Goal: Task Accomplishment & Management: Manage account settings

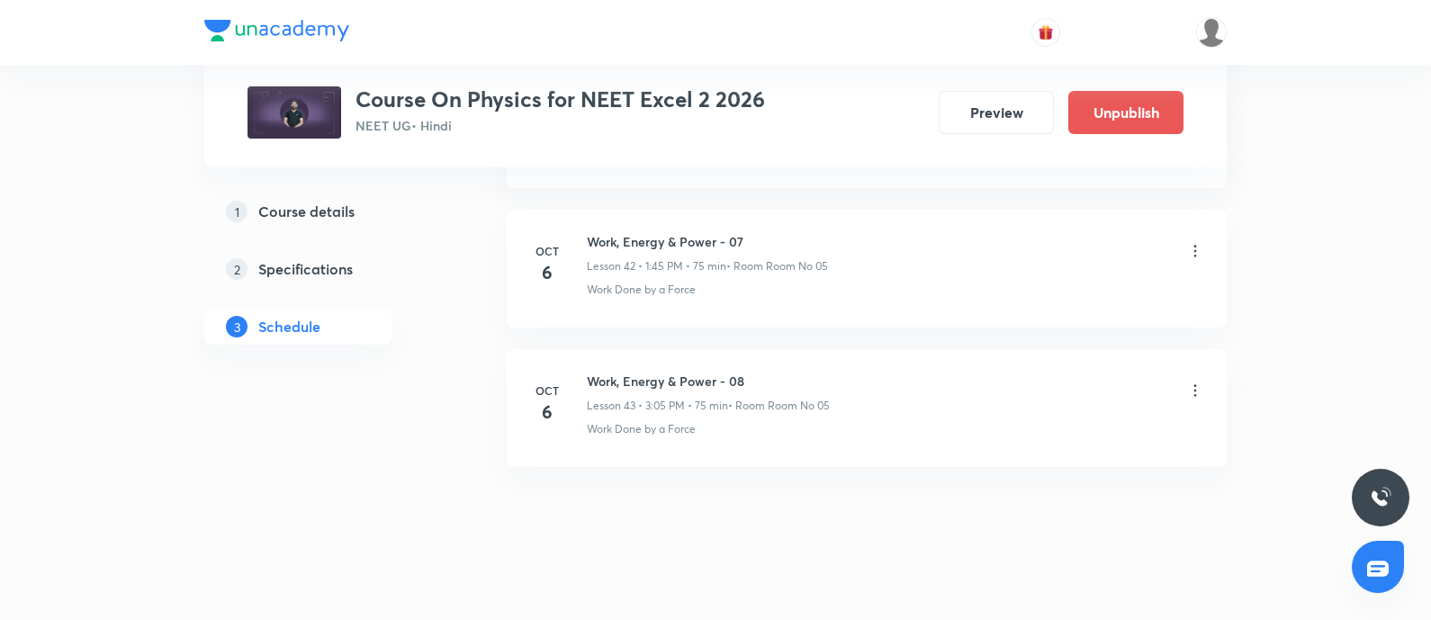
scroll to position [6807, 0]
click at [1193, 382] on icon at bounding box center [1195, 391] width 18 height 18
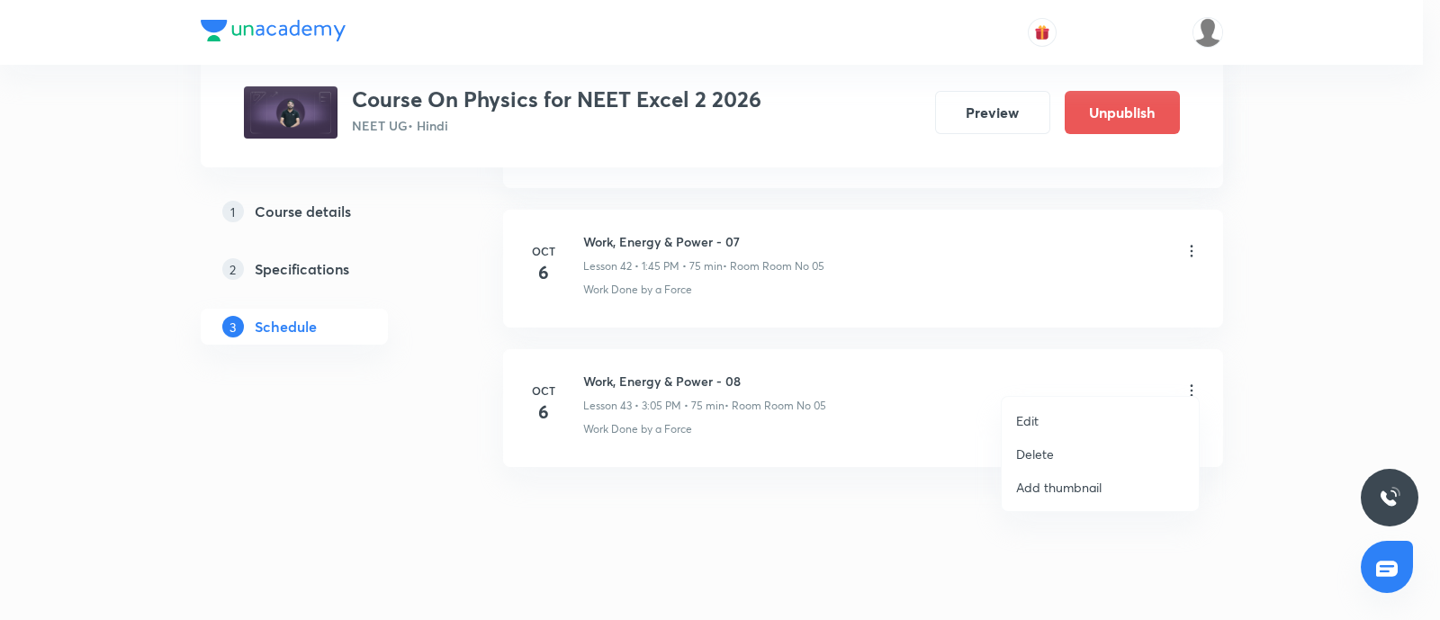
click at [1049, 412] on li "Edit" at bounding box center [1100, 420] width 197 height 33
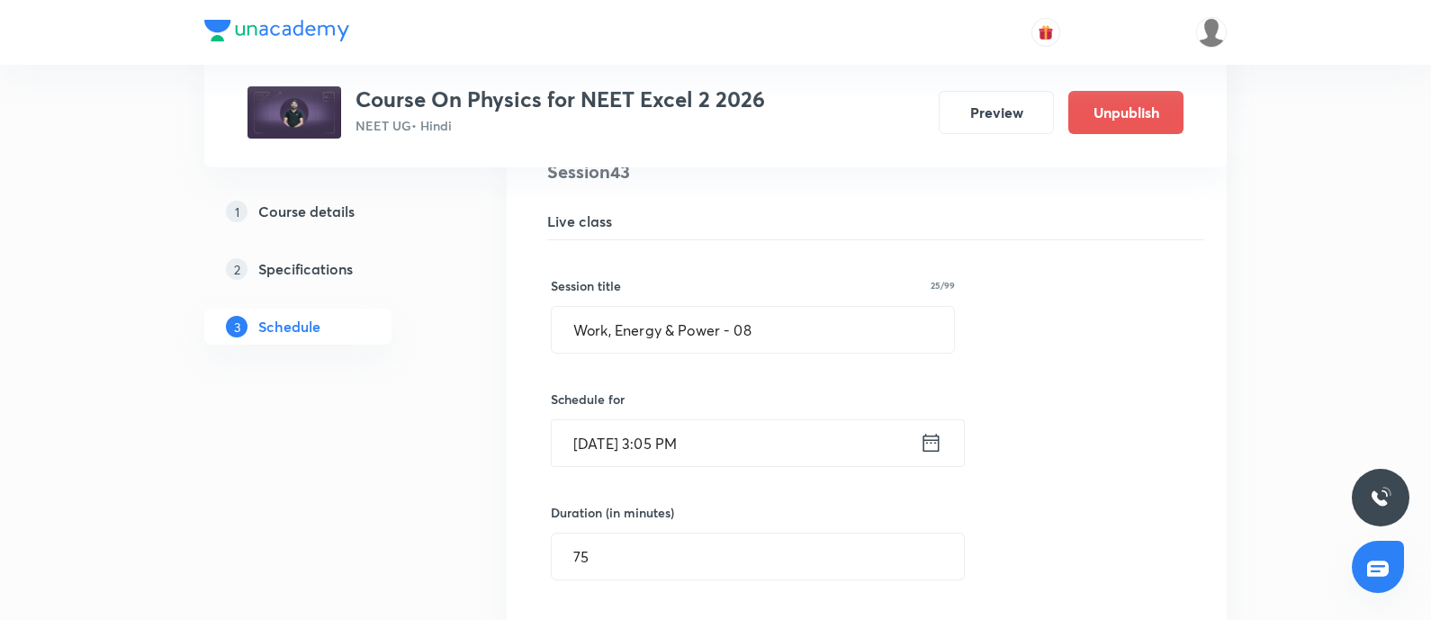
scroll to position [6090, 0]
click at [794, 317] on input "Work, Energy & Power - 08" at bounding box center [753, 333] width 402 height 46
paste input "Circular Motion"
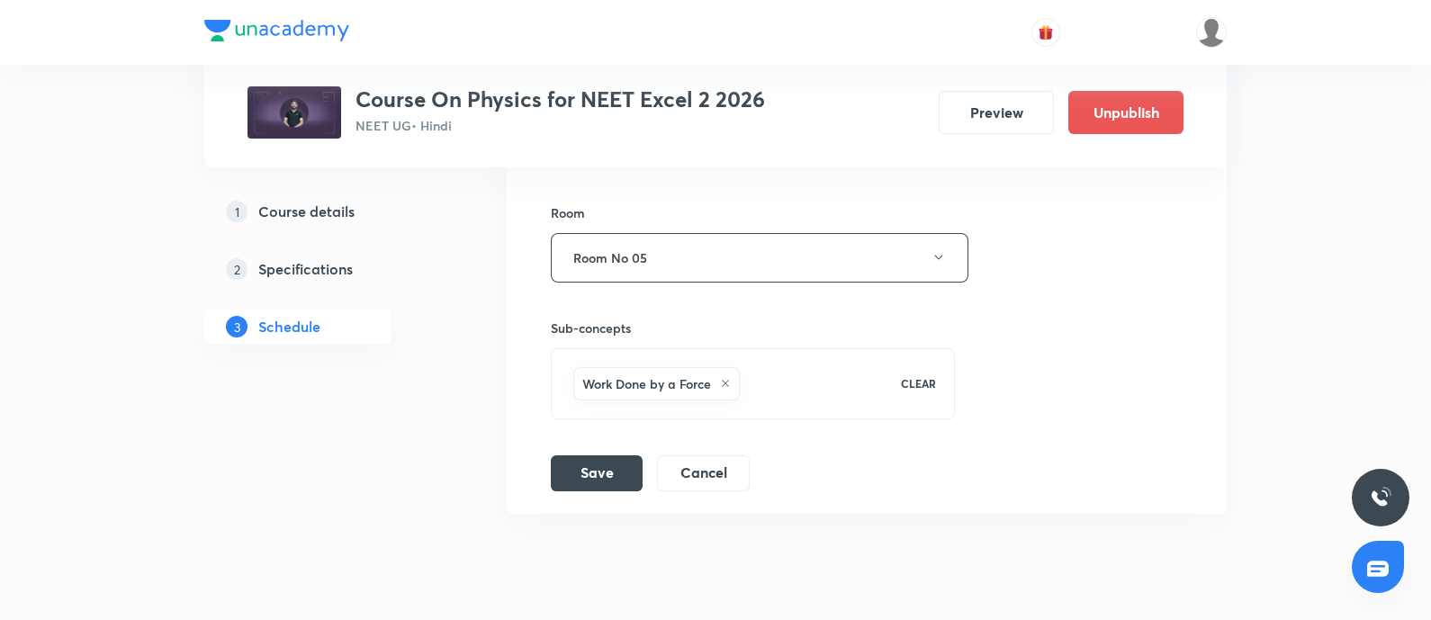
scroll to position [6671, 0]
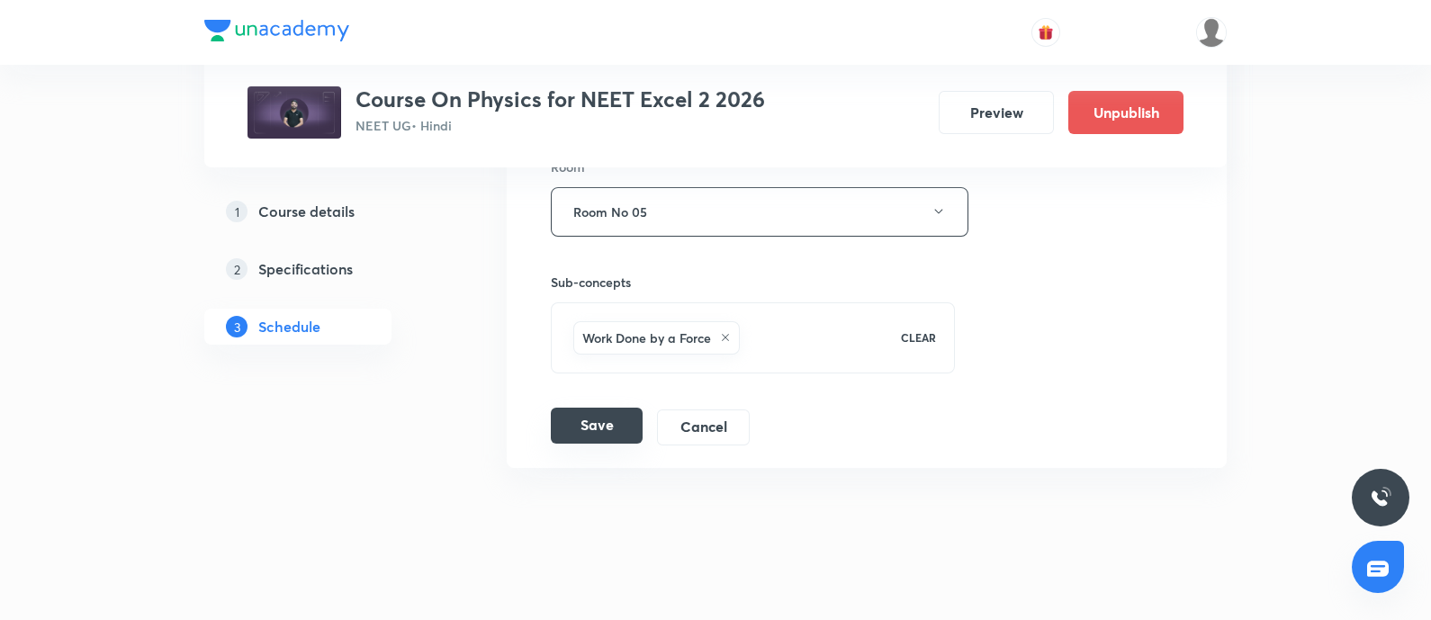
type input "Circular Motion - 01"
click at [581, 421] on button "Save" at bounding box center [597, 426] width 92 height 36
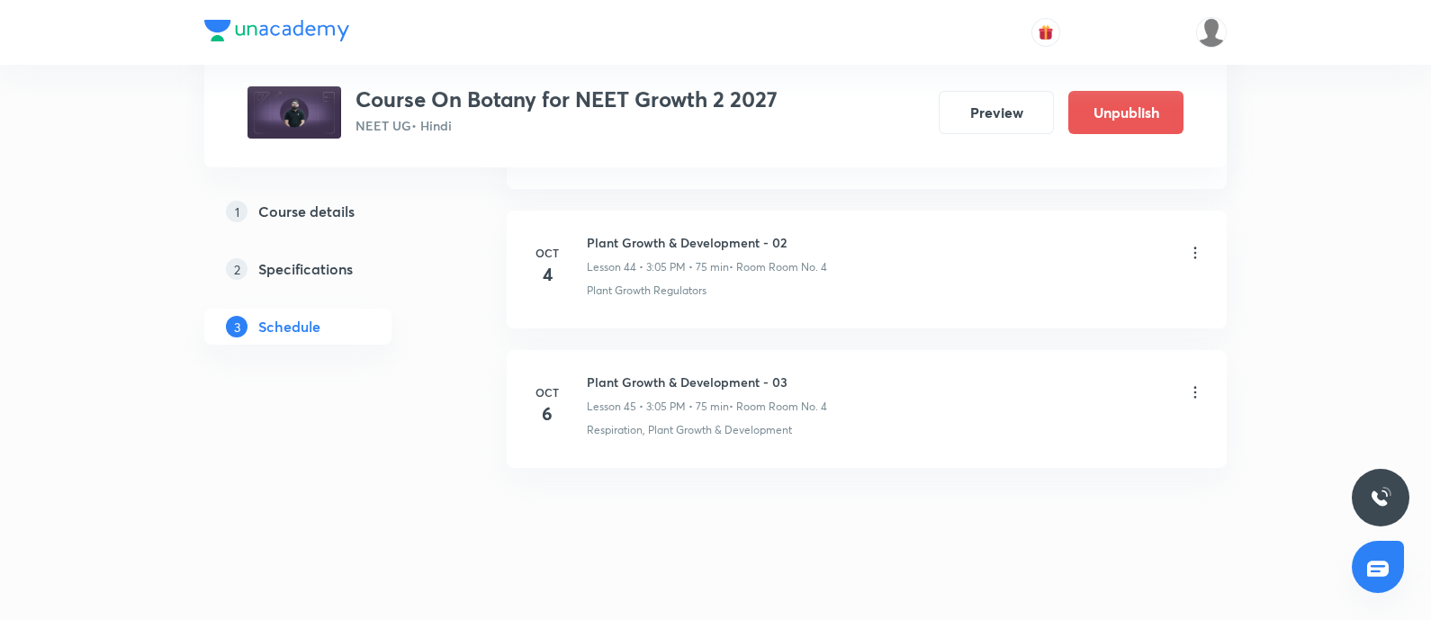
click at [1197, 383] on icon at bounding box center [1195, 392] width 18 height 18
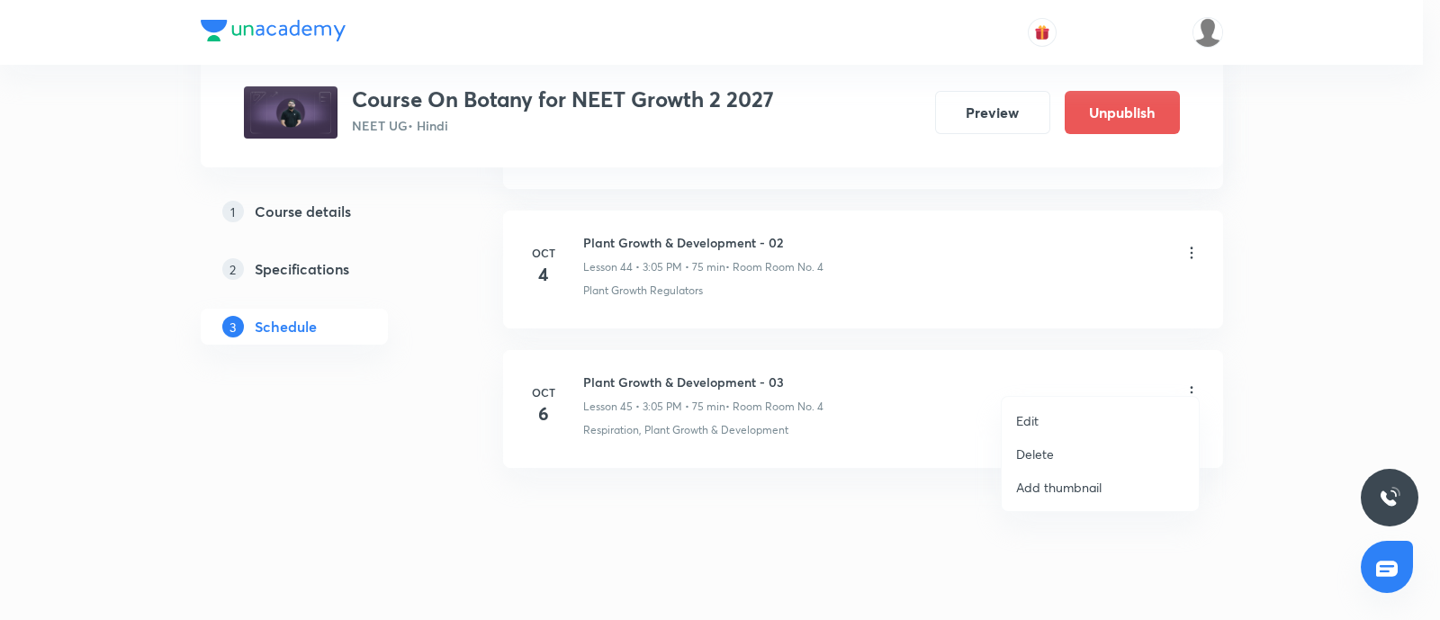
click at [1062, 416] on li "Edit" at bounding box center [1100, 420] width 197 height 33
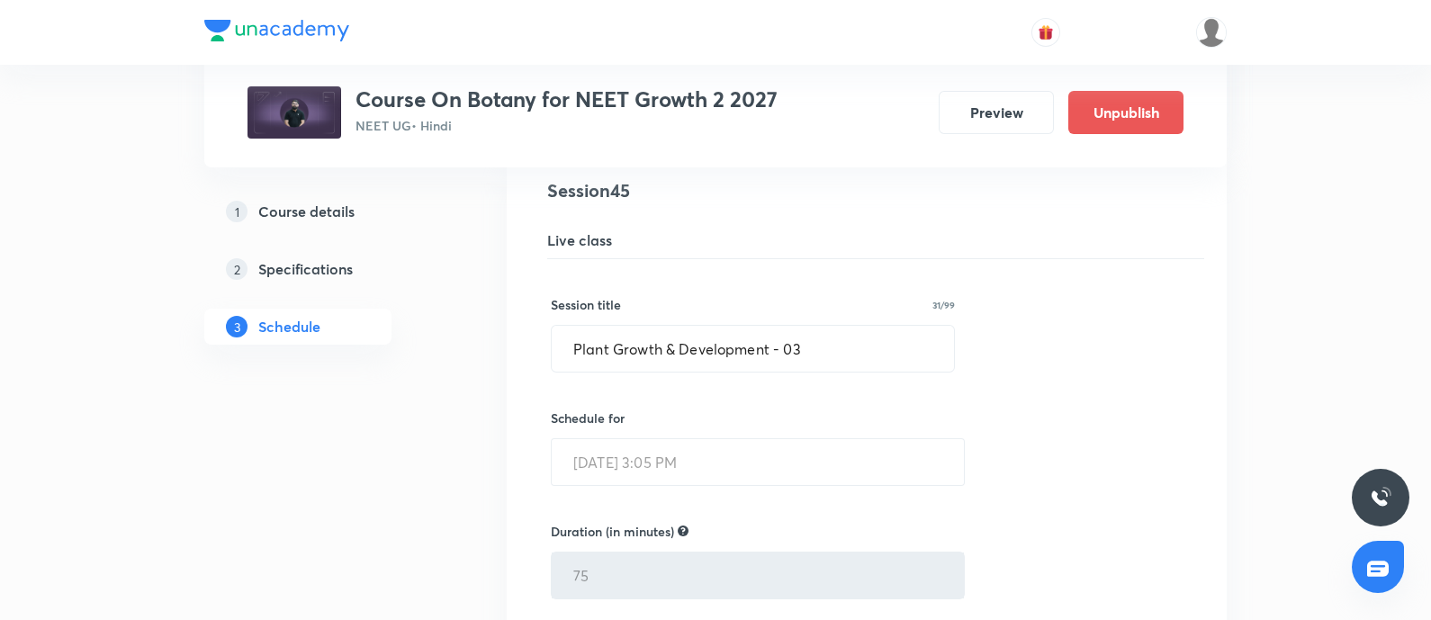
scroll to position [6352, 0]
click at [833, 330] on input "Plant Growth & Development - 03" at bounding box center [753, 348] width 402 height 46
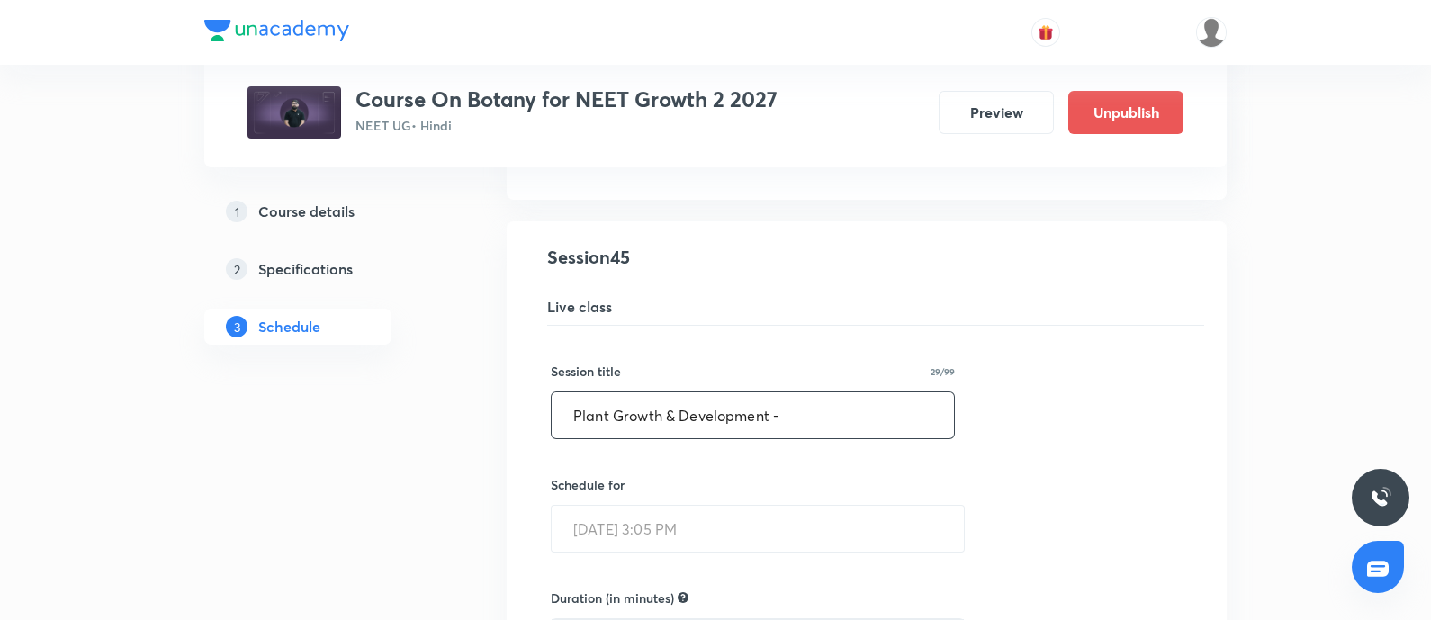
scroll to position [6286, 0]
click at [819, 399] on input "Plant Growth & Development -" at bounding box center [753, 414] width 402 height 46
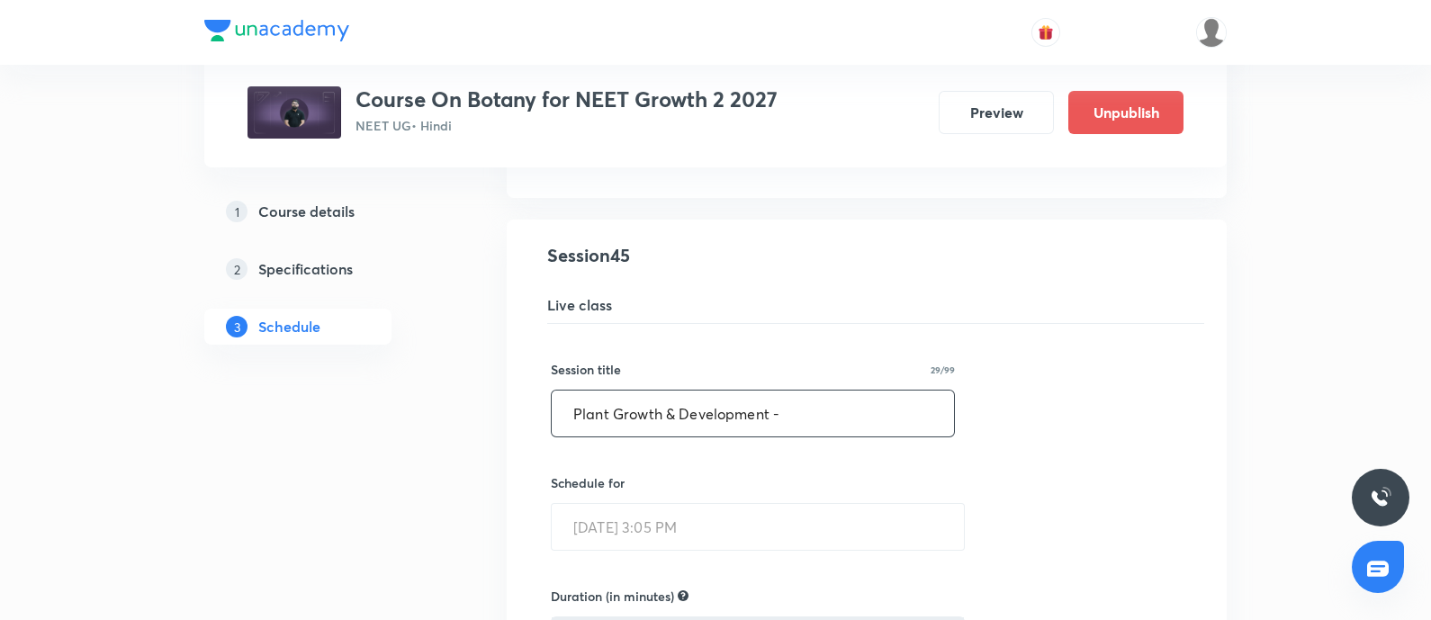
paste input "kingdom"
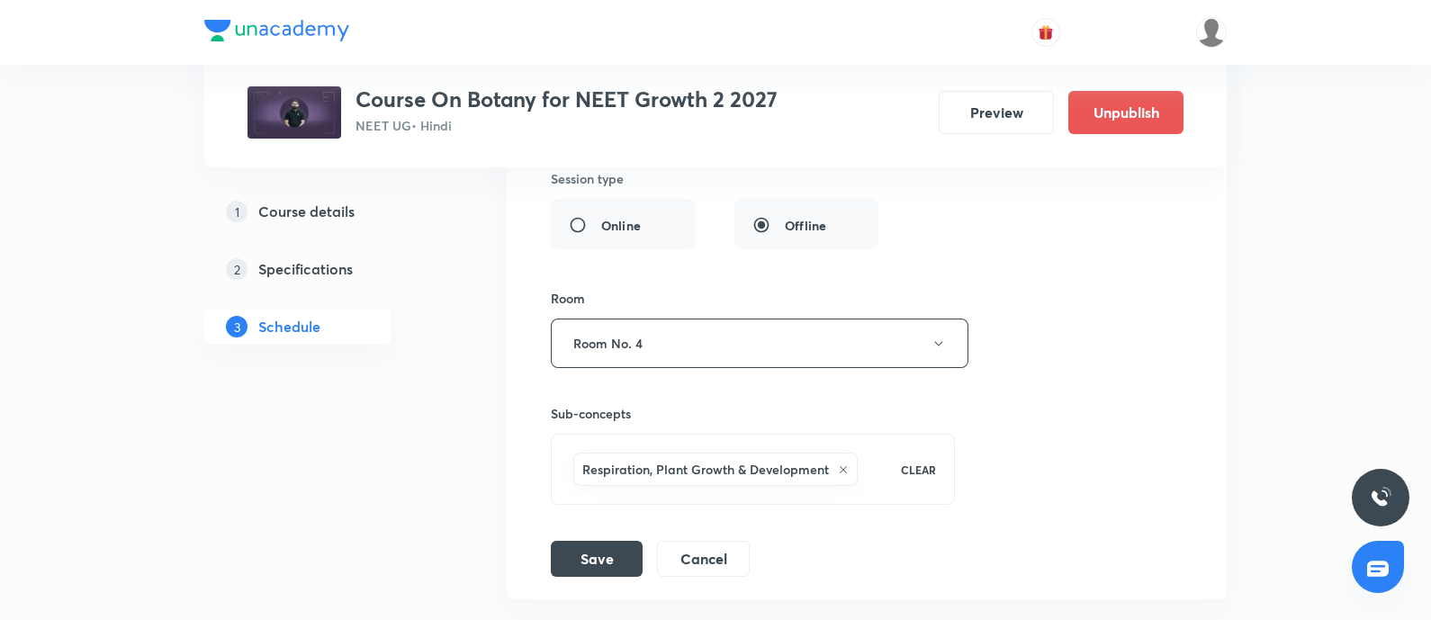
scroll to position [6921, 0]
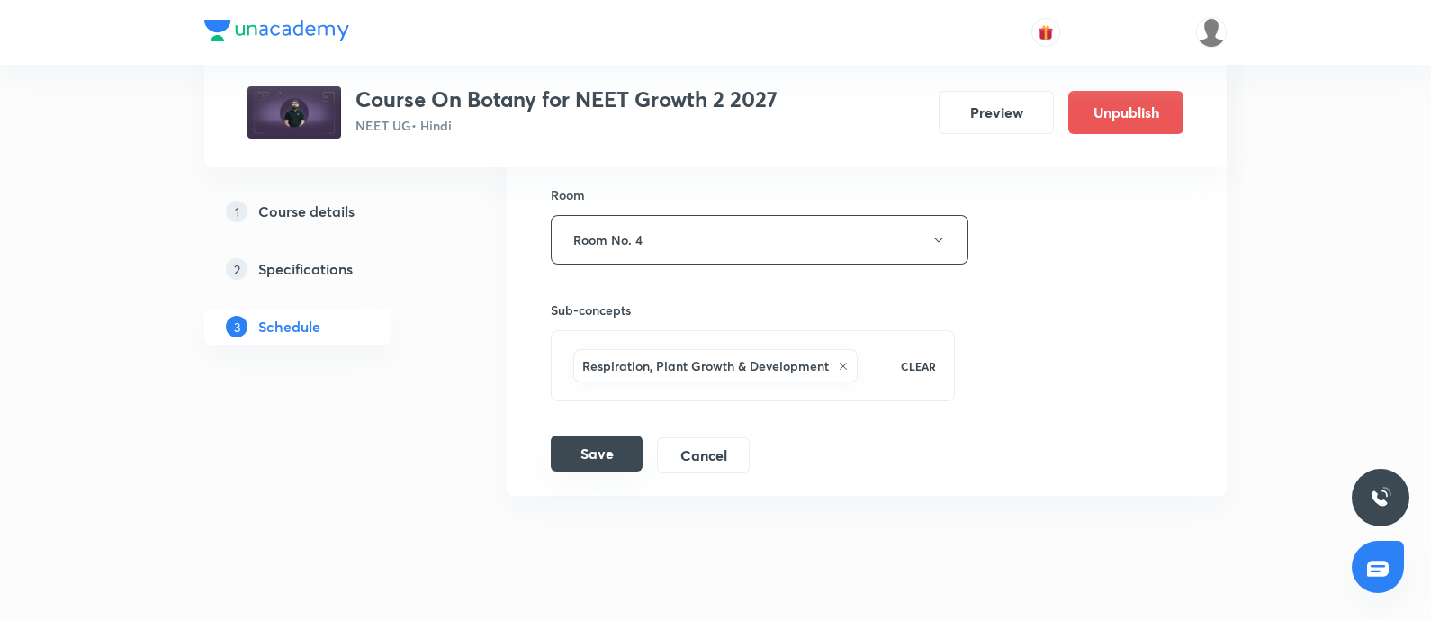
type input "Plant kingdom - 01"
click at [613, 436] on button "Save" at bounding box center [597, 454] width 92 height 36
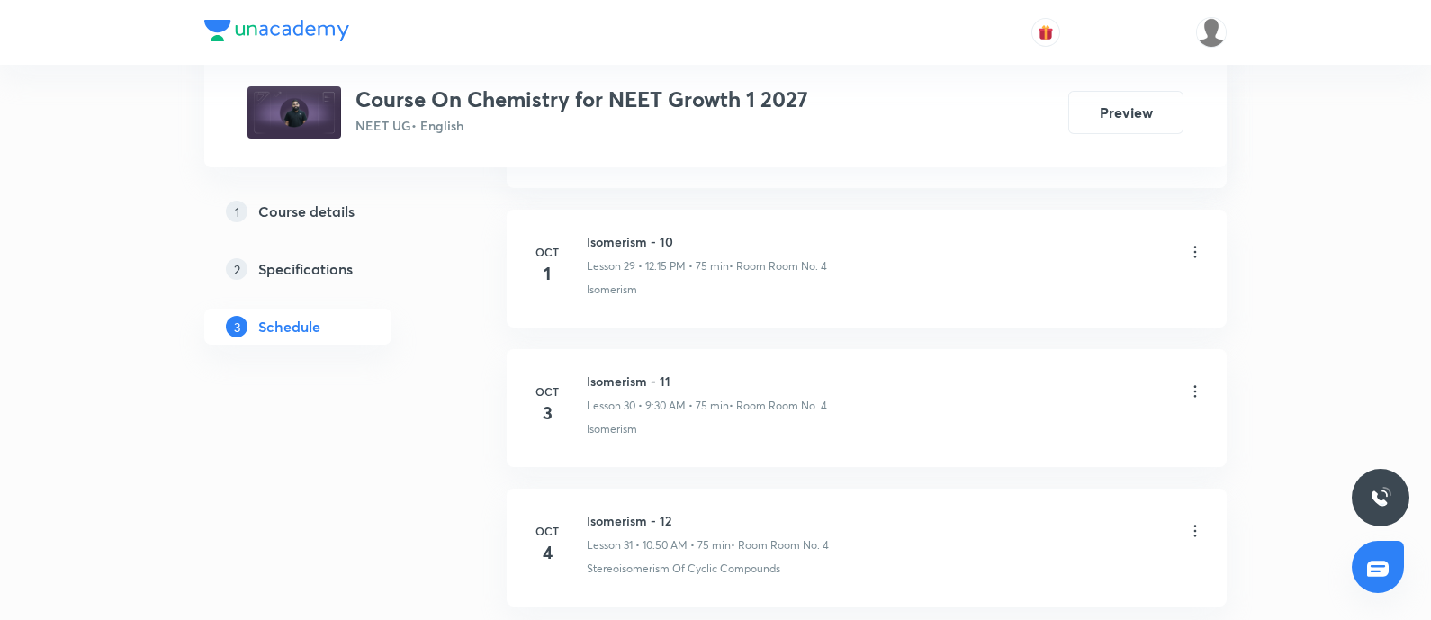
scroll to position [5135, 0]
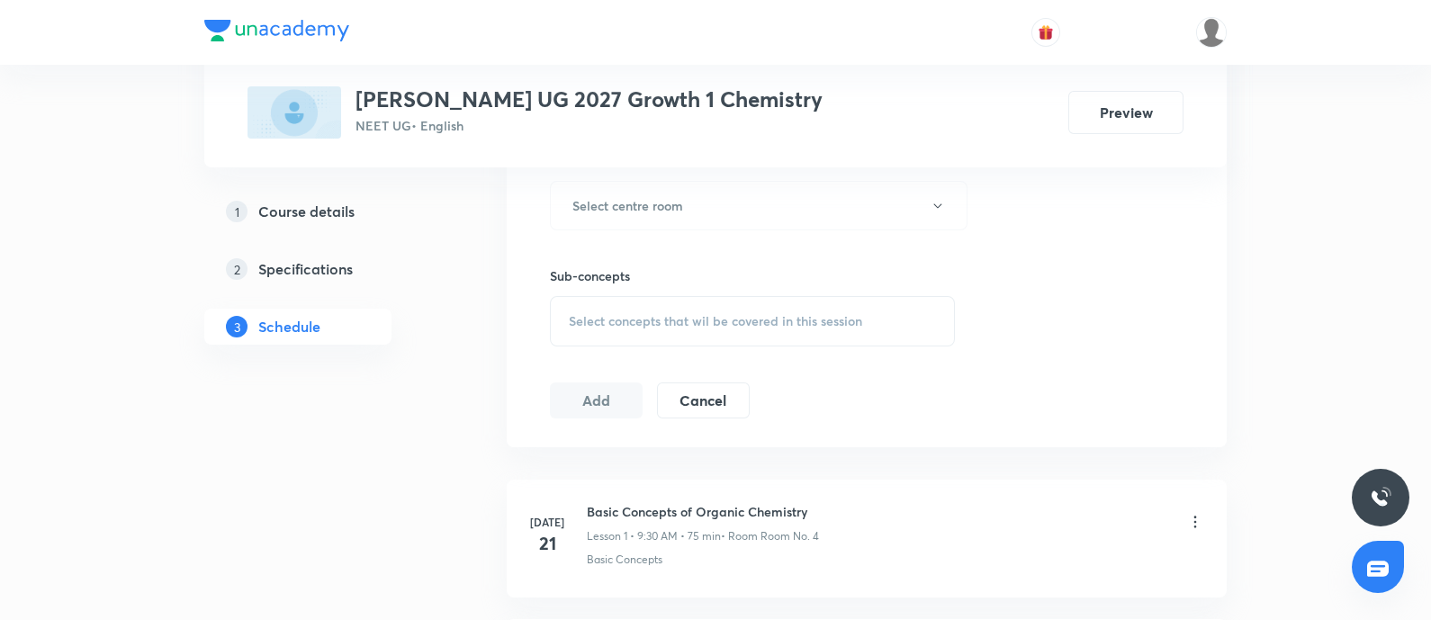
scroll to position [820, 0]
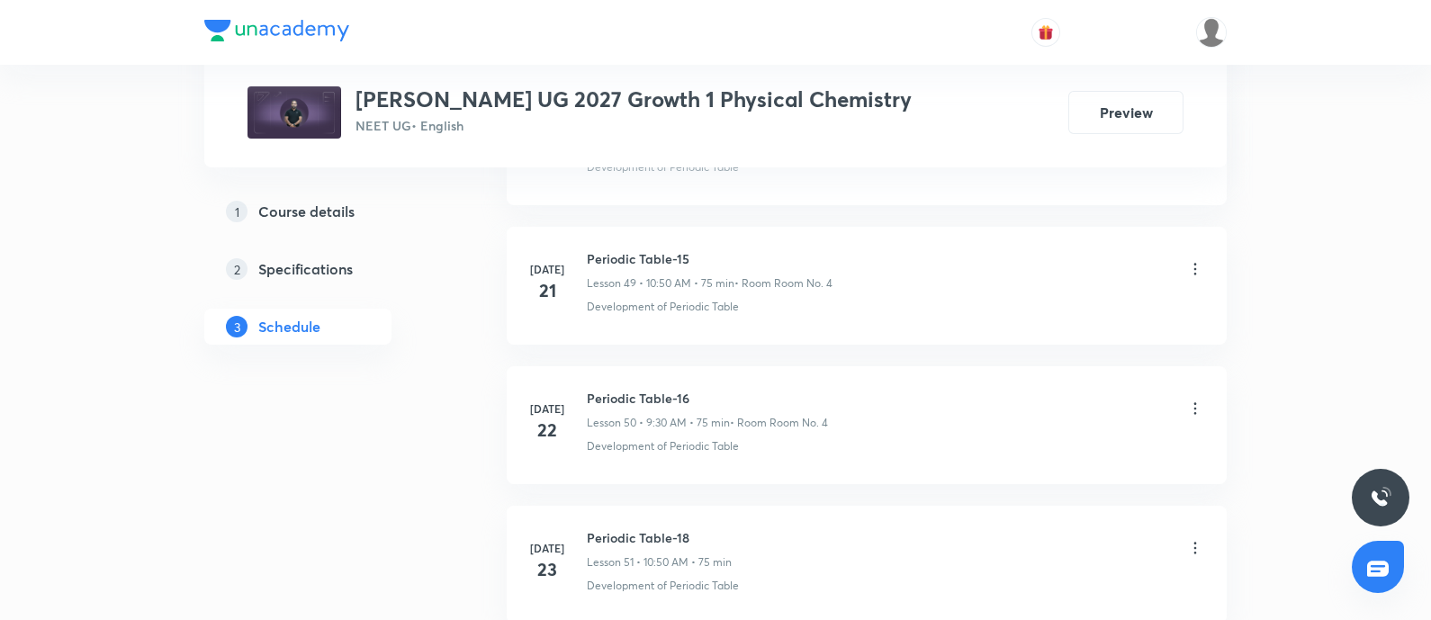
scroll to position [7974, 0]
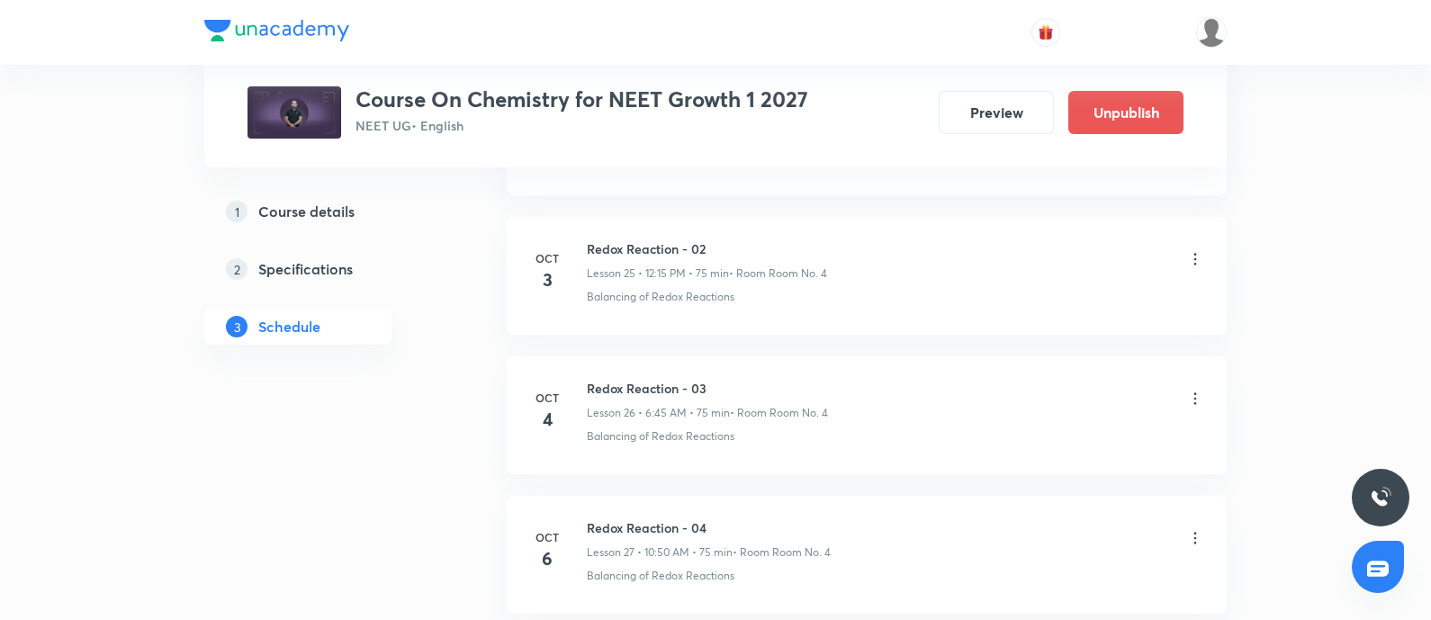
scroll to position [4720, 0]
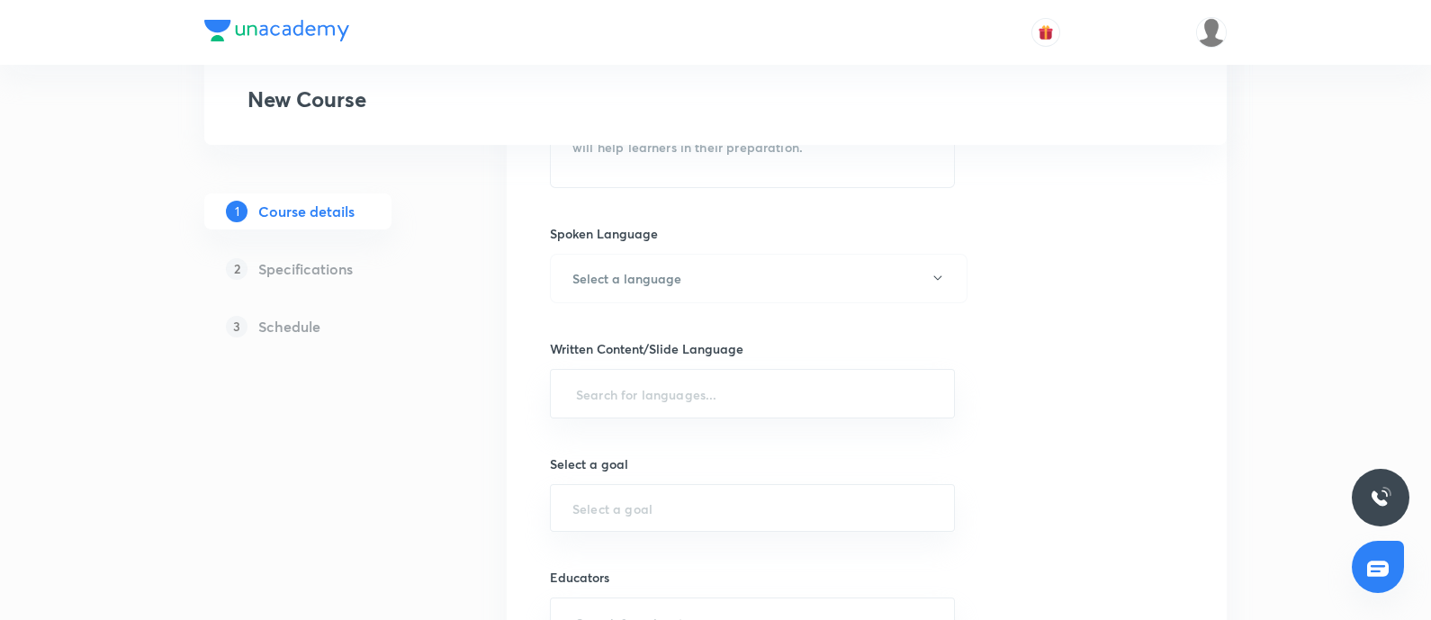
scroll to position [925, 0]
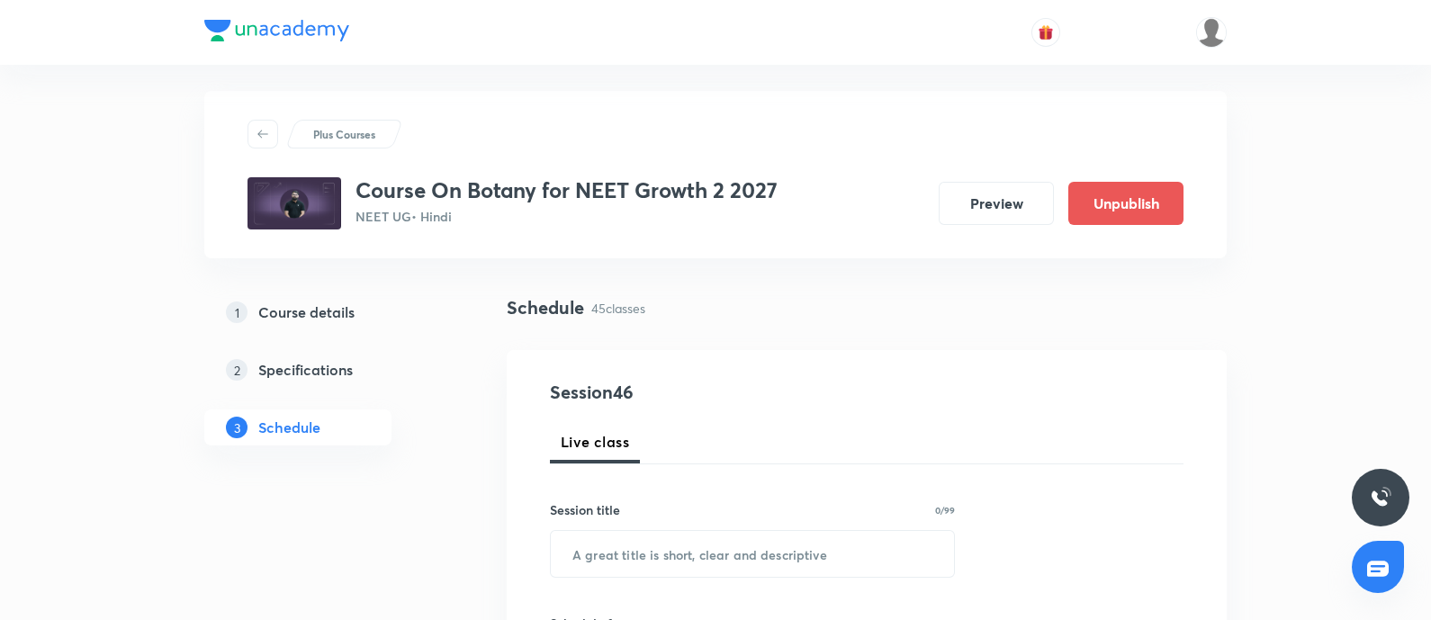
scroll to position [60, 0]
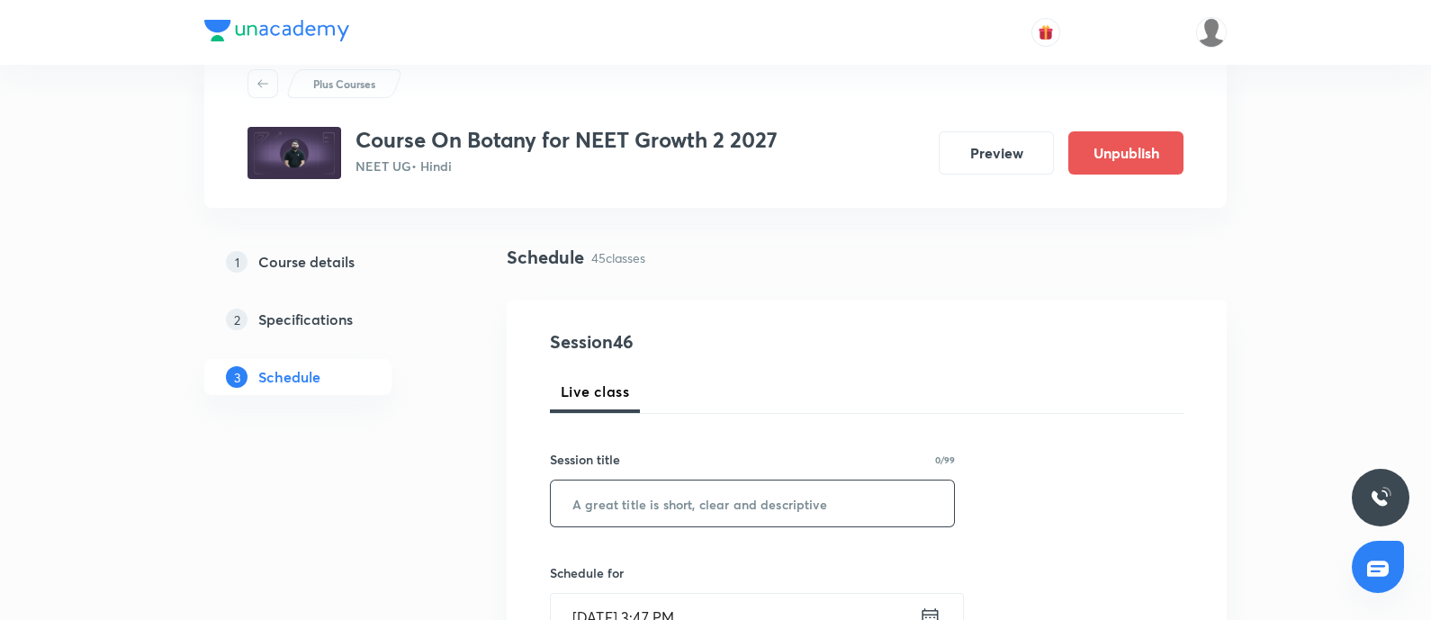
click at [635, 501] on input "text" at bounding box center [752, 504] width 403 height 46
paste input "Plant kingdom"
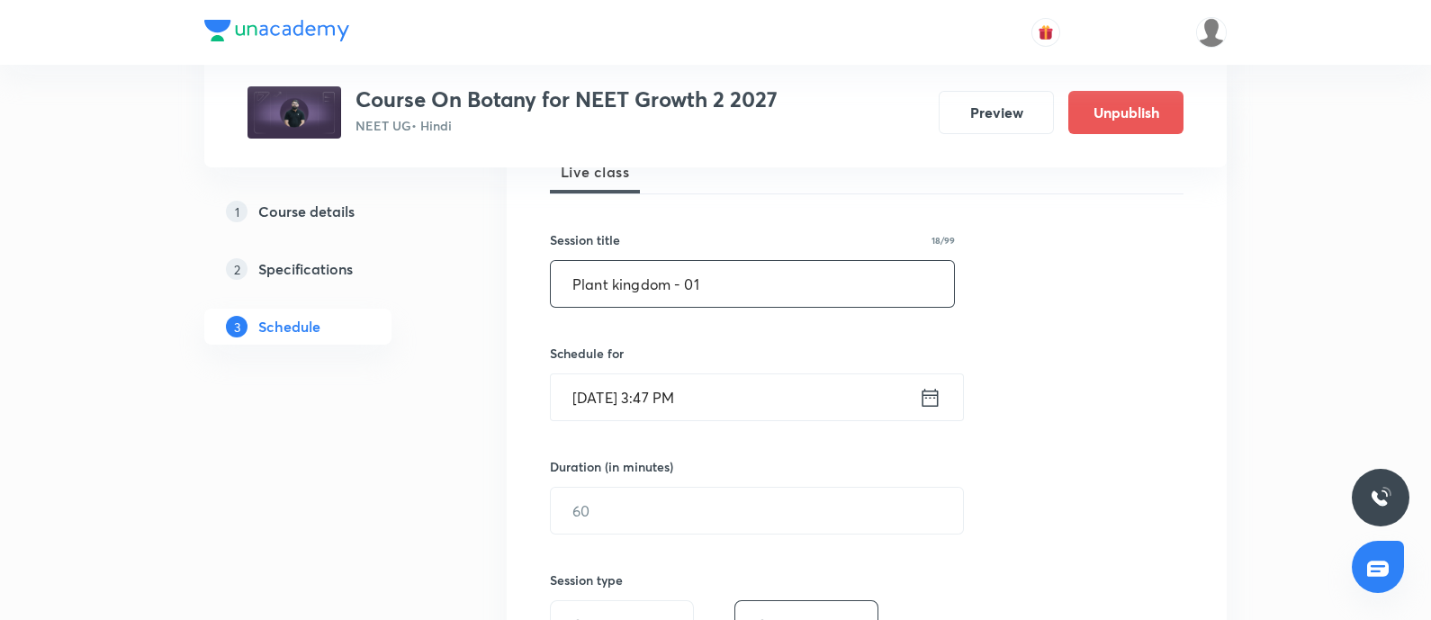
scroll to position [281, 0]
type input "Plant kingdom - 01"
click at [743, 395] on input "Oct 6, 2025, 3:47 PM" at bounding box center [735, 397] width 368 height 46
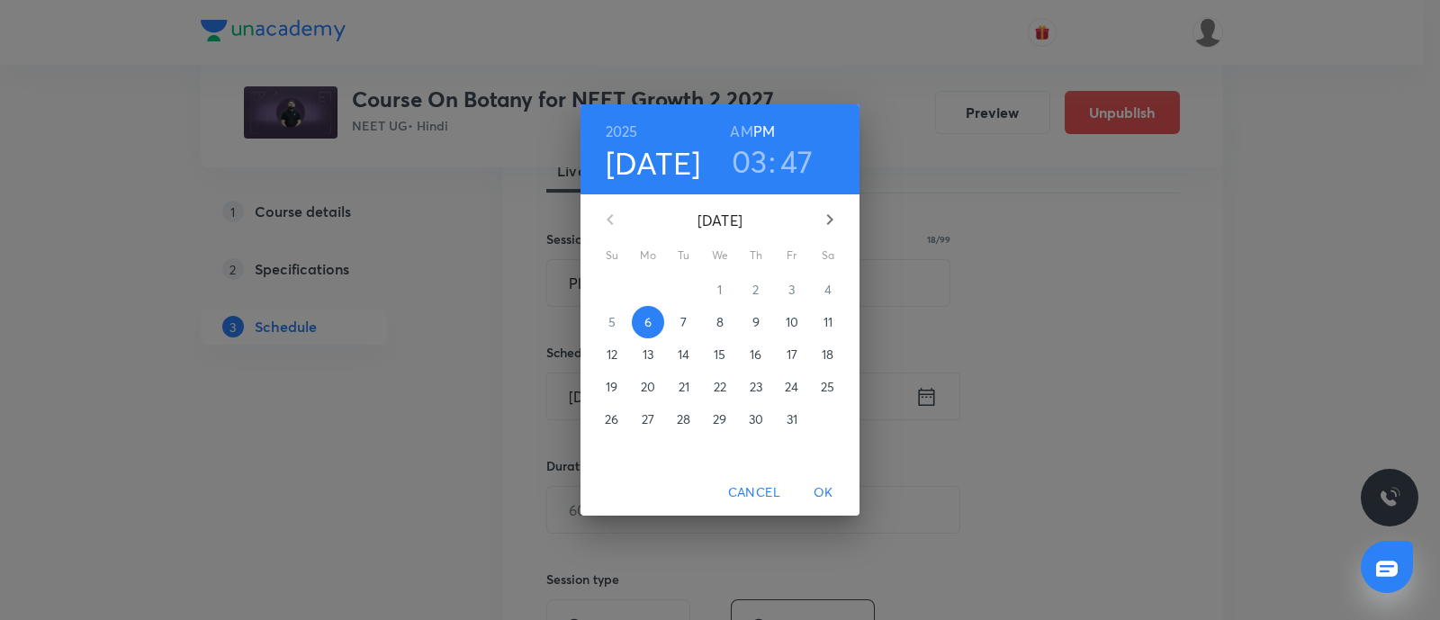
click at [684, 315] on p "7" at bounding box center [683, 322] width 6 height 18
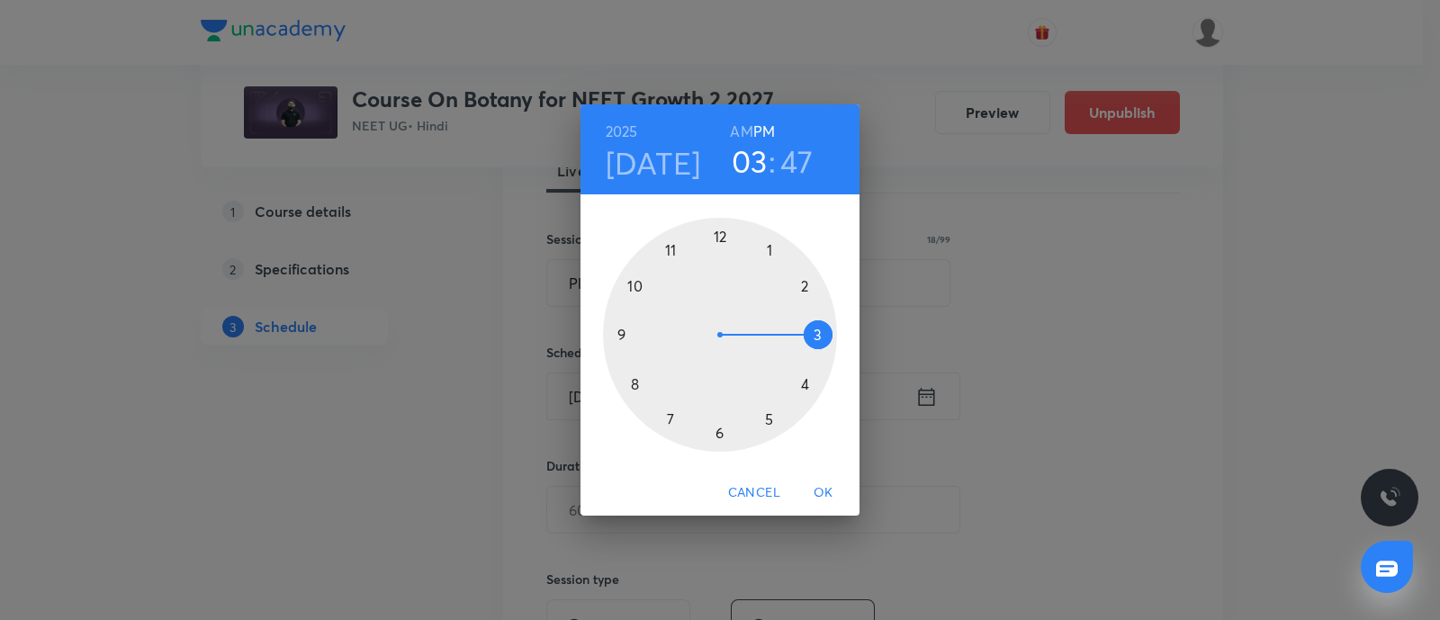
click at [814, 332] on div at bounding box center [720, 335] width 234 height 234
click at [771, 249] on div at bounding box center [720, 335] width 234 height 234
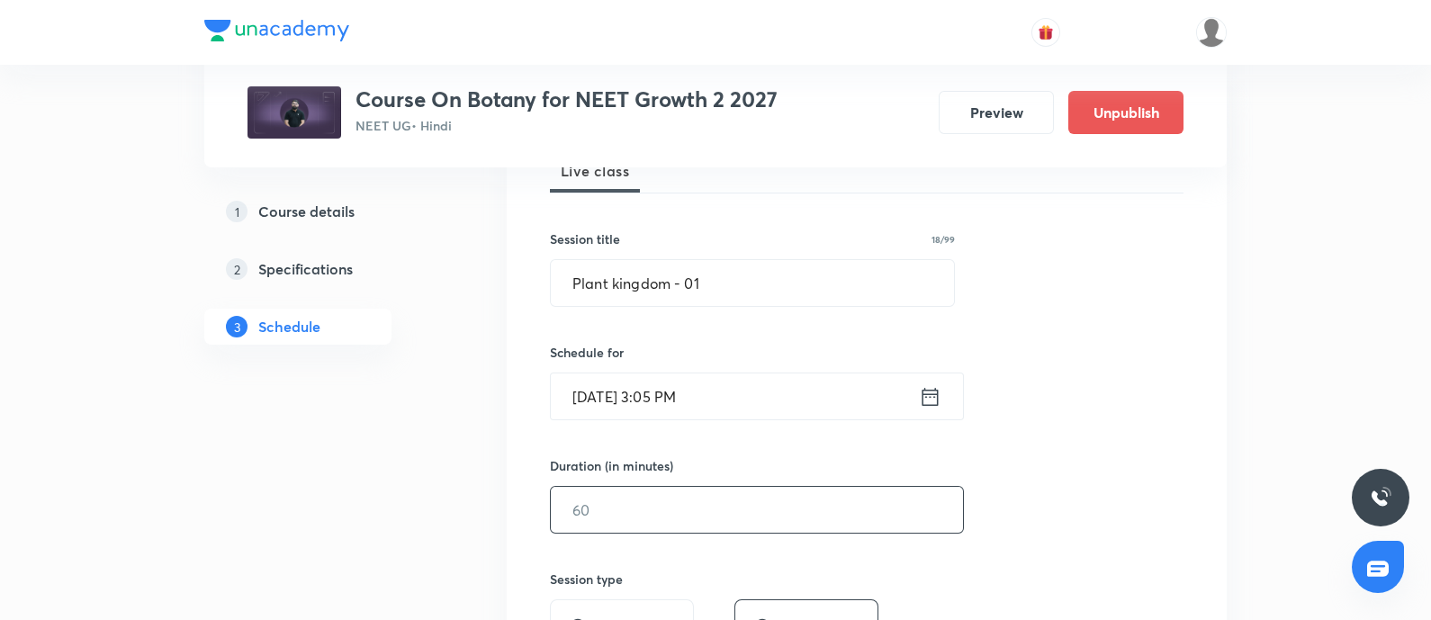
click at [671, 500] on input "text" at bounding box center [757, 510] width 412 height 46
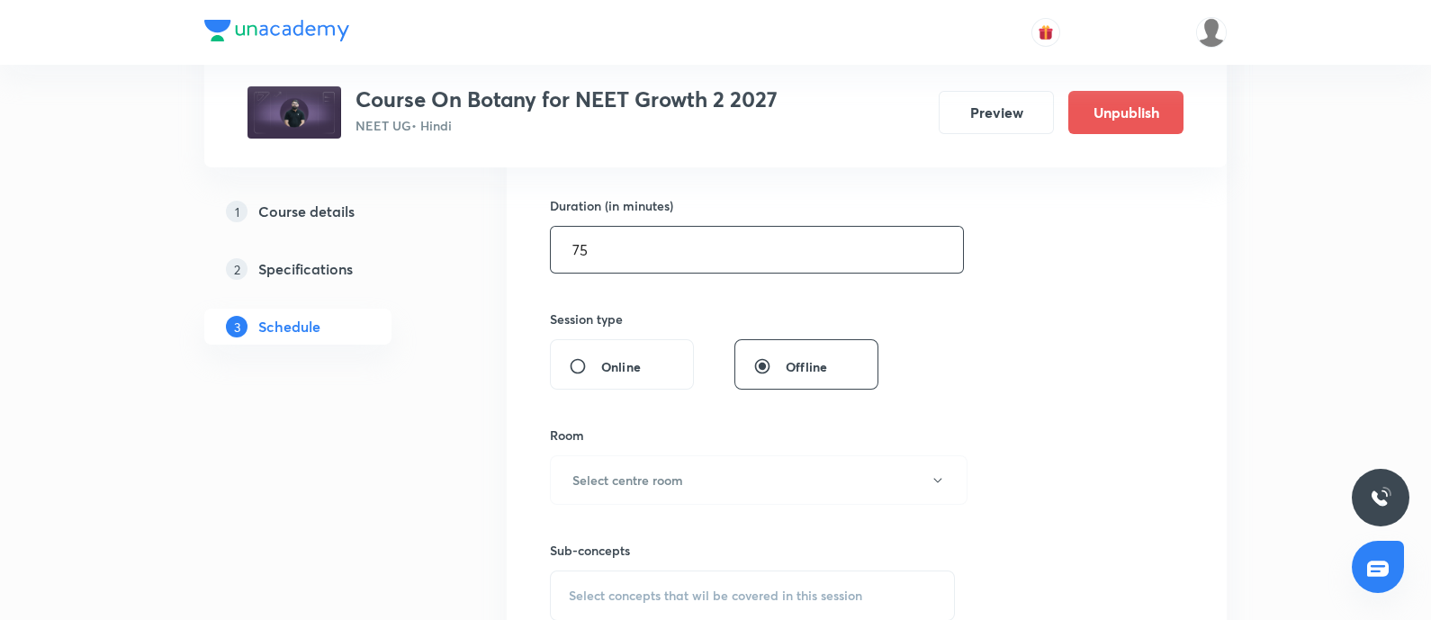
scroll to position [544, 0]
type input "75"
click at [680, 474] on h6 "Select centre room" at bounding box center [627, 477] width 111 height 19
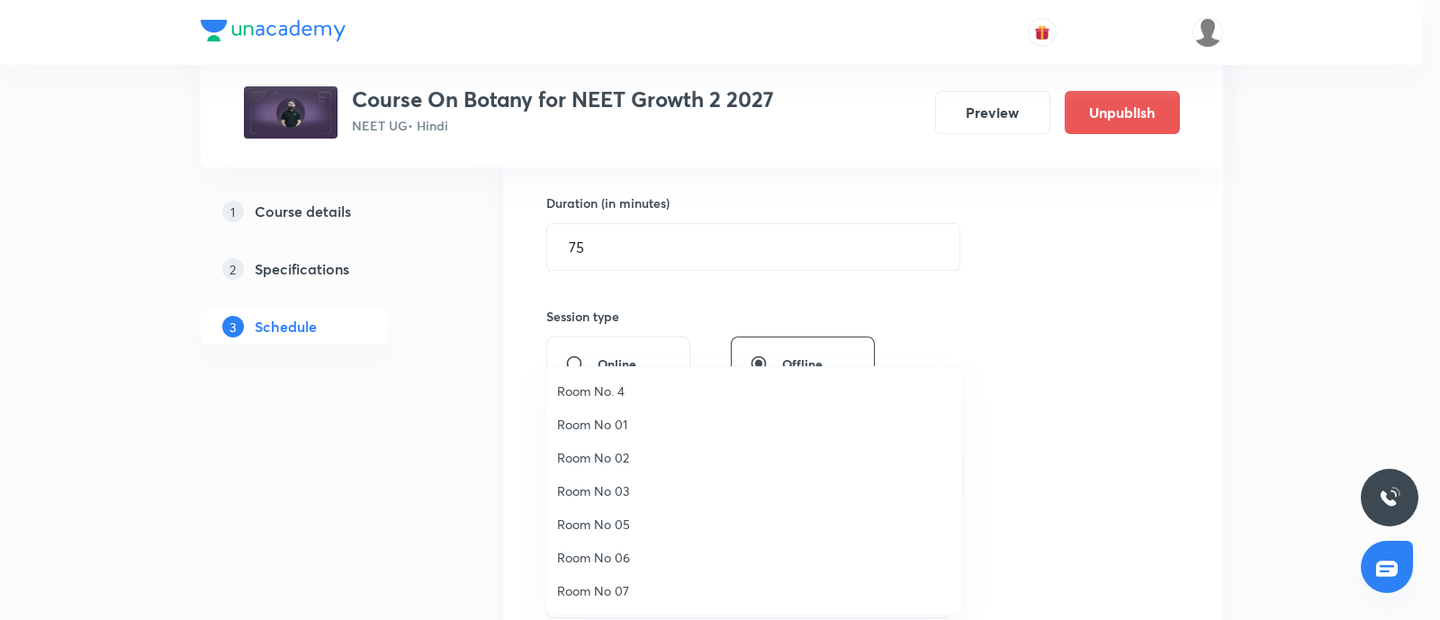
click at [608, 386] on span "Room No. 4" at bounding box center [754, 391] width 394 height 19
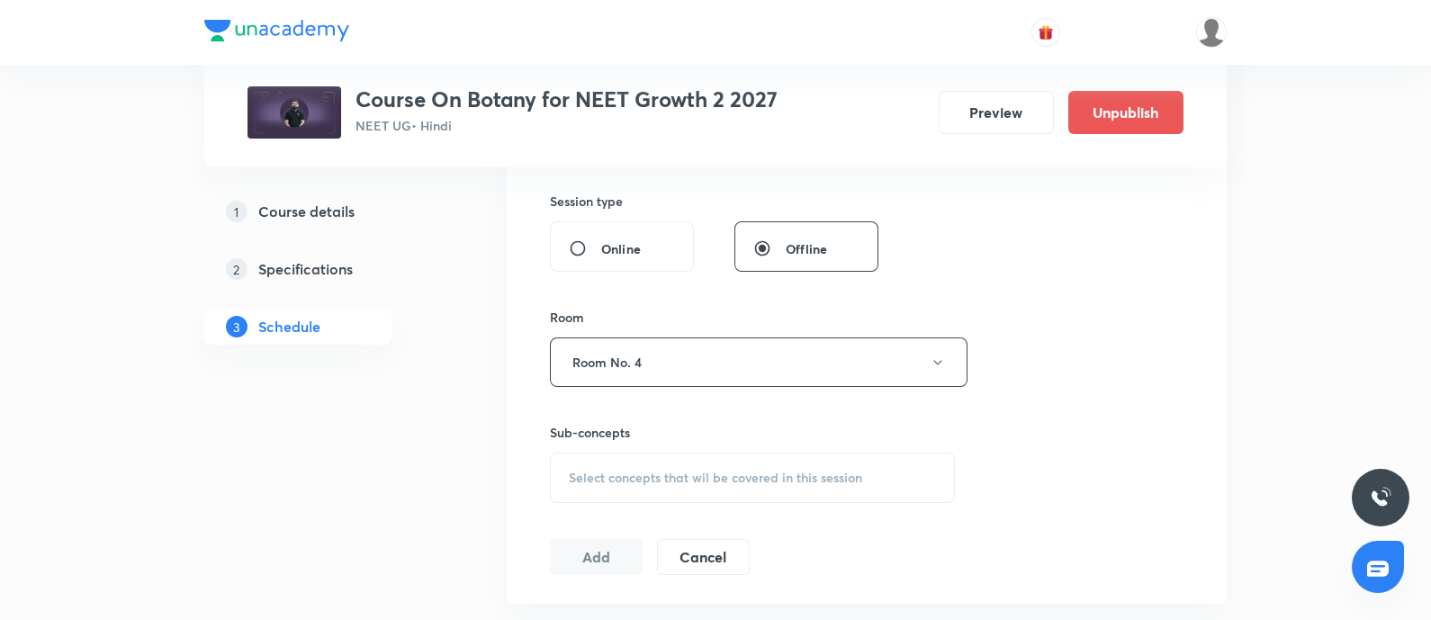
scroll to position [707, 0]
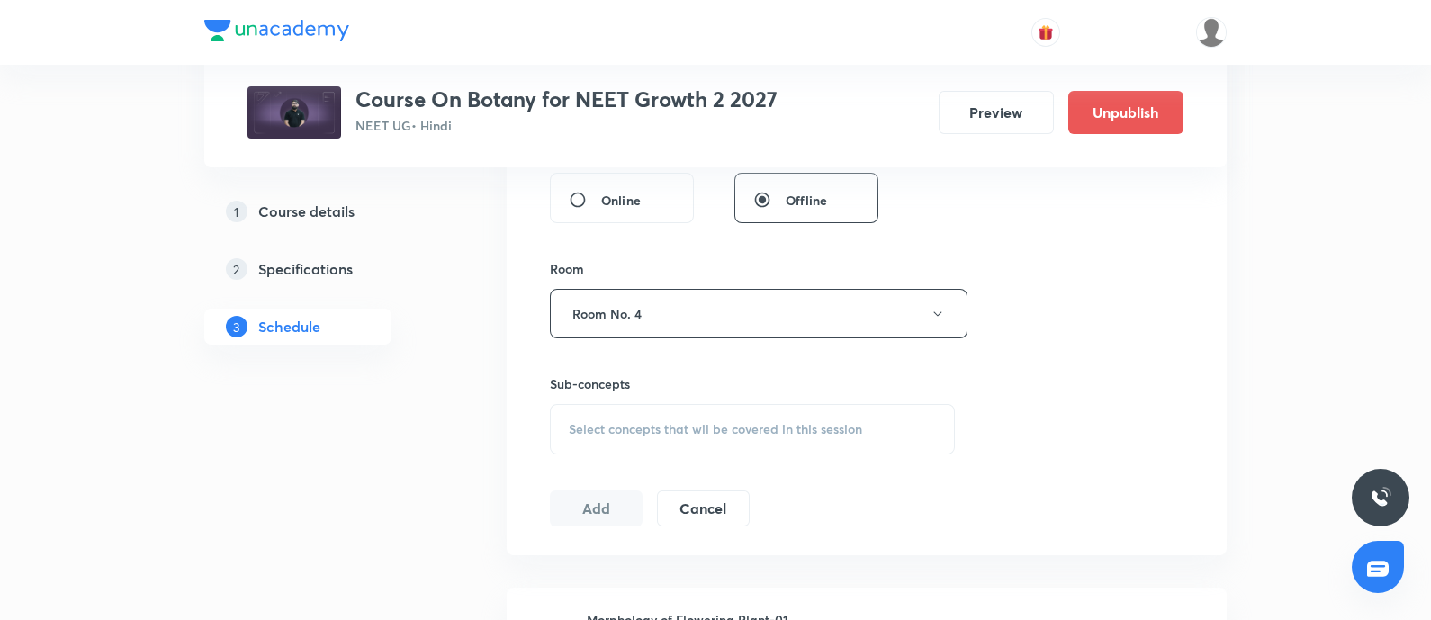
click at [629, 416] on div "Select concepts that wil be covered in this session" at bounding box center [752, 429] width 405 height 50
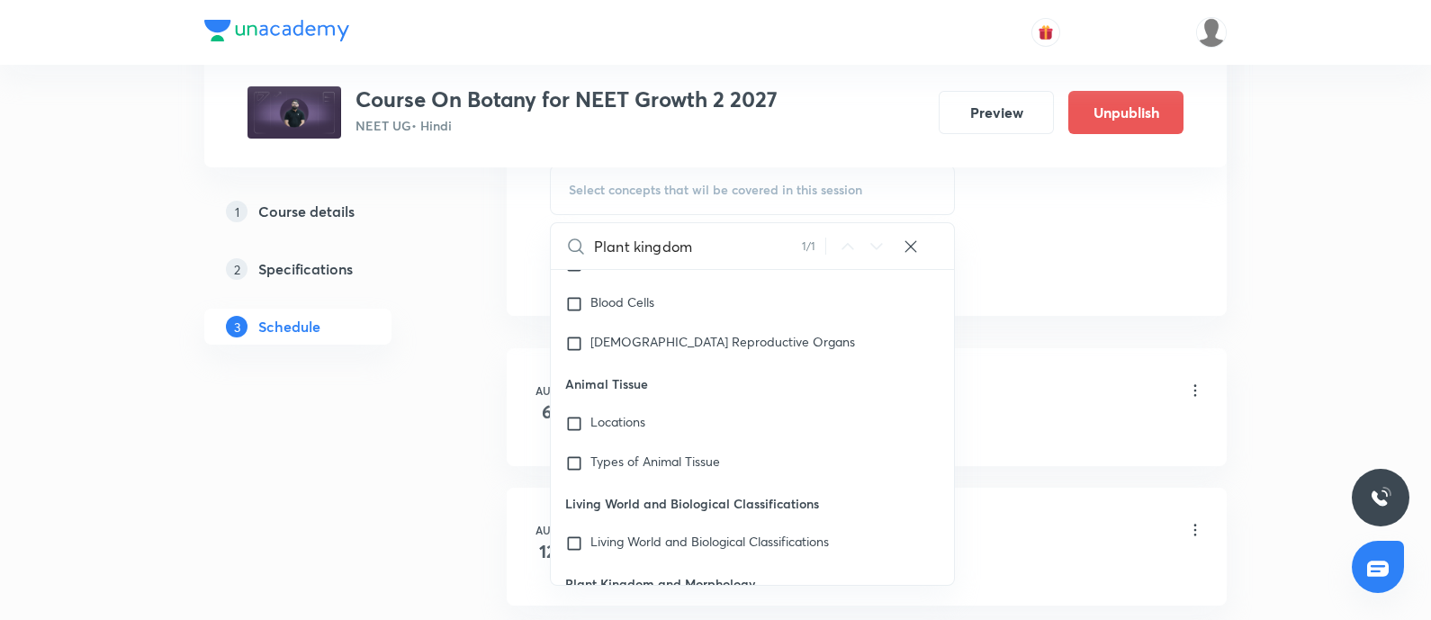
scroll to position [949, 0]
type input "Plant kingdom"
click at [572, 613] on input "checkbox" at bounding box center [577, 622] width 25 height 18
checkbox input "true"
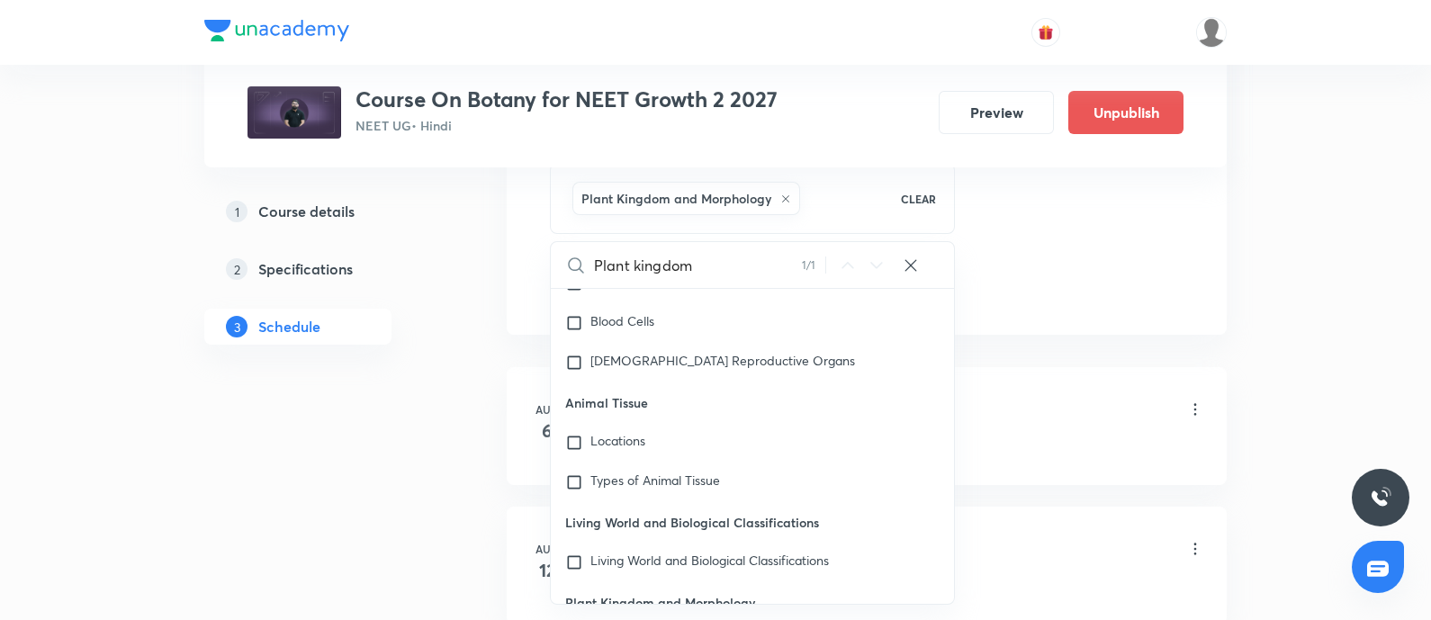
click at [1038, 427] on div "Morphology of Flowering Plant-01 Lesson 1 • 3:05 PM • 75 min • Room Room No. 4" at bounding box center [895, 411] width 617 height 42
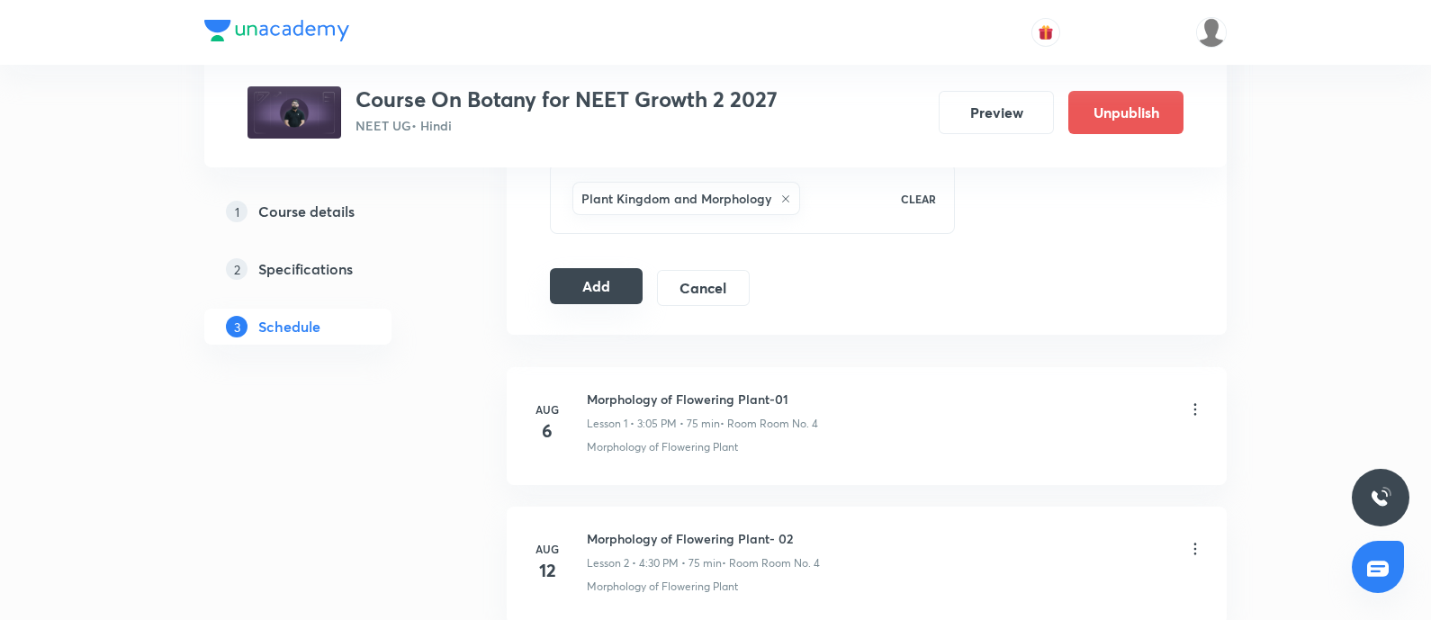
click at [597, 293] on button "Add" at bounding box center [596, 286] width 93 height 36
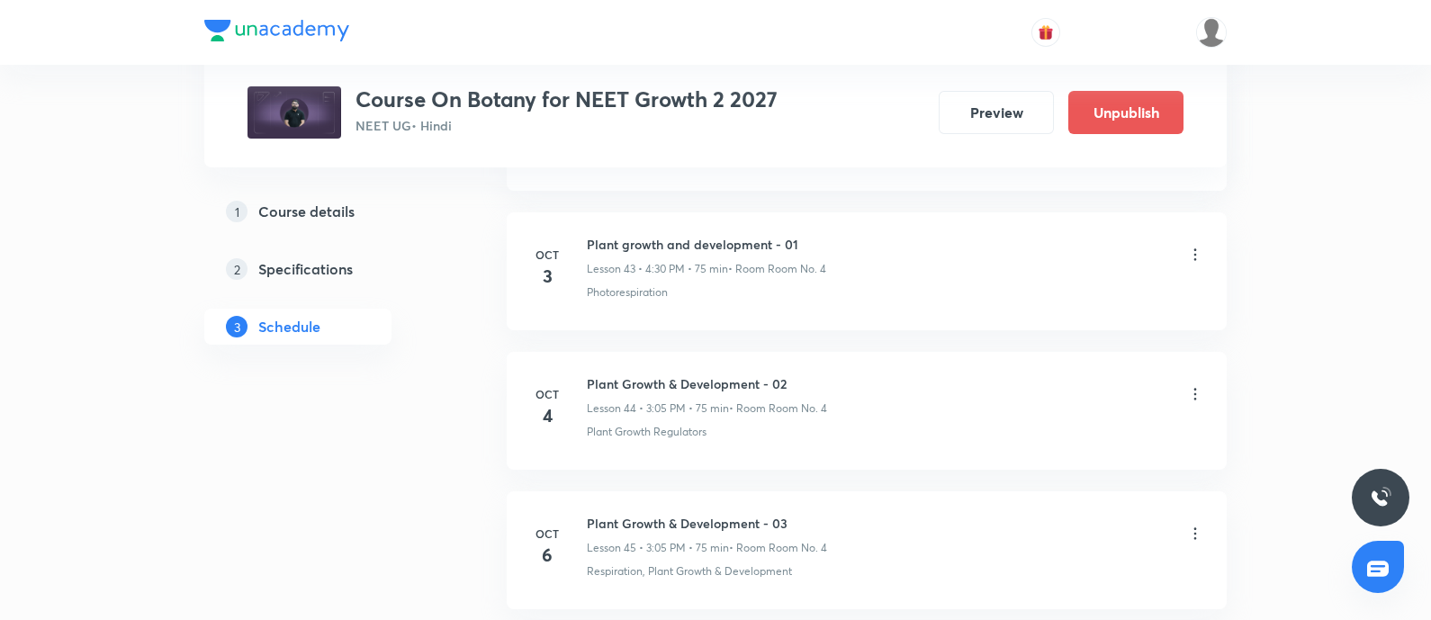
scroll to position [6398, 0]
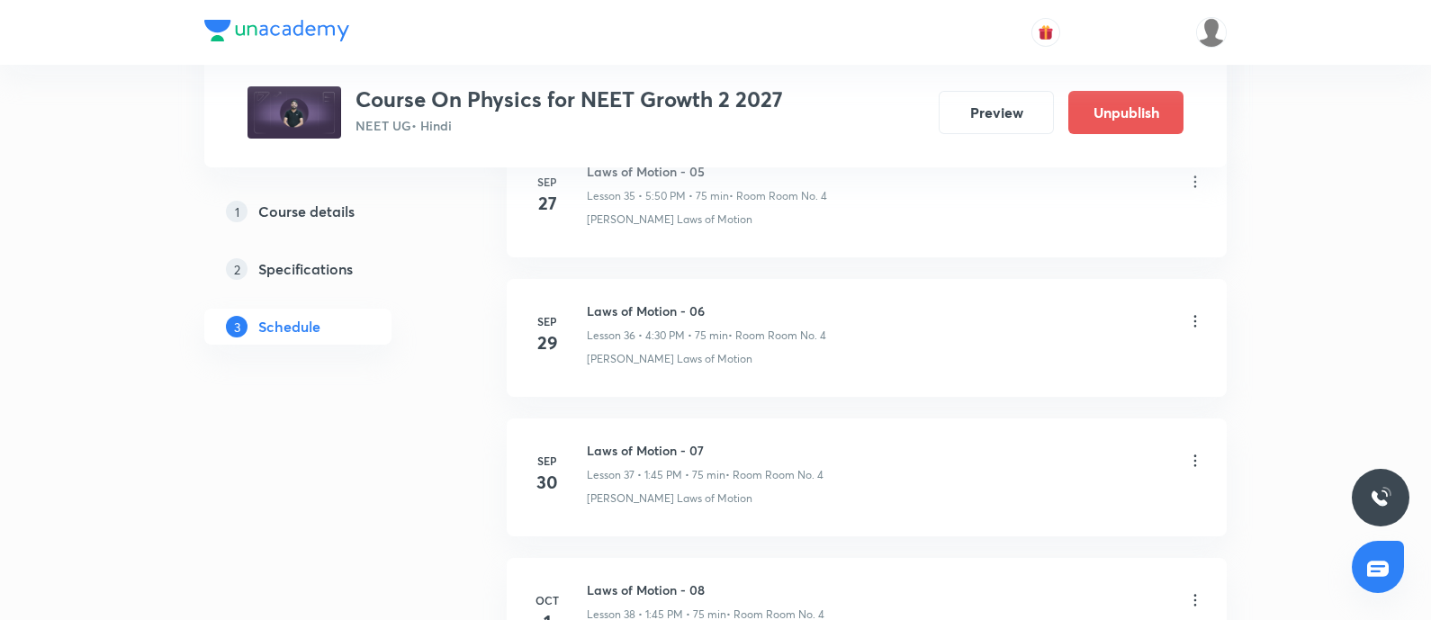
scroll to position [6249, 0]
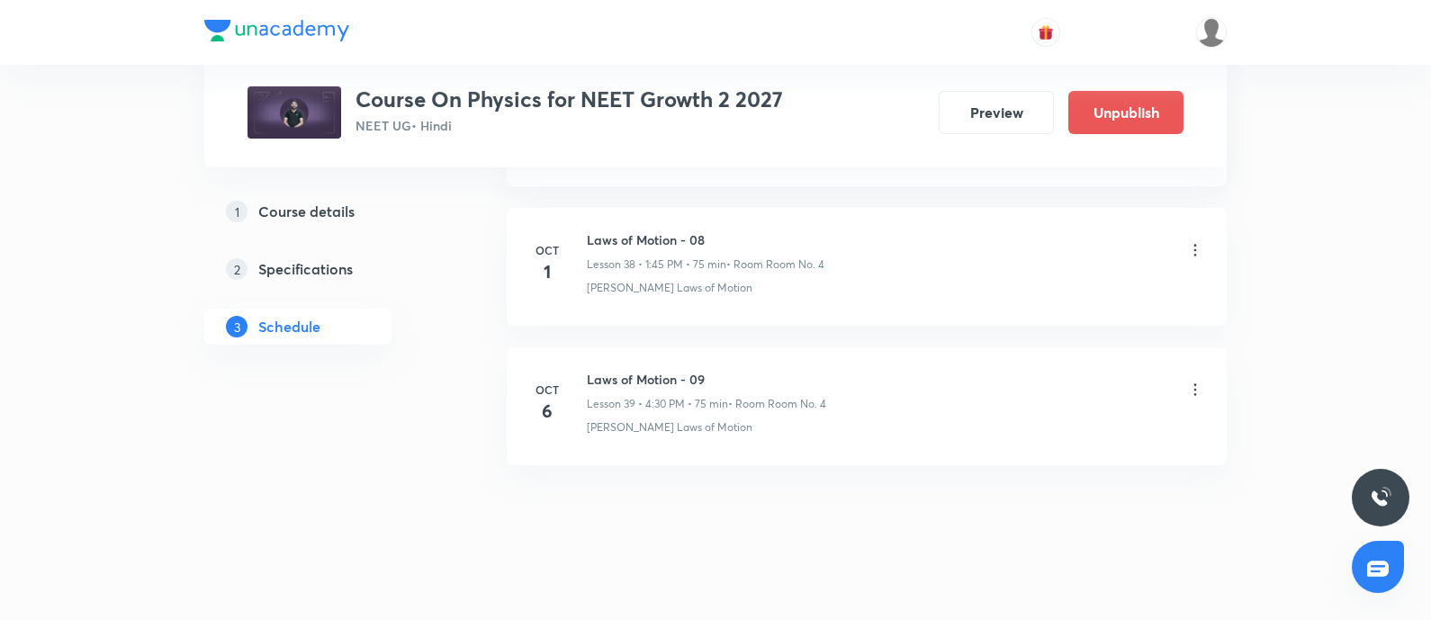
click at [591, 370] on h6 "Laws of Motion - 09" at bounding box center [706, 379] width 239 height 19
copy h6 "Laws of Motion - 09"
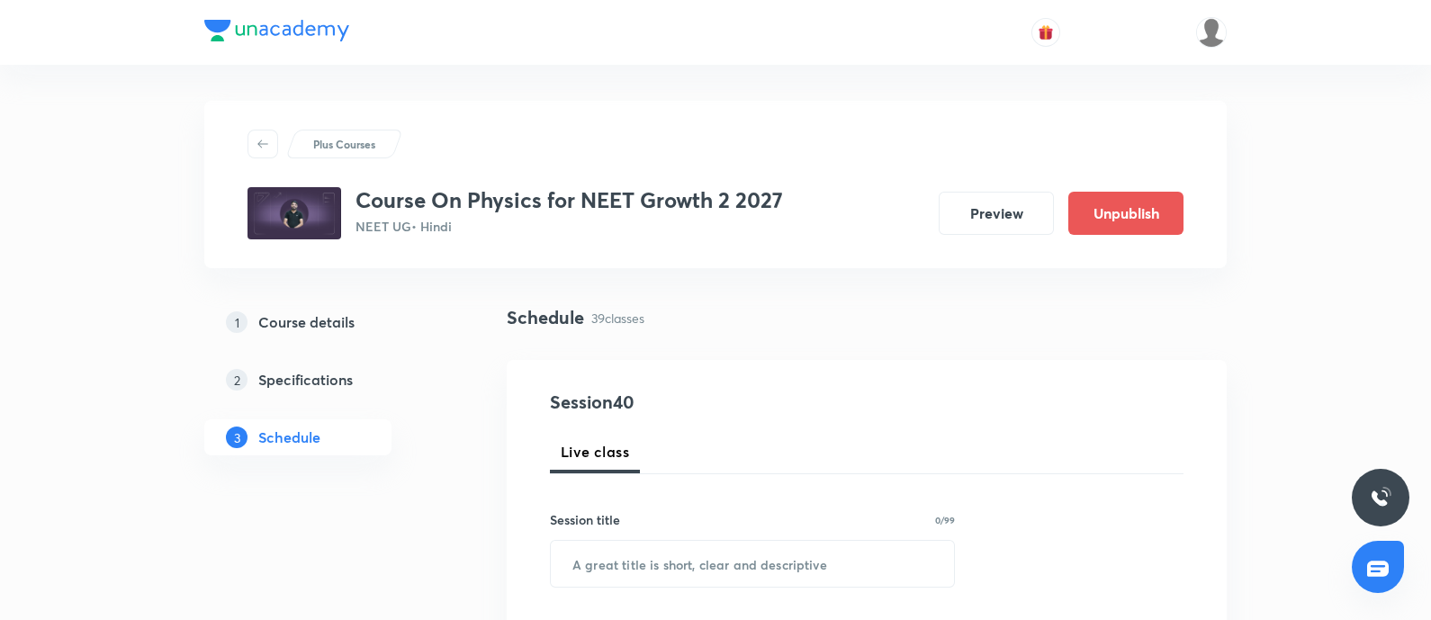
scroll to position [173, 0]
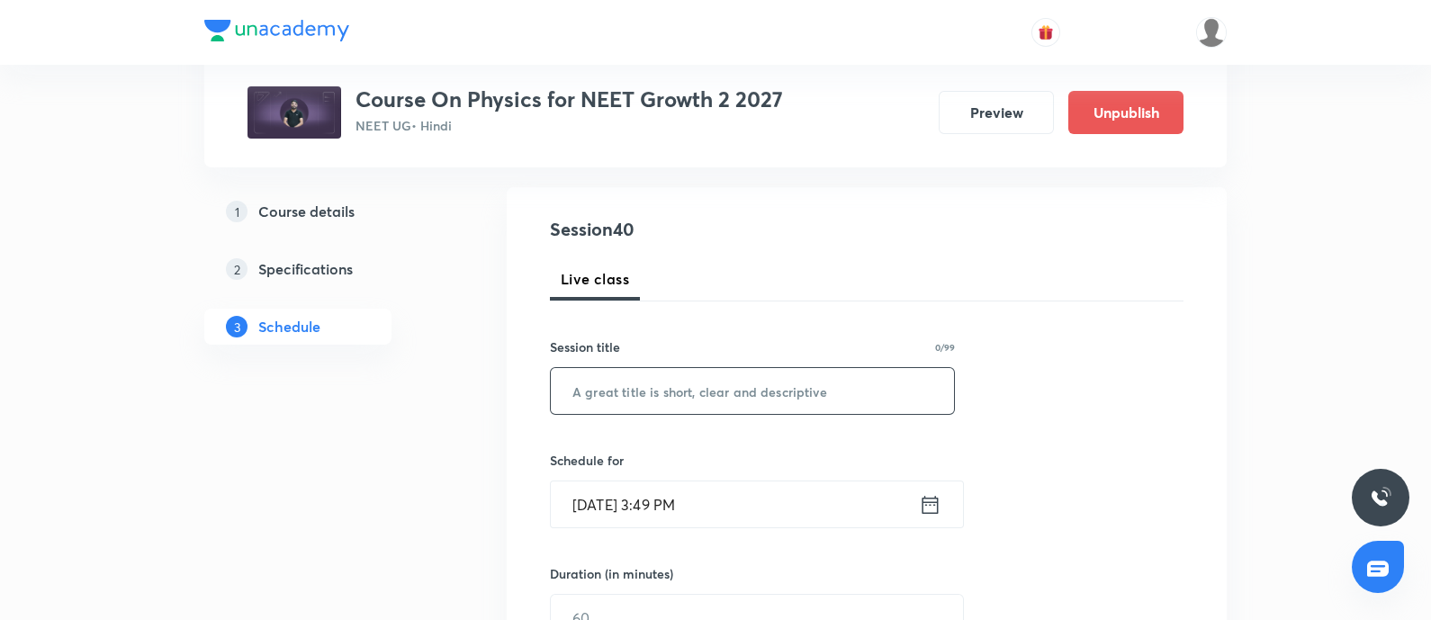
click at [635, 394] on input "text" at bounding box center [752, 391] width 403 height 46
paste input "Laws of Motion - 09"
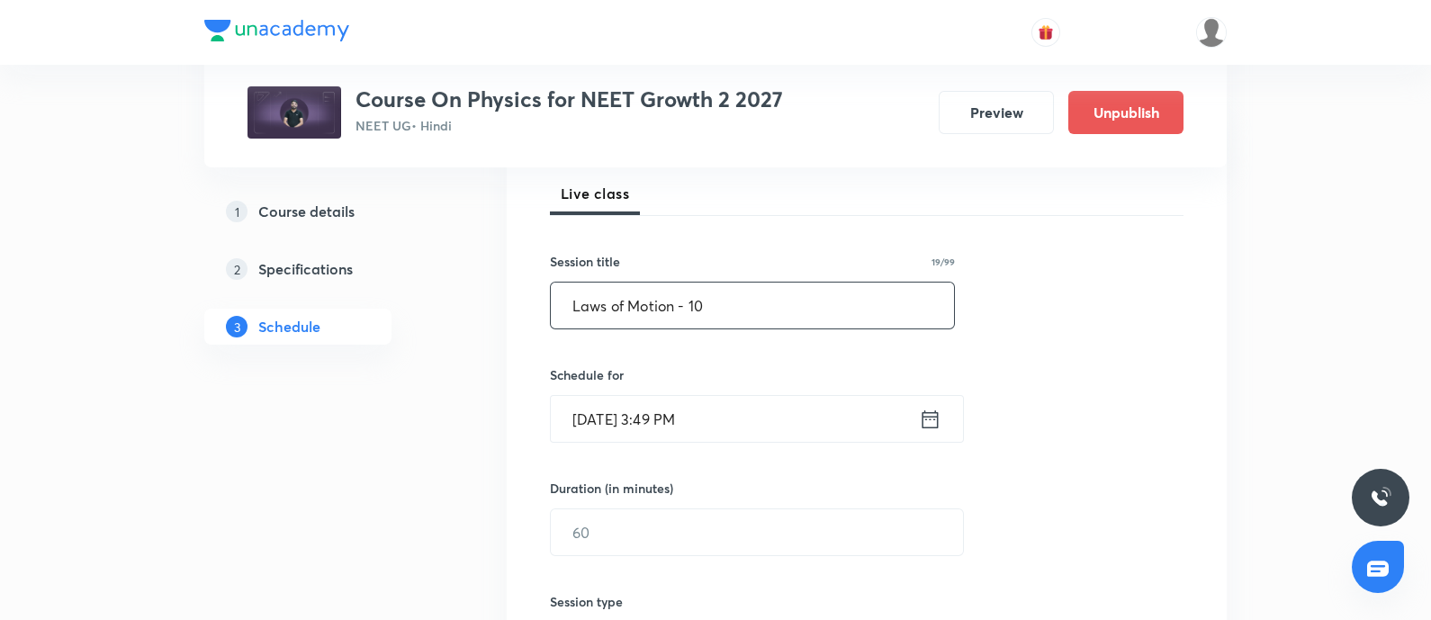
scroll to position [260, 0]
type input "Laws of Motion - 10"
click at [756, 416] on input "Oct 6, 2025, 3:49 PM" at bounding box center [735, 417] width 368 height 46
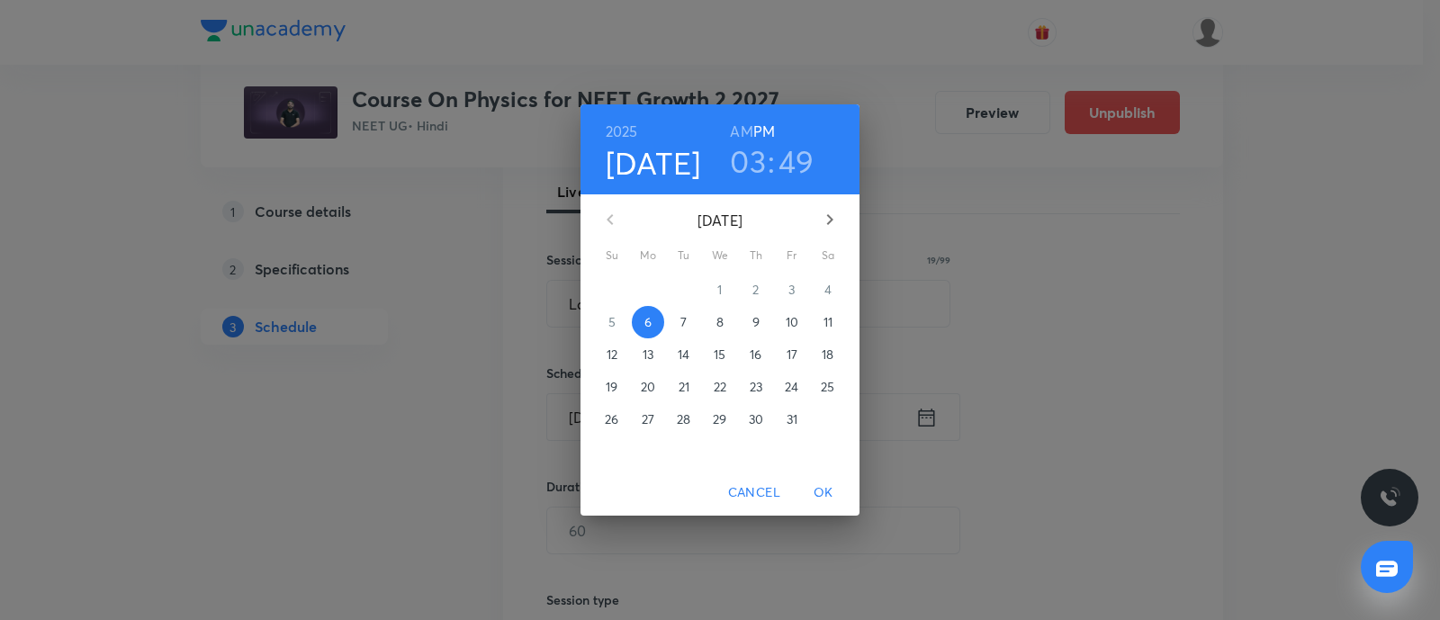
click at [681, 319] on p "7" at bounding box center [683, 322] width 6 height 18
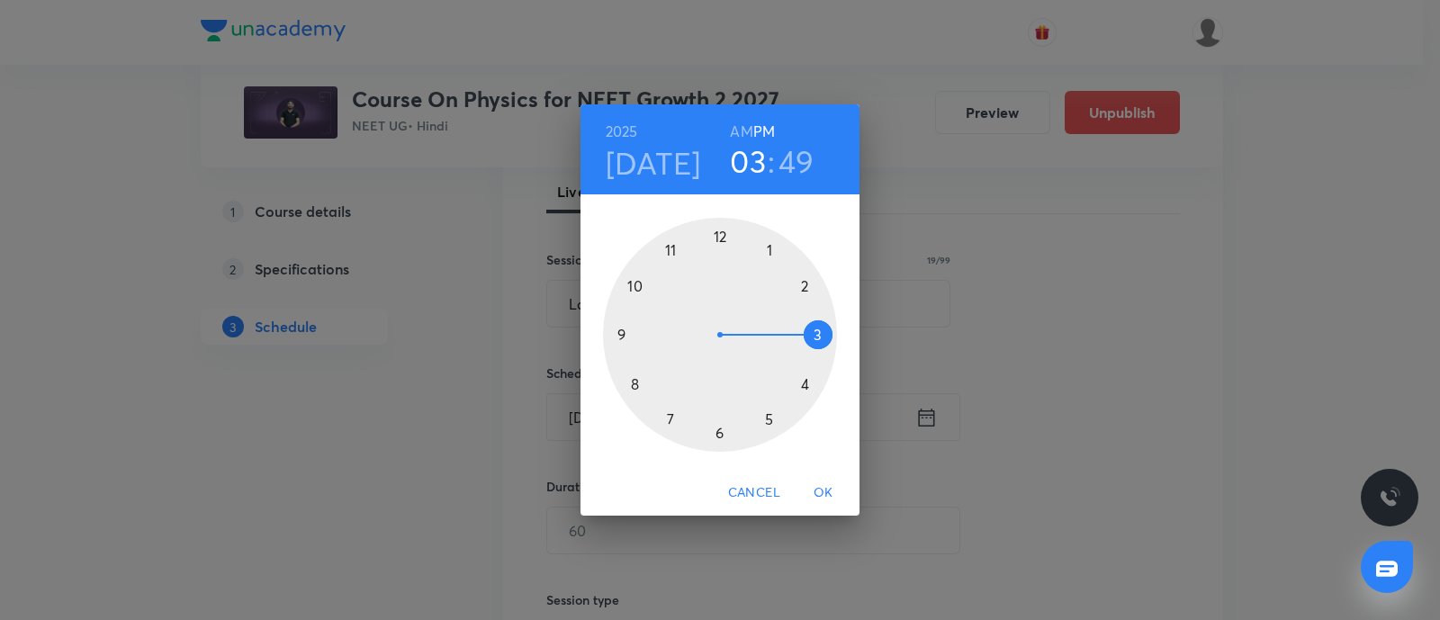
click at [769, 245] on div at bounding box center [720, 335] width 234 height 234
click at [619, 334] on div at bounding box center [720, 335] width 234 height 234
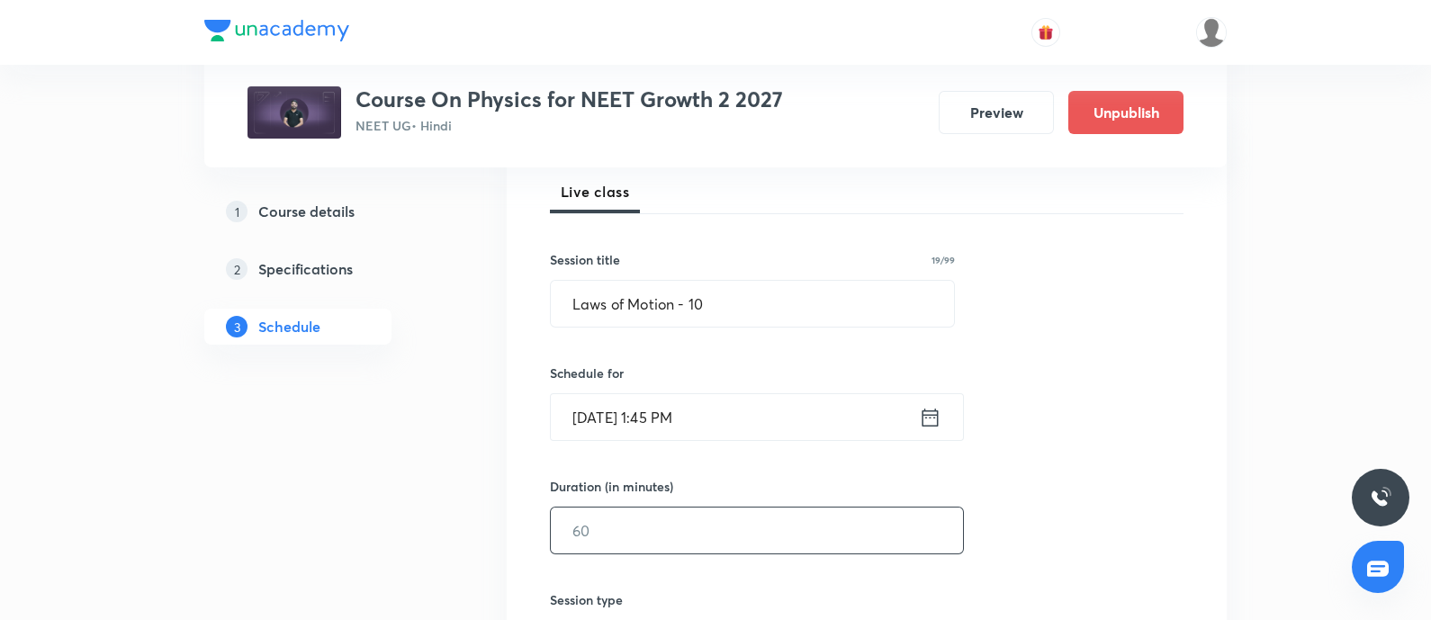
click at [629, 543] on input "text" at bounding box center [757, 531] width 412 height 46
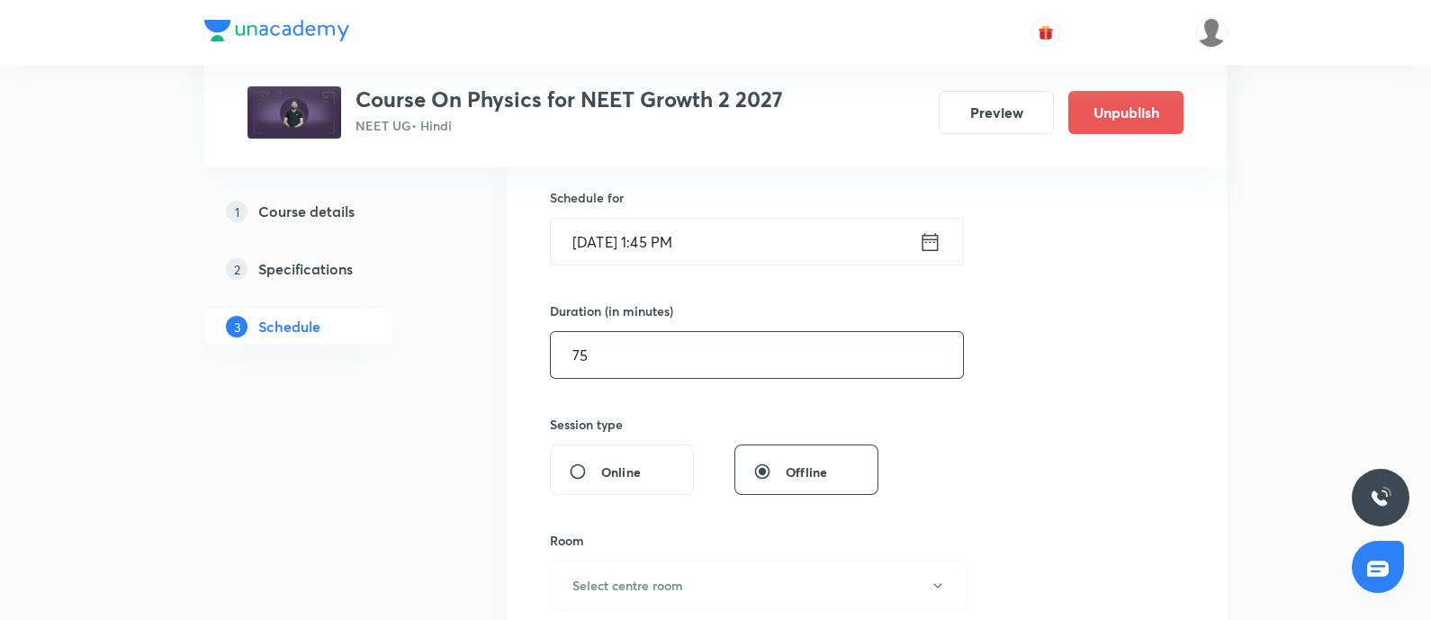
scroll to position [485, 0]
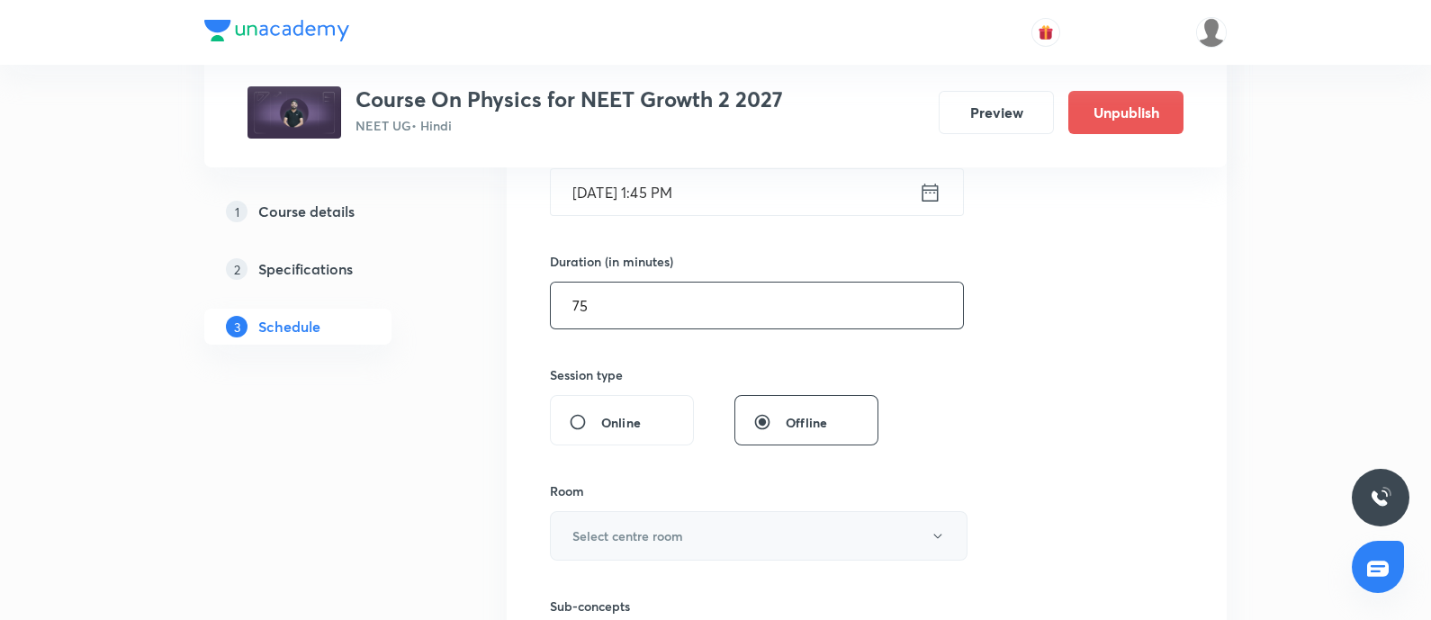
type input "75"
click at [643, 527] on h6 "Select centre room" at bounding box center [627, 536] width 111 height 19
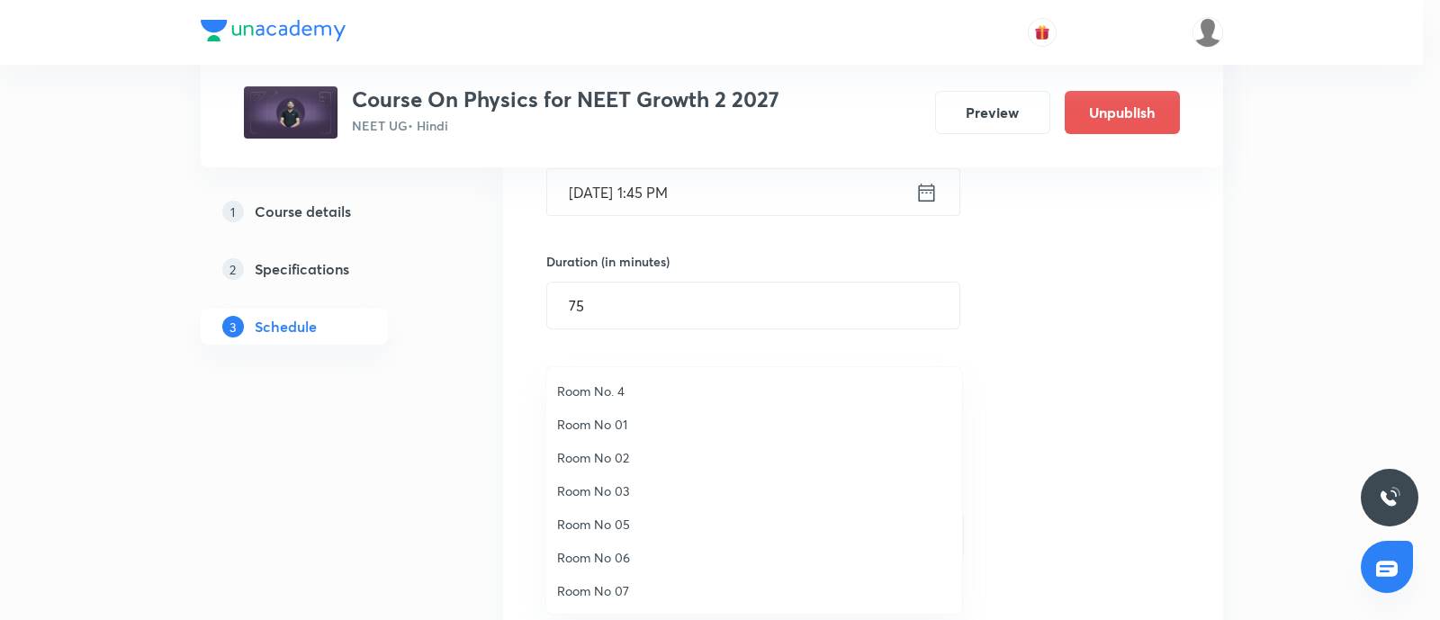
click at [613, 387] on span "Room No. 4" at bounding box center [754, 391] width 394 height 19
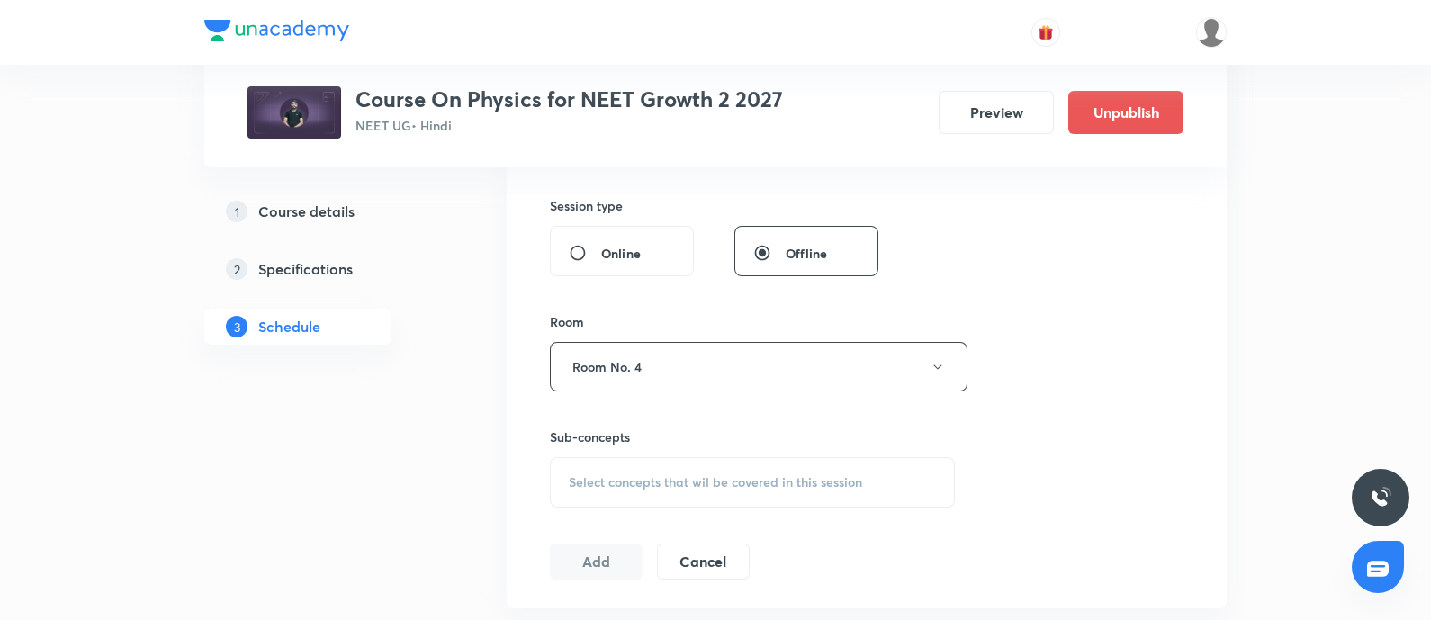
scroll to position [656, 0]
click at [619, 483] on span "Select concepts that wil be covered in this session" at bounding box center [715, 480] width 293 height 14
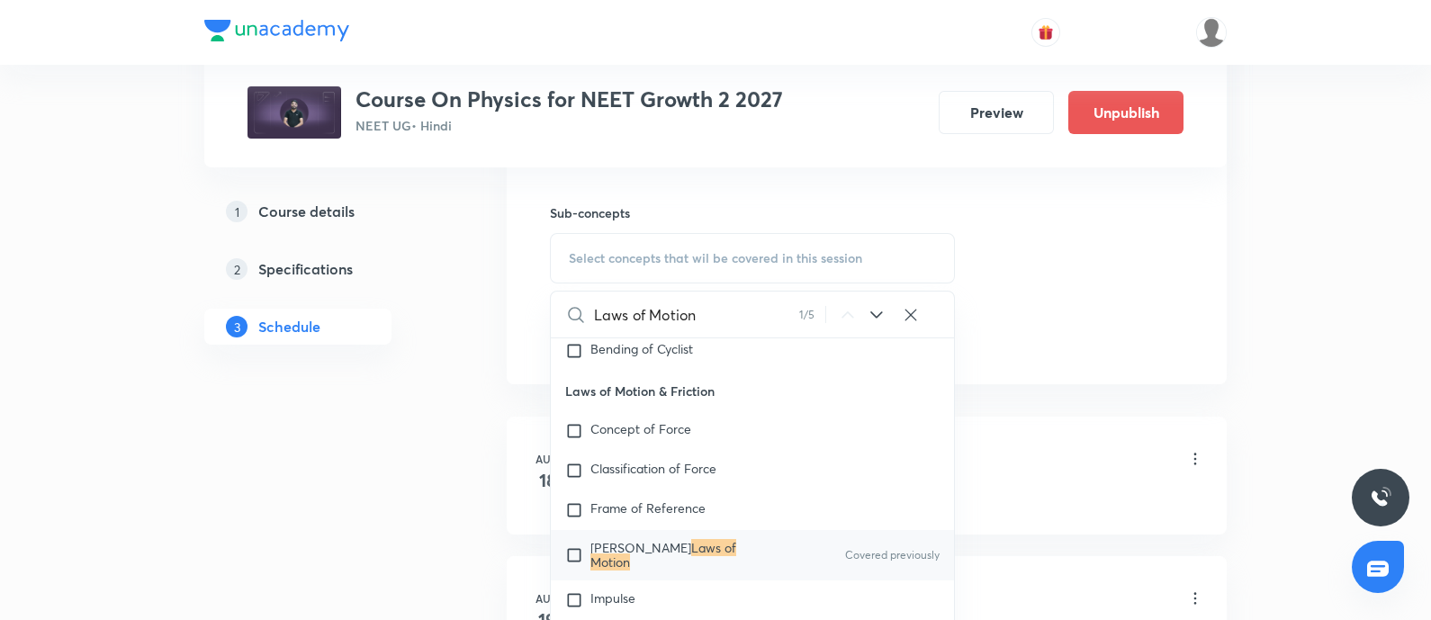
scroll to position [899, 0]
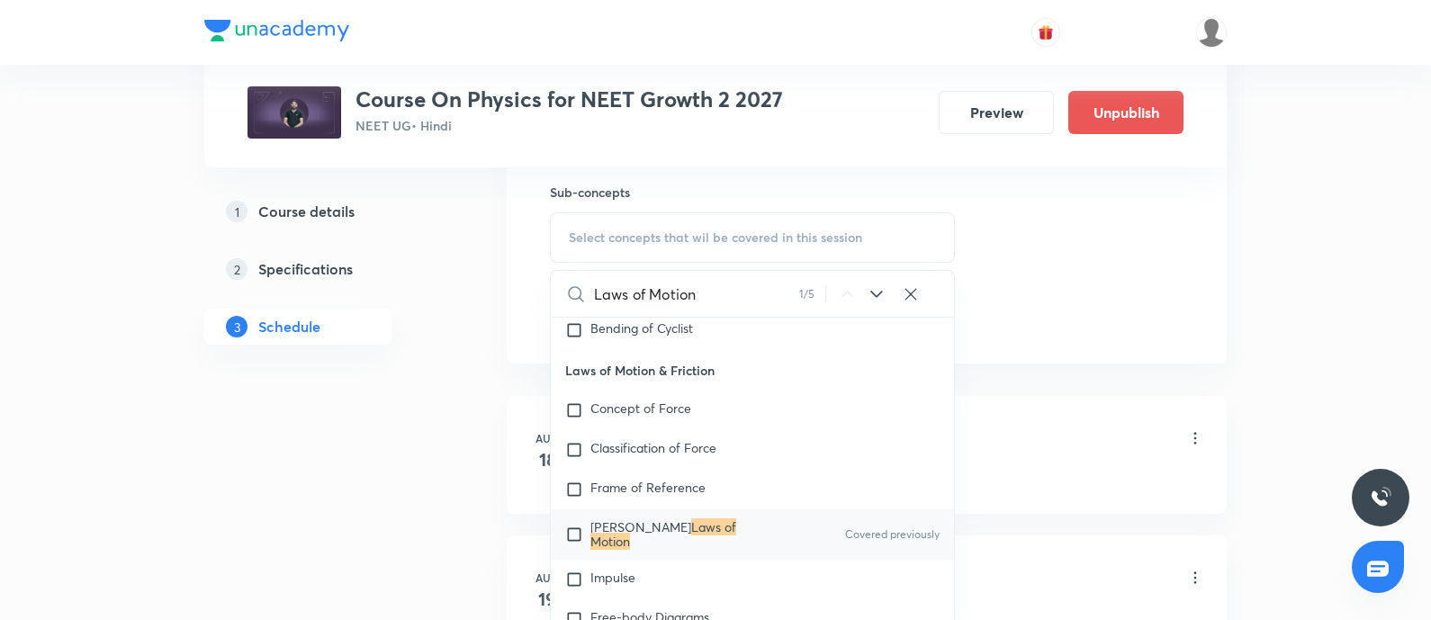
type input "Laws of Motion"
click at [570, 546] on input "checkbox" at bounding box center [577, 534] width 25 height 29
checkbox input "true"
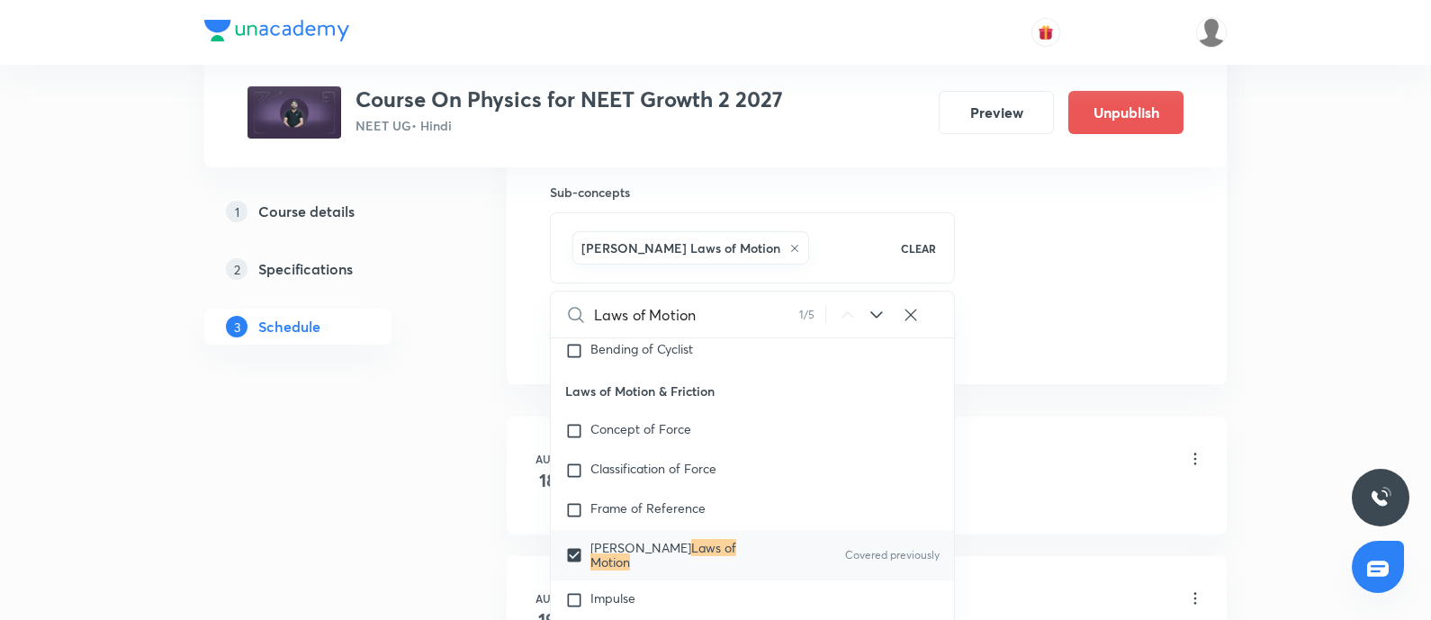
click at [1044, 463] on div "Vectors - 05 Lesson 1 • 4:30 PM • 75 min • Room Room No. 4" at bounding box center [895, 460] width 617 height 42
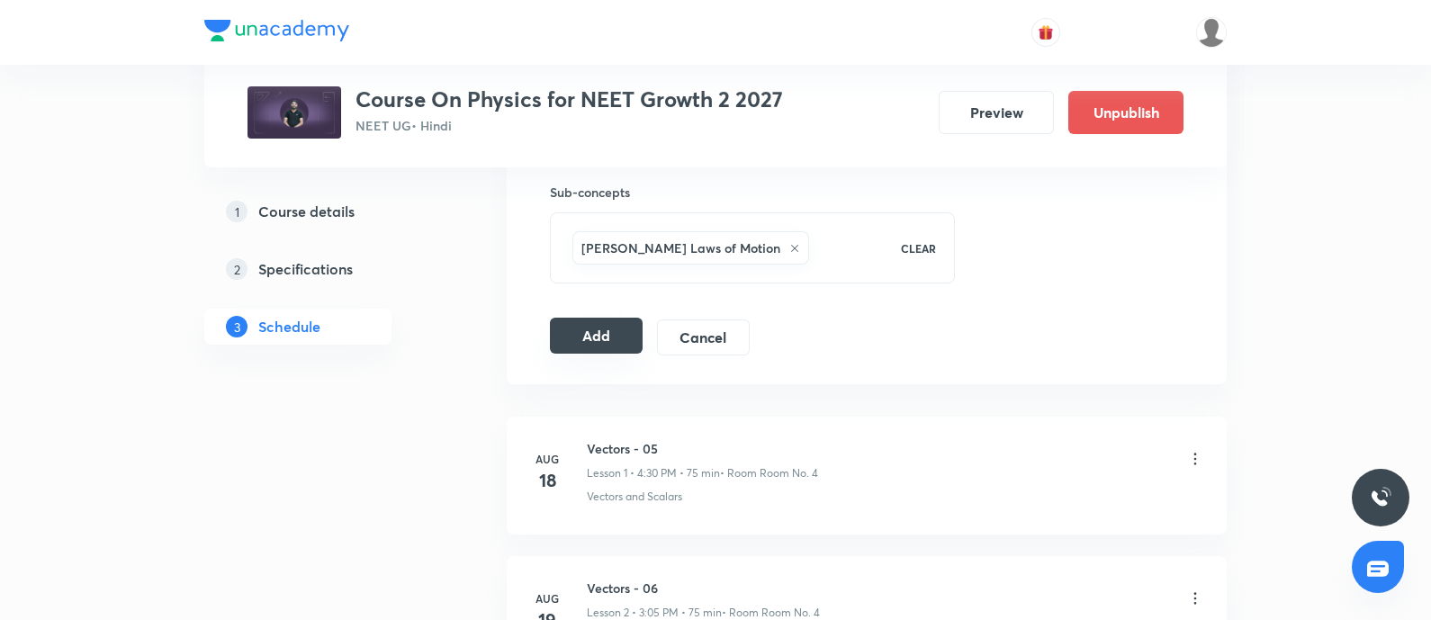
click at [583, 338] on button "Add" at bounding box center [596, 336] width 93 height 36
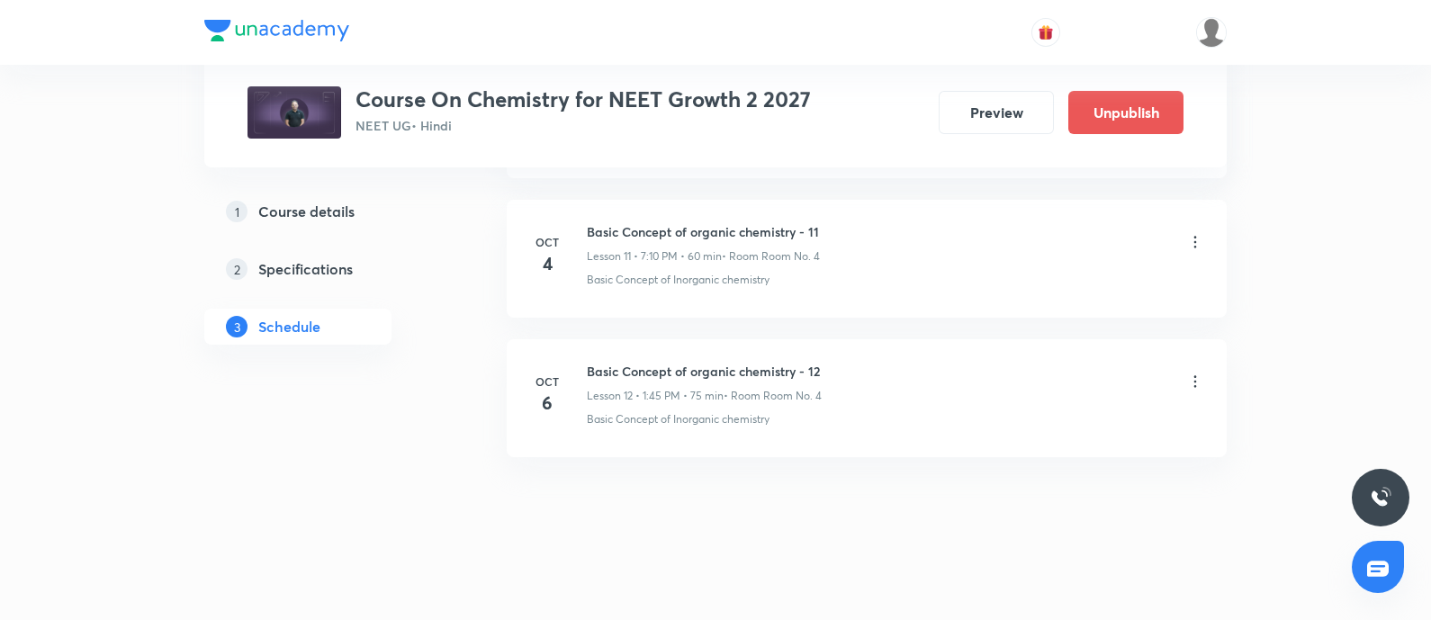
click at [592, 365] on h6 "Basic Concept of organic chemistry - 12" at bounding box center [704, 371] width 235 height 19
copy h6 "Basic Concept of organic chemistry - 12"
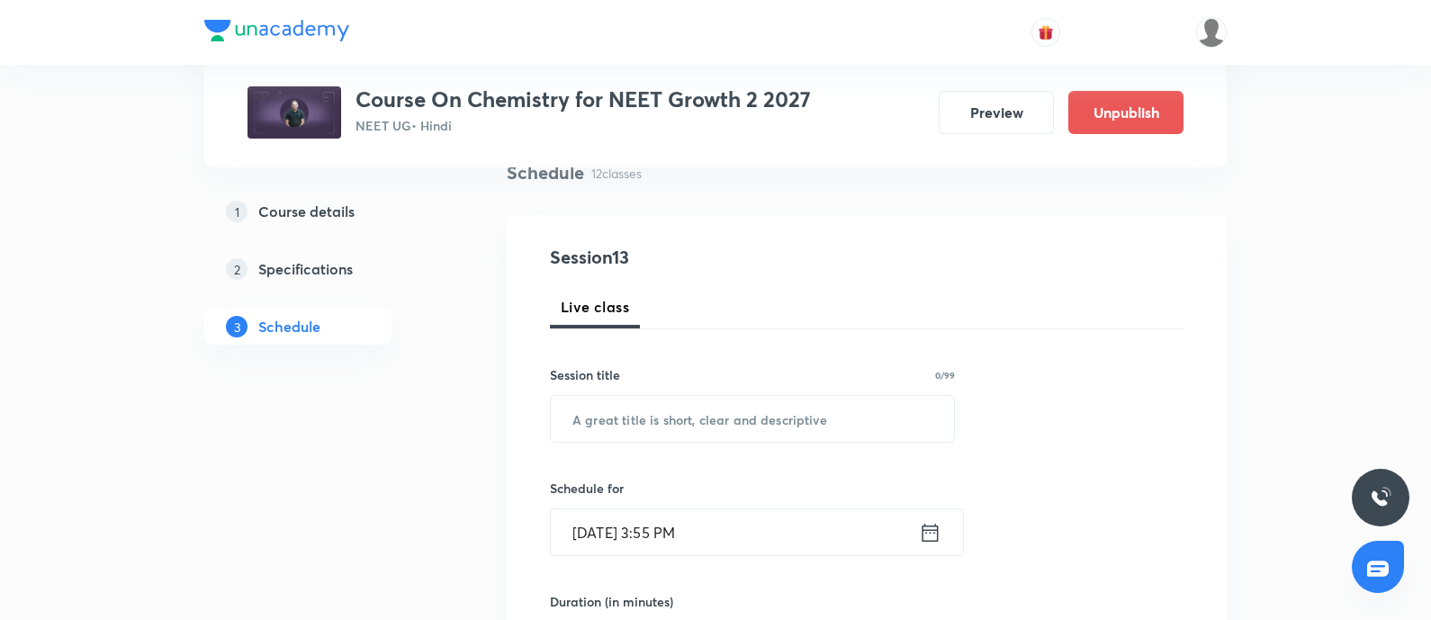
scroll to position [158, 0]
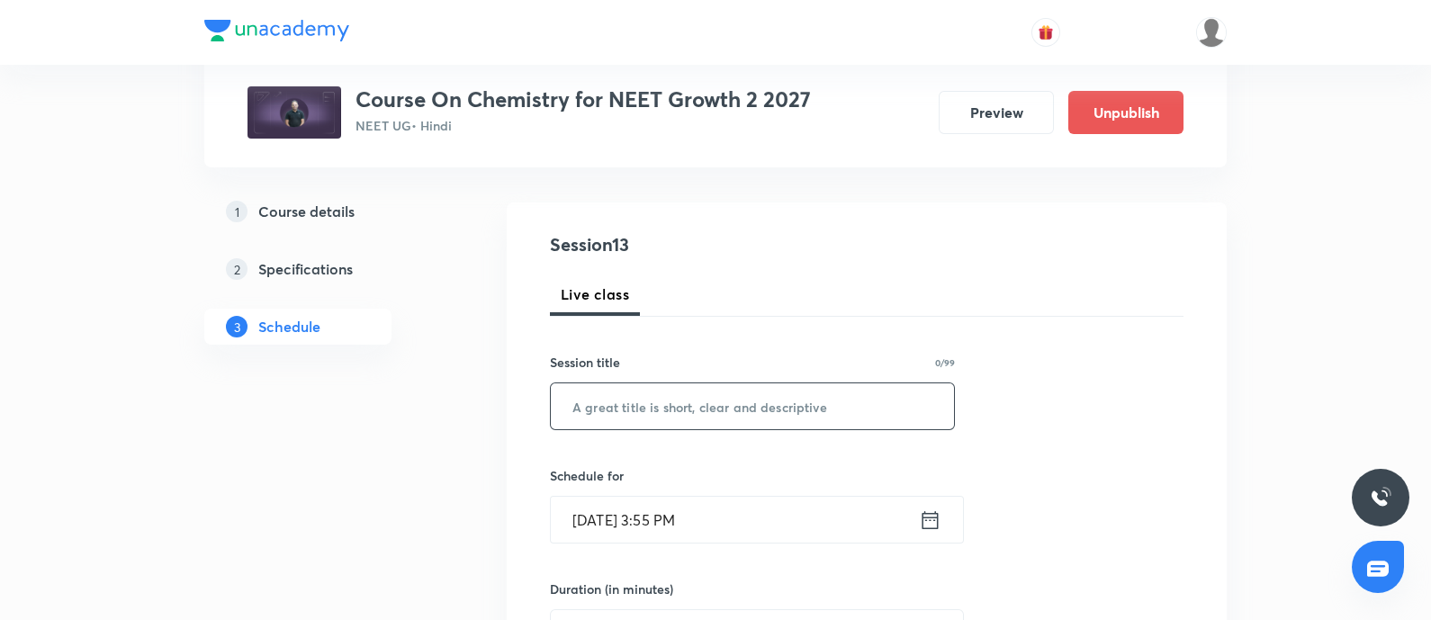
click at [642, 420] on input "text" at bounding box center [752, 406] width 403 height 46
paste input "Basic Concept of organic chemistry - 12"
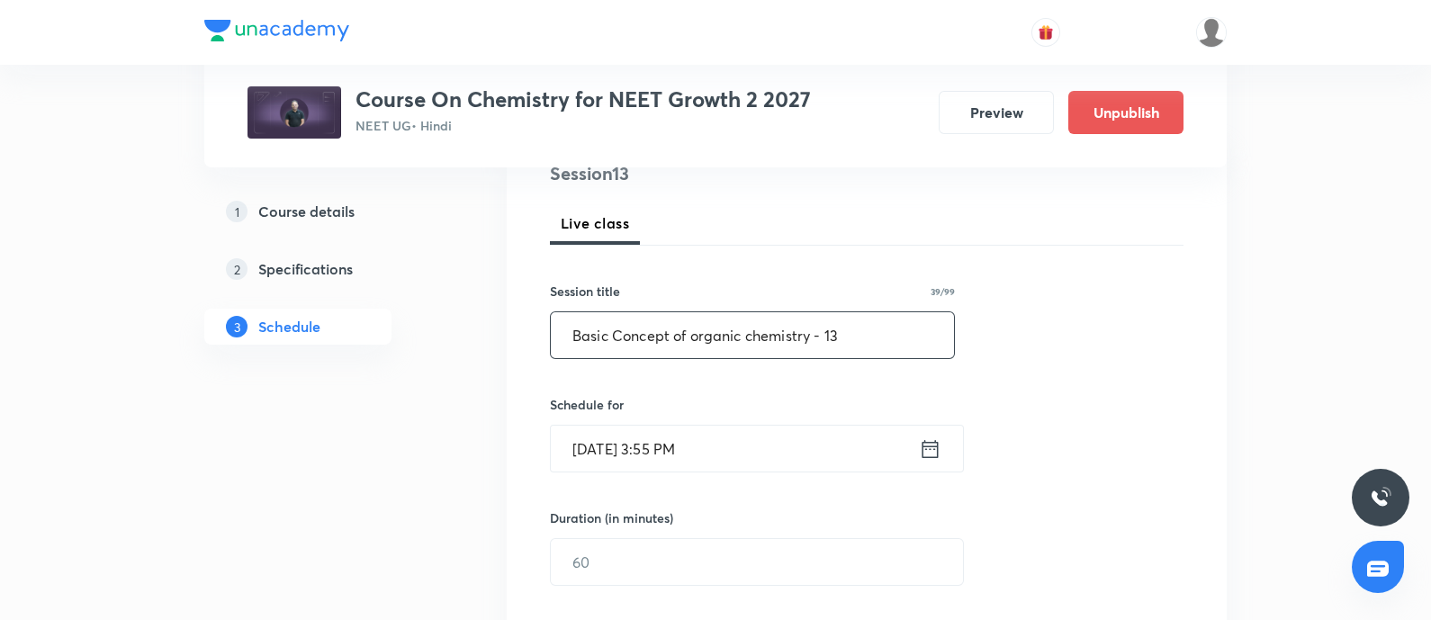
scroll to position [253, 0]
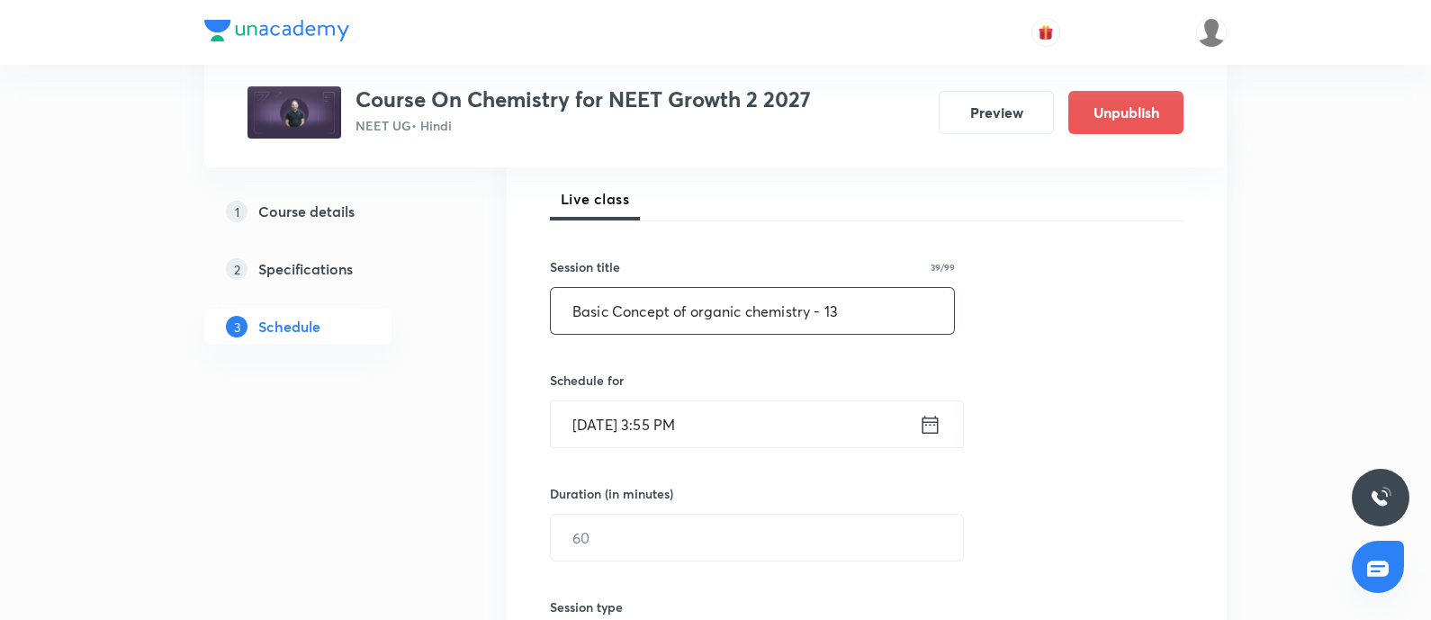
type input "Basic Concept of organic chemistry - 13"
click at [738, 437] on input "[DATE] 3:55 PM" at bounding box center [735, 424] width 368 height 46
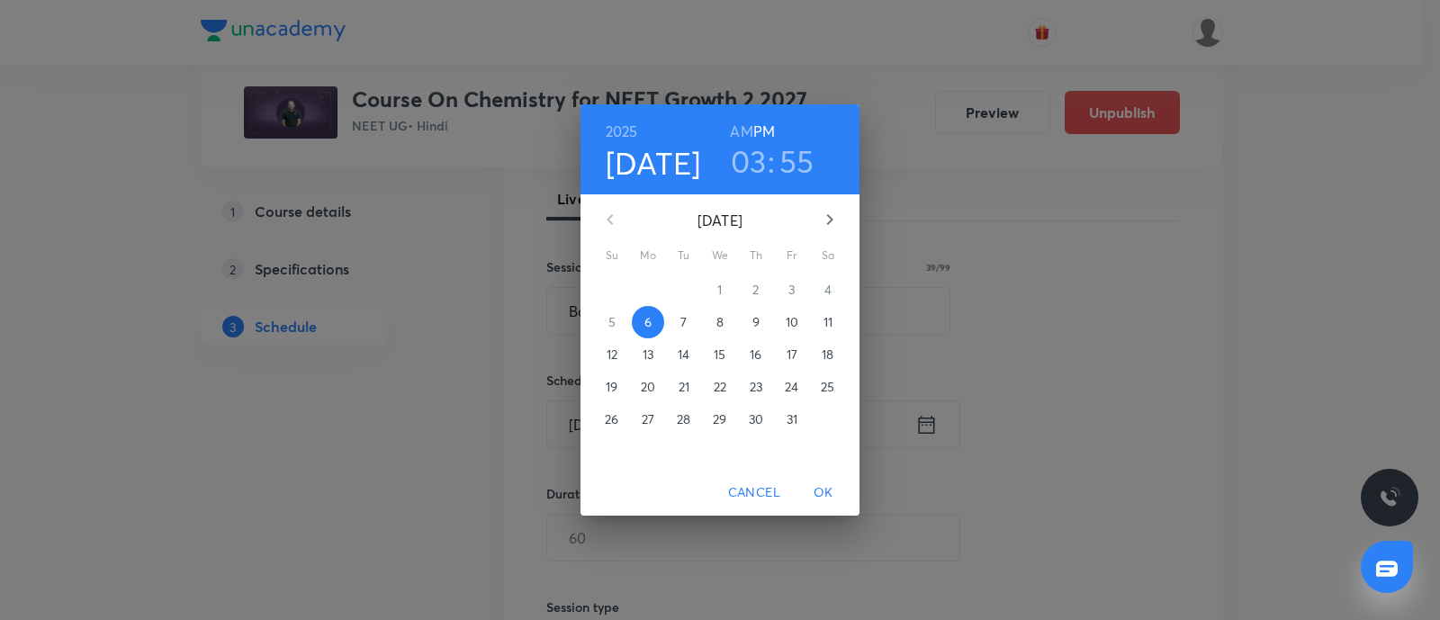
click at [686, 320] on p "7" at bounding box center [683, 322] width 6 height 18
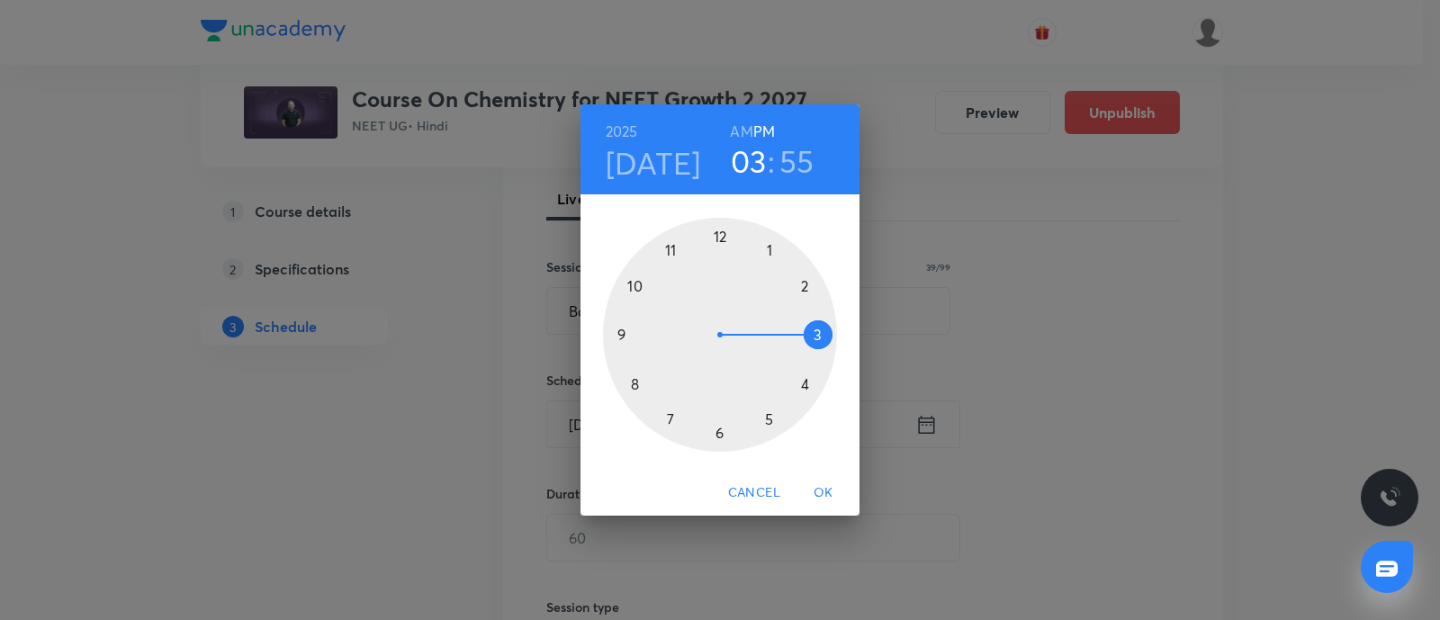
click at [805, 385] on div at bounding box center [720, 335] width 234 height 234
click at [719, 431] on div at bounding box center [720, 335] width 234 height 234
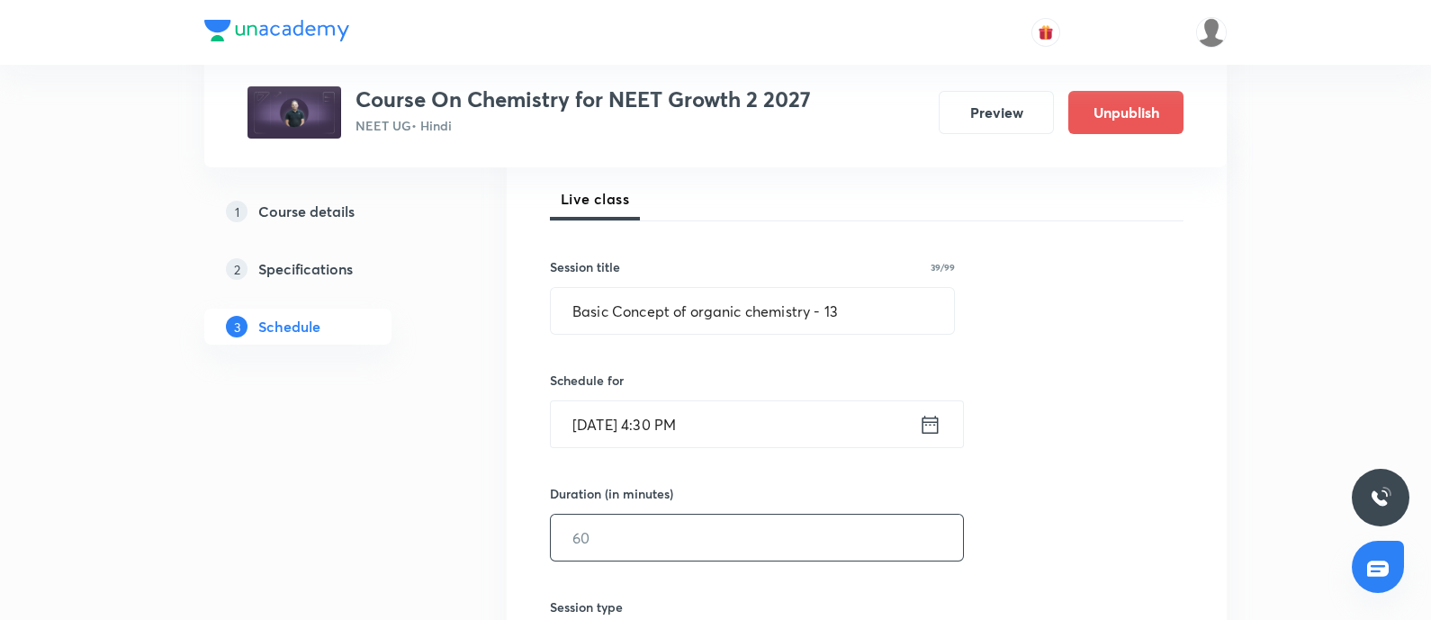
click at [645, 524] on input "text" at bounding box center [757, 538] width 412 height 46
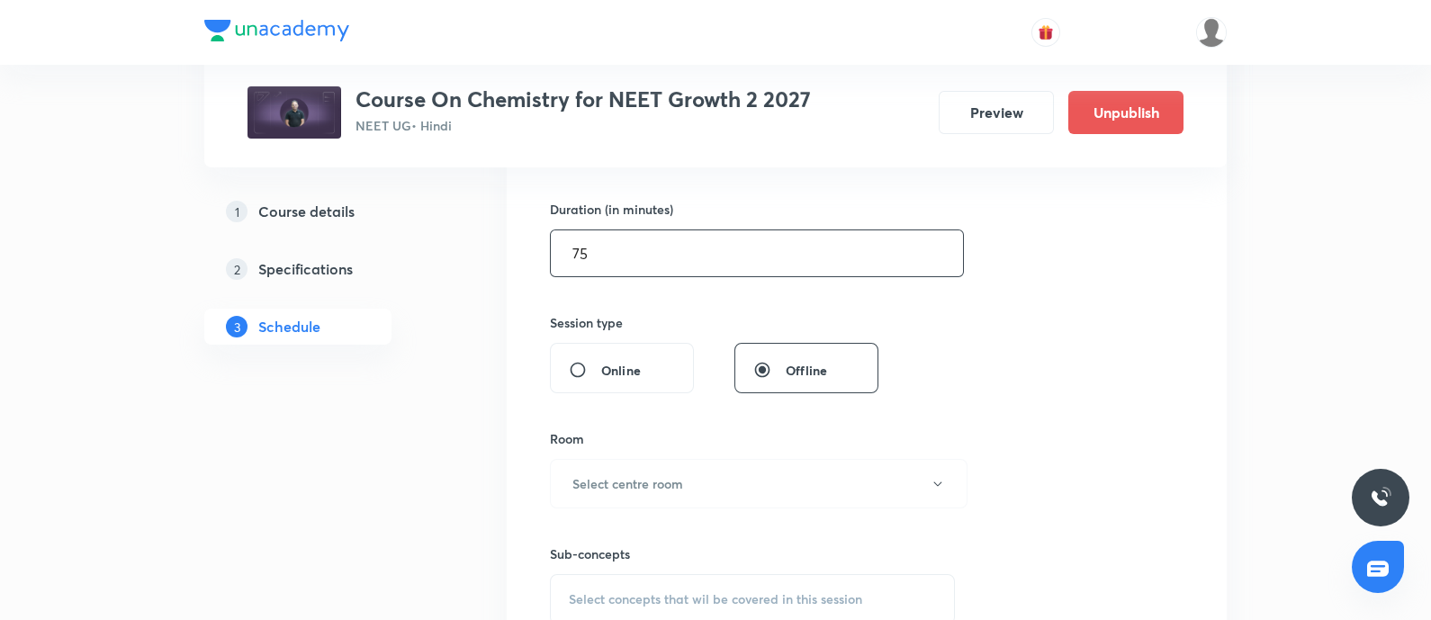
scroll to position [539, 0]
type input "75"
click at [686, 480] on button "Select centre room" at bounding box center [759, 482] width 418 height 50
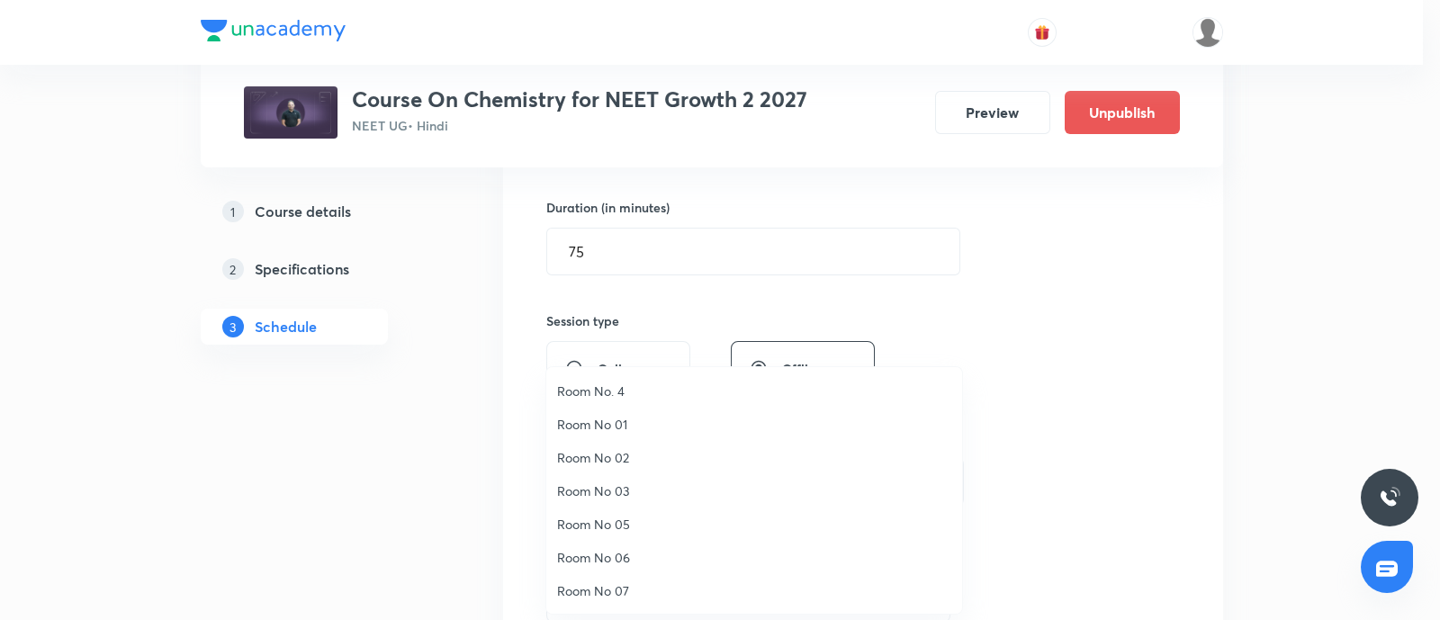
click at [630, 388] on span "Room No. 4" at bounding box center [754, 391] width 394 height 19
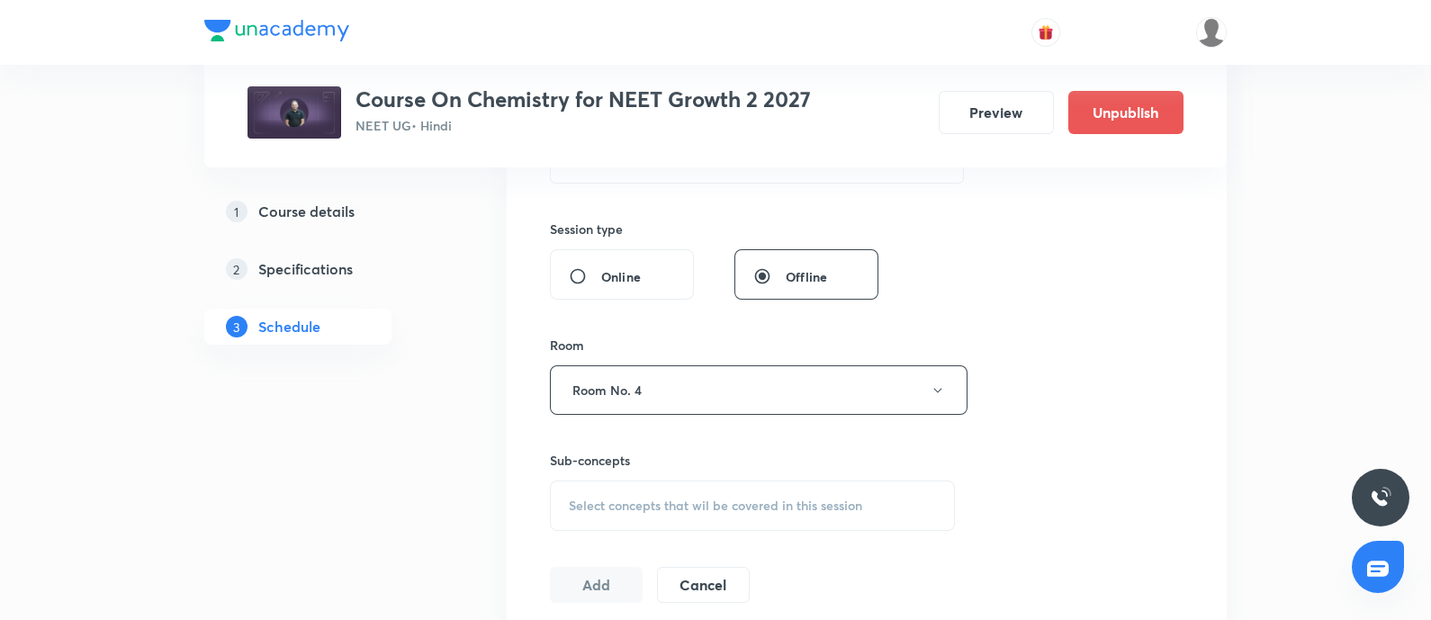
scroll to position [675, 0]
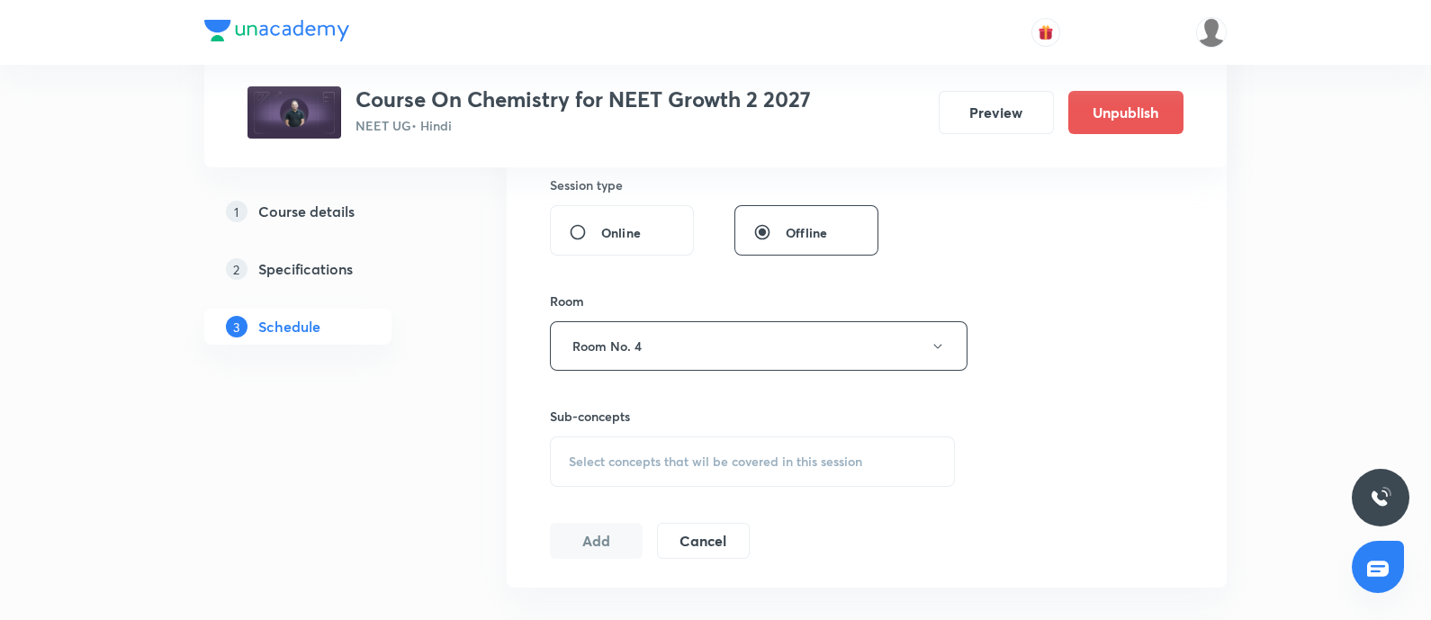
click at [625, 479] on div "Select concepts that wil be covered in this session" at bounding box center [752, 462] width 405 height 50
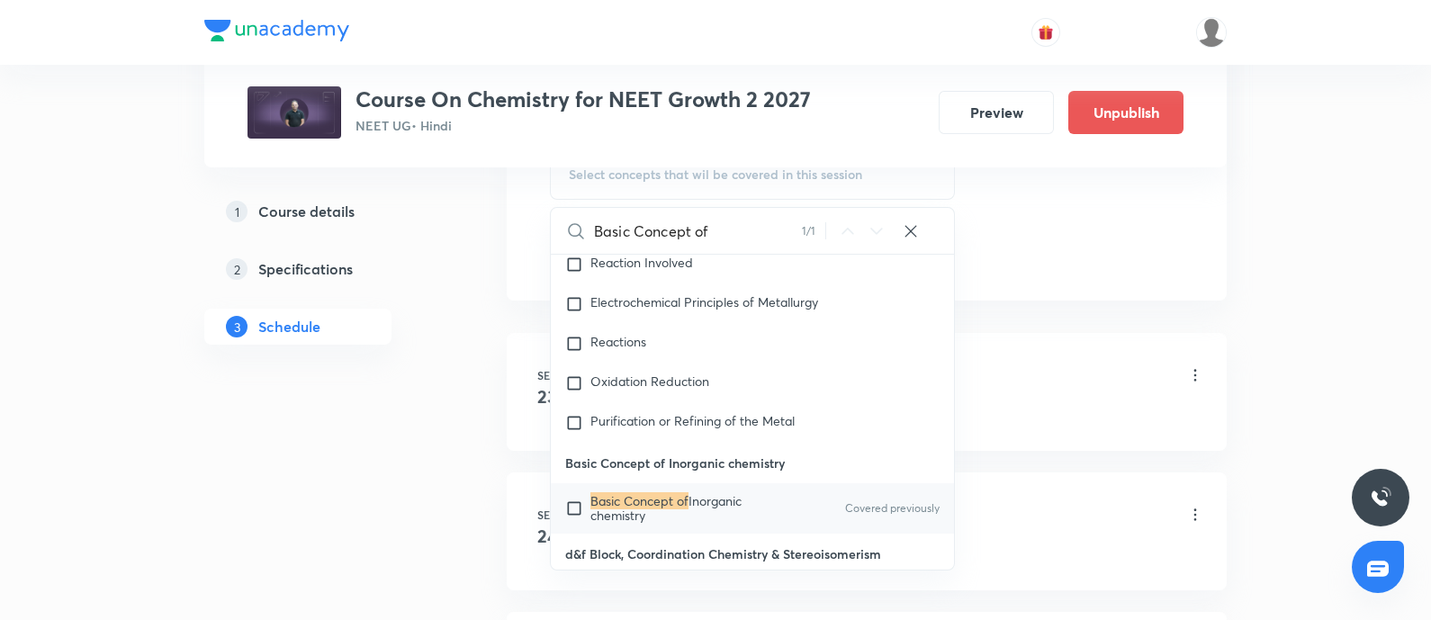
scroll to position [963, 0]
type input "Basic Concept of"
click at [574, 493] on input "checkbox" at bounding box center [577, 507] width 25 height 29
checkbox input "true"
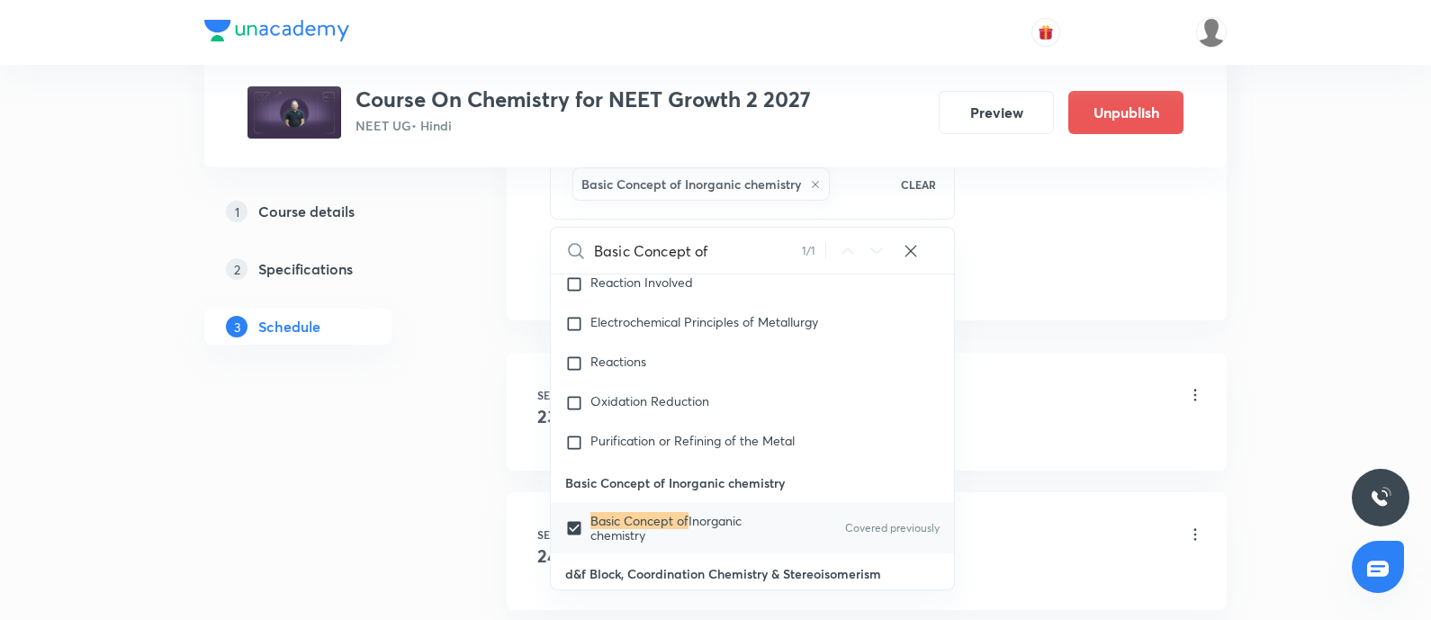
click at [1061, 393] on div "Basic Concept of Inorganic chemistry - 01 Lesson 1 • 3:05 PM • 75 min • Room Ro…" at bounding box center [895, 396] width 617 height 42
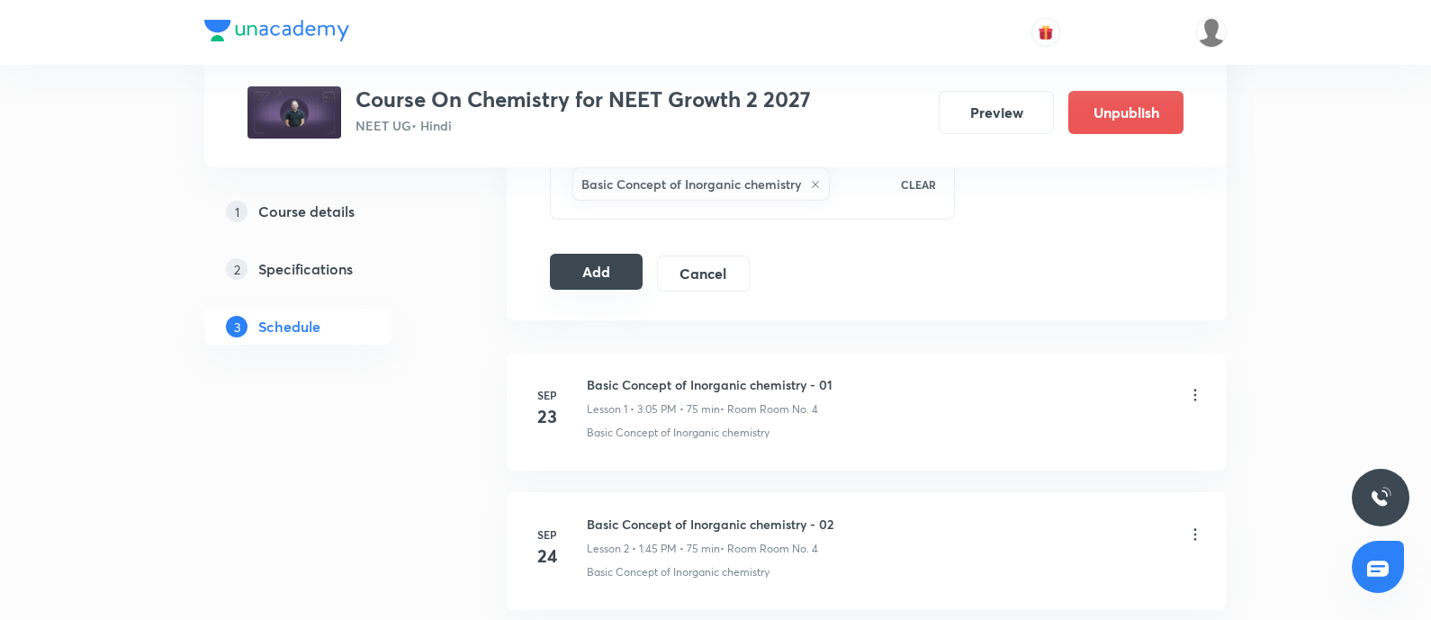
click at [572, 262] on button "Add" at bounding box center [596, 272] width 93 height 36
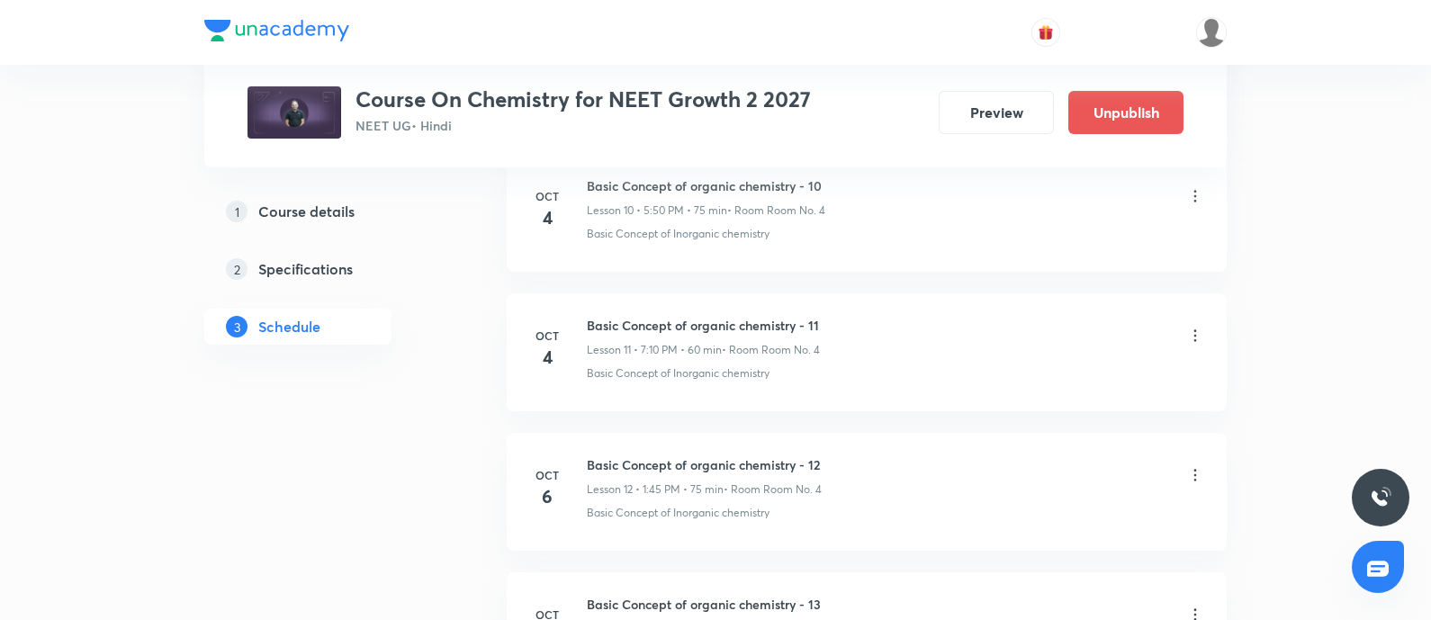
scroll to position [1804, 0]
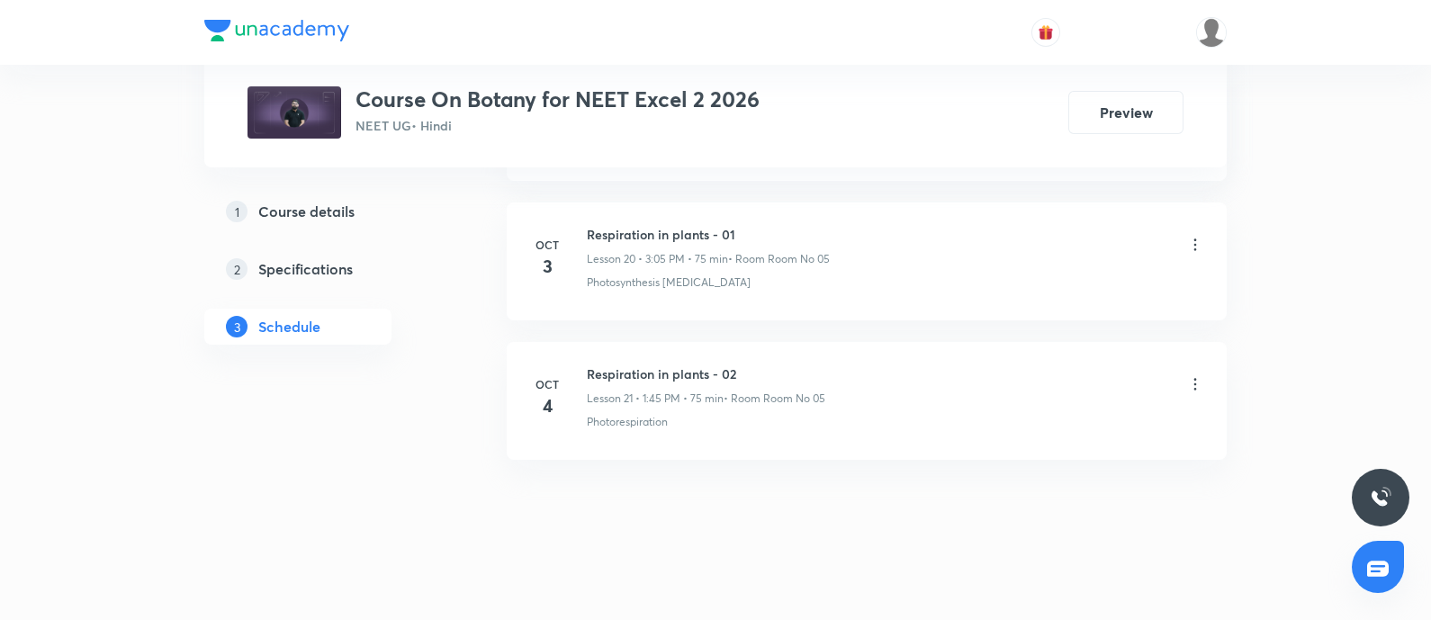
click at [596, 368] on h6 "Respiration in plants - 02" at bounding box center [706, 374] width 239 height 19
copy h6 "Respiration in plants - 02"
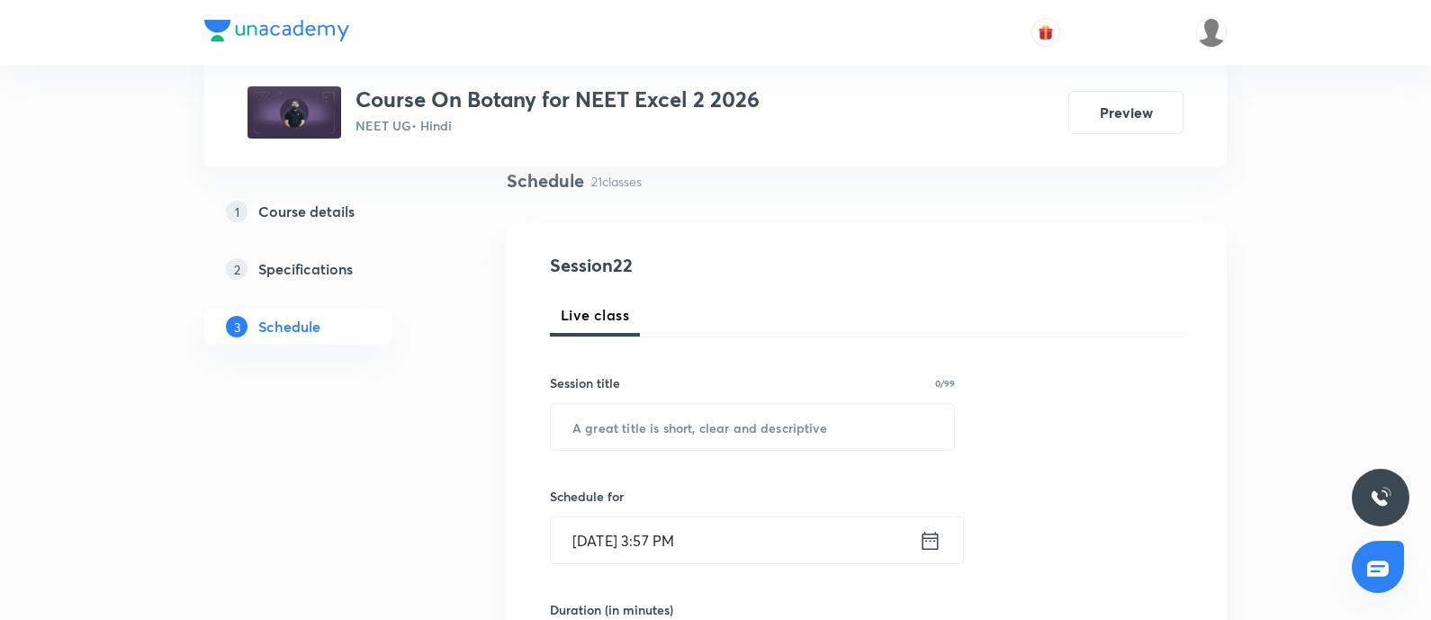
scroll to position [154, 0]
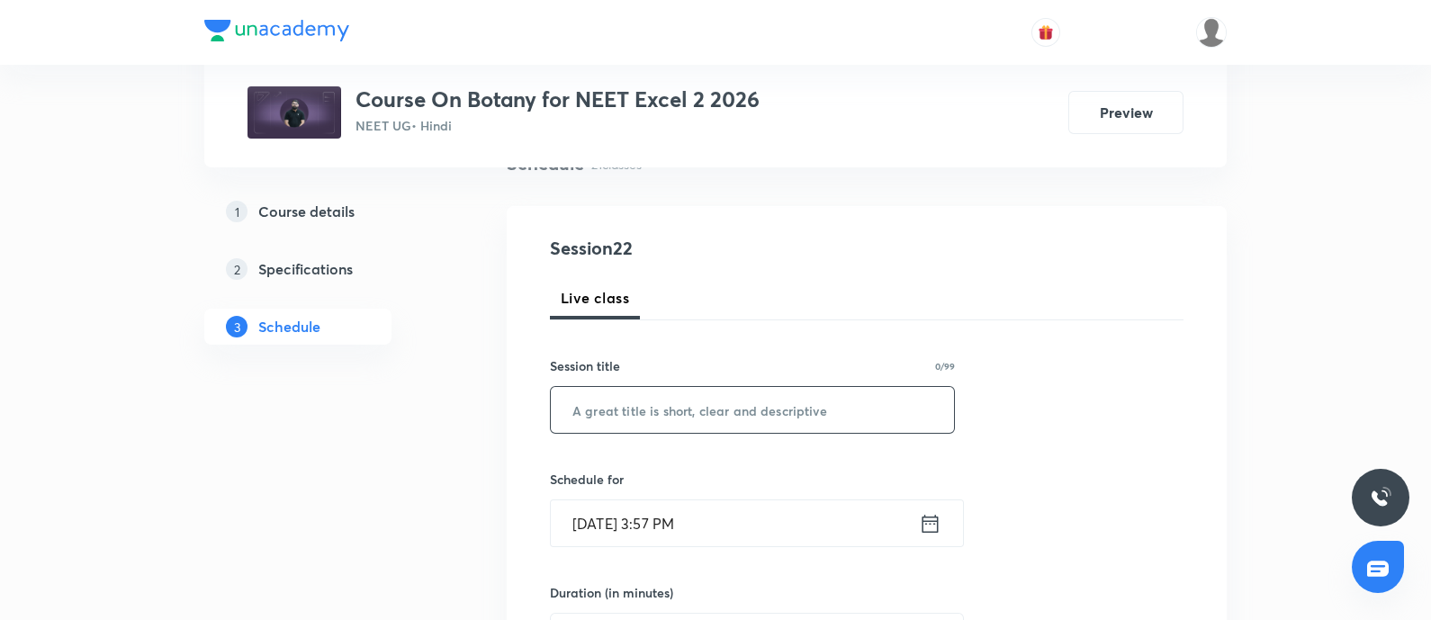
click at [638, 405] on input "text" at bounding box center [752, 410] width 403 height 46
paste input "Respiration in plants - 02"
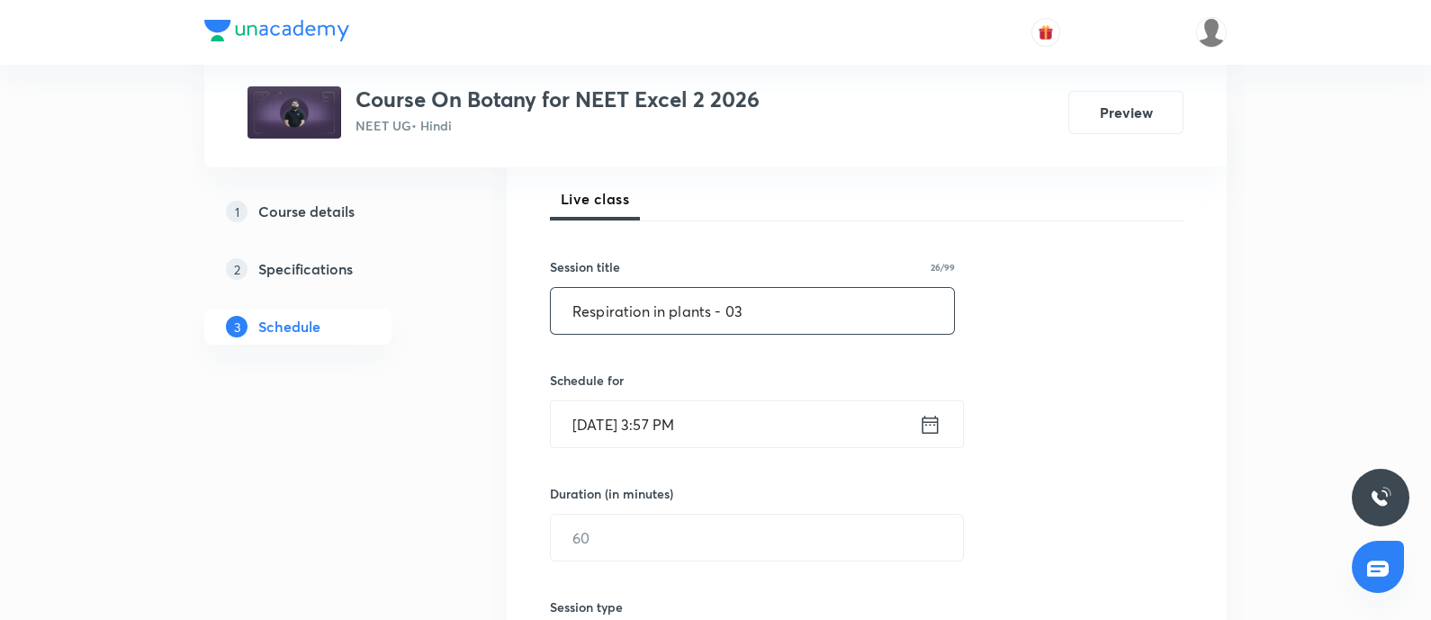
type input "Respiration in plants - 03"
click at [760, 428] on input "Oct 6, 2025, 3:57 PM" at bounding box center [735, 424] width 368 height 46
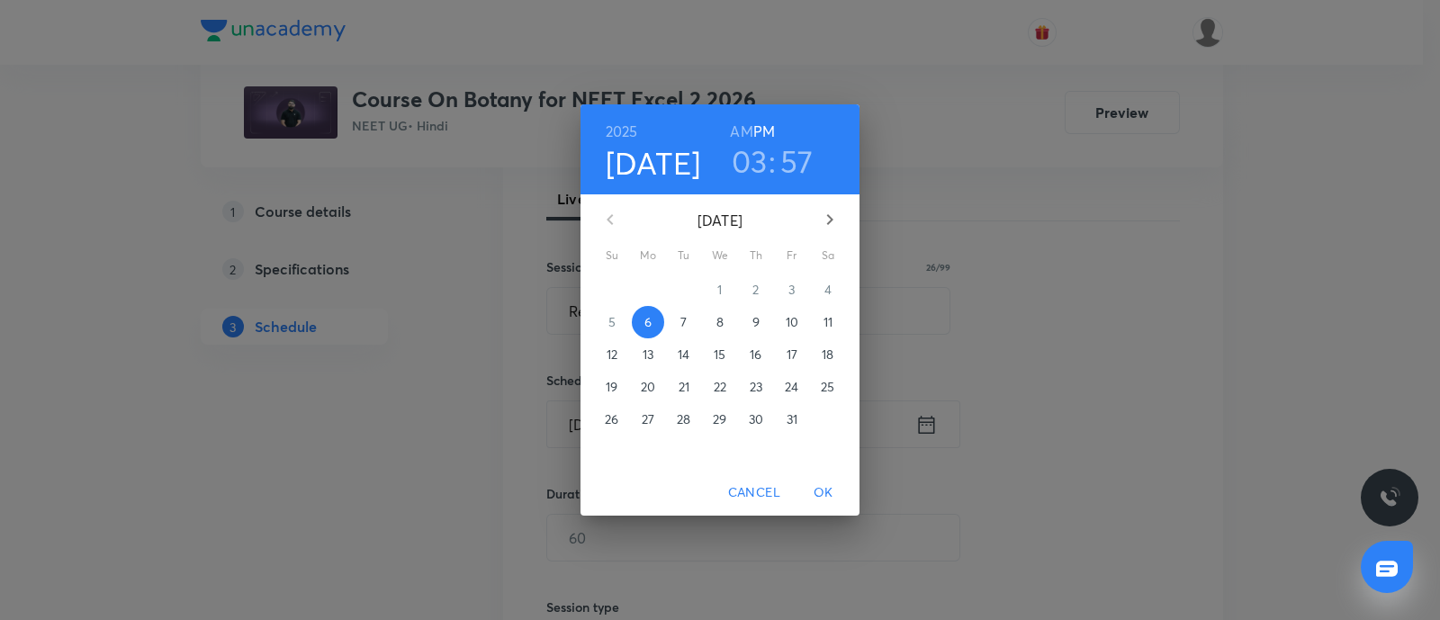
click at [689, 329] on span "7" at bounding box center [684, 322] width 32 height 18
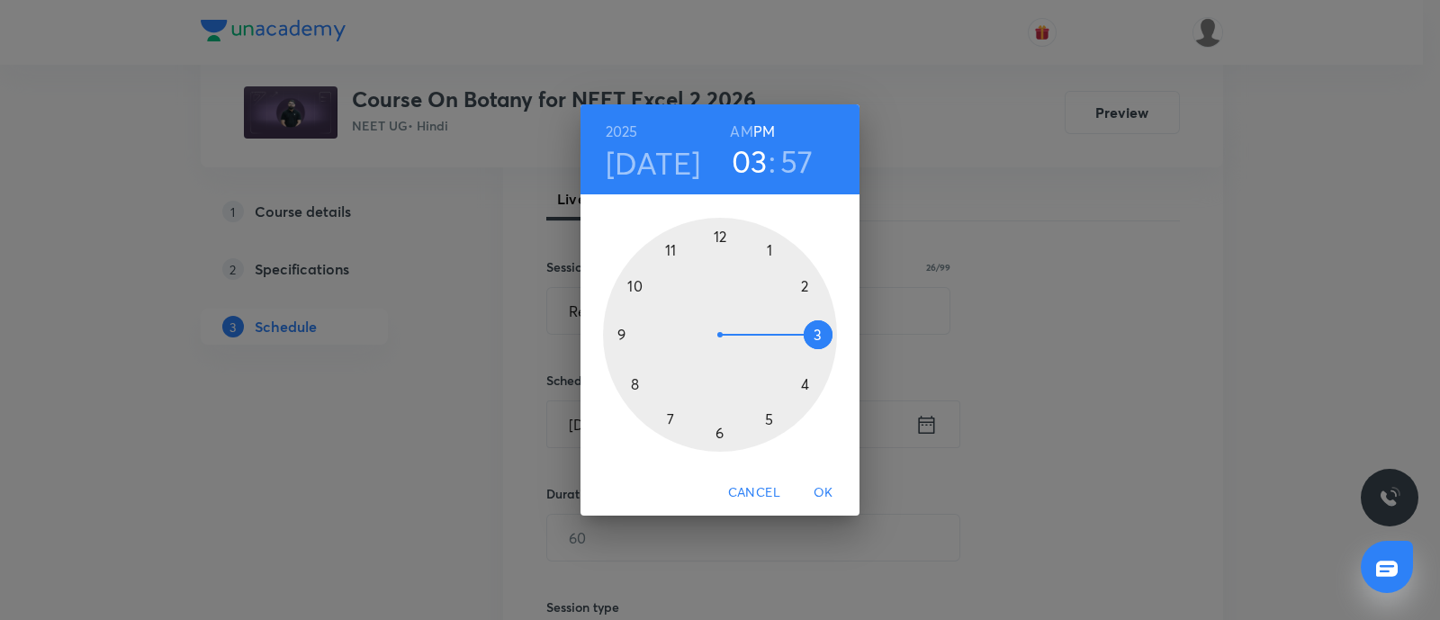
click at [770, 246] on div at bounding box center [720, 335] width 234 height 234
click at [624, 335] on div at bounding box center [720, 335] width 234 height 234
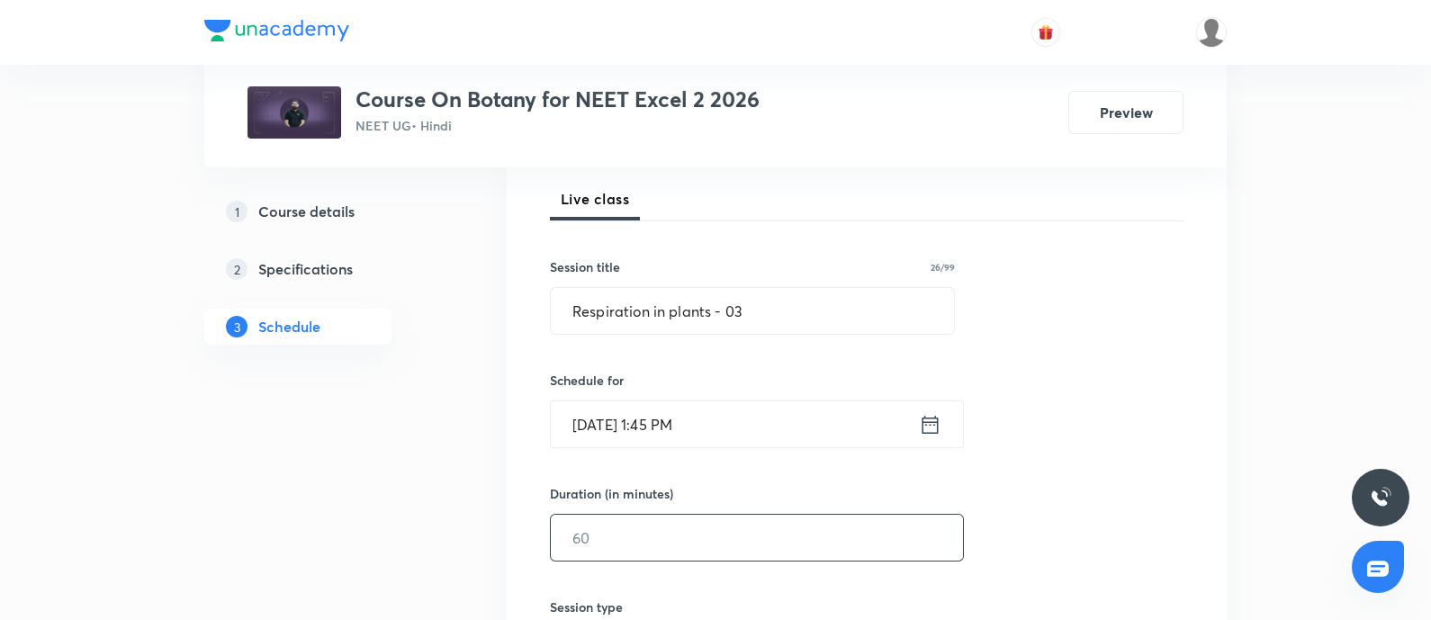
click at [617, 535] on input "text" at bounding box center [757, 538] width 412 height 46
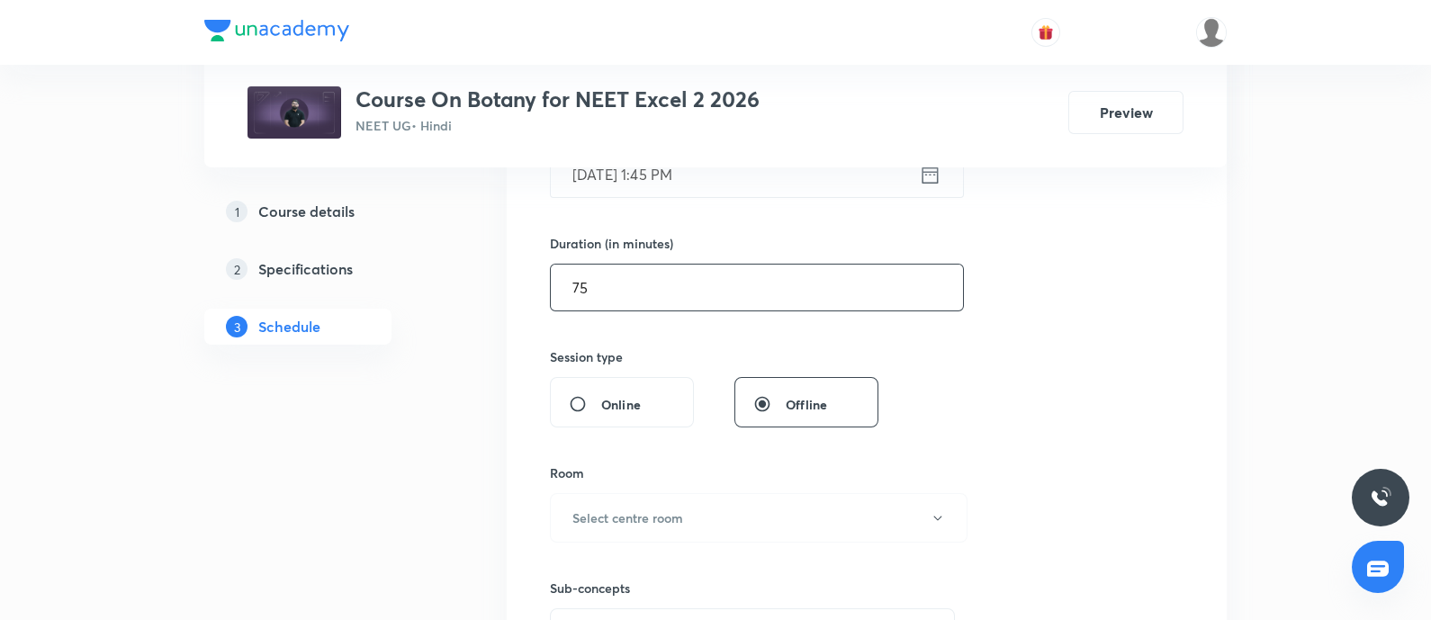
scroll to position [509, 0]
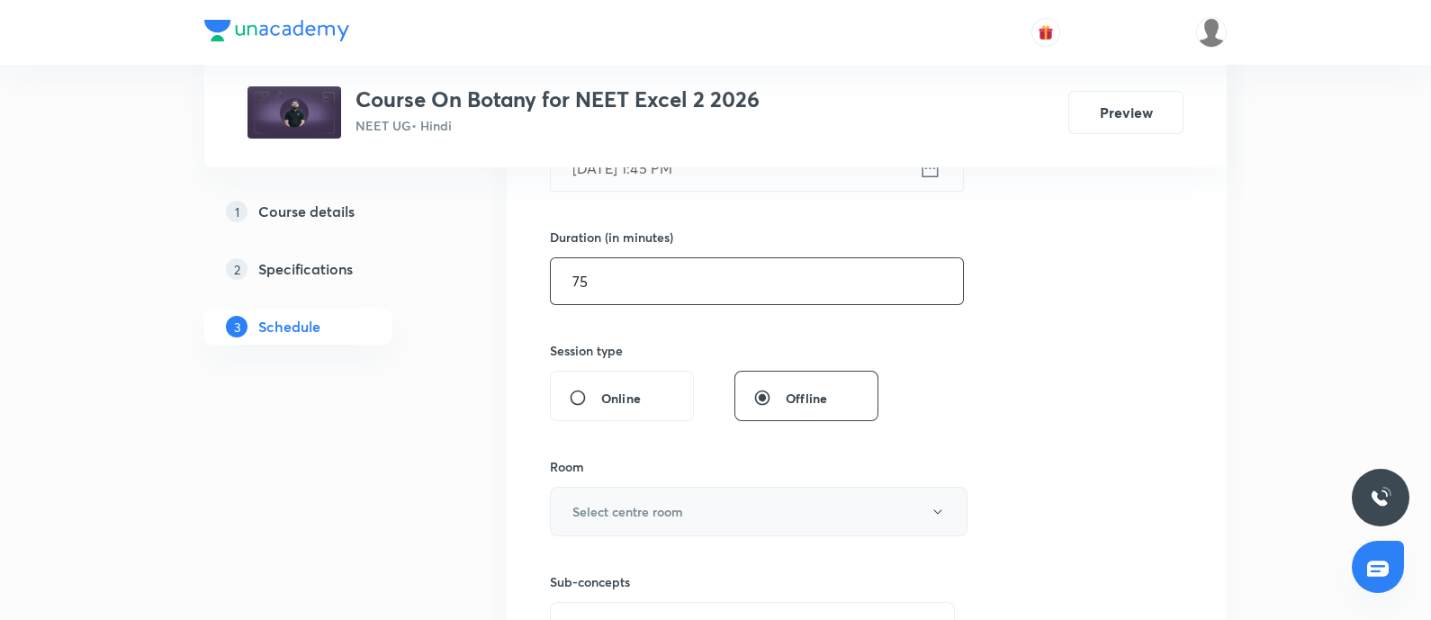
type input "75"
click at [641, 505] on h6 "Select centre room" at bounding box center [627, 511] width 111 height 19
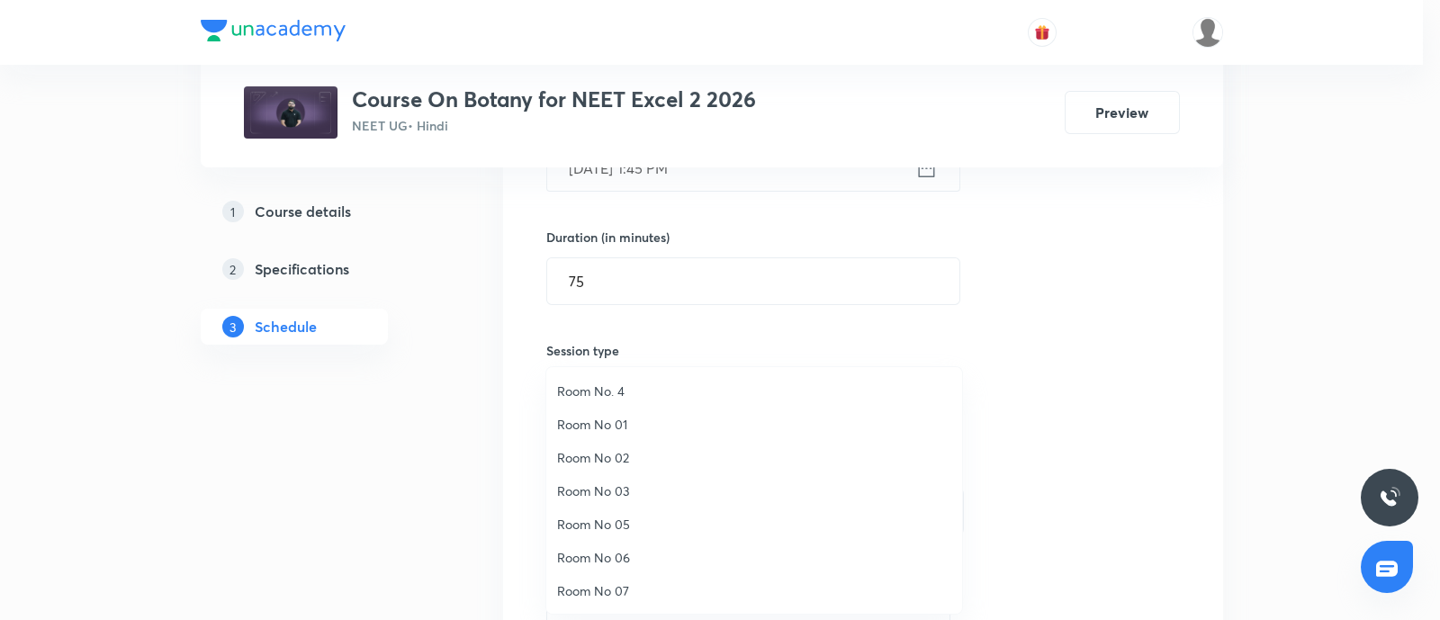
click at [621, 519] on span "Room No 05" at bounding box center [754, 524] width 394 height 19
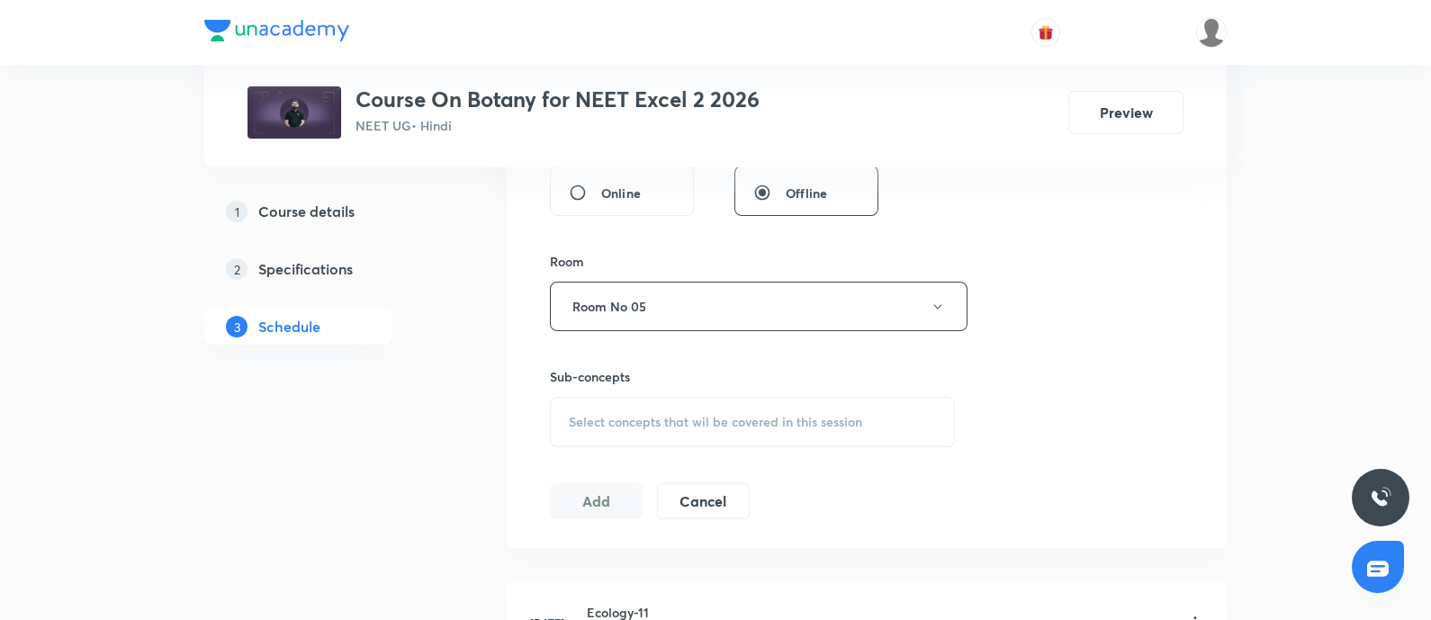
scroll to position [728, 0]
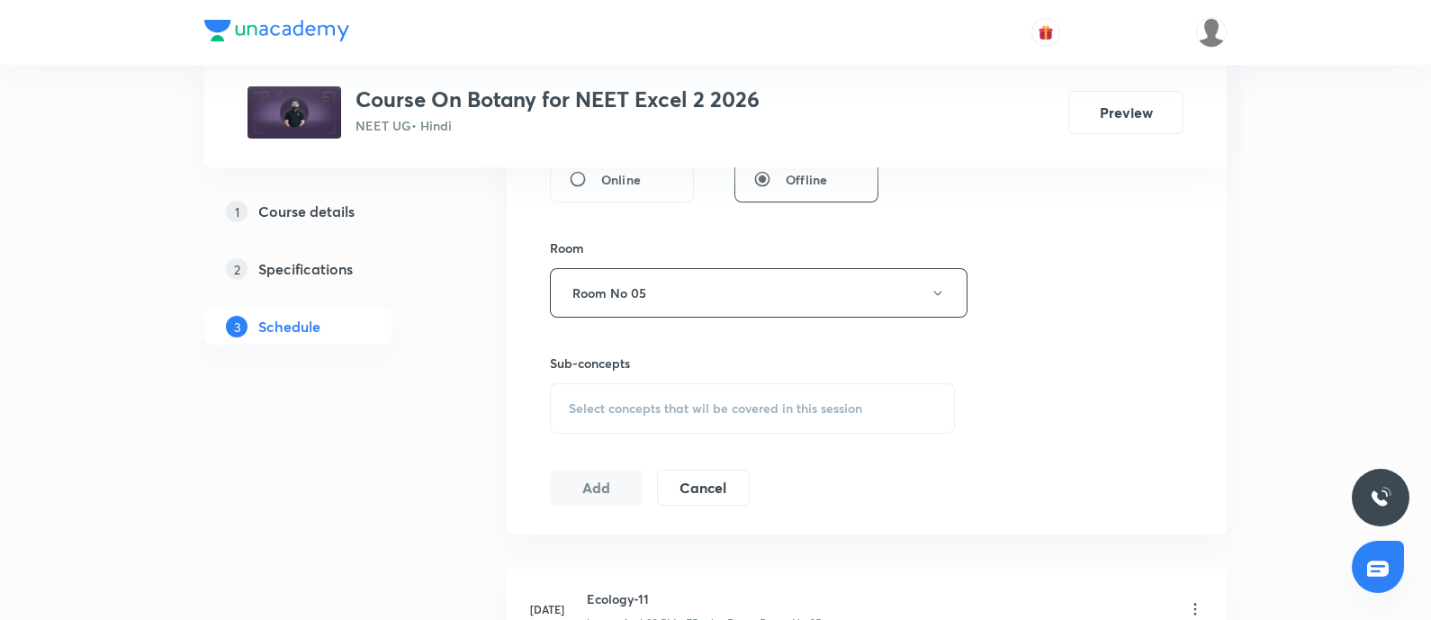
click at [637, 401] on span "Select concepts that wil be covered in this session" at bounding box center [715, 408] width 293 height 14
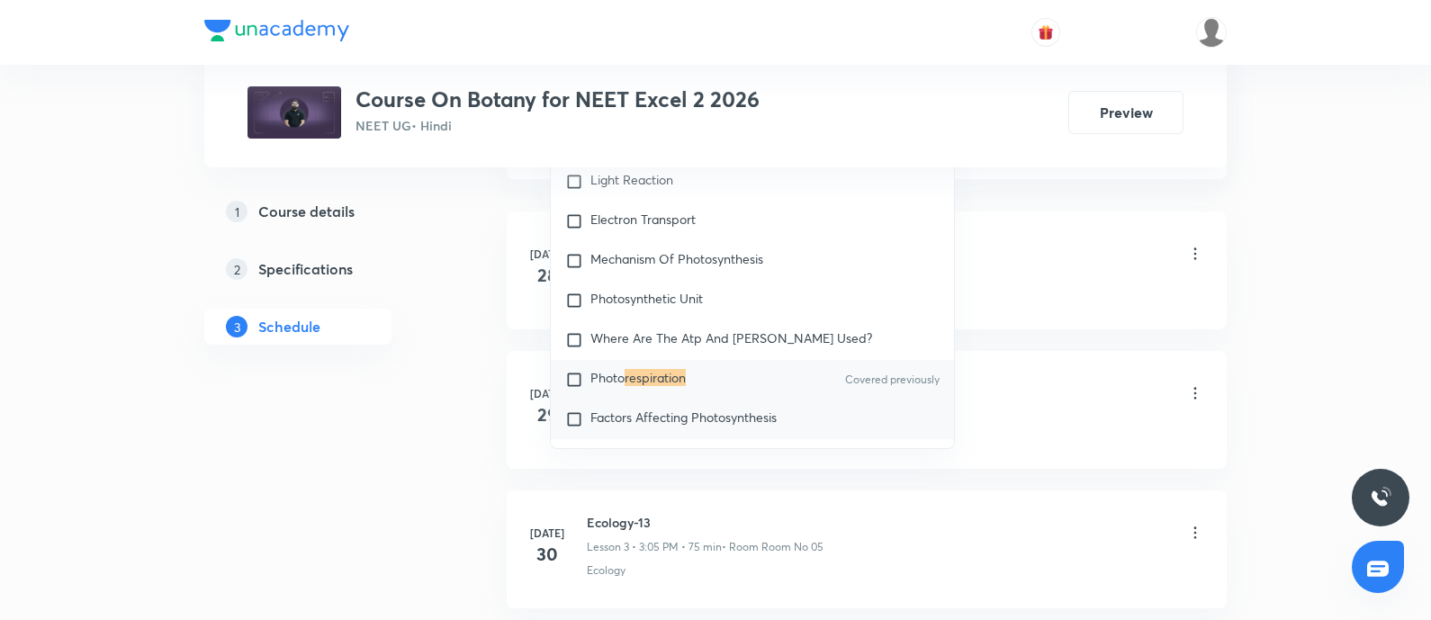
scroll to position [1085, 0]
type input "Respiration"
click at [604, 359] on div "Photo respiration Covered previously" at bounding box center [752, 379] width 403 height 40
checkbox input "true"
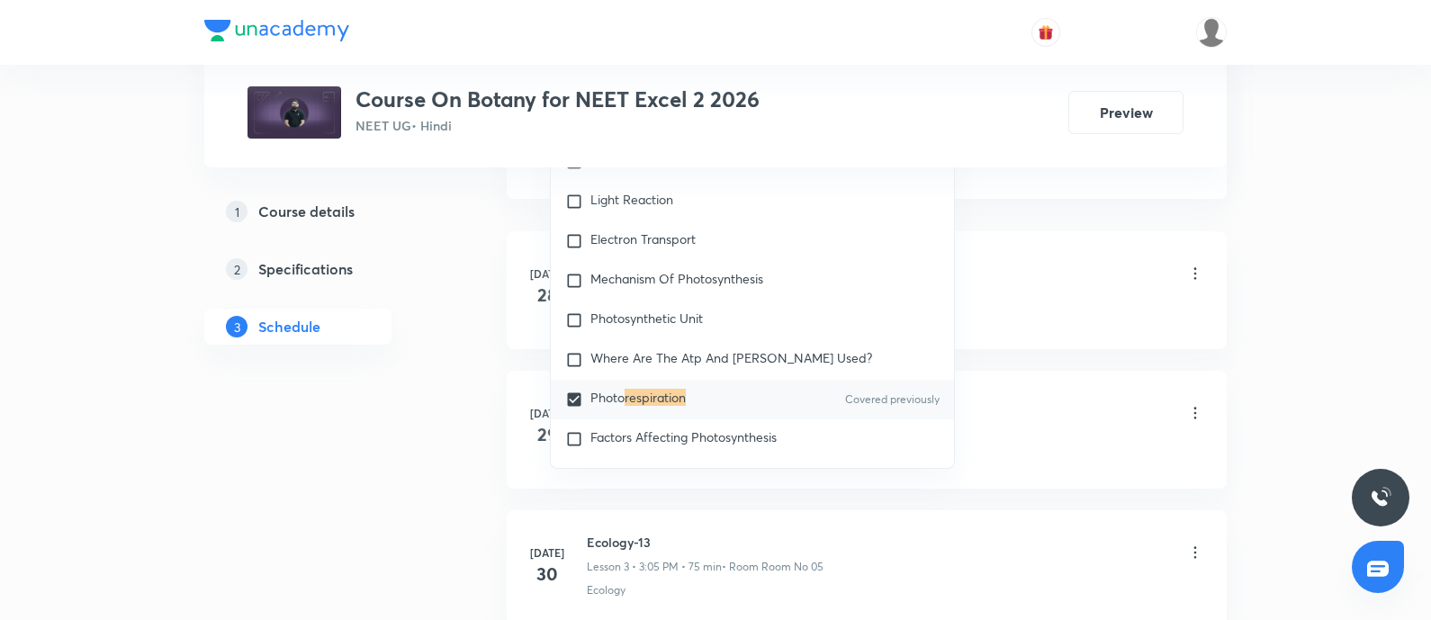
click at [1000, 311] on div "Ecology" at bounding box center [895, 311] width 617 height 16
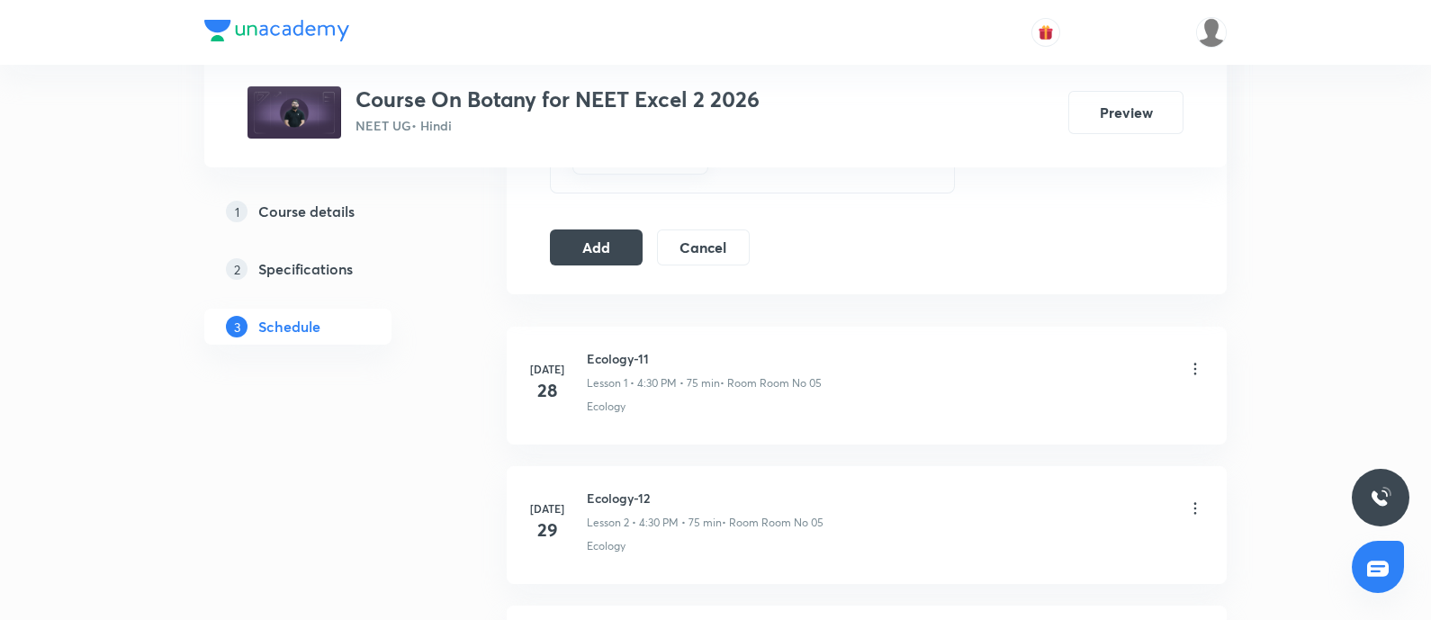
scroll to position [987, 0]
click at [585, 254] on button "Add" at bounding box center [596, 248] width 93 height 36
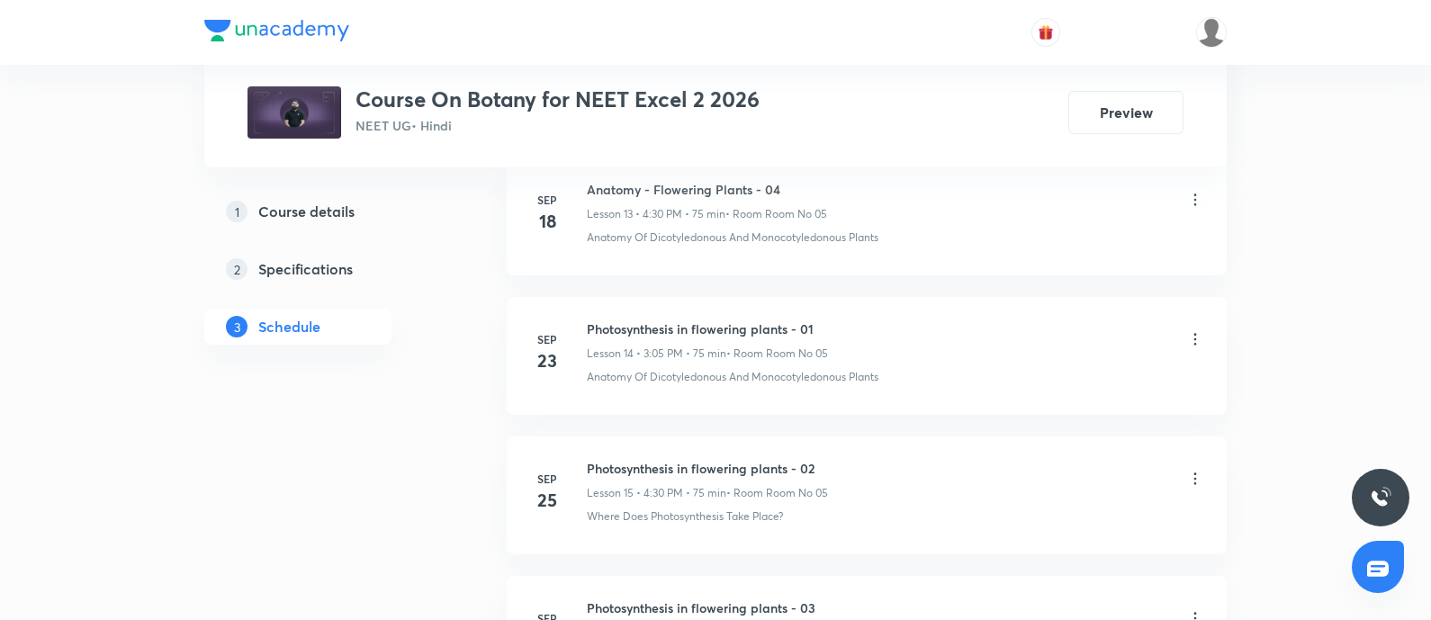
scroll to position [3763, 0]
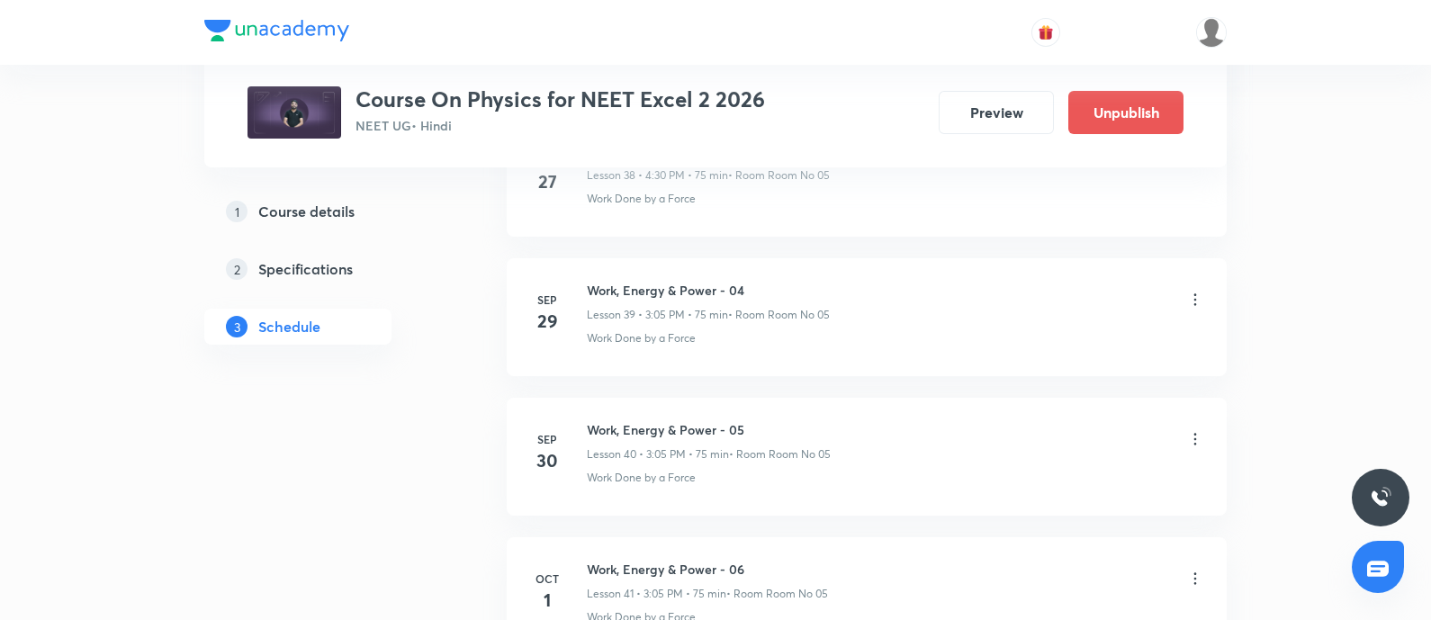
scroll to position [6807, 0]
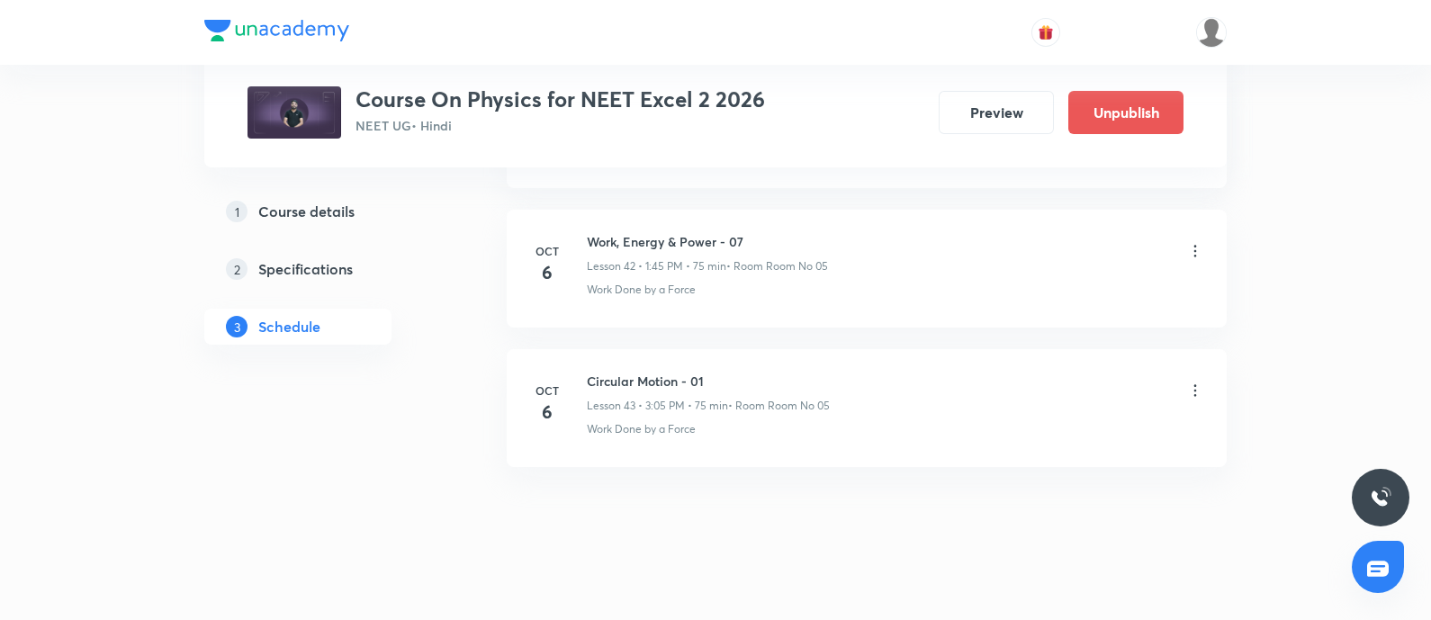
click at [595, 372] on h6 "Circular Motion - 01" at bounding box center [708, 381] width 243 height 19
copy h6 "Circular Motion - 01"
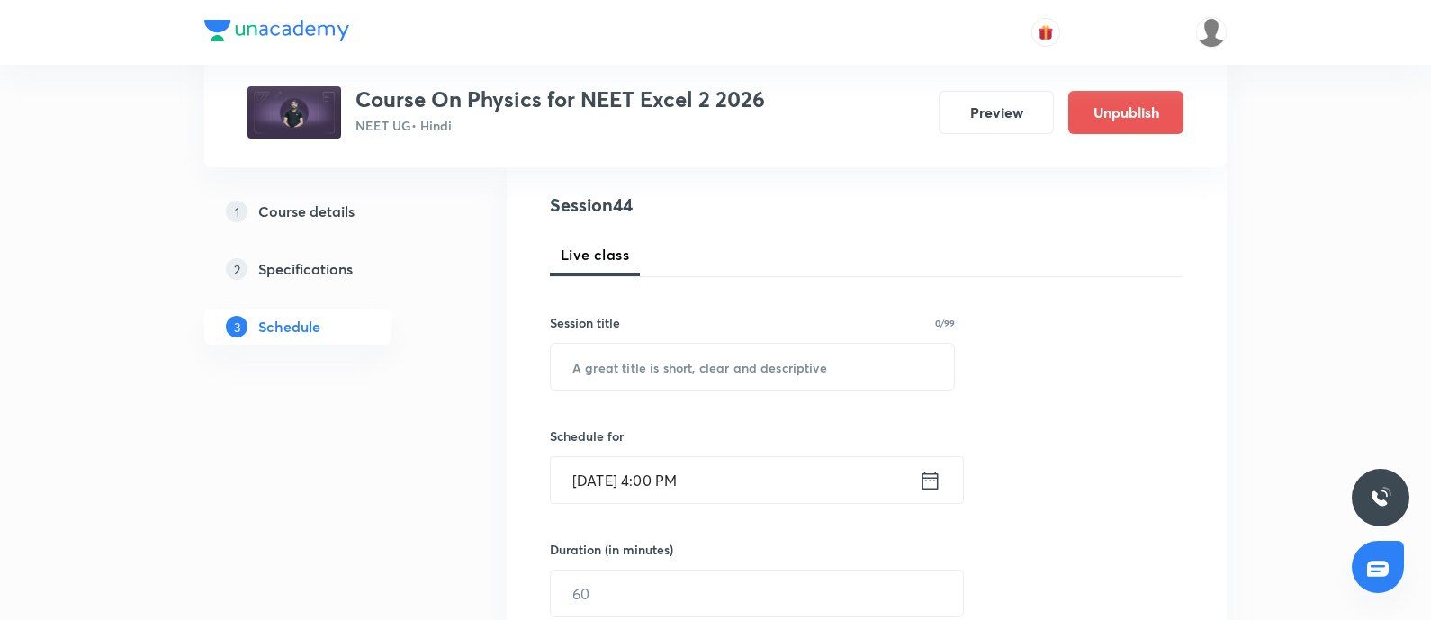
scroll to position [202, 0]
click at [662, 367] on input "text" at bounding box center [752, 362] width 403 height 46
paste input "Circular Motion - 01"
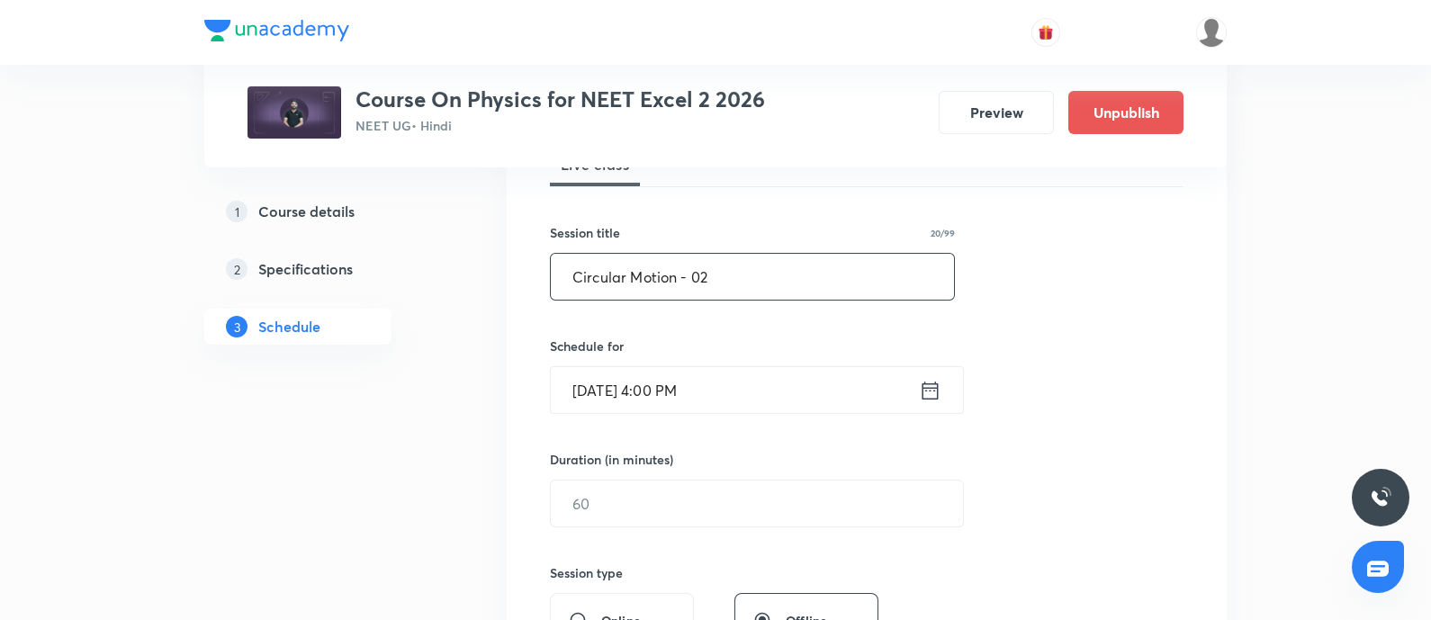
scroll to position [292, 0]
type input "Circular Motion - 02"
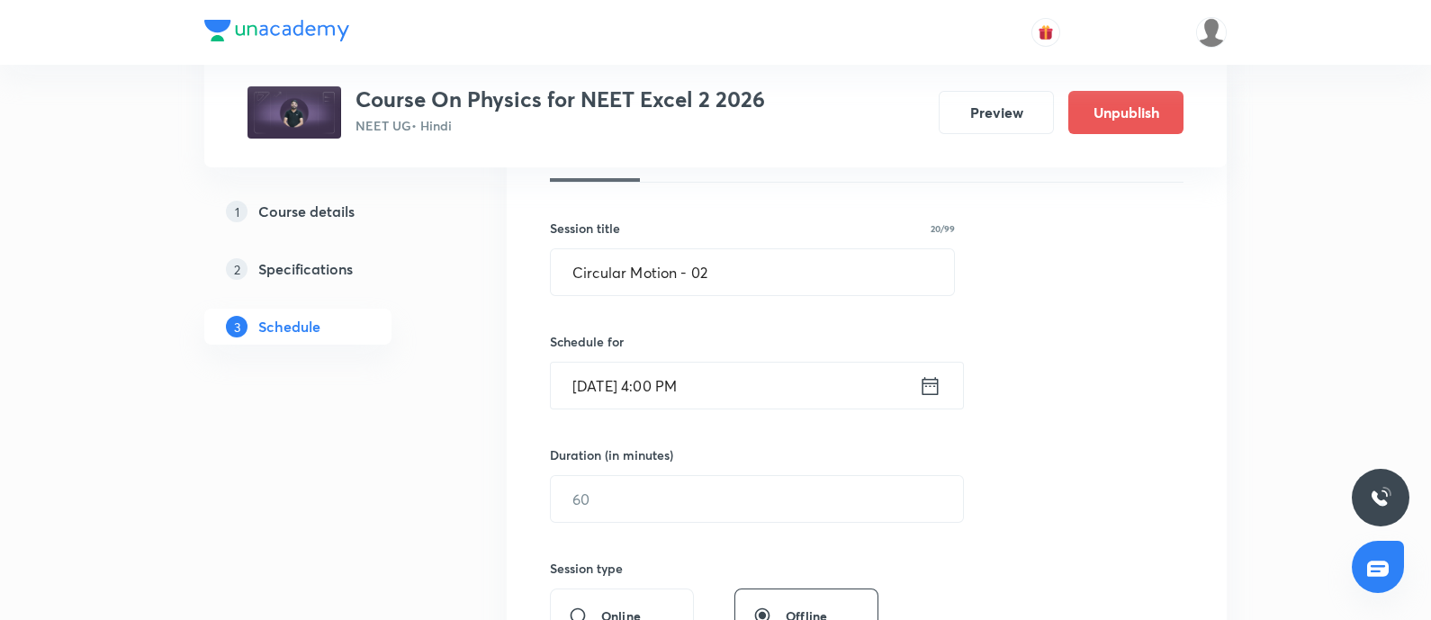
click at [739, 386] on input "Oct 6, 2025, 4:00 PM" at bounding box center [735, 386] width 368 height 46
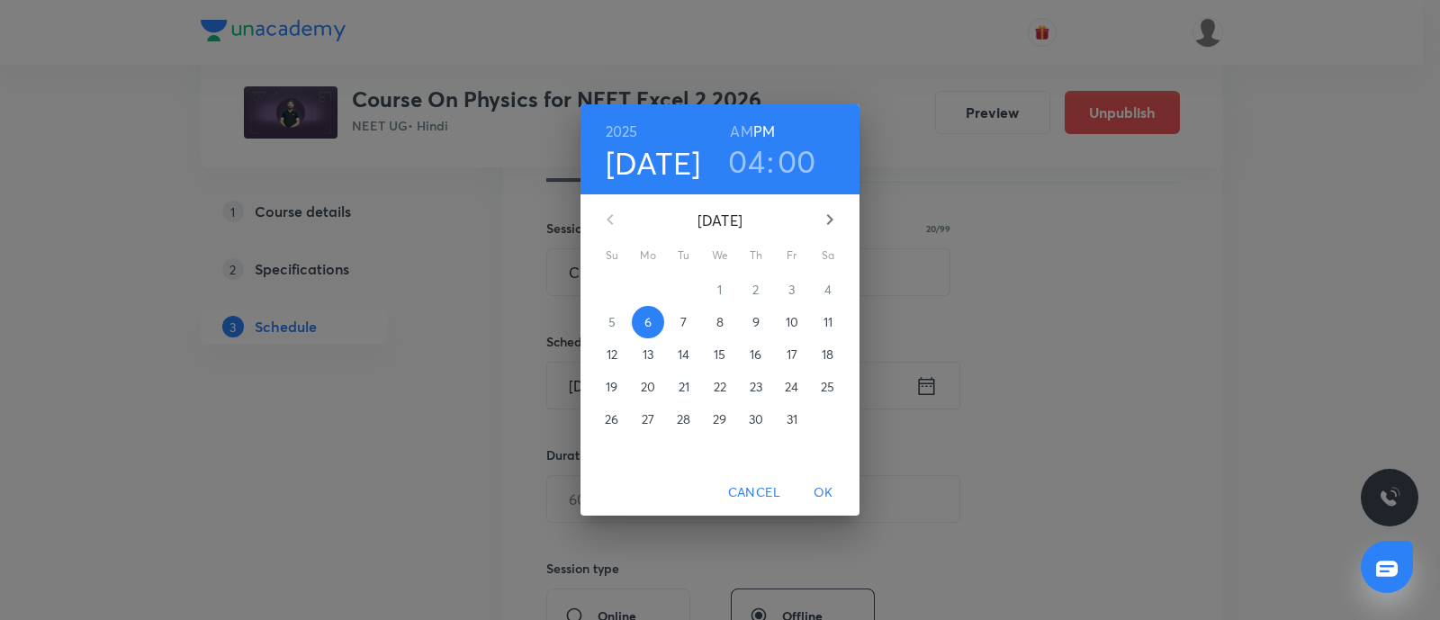
click at [684, 322] on p "7" at bounding box center [683, 322] width 6 height 18
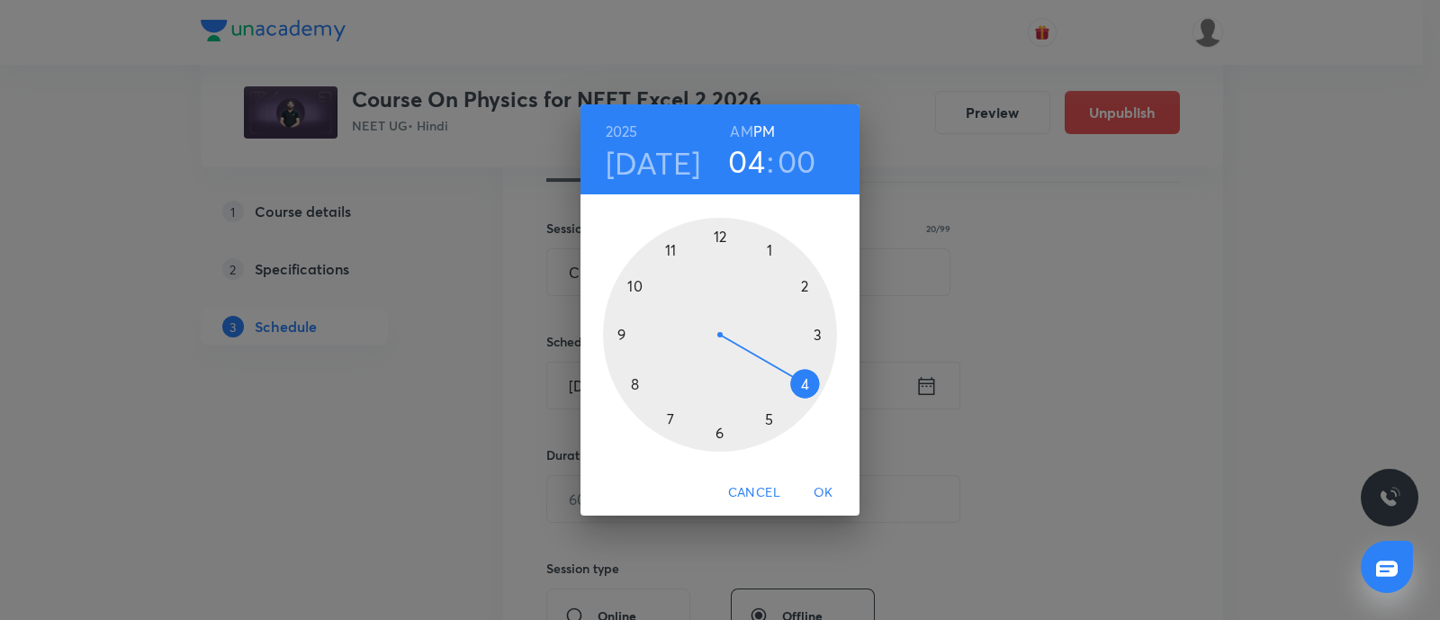
click at [819, 332] on div at bounding box center [720, 335] width 234 height 234
click at [770, 249] on div at bounding box center [720, 335] width 234 height 234
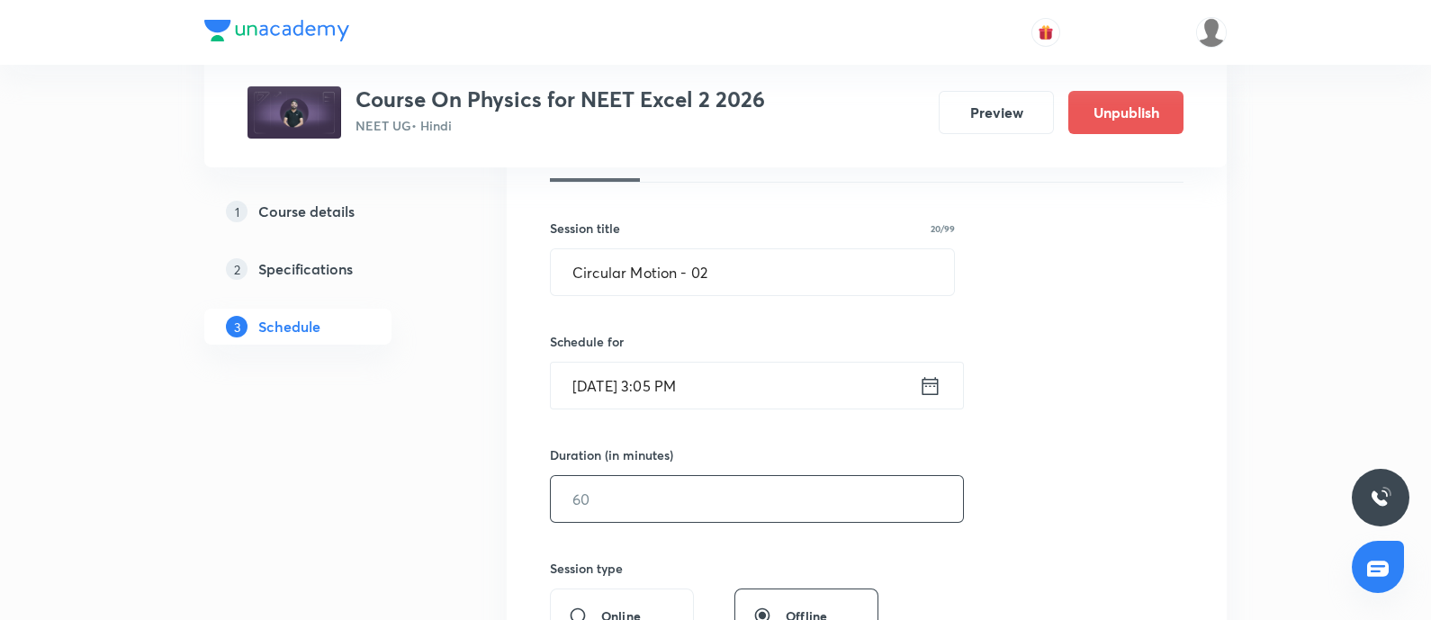
click at [640, 492] on input "text" at bounding box center [757, 499] width 412 height 46
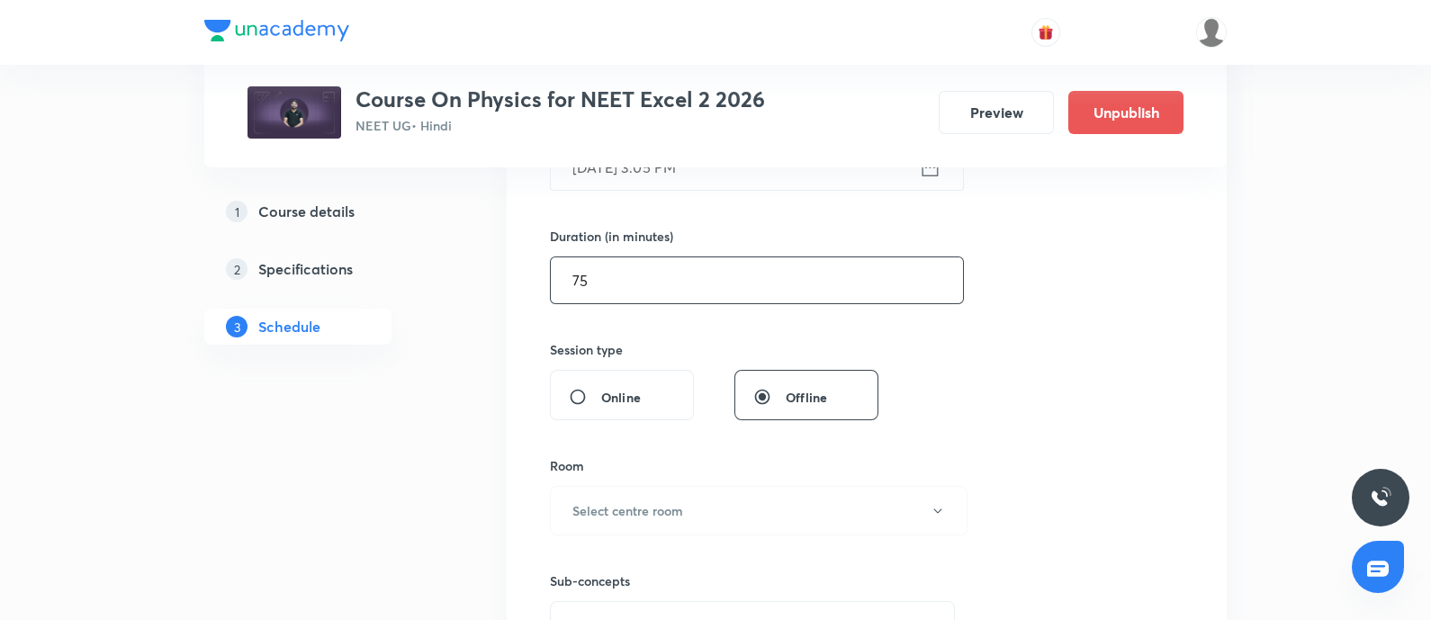
scroll to position [513, 0]
type input "75"
click at [652, 509] on h6 "Select centre room" at bounding box center [627, 508] width 111 height 19
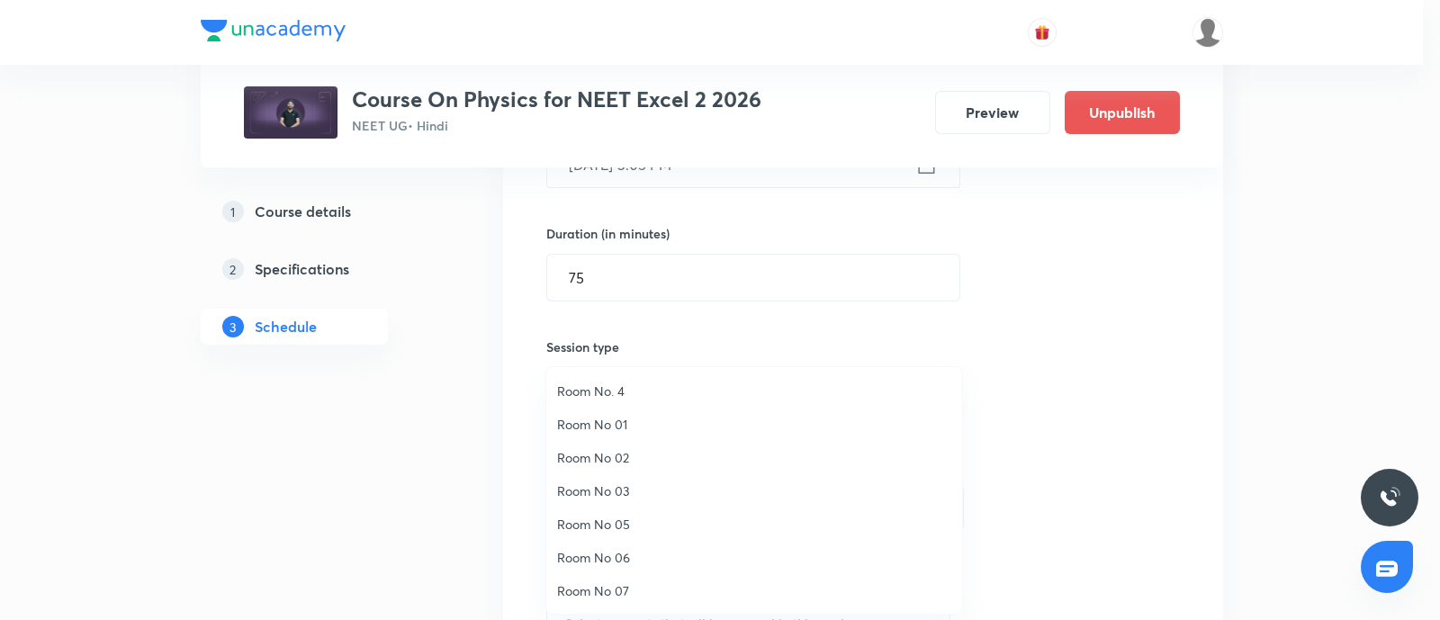
click at [617, 520] on span "Room No 05" at bounding box center [754, 524] width 394 height 19
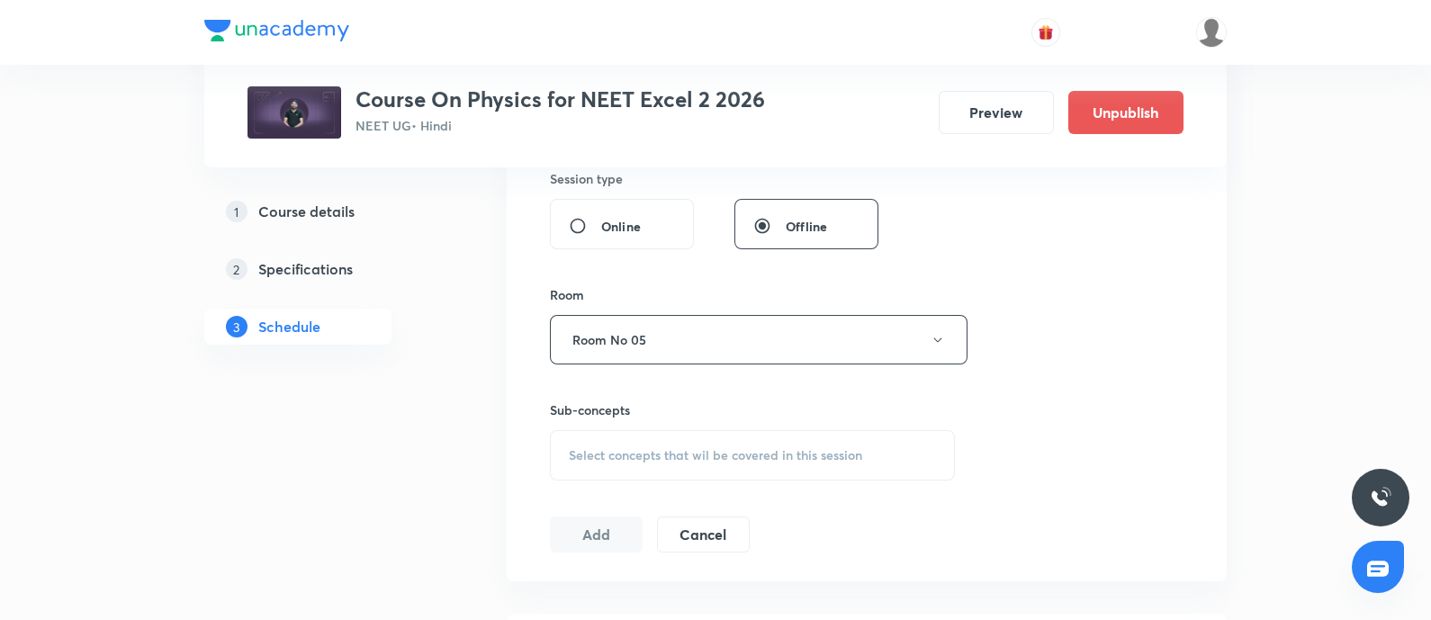
scroll to position [689, 0]
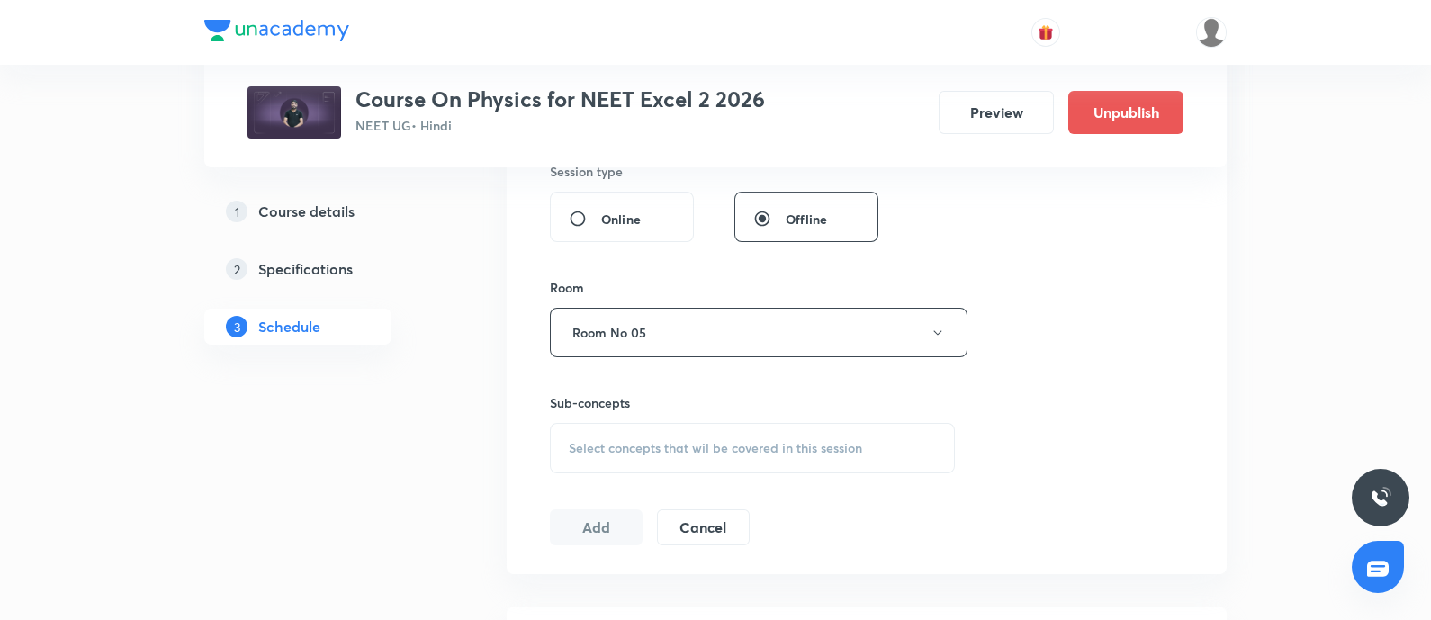
click at [644, 455] on div "Select concepts that wil be covered in this session" at bounding box center [752, 448] width 405 height 50
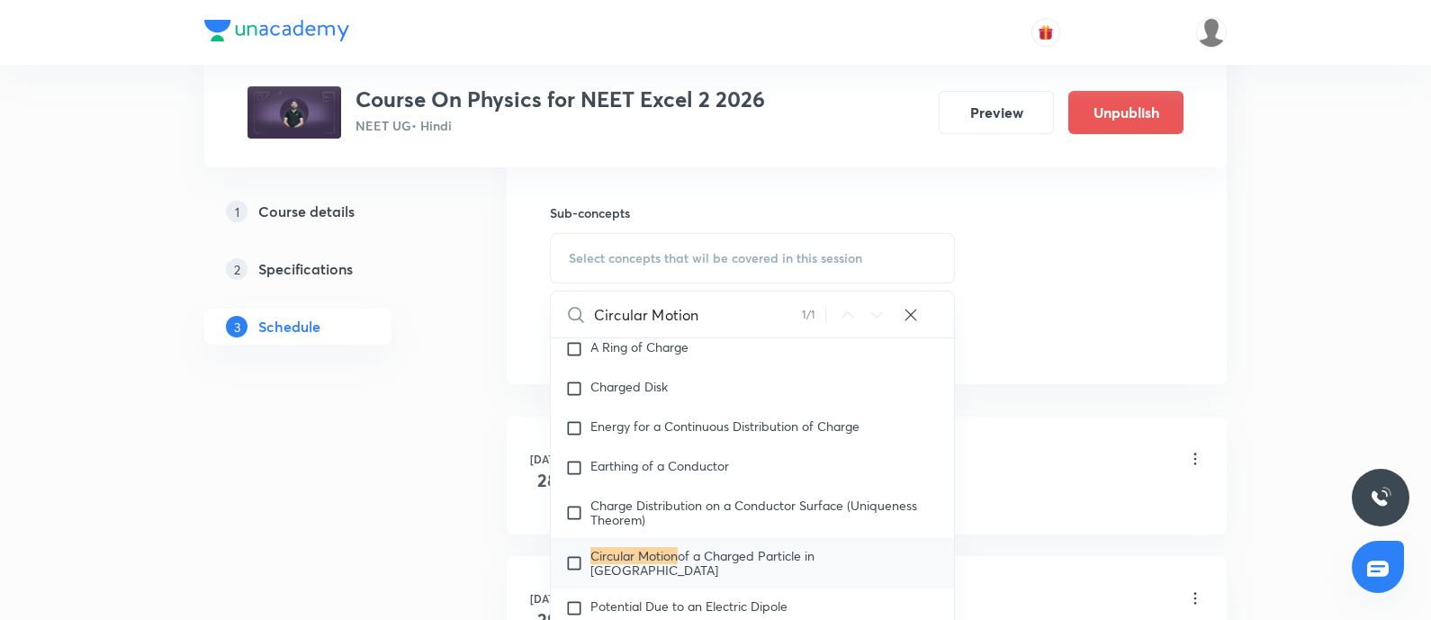
scroll to position [879, 0]
type input "Circular Motion"
click at [576, 563] on input "checkbox" at bounding box center [577, 562] width 25 height 29
checkbox input "true"
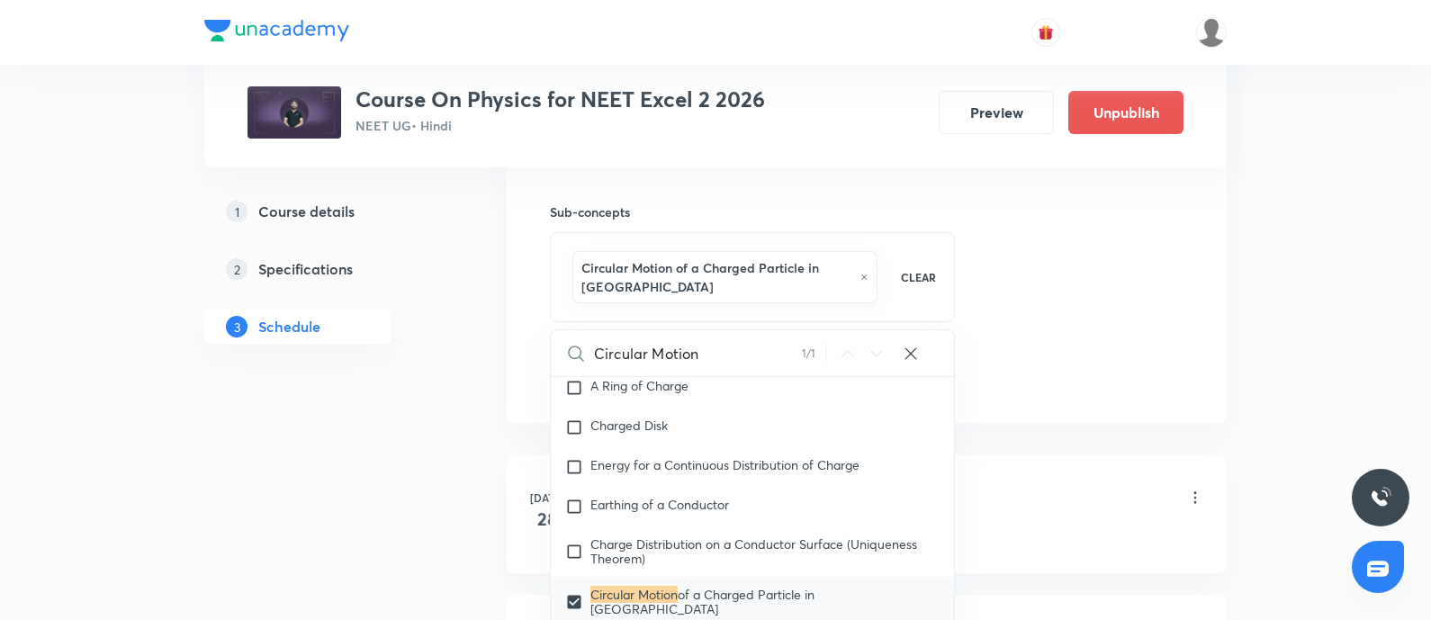
click at [1073, 519] on div "Wave optics - 09 Lesson 1 • 5:50 PM • 75 min • Room Room No 05 Huygen's Wave Th…" at bounding box center [895, 511] width 617 height 66
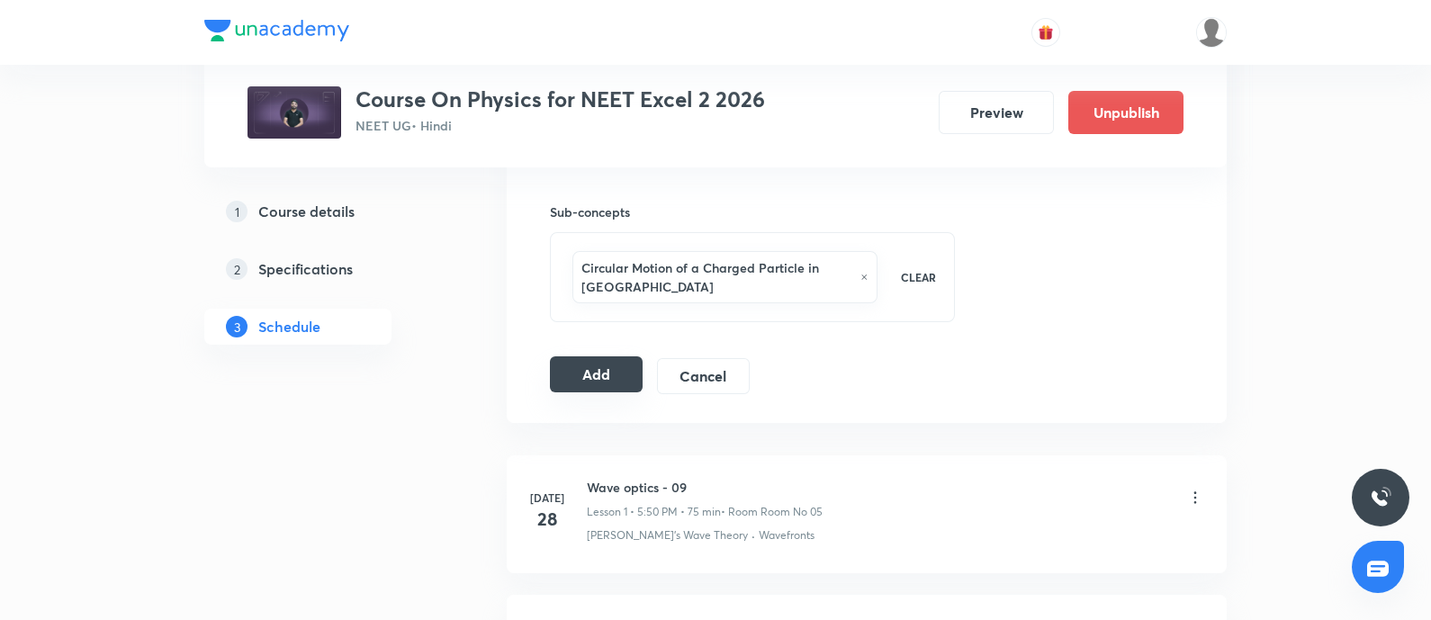
click at [613, 371] on button "Add" at bounding box center [596, 374] width 93 height 36
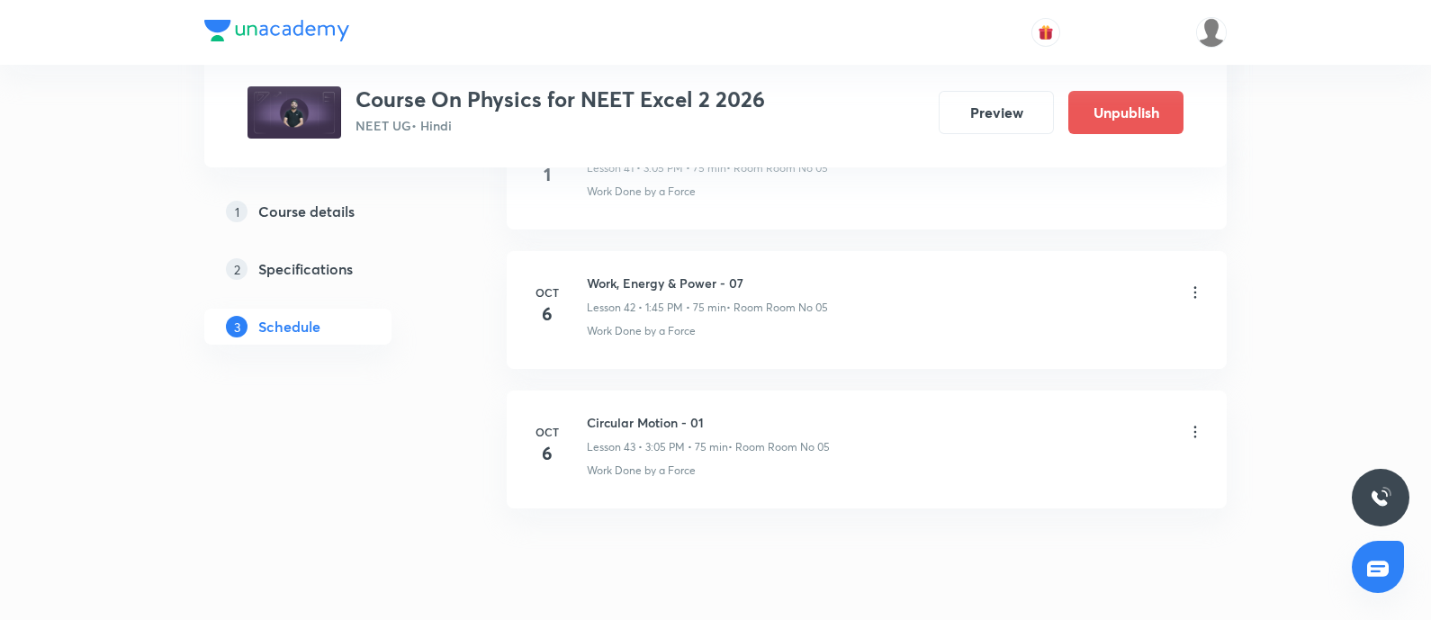
scroll to position [6846, 0]
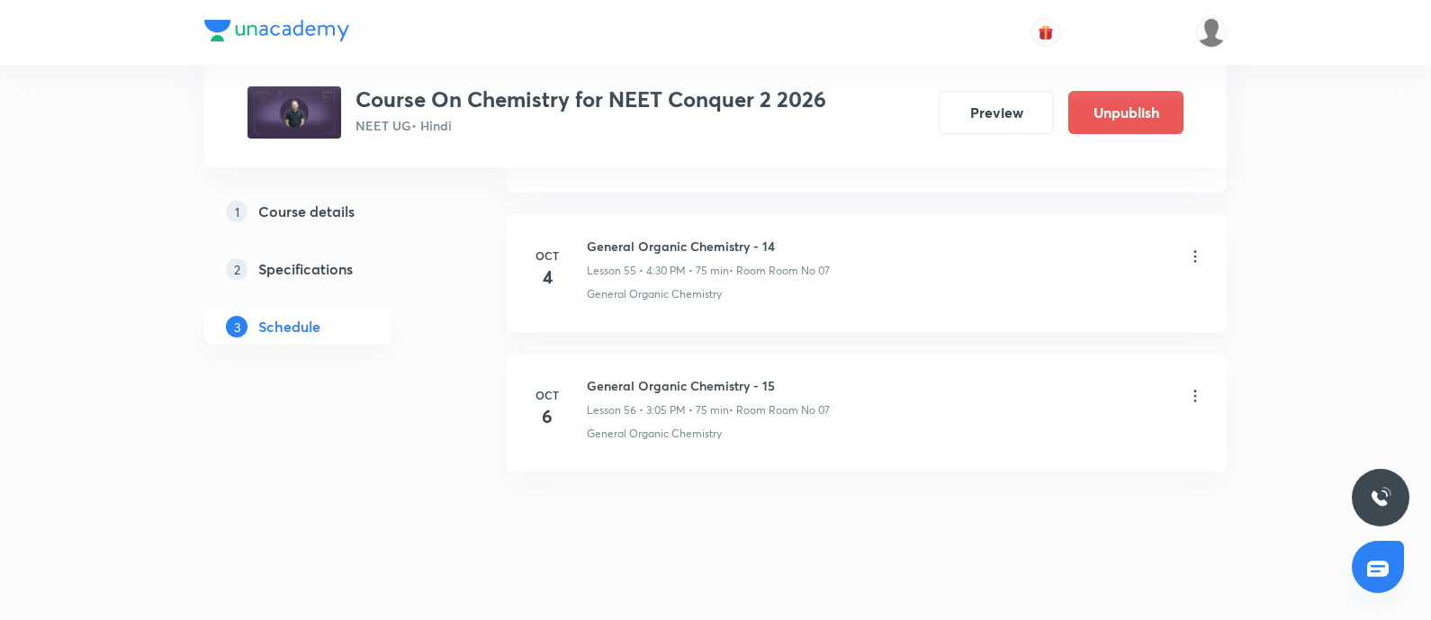
click at [595, 376] on h6 "General Organic Chemistry - 15" at bounding box center [708, 385] width 243 height 19
copy h6 "General Organic Chemistry - 15"
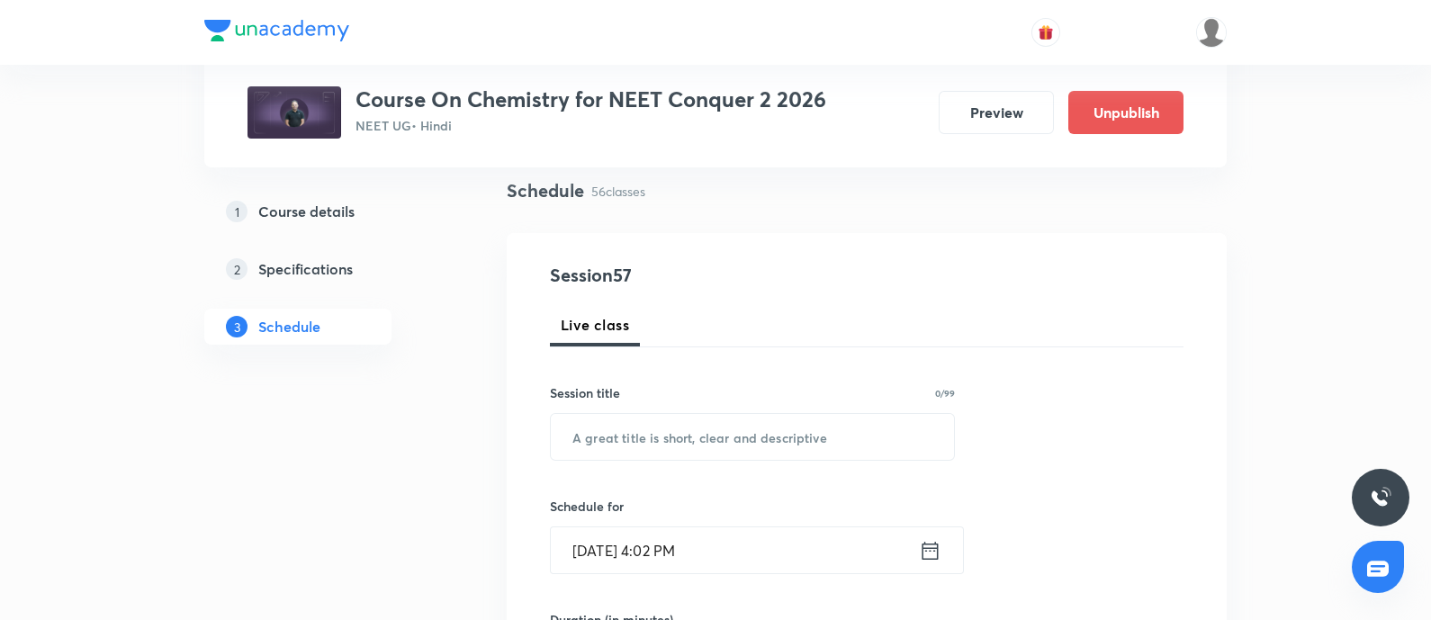
scroll to position [128, 0]
click at [655, 454] on input "text" at bounding box center [752, 436] width 403 height 46
paste input "General Organic Chemistry - 15"
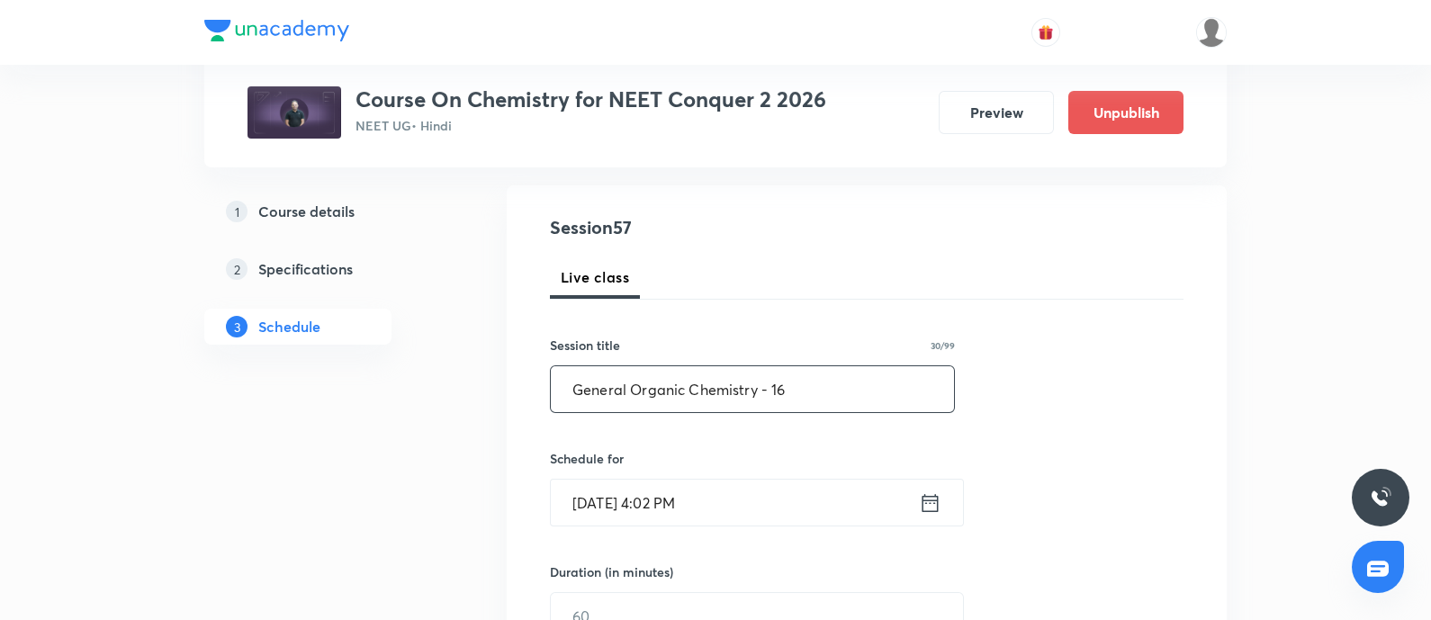
scroll to position [188, 0]
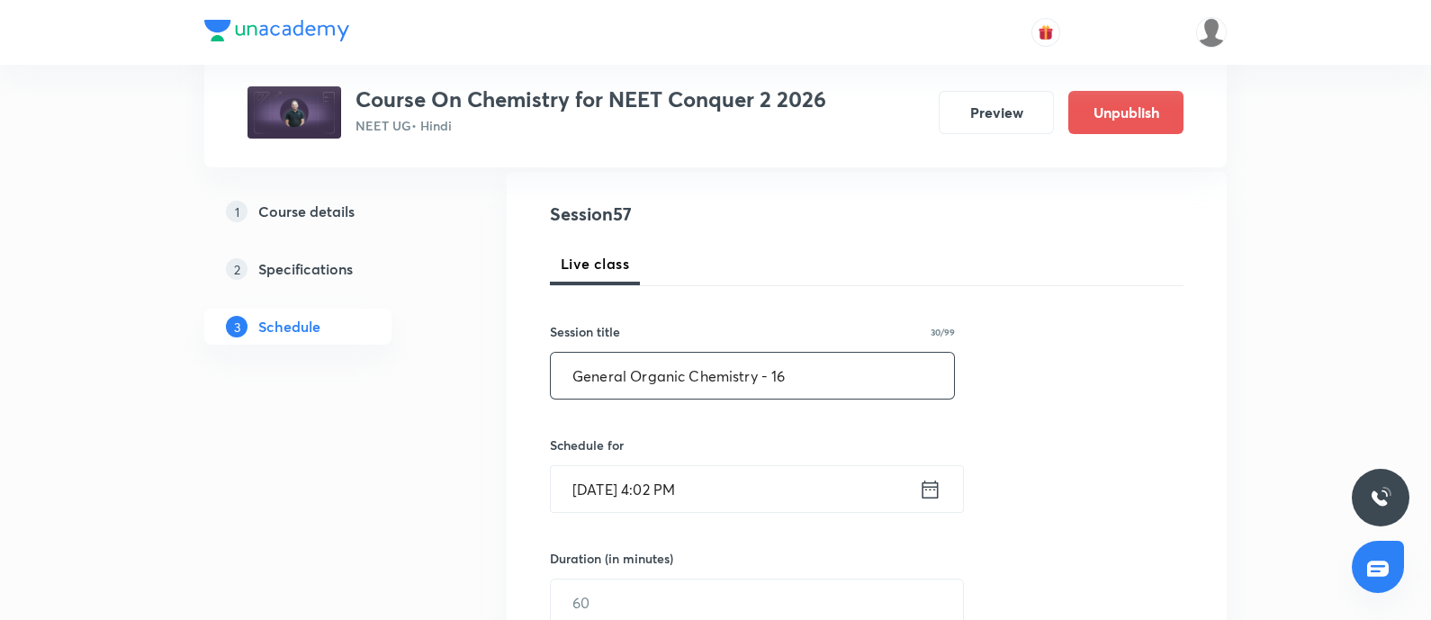
type input "General Organic Chemistry - 16"
click at [734, 489] on input "[DATE] 4:02 PM" at bounding box center [735, 489] width 368 height 46
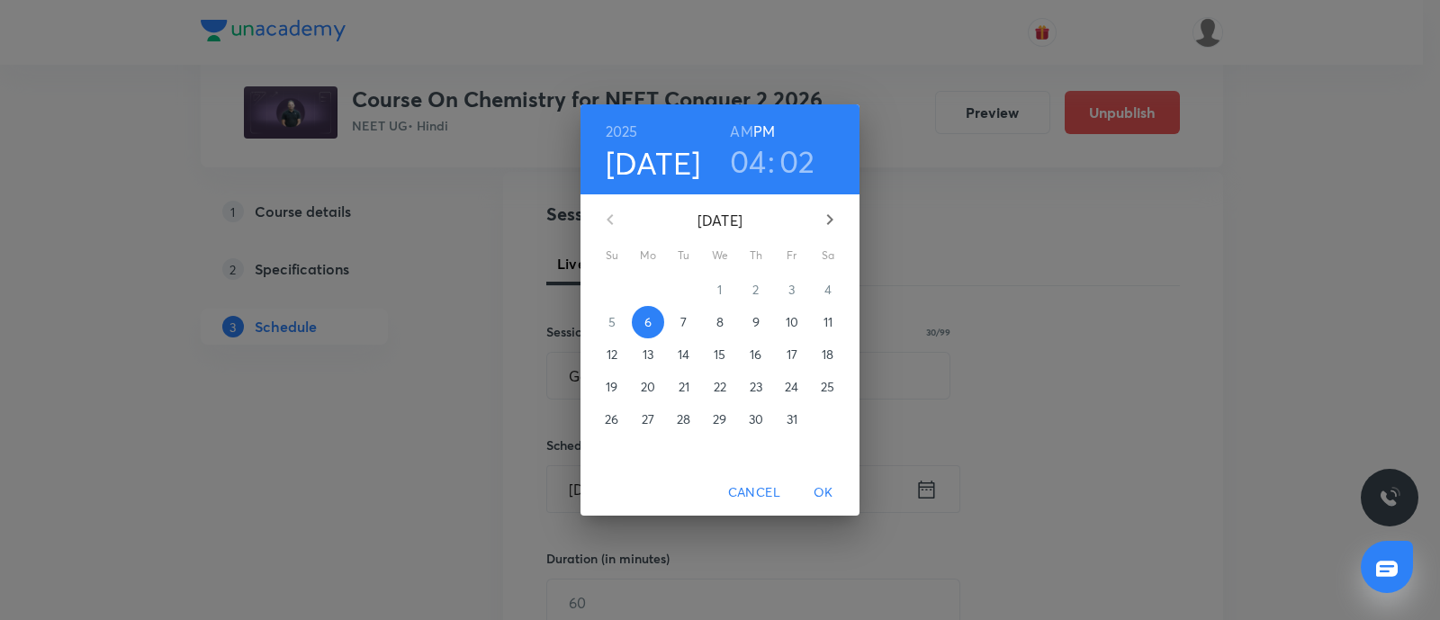
click at [682, 322] on p "7" at bounding box center [683, 322] width 6 height 18
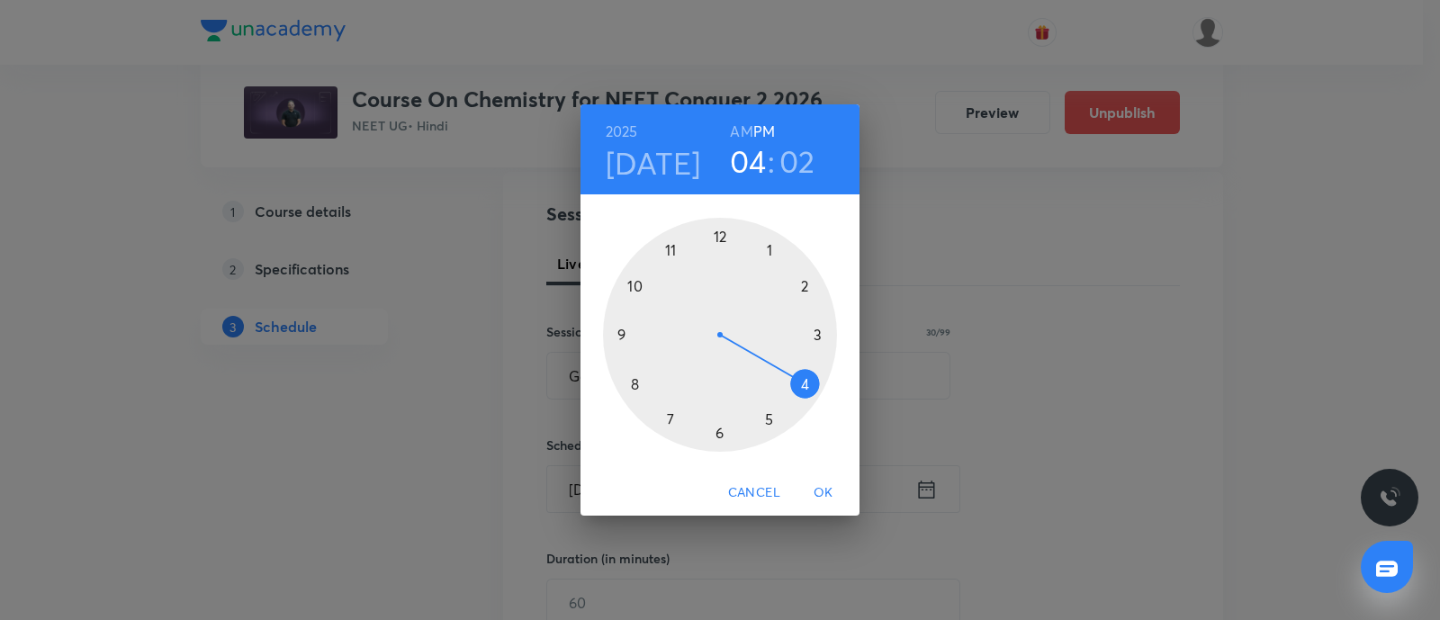
click at [769, 254] on div at bounding box center [720, 335] width 234 height 234
click at [627, 335] on div at bounding box center [720, 335] width 234 height 234
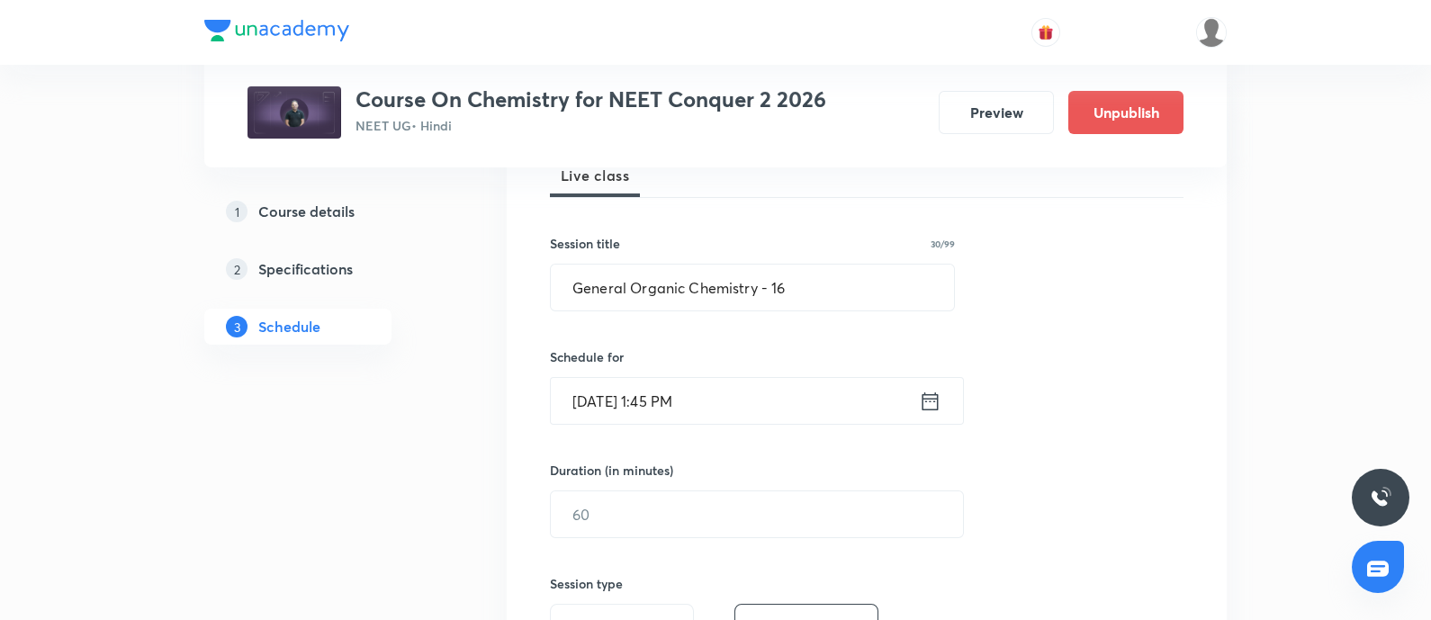
scroll to position [280, 0]
click at [636, 514] on input "text" at bounding box center [757, 511] width 412 height 46
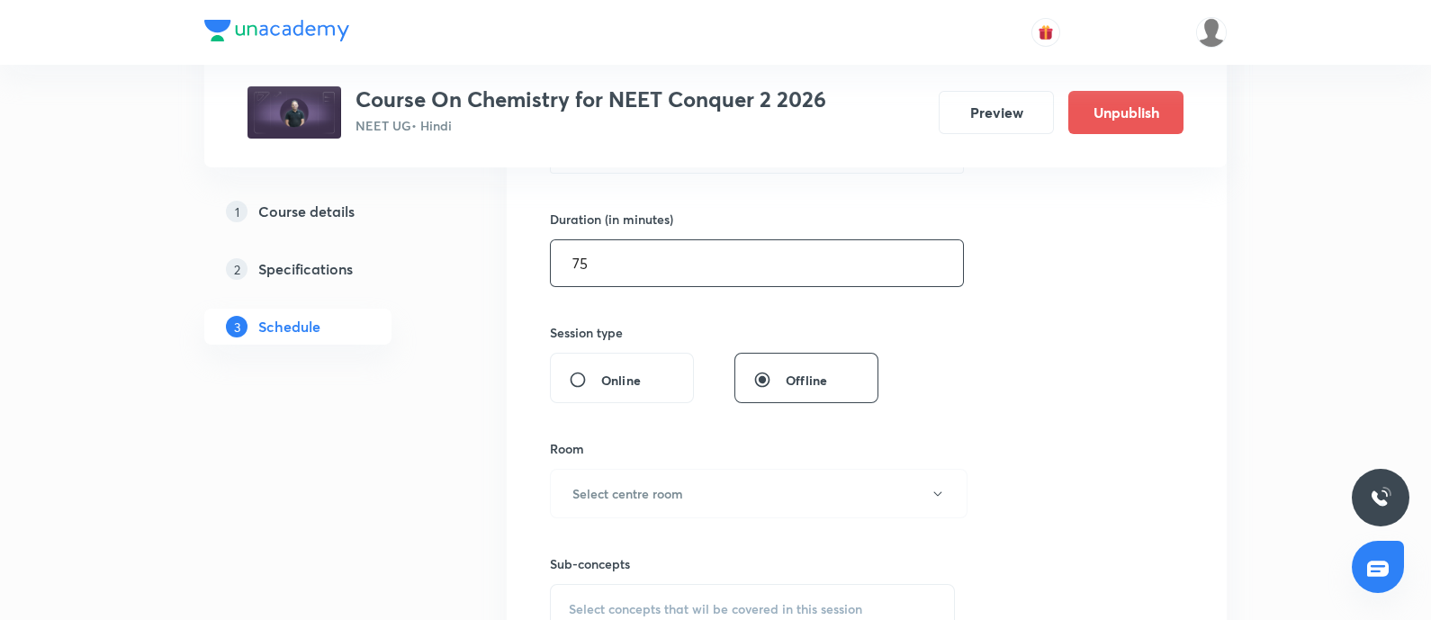
scroll to position [528, 0]
type input "75"
click at [646, 497] on h6 "Select centre room" at bounding box center [627, 492] width 111 height 19
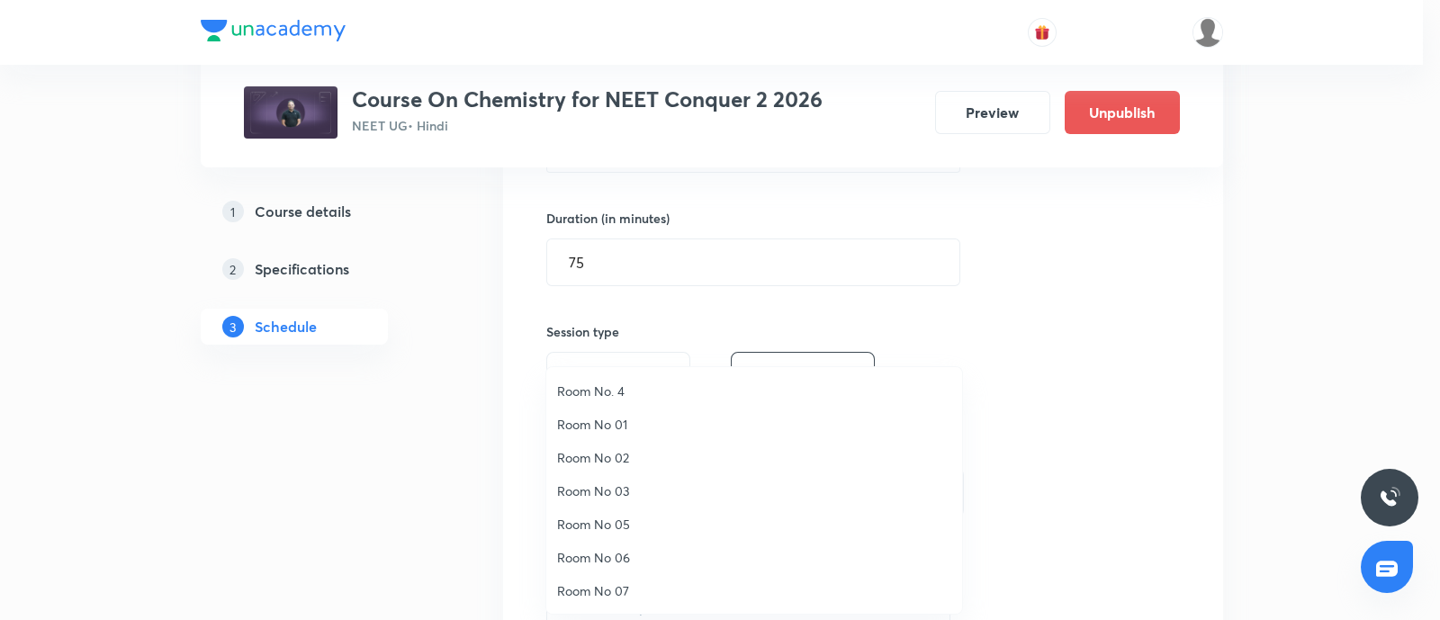
click at [612, 590] on span "Room No 07" at bounding box center [754, 590] width 394 height 19
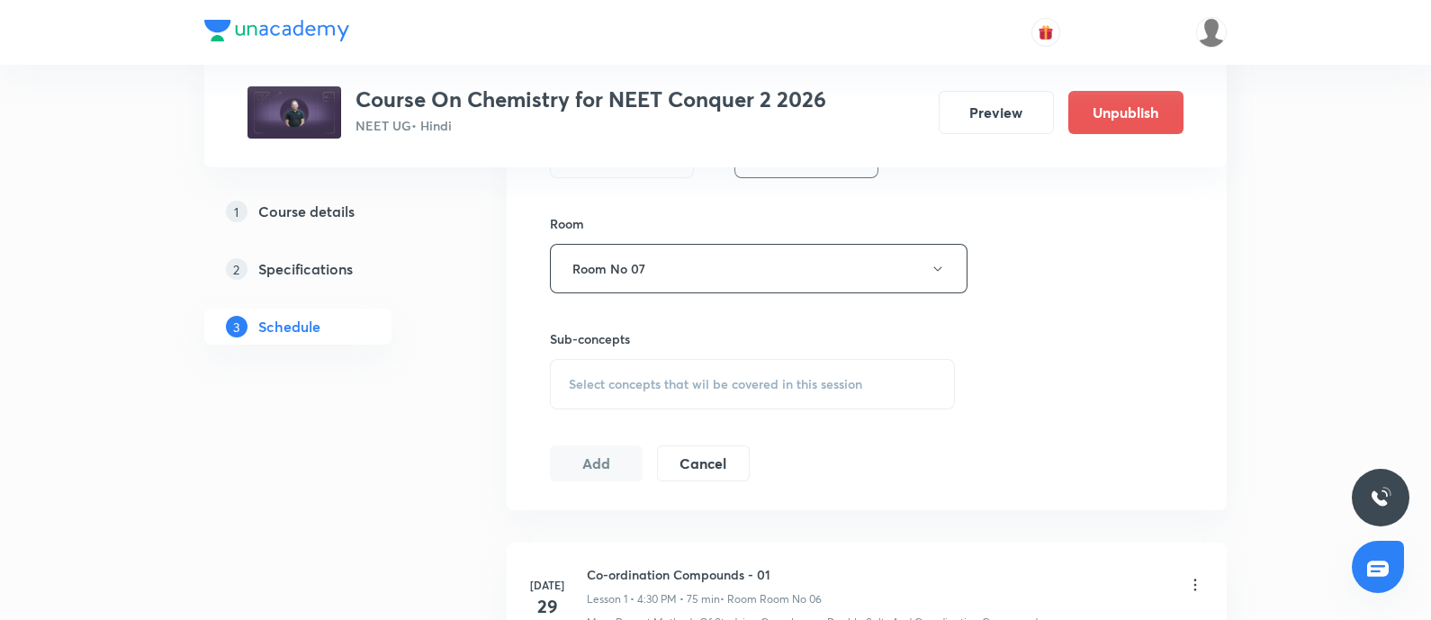
scroll to position [779, 0]
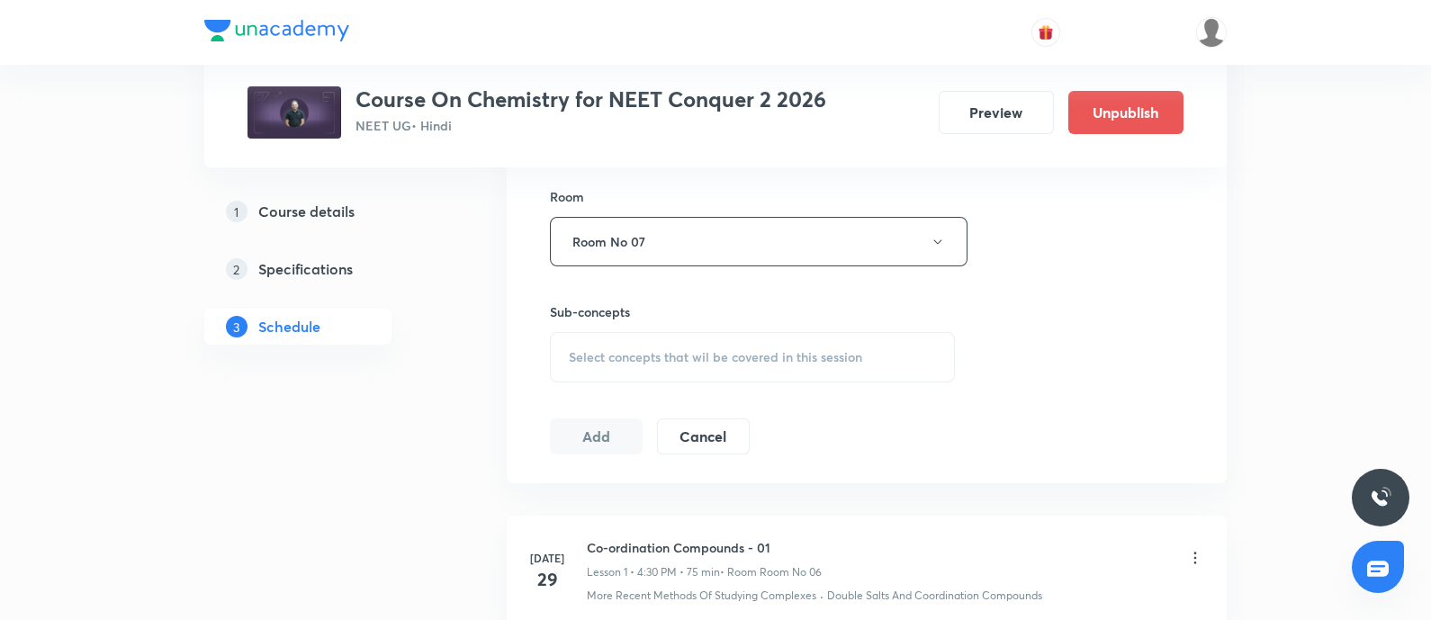
click at [663, 345] on div "Select concepts that wil be covered in this session" at bounding box center [752, 357] width 405 height 50
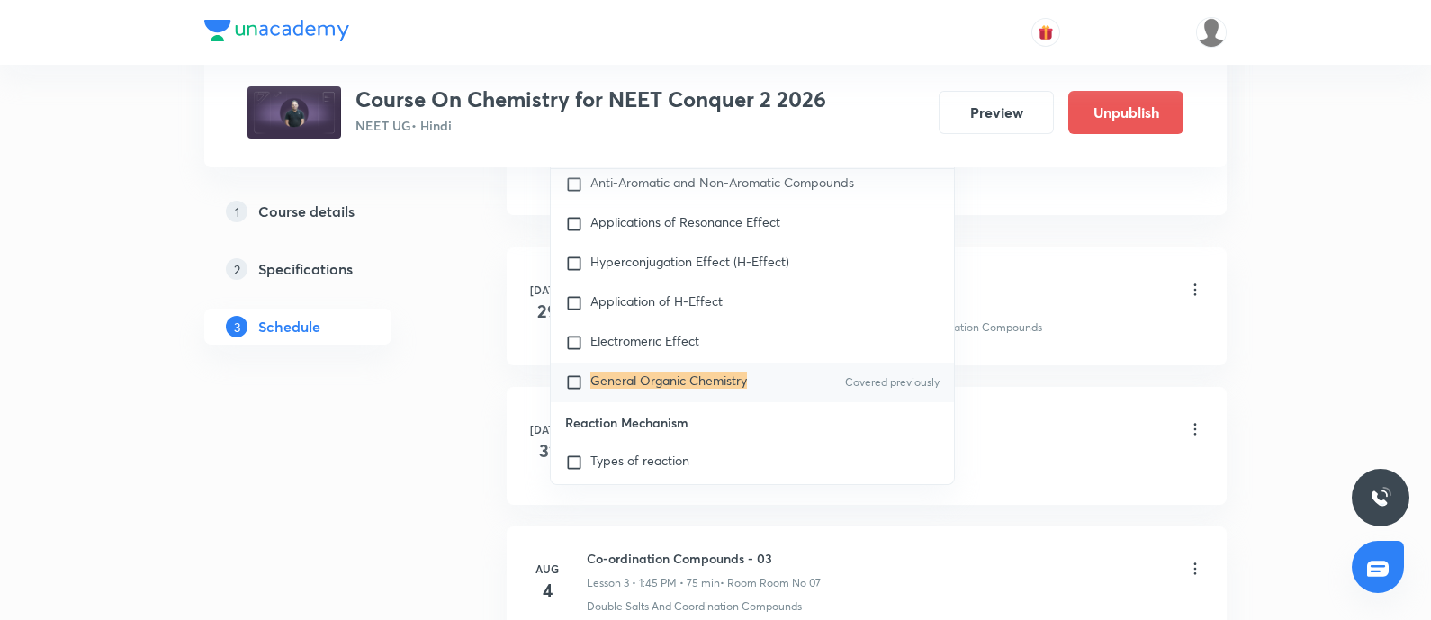
scroll to position [1058, 0]
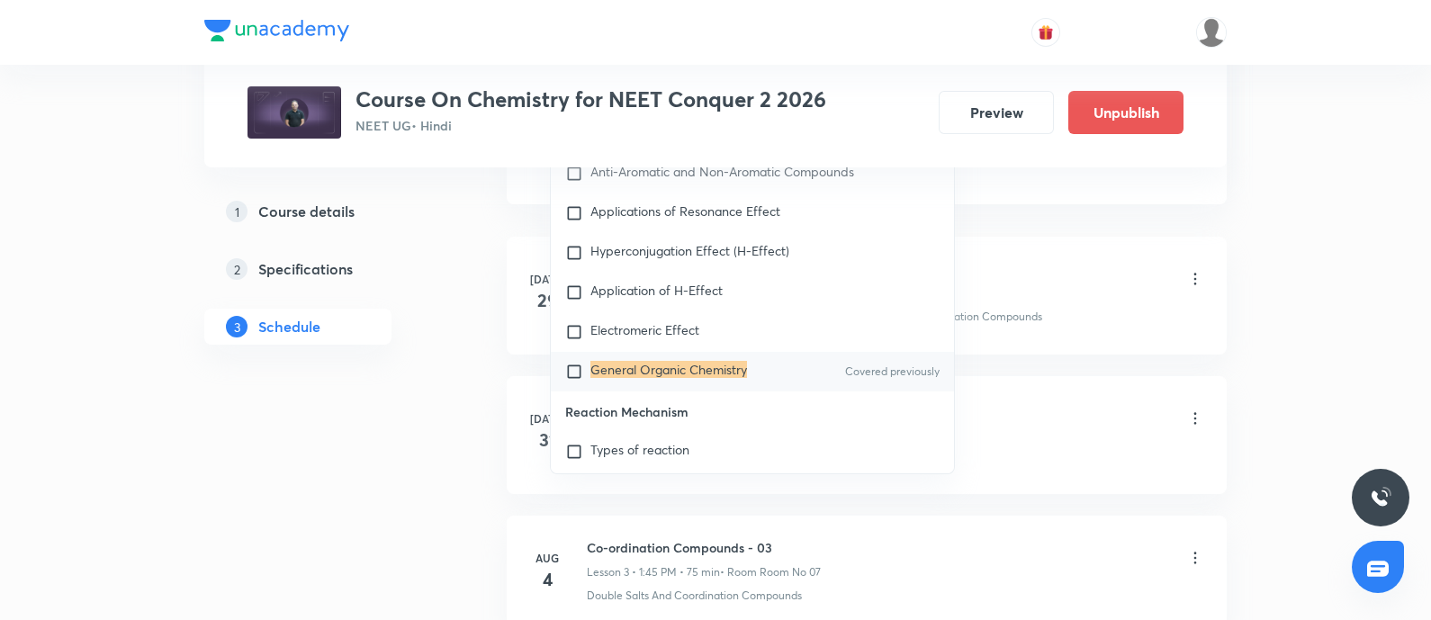
type input "General Organic Chemistry"
click at [576, 381] on input "checkbox" at bounding box center [577, 372] width 25 height 18
checkbox input "true"
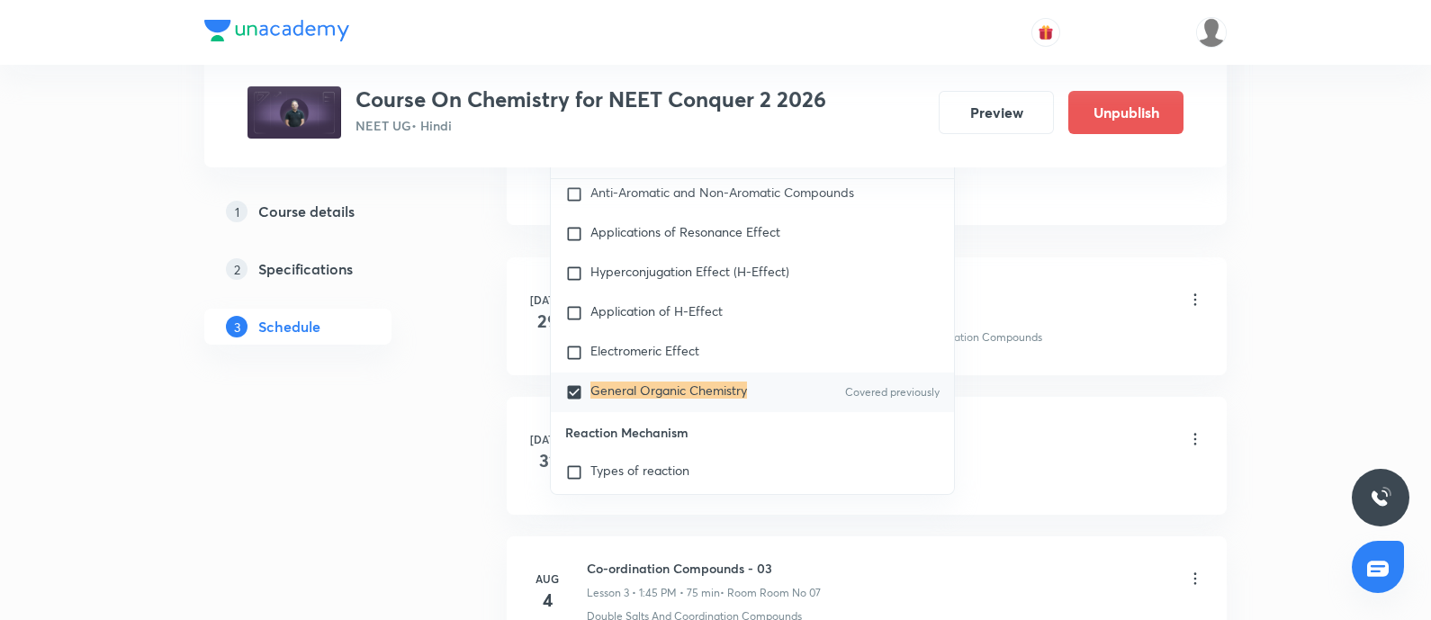
click at [1014, 309] on div "Co-ordination Compounds - 01 Lesson 1 • 4:30 PM • 75 min • Room Room No 06" at bounding box center [895, 301] width 617 height 42
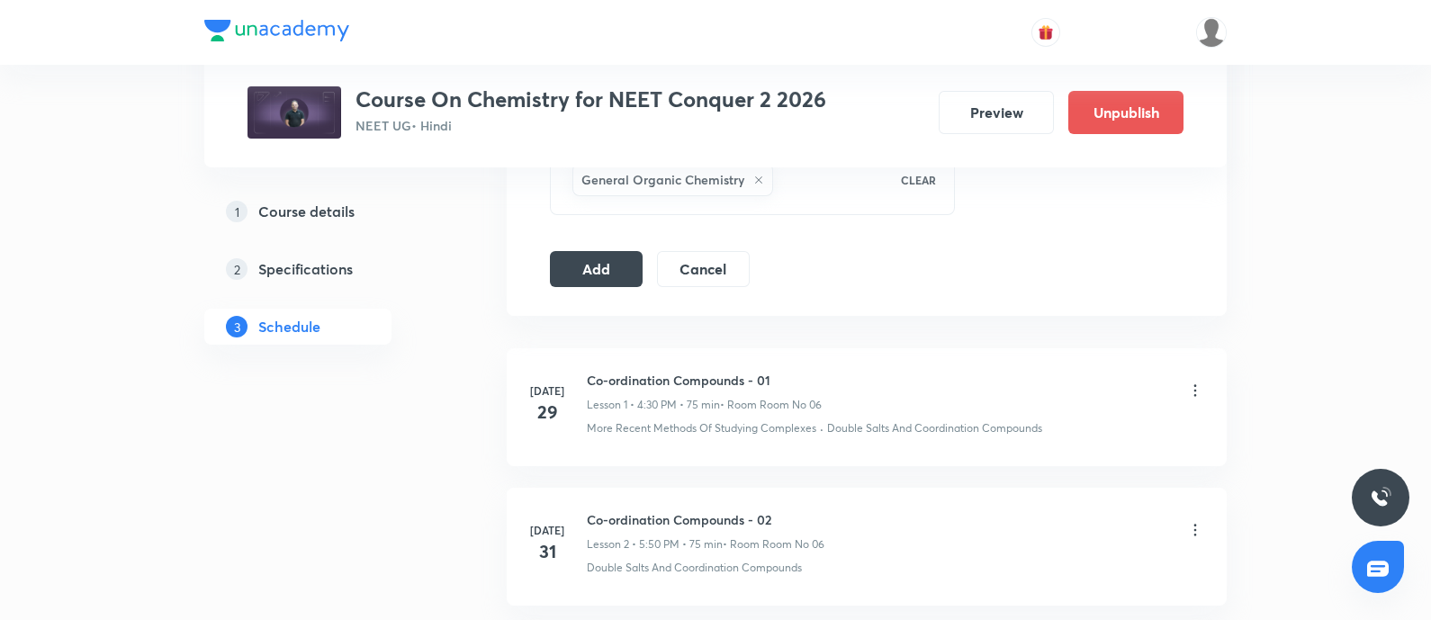
scroll to position [959, 0]
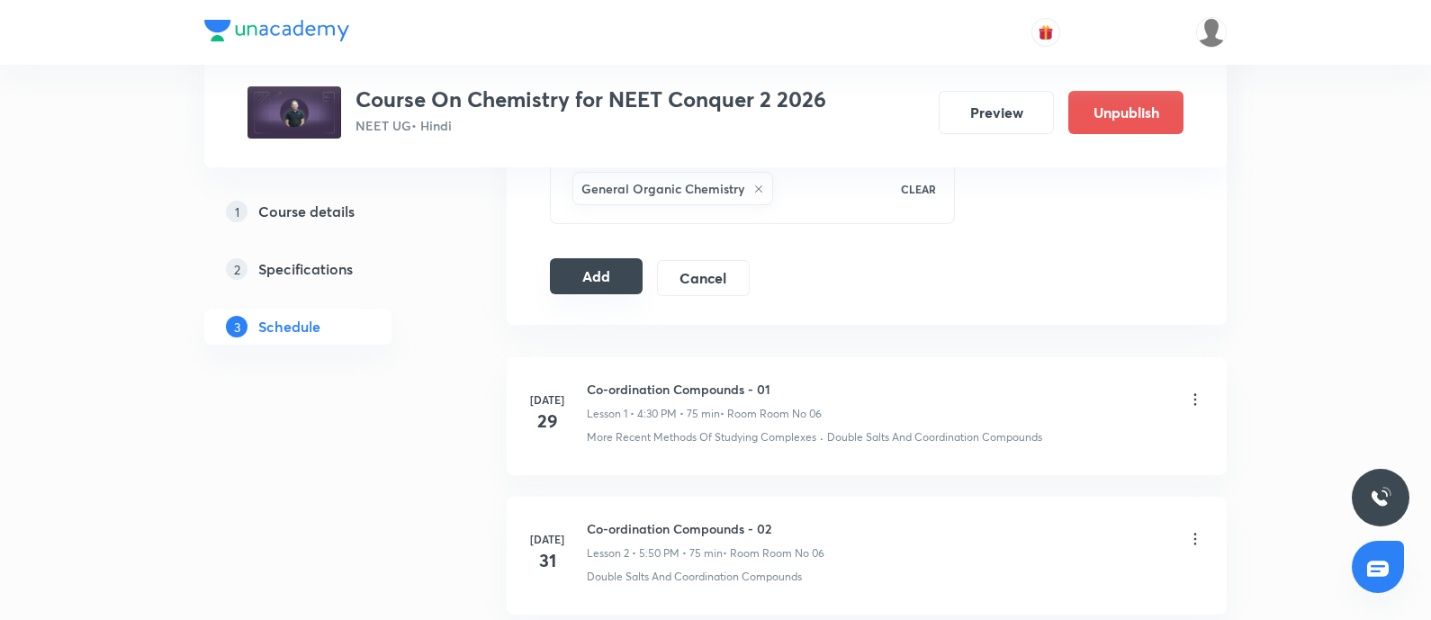
click at [599, 278] on button "Add" at bounding box center [596, 276] width 93 height 36
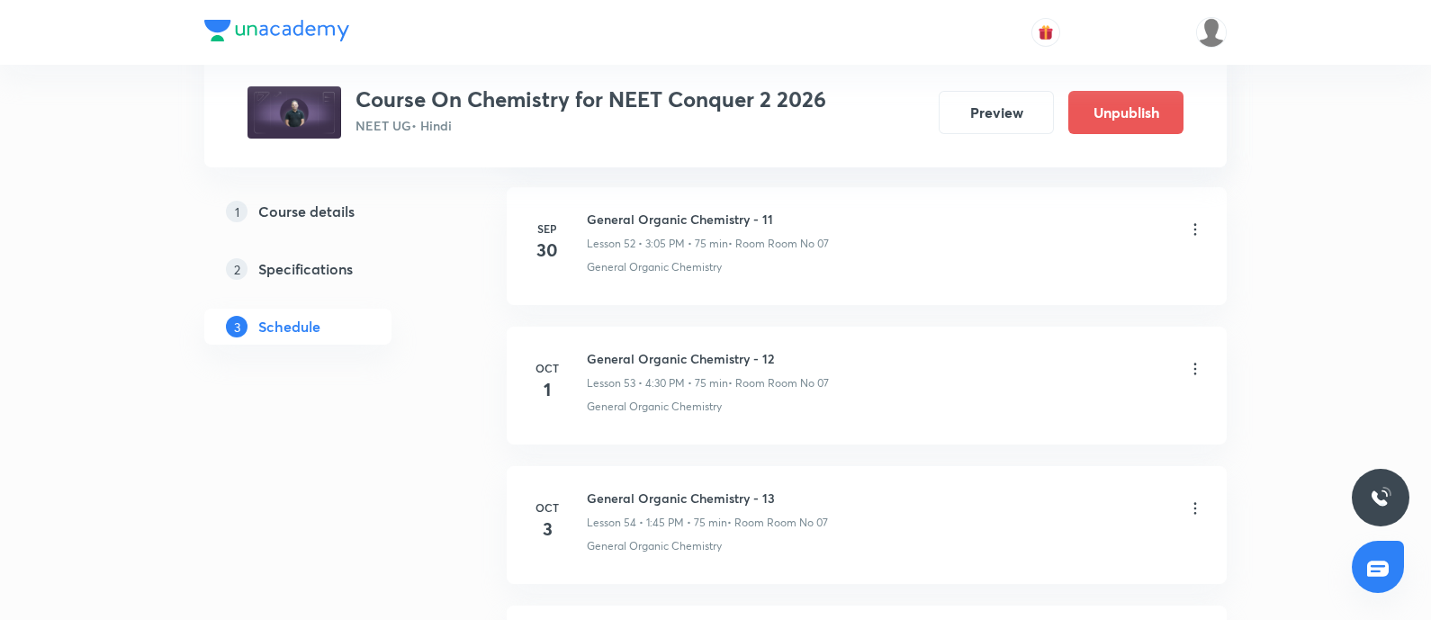
scroll to position [8636, 0]
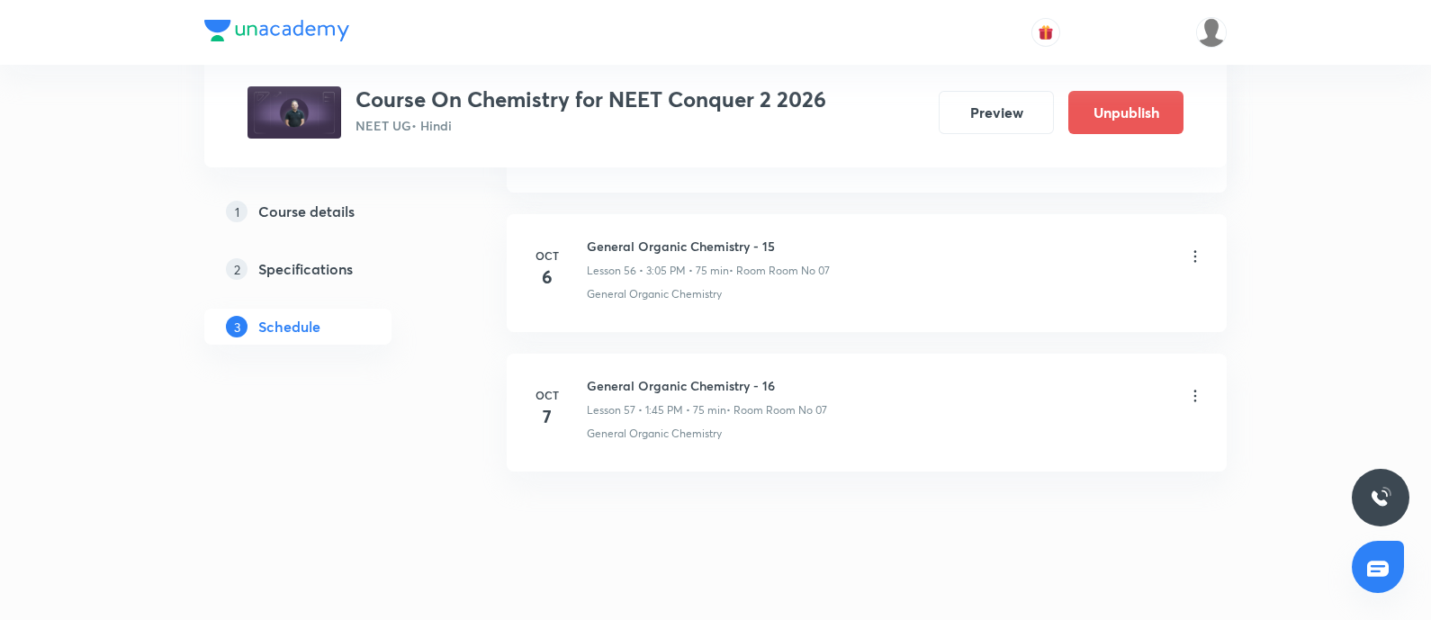
click at [590, 376] on h6 "General Organic Chemistry - 16" at bounding box center [707, 385] width 240 height 19
copy h6 "General Organic Chemistry - 16"
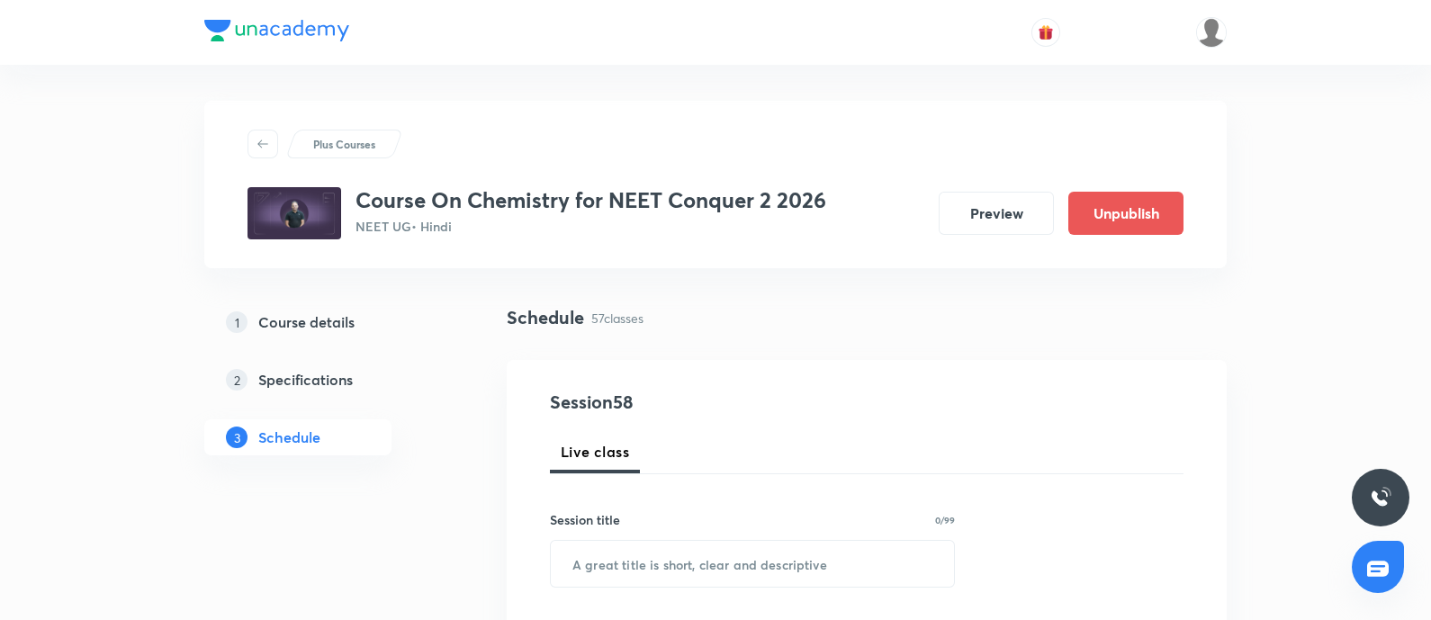
scroll to position [188, 0]
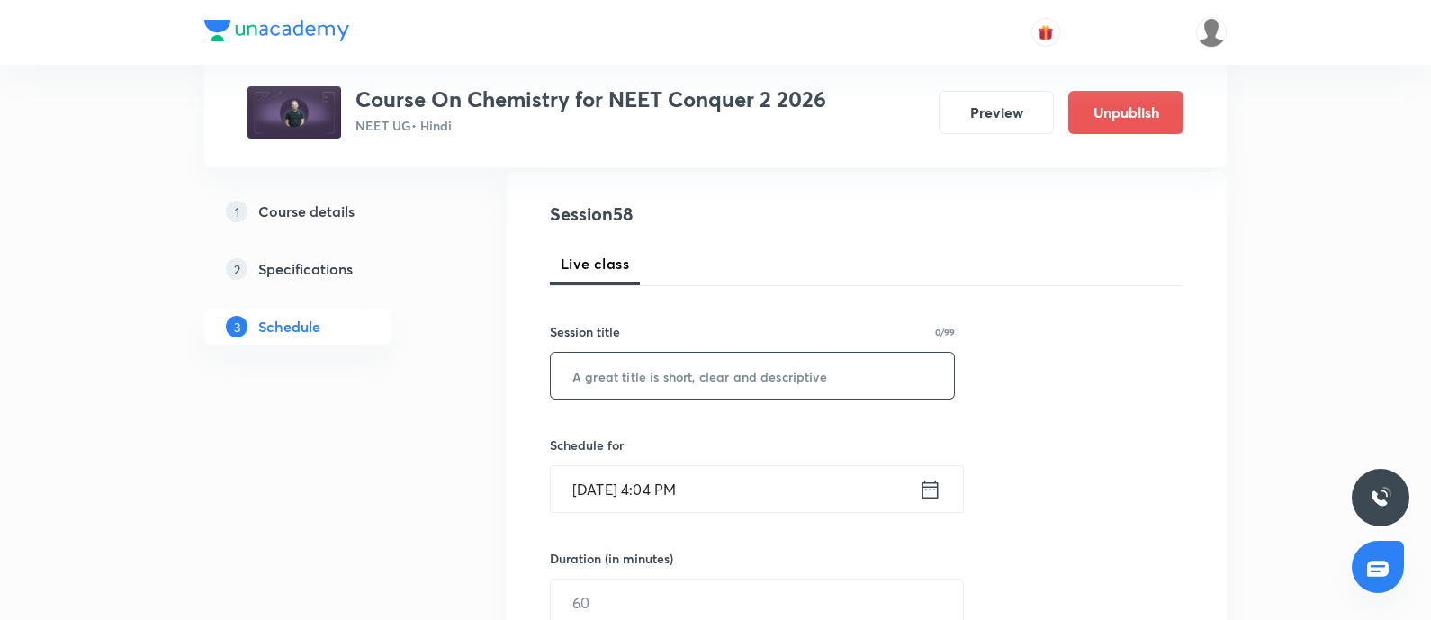
click at [630, 373] on input "text" at bounding box center [752, 376] width 403 height 46
paste input "General Organic Chemistry - 16"
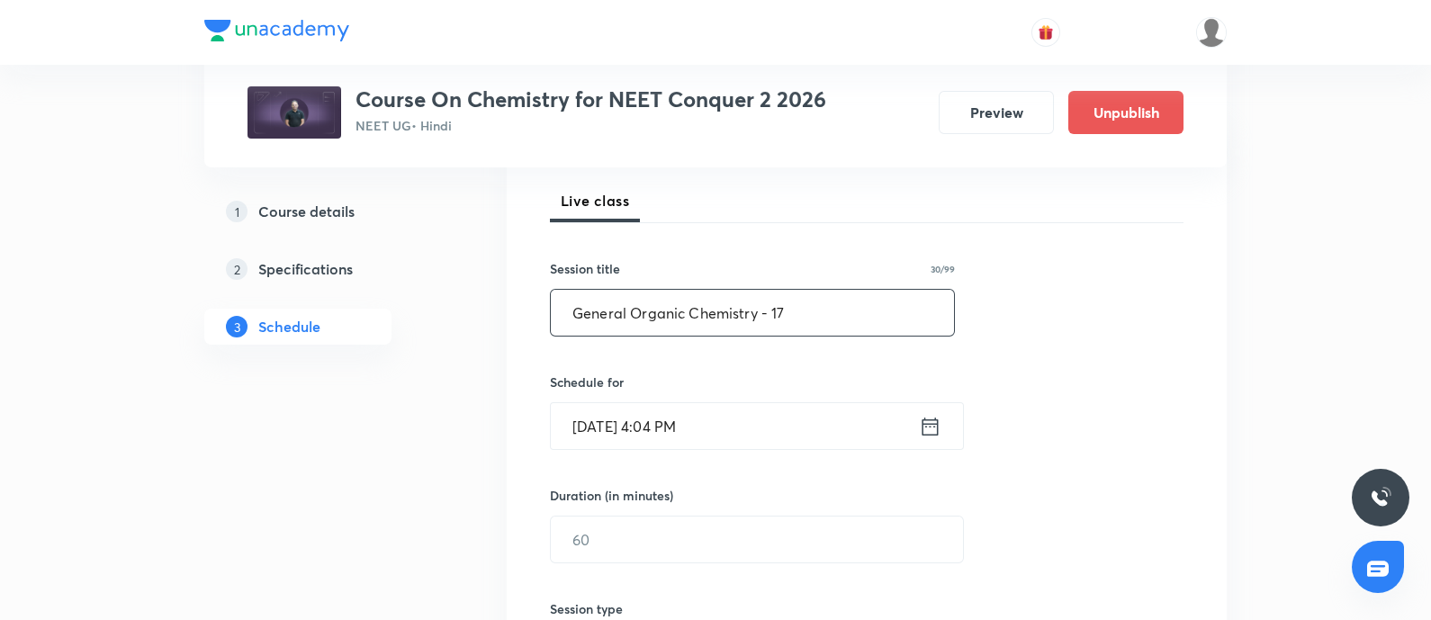
scroll to position [256, 0]
type input "General Organic Chemistry - 17"
click at [750, 418] on input "[DATE] 4:04 PM" at bounding box center [735, 422] width 368 height 46
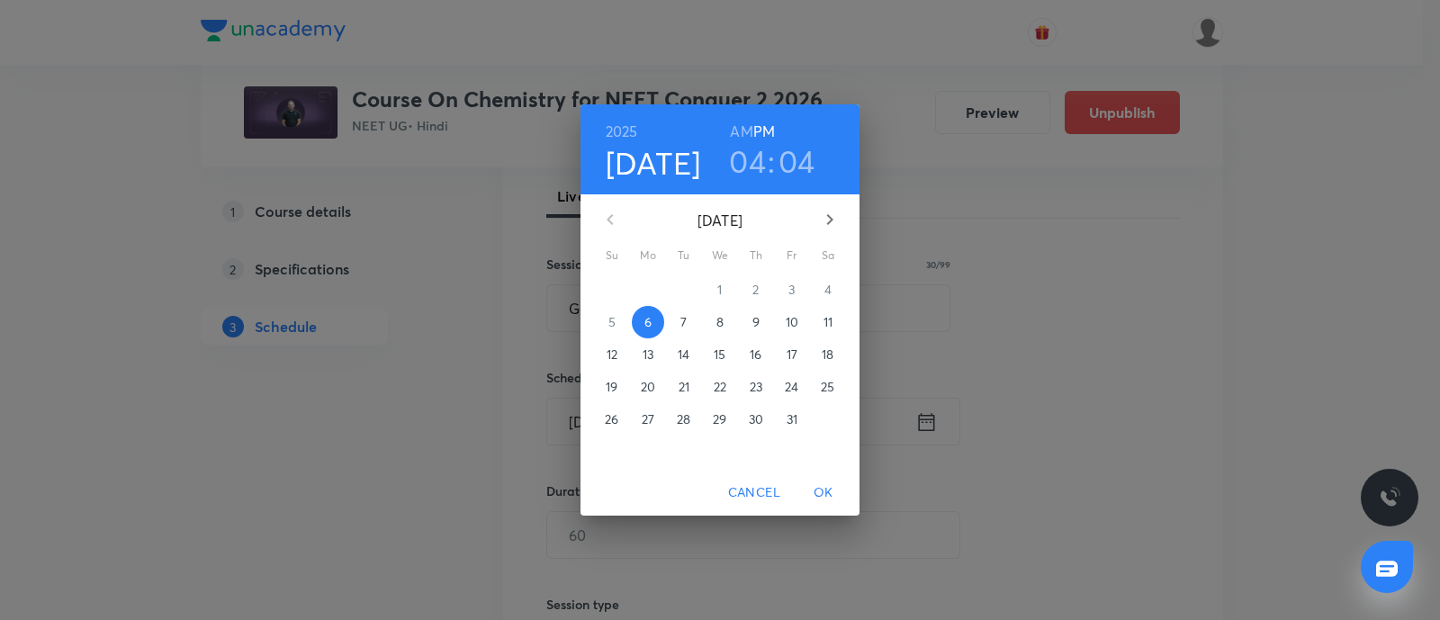
click at [680, 325] on p "7" at bounding box center [683, 322] width 6 height 18
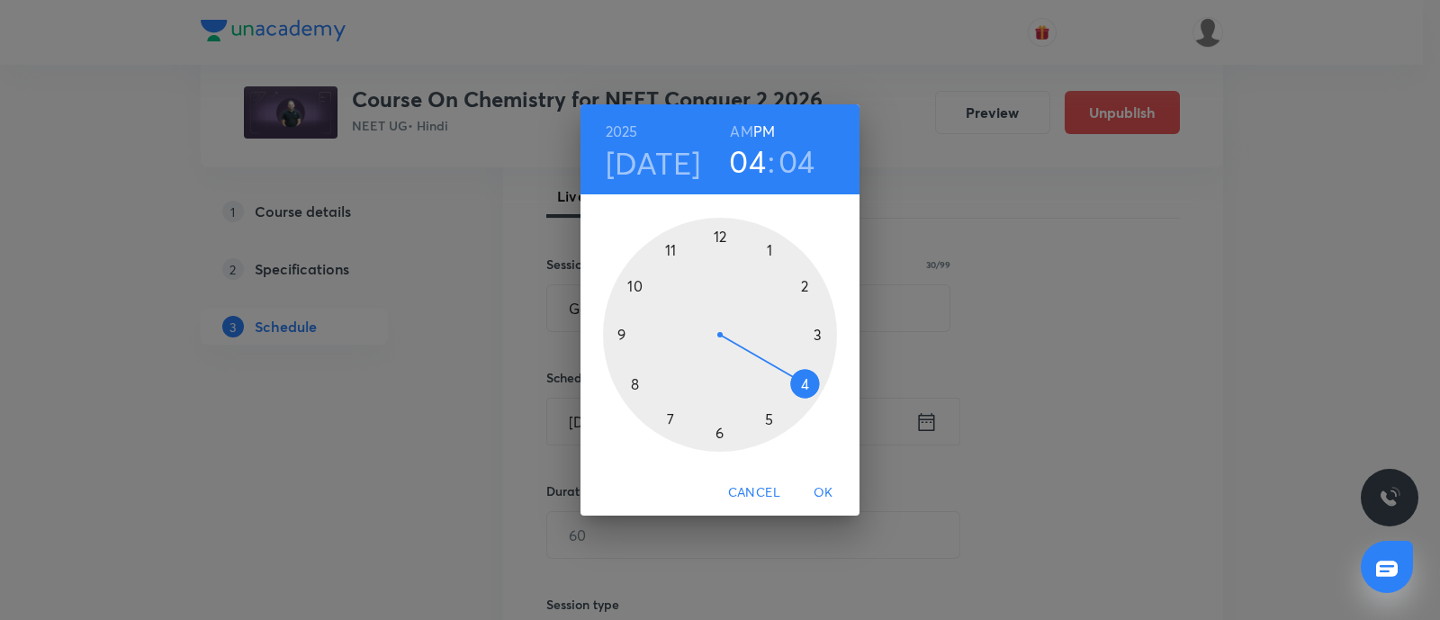
click at [817, 335] on div at bounding box center [720, 335] width 234 height 234
click at [771, 250] on div at bounding box center [720, 335] width 234 height 234
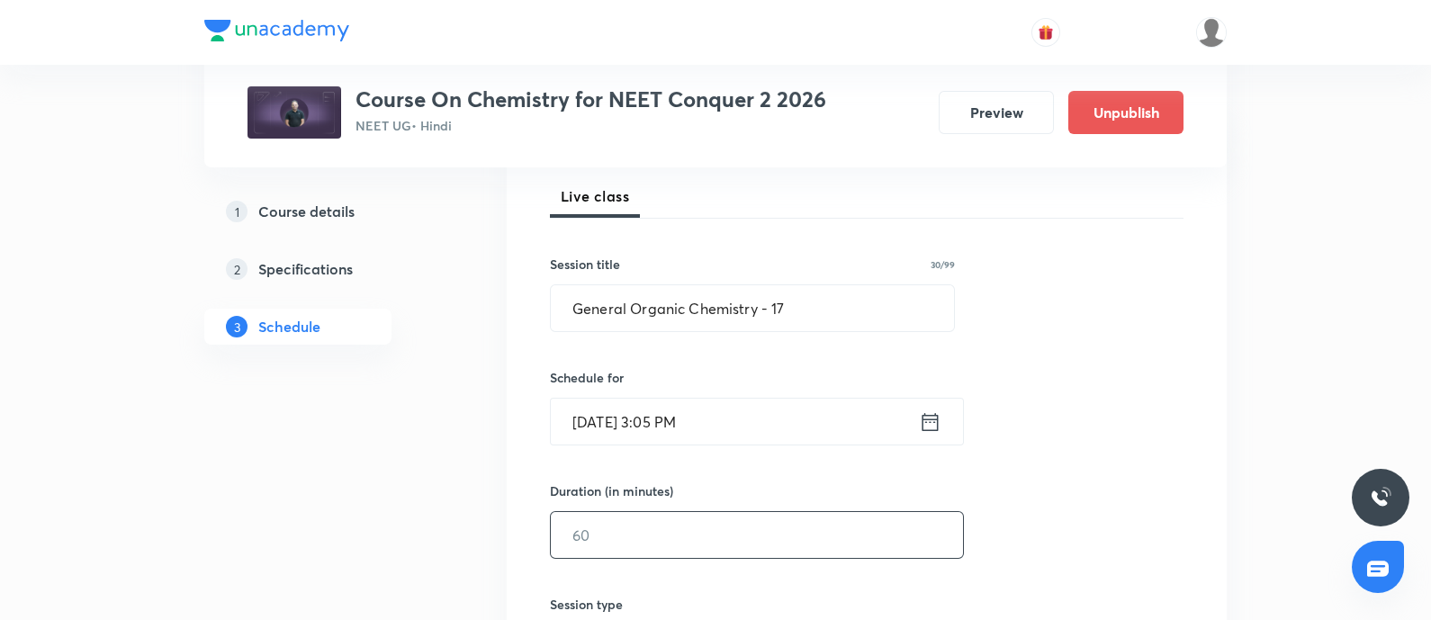
click at [653, 533] on input "text" at bounding box center [757, 535] width 412 height 46
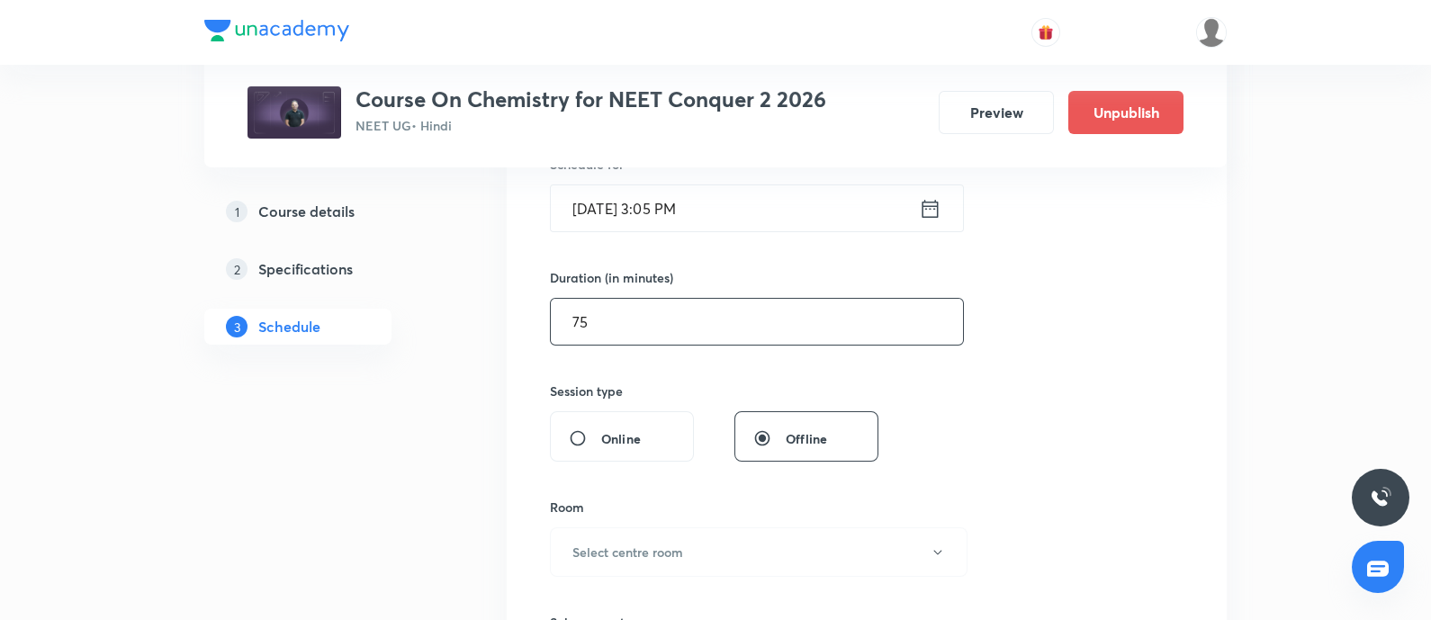
scroll to position [483, 0]
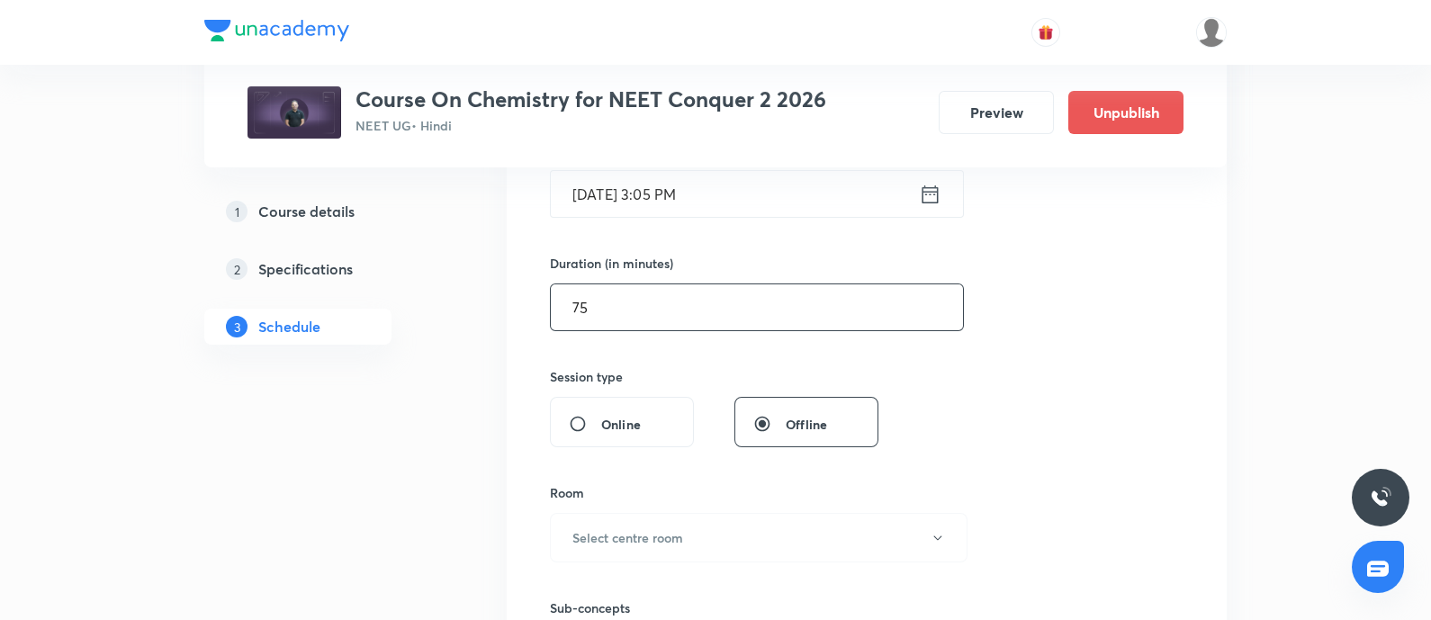
type input "75"
click at [653, 533] on h6 "Select centre room" at bounding box center [627, 537] width 111 height 19
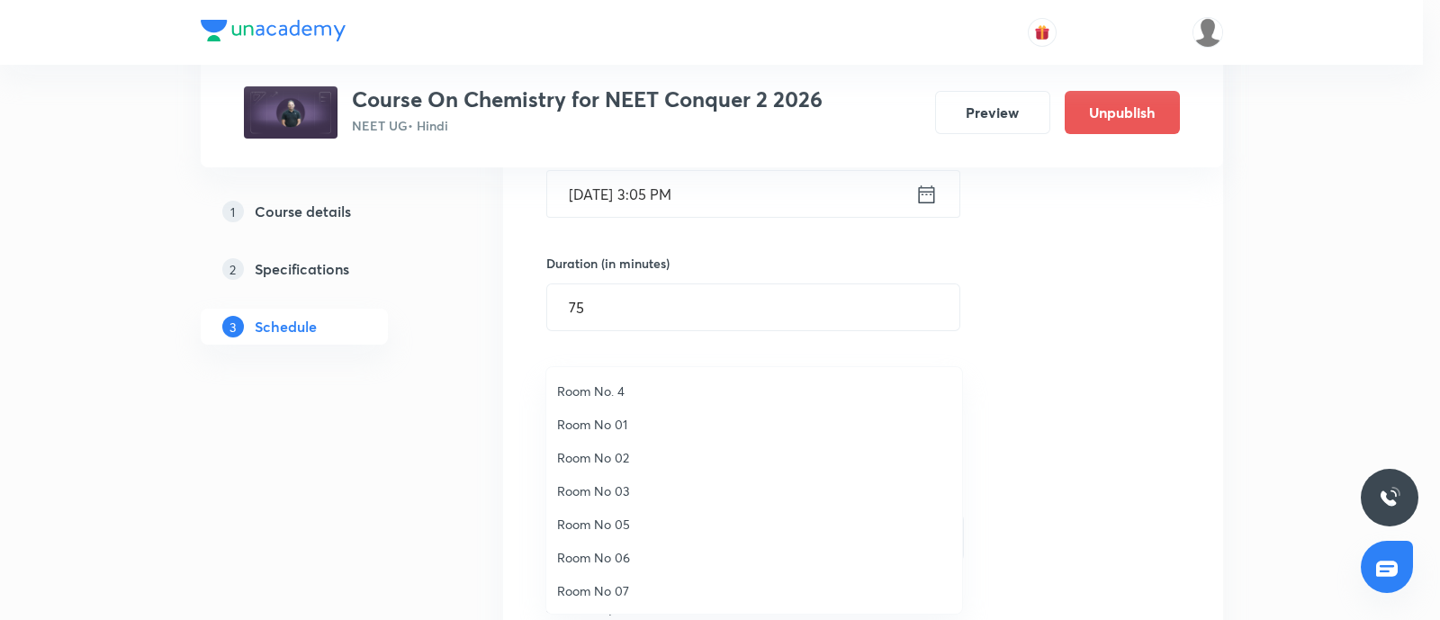
click at [608, 586] on span "Room No 07" at bounding box center [754, 590] width 394 height 19
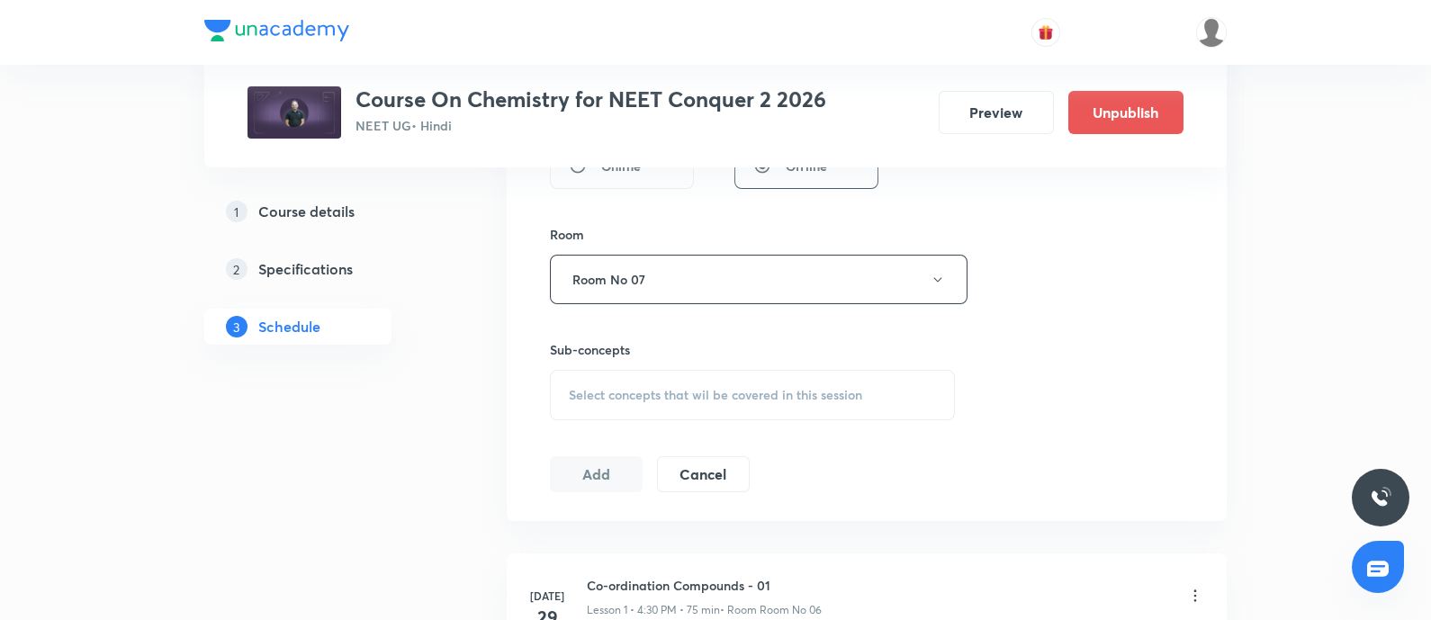
scroll to position [764, 0]
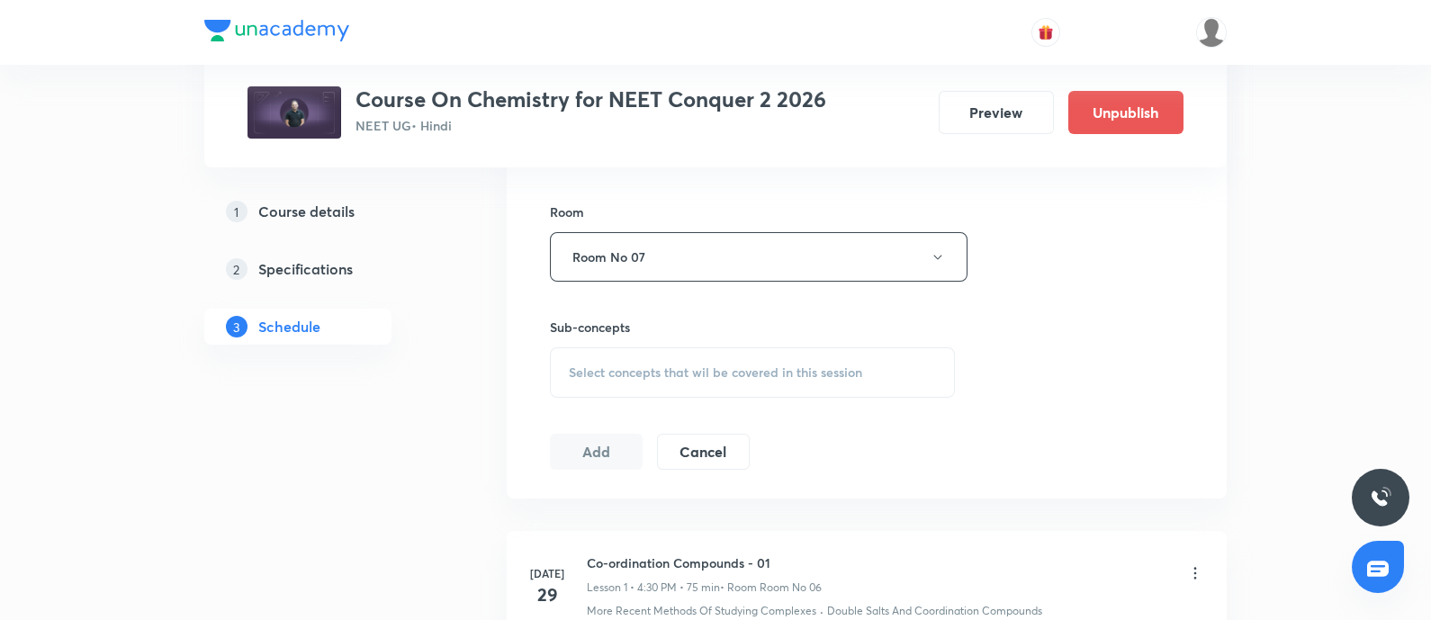
click at [655, 347] on div "Select concepts that wil be covered in this session" at bounding box center [752, 372] width 405 height 50
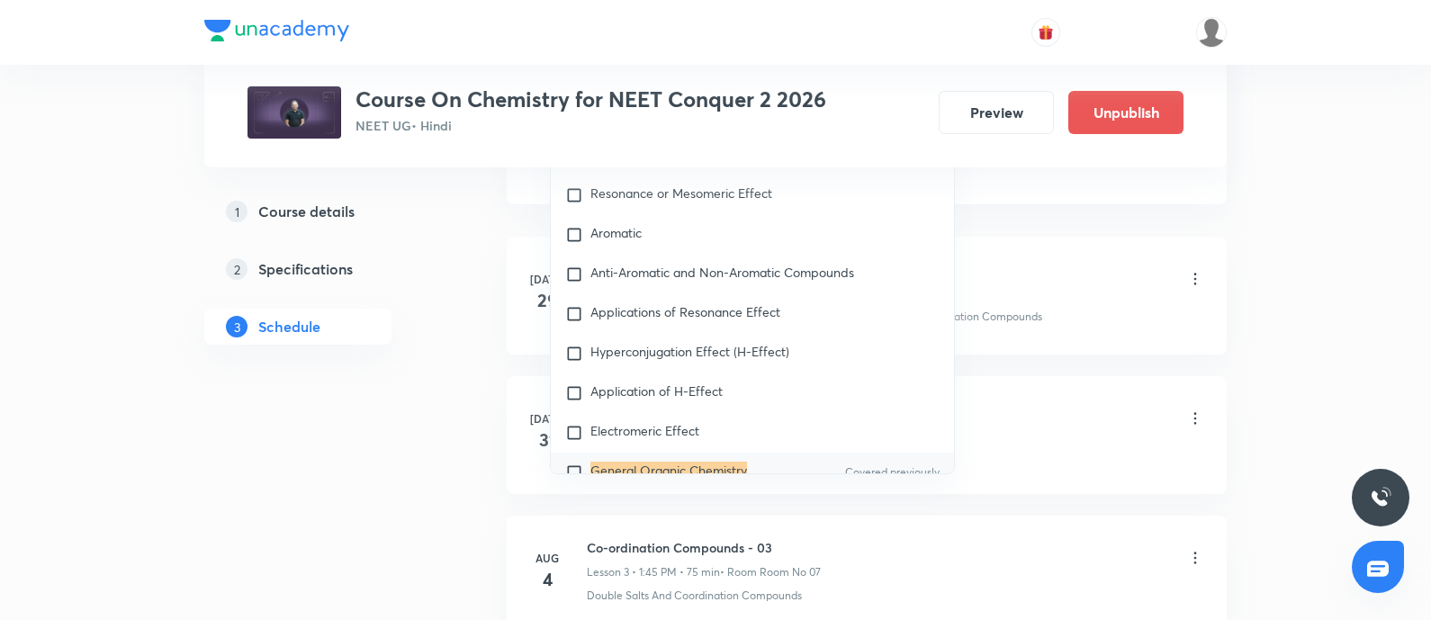
scroll to position [28175, 0]
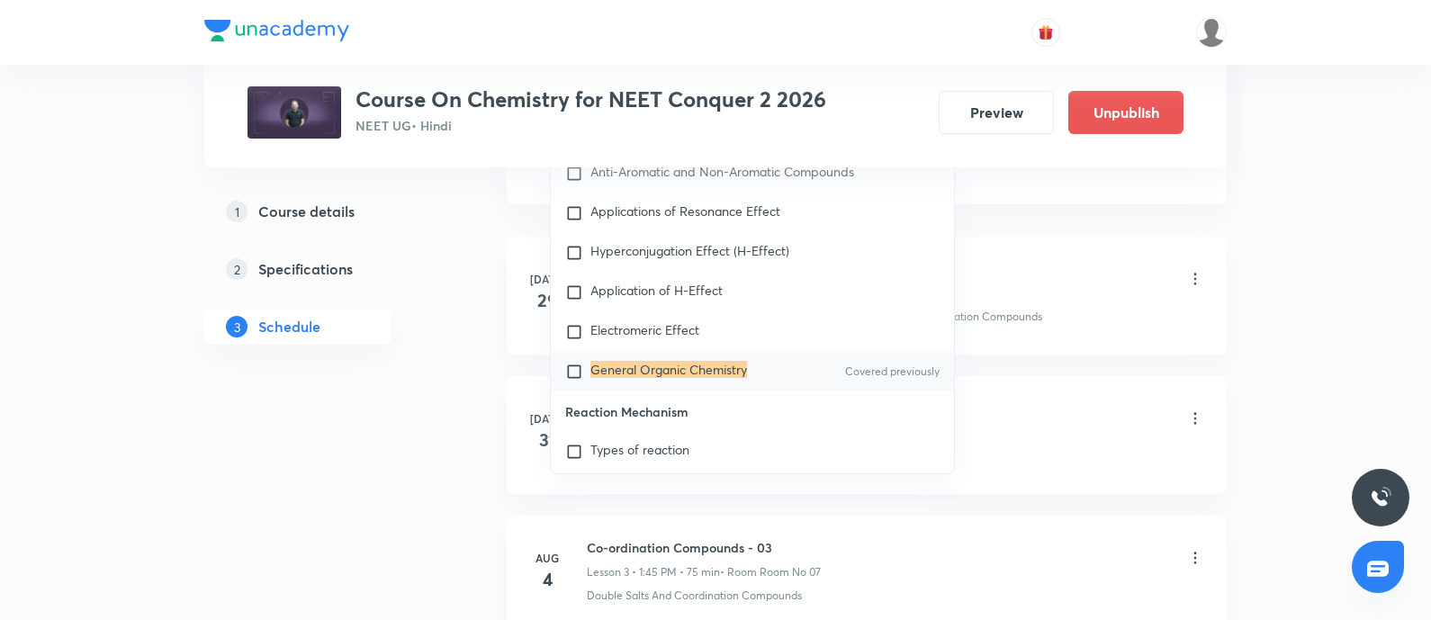
type input "General Organic Chemistry"
click at [575, 381] on input "checkbox" at bounding box center [577, 372] width 25 height 18
checkbox input "true"
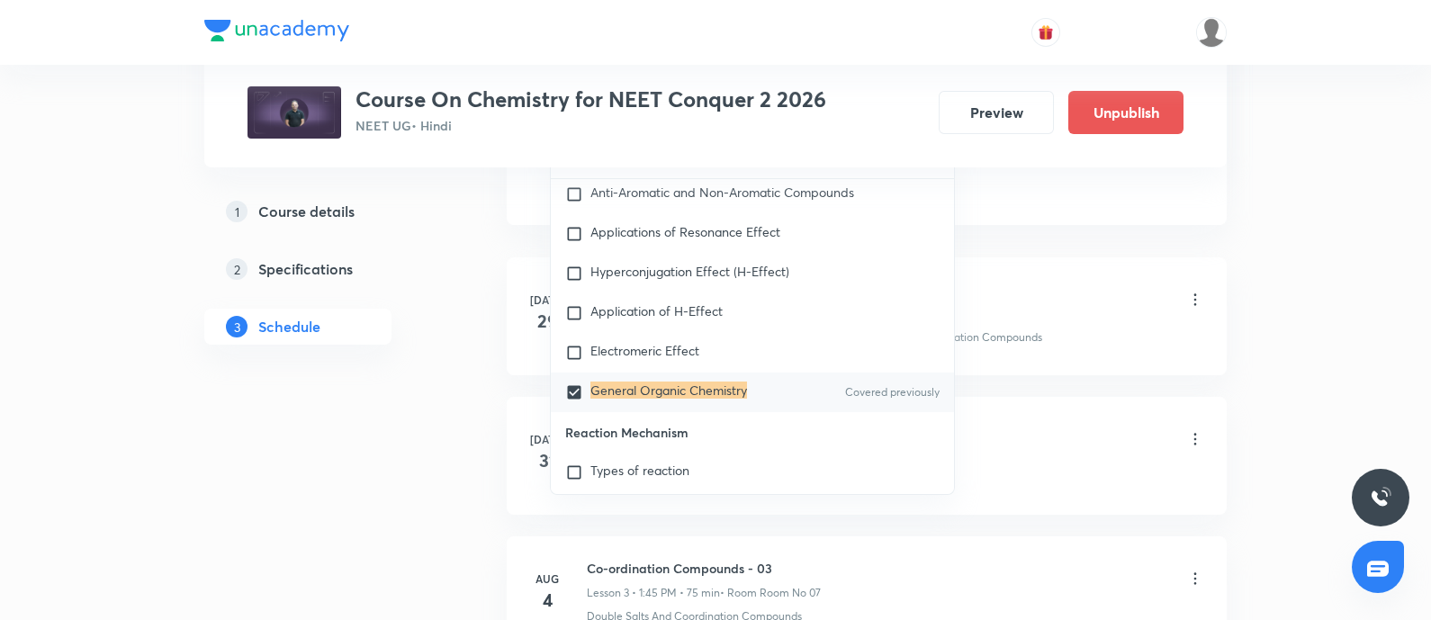
click at [1049, 469] on div "Double Salts And Coordination Compounds" at bounding box center [895, 477] width 617 height 16
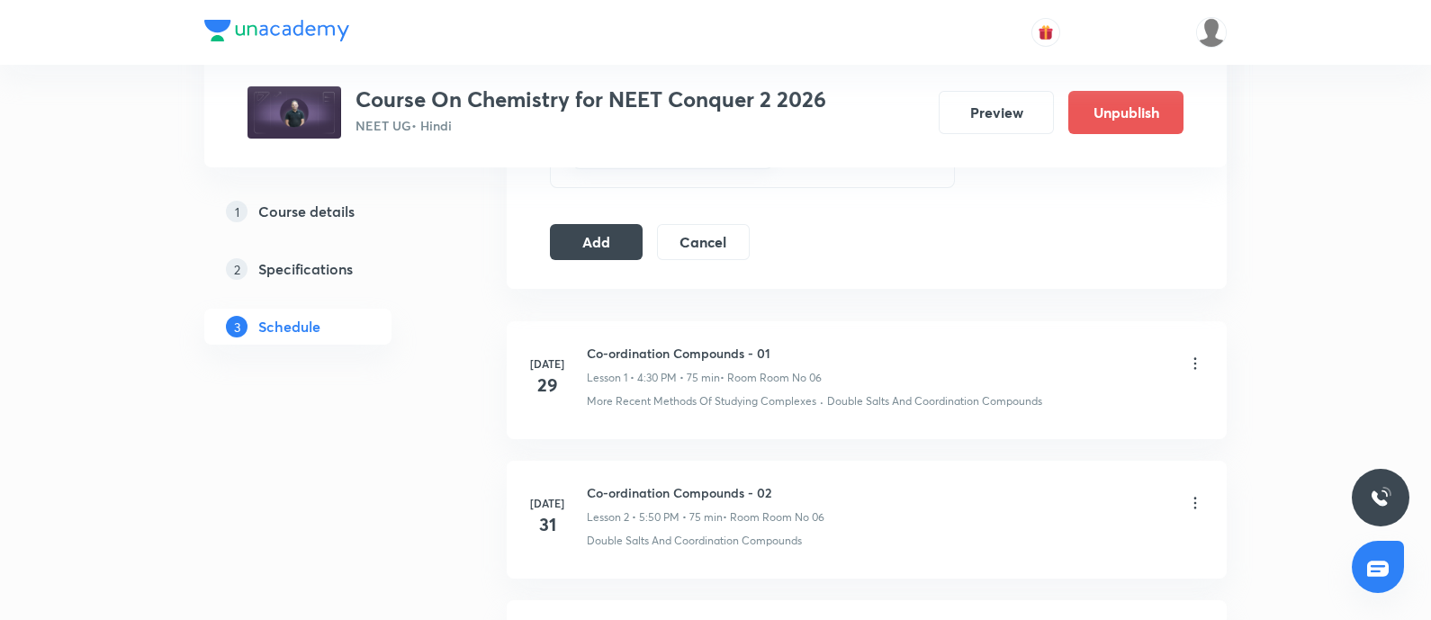
scroll to position [994, 0]
click at [586, 227] on button "Add" at bounding box center [596, 241] width 93 height 36
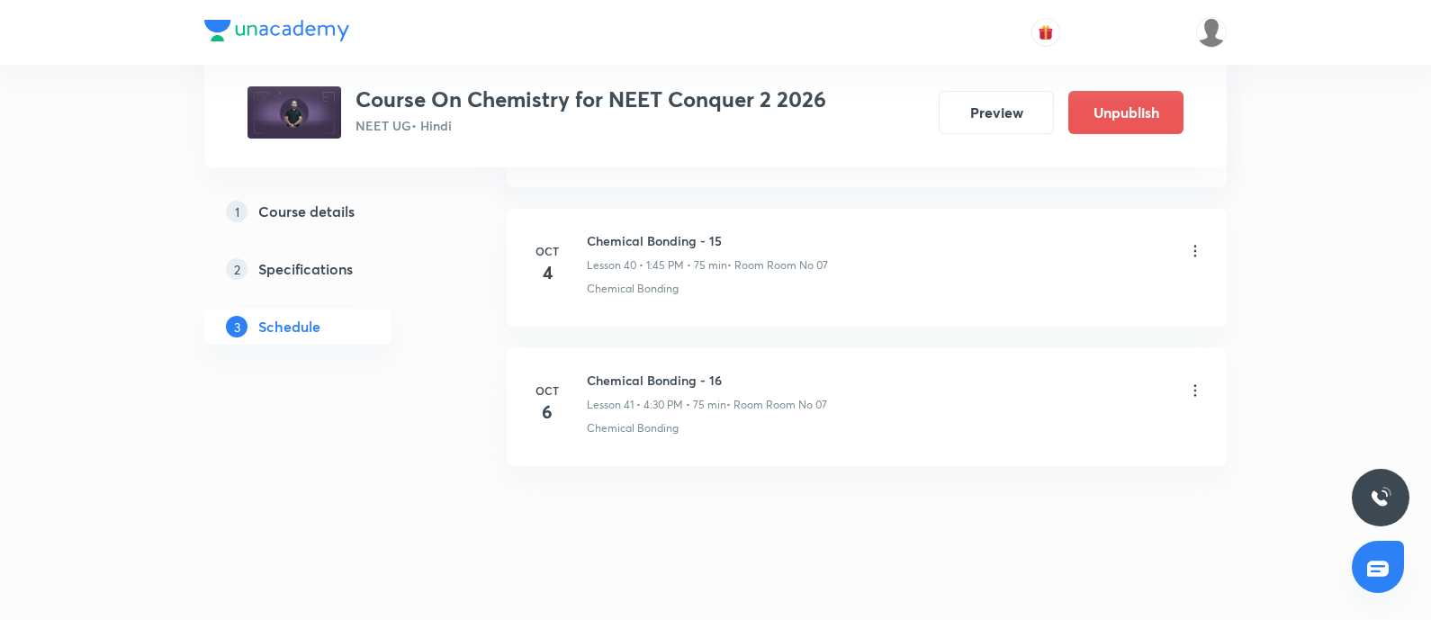
click at [590, 371] on h6 "Chemical Bonding - 16" at bounding box center [707, 380] width 240 height 19
copy h6 "Chemical Bonding - 16"
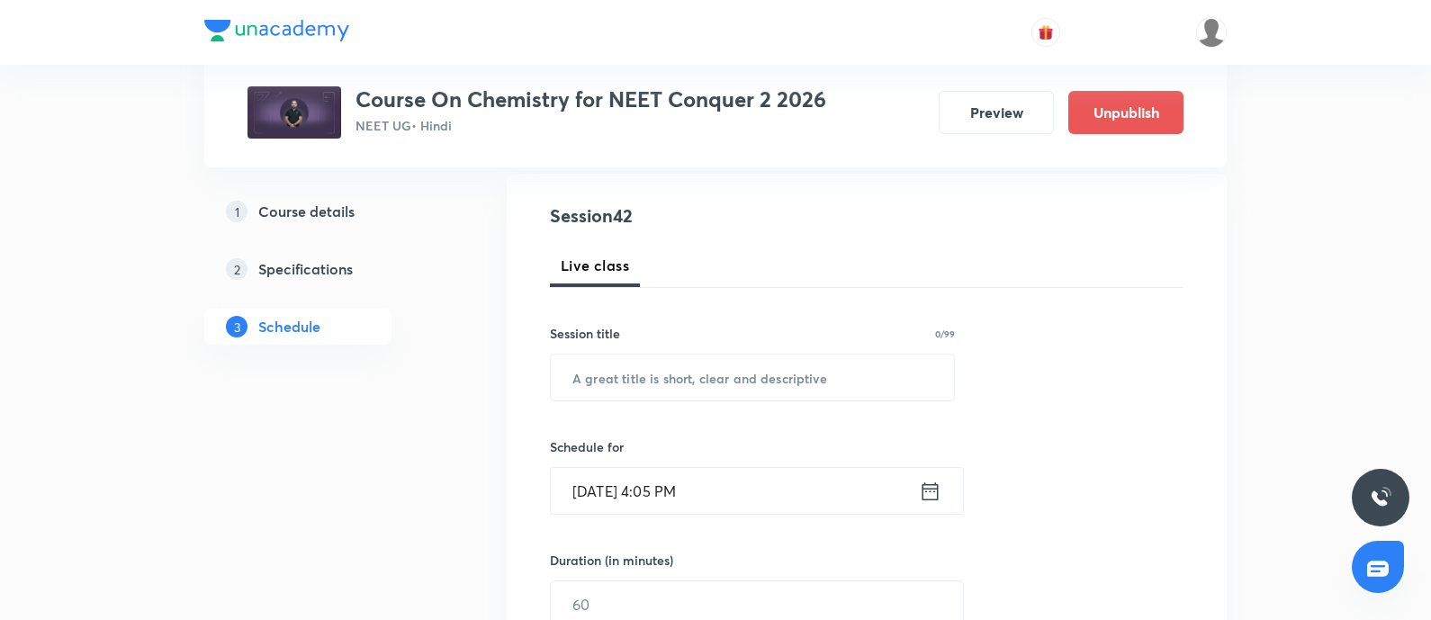
scroll to position [188, 0]
click at [653, 384] on input "text" at bounding box center [752, 376] width 403 height 46
paste input "Chemical Bonding - 16"
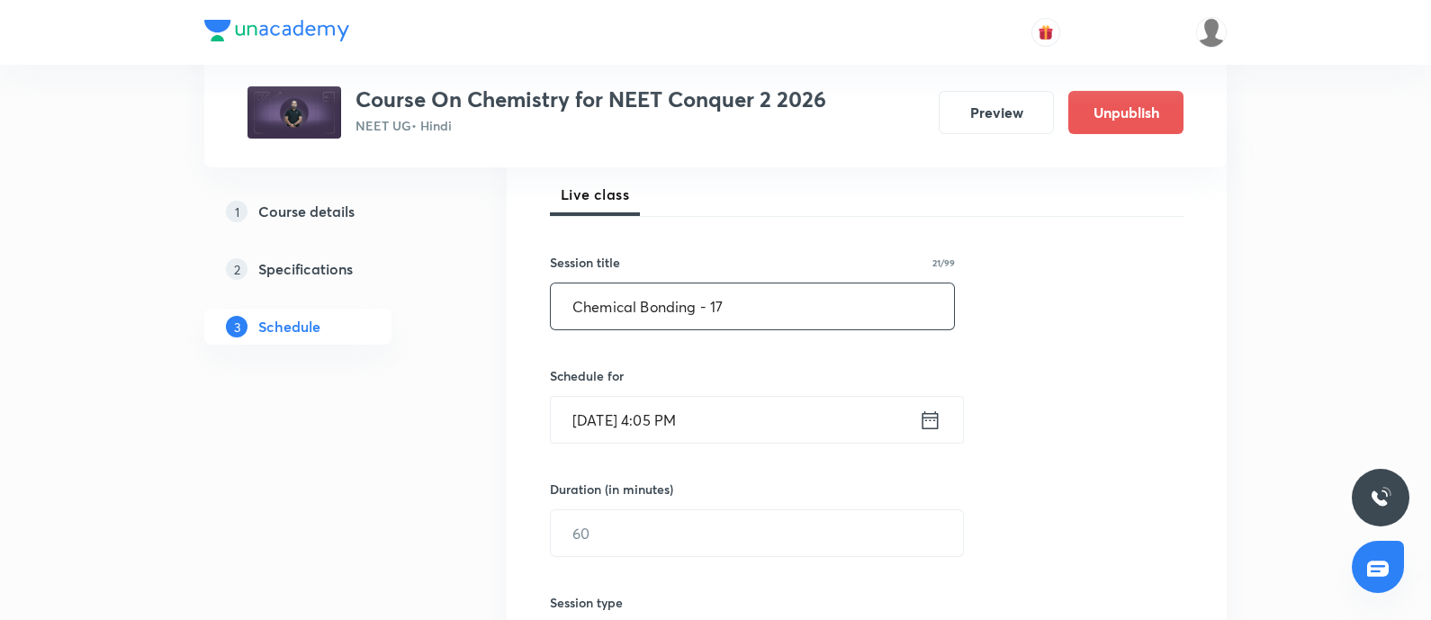
type input "Chemical Bonding - 17"
click at [757, 424] on input "Oct 6, 2025, 4:05 PM" at bounding box center [735, 420] width 368 height 46
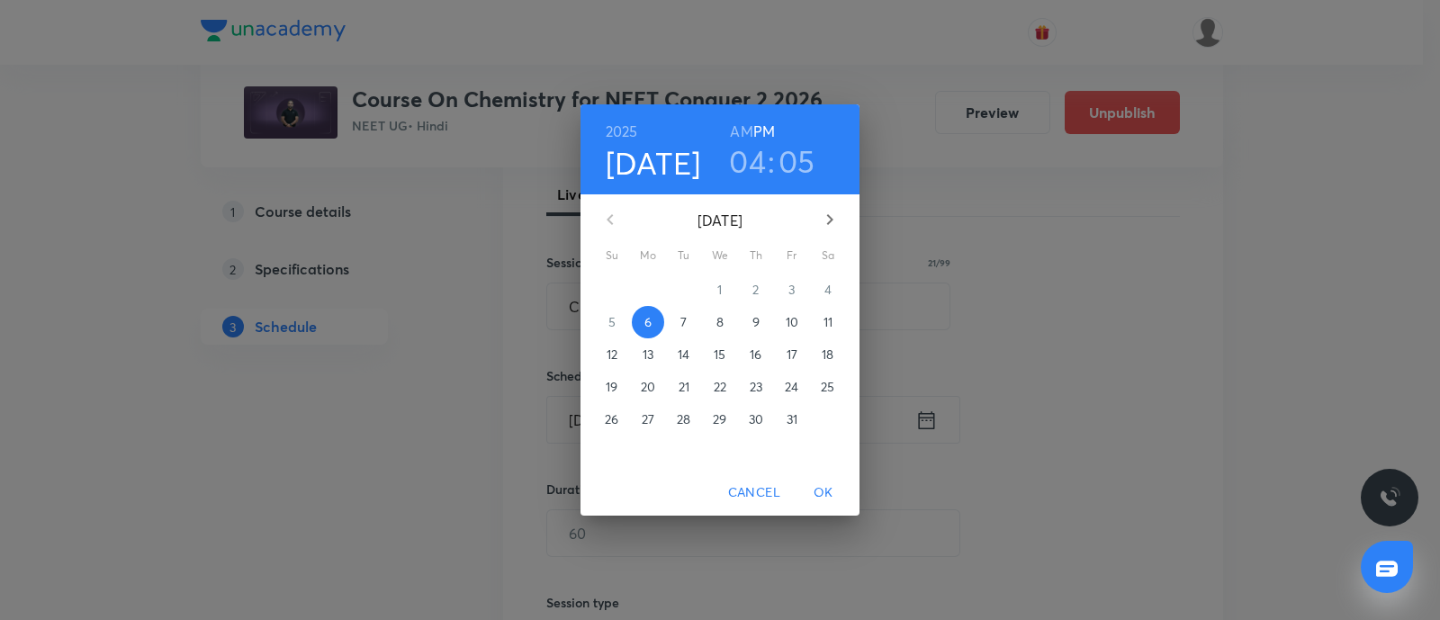
click at [680, 319] on p "7" at bounding box center [683, 322] width 6 height 18
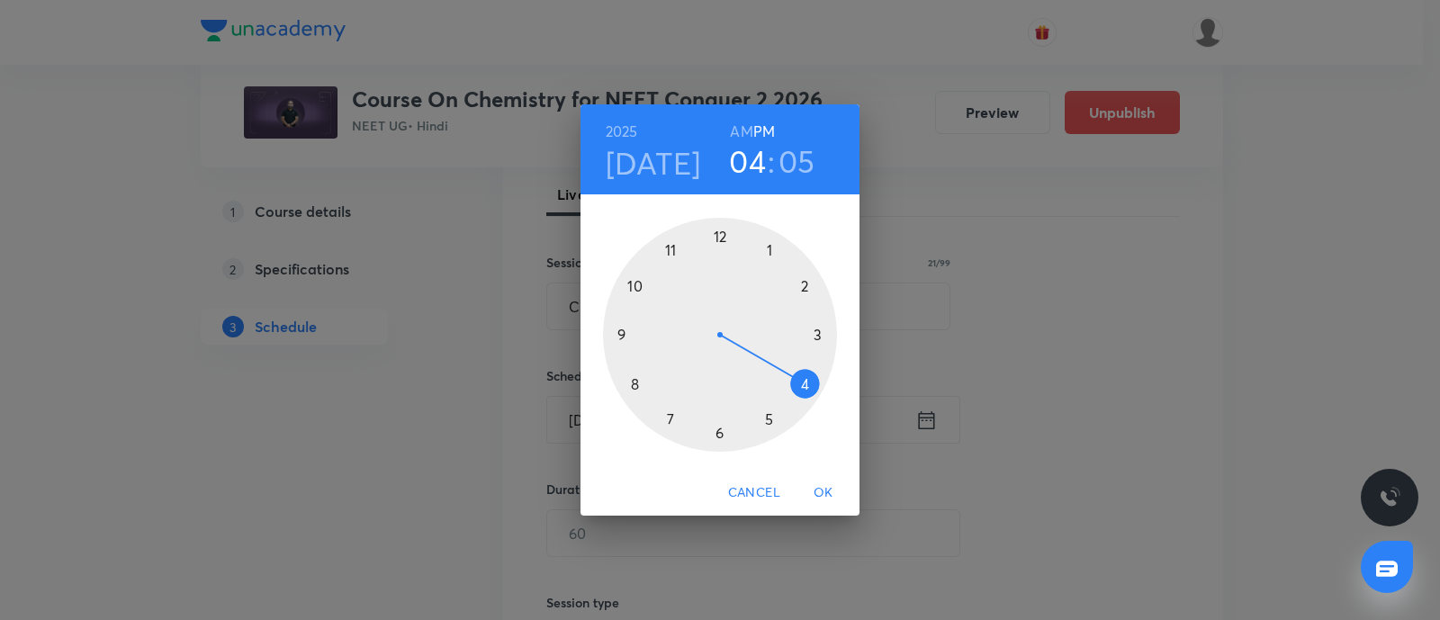
click at [805, 380] on div at bounding box center [720, 335] width 234 height 234
click at [719, 429] on div at bounding box center [720, 335] width 234 height 234
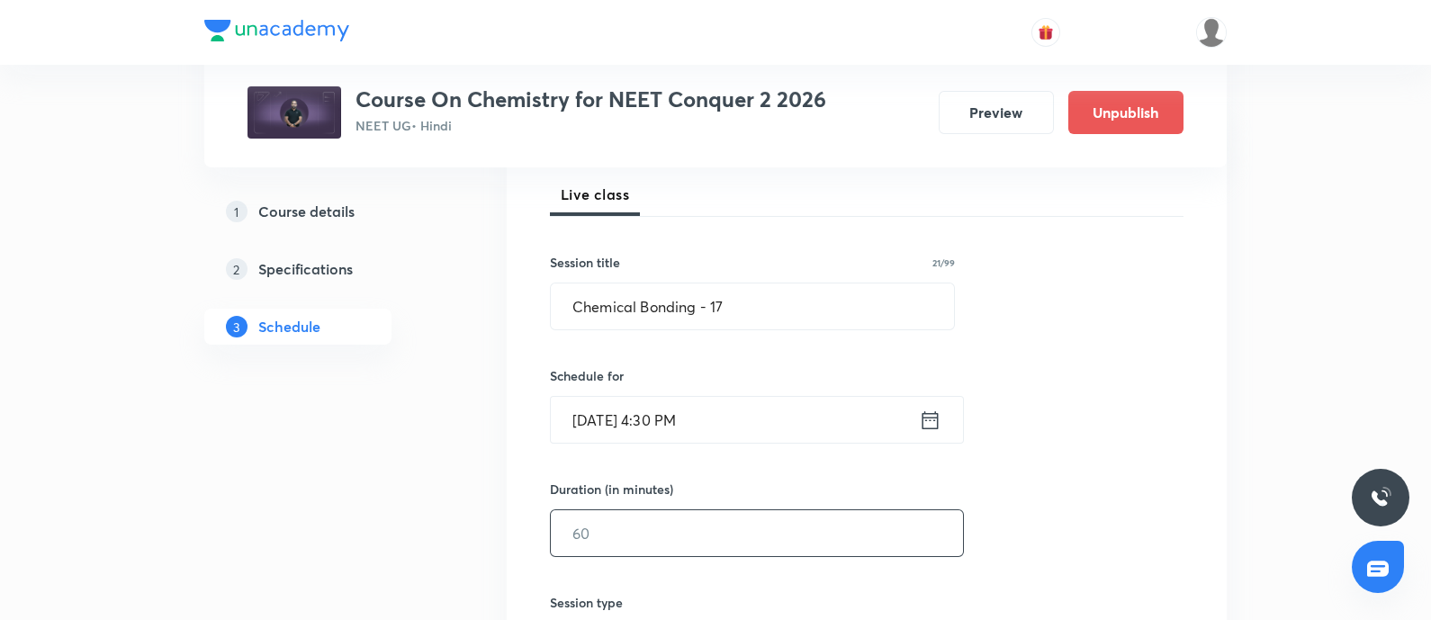
click at [645, 524] on input "text" at bounding box center [757, 533] width 412 height 46
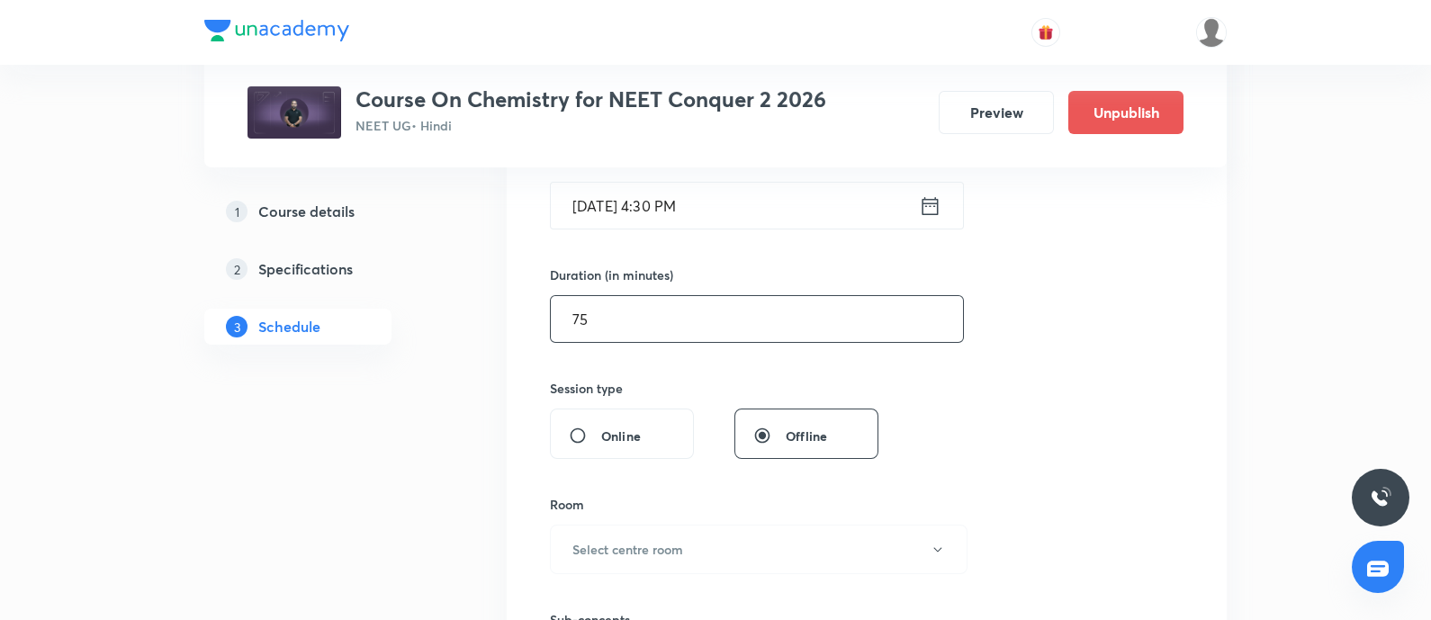
scroll to position [477, 0]
type input "75"
click at [645, 524] on button "Select centre room" at bounding box center [759, 544] width 418 height 50
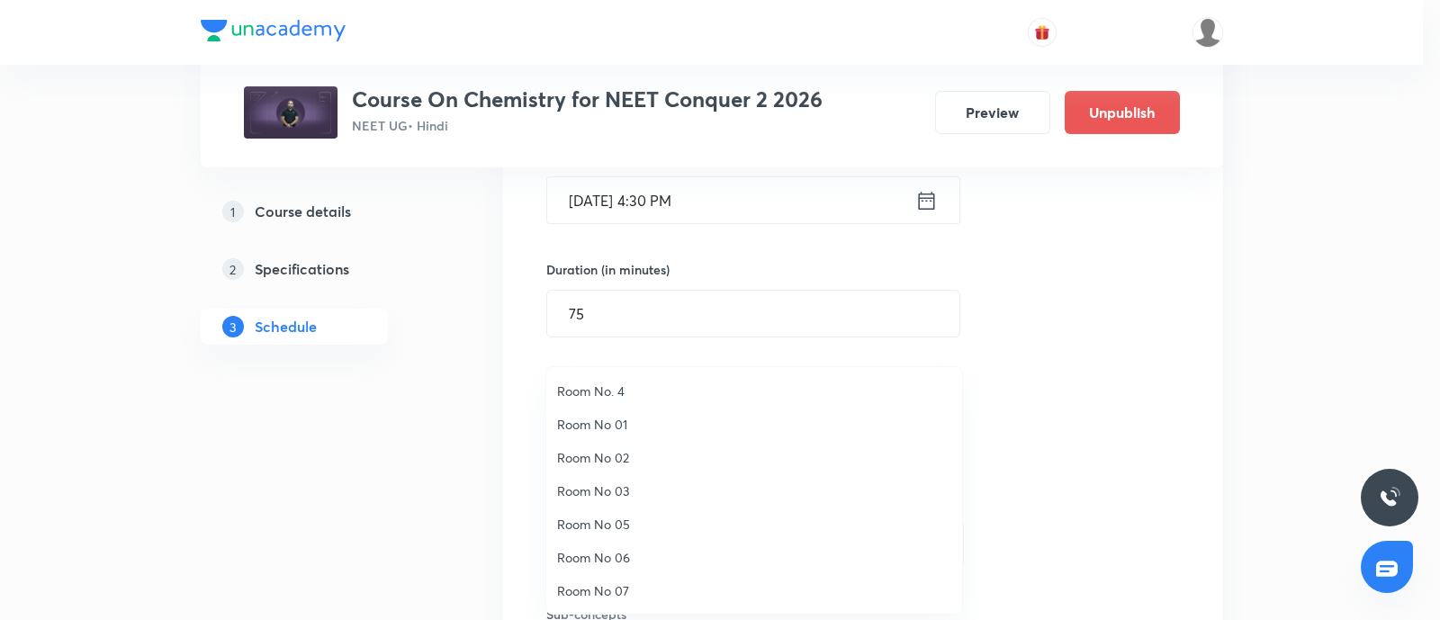
click at [620, 590] on span "Room No 07" at bounding box center [754, 590] width 394 height 19
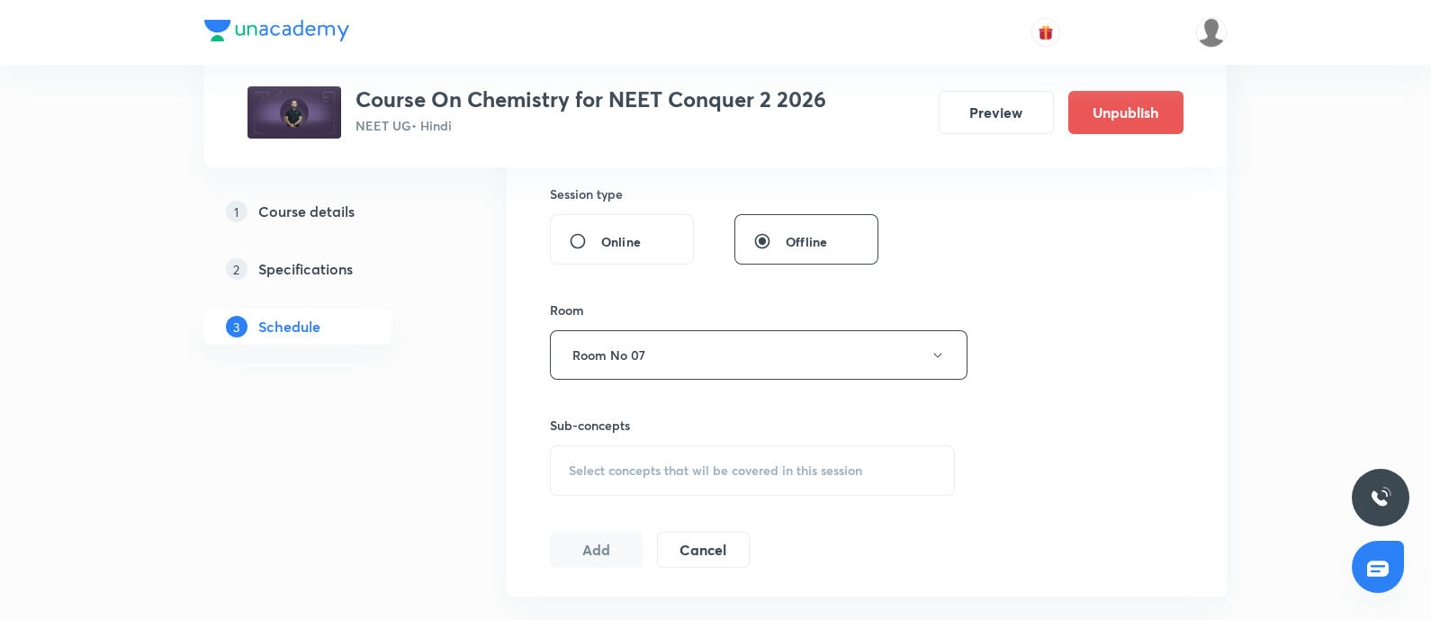
scroll to position [667, 0]
click at [635, 474] on span "Select concepts that wil be covered in this session" at bounding box center [715, 470] width 293 height 14
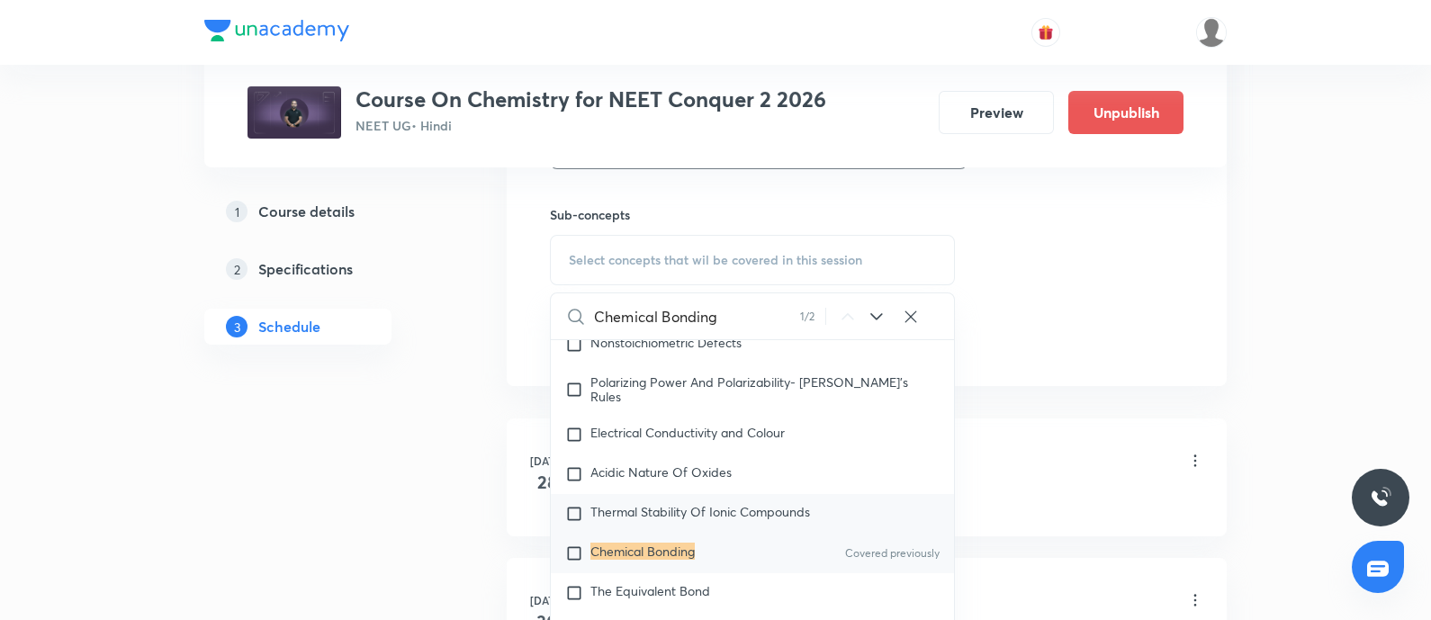
scroll to position [8376, 0]
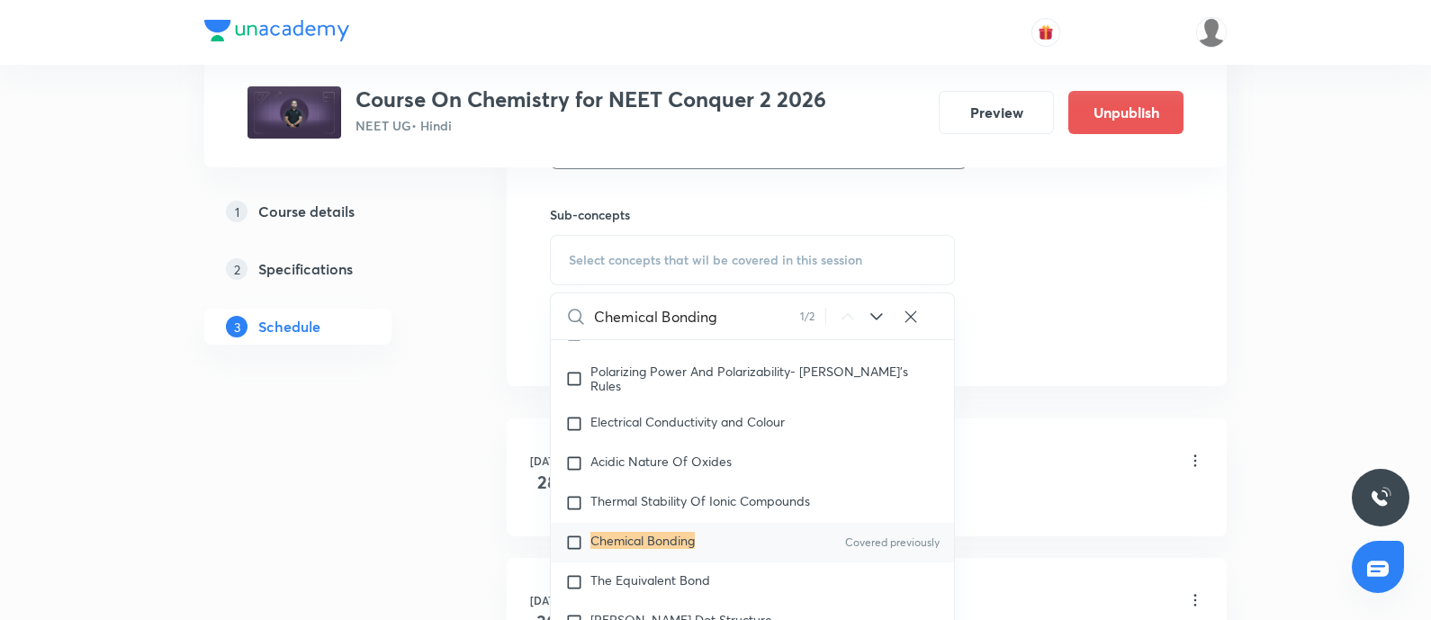
type input "Chemical Bonding"
click at [610, 549] on mark "Chemical Bonding" at bounding box center [642, 540] width 104 height 17
checkbox input "true"
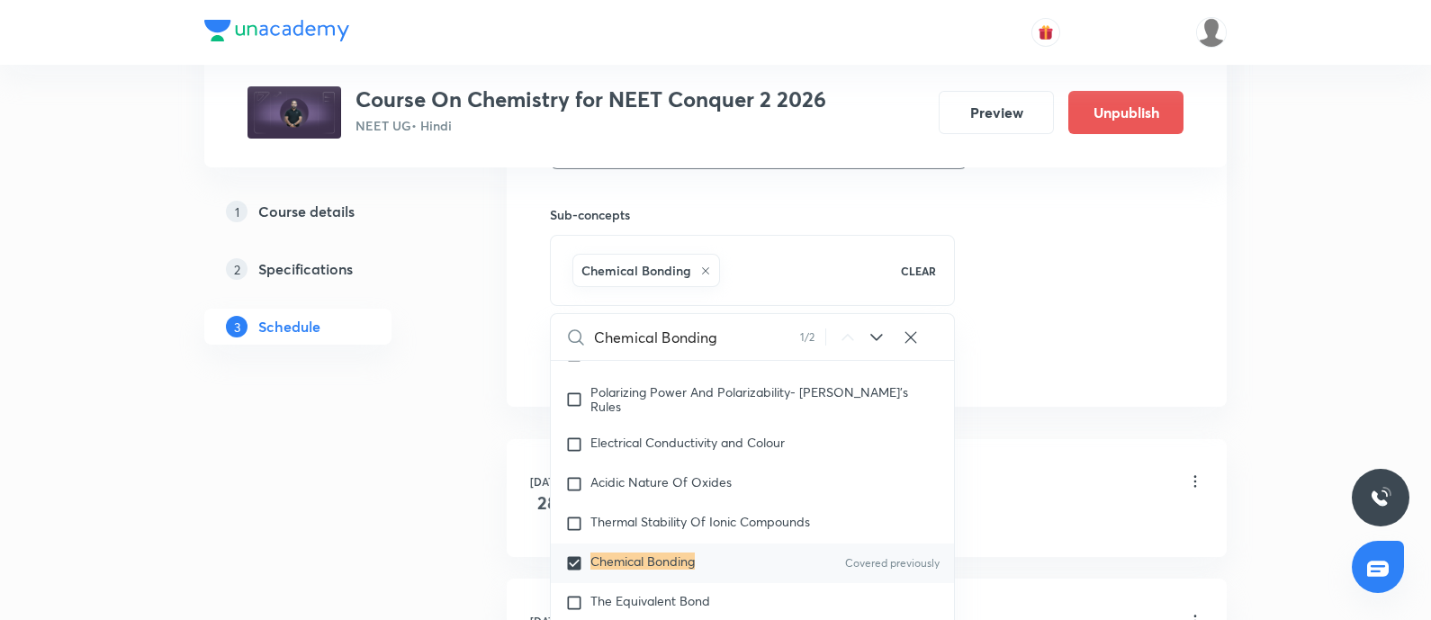
click at [1068, 515] on div "Some Prerequisites of Physics · Atomic Models" at bounding box center [895, 519] width 617 height 16
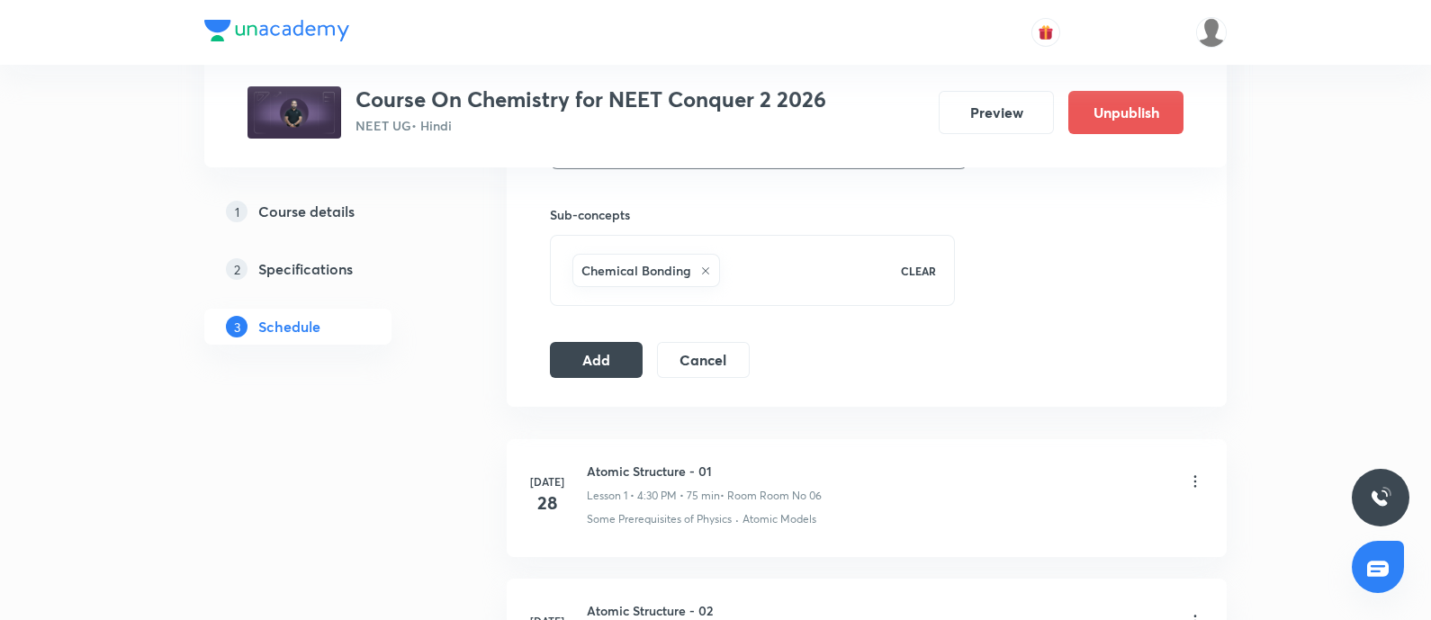
click at [594, 356] on button "Add" at bounding box center [596, 358] width 93 height 36
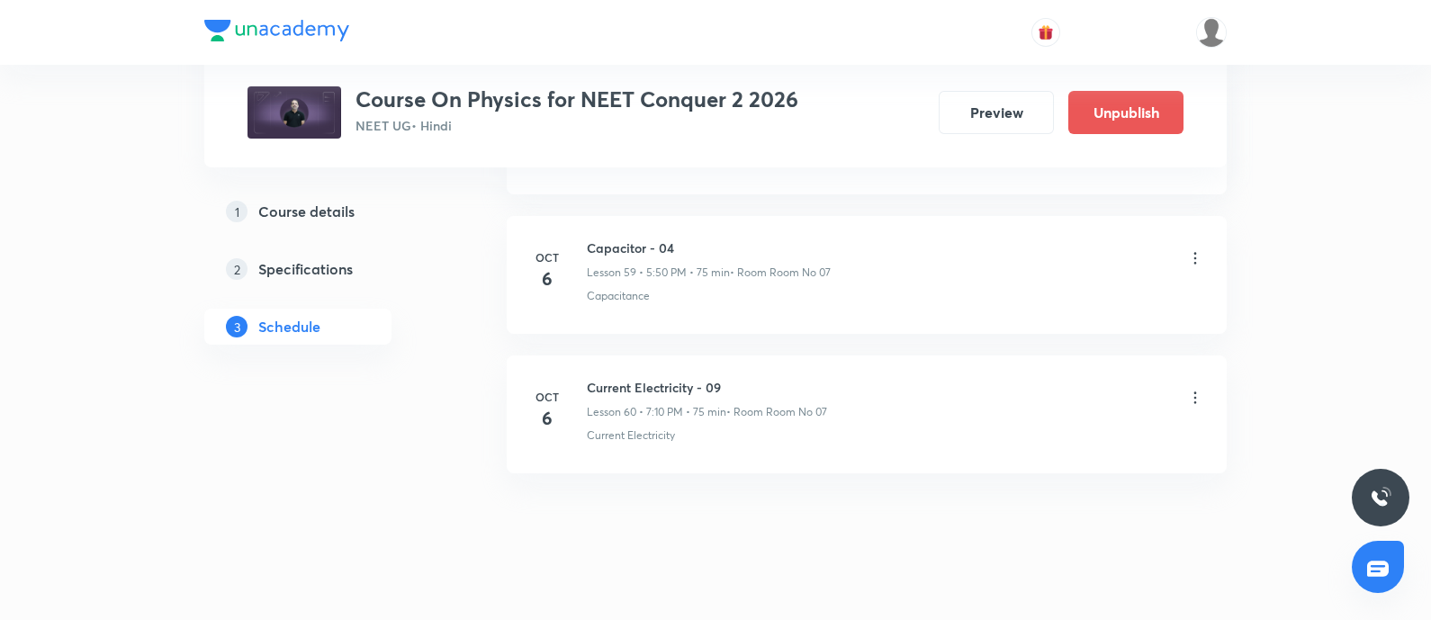
scroll to position [9172, 0]
click at [591, 239] on h6 "Capacitor - 04" at bounding box center [709, 248] width 244 height 19
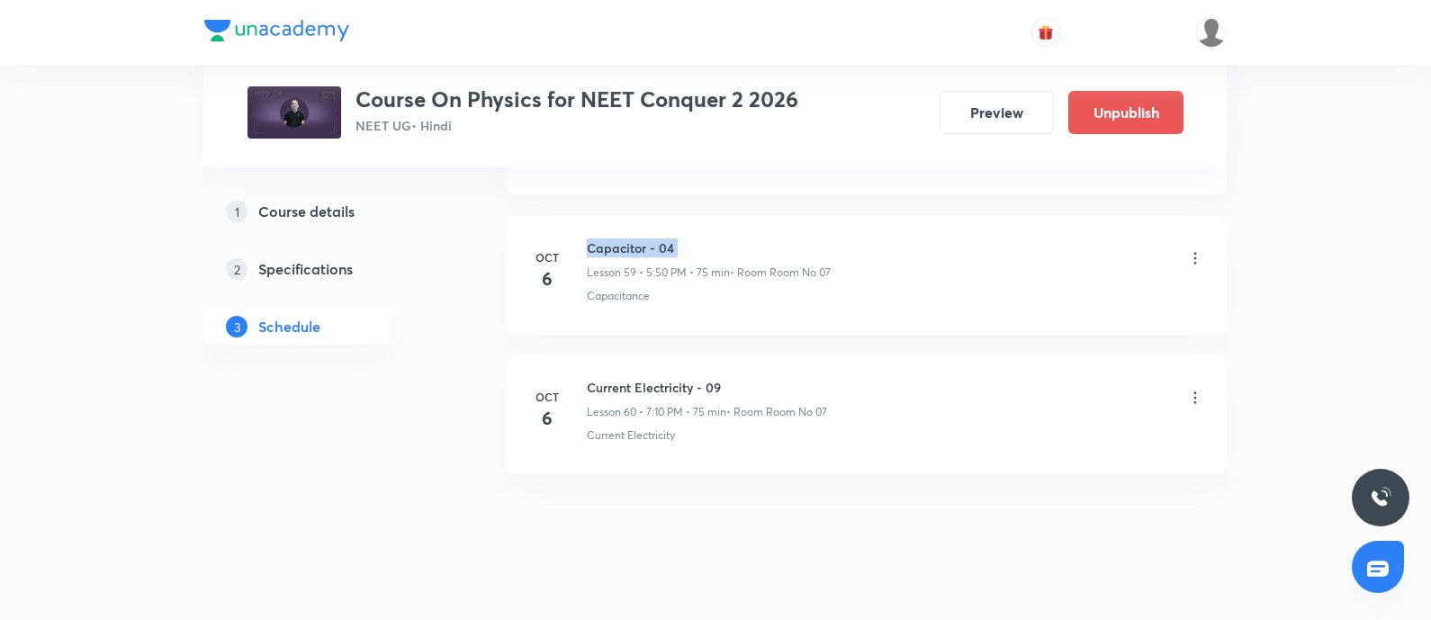
copy h6 "Capacitor - 04"
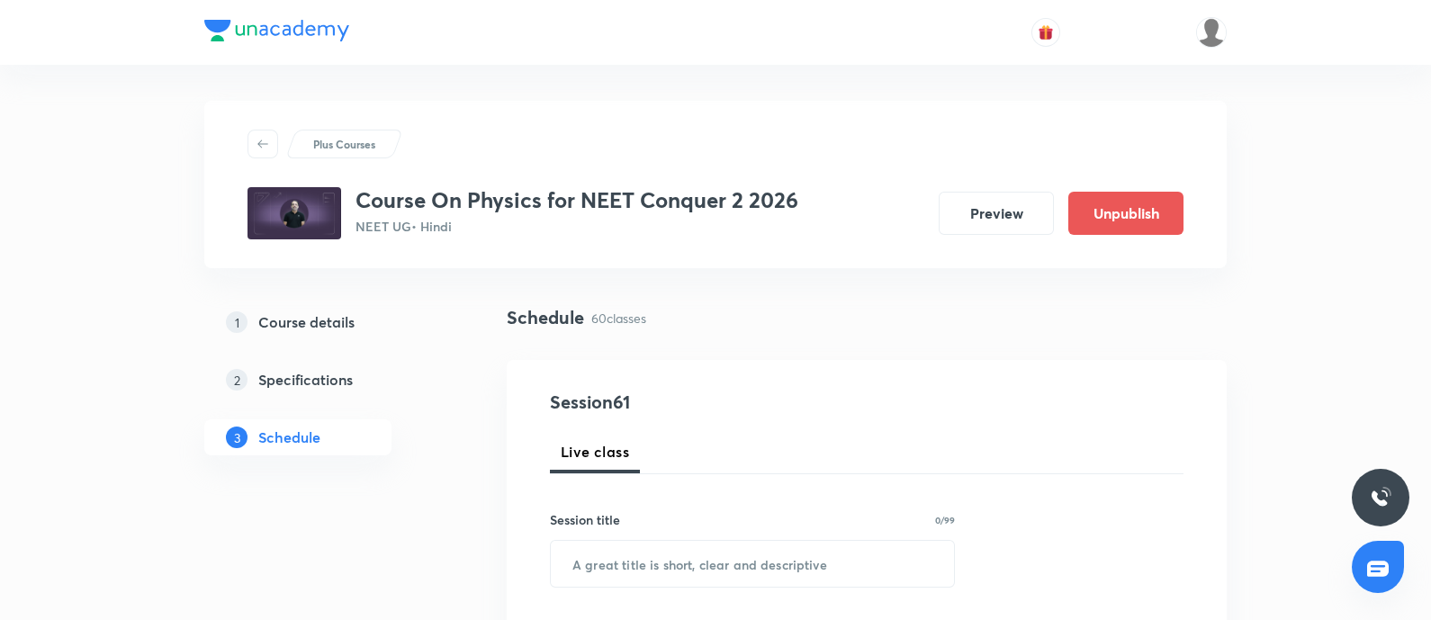
scroll to position [135, 0]
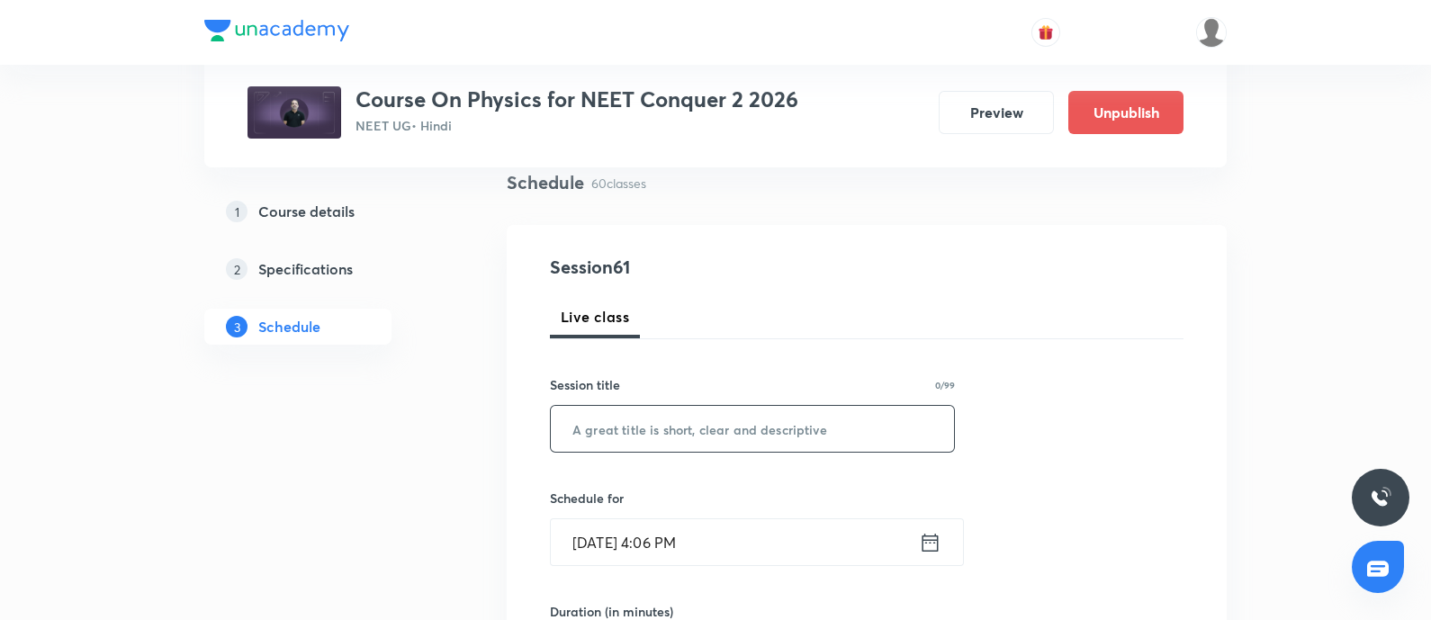
click at [629, 425] on input "text" at bounding box center [752, 429] width 403 height 46
paste input "Capacitor - 04"
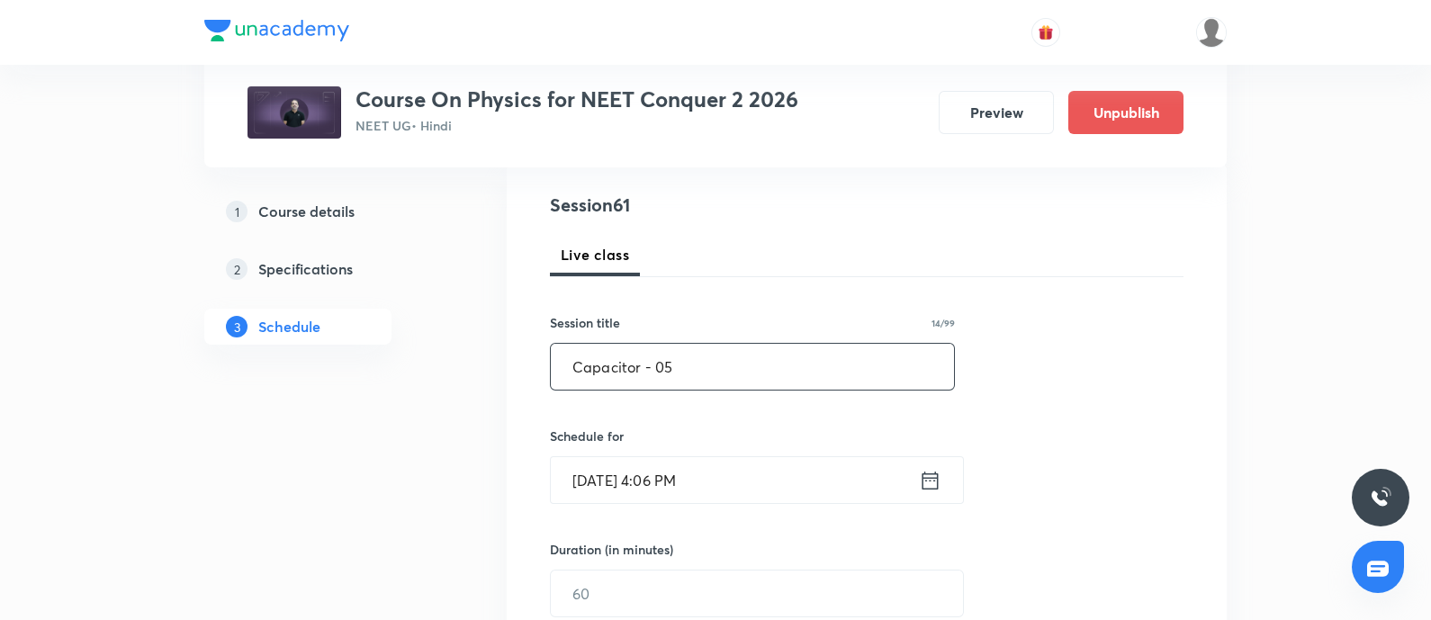
scroll to position [213, 0]
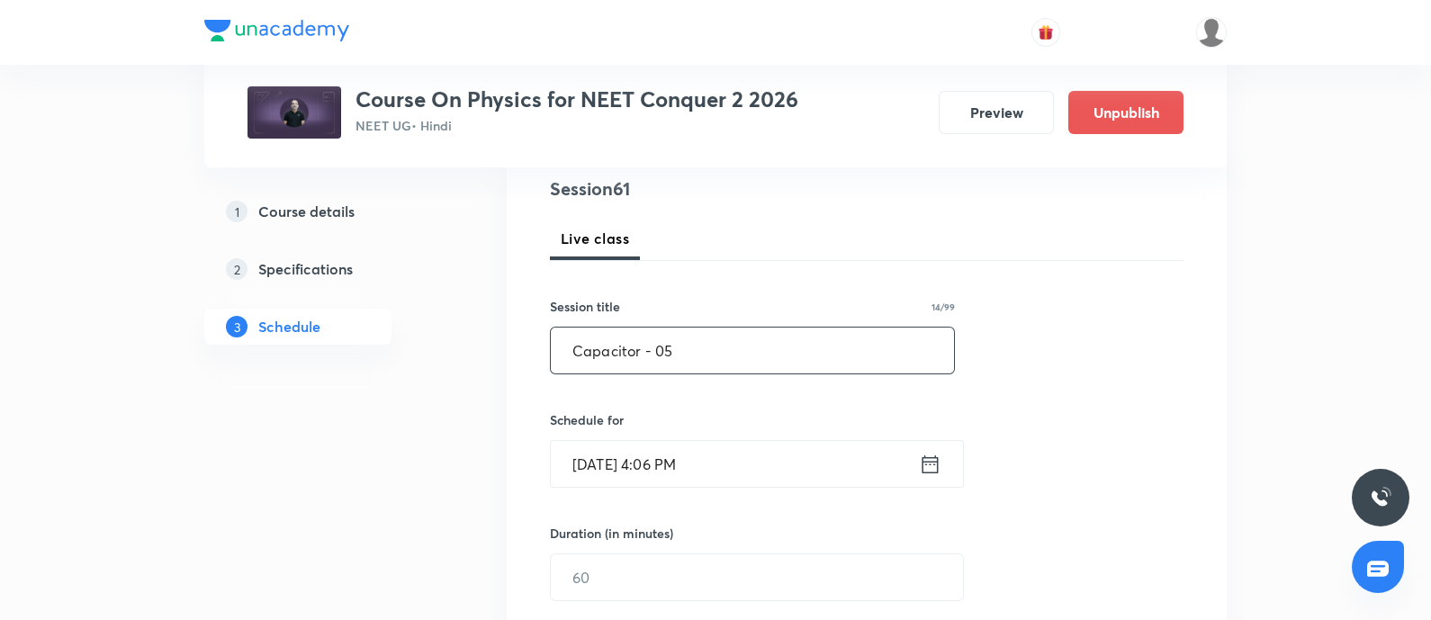
type input "Capacitor - 05"
click at [746, 465] on input "Oct 6, 2025, 4:06 PM" at bounding box center [735, 464] width 368 height 46
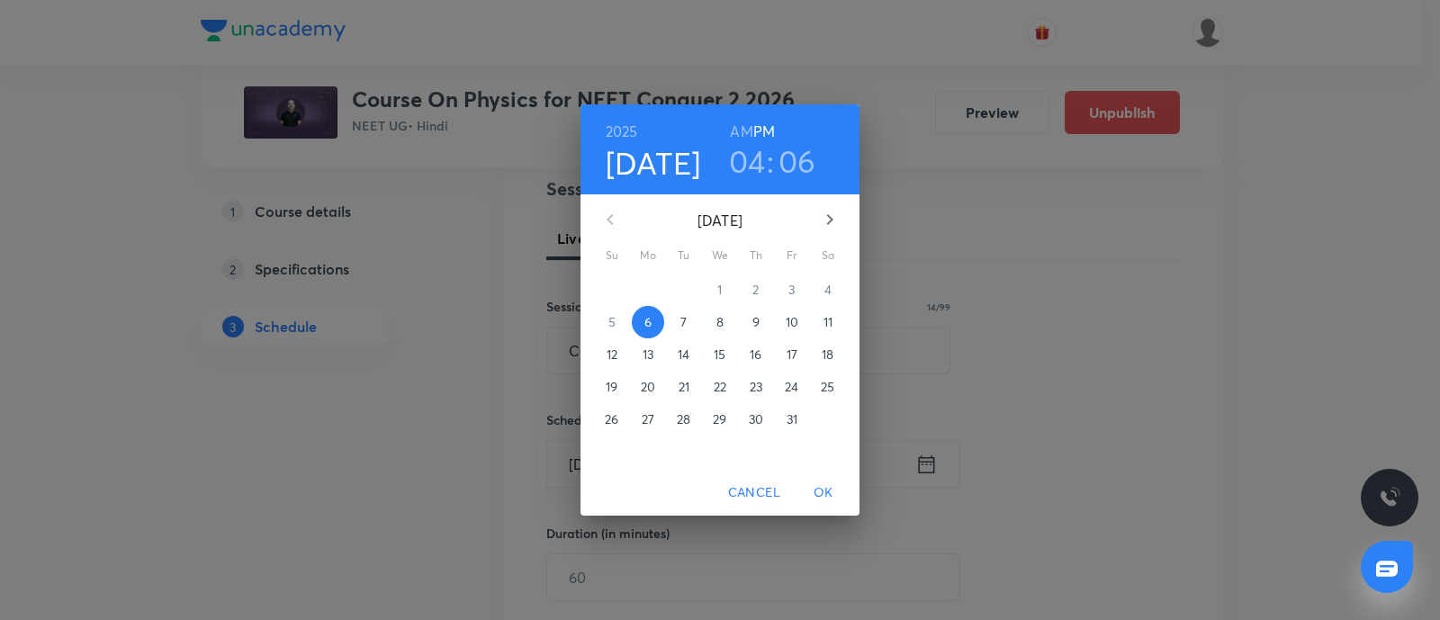
click at [687, 320] on p "7" at bounding box center [683, 322] width 6 height 18
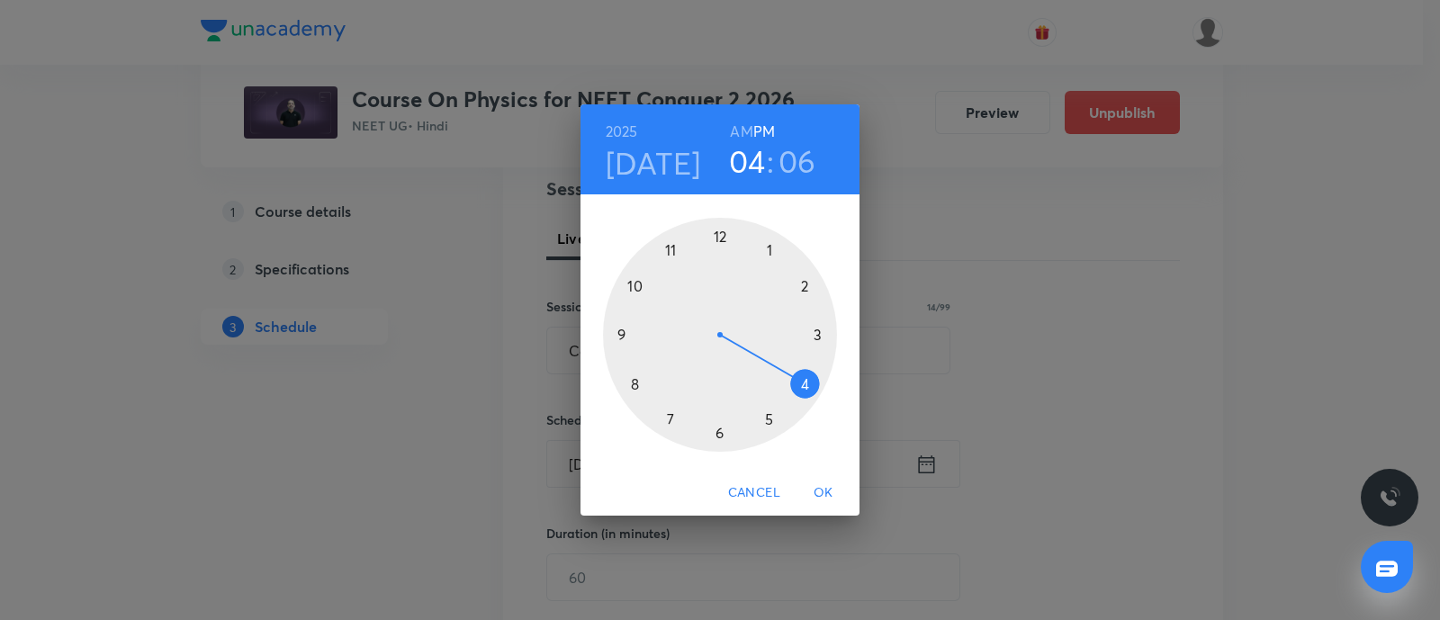
click at [769, 416] on div at bounding box center [720, 335] width 234 height 234
click at [633, 285] on div at bounding box center [720, 335] width 234 height 234
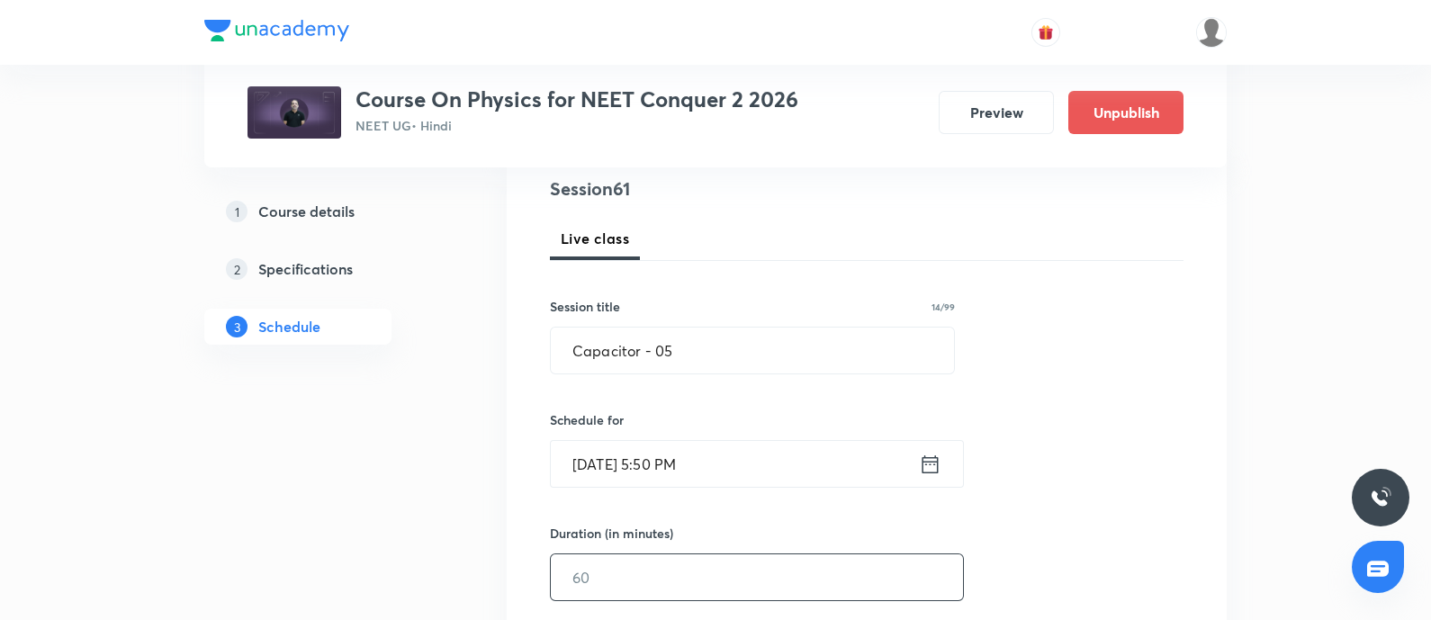
click at [617, 575] on input "text" at bounding box center [757, 577] width 412 height 46
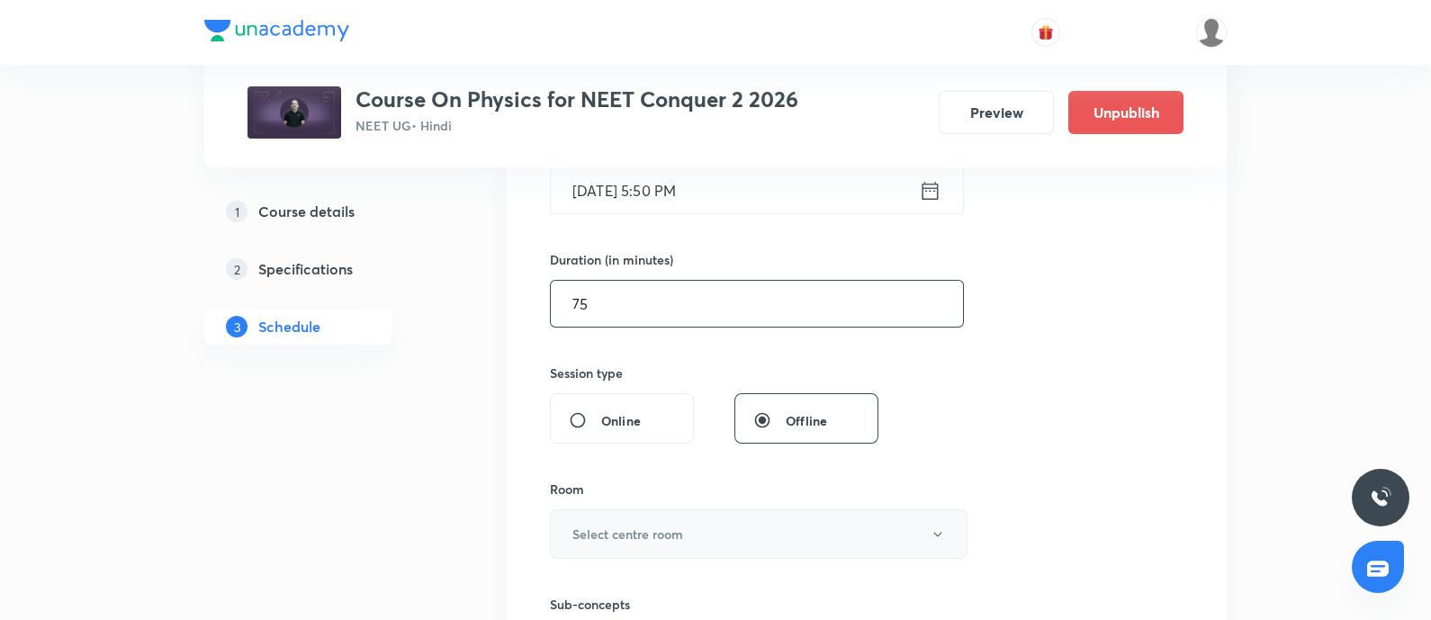
scroll to position [488, 0]
type input "75"
click at [653, 525] on h6 "Select centre room" at bounding box center [627, 533] width 111 height 19
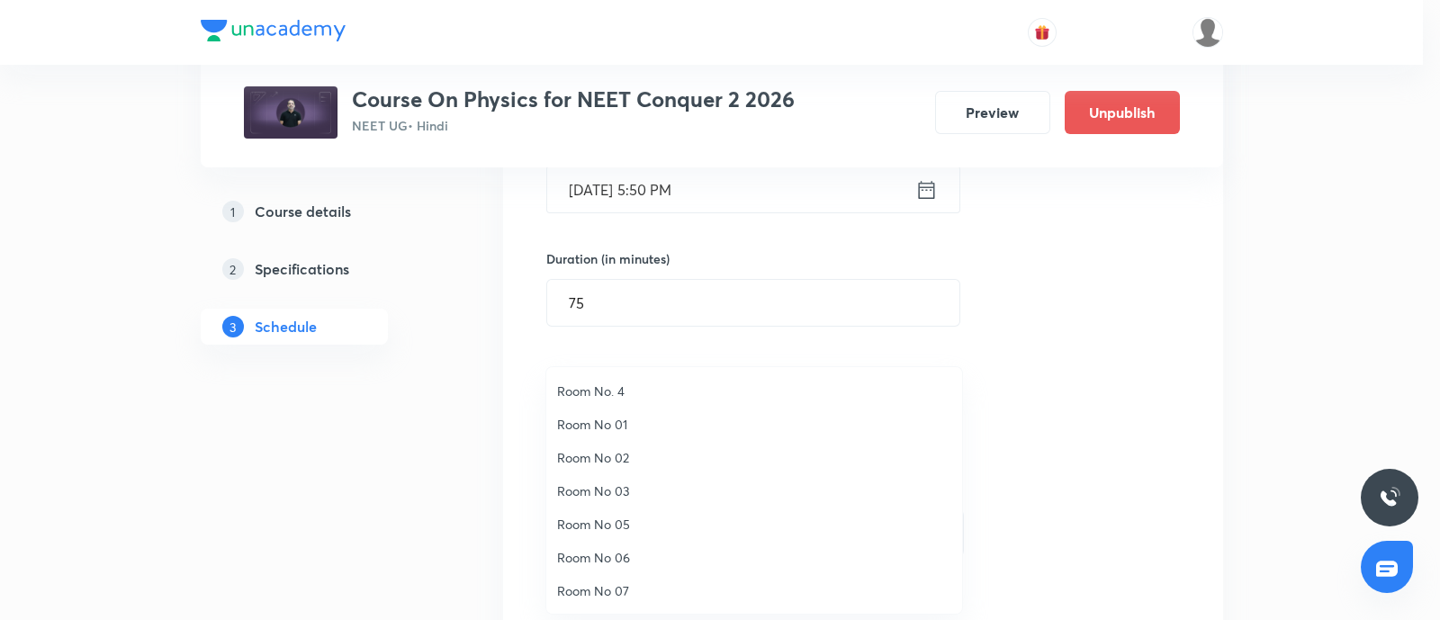
click at [603, 590] on span "Room No 07" at bounding box center [754, 590] width 394 height 19
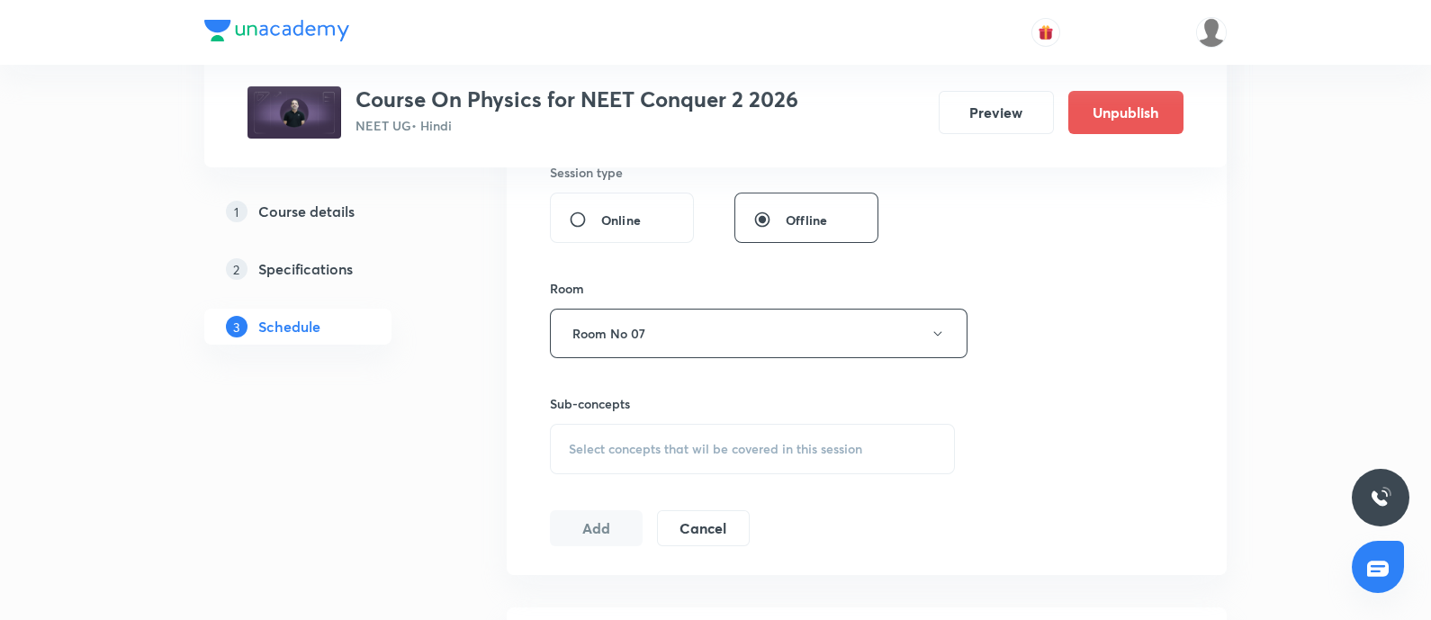
scroll to position [748, 0]
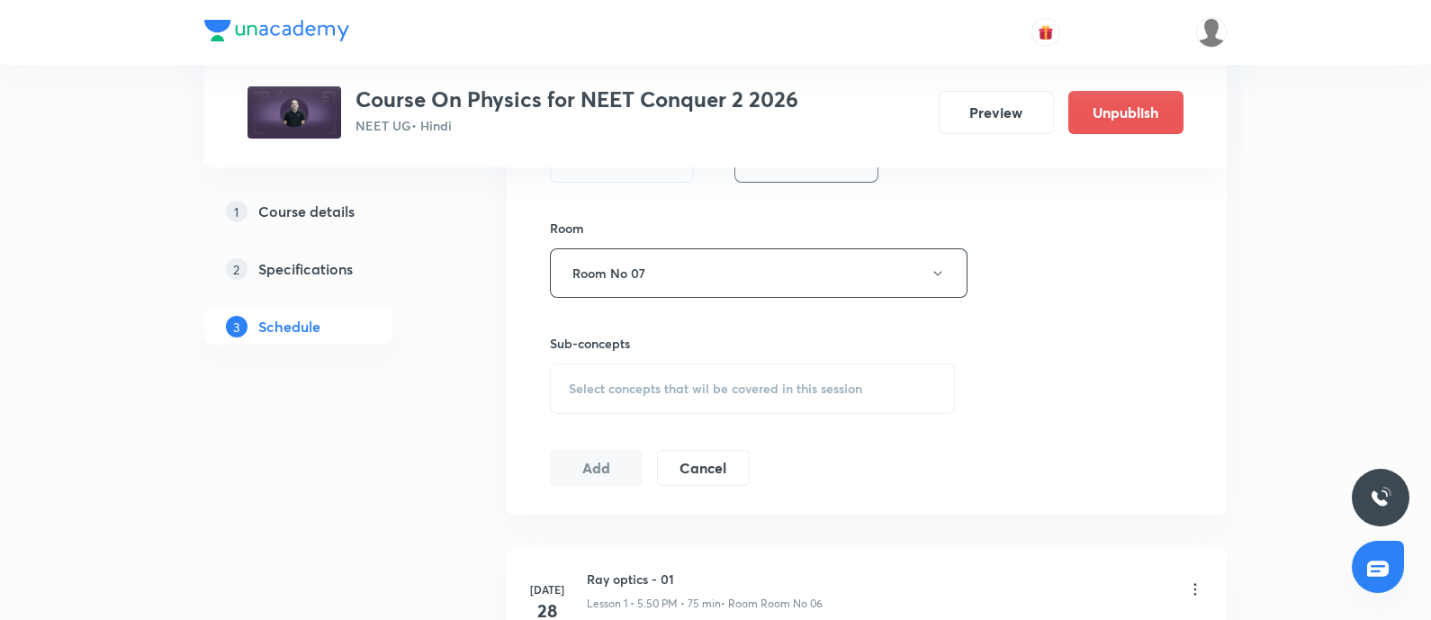
click at [621, 390] on span "Select concepts that wil be covered in this session" at bounding box center [715, 389] width 293 height 14
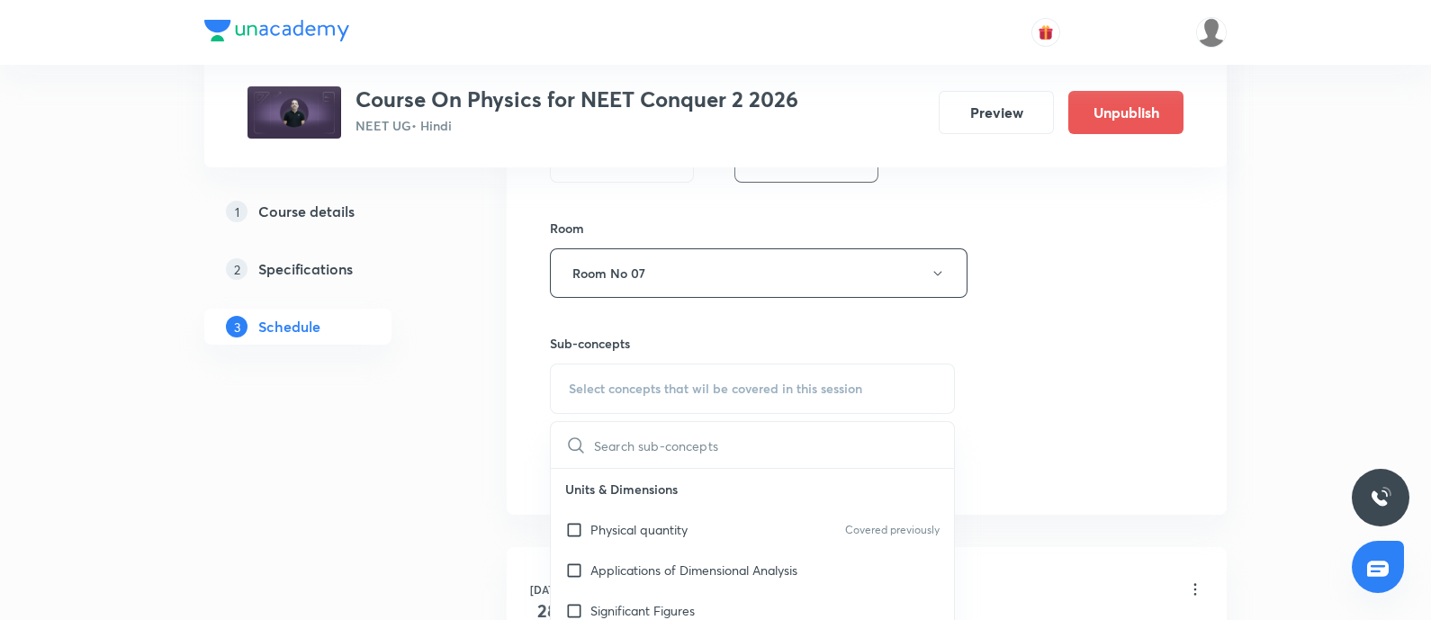
type input "Capacitor - 04"
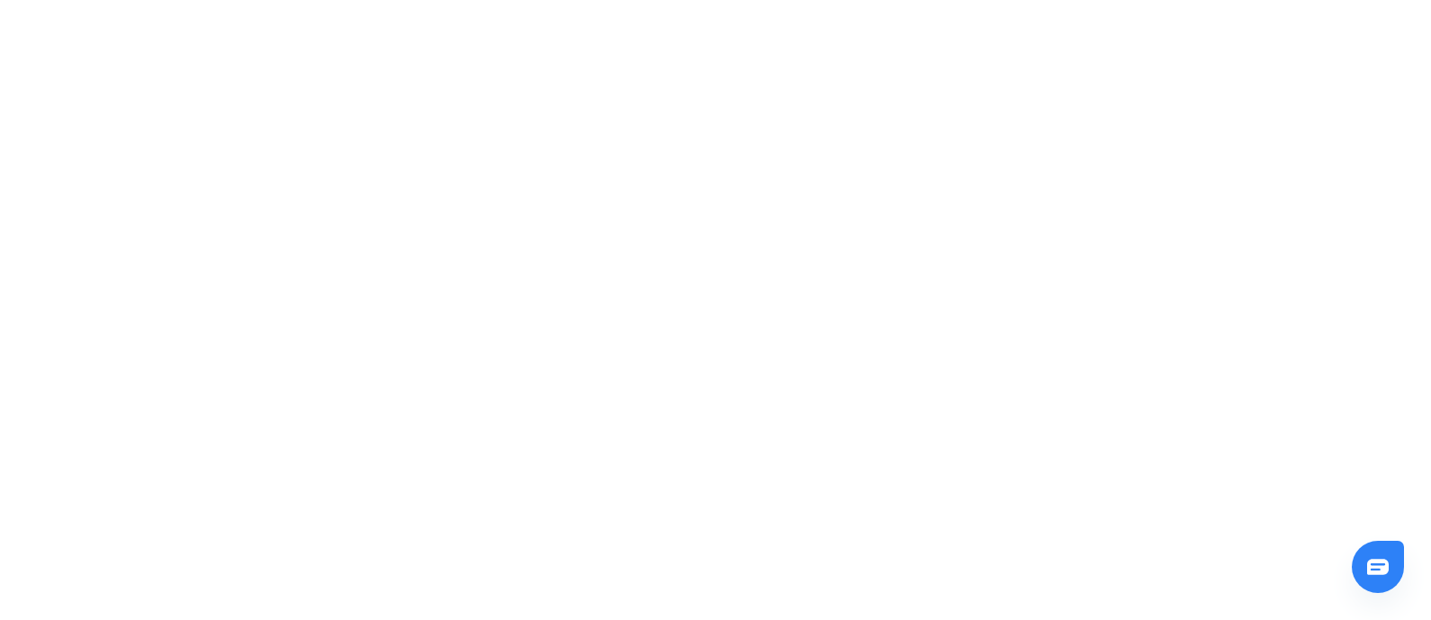
click at [919, 7] on html "Unacademy Support How can we help you?" at bounding box center [715, 3] width 1431 height 7
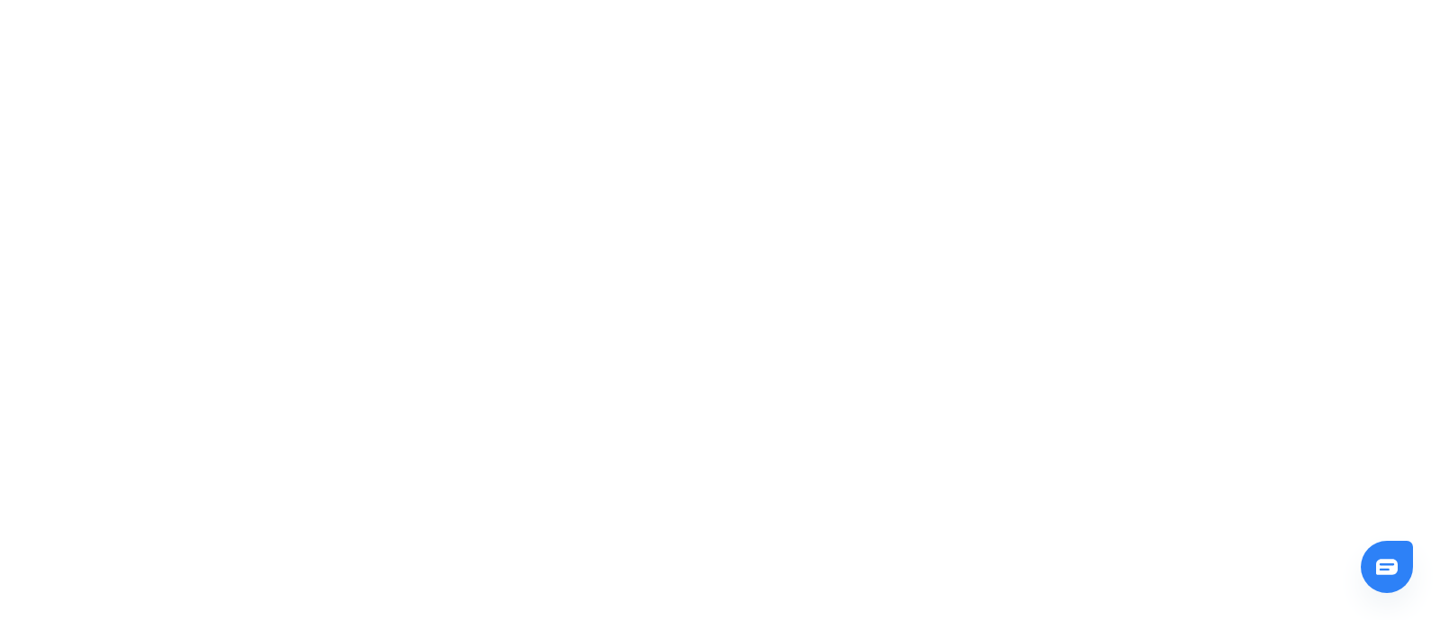
click at [919, 7] on html "Unacademy Support How can we help you?" at bounding box center [720, 3] width 1440 height 7
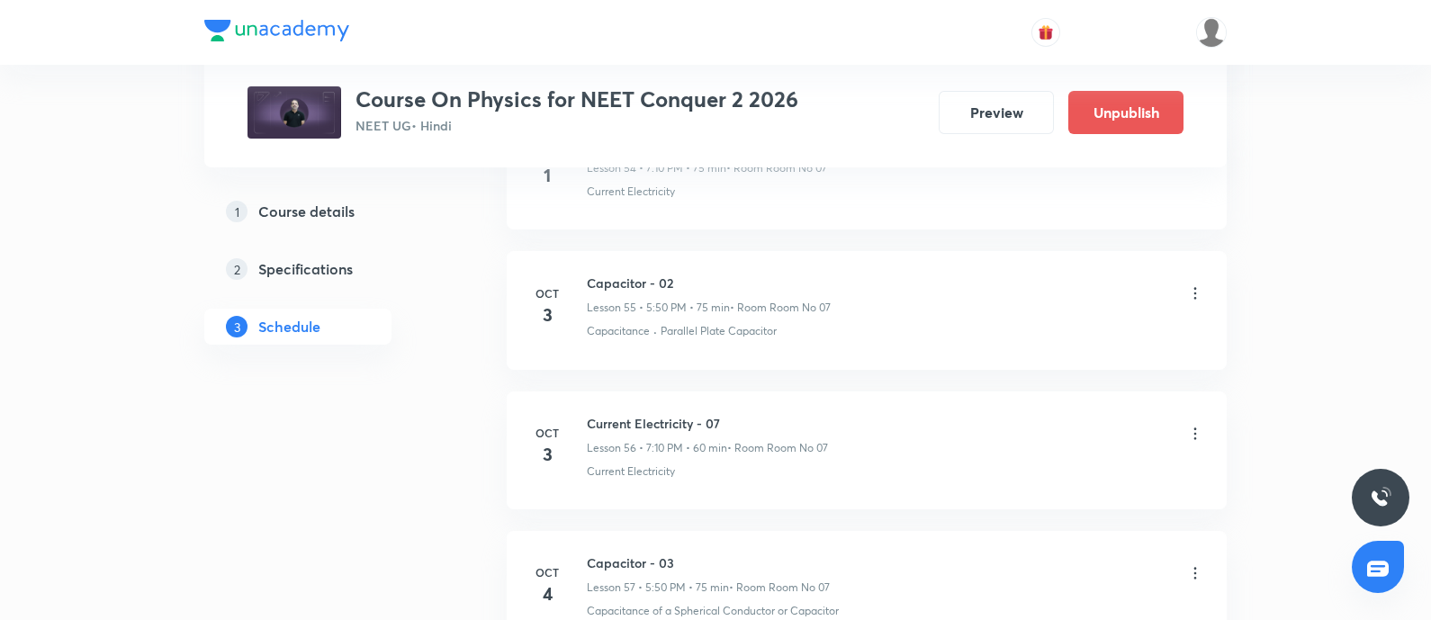
scroll to position [9172, 0]
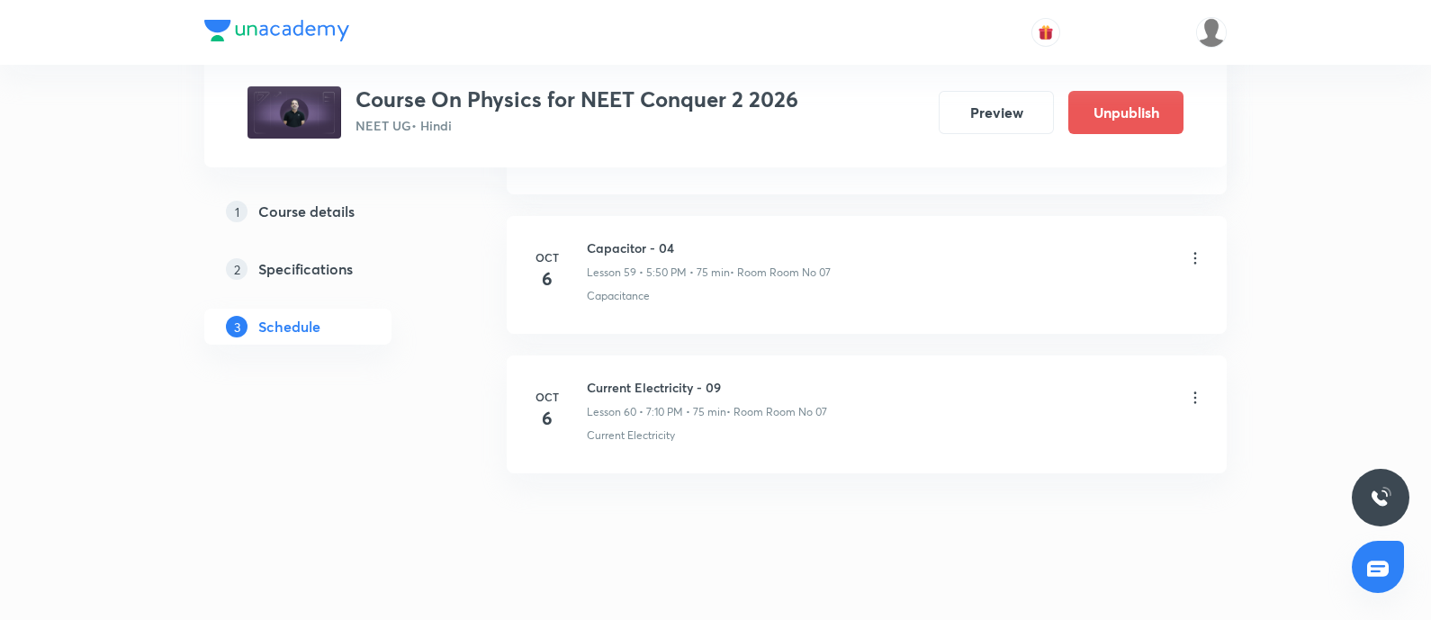
click at [596, 239] on h6 "Capacitor - 04" at bounding box center [709, 248] width 244 height 19
copy h6 "Capacitor - 04"
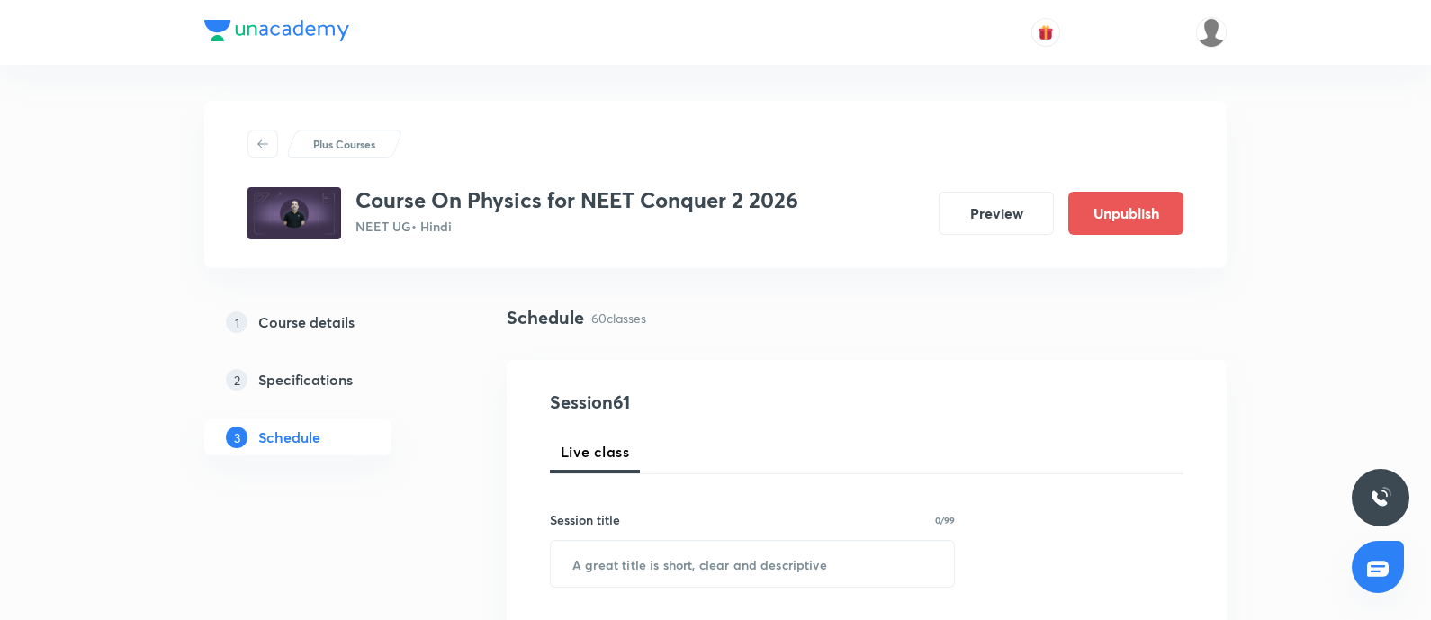
scroll to position [161, 0]
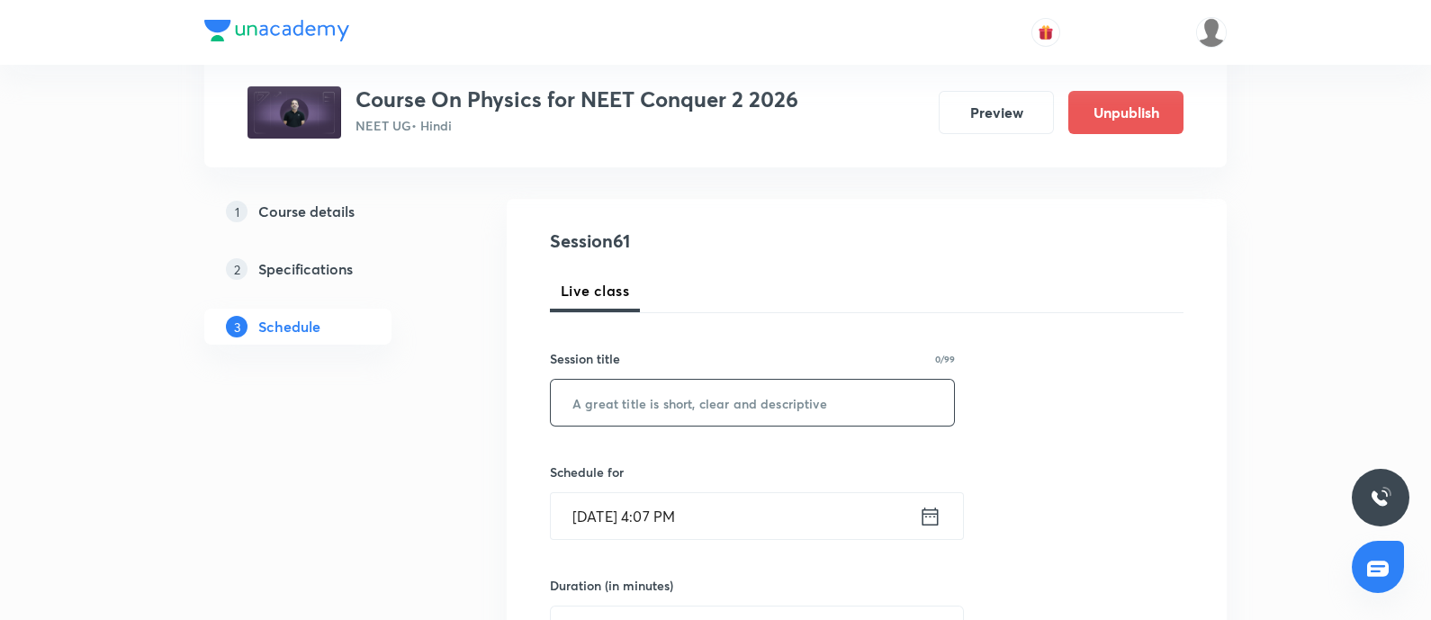
click at [644, 401] on input "text" at bounding box center [752, 403] width 403 height 46
paste input "Capacitor - 04"
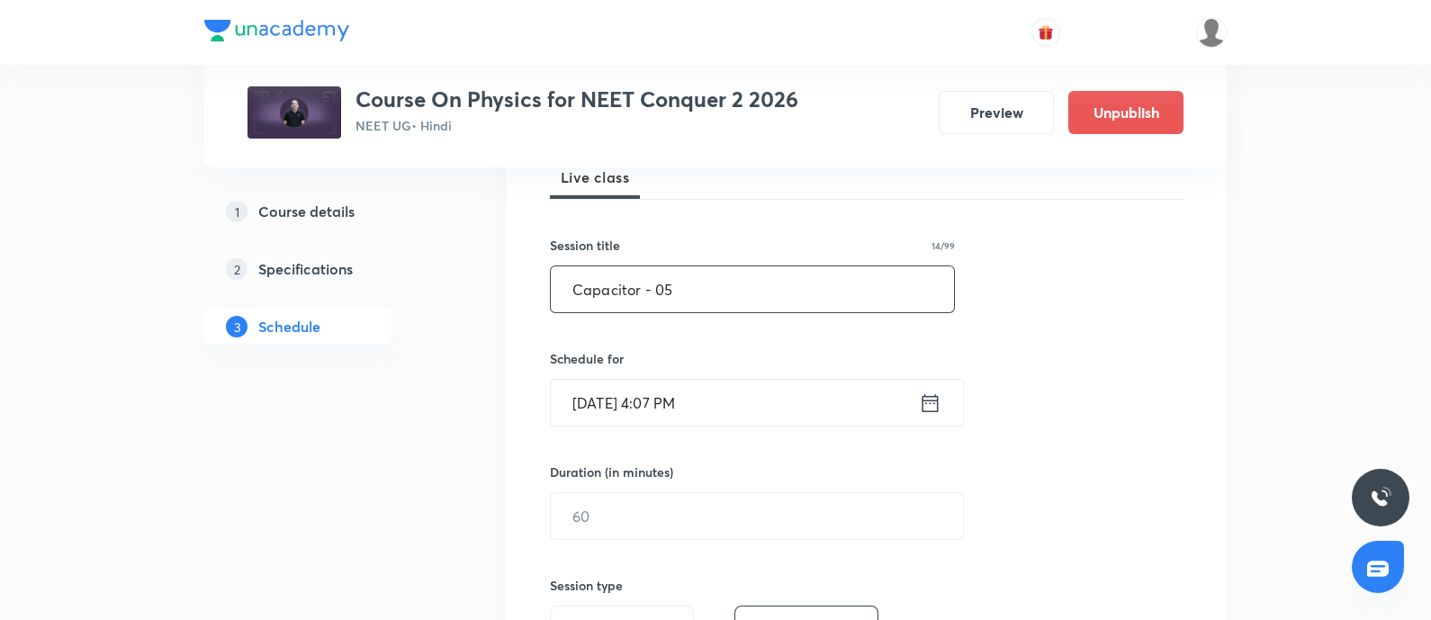
scroll to position [287, 0]
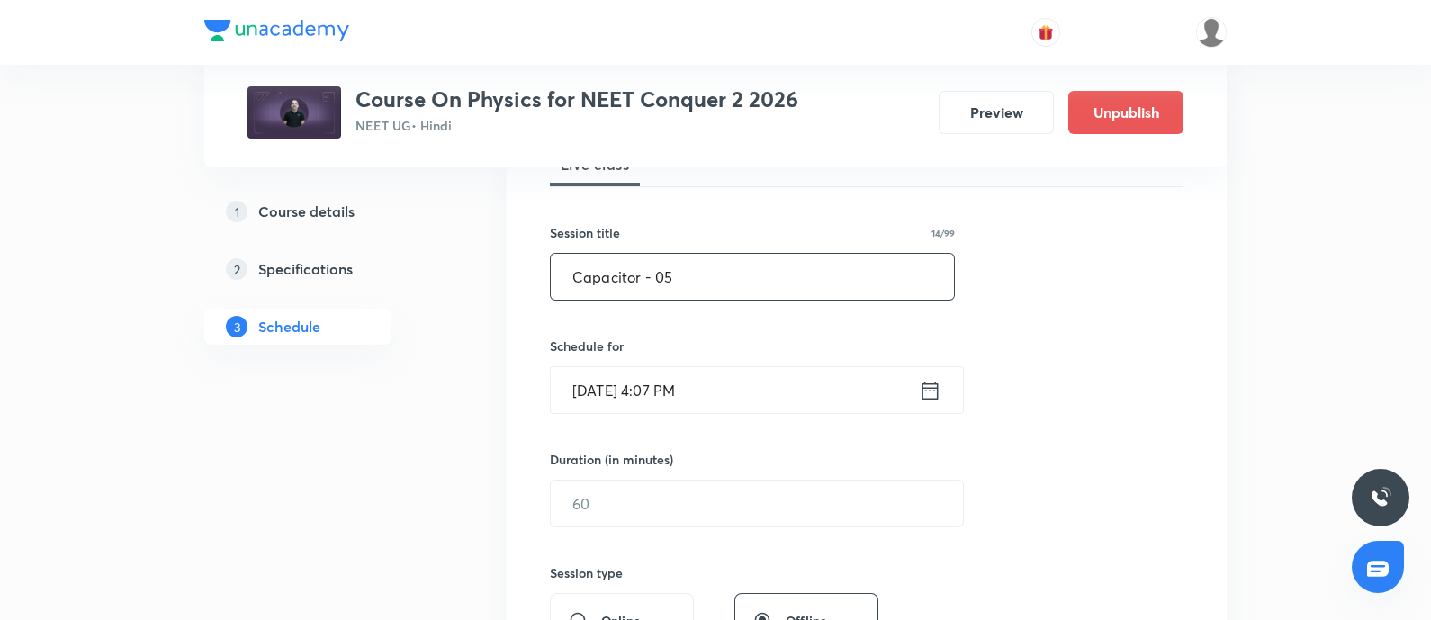
type input "Capacitor - 05"
click at [740, 383] on input "[DATE] 4:07 PM" at bounding box center [735, 390] width 368 height 46
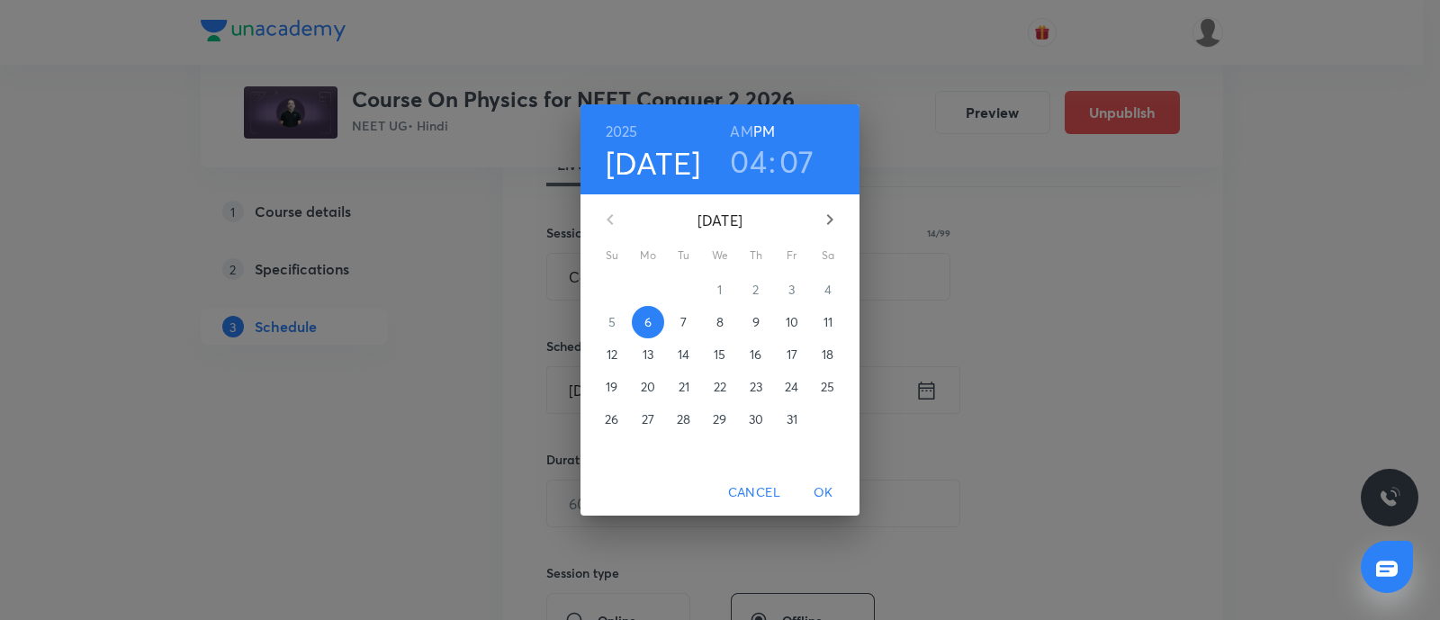
click at [685, 318] on p "7" at bounding box center [683, 322] width 6 height 18
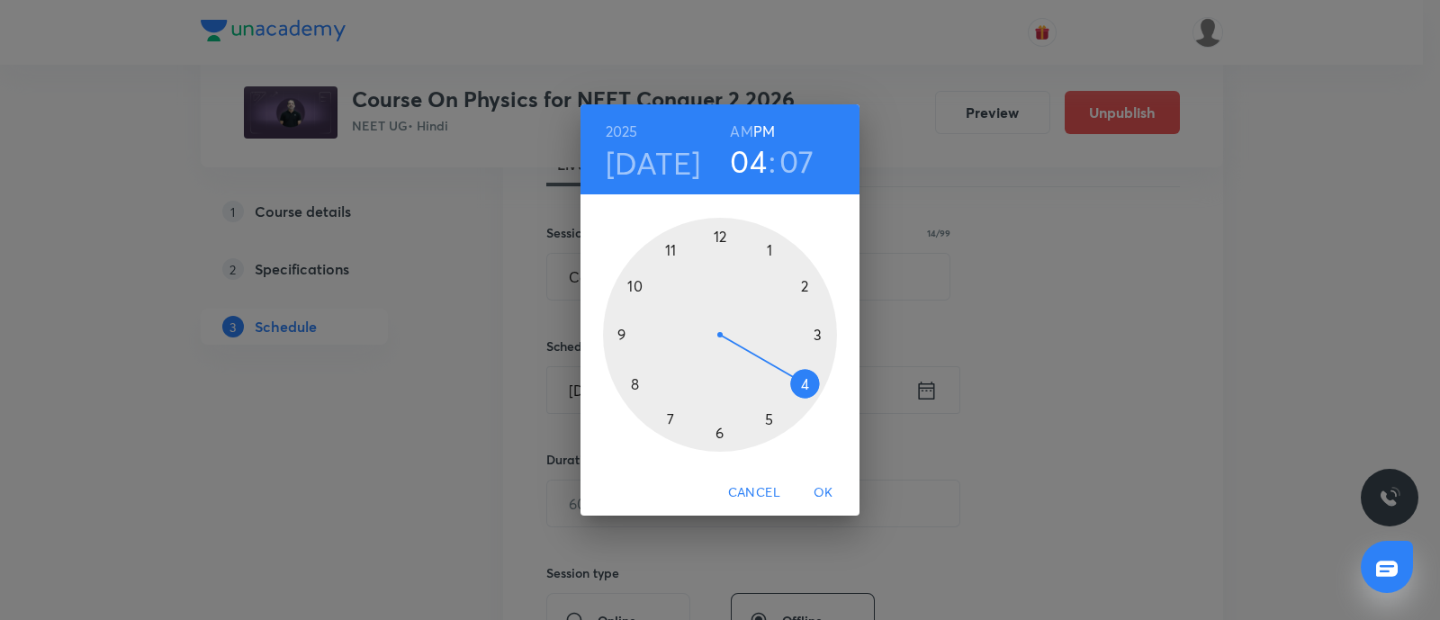
click at [770, 422] on div at bounding box center [720, 335] width 234 height 234
click at [636, 285] on div at bounding box center [720, 335] width 234 height 234
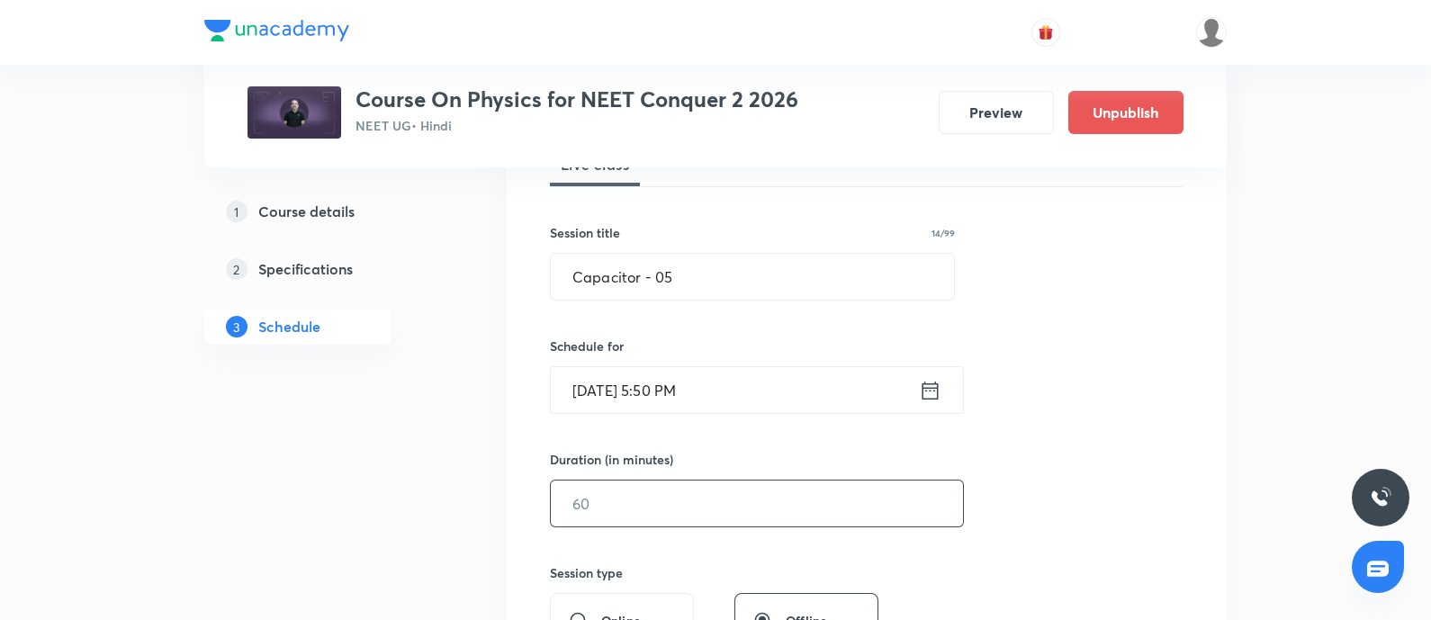
click at [629, 522] on input "text" at bounding box center [757, 504] width 412 height 46
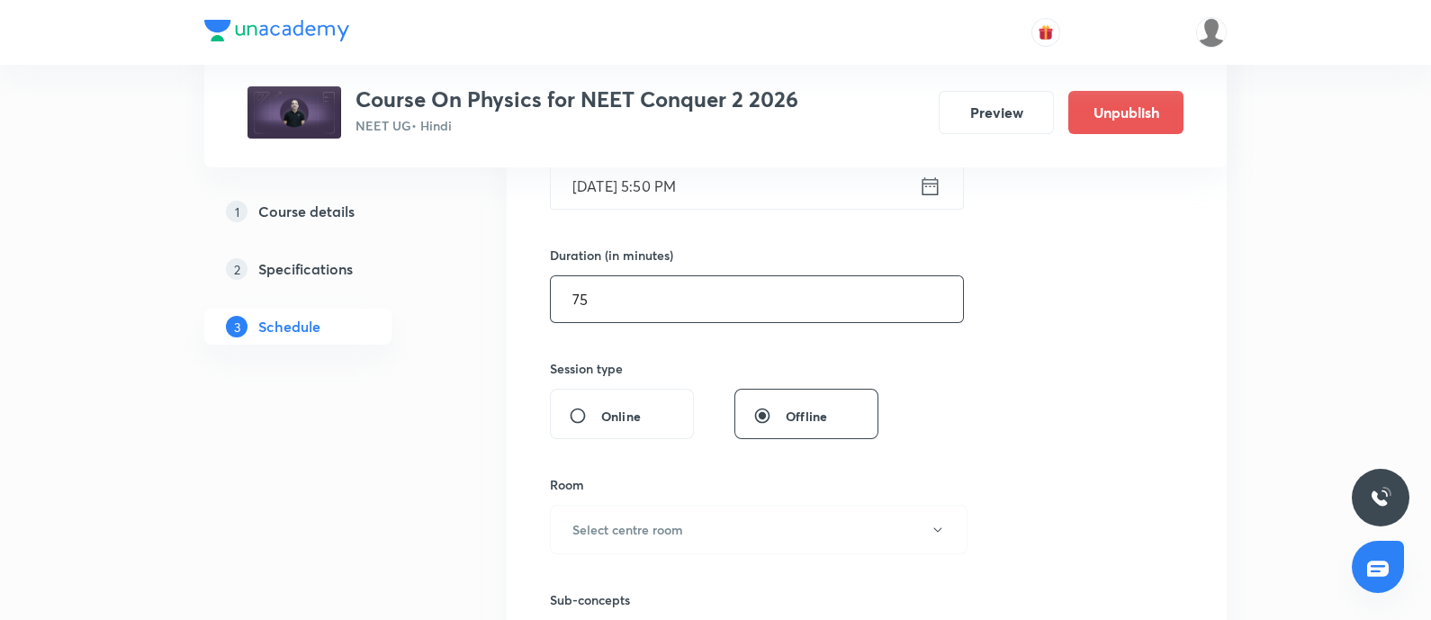
scroll to position [504, 0]
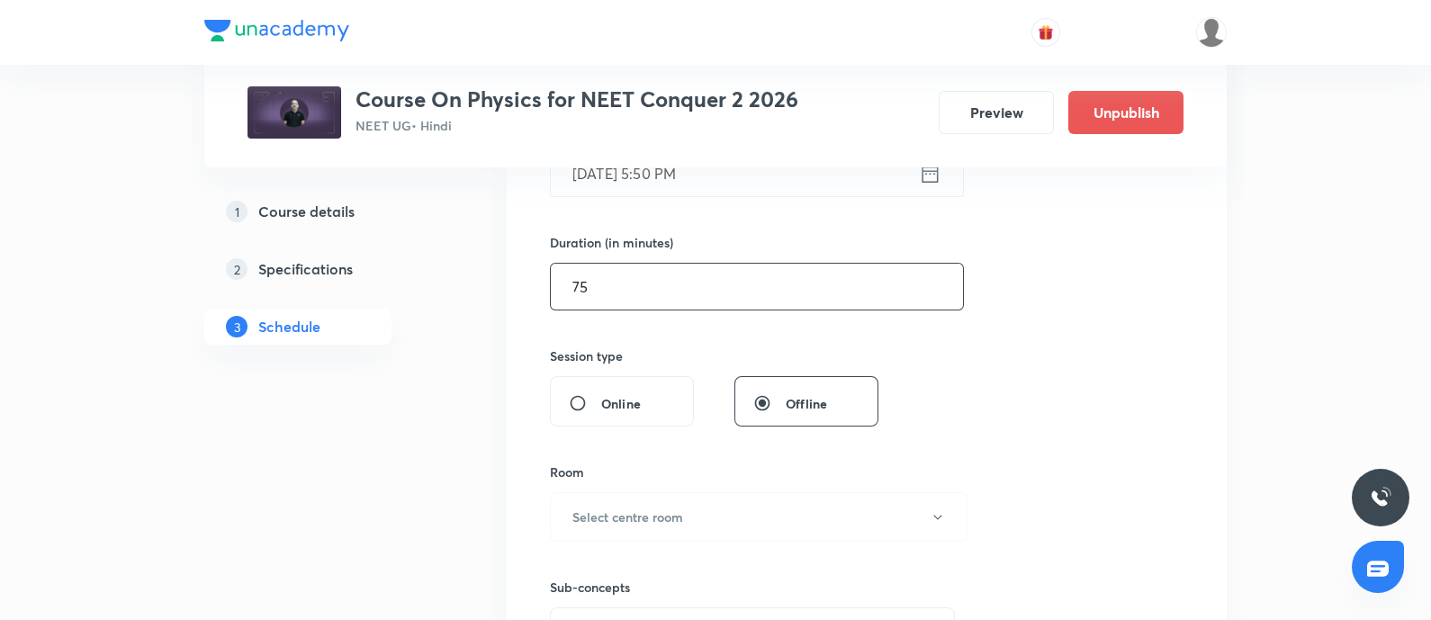
type input "75"
click at [629, 522] on h6 "Select centre room" at bounding box center [627, 517] width 111 height 19
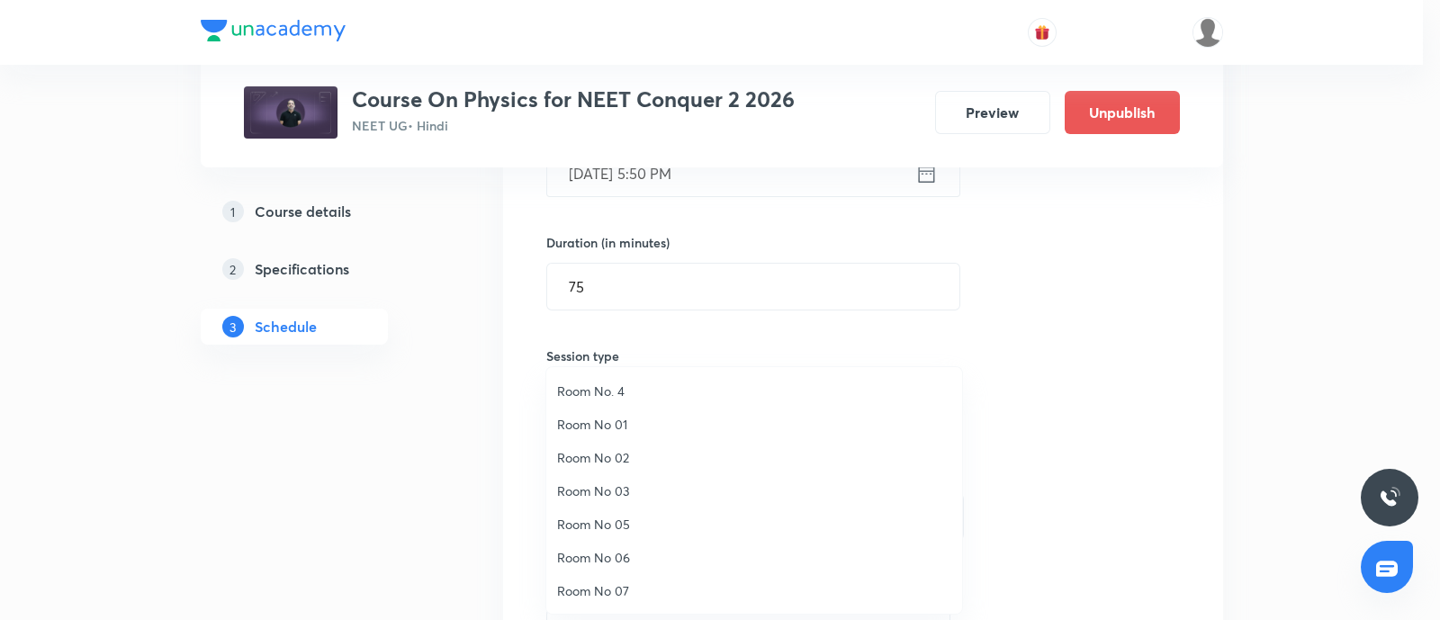
click at [601, 580] on li "Room No 07" at bounding box center [754, 590] width 416 height 33
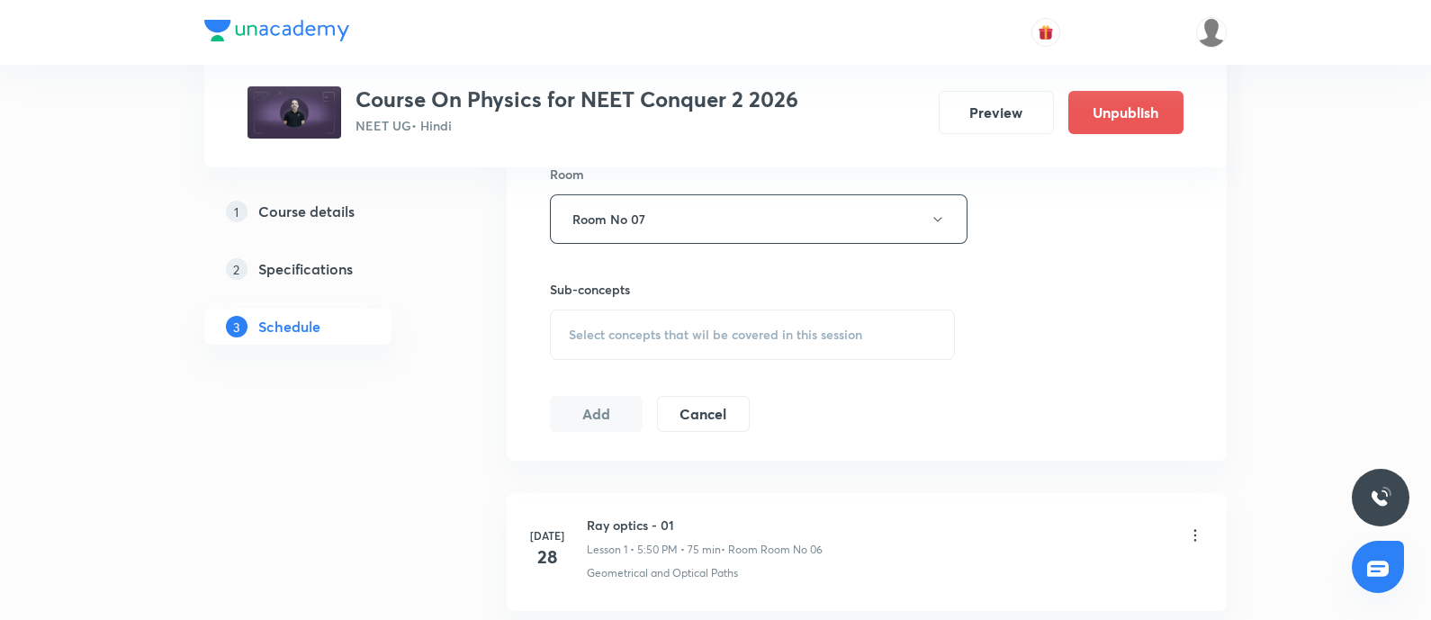
scroll to position [818, 0]
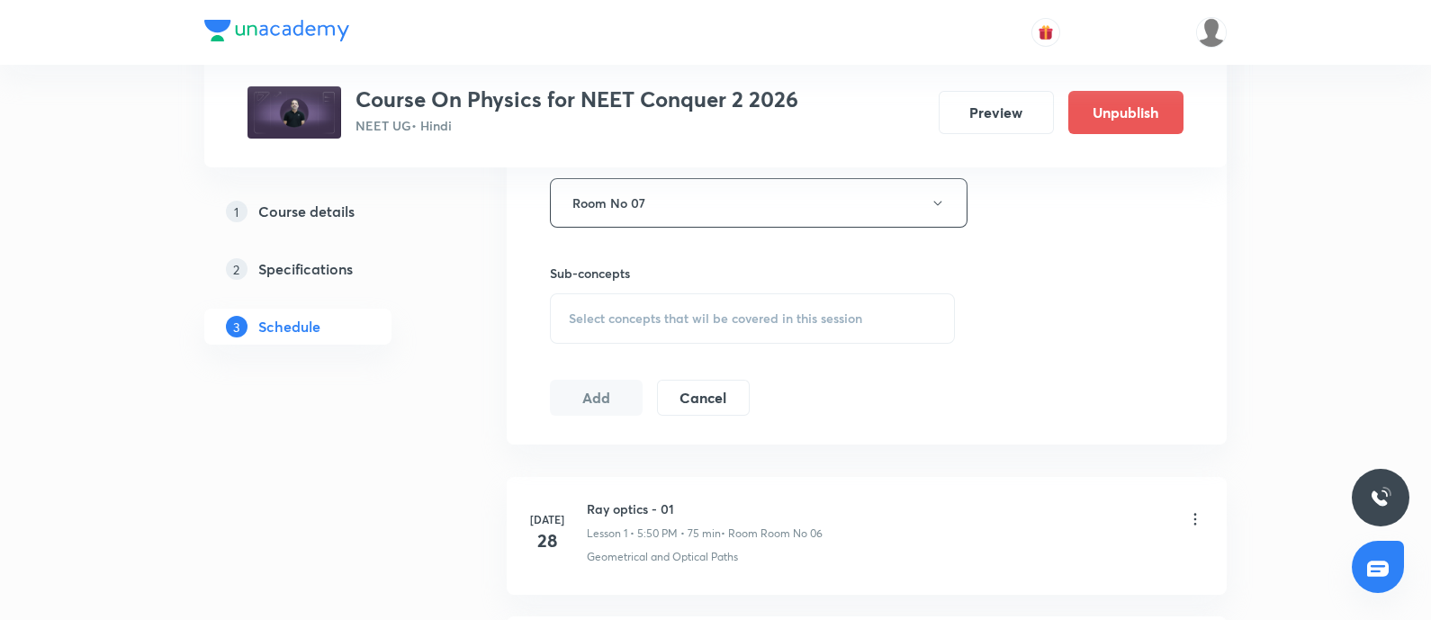
click at [661, 319] on span "Select concepts that wil be covered in this session" at bounding box center [715, 318] width 293 height 14
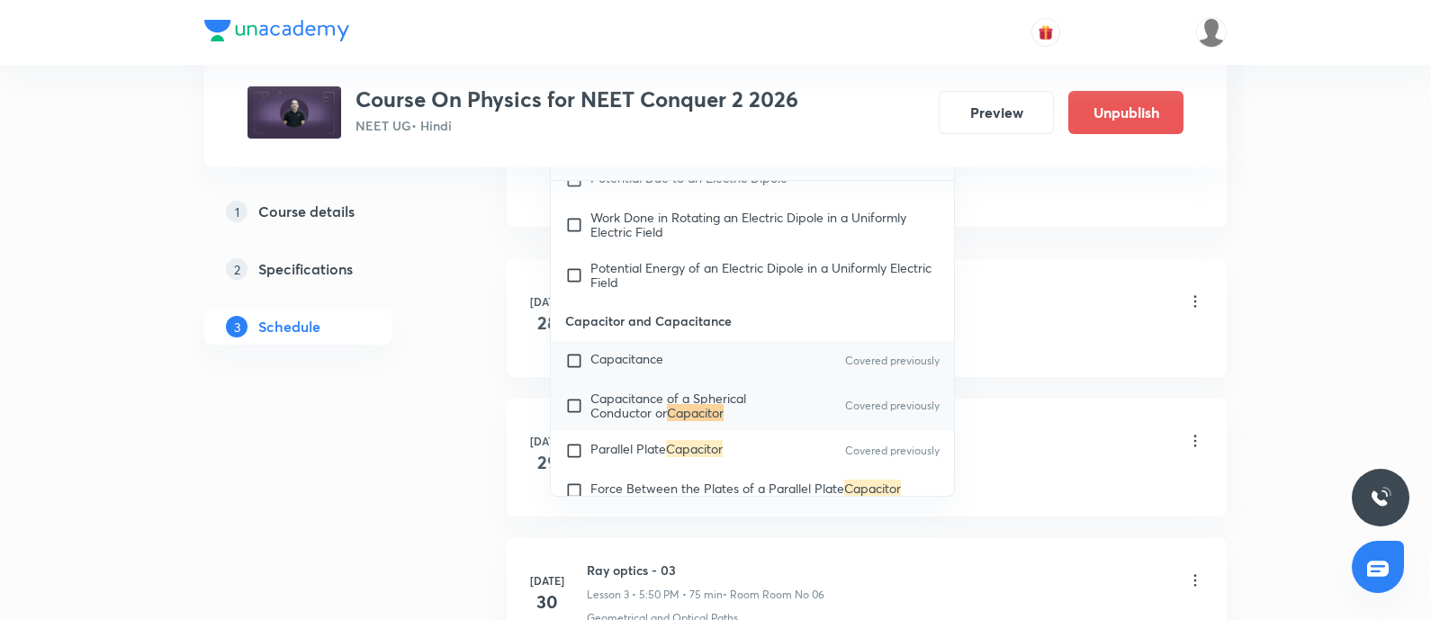
scroll to position [13994, 0]
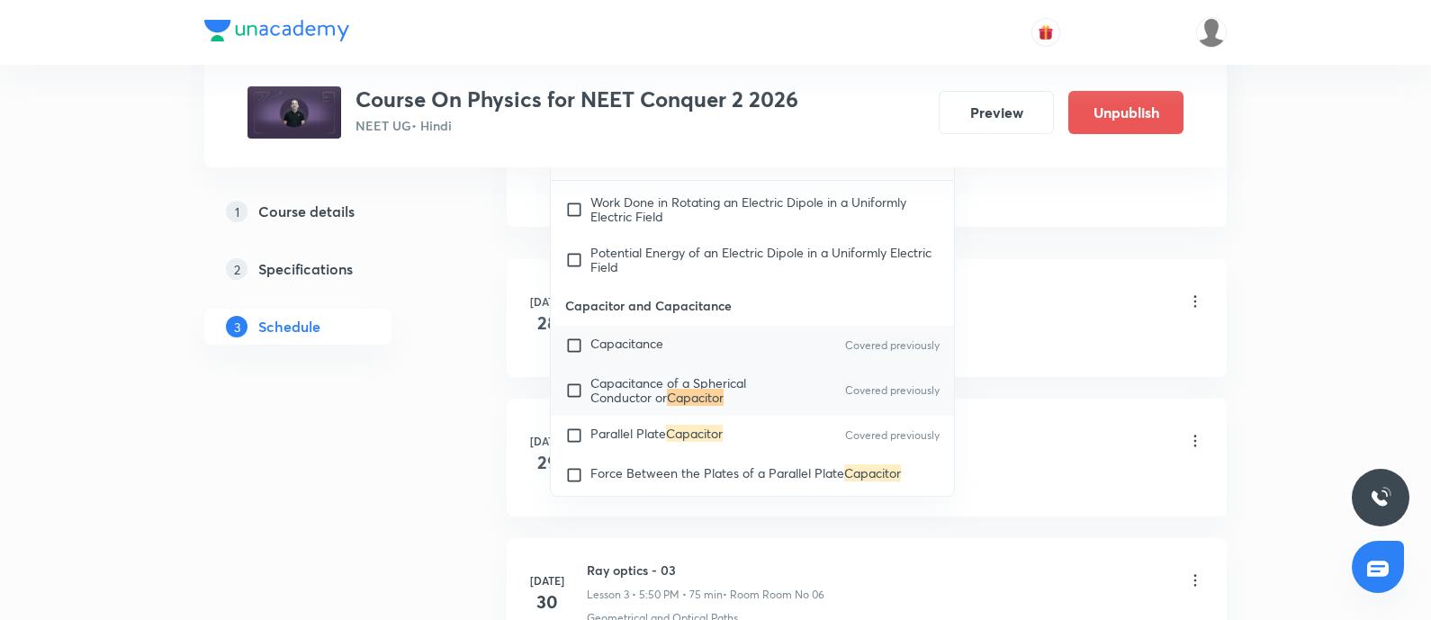
type input "Capacitor"
click at [608, 352] on span "Capacitance" at bounding box center [626, 343] width 73 height 17
checkbox input "true"
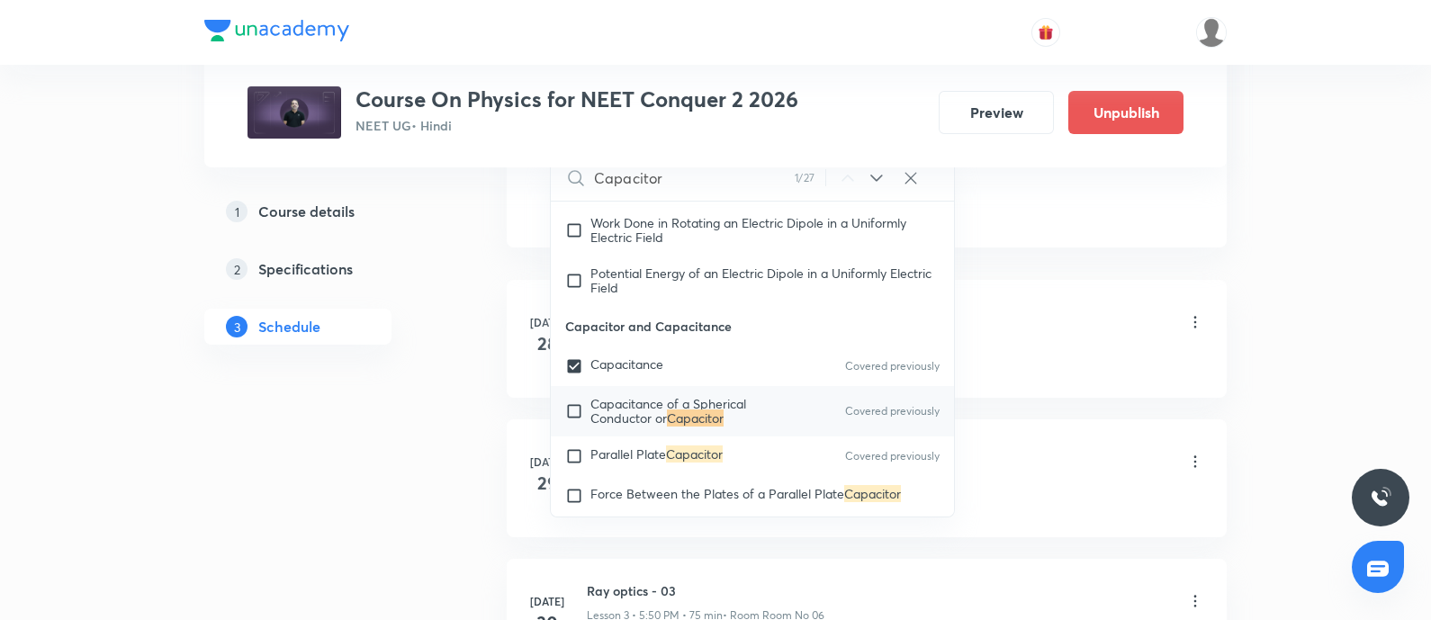
click at [1064, 329] on div "Ray optics - 01 Lesson 1 • 5:50 PM • 75 min • Room Room No 06" at bounding box center [895, 323] width 617 height 42
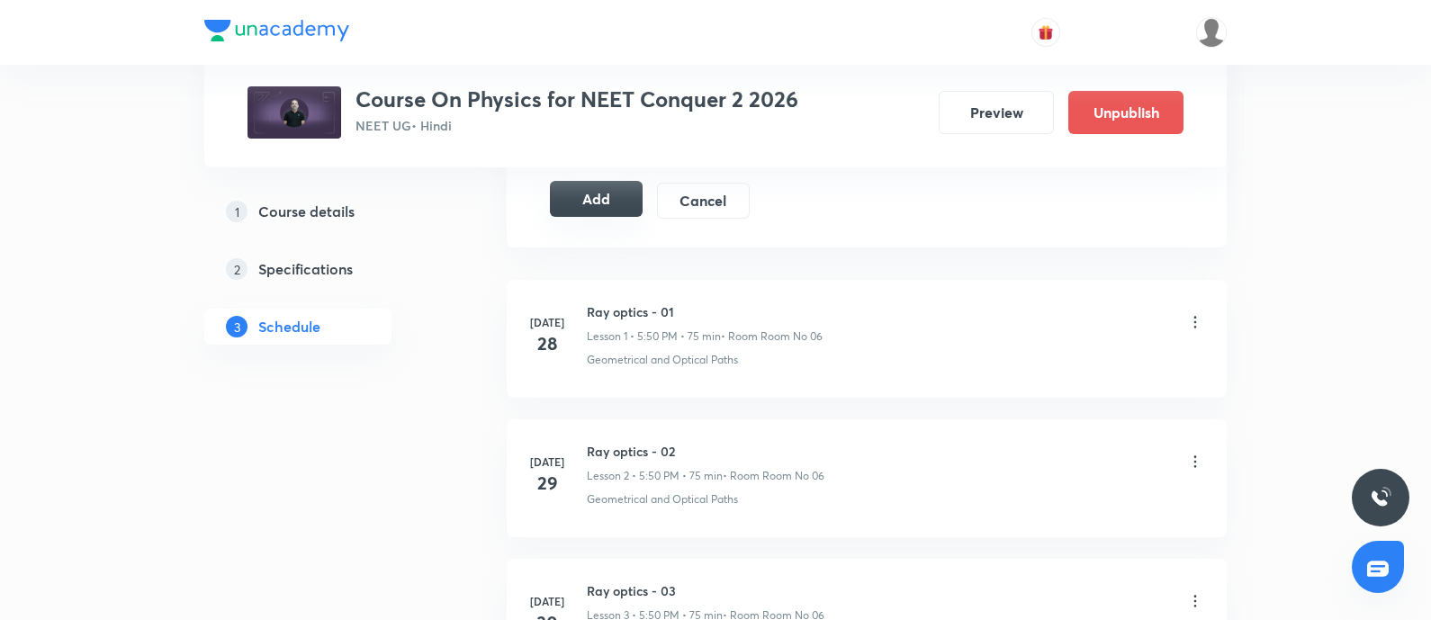
click at [600, 195] on button "Add" at bounding box center [596, 199] width 93 height 36
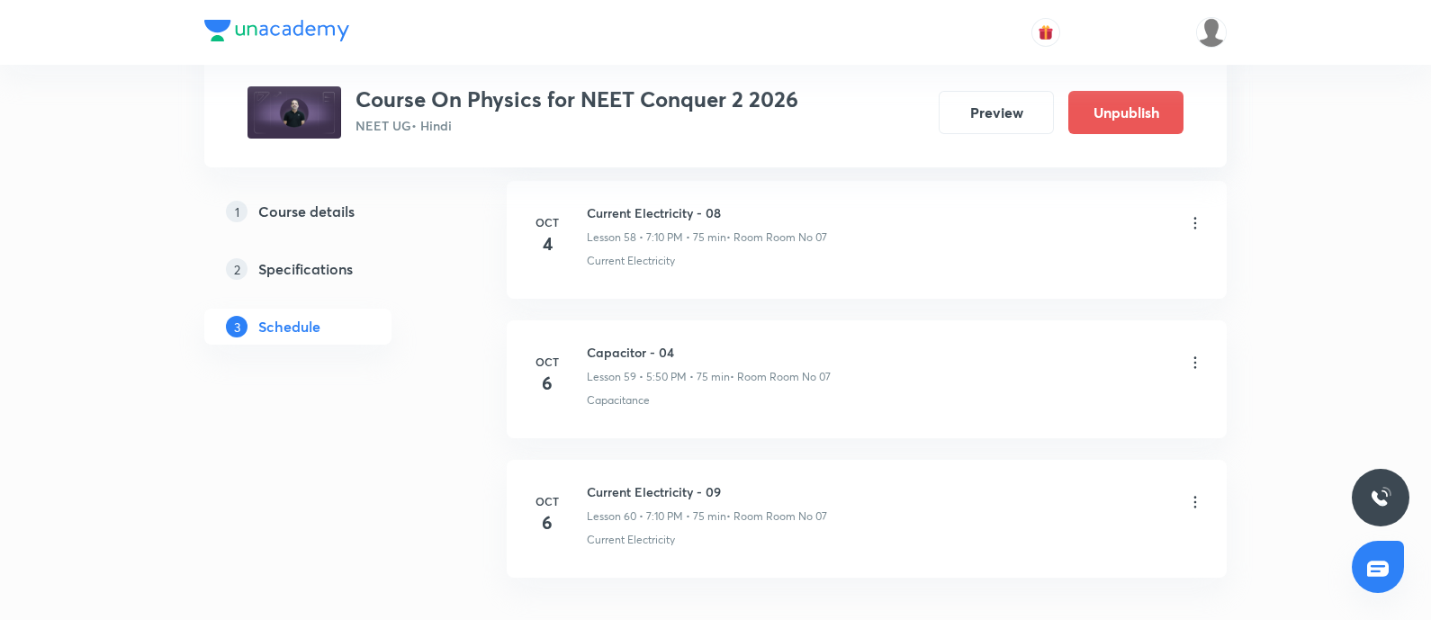
scroll to position [9192, 0]
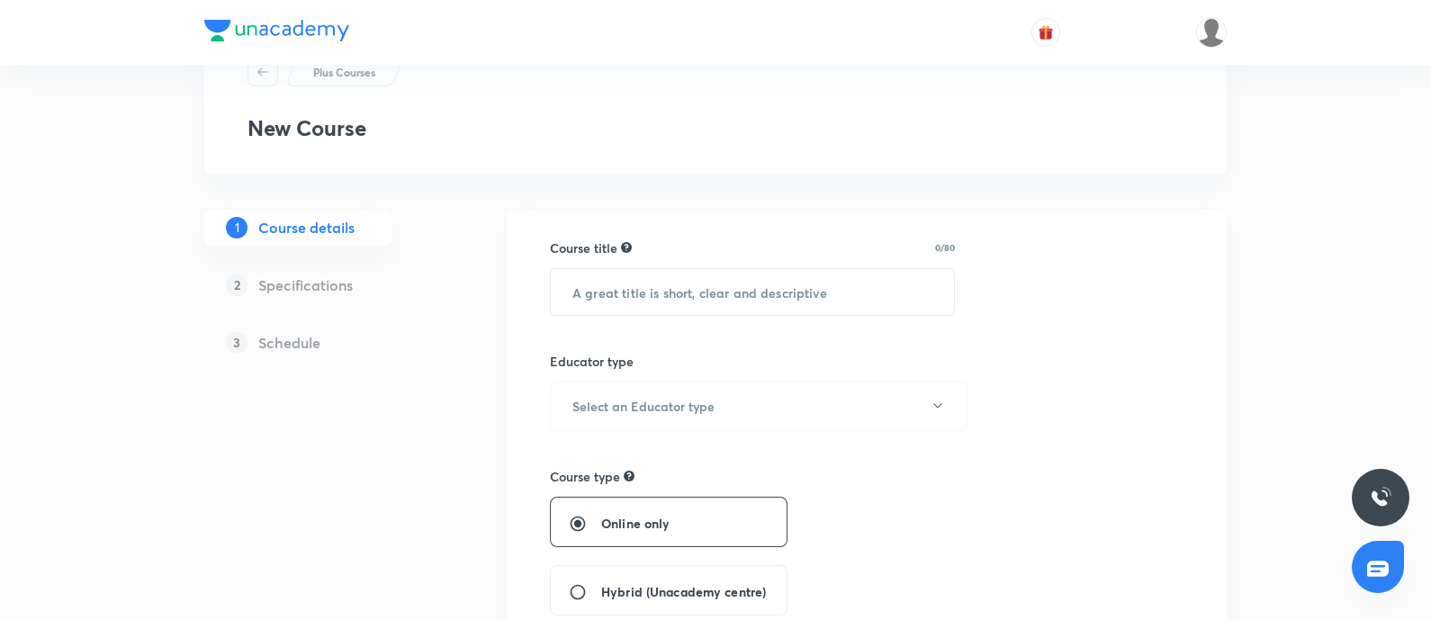
scroll to position [70, 0]
click at [699, 288] on input "text" at bounding box center [752, 294] width 403 height 46
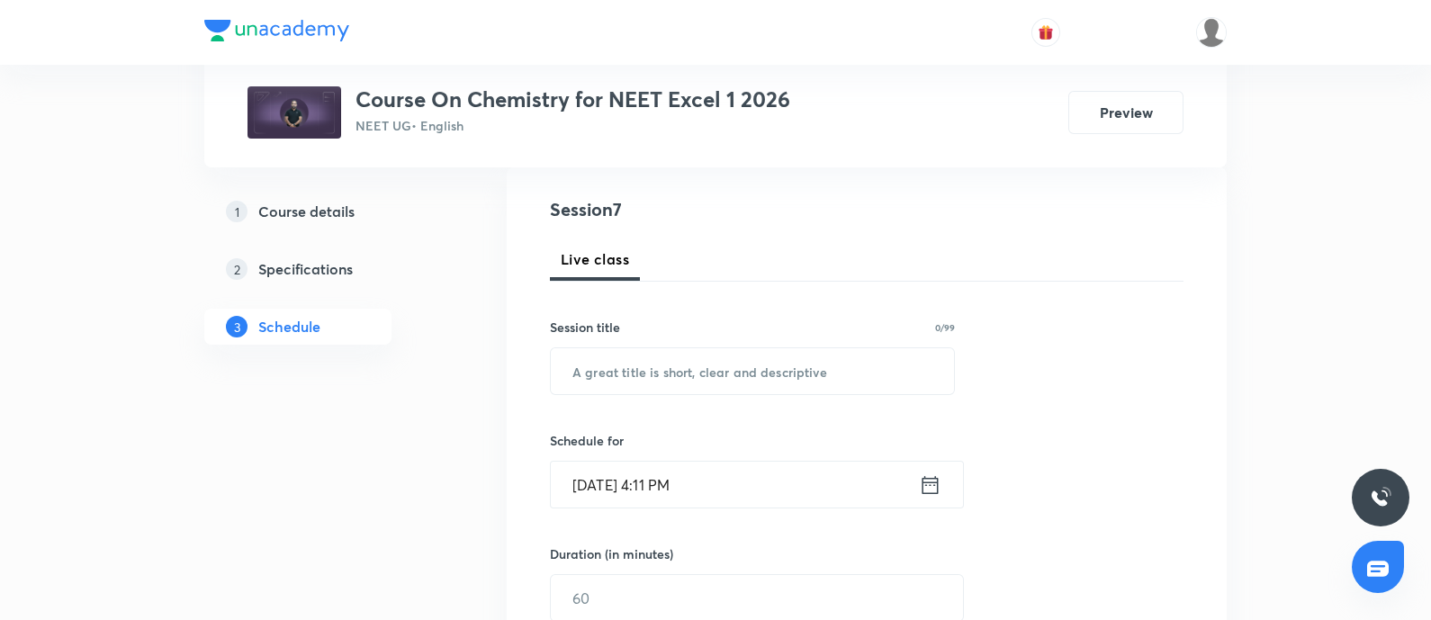
click at [296, 194] on link "1 Course details" at bounding box center [326, 212] width 245 height 36
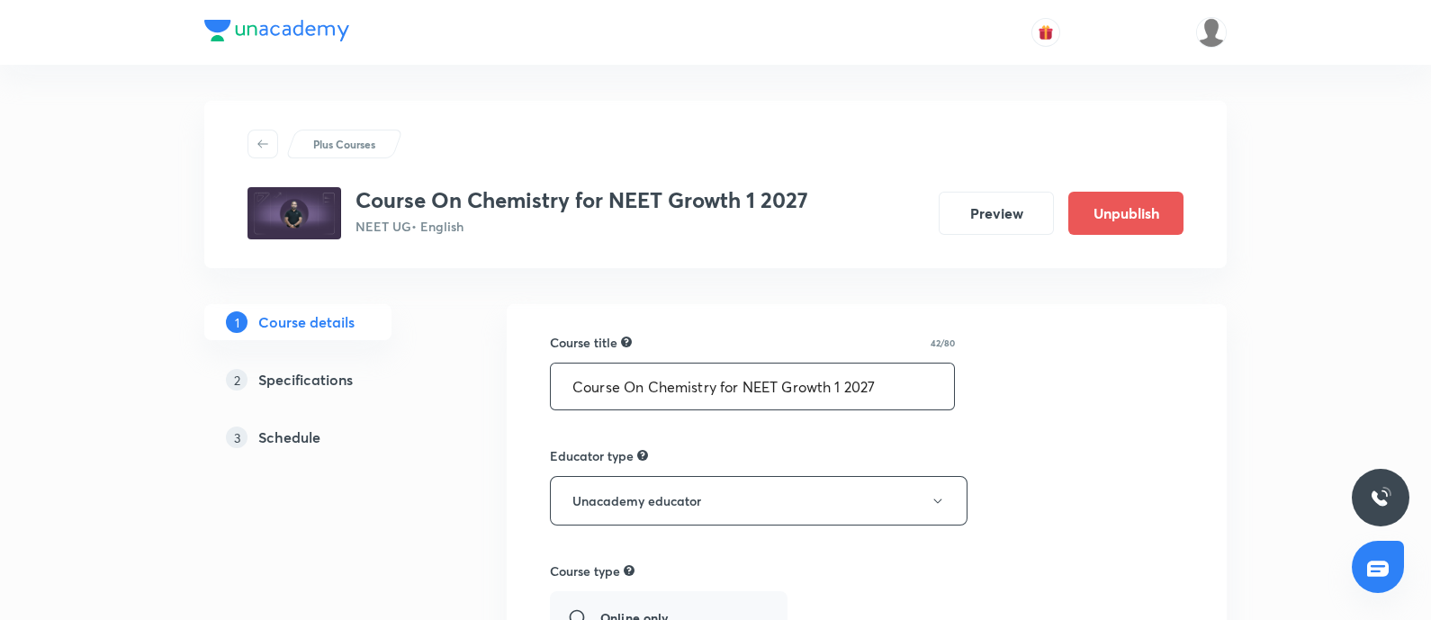
drag, startPoint x: 563, startPoint y: 383, endPoint x: 904, endPoint y: 386, distance: 340.2
click at [904, 386] on input "Course On Chemistry for NEET Growth 1 2027" at bounding box center [752, 387] width 403 height 46
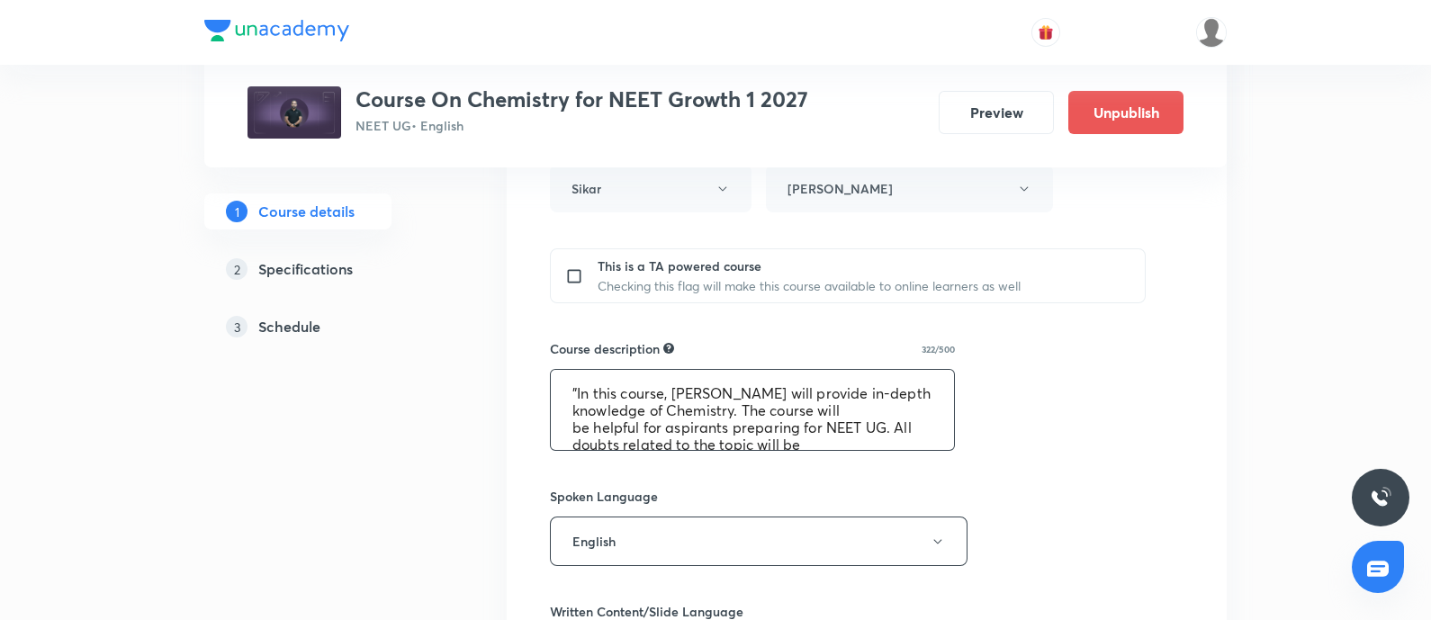
scroll to position [68, 0]
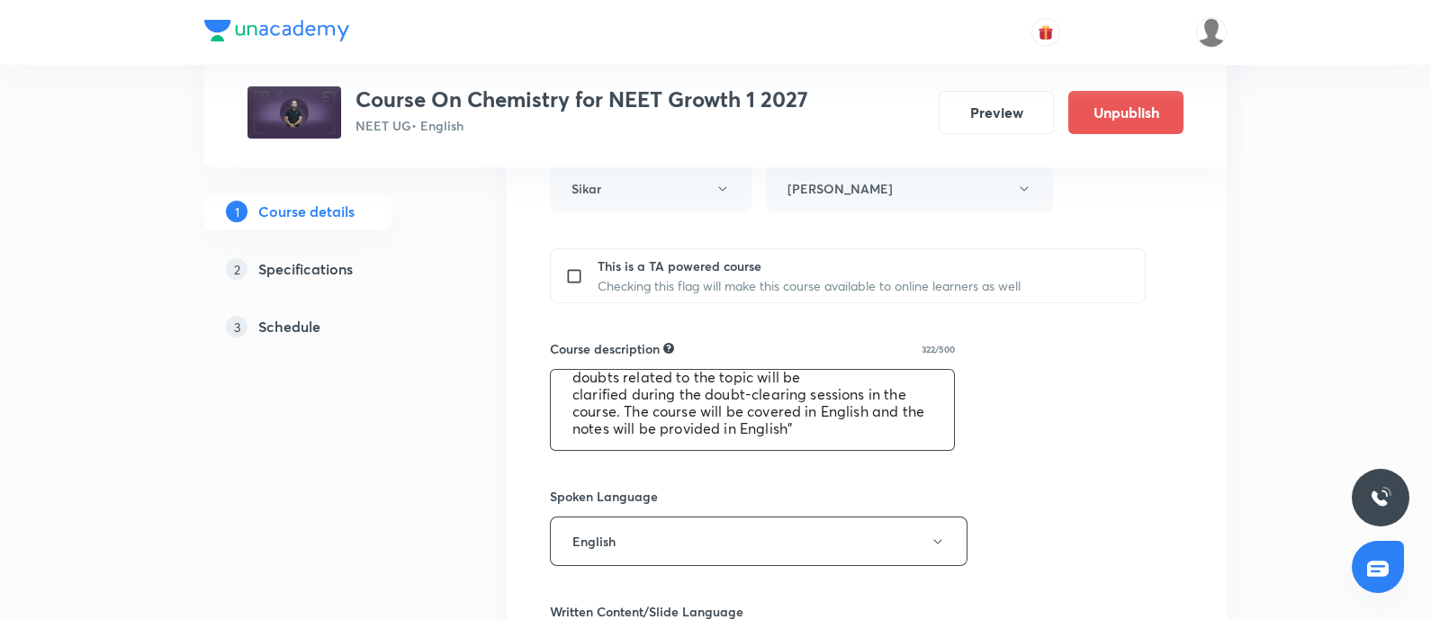
drag, startPoint x: 569, startPoint y: 389, endPoint x: 865, endPoint y: 465, distance: 305.8
click at [865, 465] on div "Course title 42/80 Course On Chemistry for NEET Growth 1 2027 ​ Educator type U…" at bounding box center [867, 315] width 634 height 1363
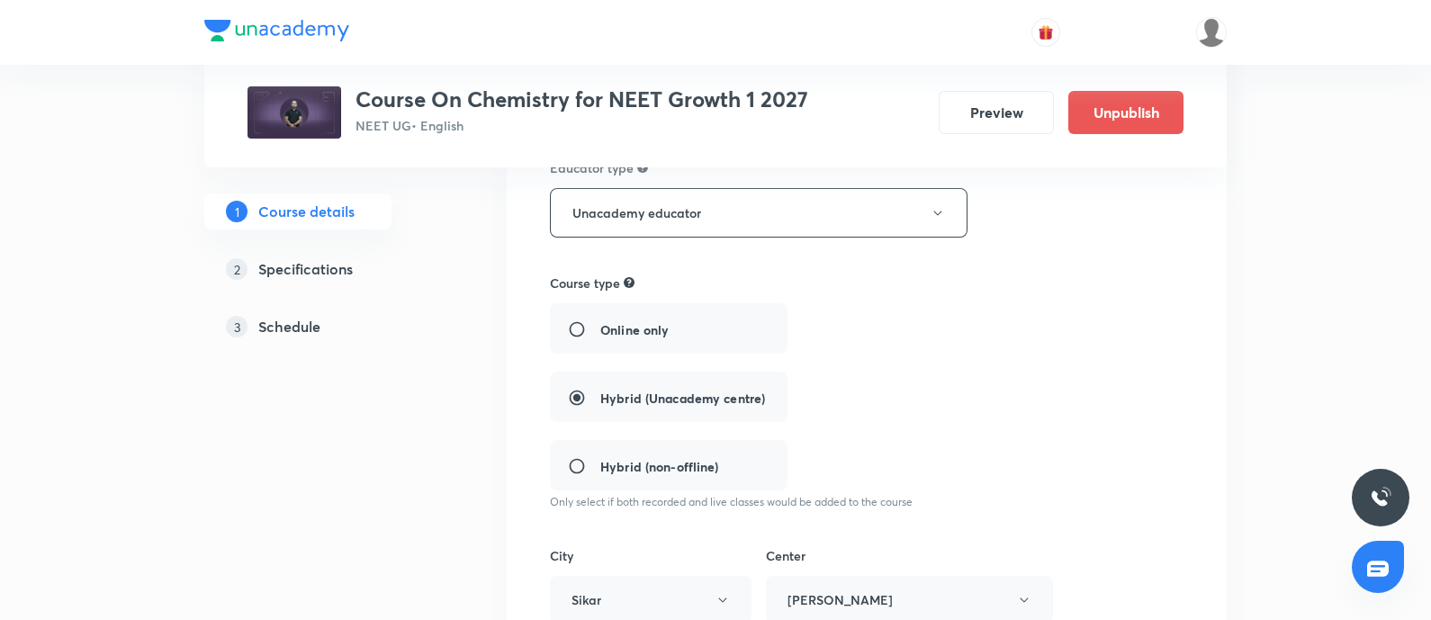
scroll to position [278, 0]
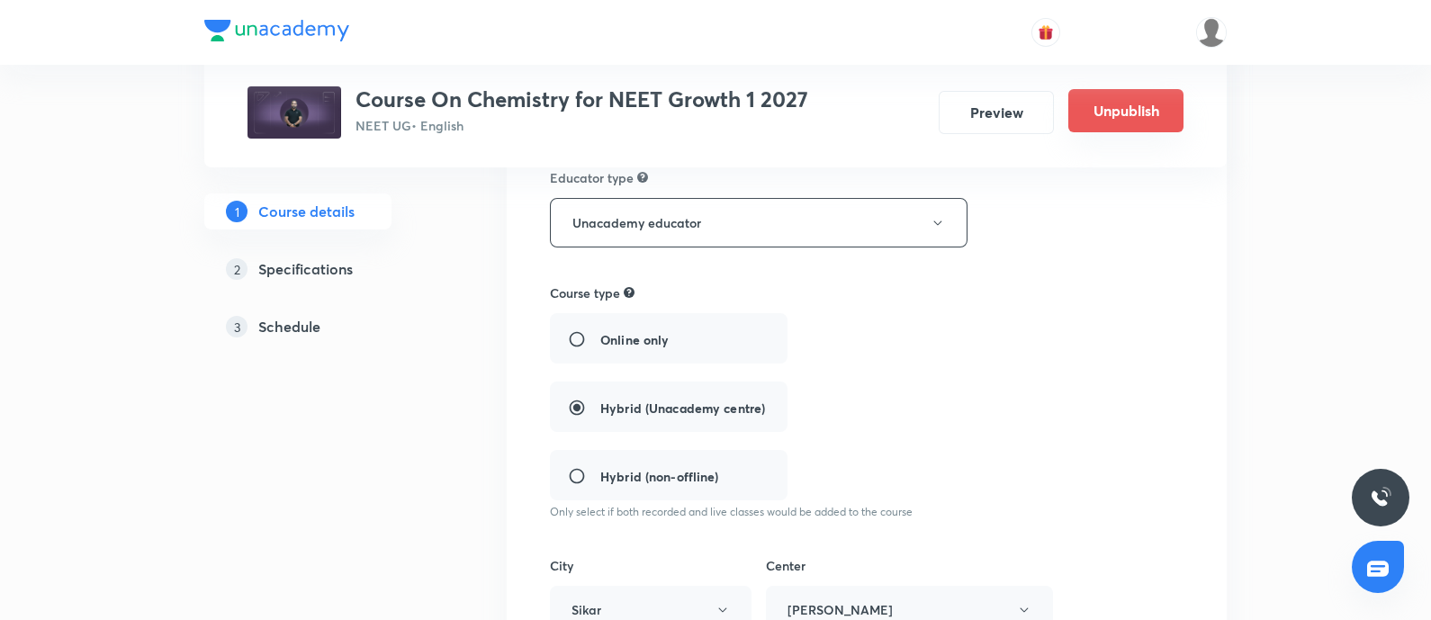
click at [1114, 120] on button "Unpublish" at bounding box center [1125, 110] width 115 height 43
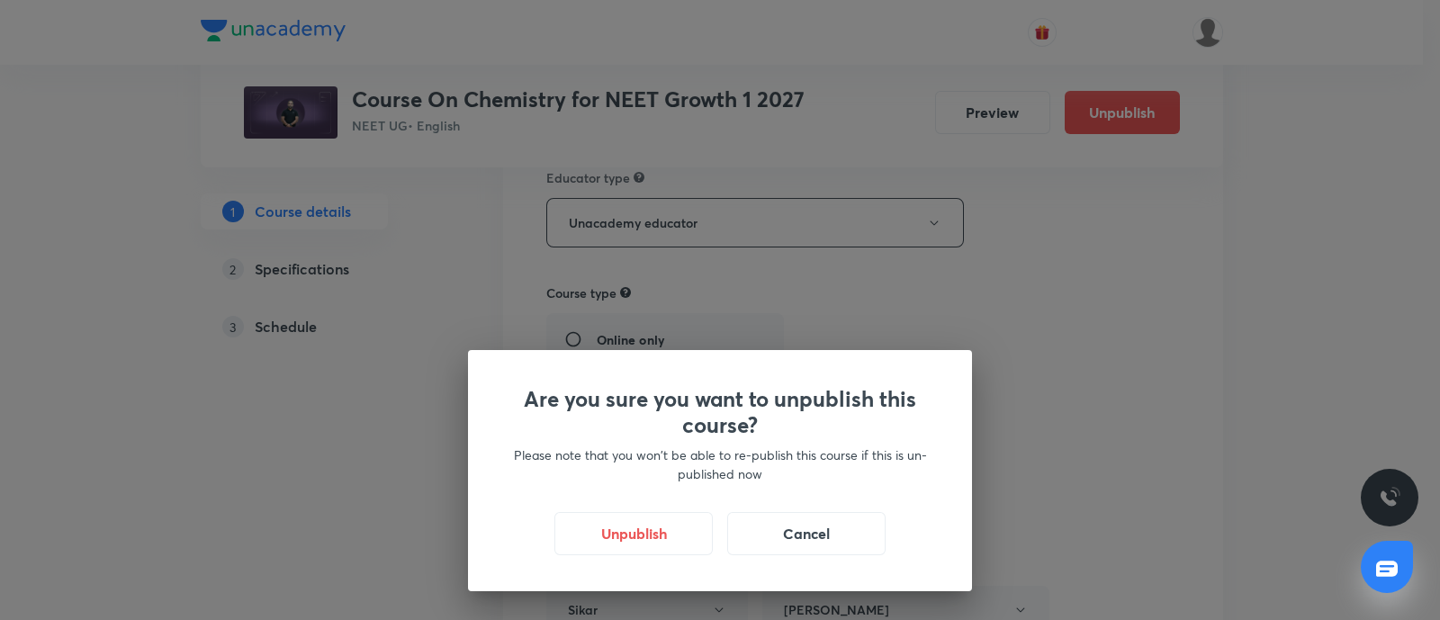
click at [1256, 283] on div "Are you sure you want to unpublish this course? Please note that you won't be a…" at bounding box center [720, 310] width 1440 height 620
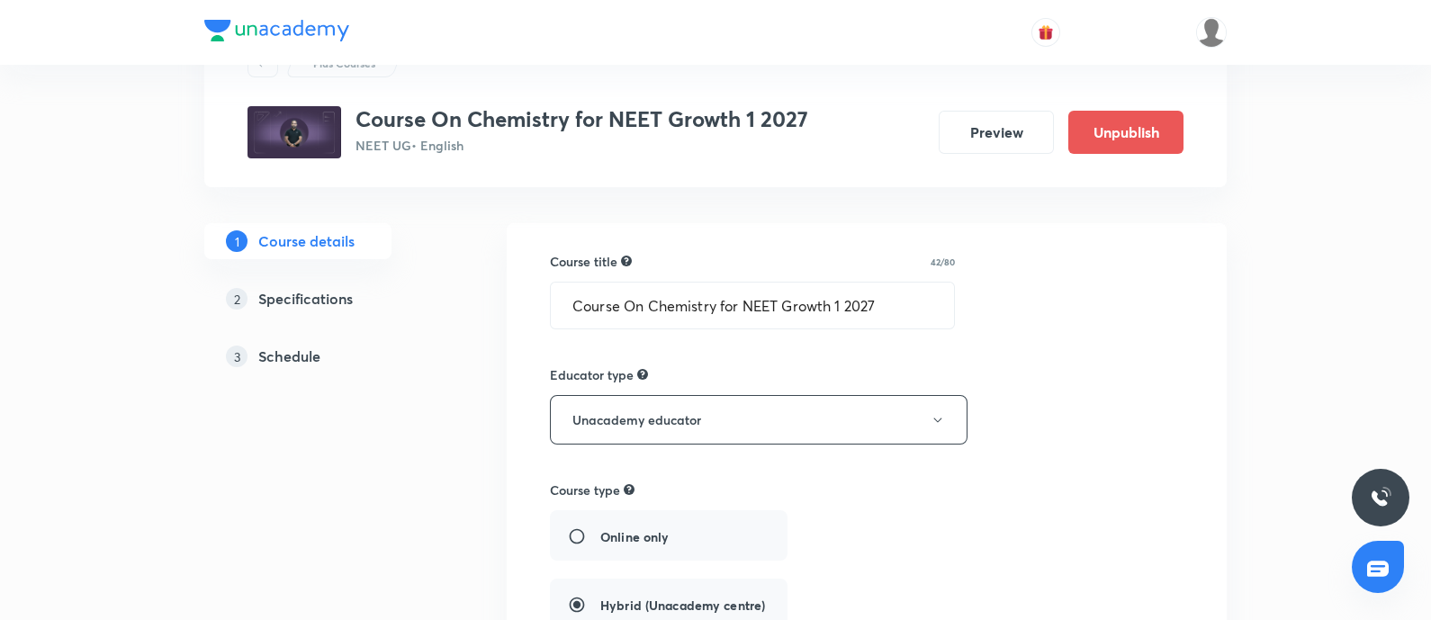
scroll to position [0, 0]
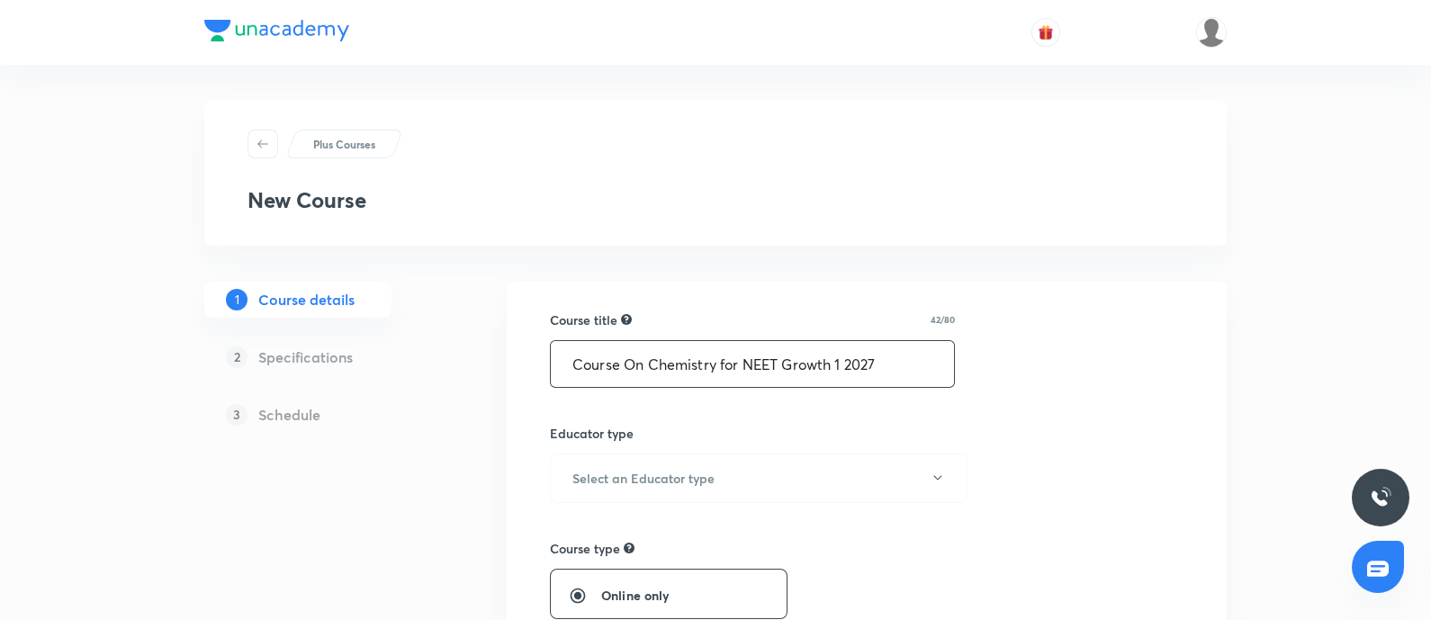
click at [843, 365] on input "Course On Chemistry for NEET Growth 1 2027" at bounding box center [752, 364] width 403 height 46
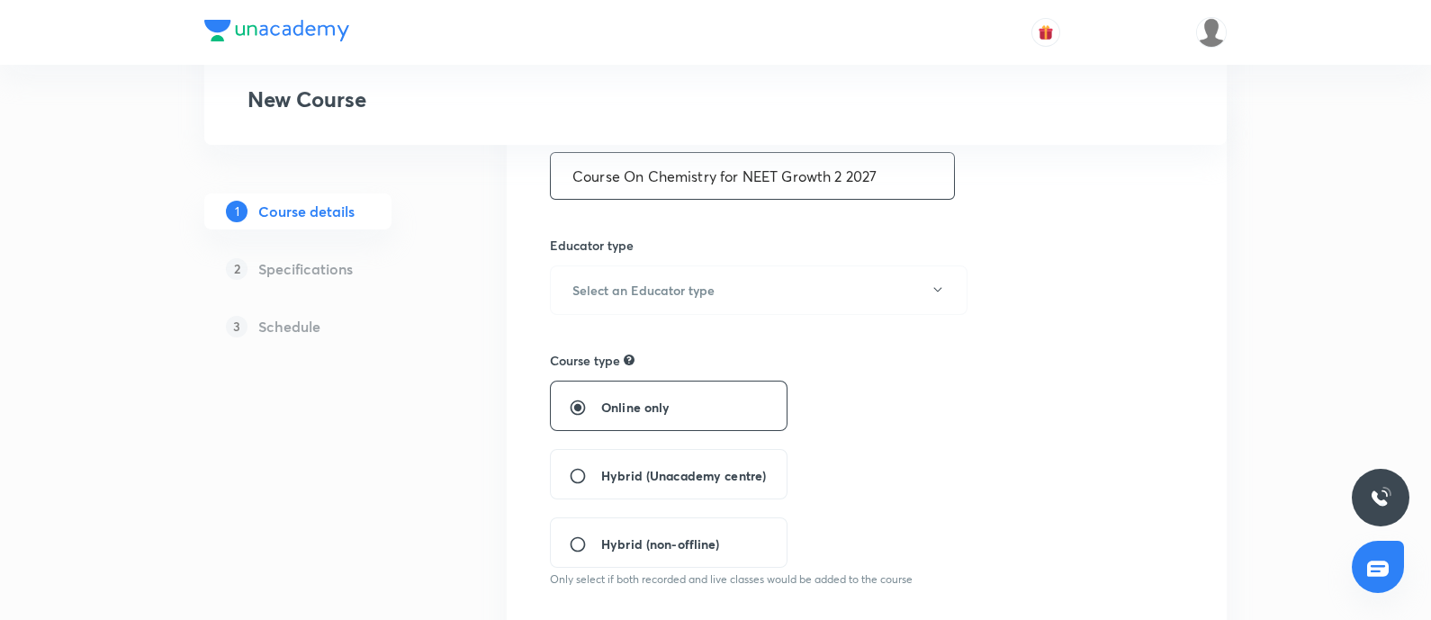
scroll to position [200, 0]
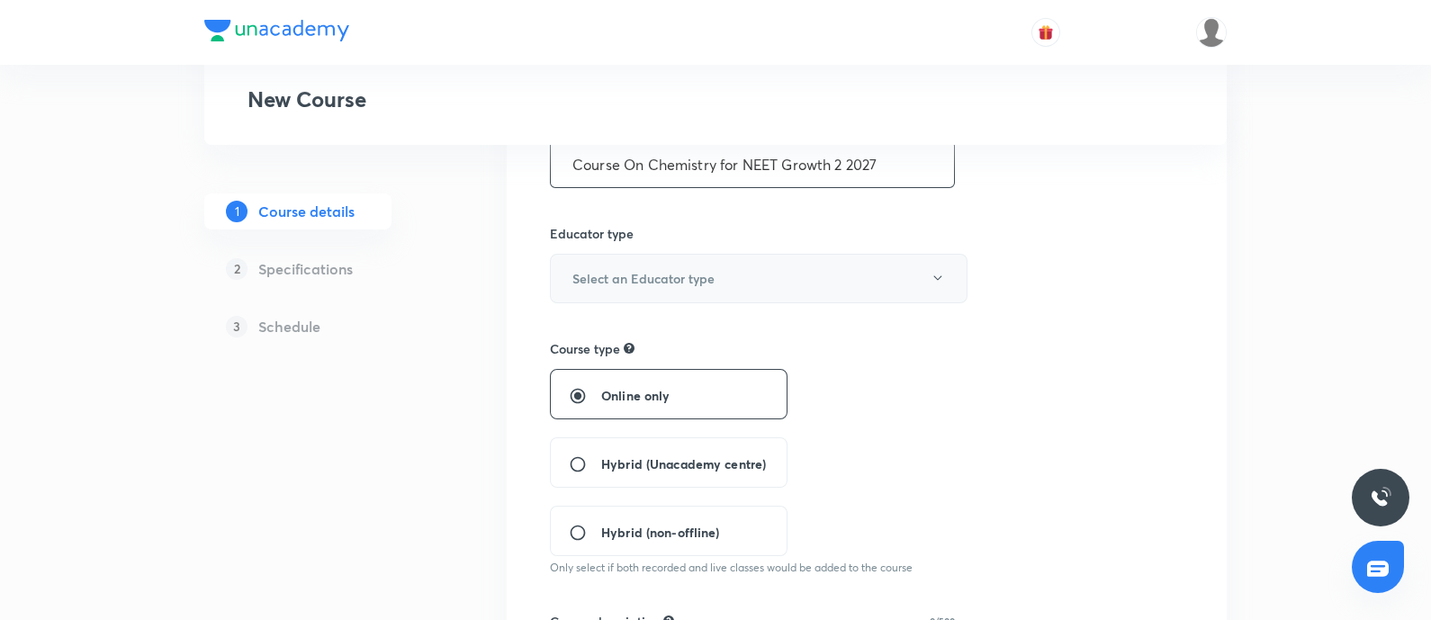
type input "Course On Chemistry for NEET Growth 2 2027"
click at [761, 258] on button "Select an Educator type" at bounding box center [759, 279] width 418 height 50
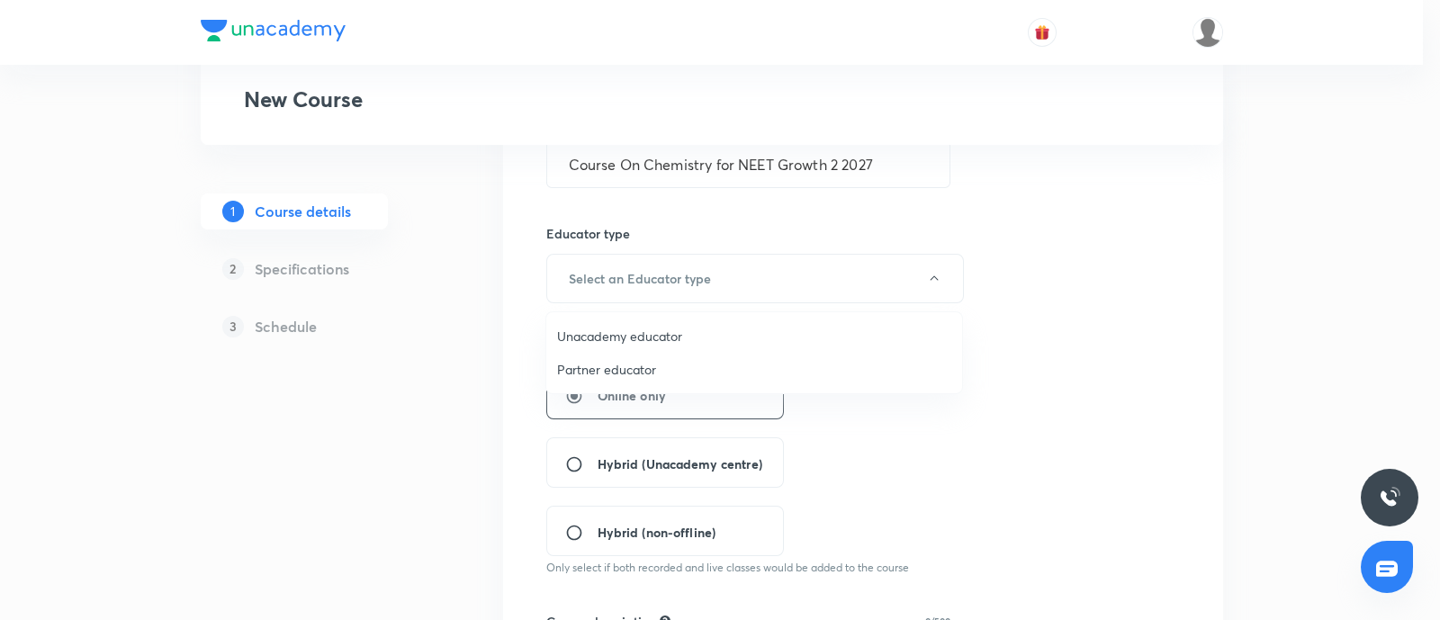
click at [646, 331] on span "Unacademy educator" at bounding box center [754, 336] width 394 height 19
radio input "false"
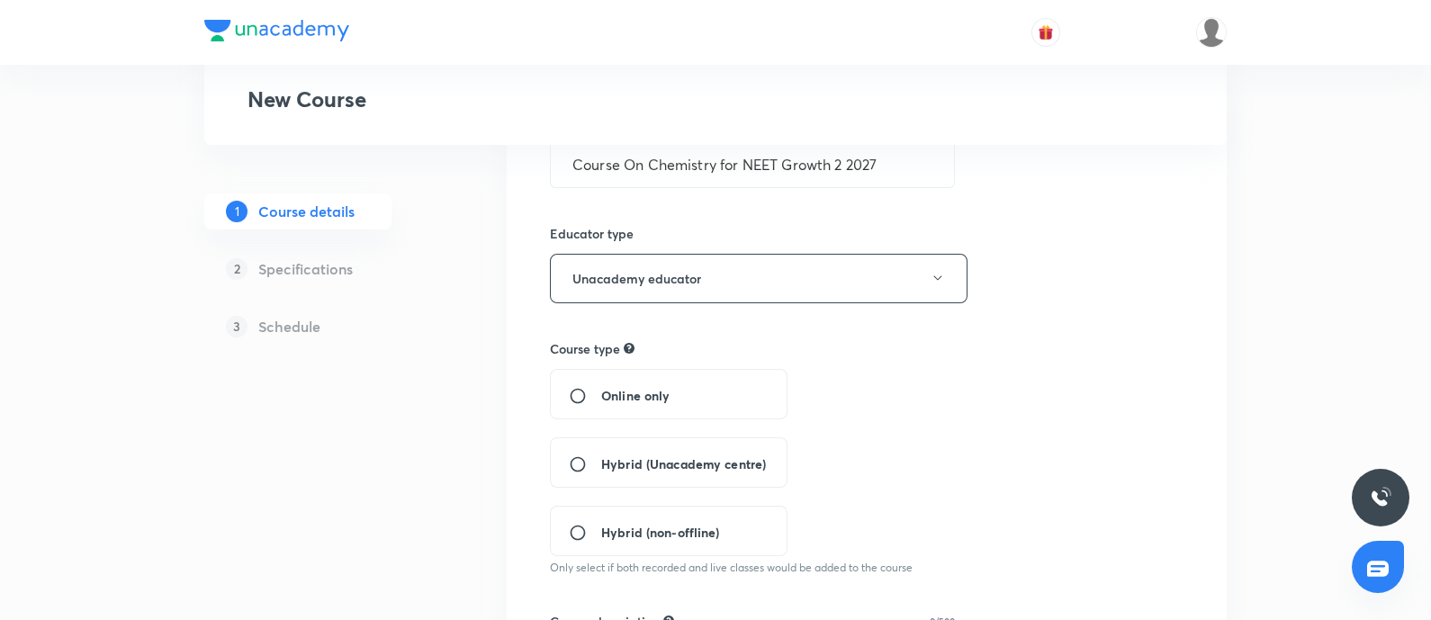
click at [576, 462] on input "Hybrid (Unacademy centre)" at bounding box center [585, 464] width 32 height 18
radio input "true"
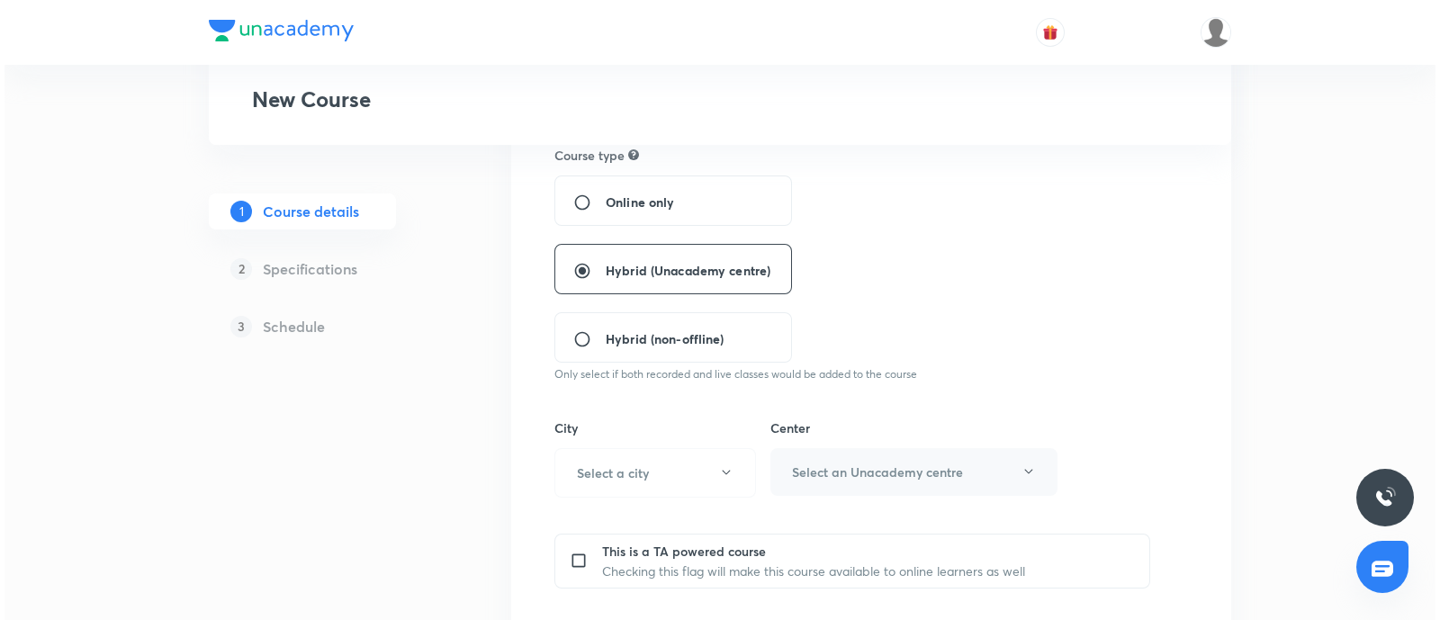
scroll to position [402, 0]
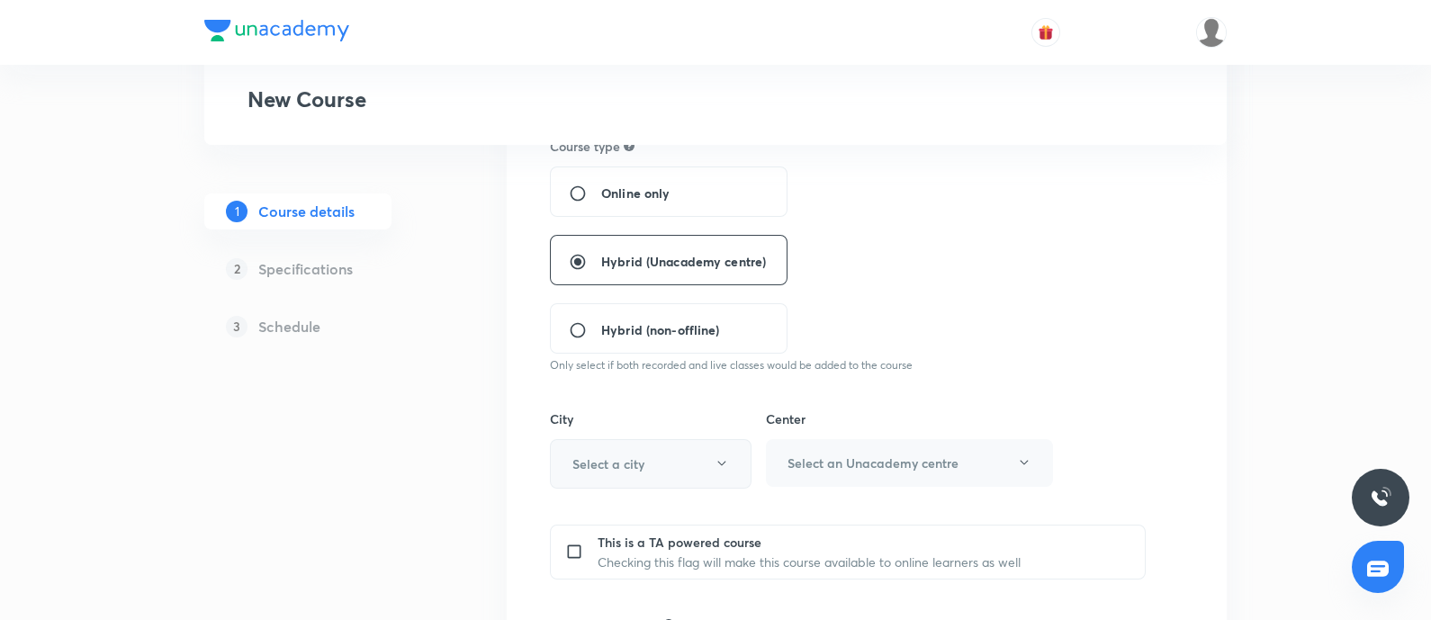
click at [654, 476] on button "Select a city" at bounding box center [651, 464] width 202 height 50
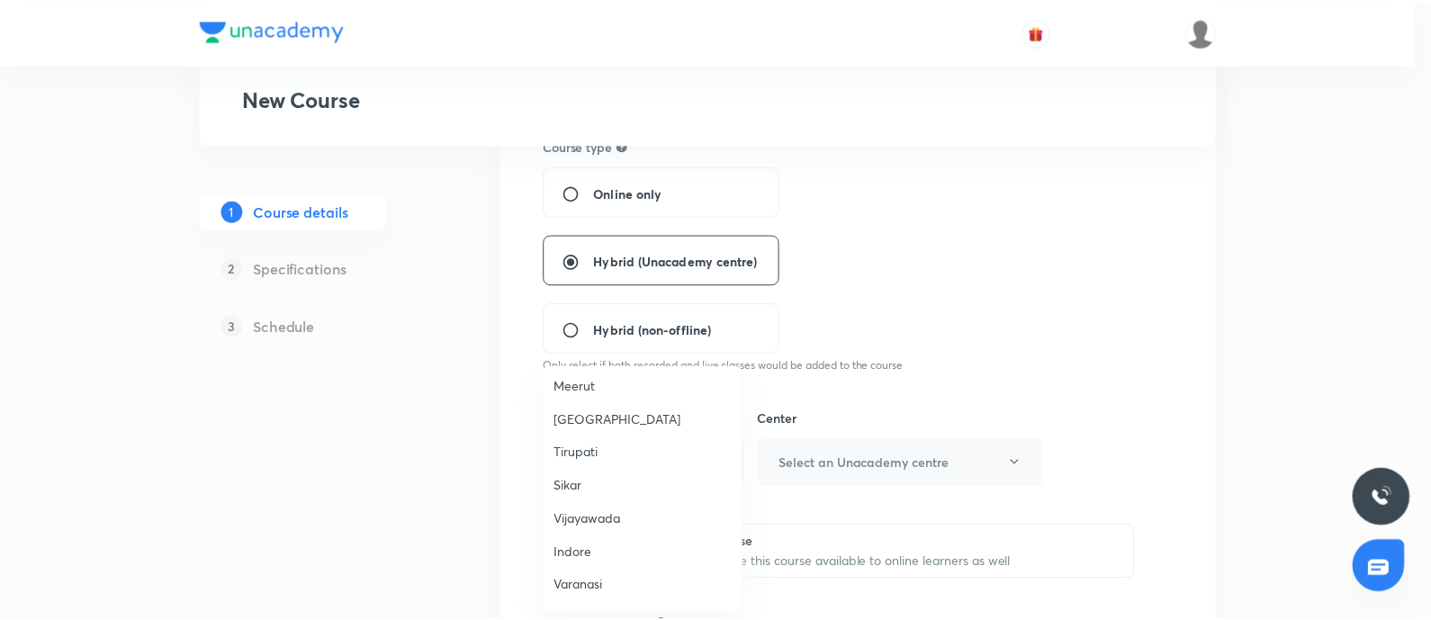
scroll to position [1300, 0]
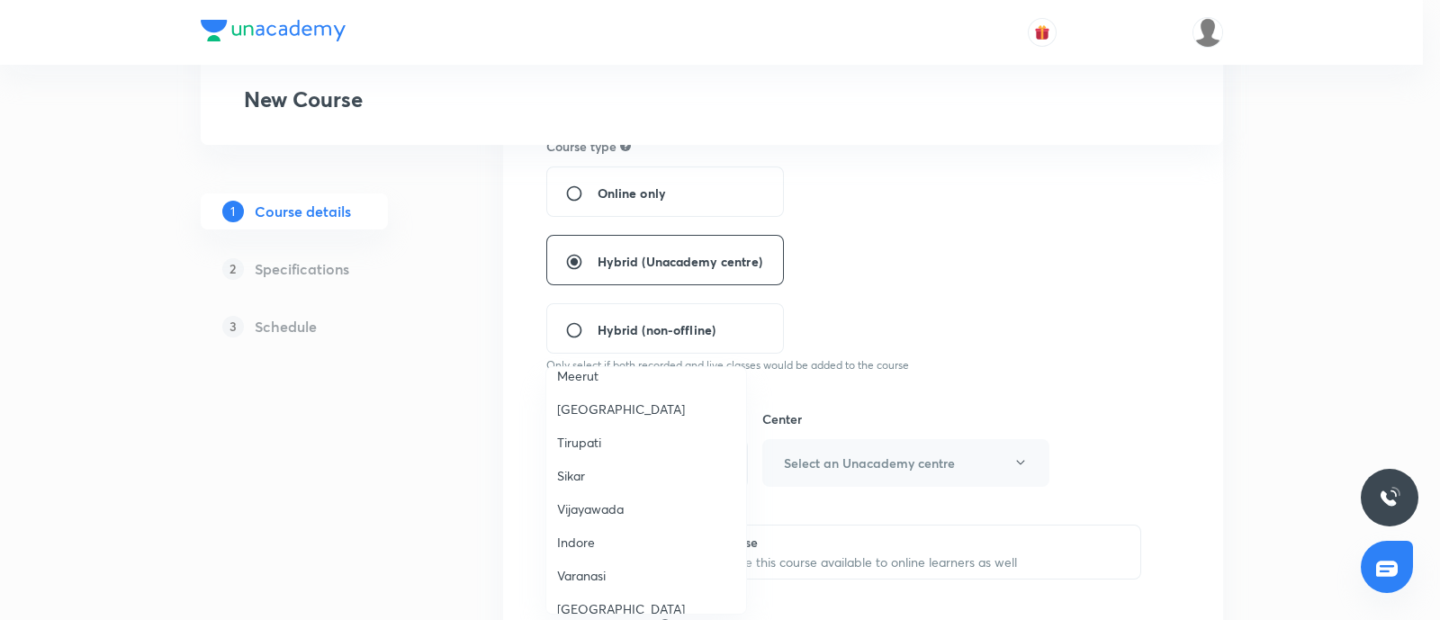
click at [604, 466] on span "Sikar" at bounding box center [646, 475] width 178 height 19
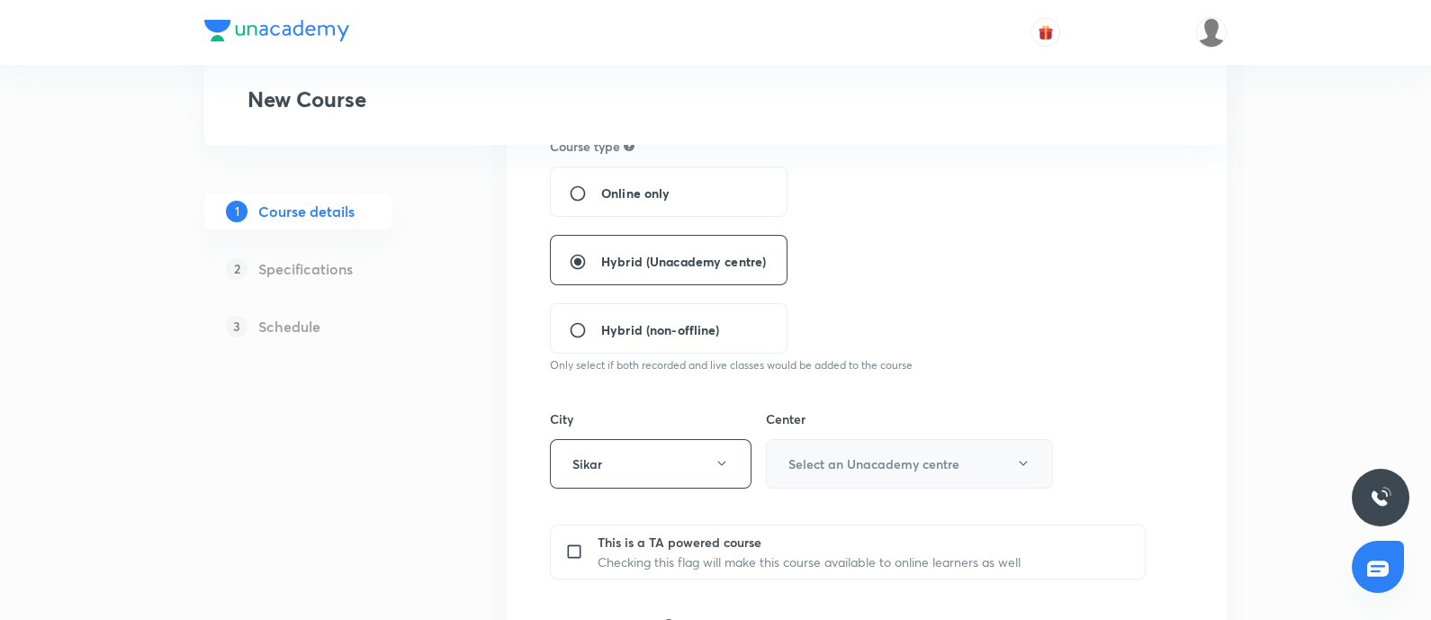
click at [830, 447] on button "Select an Unacademy centre" at bounding box center [909, 464] width 287 height 50
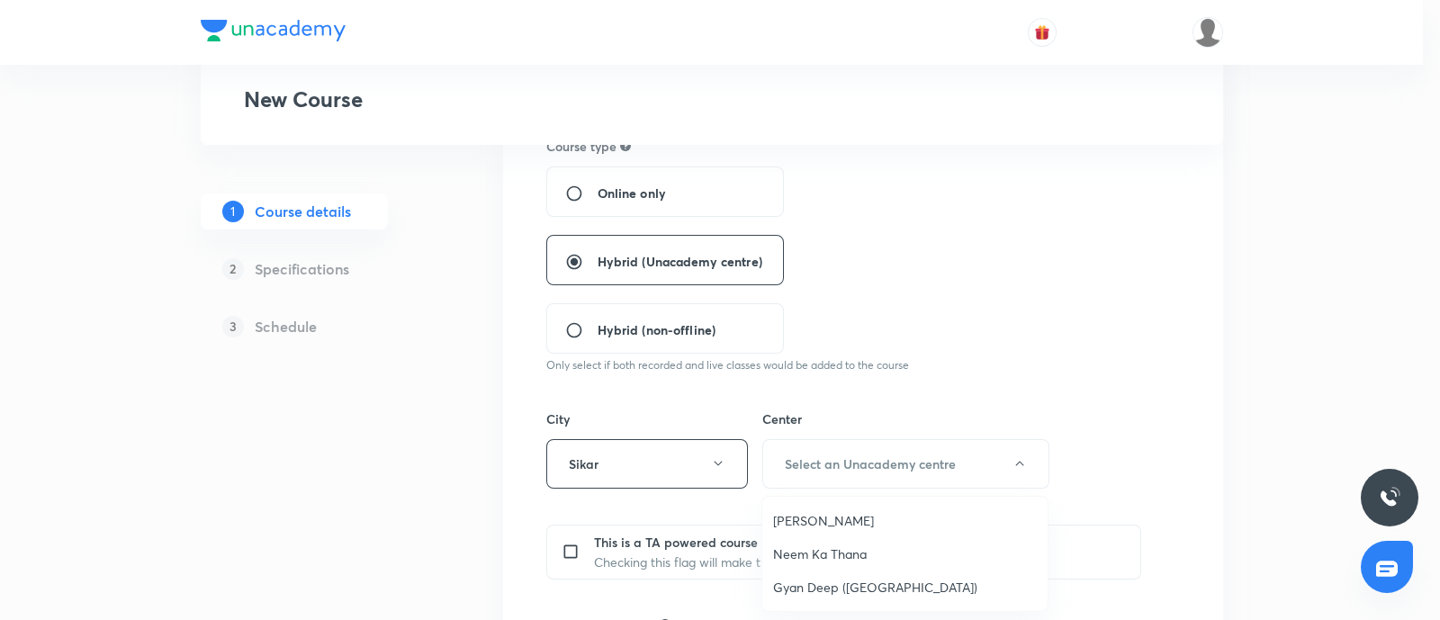
click at [817, 511] on span "Gyan Sarovar" at bounding box center [905, 520] width 264 height 19
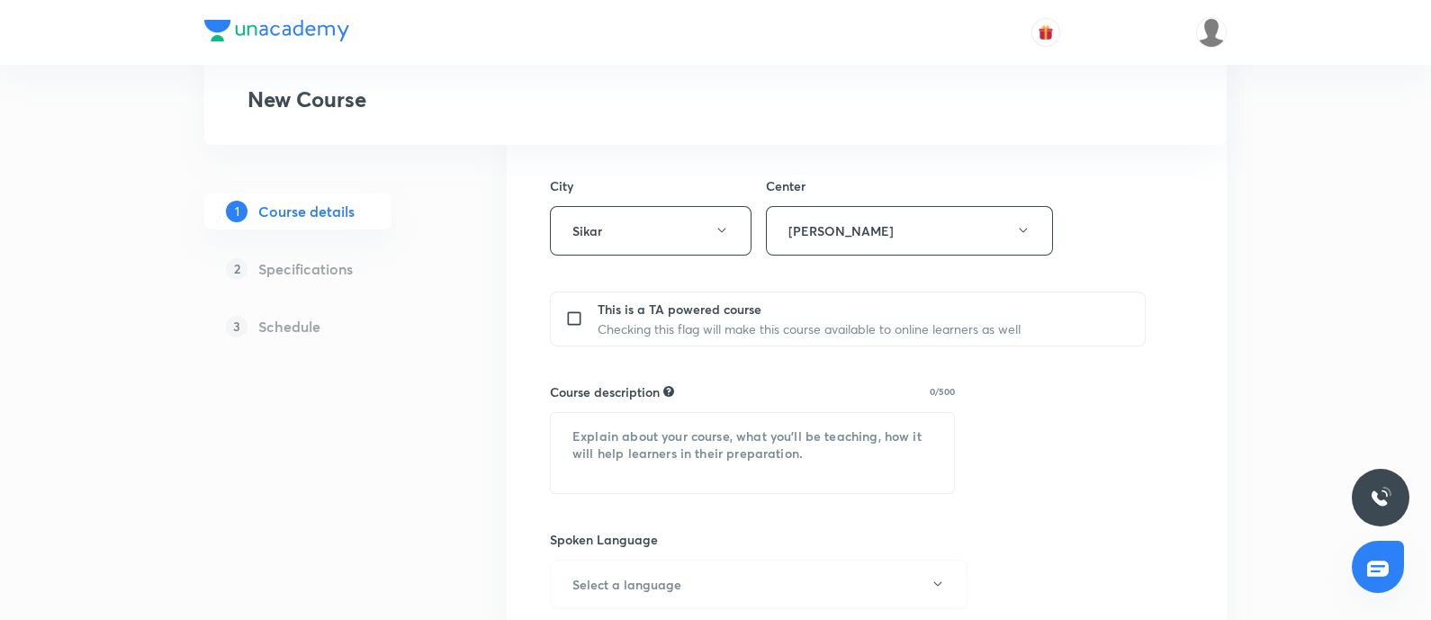
scroll to position [639, 0]
click at [641, 434] on textarea at bounding box center [752, 450] width 403 height 80
paste textarea ""In this course, Sanjay Agrawal will provide in-depth knowledge of Chemistry. T…"
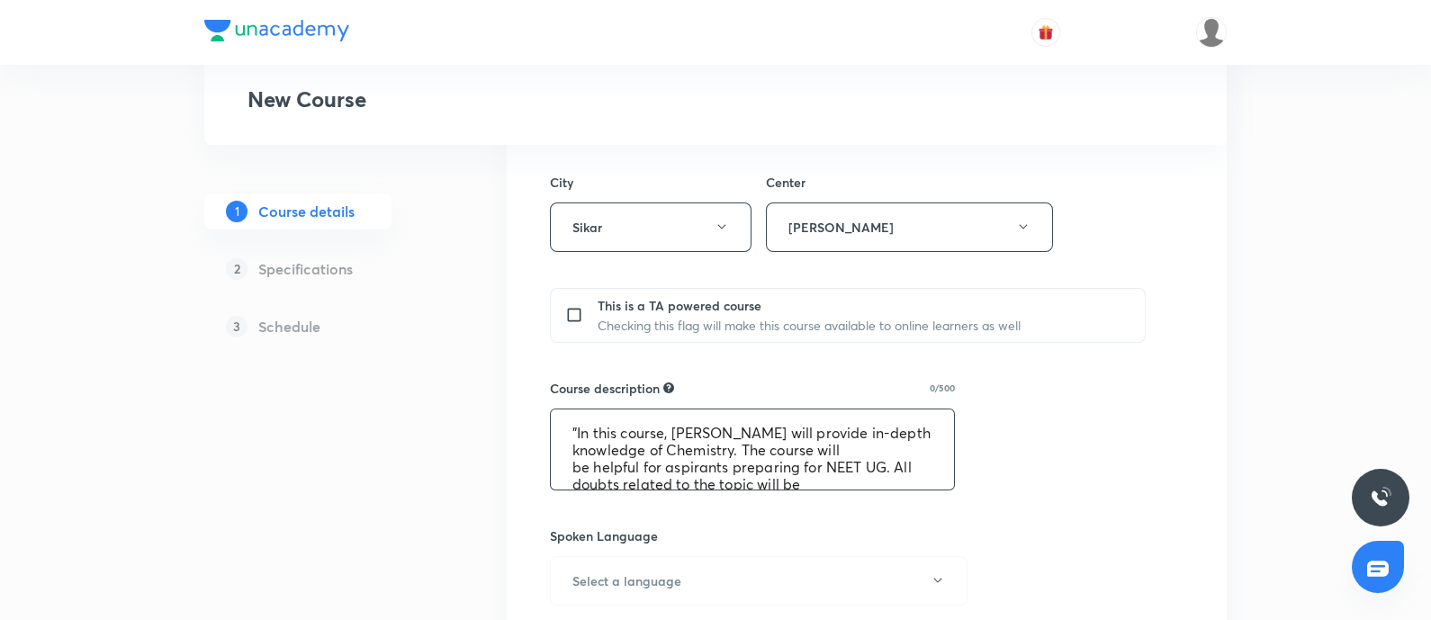
scroll to position [54, 0]
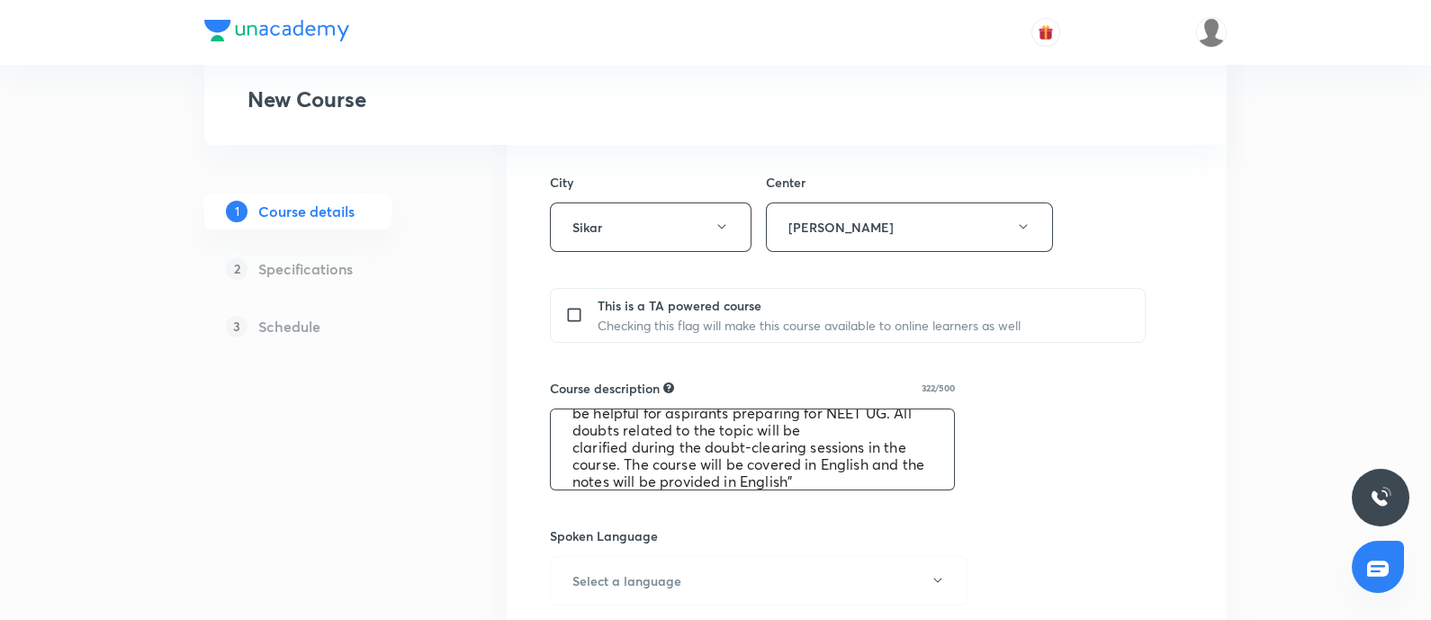
click at [810, 475] on textarea ""In this course, Sanjay Agrawal will provide in-depth knowledge of Chemistry. T…" at bounding box center [752, 450] width 403 height 80
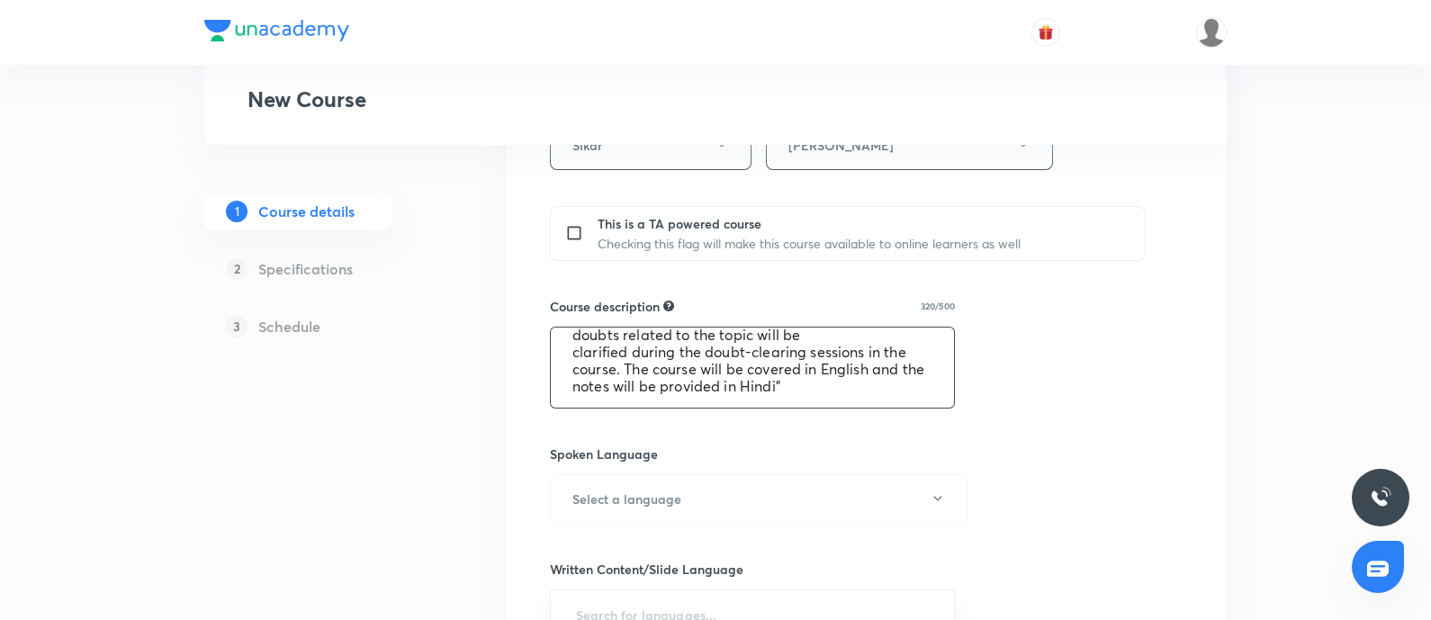
scroll to position [722, 0]
click at [868, 359] on textarea ""In this course, Sanjay Agrawal will provide in-depth knowledge of Chemistry. T…" at bounding box center [752, 367] width 403 height 80
type textarea ""In this course, Sanjay Agrawal will provide in-depth knowledge of Chemistry. T…"
click at [613, 492] on h6 "Select a language" at bounding box center [626, 498] width 109 height 19
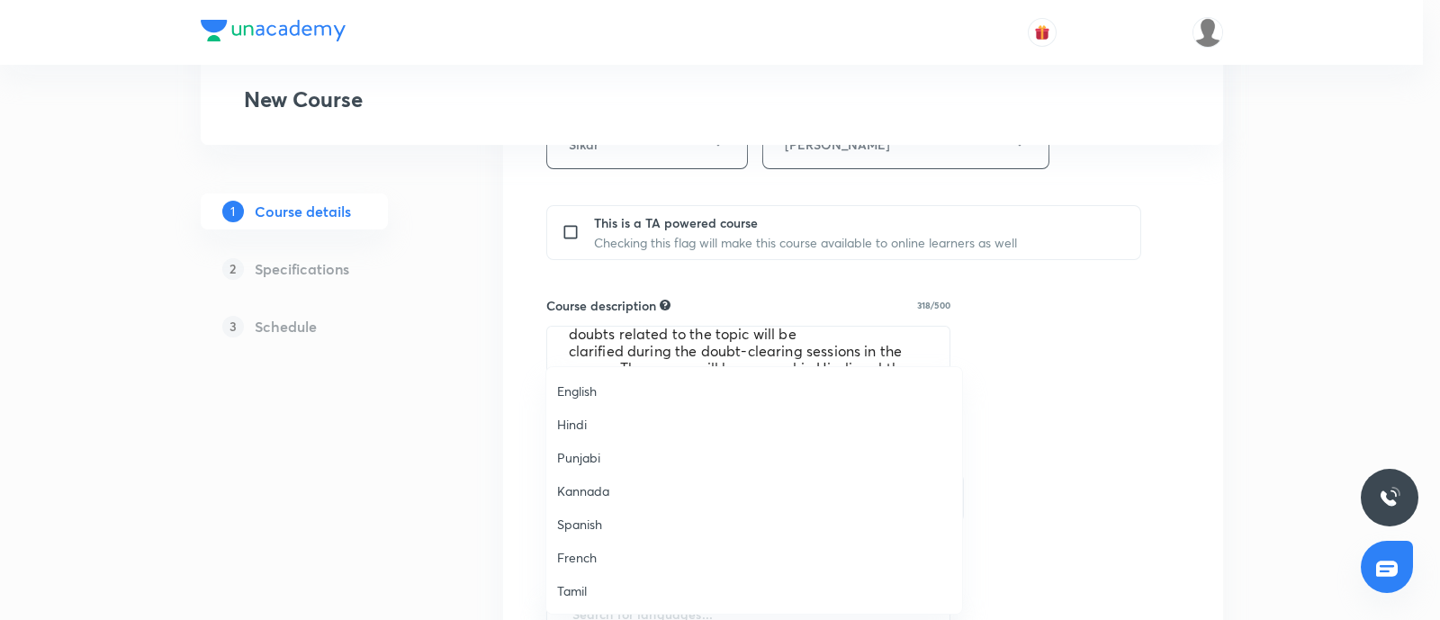
click at [608, 415] on span "Hindi" at bounding box center [754, 424] width 394 height 19
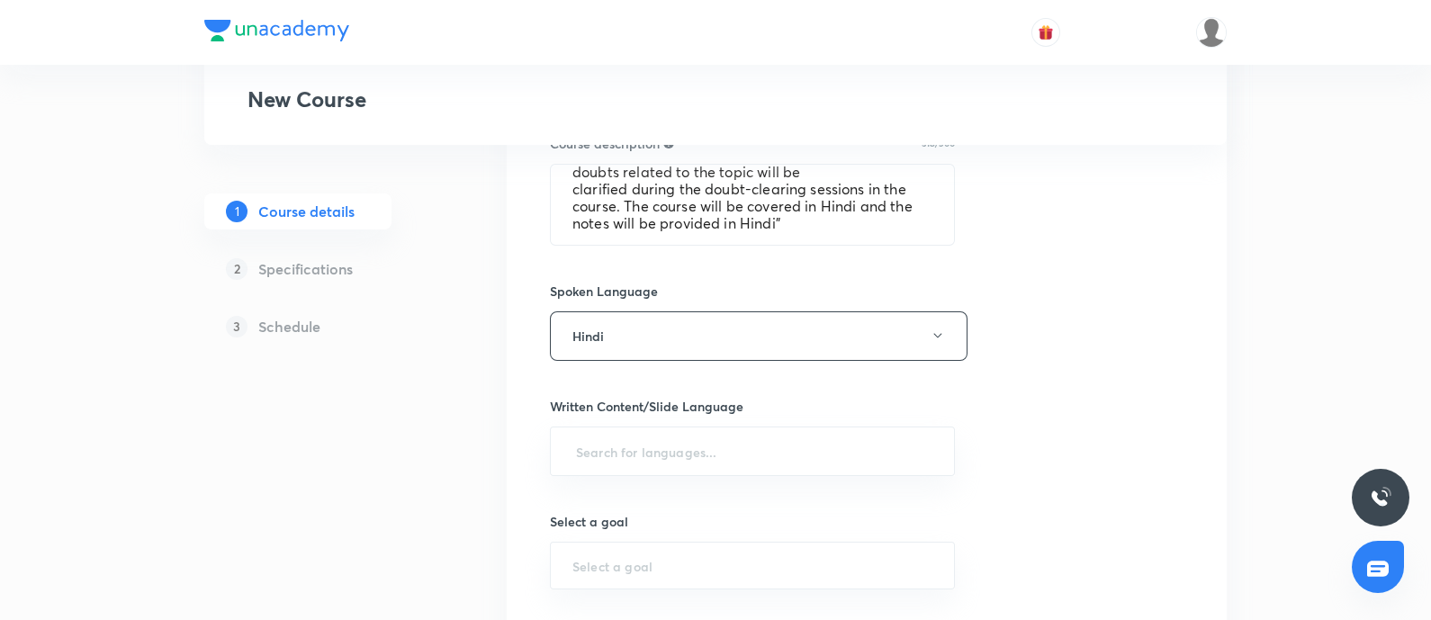
scroll to position [895, 0]
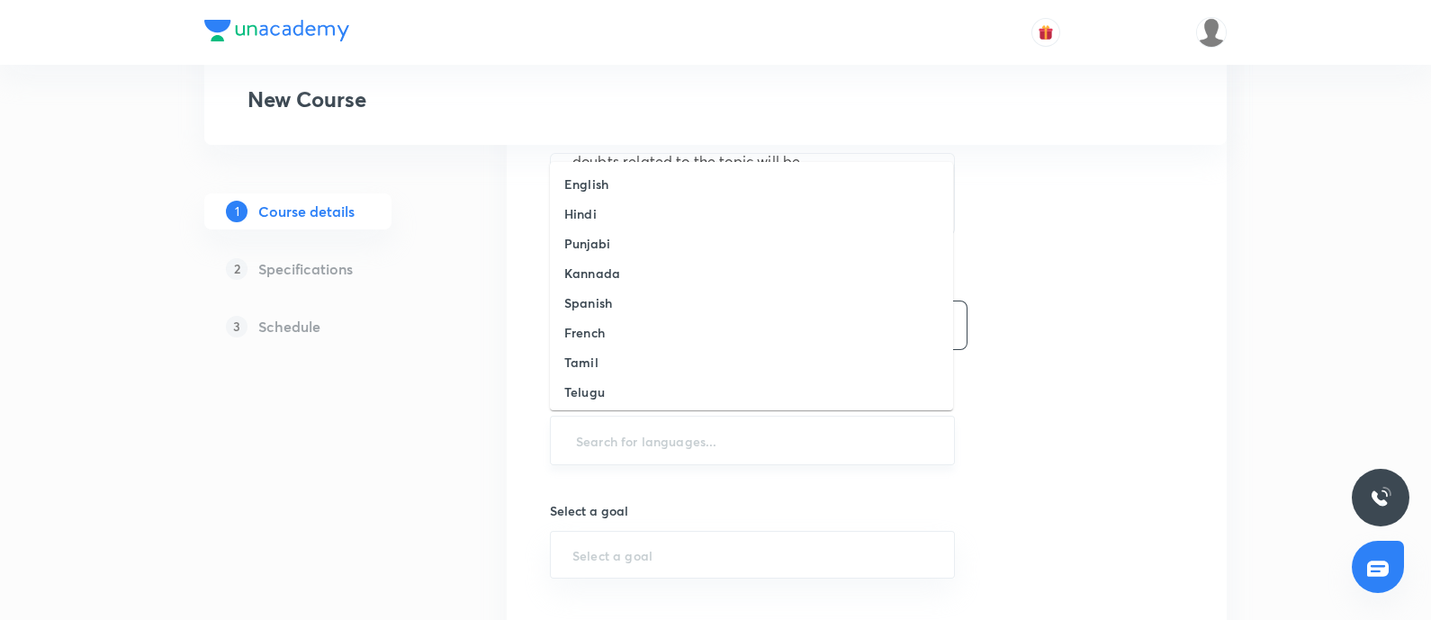
click at [646, 431] on input "text" at bounding box center [752, 440] width 360 height 33
click at [572, 212] on h6 "Hindi" at bounding box center [580, 213] width 32 height 19
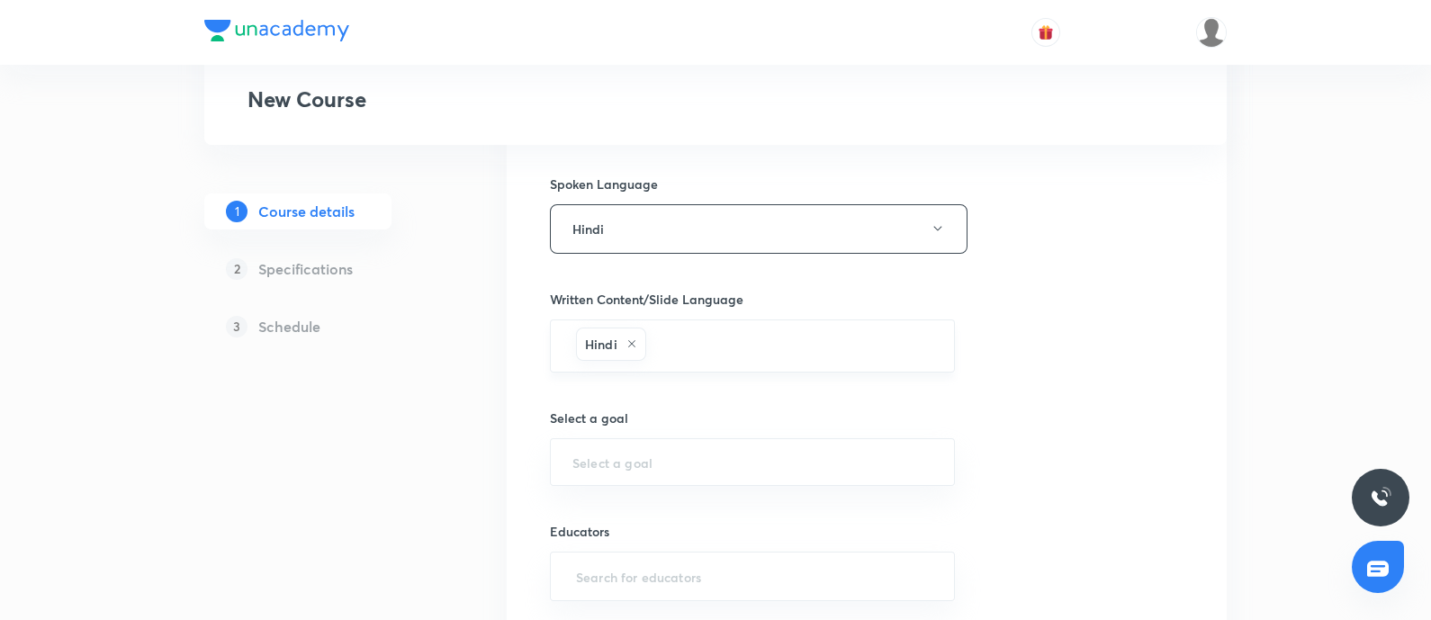
scroll to position [1003, 0]
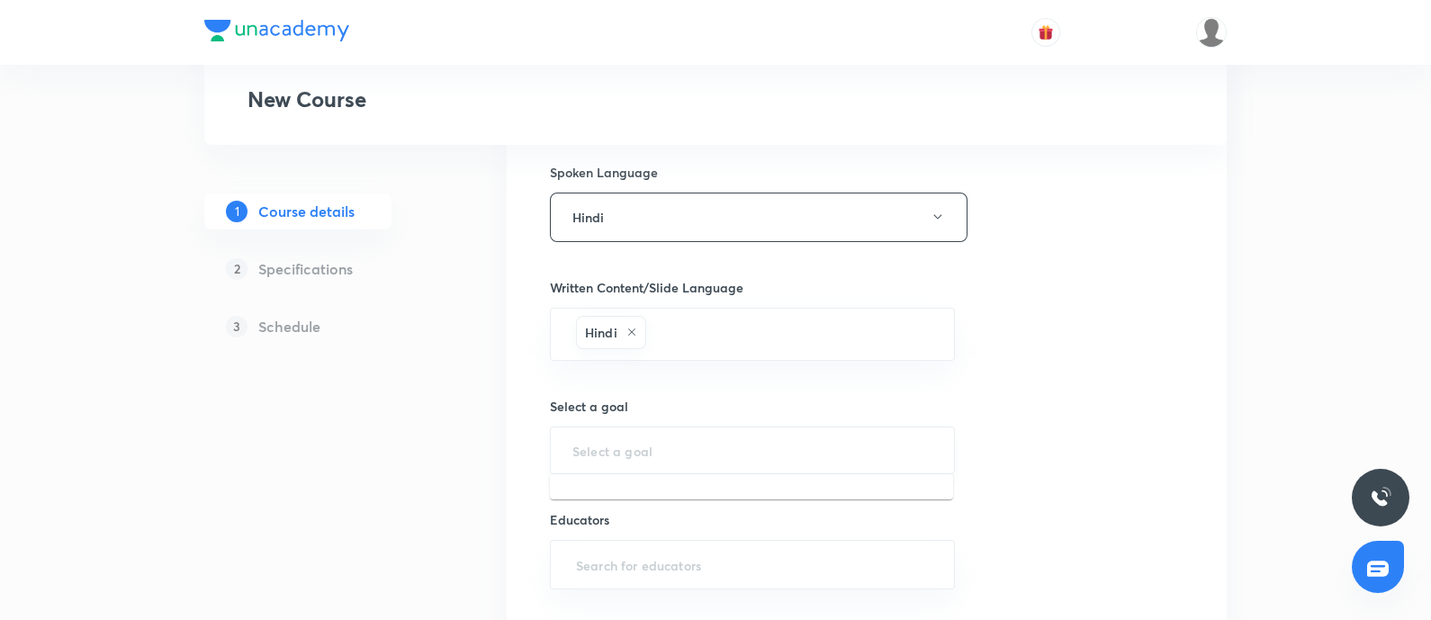
click at [637, 446] on input "text" at bounding box center [752, 450] width 360 height 17
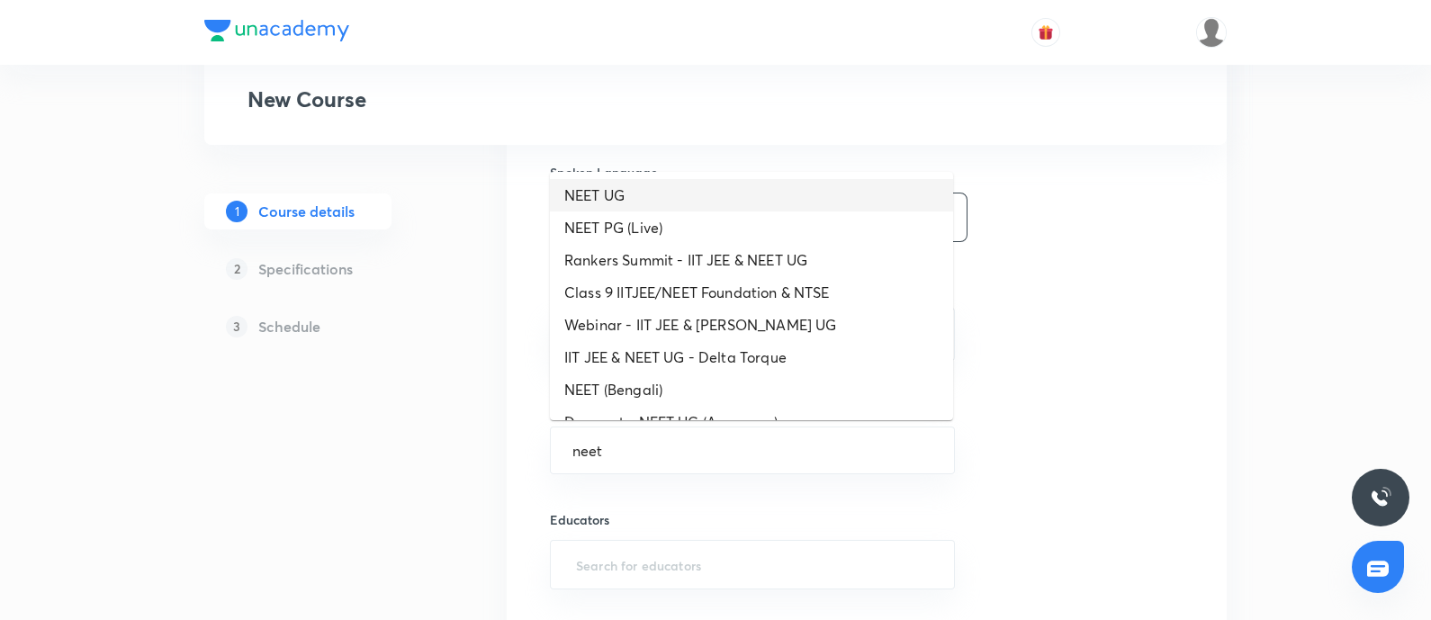
click at [621, 195] on li "NEET UG" at bounding box center [751, 195] width 403 height 32
type input "NEET UG"
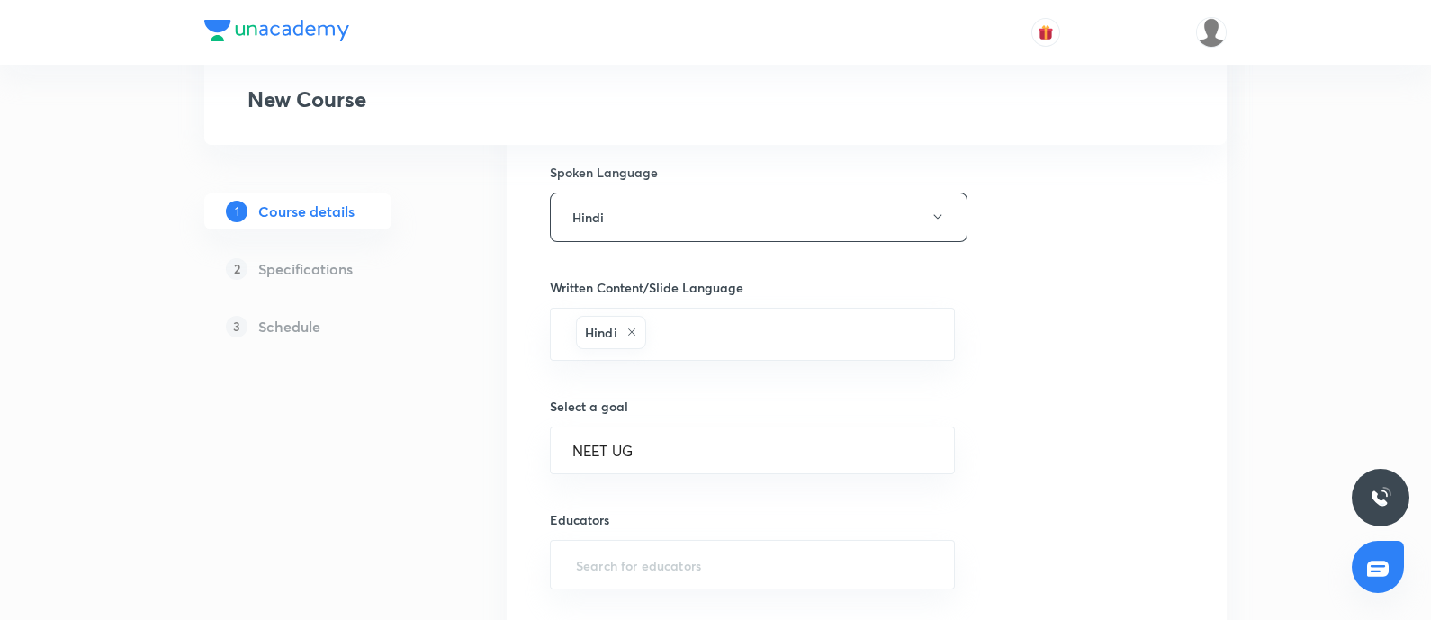
scroll to position [1134, 0]
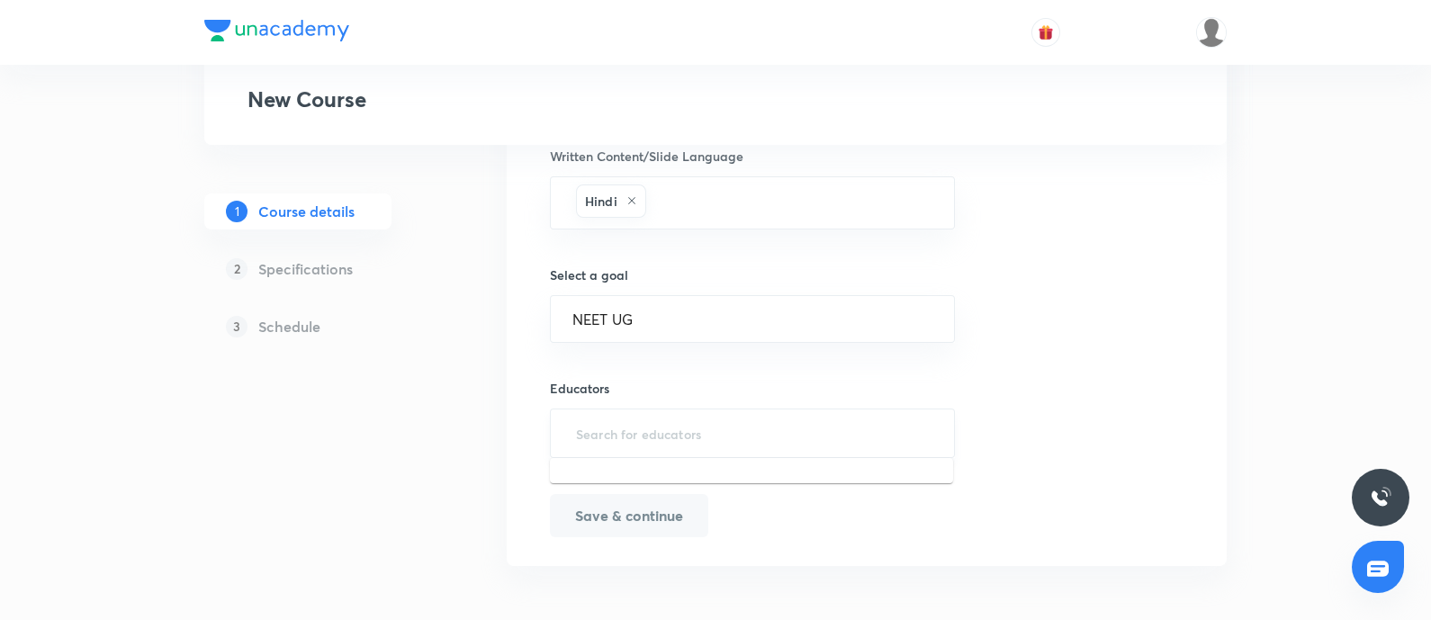
click at [635, 444] on input "text" at bounding box center [752, 433] width 360 height 33
click at [669, 429] on input "text" at bounding box center [752, 433] width 360 height 33
paste input "MQF12R4U6LGZ"
type input "MQF12R4U6LGZ"
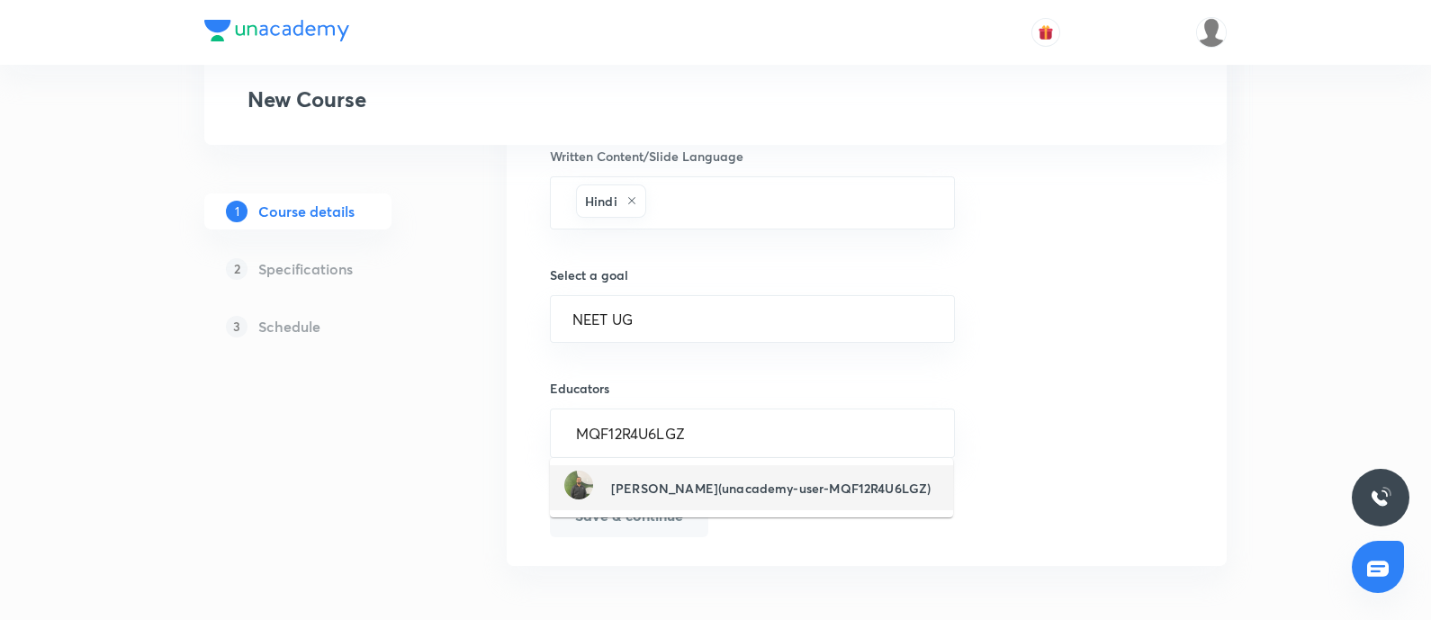
click at [672, 473] on div "Sanjay Agarwal(unacademy-user-MQF12R4U6LGZ)" at bounding box center [747, 488] width 366 height 34
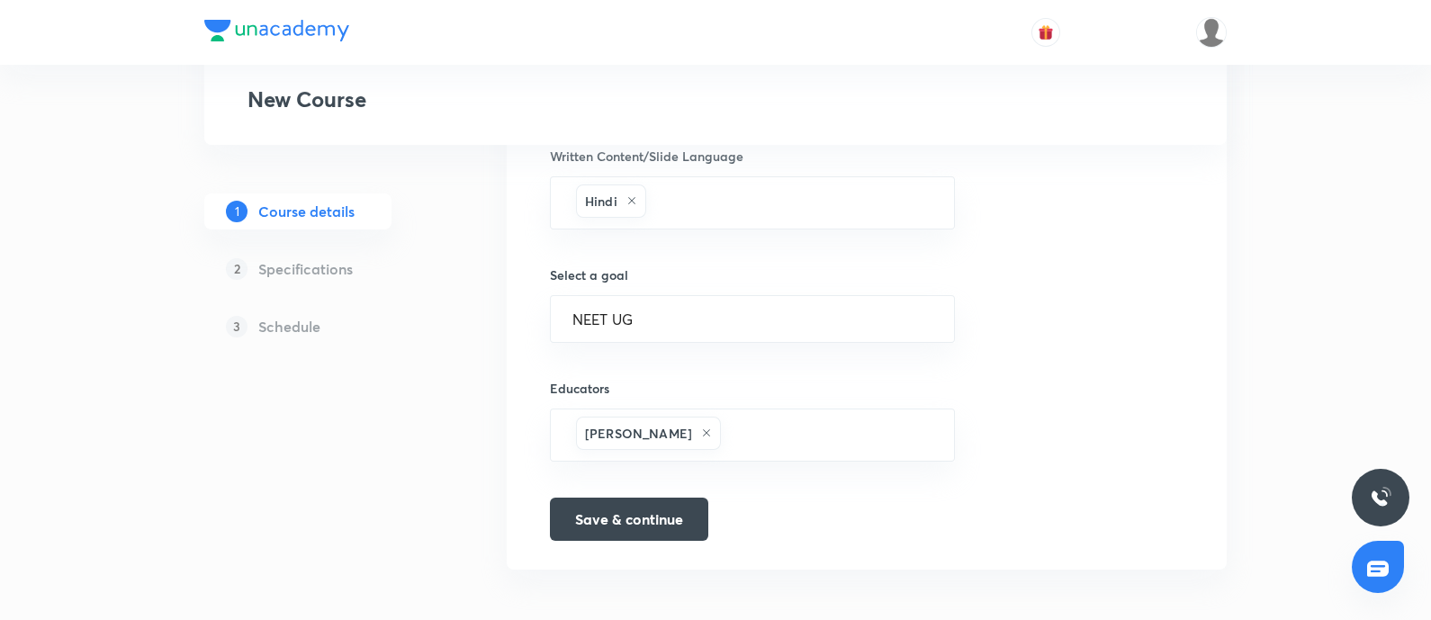
click at [630, 509] on button "Save & continue" at bounding box center [629, 517] width 158 height 43
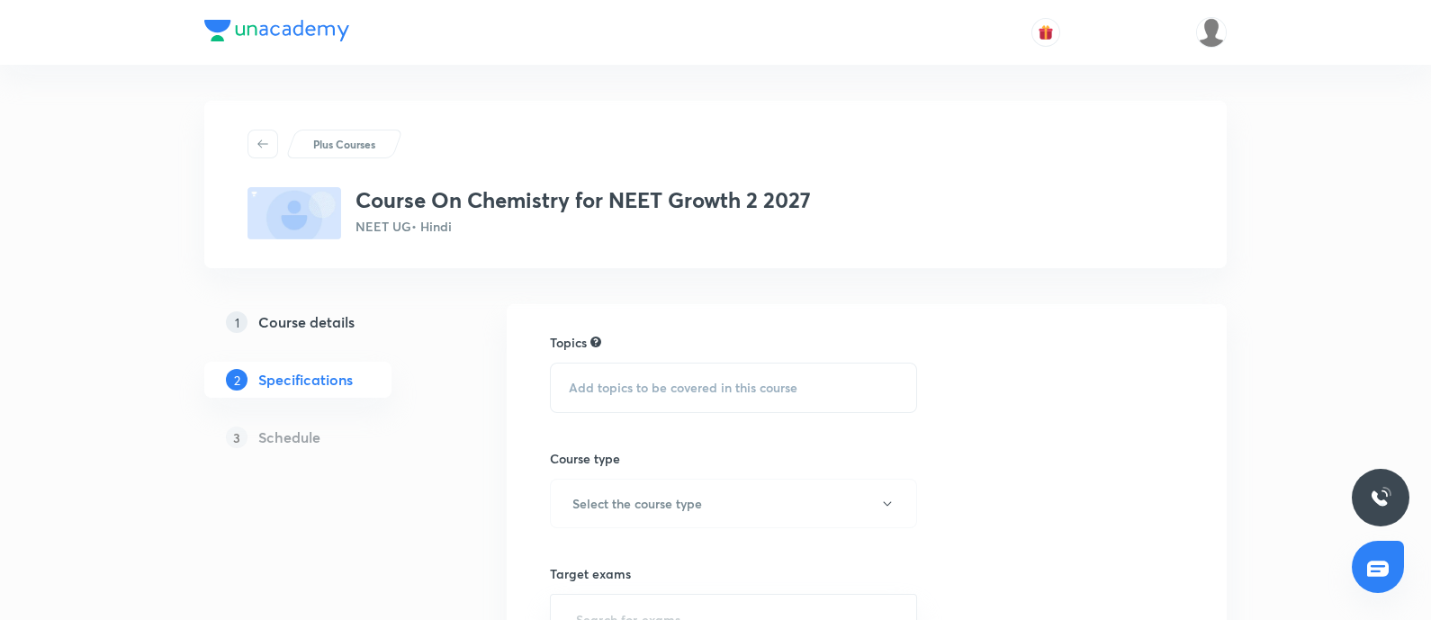
click at [650, 387] on span "Add topics to be covered in this course" at bounding box center [683, 388] width 229 height 14
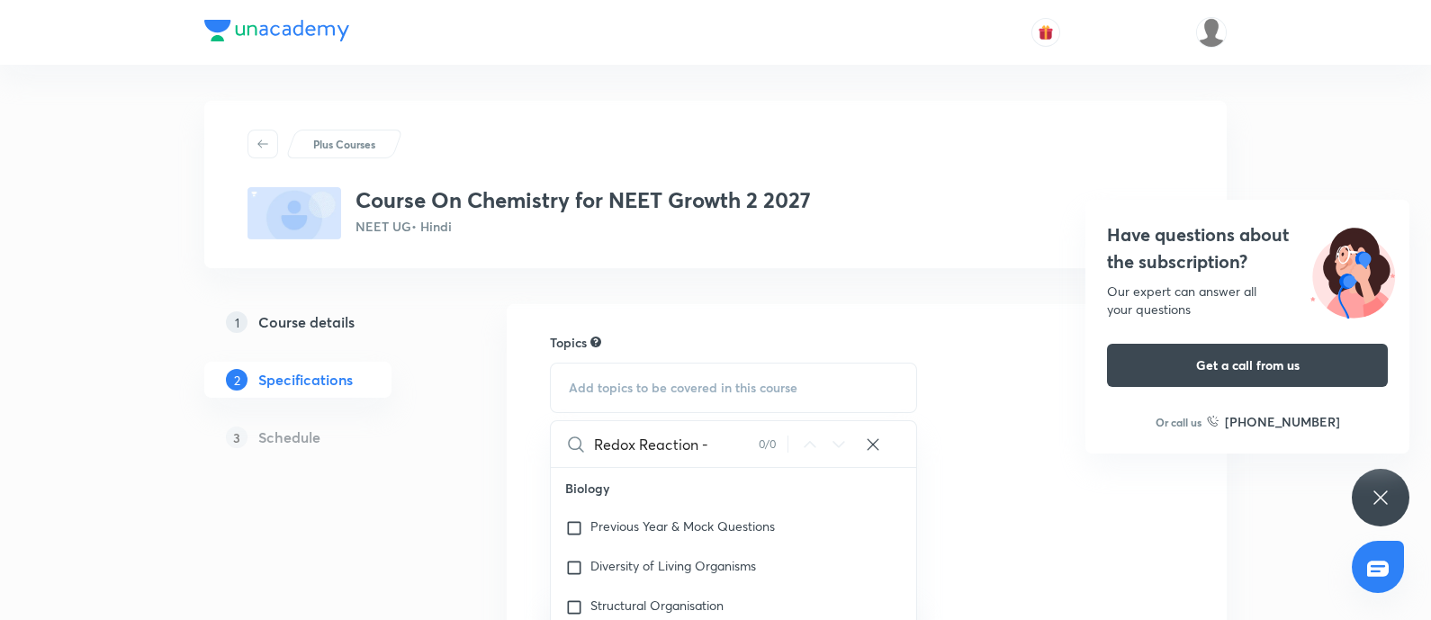
type input "Redox Reaction -"
click at [867, 438] on icon at bounding box center [873, 444] width 12 height 12
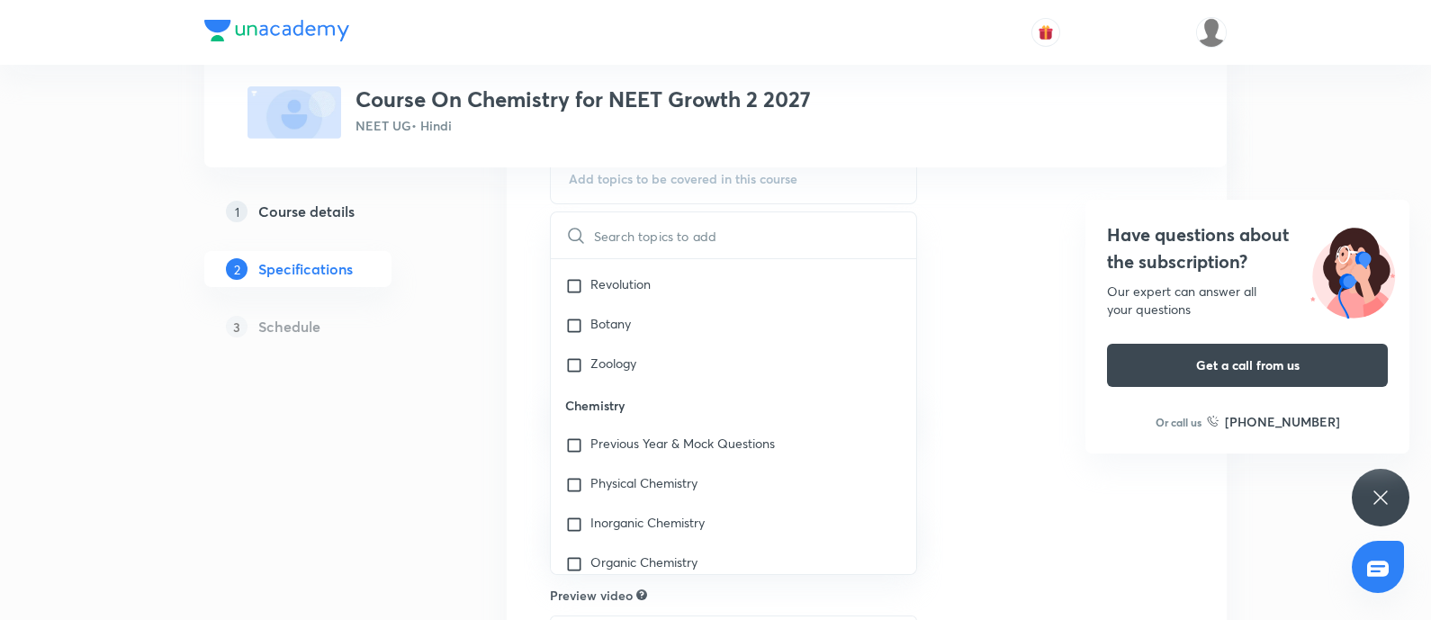
scroll to position [2453, 0]
click at [576, 479] on input "checkbox" at bounding box center [577, 482] width 25 height 18
checkbox input "true"
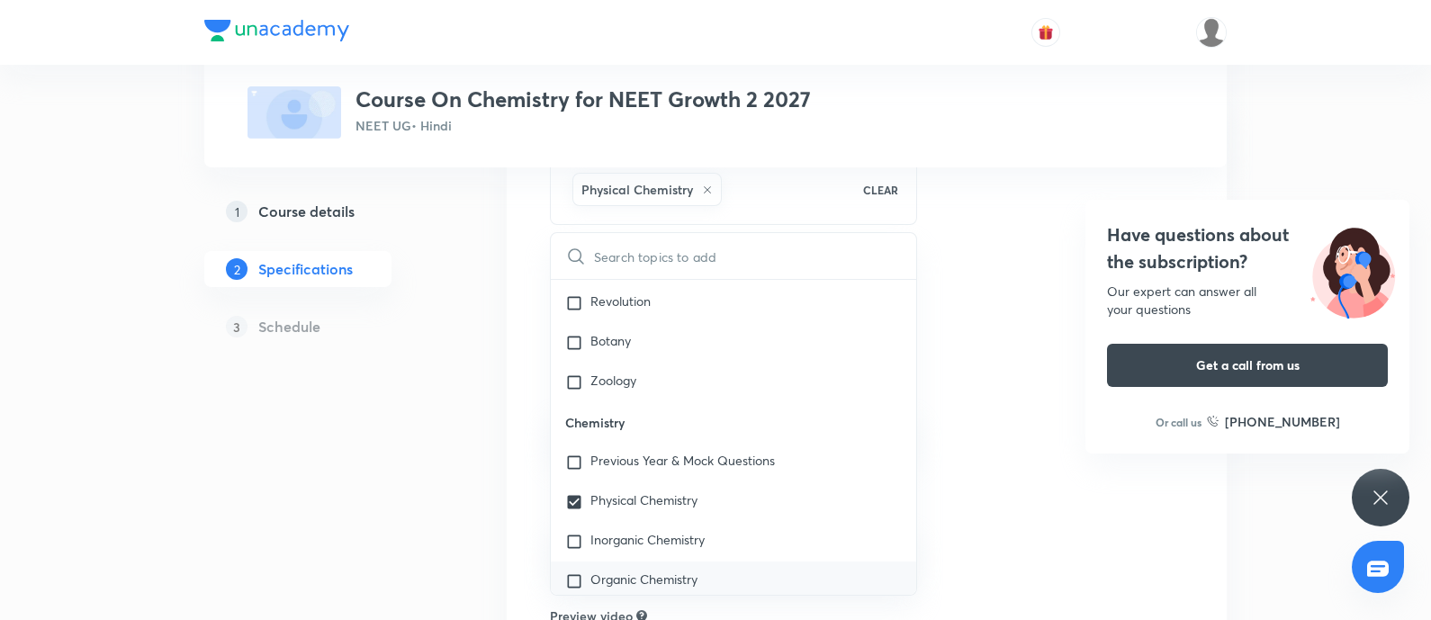
click at [572, 581] on input "checkbox" at bounding box center [577, 581] width 25 height 18
checkbox input "true"
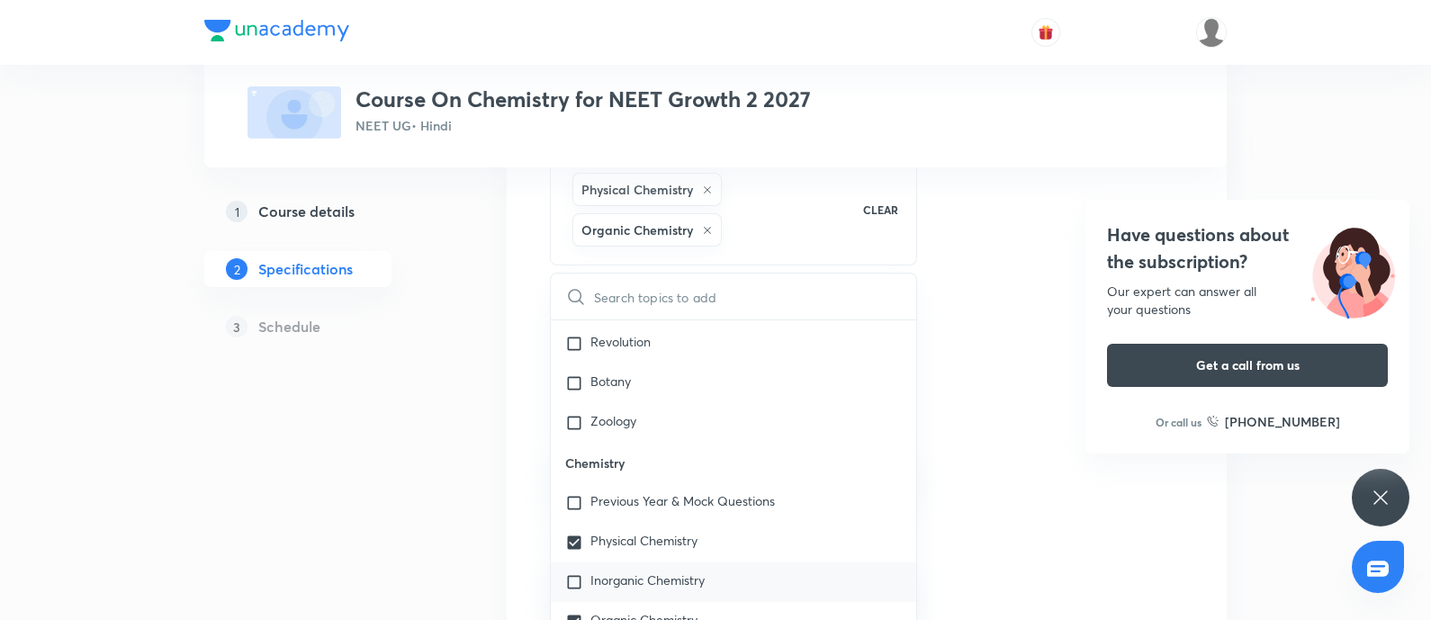
click at [572, 581] on input "checkbox" at bounding box center [577, 582] width 25 height 18
checkbox input "true"
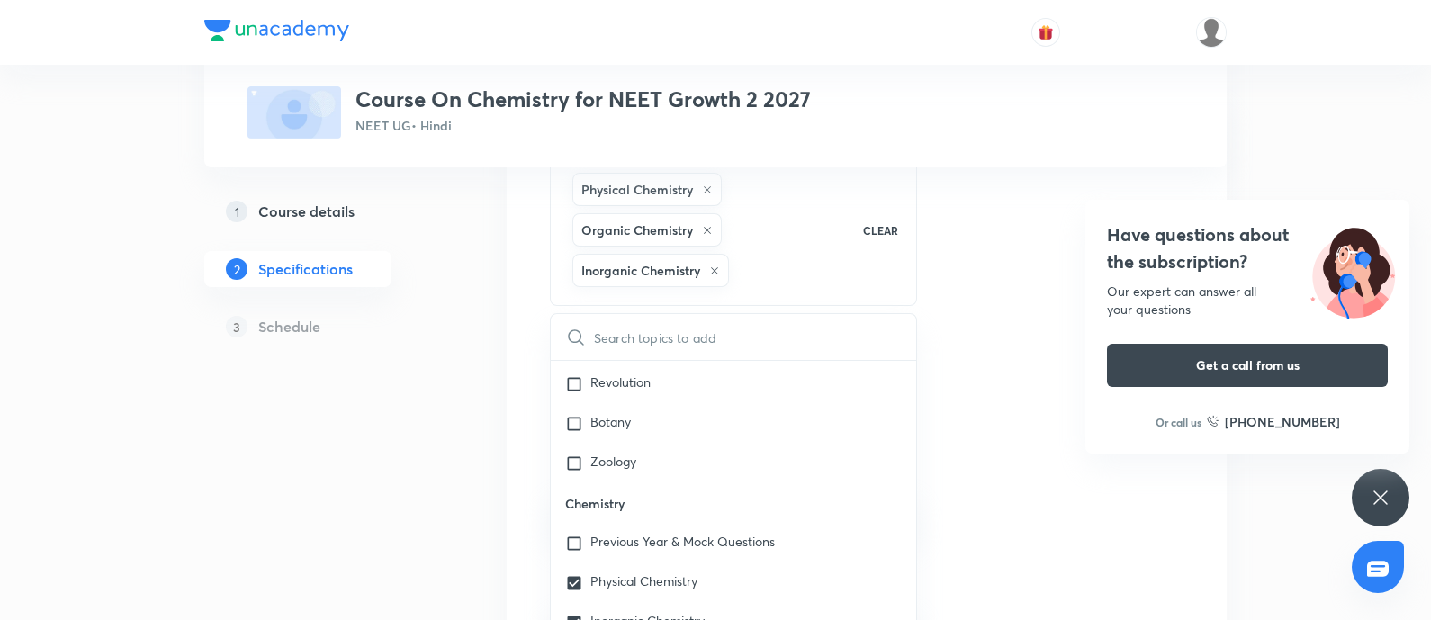
click at [1008, 448] on div "Topics Physical Chemistry Organic Chemistry Inorganic Chemistry CLEAR ​ Biology…" at bounding box center [867, 530] width 634 height 813
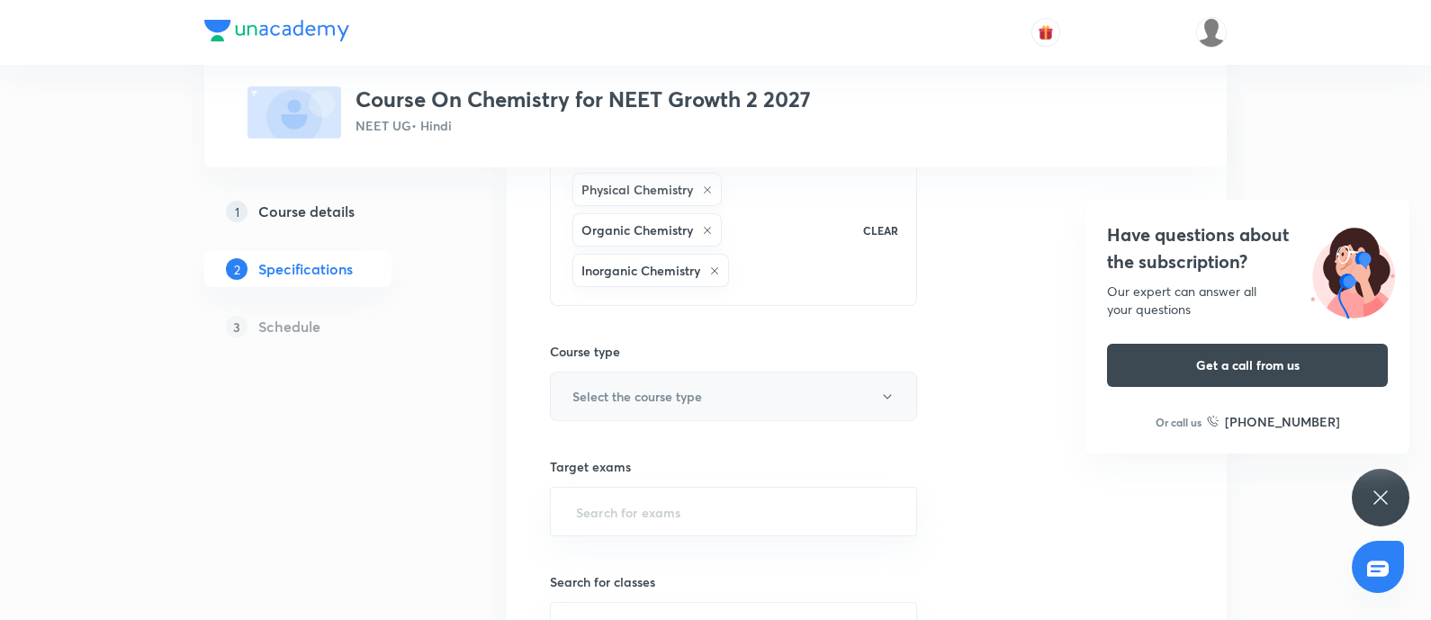
click at [734, 397] on button "Select the course type" at bounding box center [733, 397] width 367 height 50
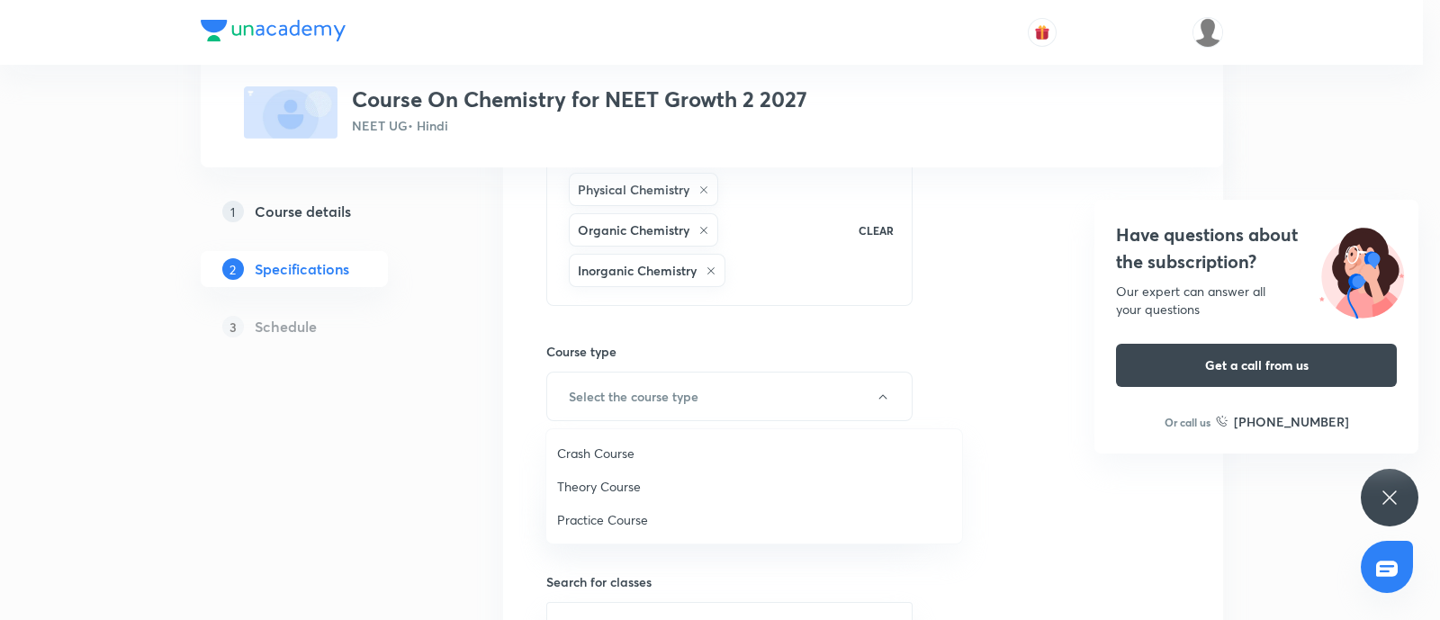
click at [629, 485] on span "Theory Course" at bounding box center [754, 486] width 394 height 19
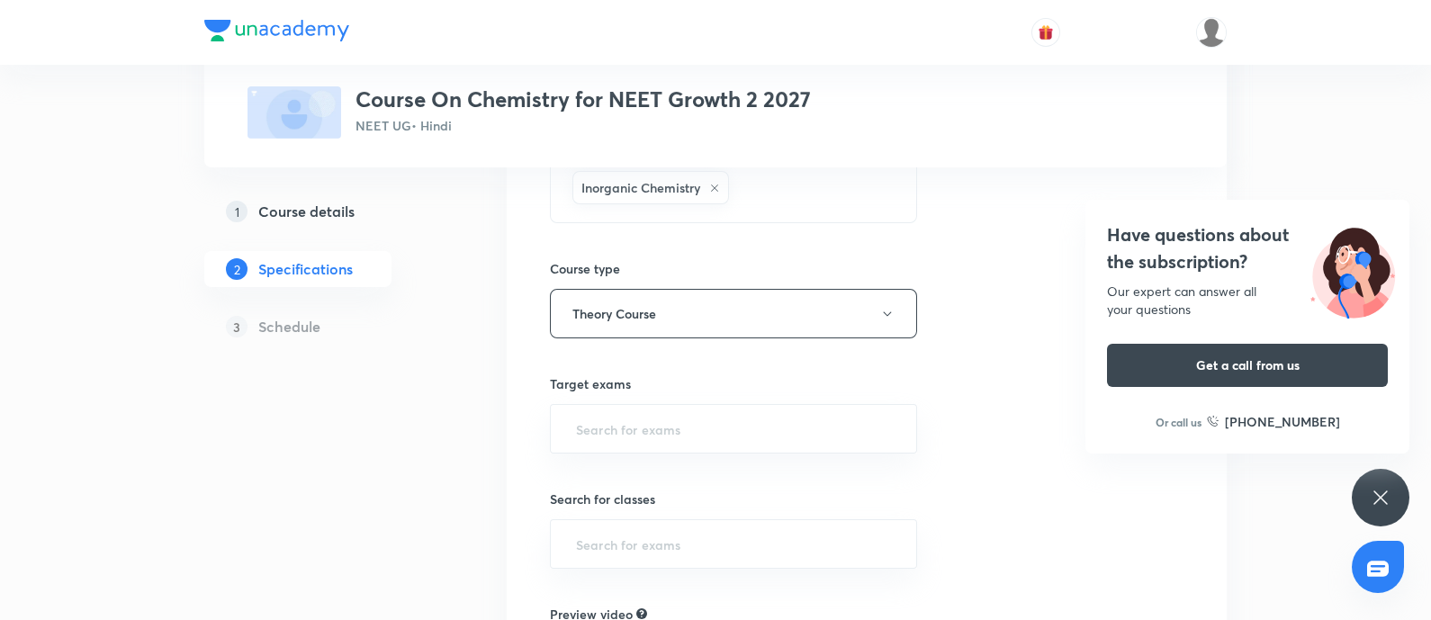
scroll to position [311, 0]
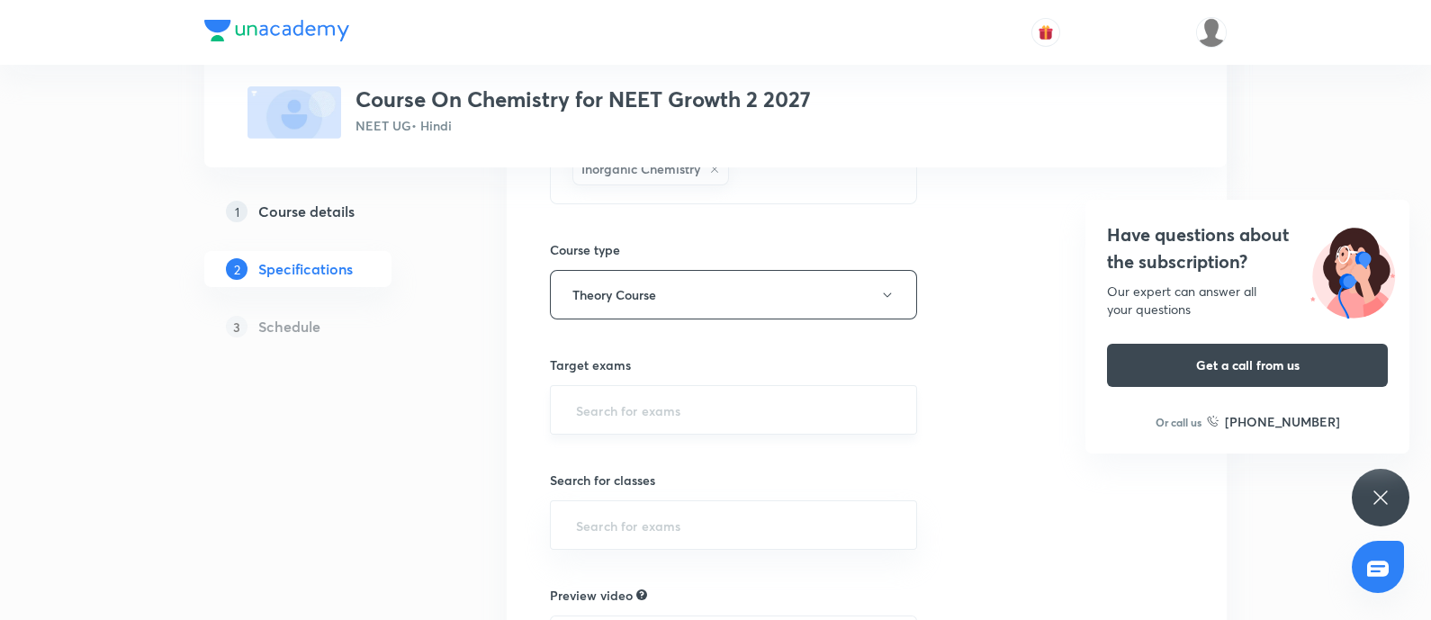
click at [658, 402] on input "text" at bounding box center [733, 409] width 322 height 33
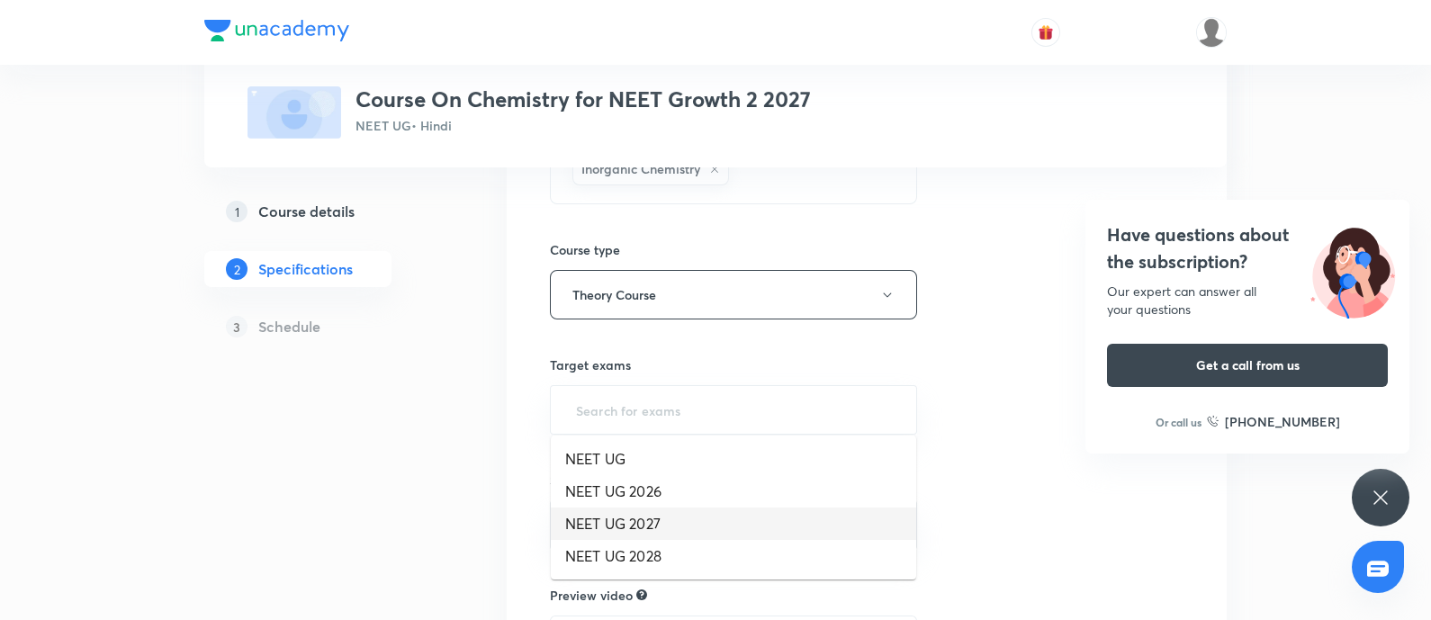
click at [658, 516] on li "NEET UG 2027" at bounding box center [733, 524] width 365 height 32
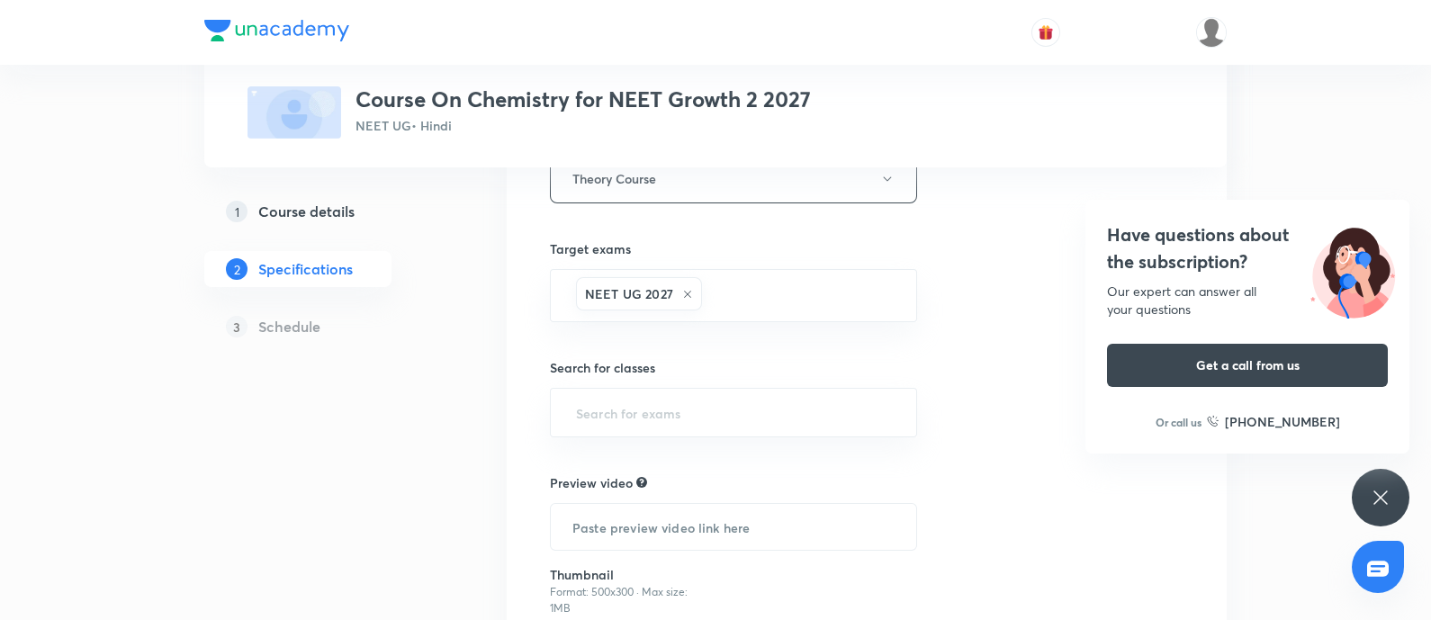
scroll to position [427, 0]
click at [649, 419] on input "text" at bounding box center [733, 412] width 322 height 33
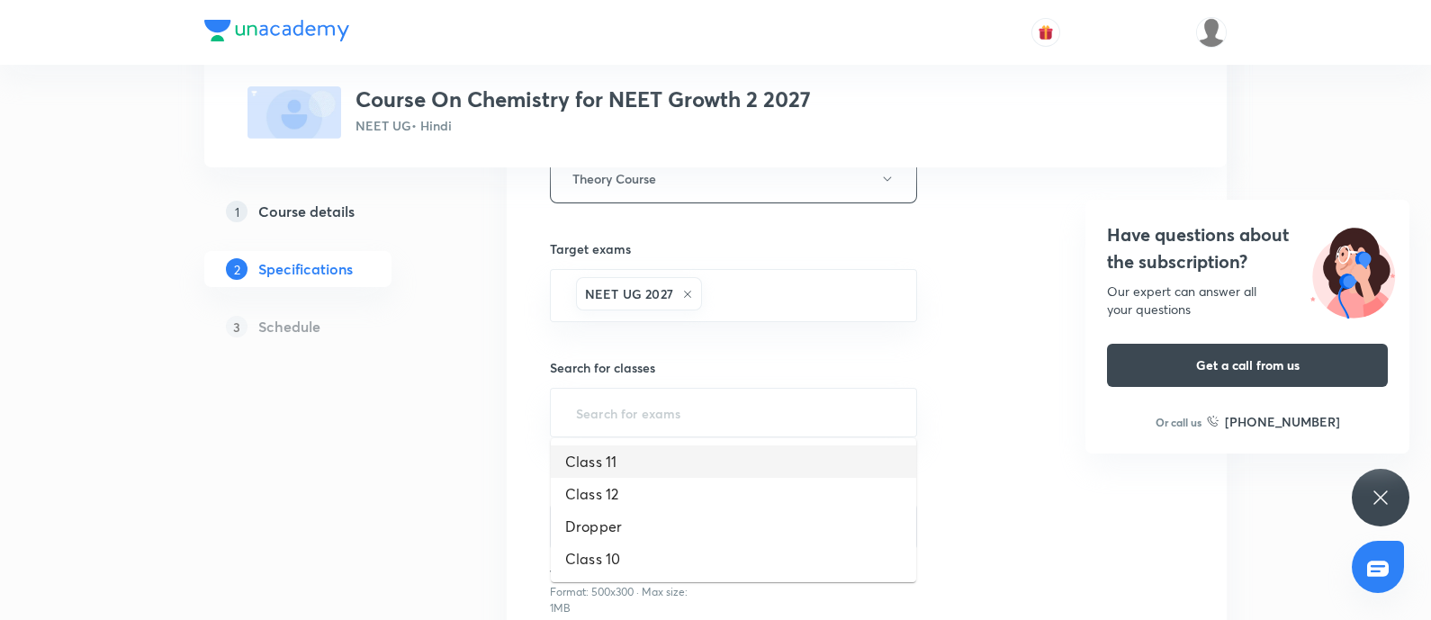
click at [616, 461] on li "Class 11" at bounding box center [733, 462] width 365 height 32
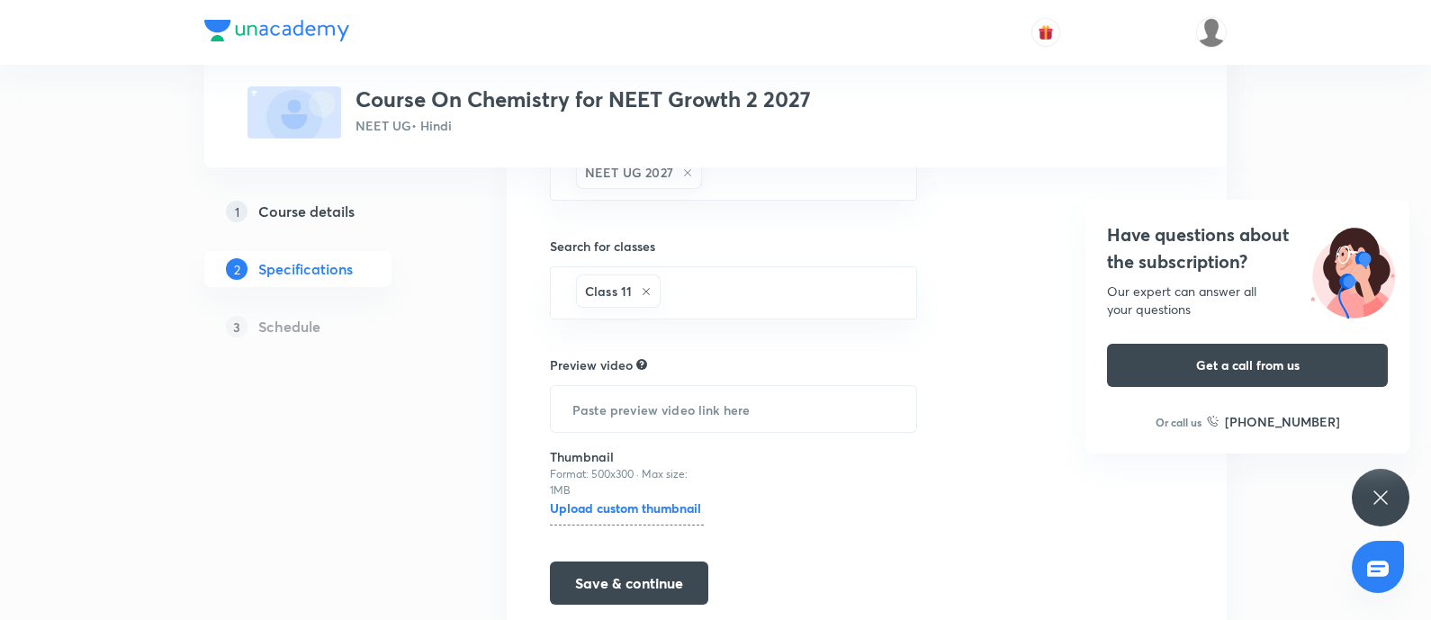
scroll to position [558, 0]
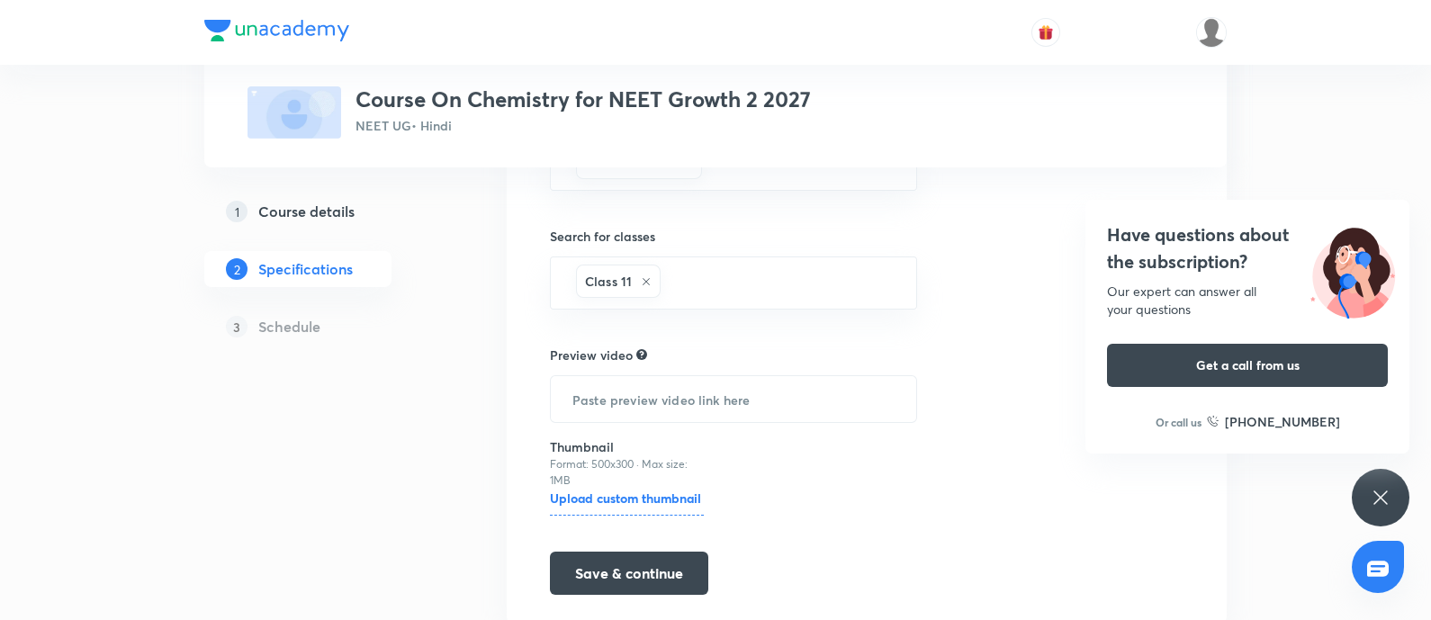
click at [608, 489] on h6 "Upload custom thumbnail" at bounding box center [627, 502] width 154 height 27
click at [0, 0] on input "Upload custom thumbnail" at bounding box center [0, 0] width 0 height 0
click at [629, 563] on button "Save & continue" at bounding box center [629, 571] width 158 height 43
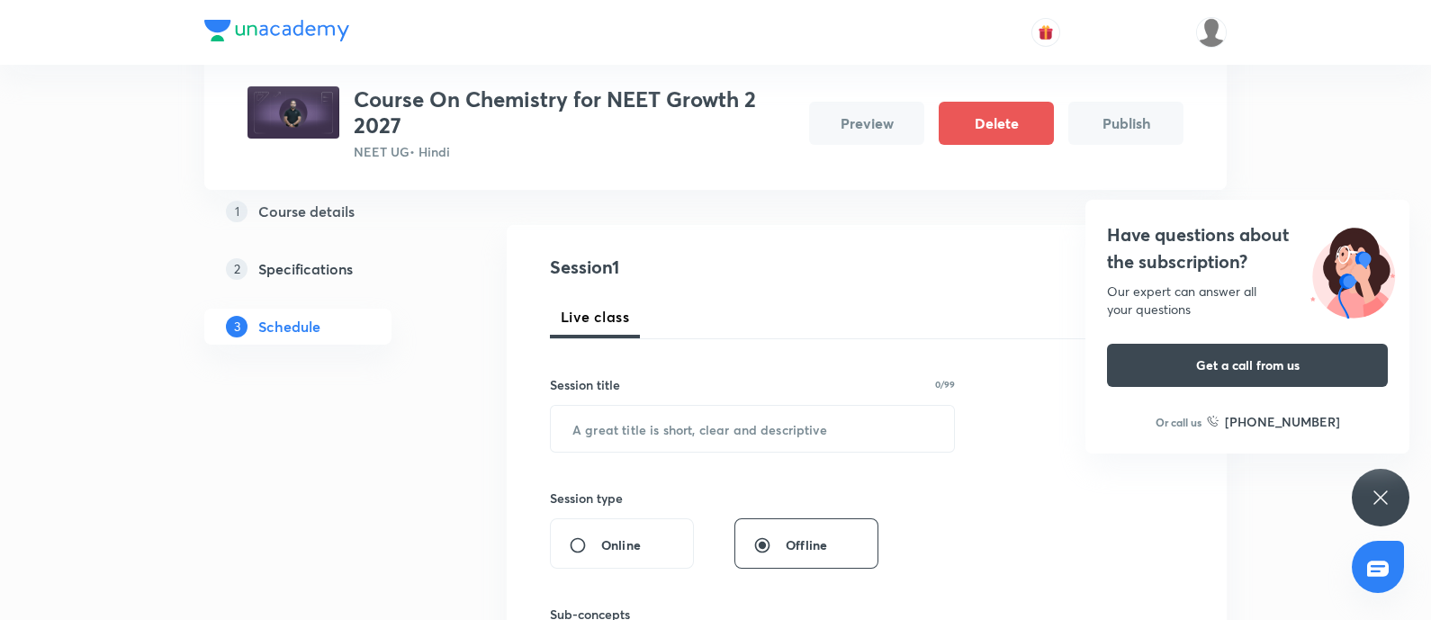
scroll to position [164, 0]
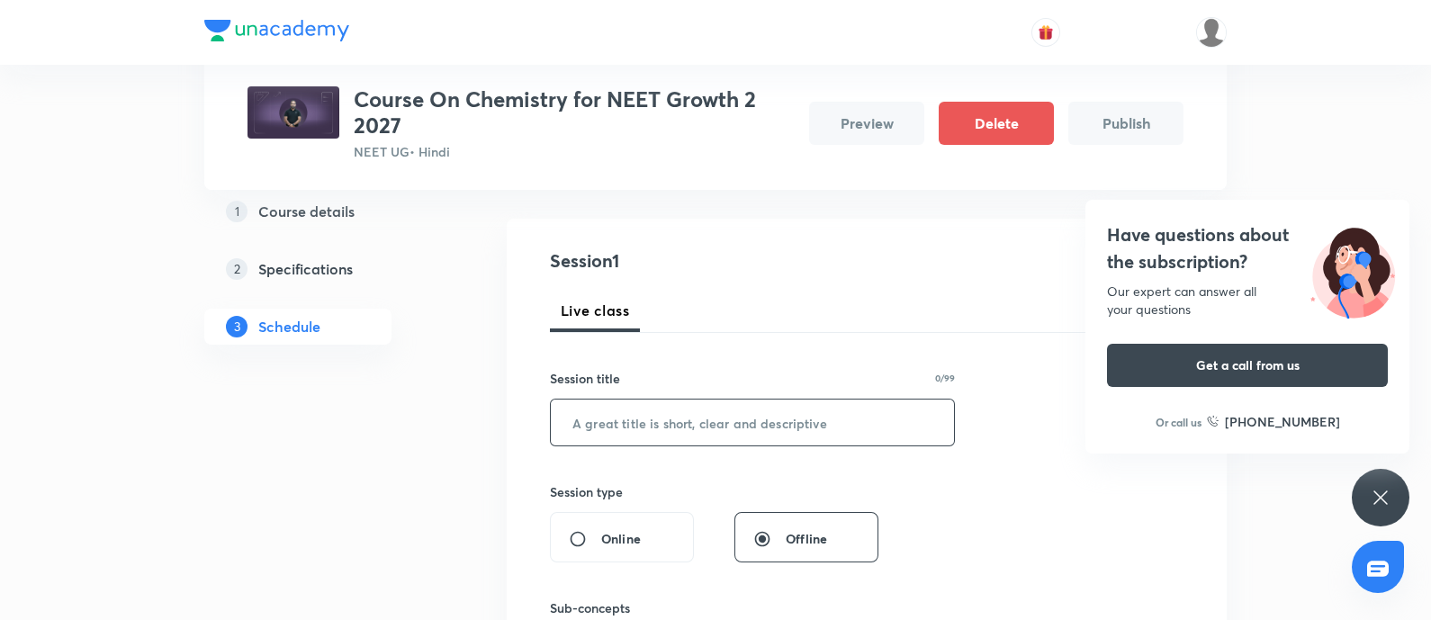
click at [648, 416] on input "text" at bounding box center [752, 423] width 403 height 46
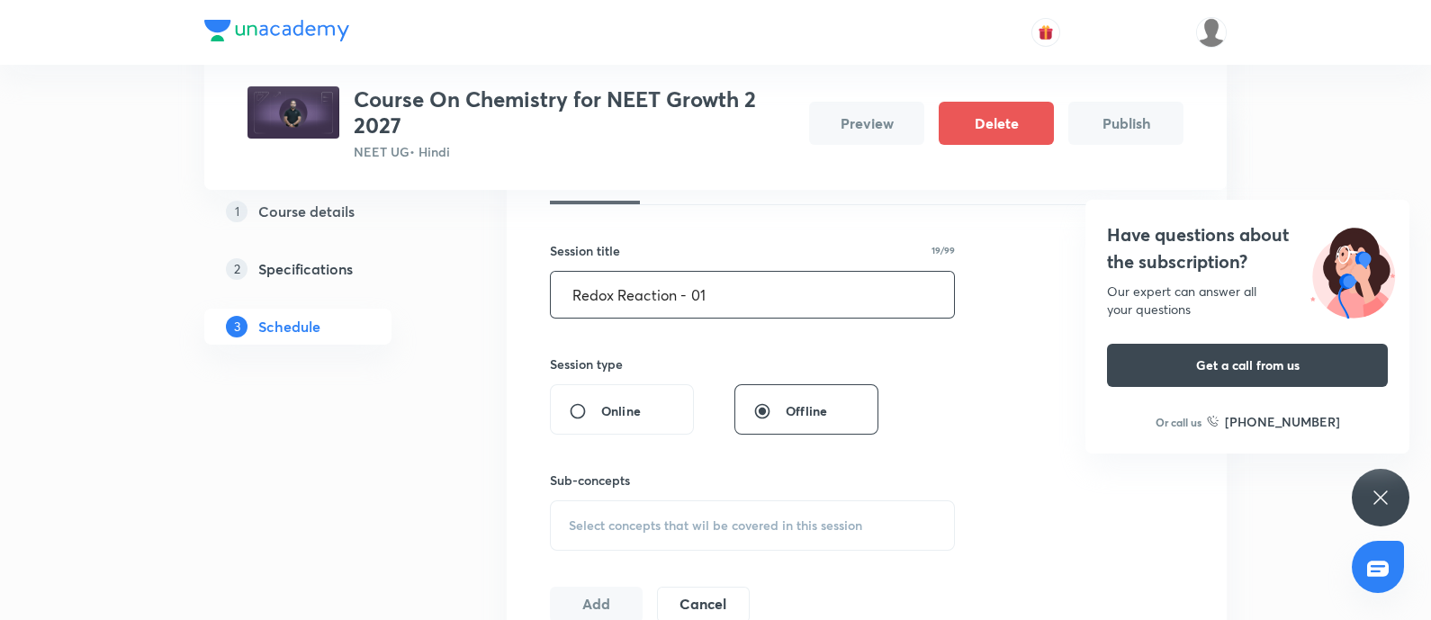
scroll to position [293, 0]
type input "Redox Reaction - 01"
click at [659, 519] on span "Select concepts that wil be covered in this session" at bounding box center [715, 525] width 293 height 14
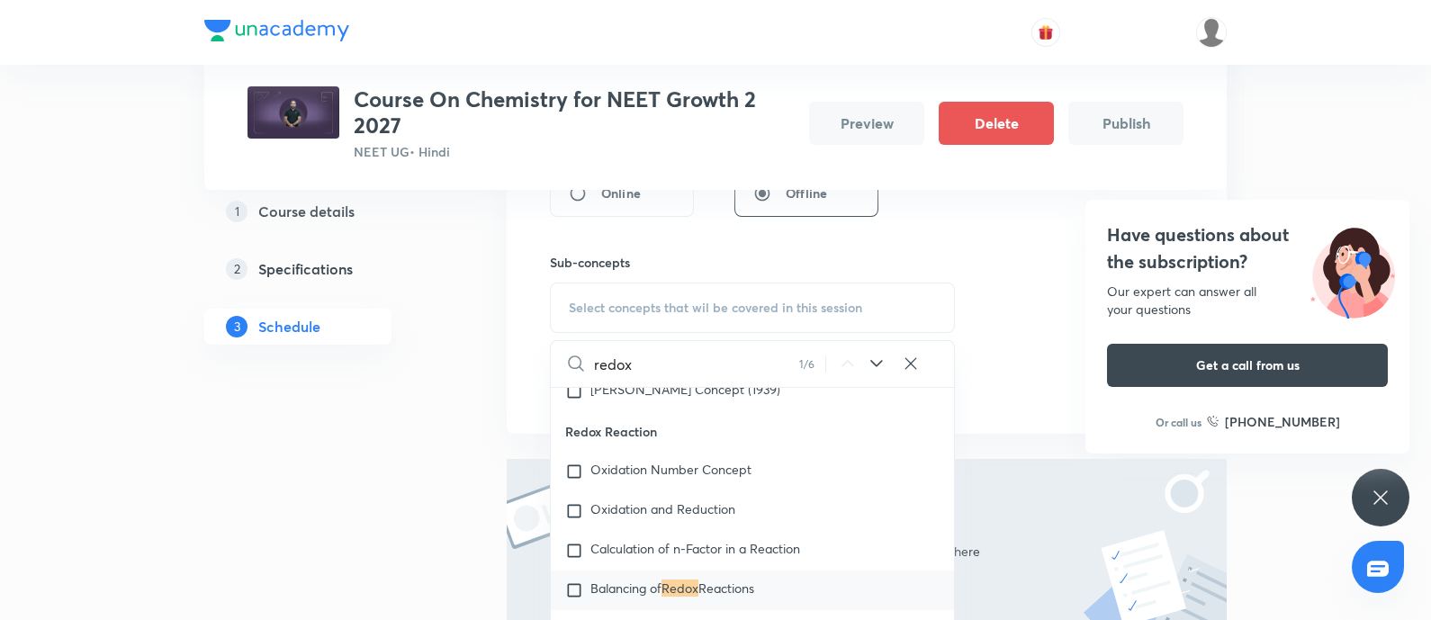
scroll to position [510, 0]
type input "redox"
click at [572, 480] on input "checkbox" at bounding box center [577, 471] width 25 height 18
checkbox input "true"
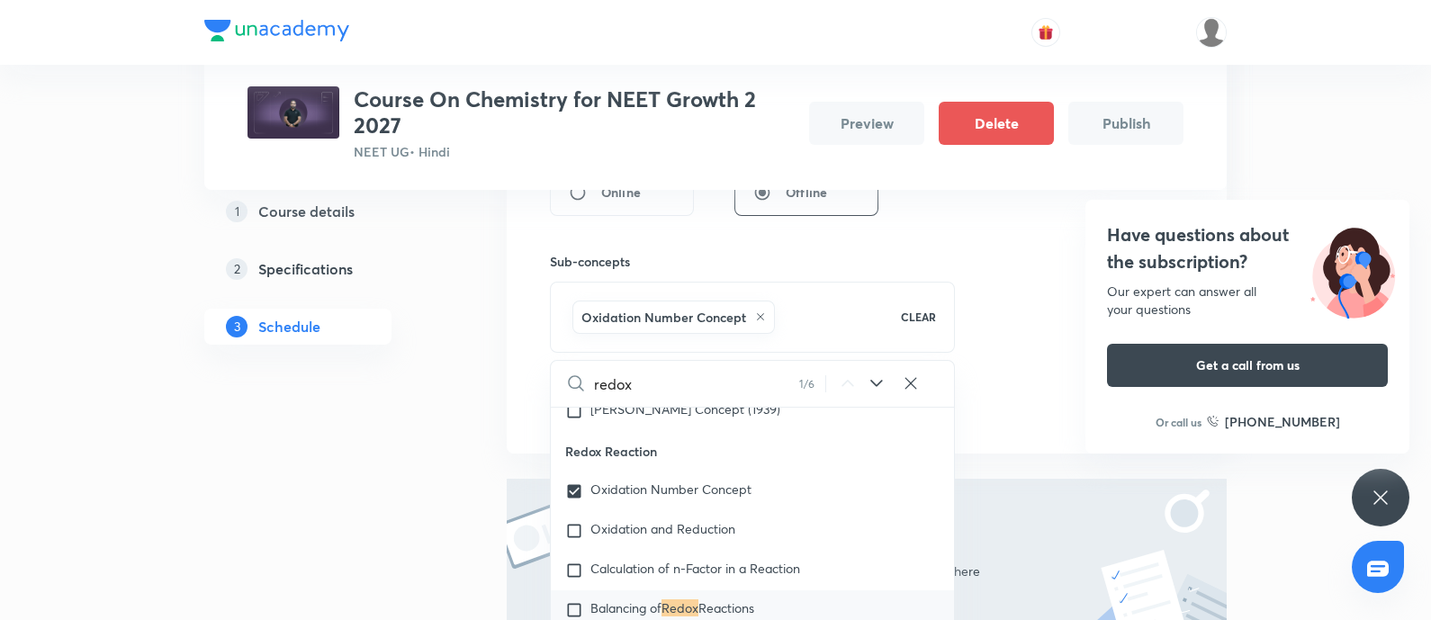
click at [1026, 401] on div "Session 1 Live class Session title 19/99 Redox Reaction - 01 ​ Session type Onl…" at bounding box center [867, 163] width 634 height 524
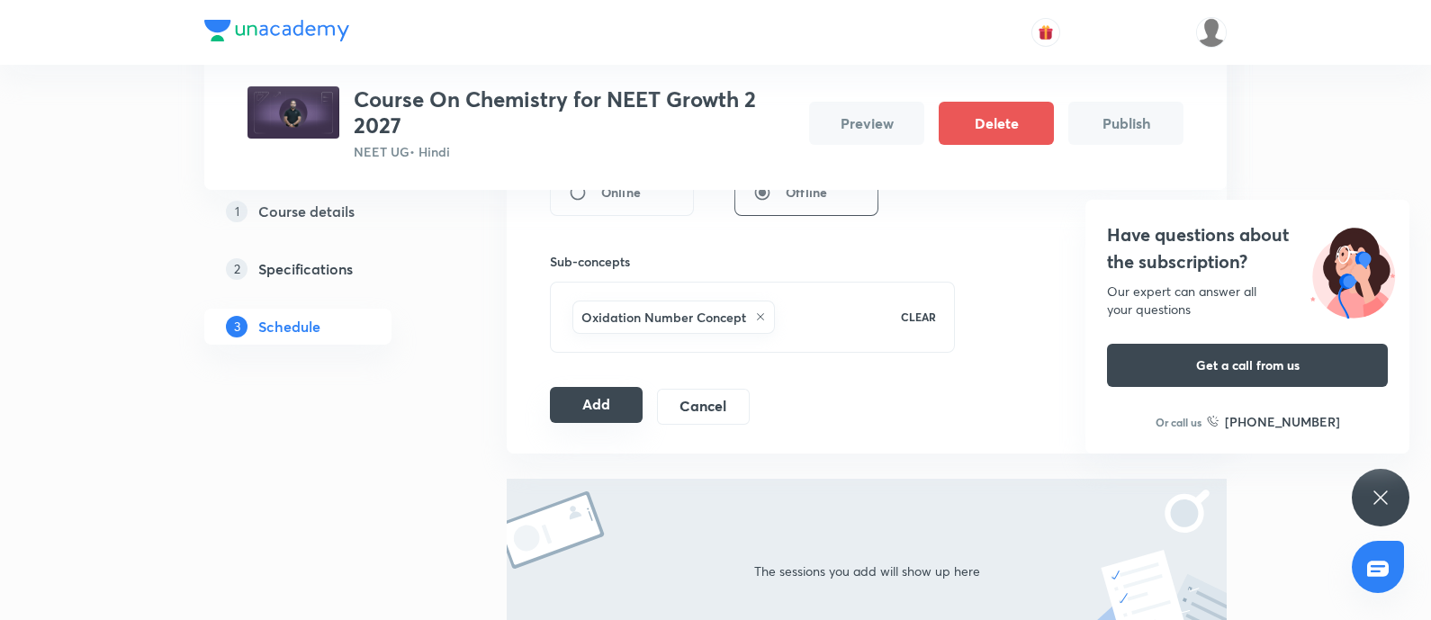
click at [599, 410] on button "Add" at bounding box center [596, 405] width 93 height 36
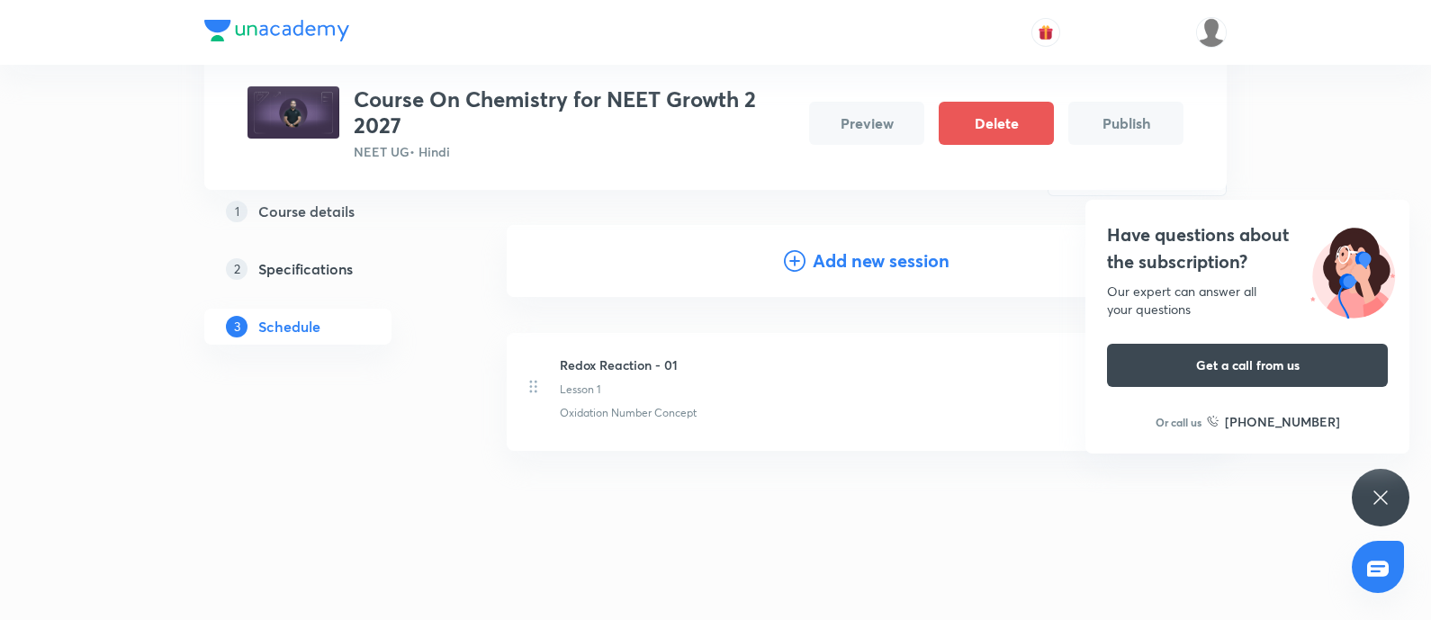
scroll to position [172, 0]
click at [1386, 489] on icon at bounding box center [1381, 498] width 22 height 22
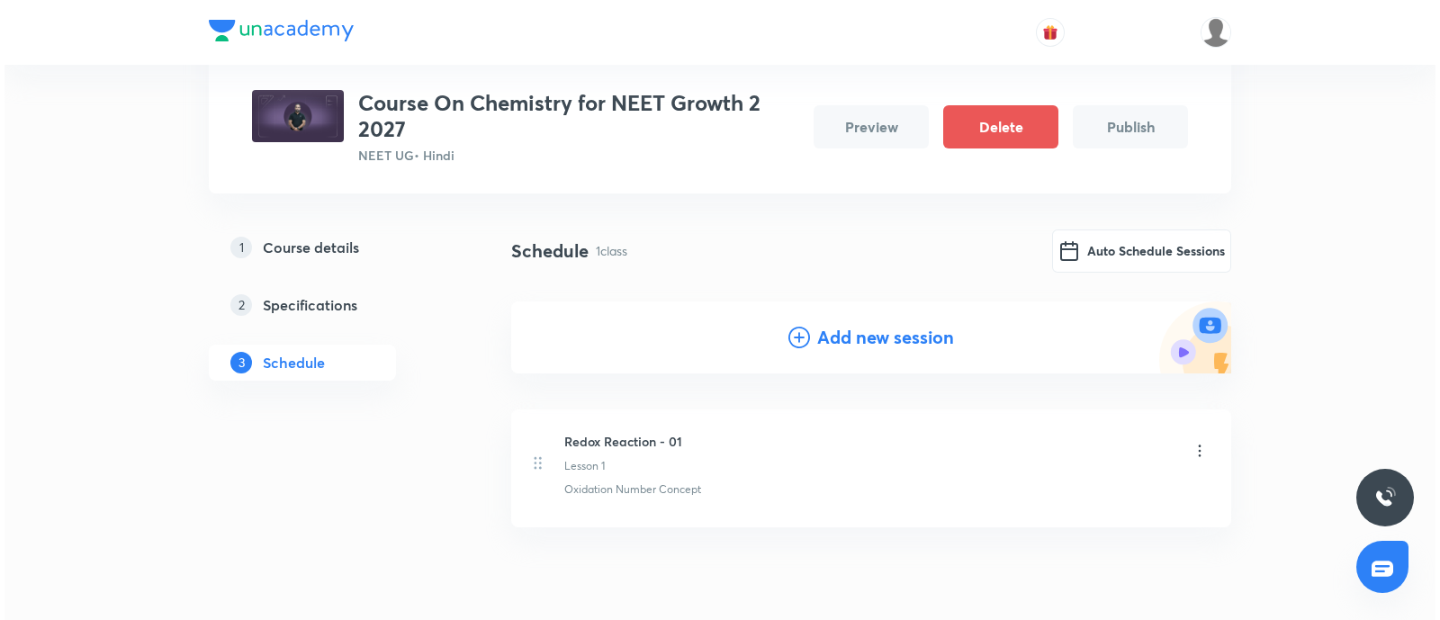
scroll to position [94, 0]
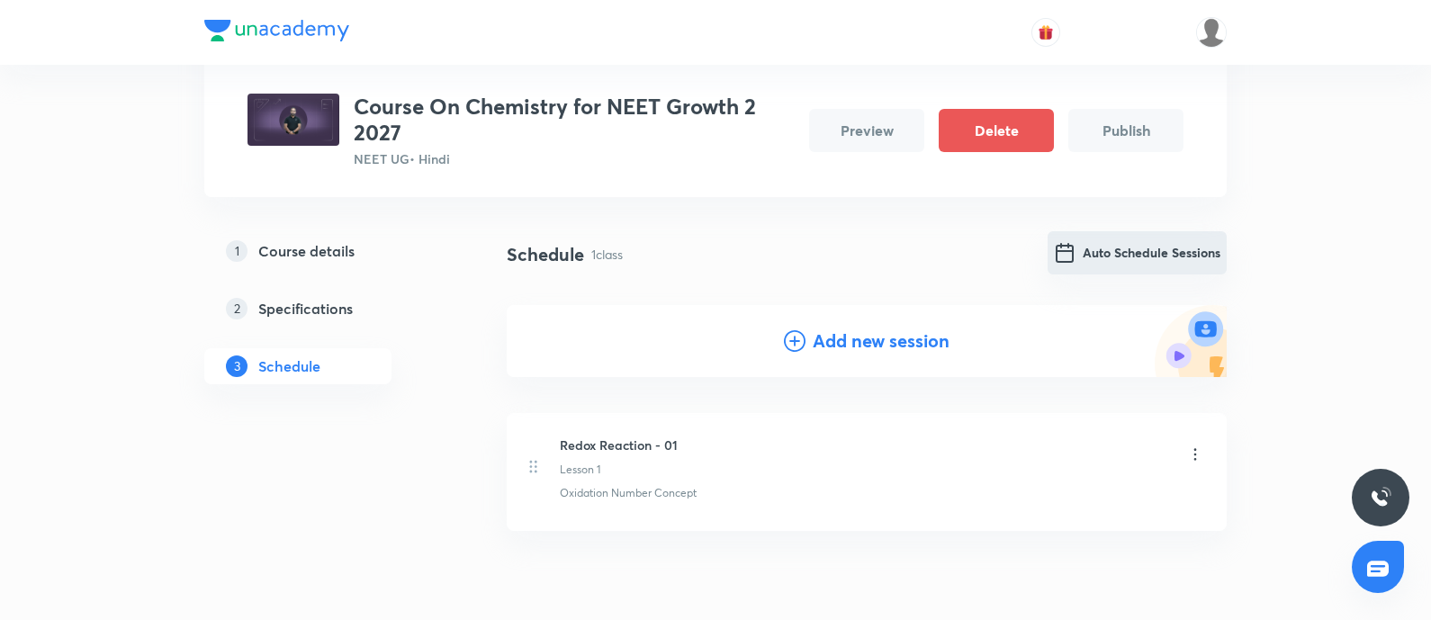
click at [1160, 245] on button "Auto Schedule Sessions" at bounding box center [1137, 252] width 179 height 43
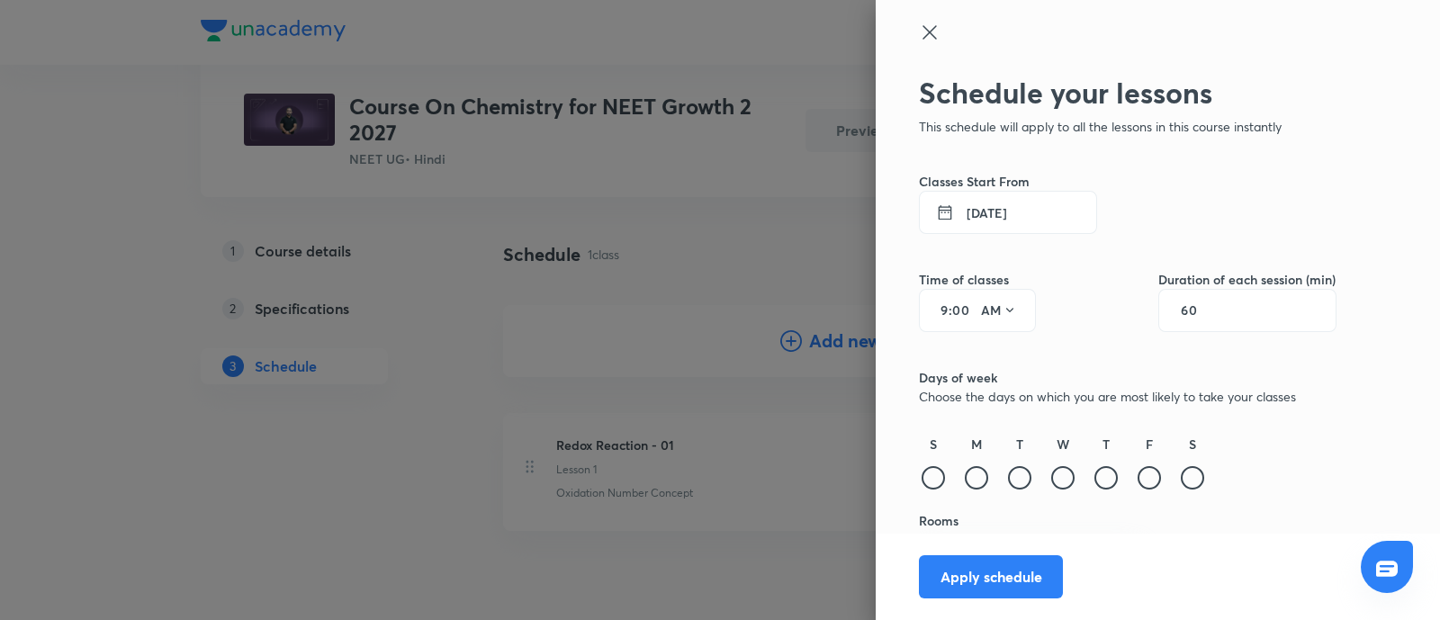
click at [929, 310] on input "9" at bounding box center [938, 310] width 22 height 14
type input "5"
type input "50"
click at [1201, 305] on div "60" at bounding box center [1247, 310] width 178 height 43
click at [1192, 315] on input "60" at bounding box center [1198, 310] width 34 height 14
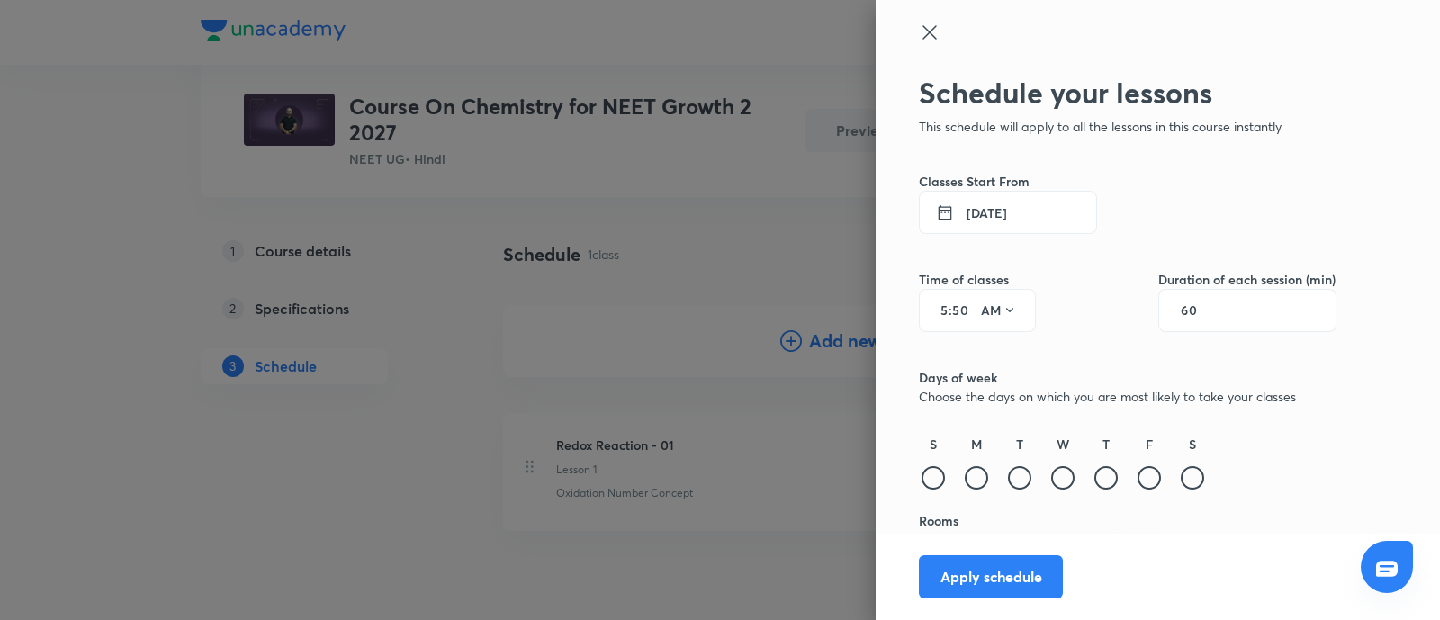
click at [1192, 315] on input "60" at bounding box center [1198, 310] width 34 height 14
type input "75"
click at [1003, 308] on icon at bounding box center [1010, 310] width 14 height 14
click at [985, 347] on div "PM" at bounding box center [982, 356] width 65 height 43
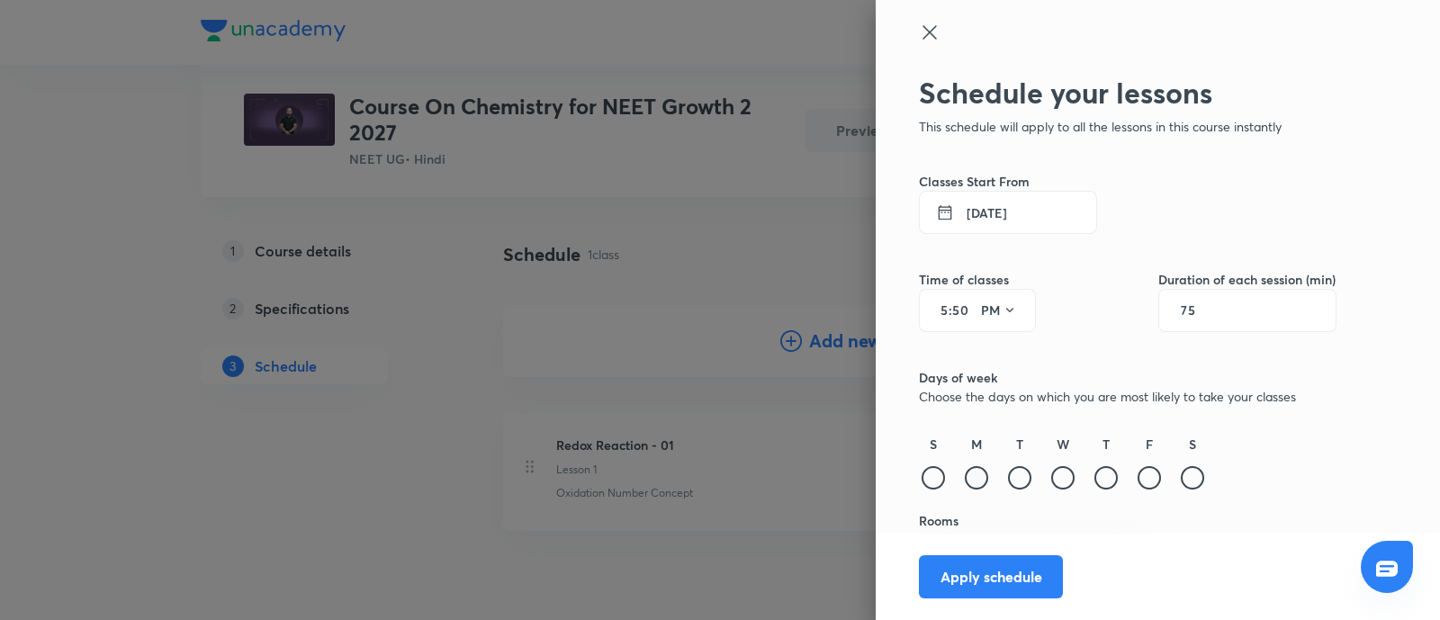
click at [965, 473] on div at bounding box center [976, 477] width 23 height 23
click at [1009, 478] on div at bounding box center [1019, 477] width 23 height 23
click at [1051, 479] on div at bounding box center [1062, 477] width 23 height 23
click at [1094, 479] on div at bounding box center [1105, 477] width 23 height 23
click at [1139, 483] on div at bounding box center [1149, 477] width 23 height 23
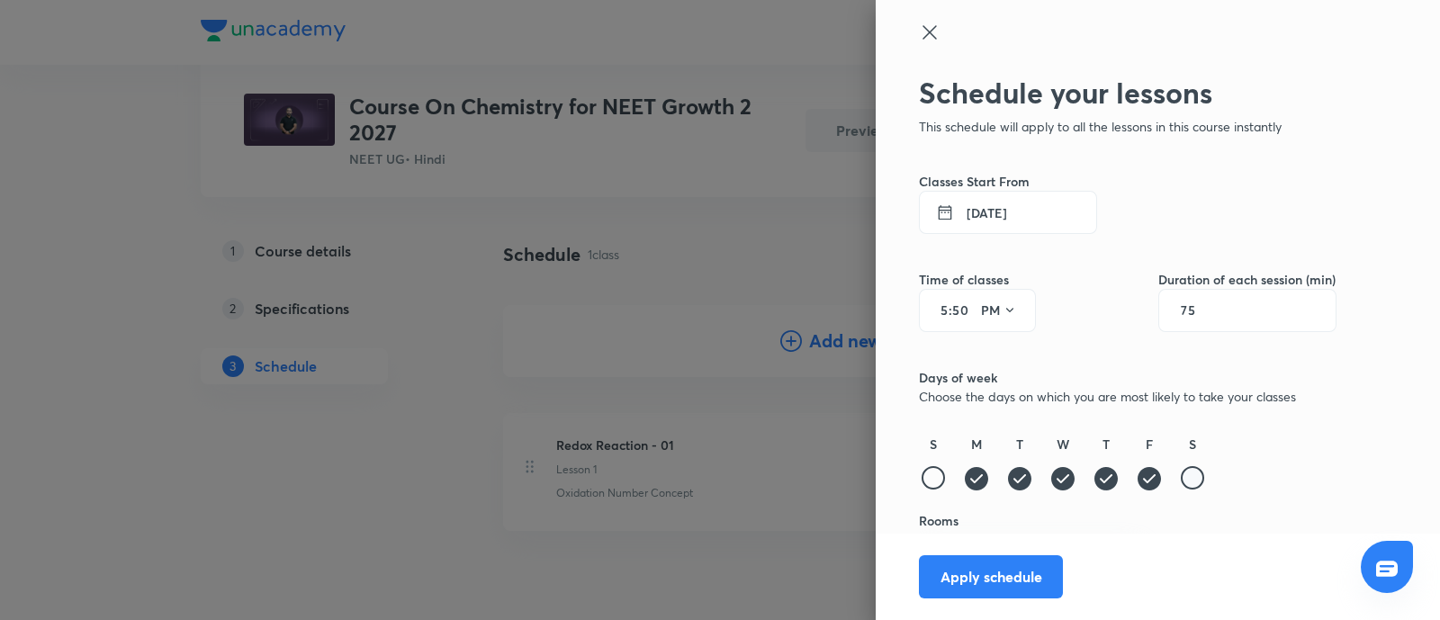
click at [1181, 475] on div at bounding box center [1192, 477] width 23 height 23
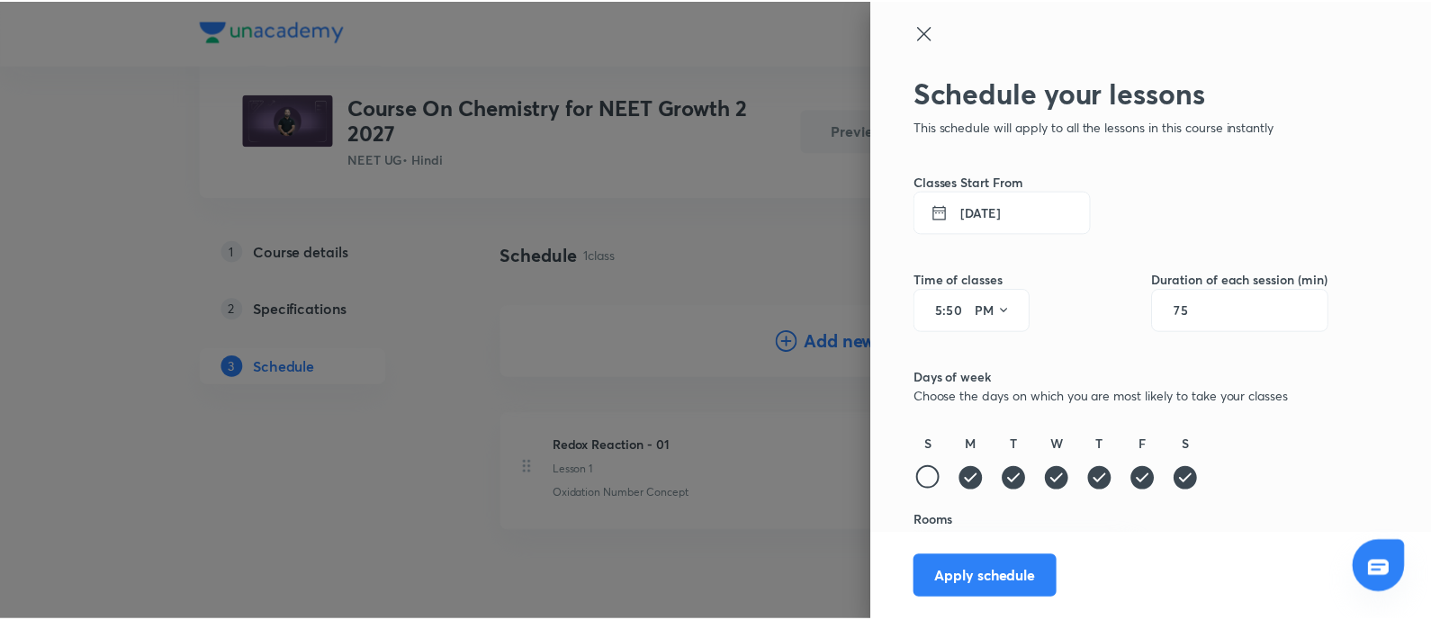
scroll to position [45, 0]
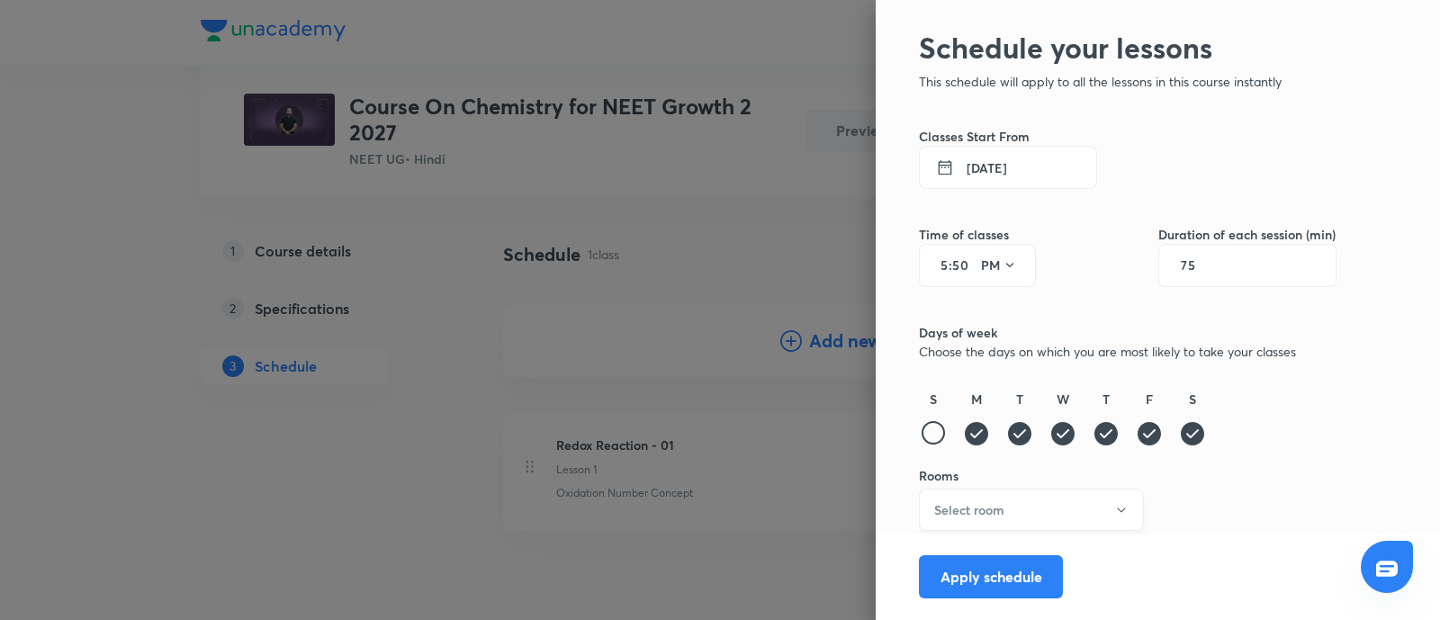
click at [968, 518] on h6 "Select room" at bounding box center [969, 509] width 70 height 19
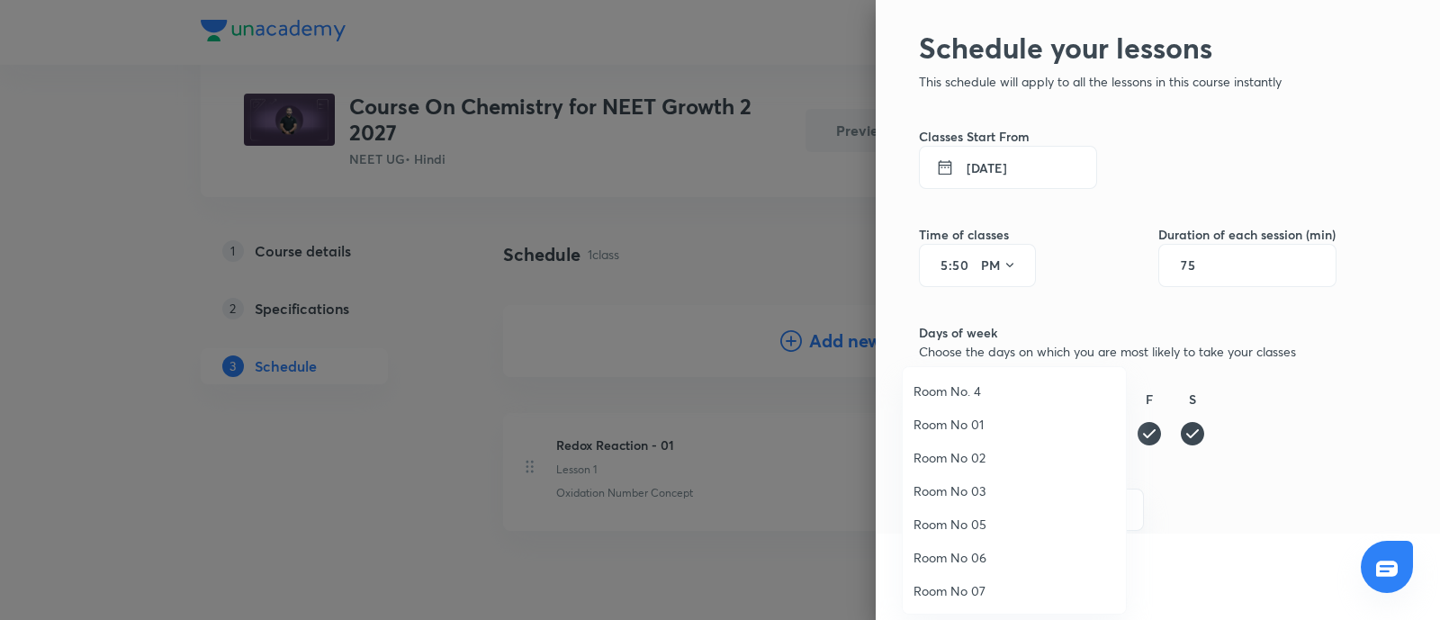
click at [966, 387] on span "Room No. 4" at bounding box center [1015, 391] width 202 height 19
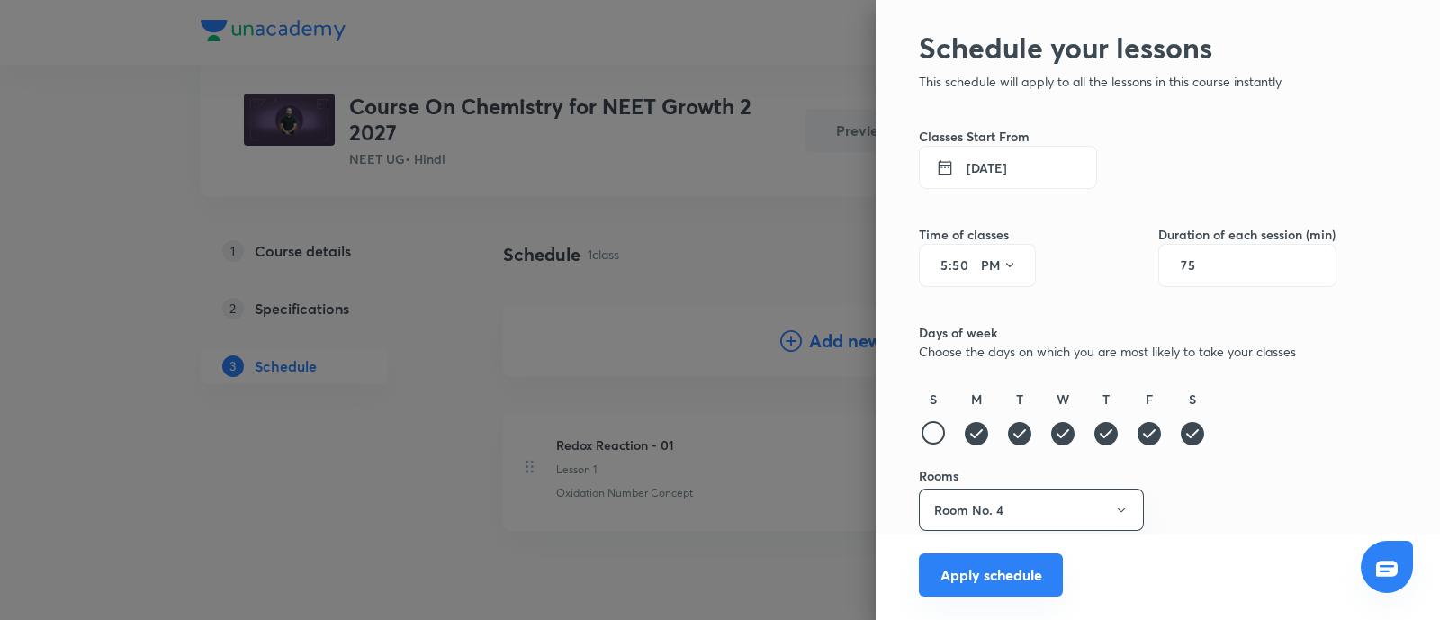
click at [959, 563] on button "Apply schedule" at bounding box center [991, 575] width 144 height 43
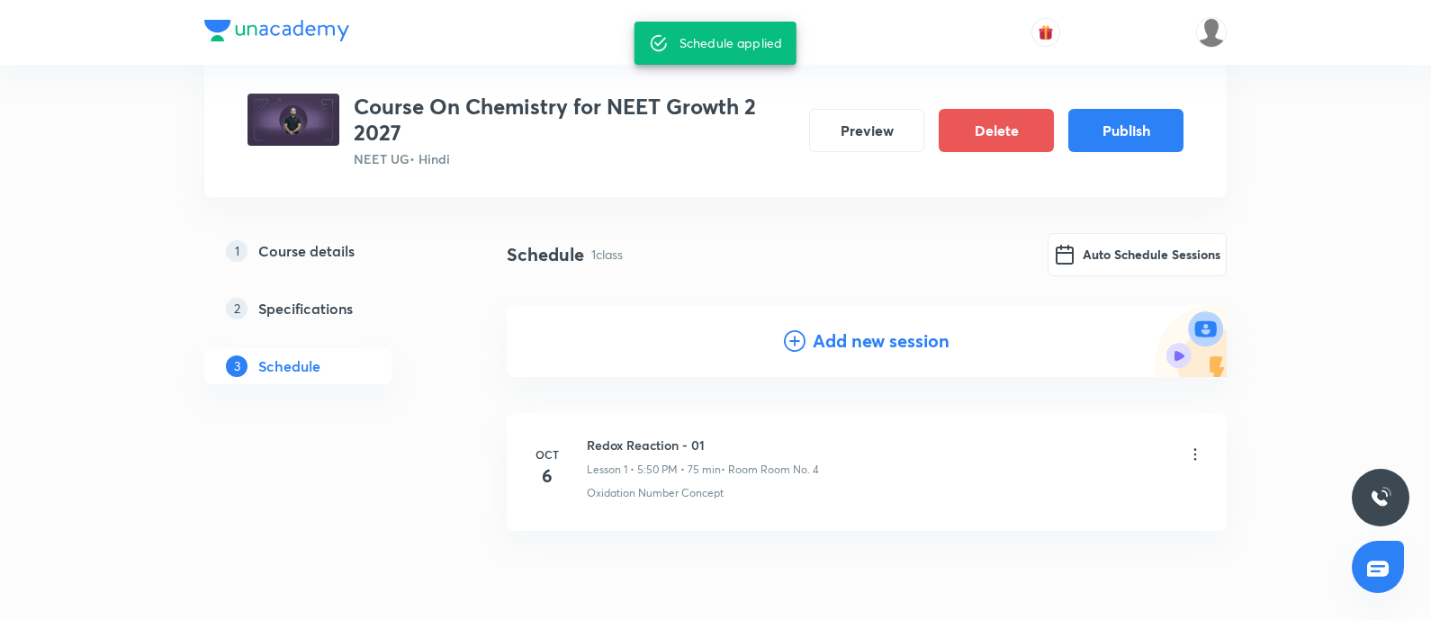
click at [130, 228] on div "Plus Courses Course On Chemistry for NEET Growth 2 2027 NEET UG • Hindi Preview…" at bounding box center [715, 303] width 1431 height 794
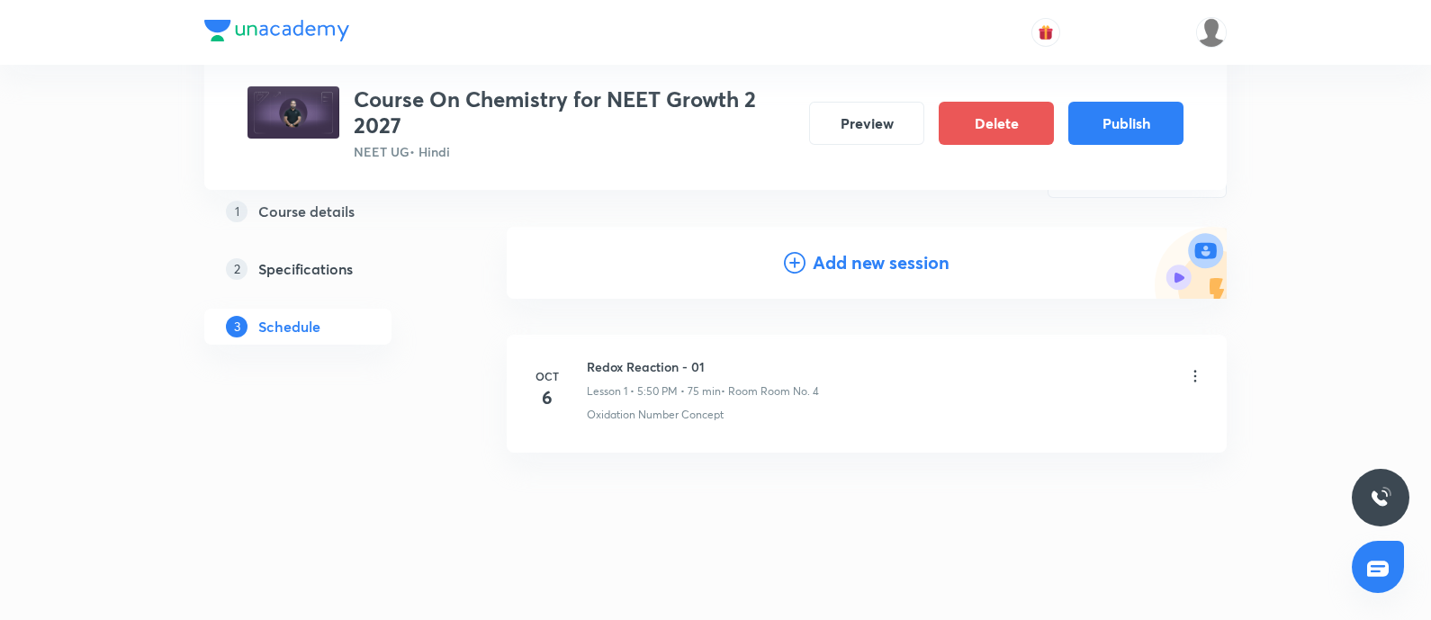
scroll to position [0, 0]
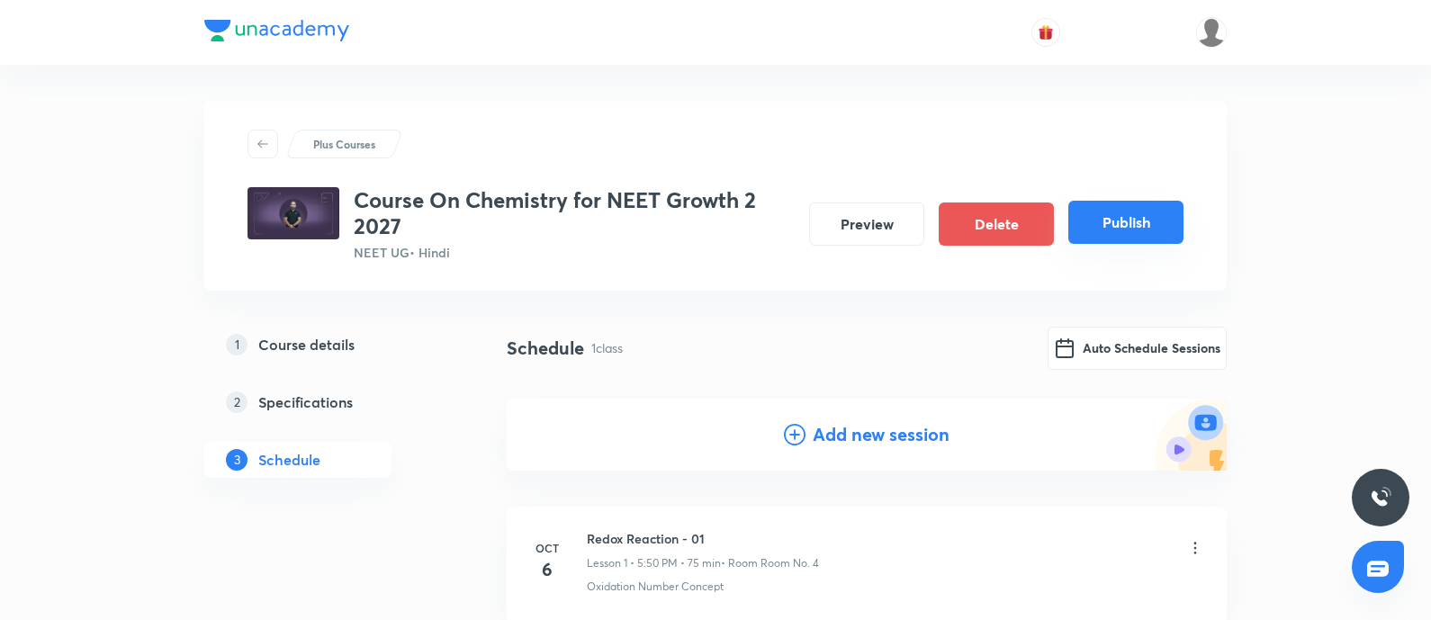
click at [1145, 226] on button "Publish" at bounding box center [1125, 222] width 115 height 43
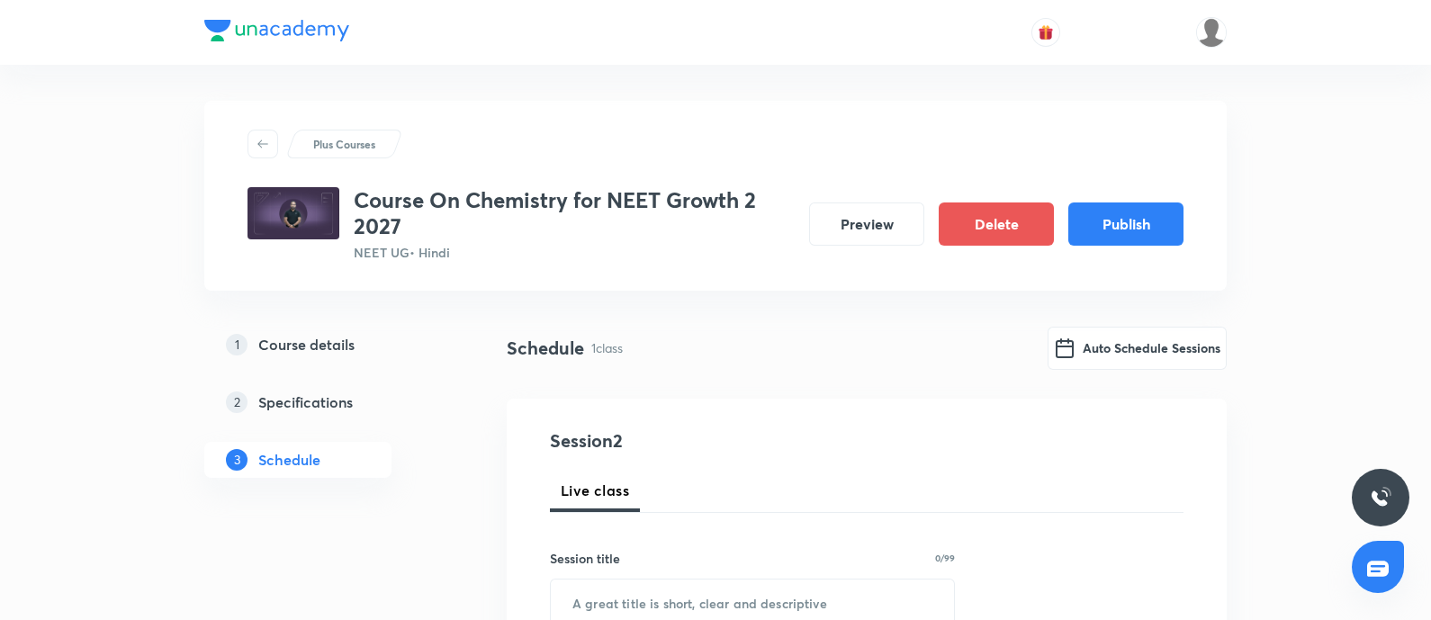
scroll to position [998, 0]
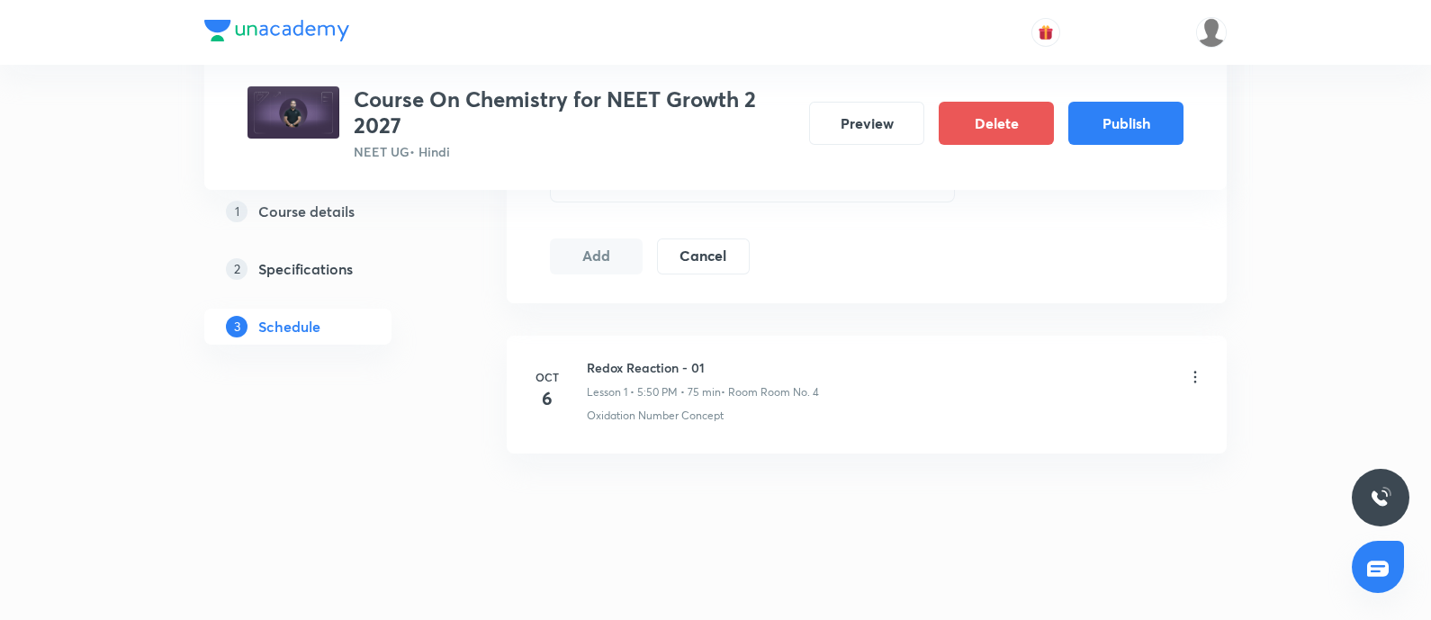
click at [592, 370] on h6 "Redox Reaction - 01" at bounding box center [703, 367] width 232 height 19
copy h6 "Redox Reaction - 01"
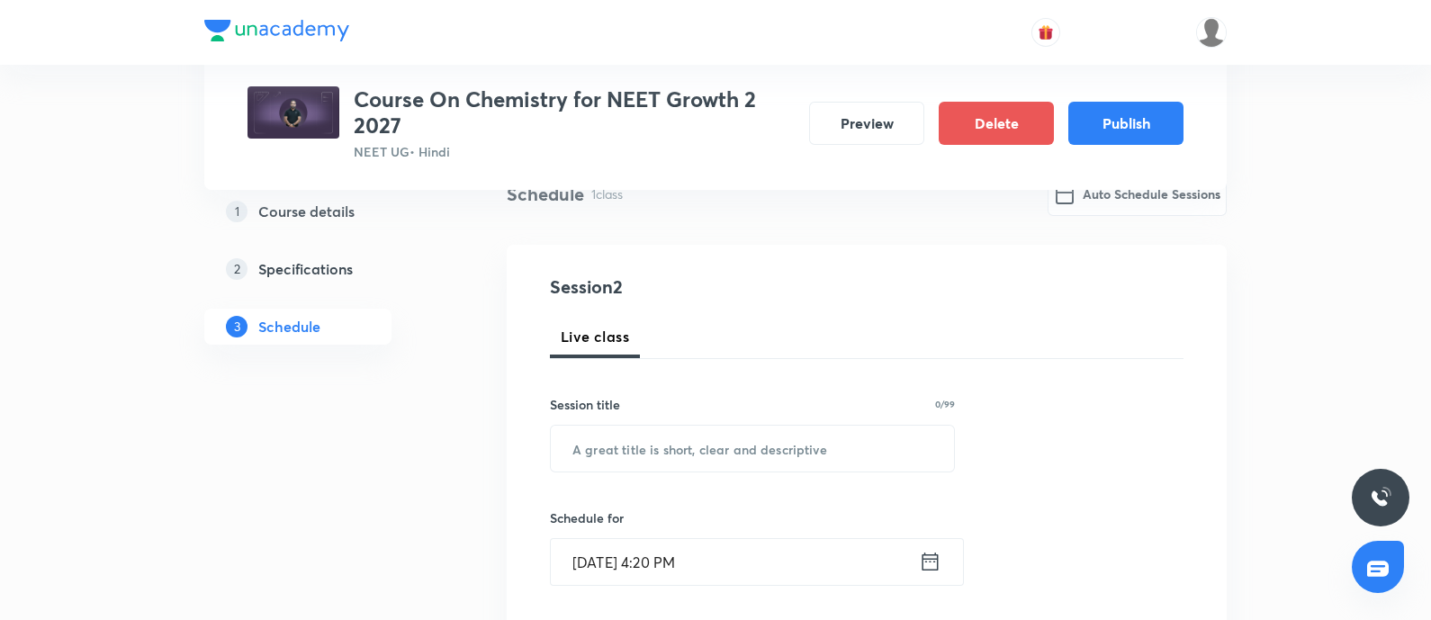
scroll to position [155, 0]
click at [615, 452] on input "text" at bounding box center [752, 448] width 403 height 46
paste input "Redox Reaction - 01"
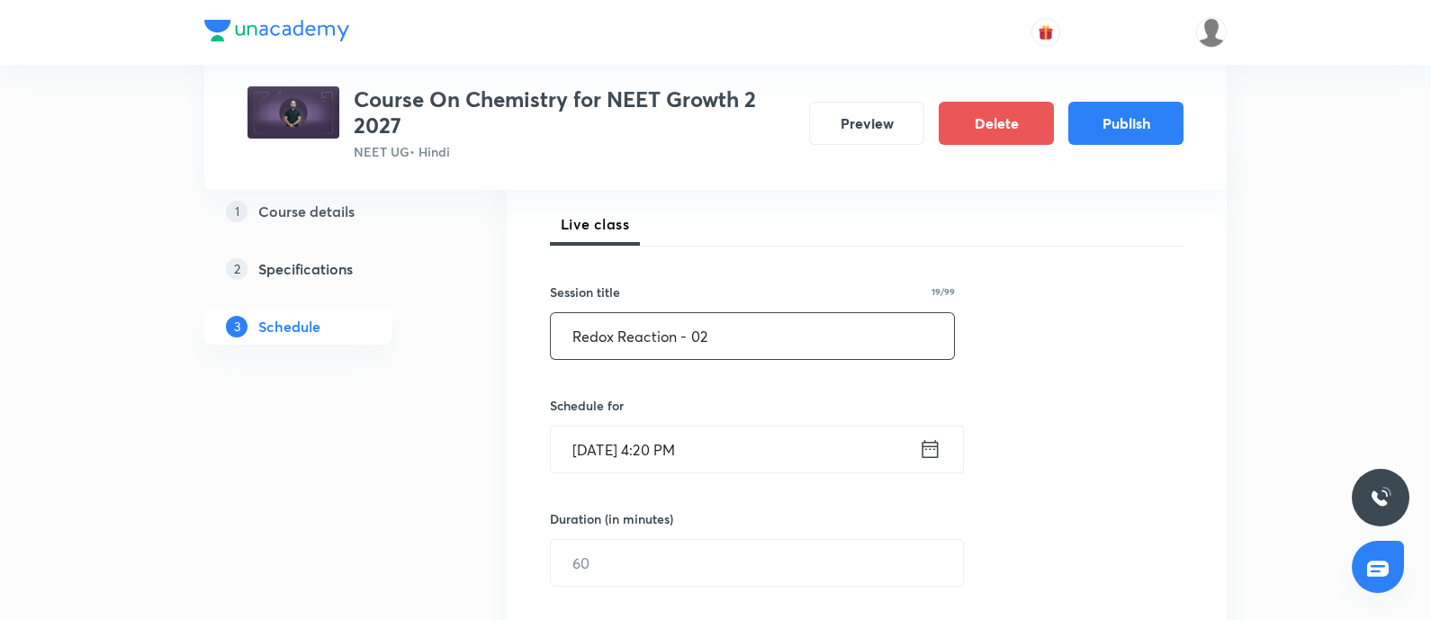
scroll to position [267, 0]
type input "Redox Reaction - 02"
click at [781, 437] on input "Oct 6, 2025, 4:20 PM" at bounding box center [735, 449] width 368 height 46
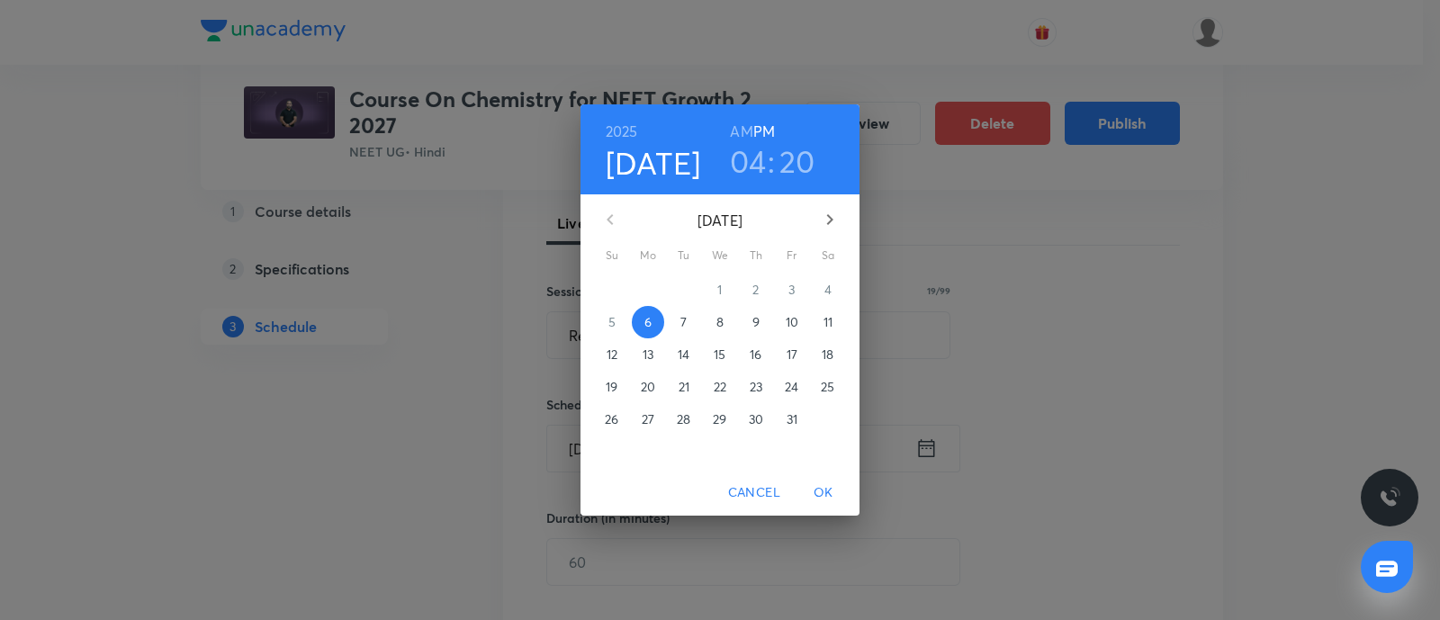
click at [684, 320] on p "7" at bounding box center [683, 322] width 6 height 18
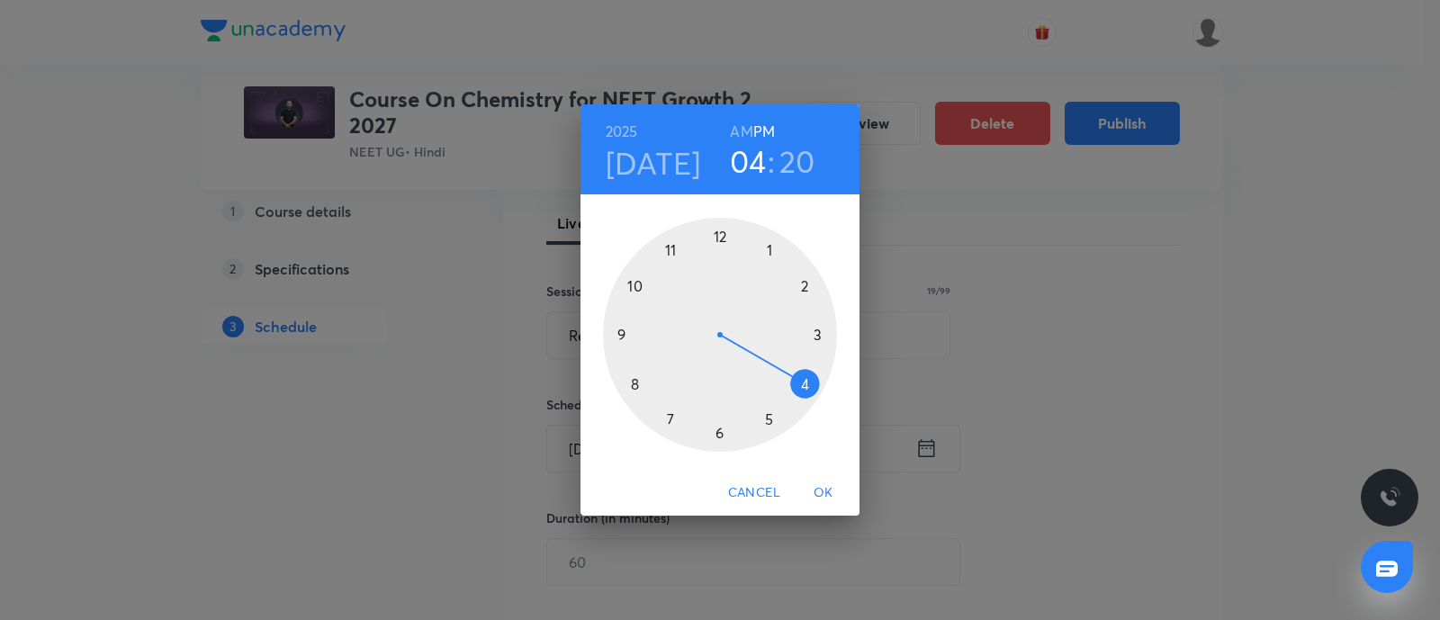
click at [769, 419] on div at bounding box center [720, 335] width 234 height 234
click at [637, 288] on div at bounding box center [720, 335] width 234 height 234
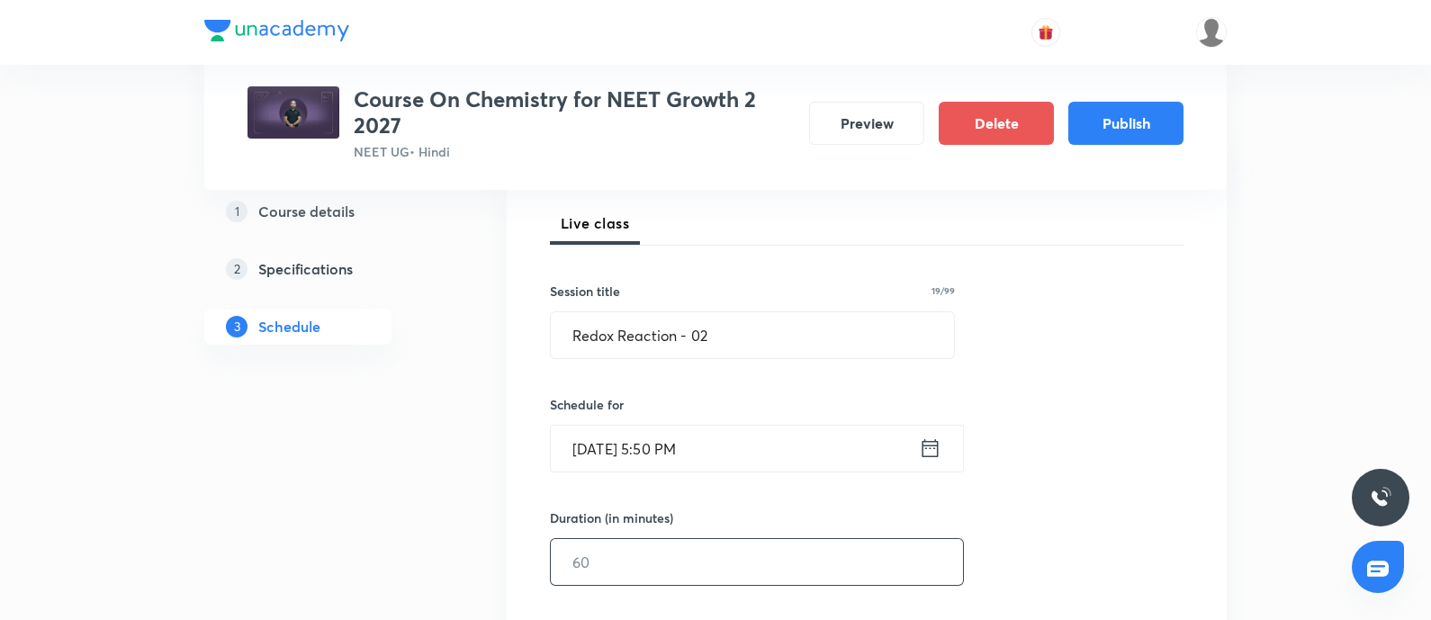
click at [653, 551] on input "text" at bounding box center [757, 562] width 412 height 46
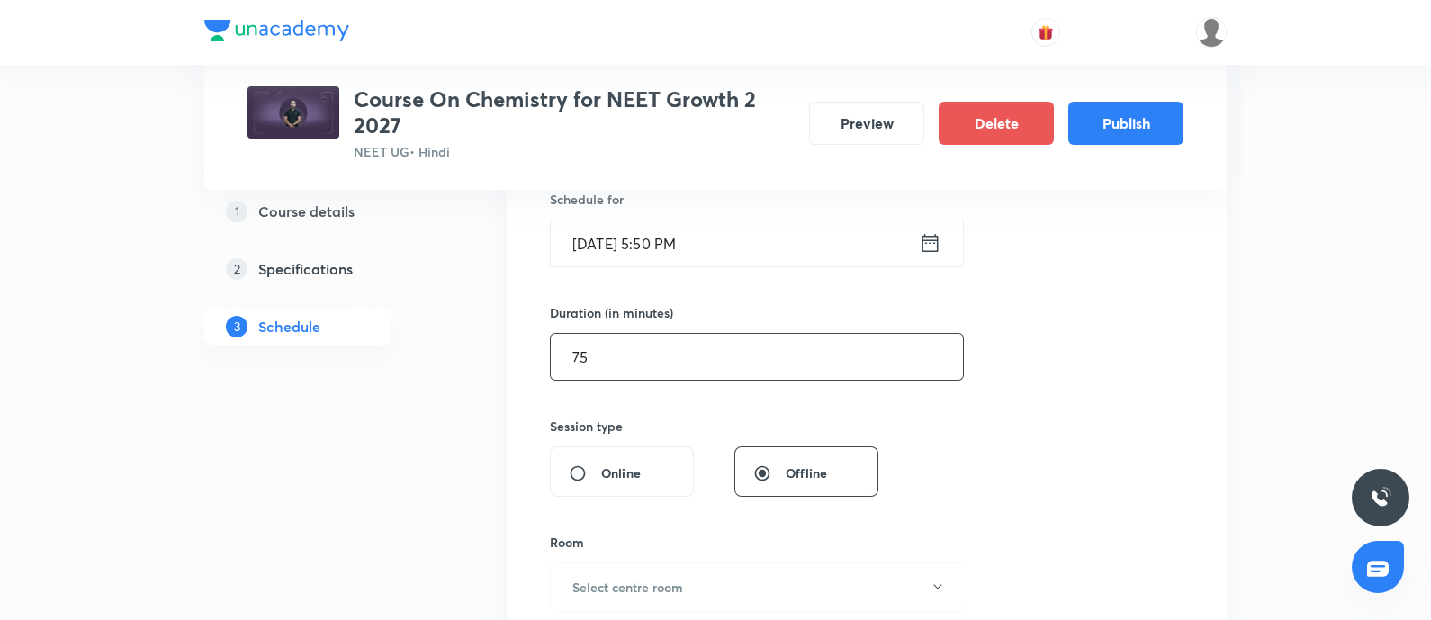
scroll to position [542, 0]
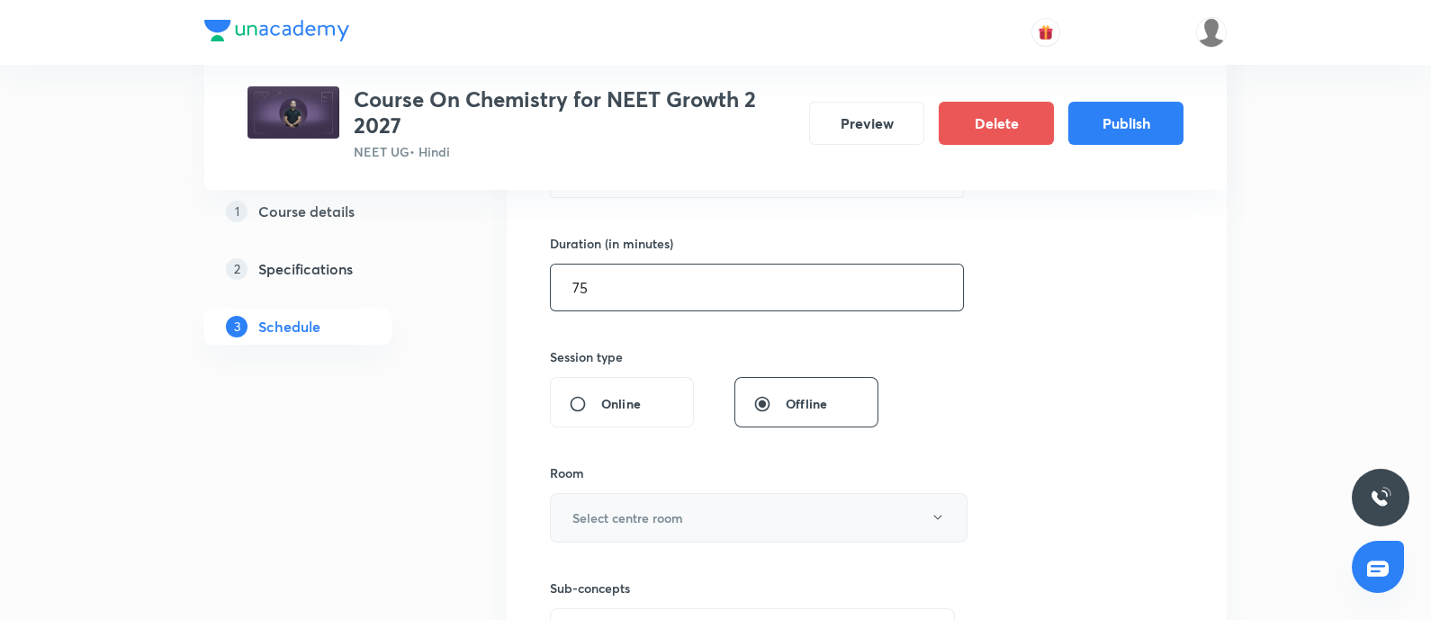
type input "75"
click at [647, 519] on h6 "Select centre room" at bounding box center [627, 518] width 111 height 19
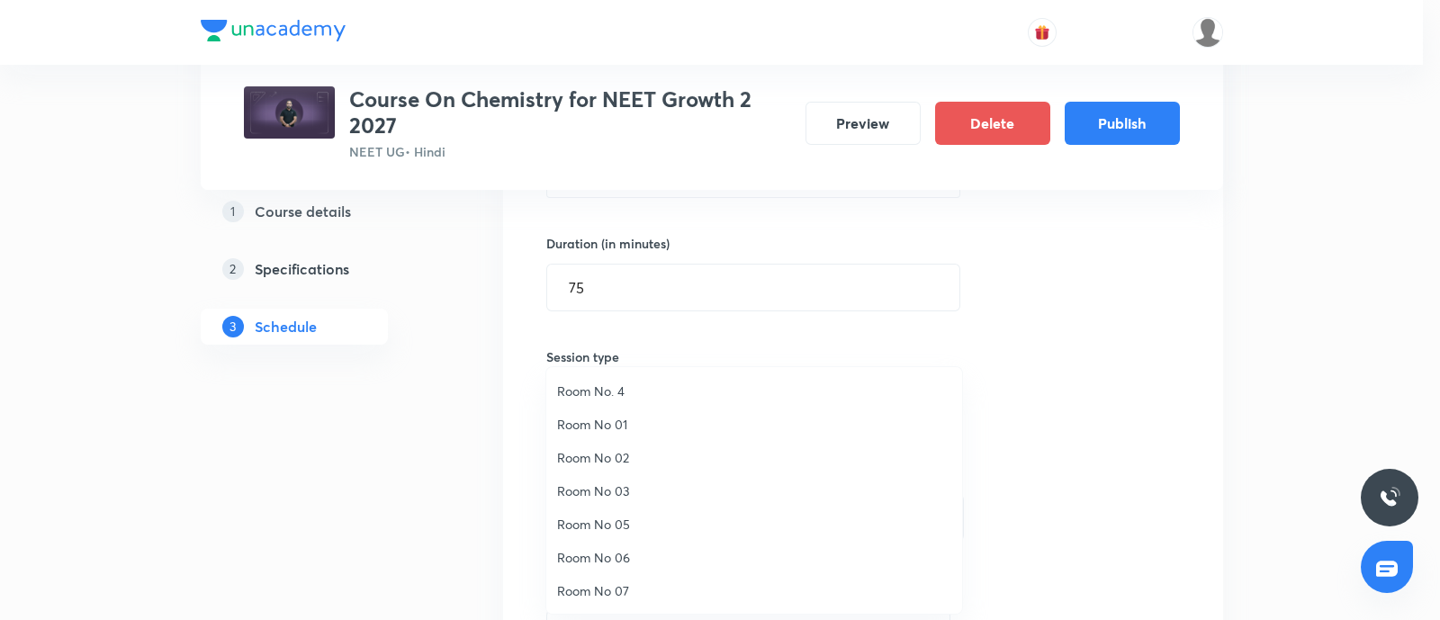
click at [616, 392] on span "Room No. 4" at bounding box center [754, 391] width 394 height 19
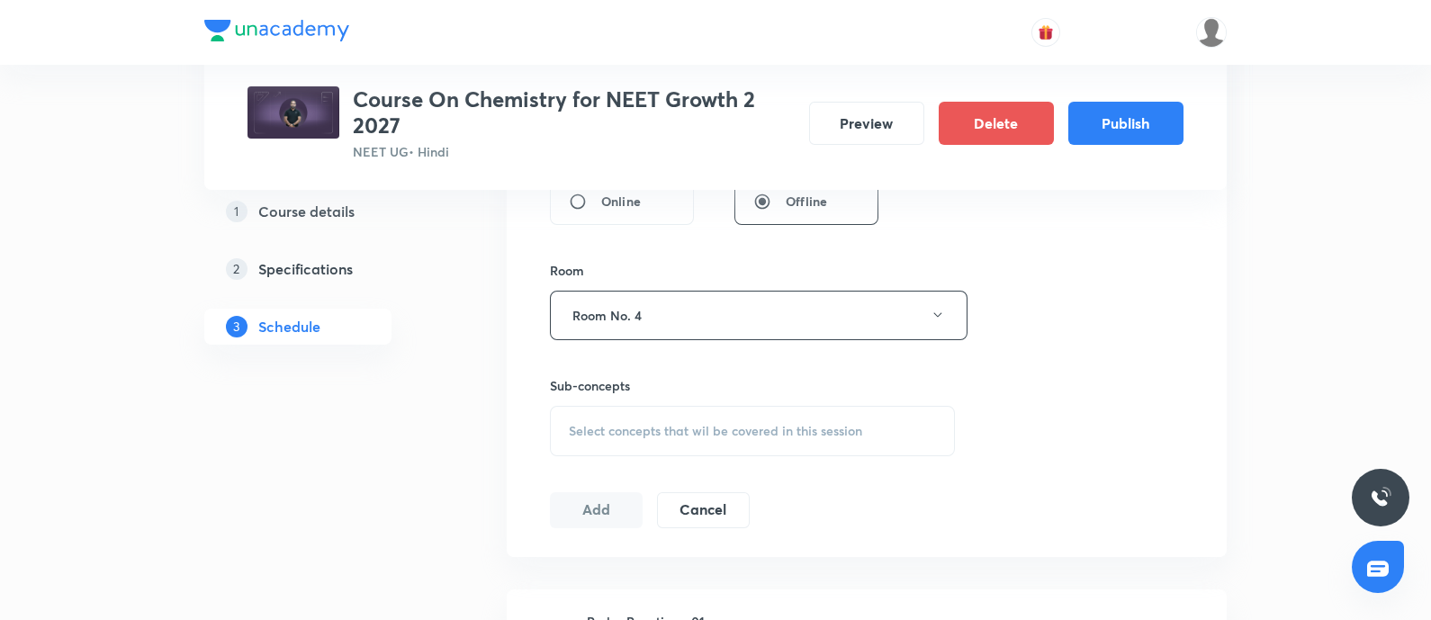
scroll to position [751, 0]
click at [616, 408] on div "Select concepts that wil be covered in this session" at bounding box center [752, 425] width 405 height 50
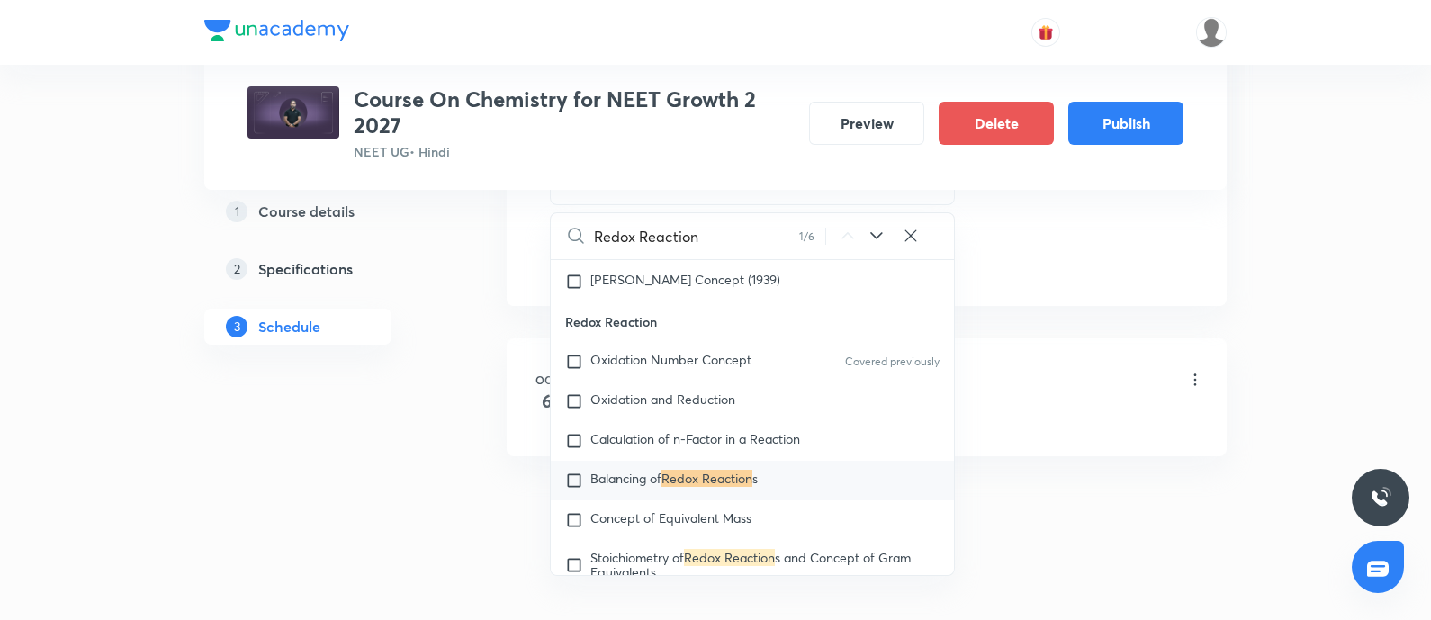
scroll to position [6369, 0]
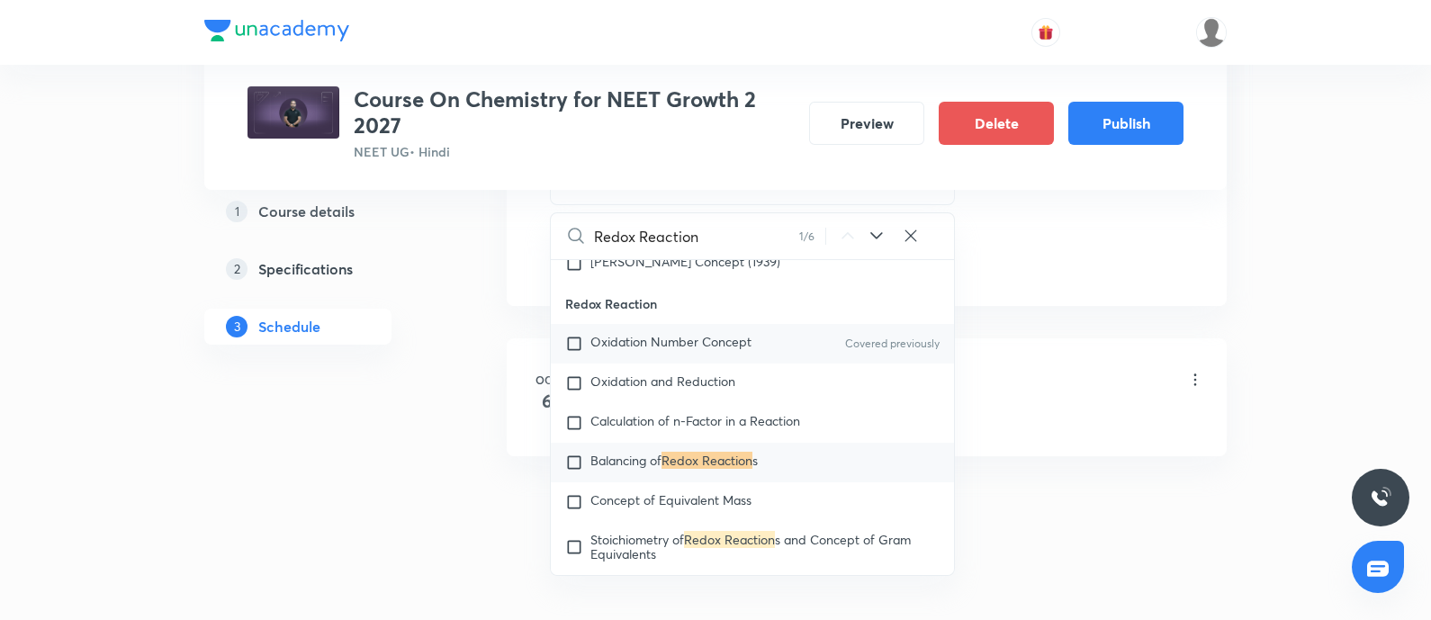
type input "Redox Reaction"
click at [576, 353] on input "checkbox" at bounding box center [577, 344] width 25 height 18
checkbox input "true"
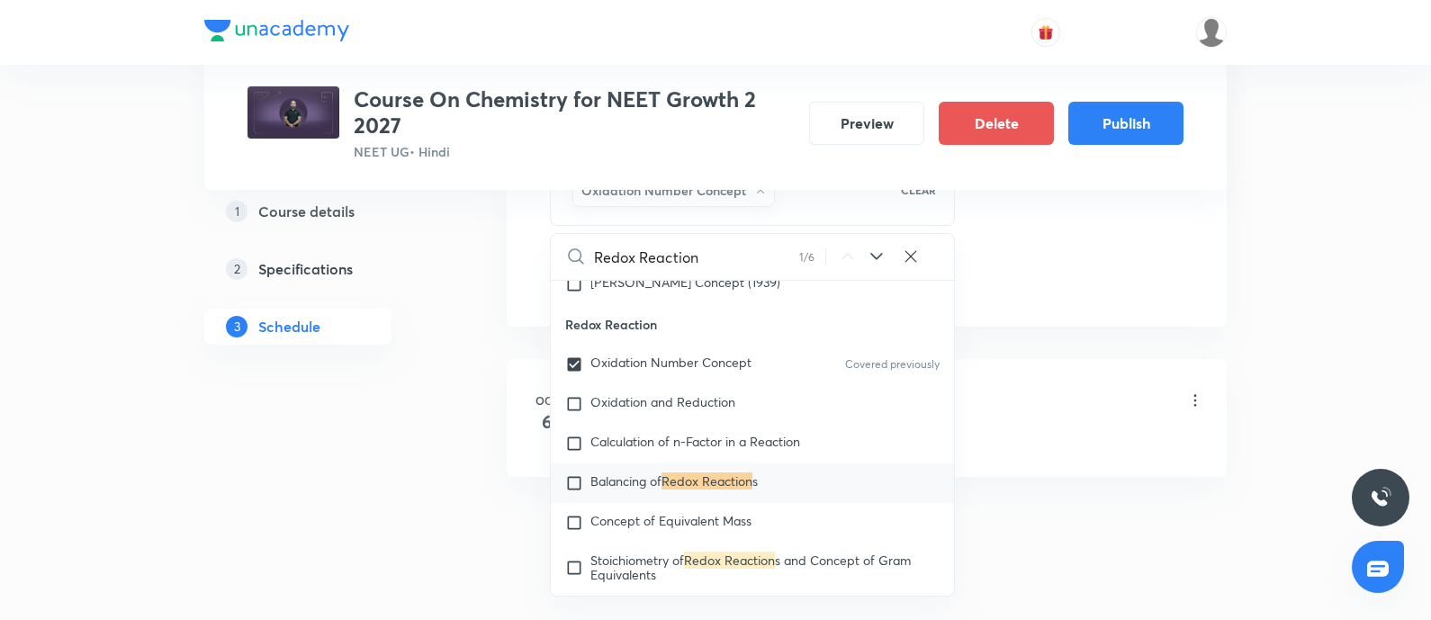
click at [1044, 431] on div "Oxidation Number Concept" at bounding box center [895, 439] width 617 height 16
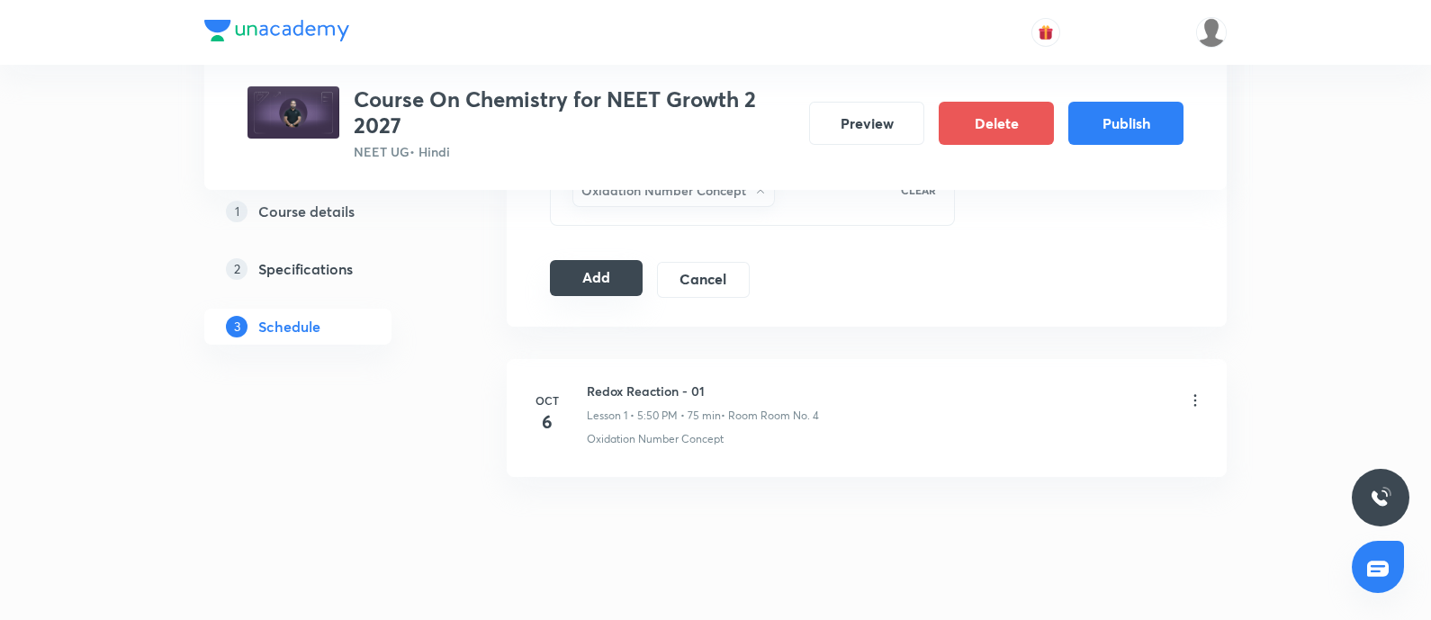
click at [599, 263] on button "Add" at bounding box center [596, 278] width 93 height 36
click at [1138, 133] on button "Publish" at bounding box center [1125, 121] width 115 height 43
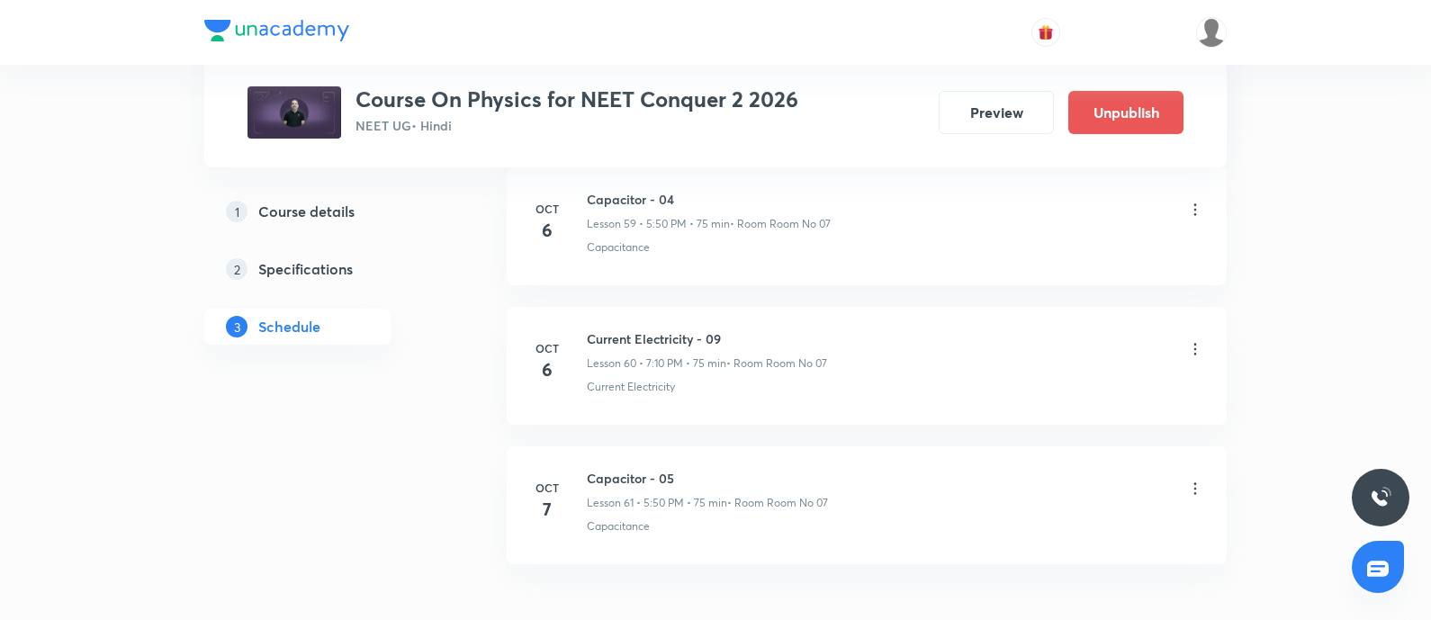
scroll to position [9311, 0]
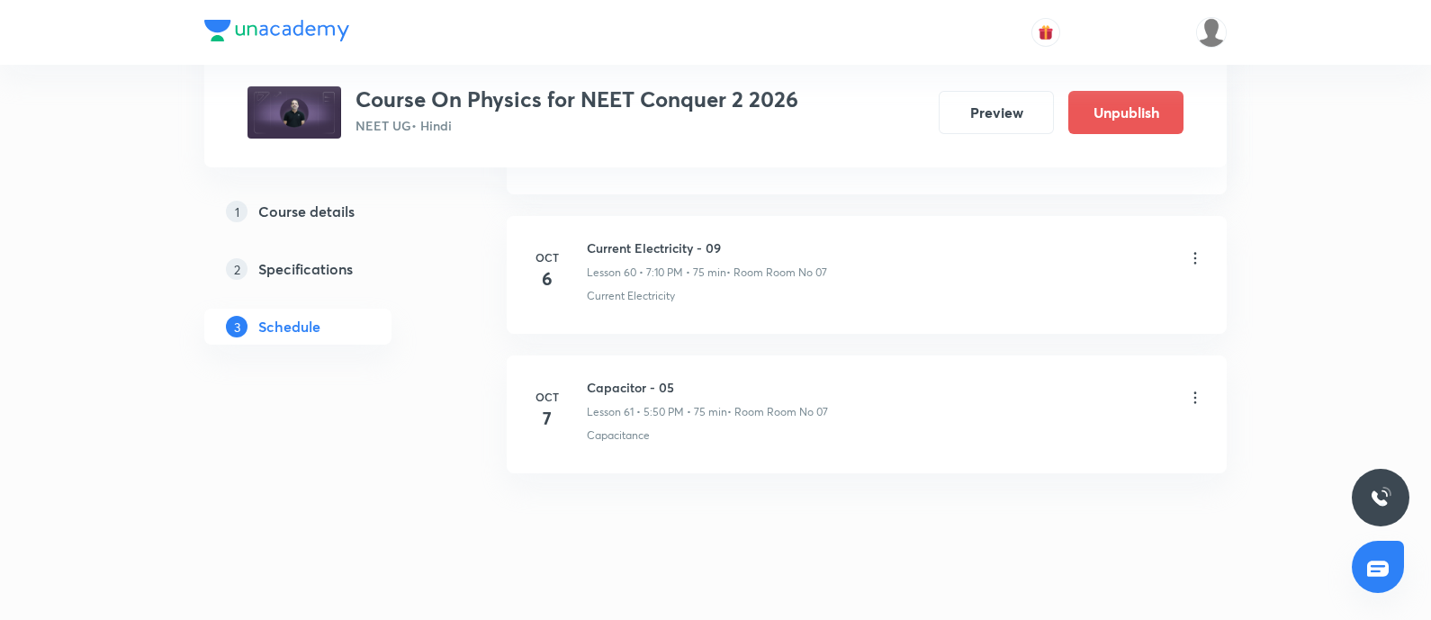
click at [595, 239] on h6 "Current Electricity - 09" at bounding box center [707, 248] width 240 height 19
copy h6 "Current Electricity - 09"
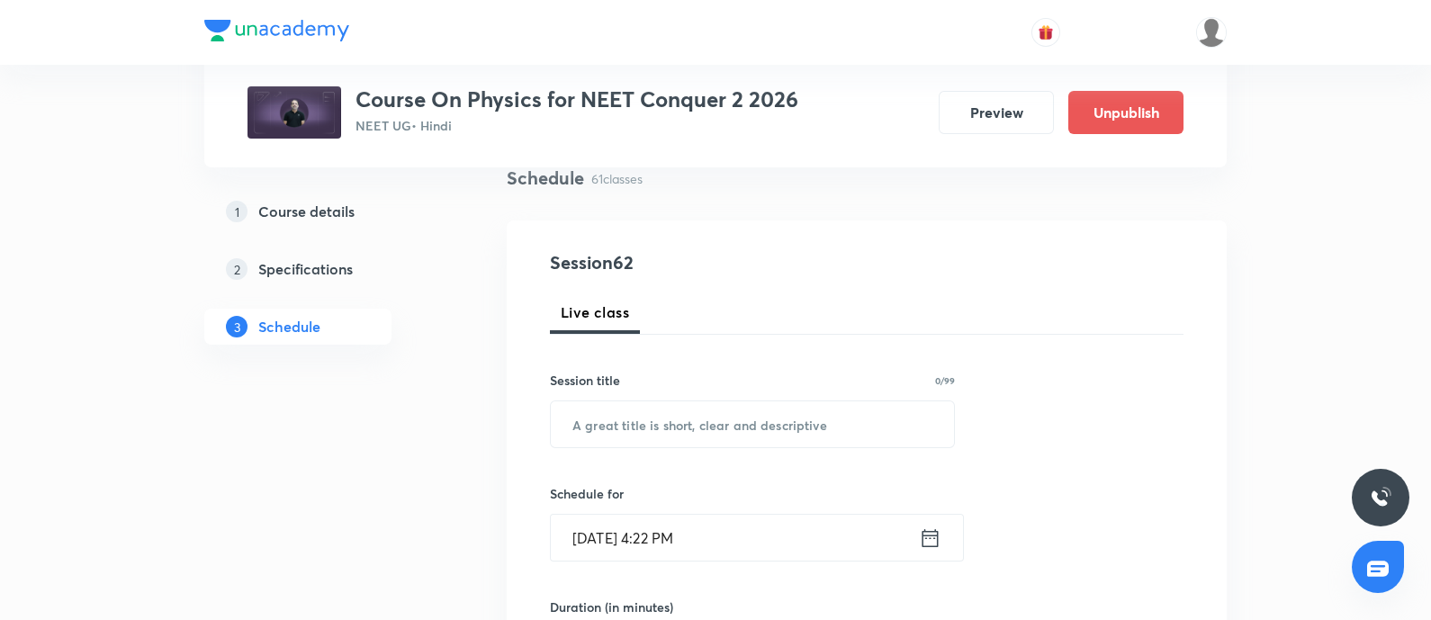
scroll to position [175, 0]
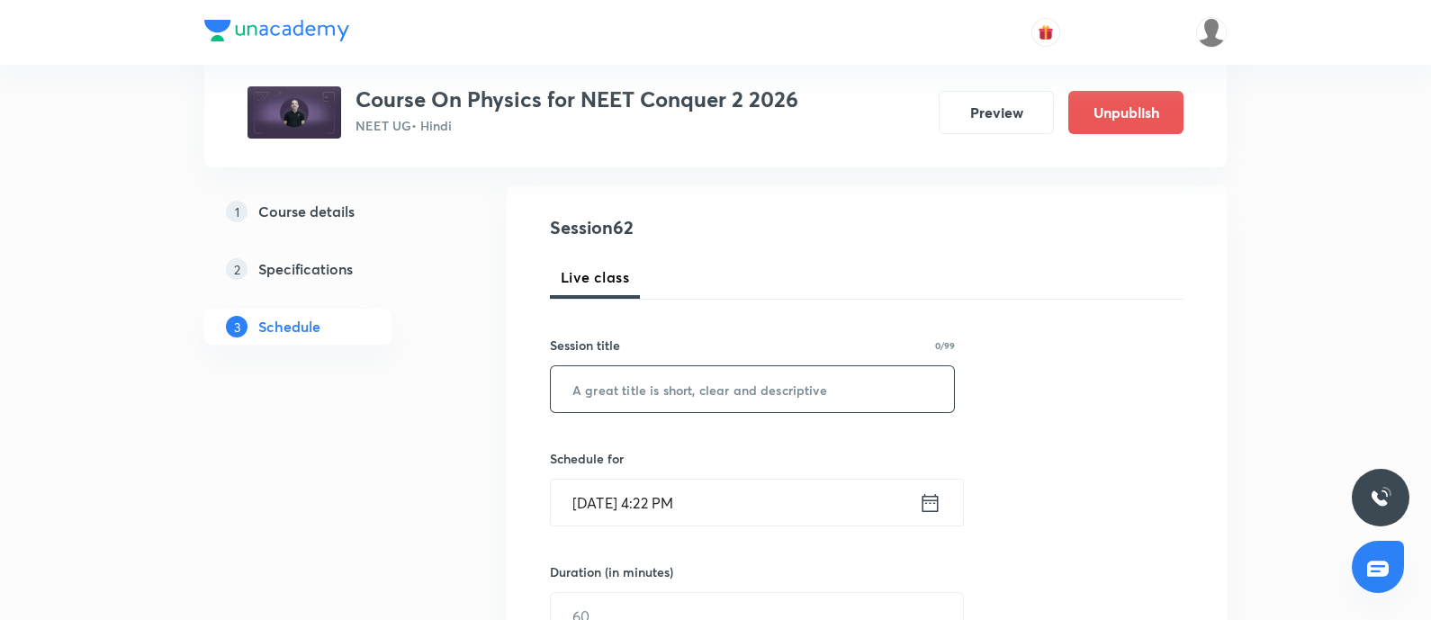
click at [625, 390] on input "text" at bounding box center [752, 389] width 403 height 46
paste input "Current Electricity - 09"
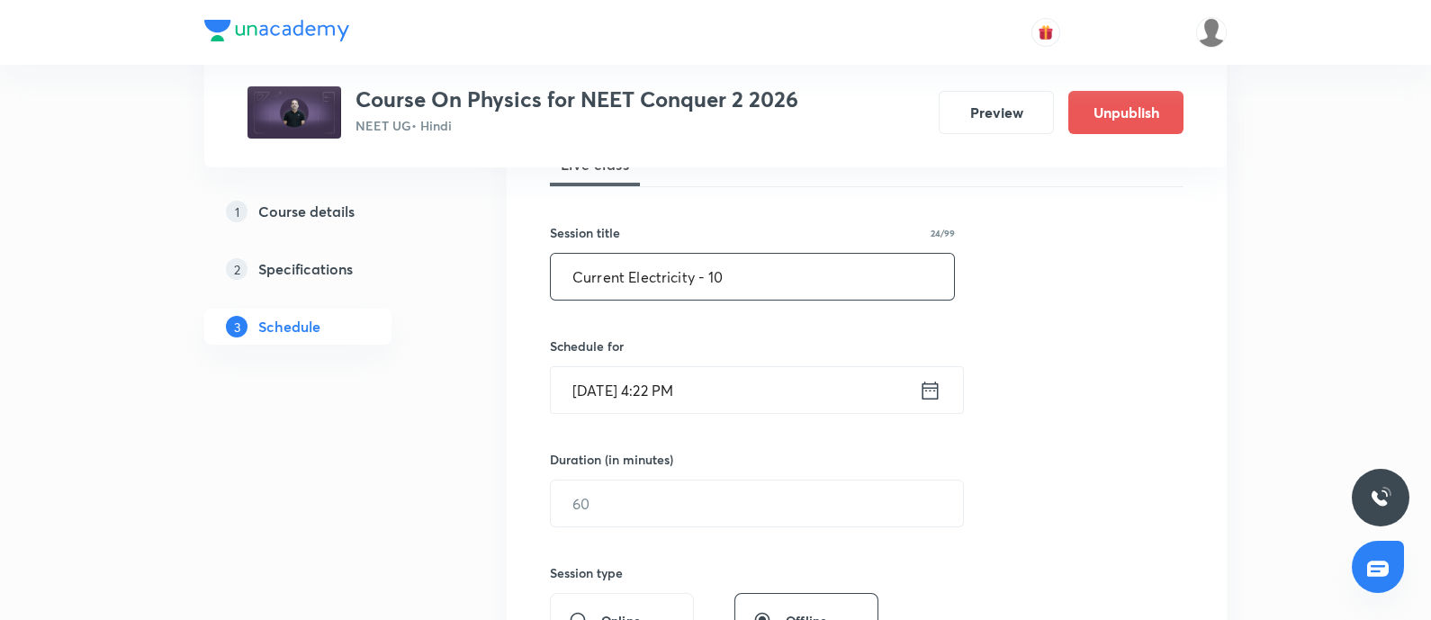
scroll to position [288, 0]
type input "Current Electricity - 10"
click at [764, 402] on input "Oct 6, 2025, 4:22 PM" at bounding box center [735, 389] width 368 height 46
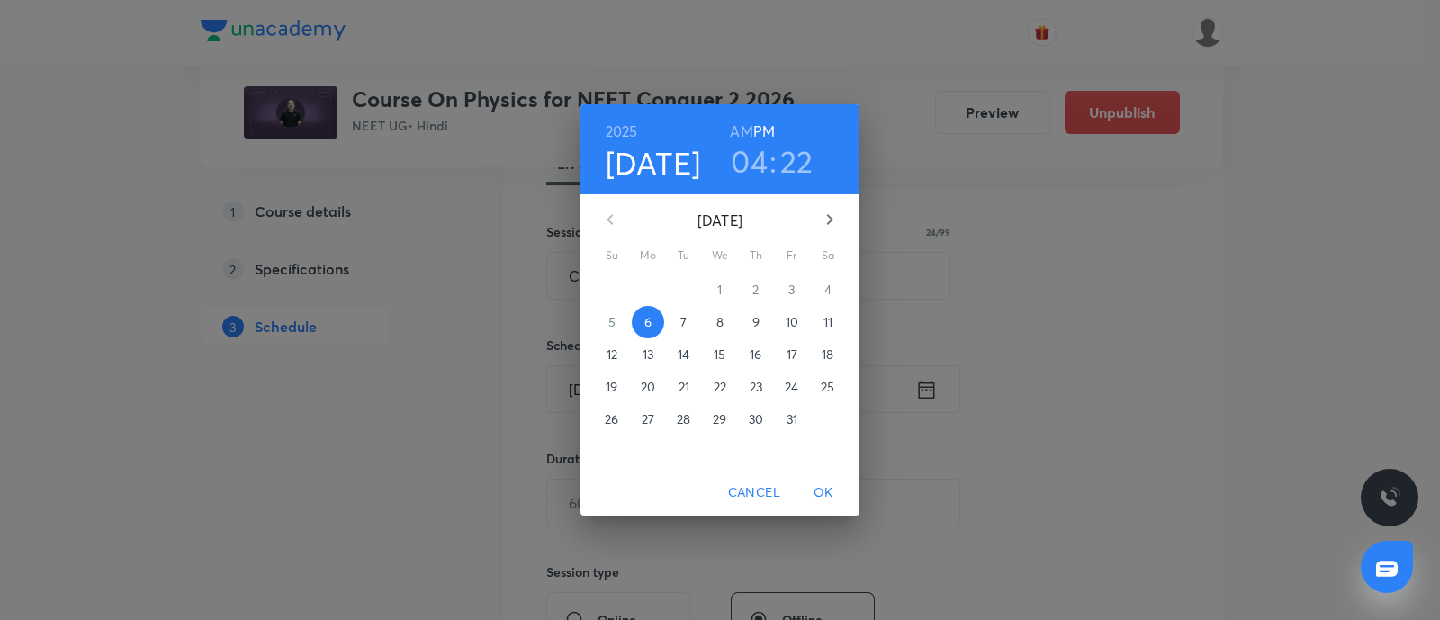
click at [686, 317] on p "7" at bounding box center [683, 322] width 6 height 18
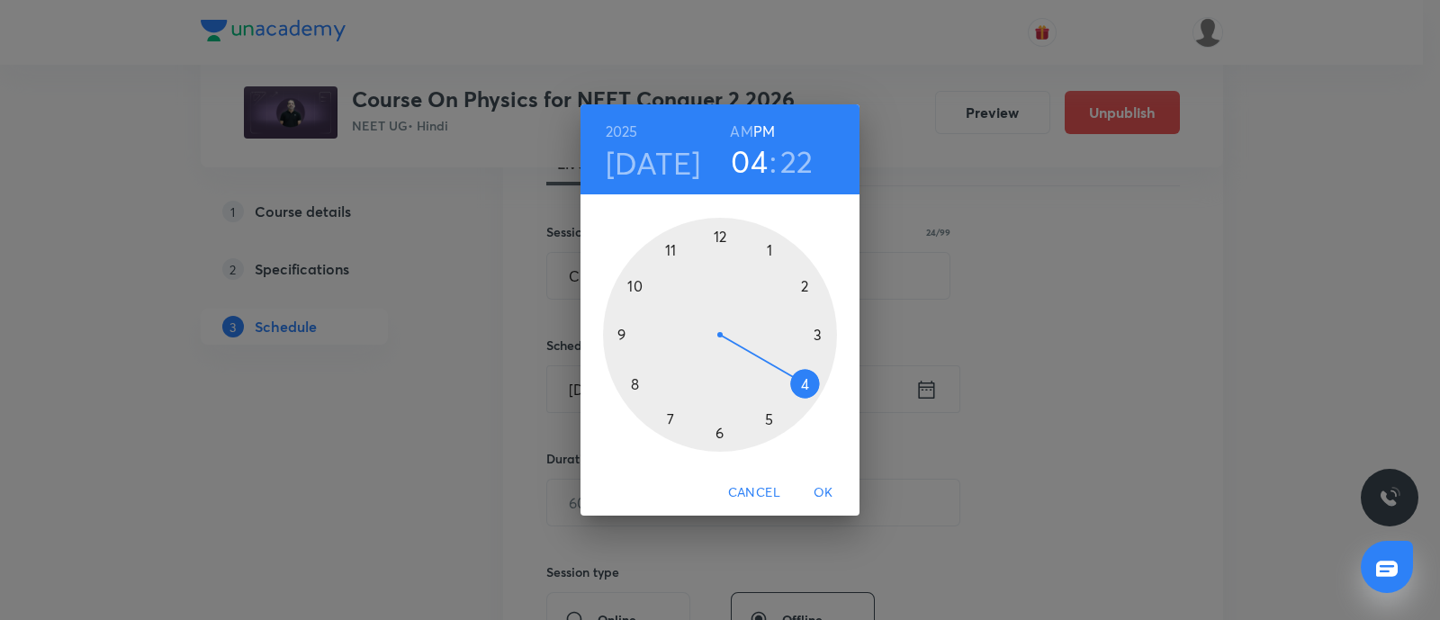
click at [670, 416] on div at bounding box center [720, 335] width 234 height 234
click at [806, 287] on div at bounding box center [720, 335] width 234 height 234
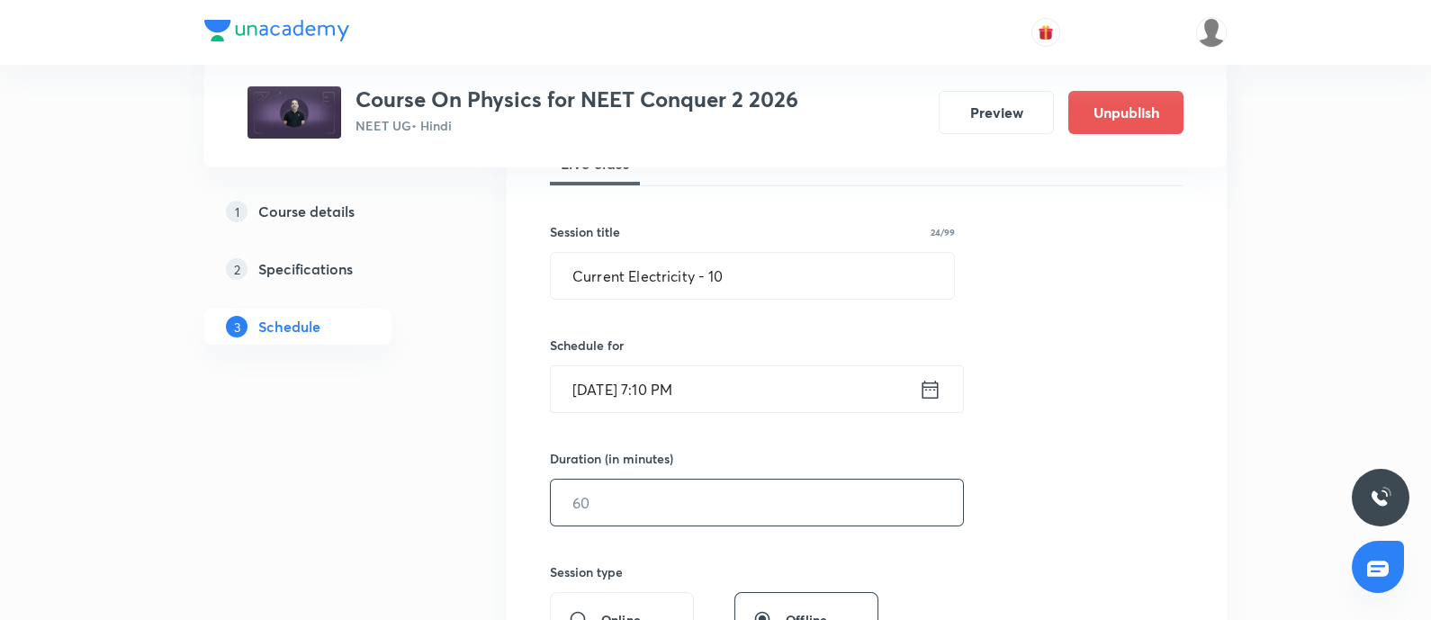
click at [643, 503] on input "text" at bounding box center [757, 503] width 412 height 46
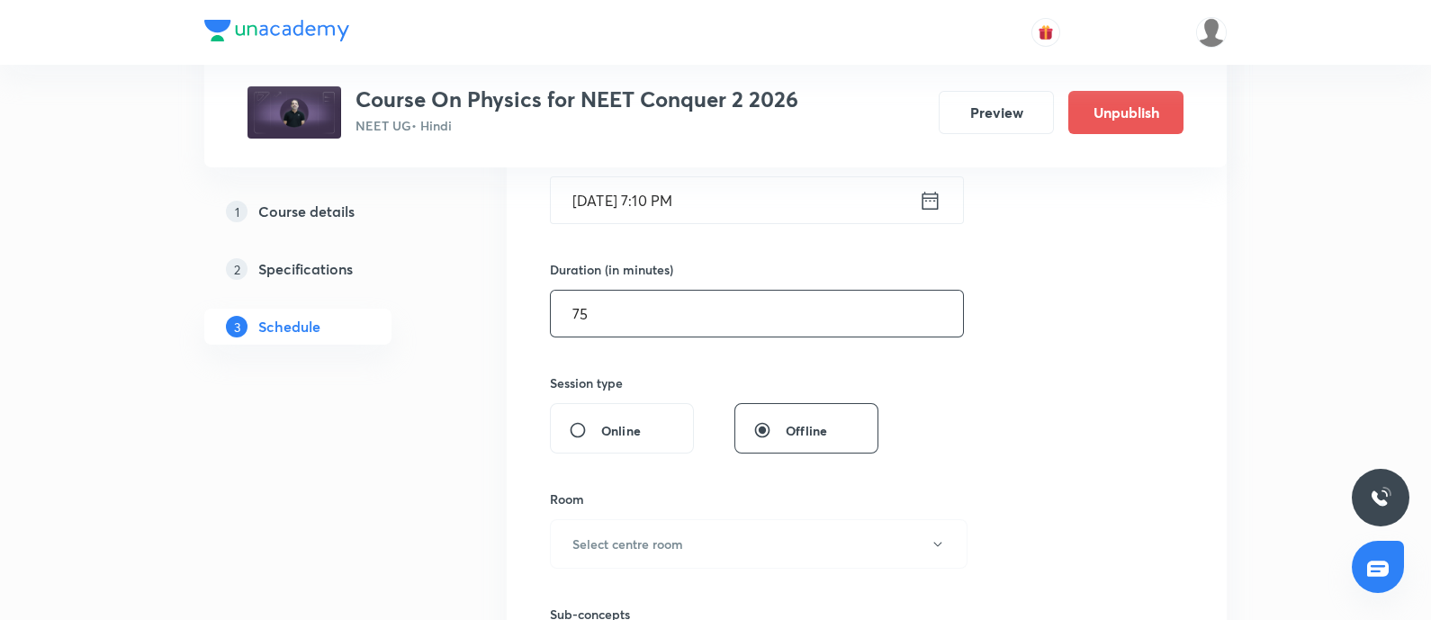
scroll to position [530, 0]
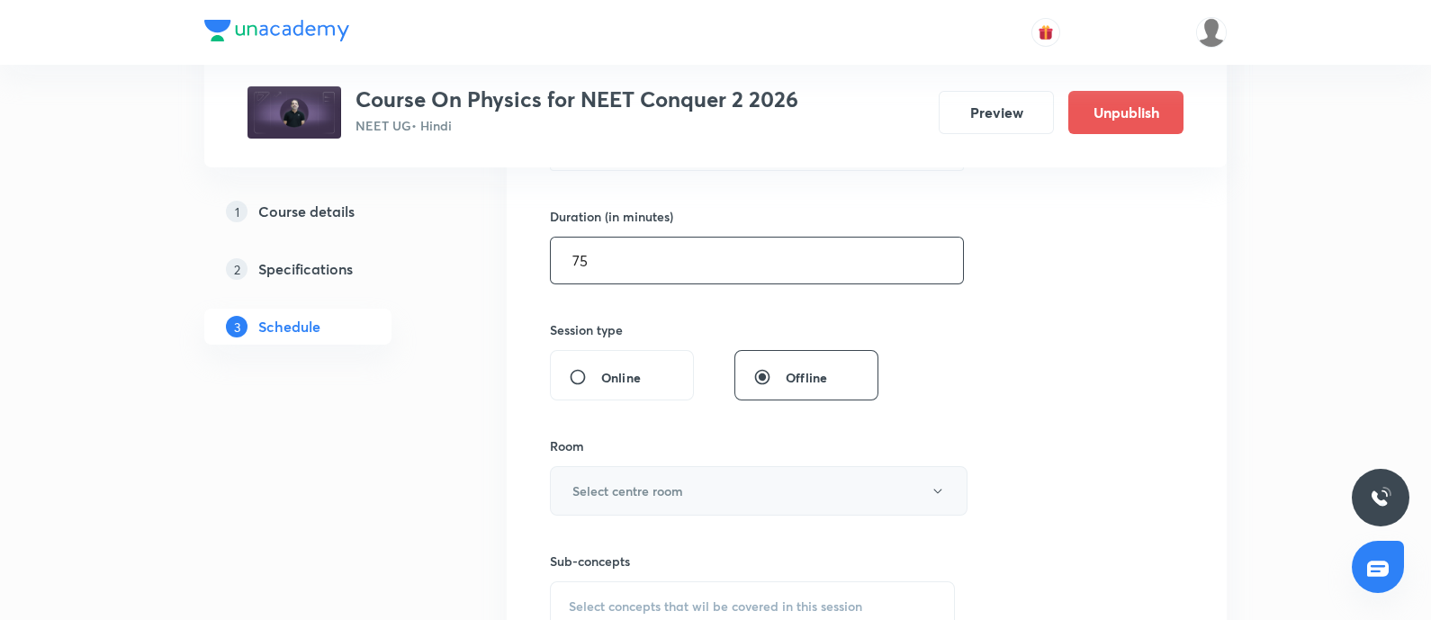
type input "75"
click at [657, 482] on h6 "Select centre room" at bounding box center [627, 491] width 111 height 19
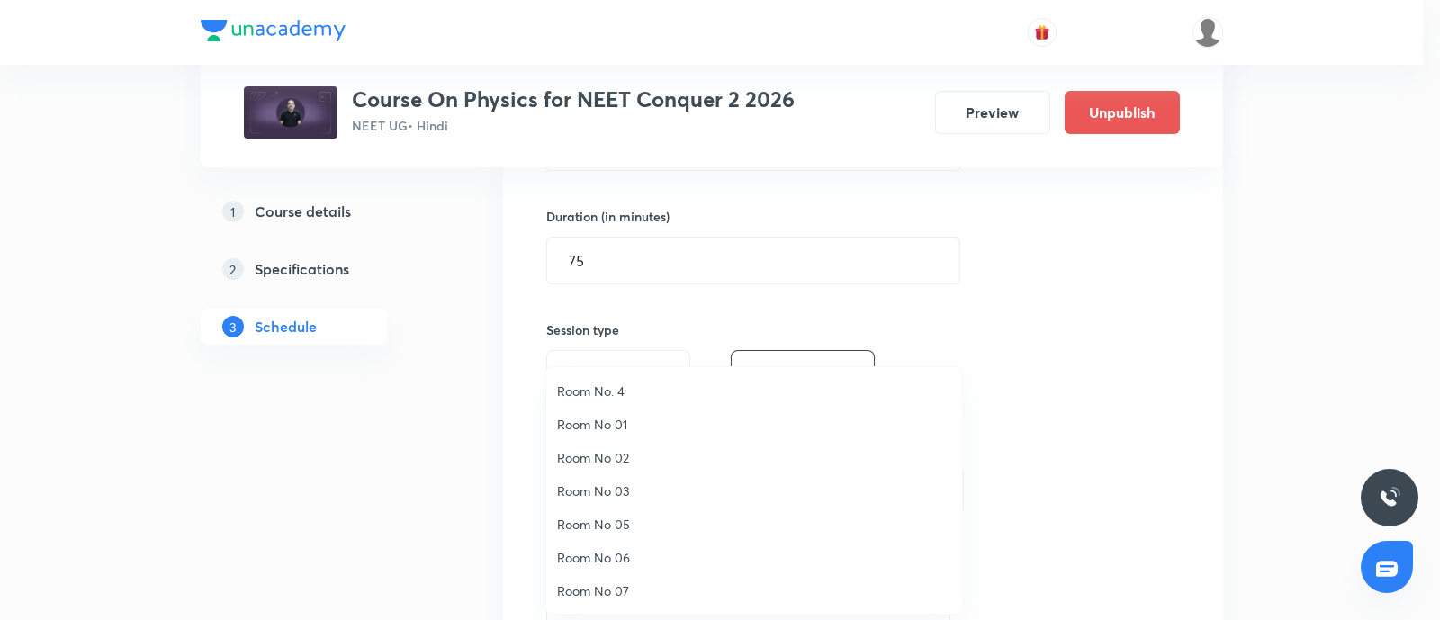
click at [608, 583] on span "Room No 07" at bounding box center [754, 590] width 394 height 19
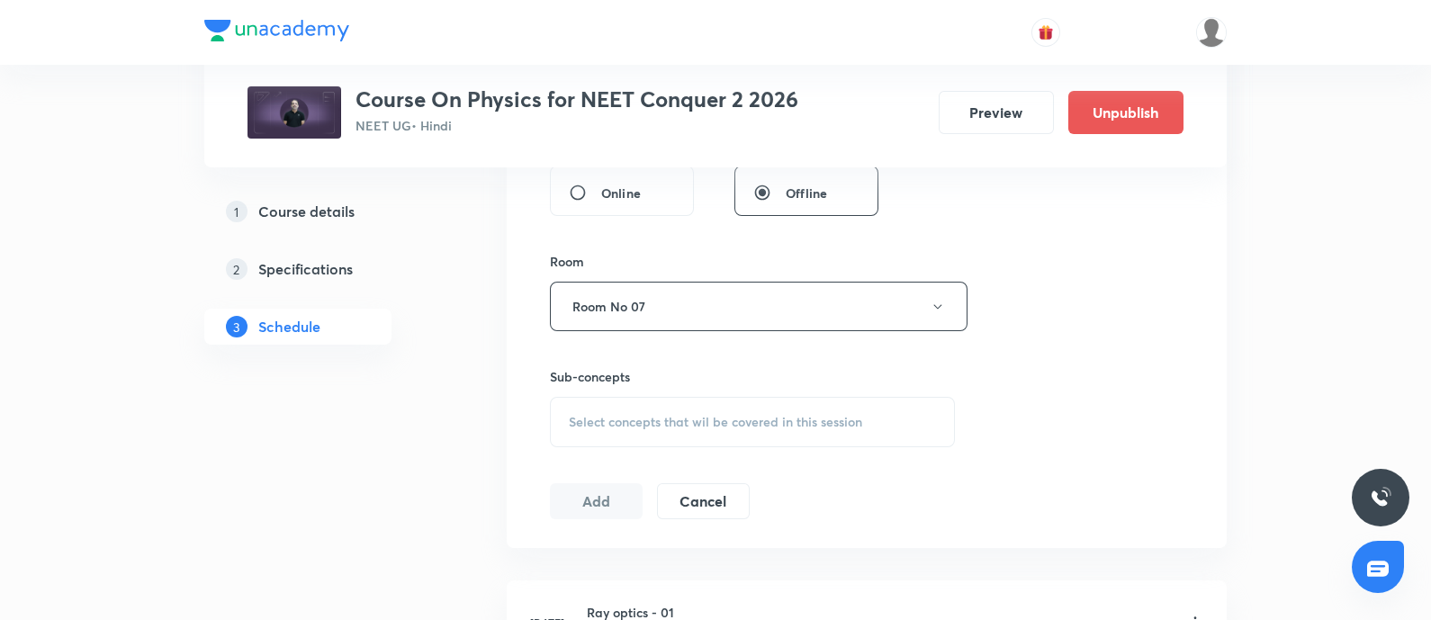
scroll to position [716, 0]
click at [642, 432] on div "Select concepts that wil be covered in this session" at bounding box center [752, 420] width 405 height 50
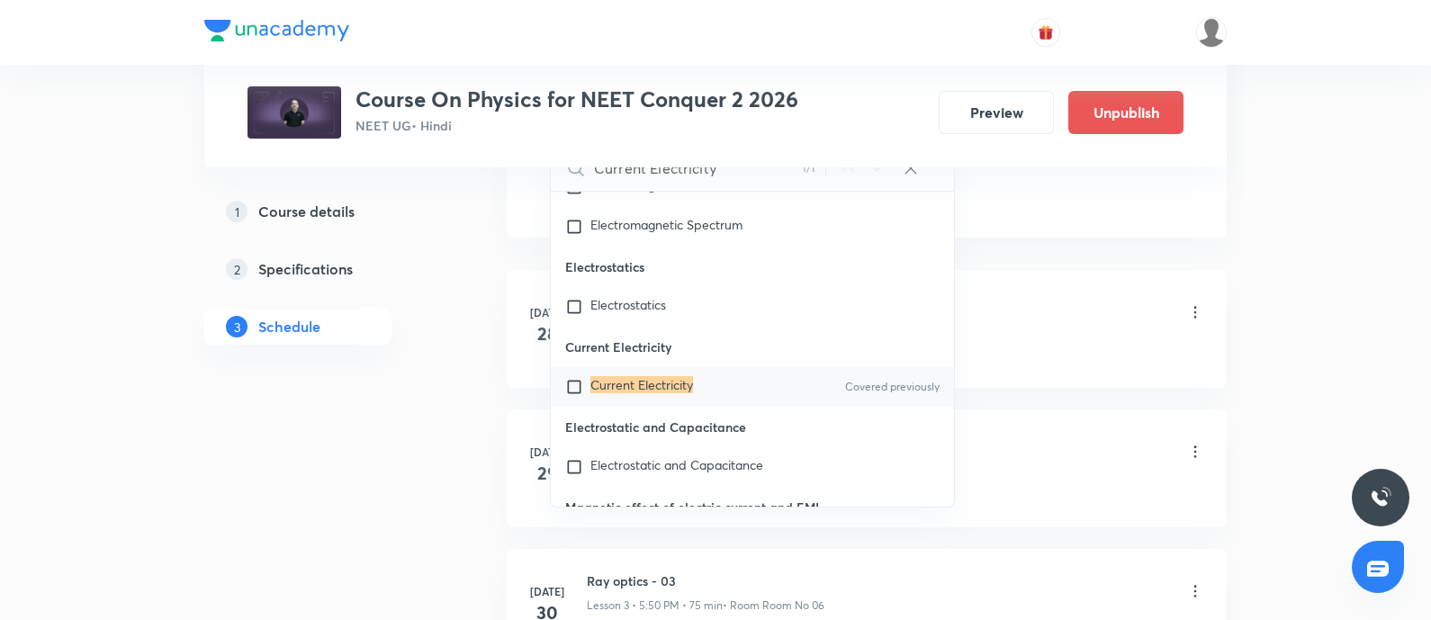
scroll to position [1031, 0]
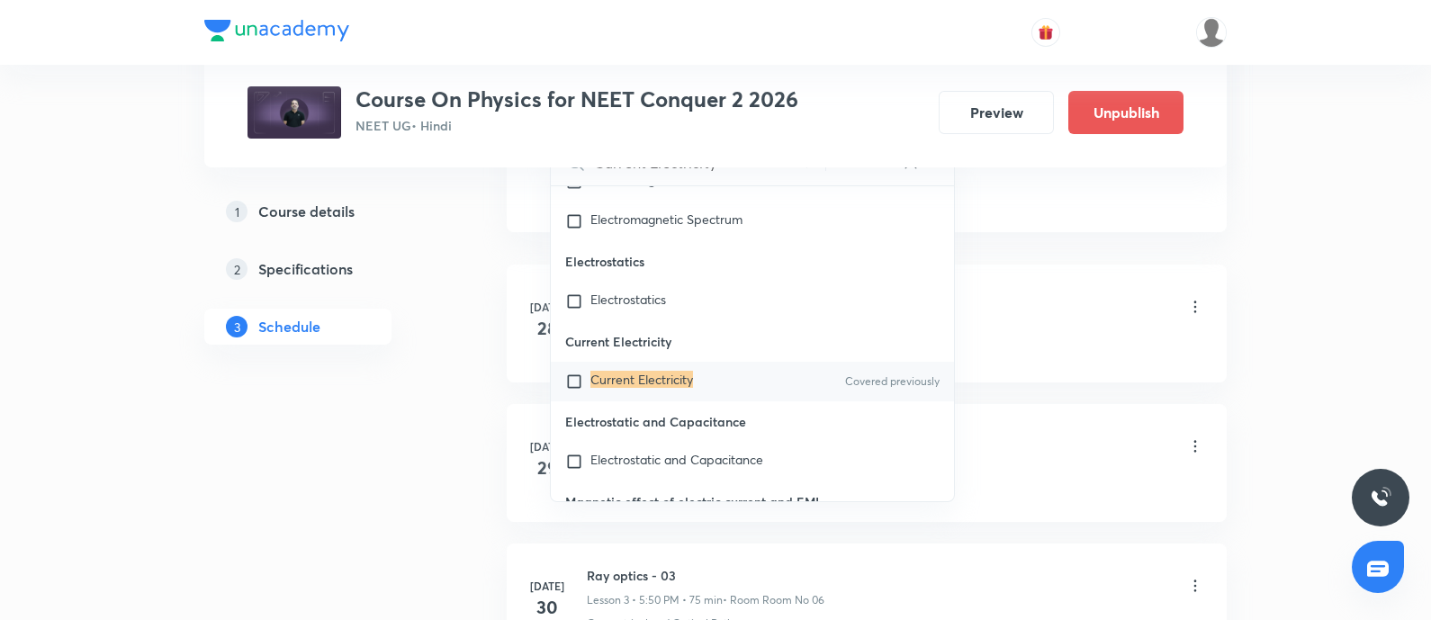
type input "Current Electricity"
click at [575, 391] on input "checkbox" at bounding box center [577, 382] width 25 height 18
checkbox input "true"
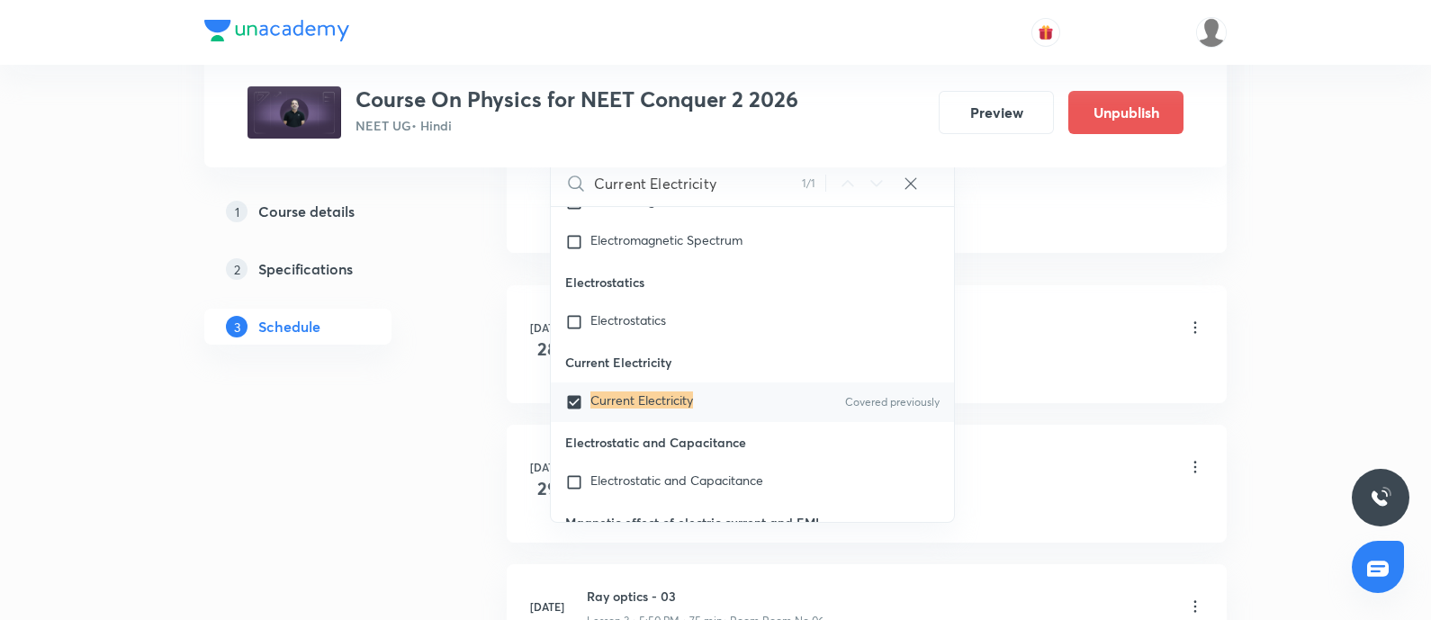
click at [1029, 376] on li "Jul 28 Ray optics - 01 Lesson 1 • 5:50 PM • 75 min • Room Room No 06 Geometrica…" at bounding box center [867, 344] width 720 height 118
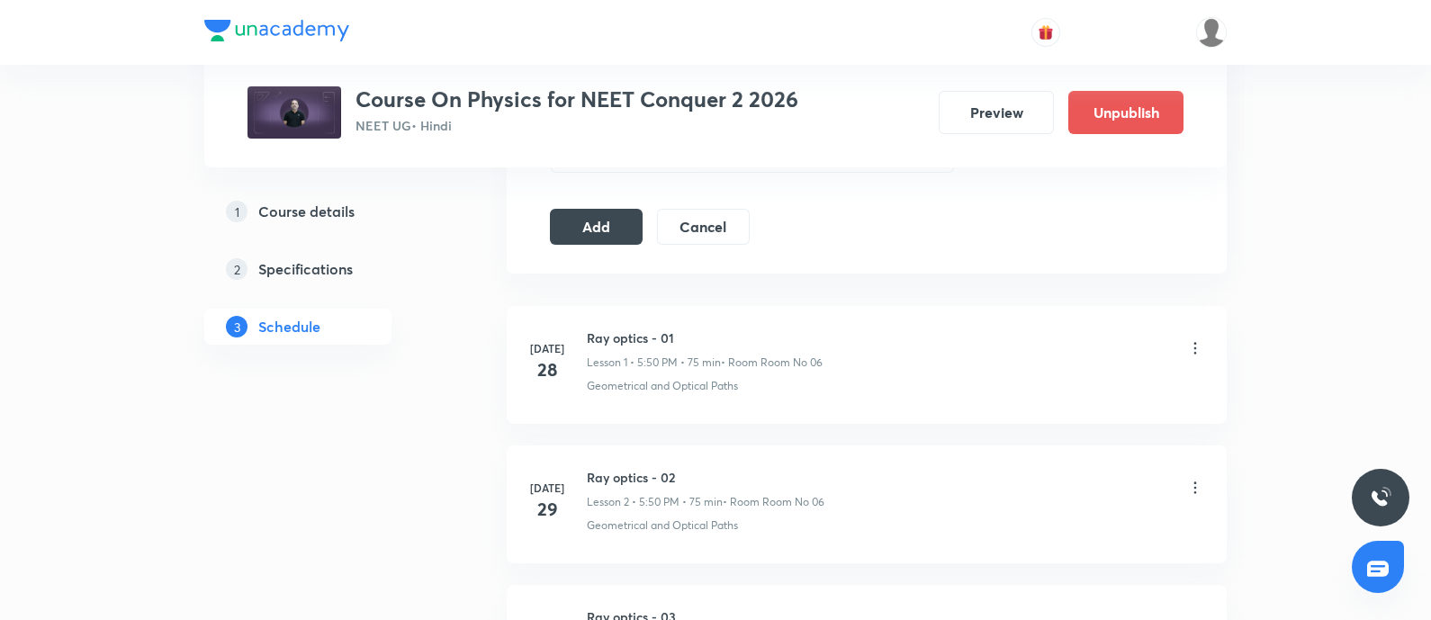
scroll to position [1008, 0]
click at [594, 216] on button "Add" at bounding box center [596, 227] width 93 height 36
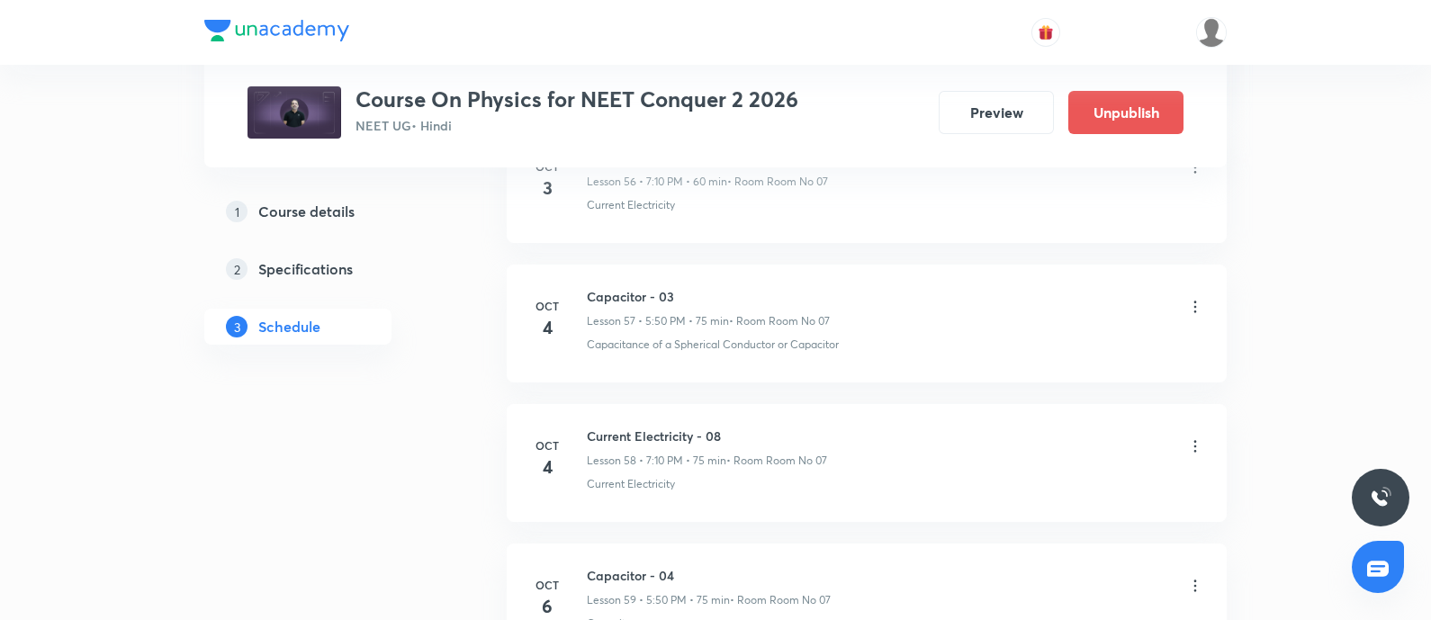
scroll to position [8625, 0]
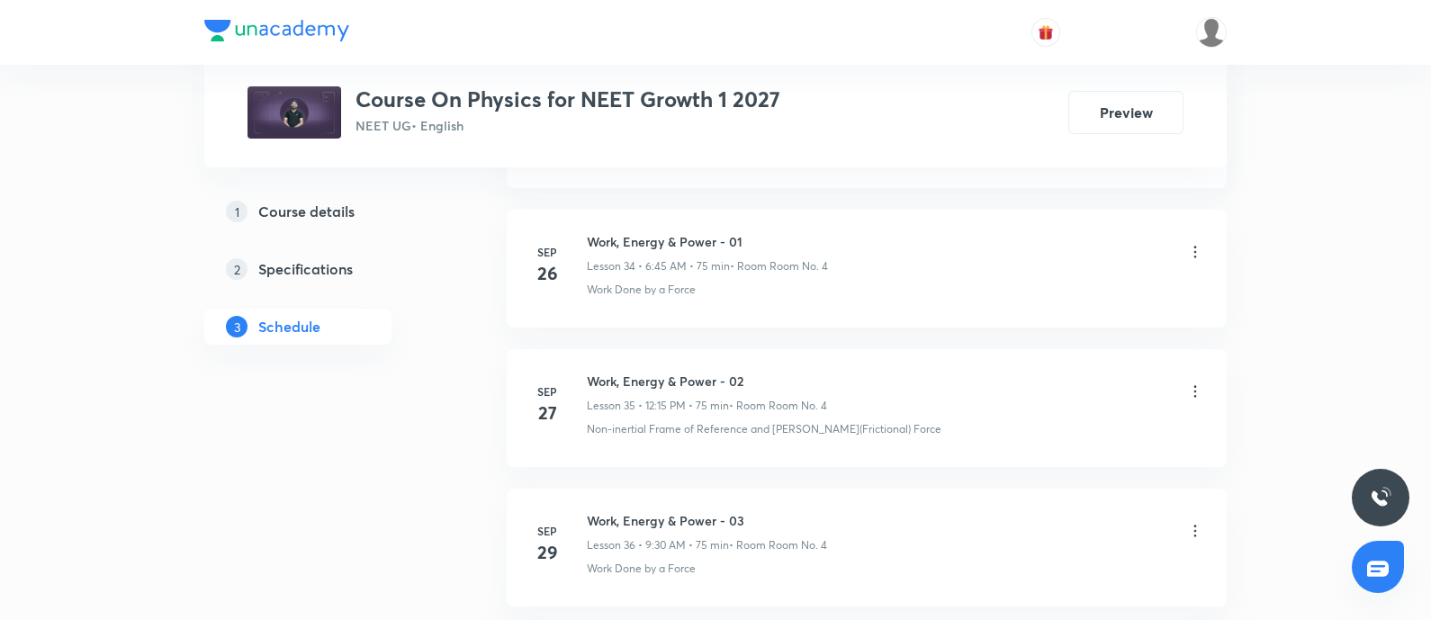
scroll to position [6248, 0]
click at [636, 353] on li "[DATE] Work, Energy & Power - 06 Lesson 39 • 9:30 AM • 75 min • Room Room No. 4…" at bounding box center [867, 407] width 720 height 118
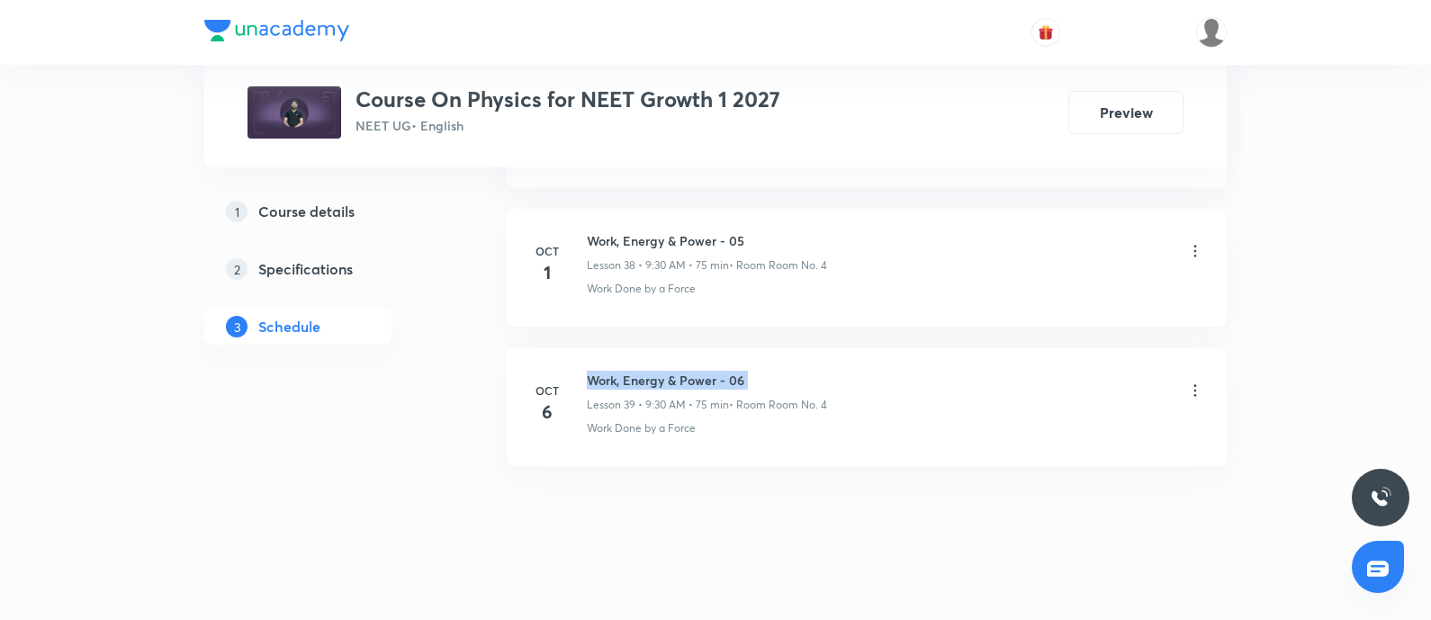
click at [636, 353] on li "[DATE] Work, Energy & Power - 06 Lesson 39 • 9:30 AM • 75 min • Room Room No. 4…" at bounding box center [867, 407] width 720 height 118
copy h6 "Work, Energy & Power - 06"
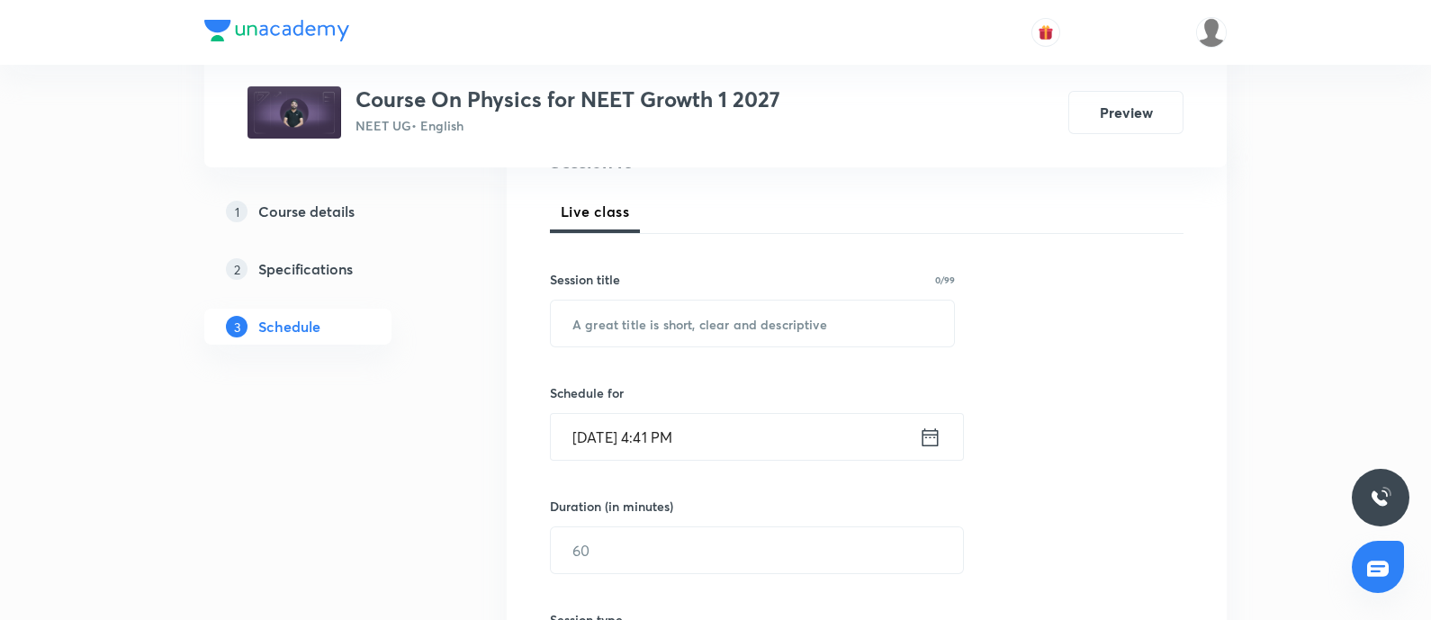
scroll to position [239, 0]
click at [637, 338] on input "text" at bounding box center [752, 325] width 403 height 46
paste input "Work, Energy & Power - 06"
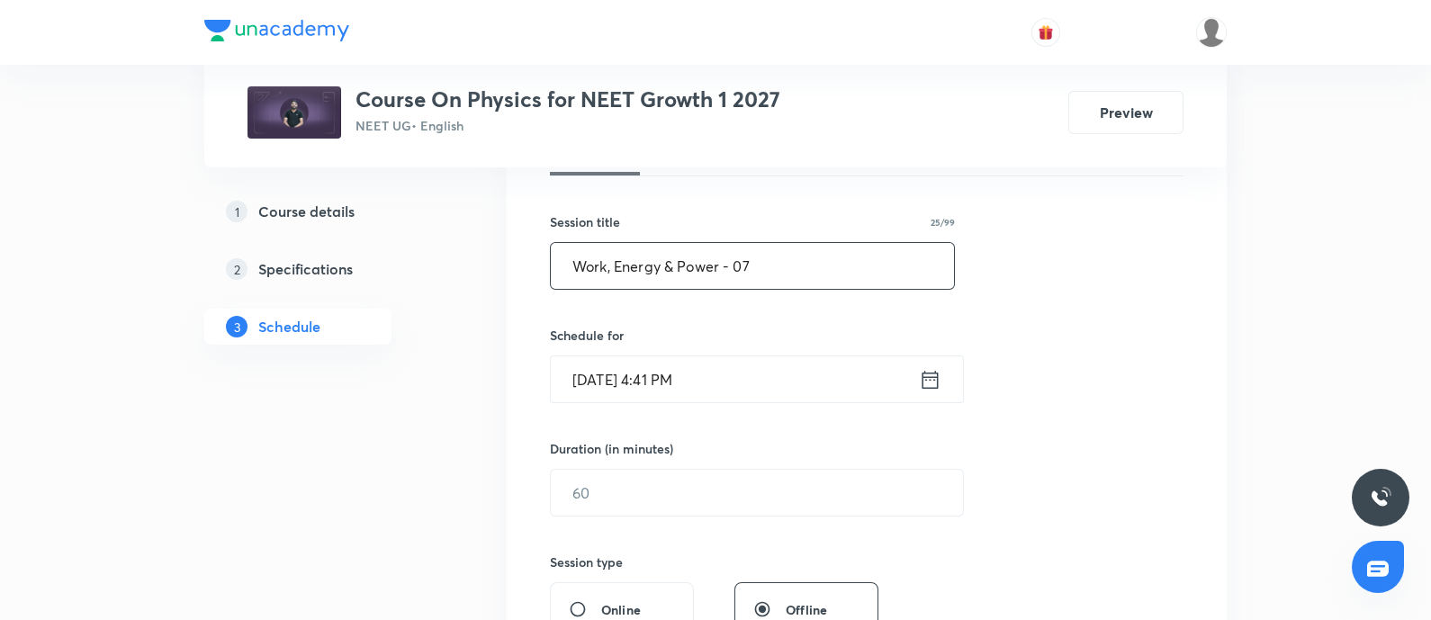
scroll to position [301, 0]
type input "Work, Energy & Power - 07"
click at [747, 369] on input "[DATE] 4:41 PM" at bounding box center [735, 377] width 368 height 46
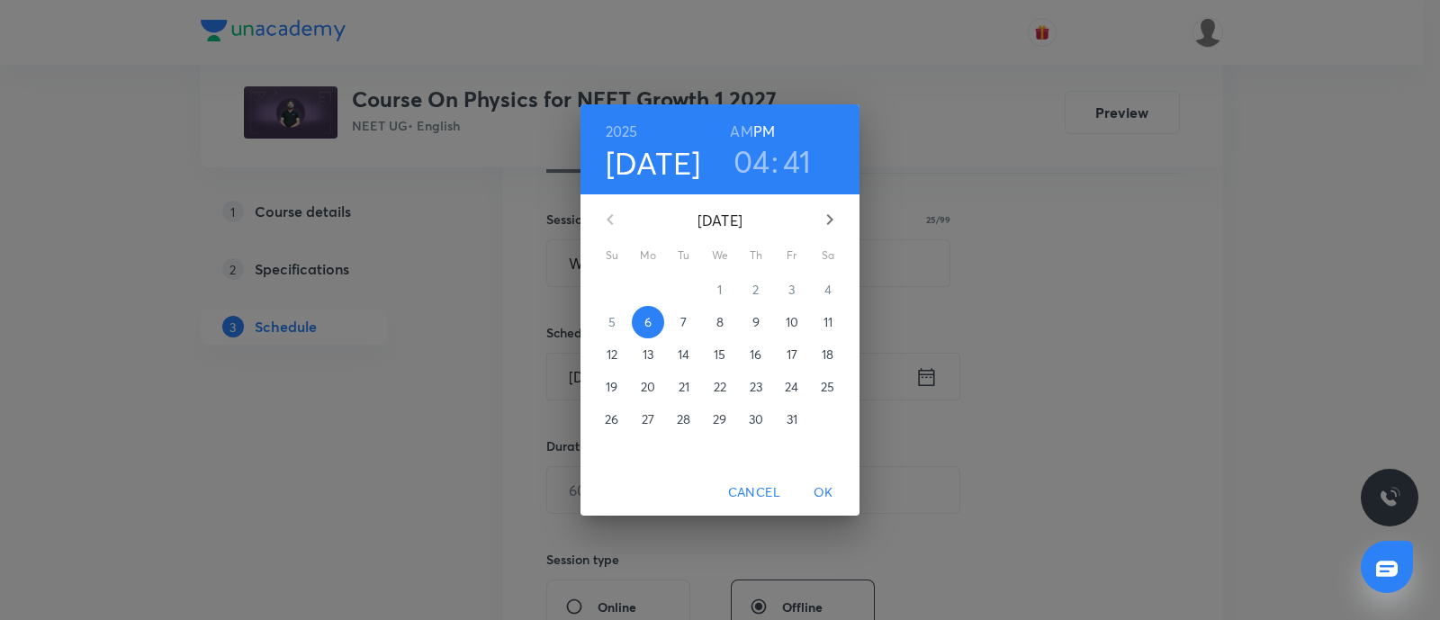
click at [680, 317] on p "7" at bounding box center [683, 322] width 6 height 18
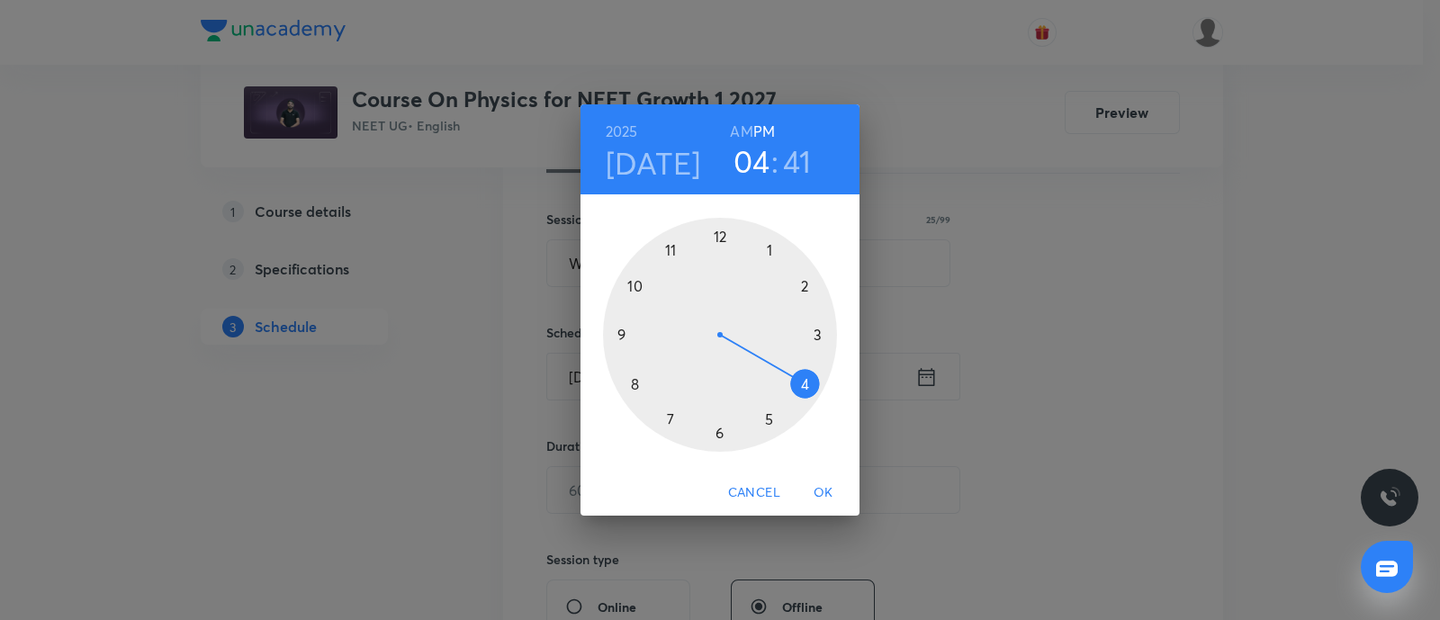
click at [743, 136] on h6 "AM" at bounding box center [741, 131] width 23 height 25
click at [716, 438] on div at bounding box center [720, 335] width 234 height 234
click at [619, 331] on div at bounding box center [720, 335] width 234 height 234
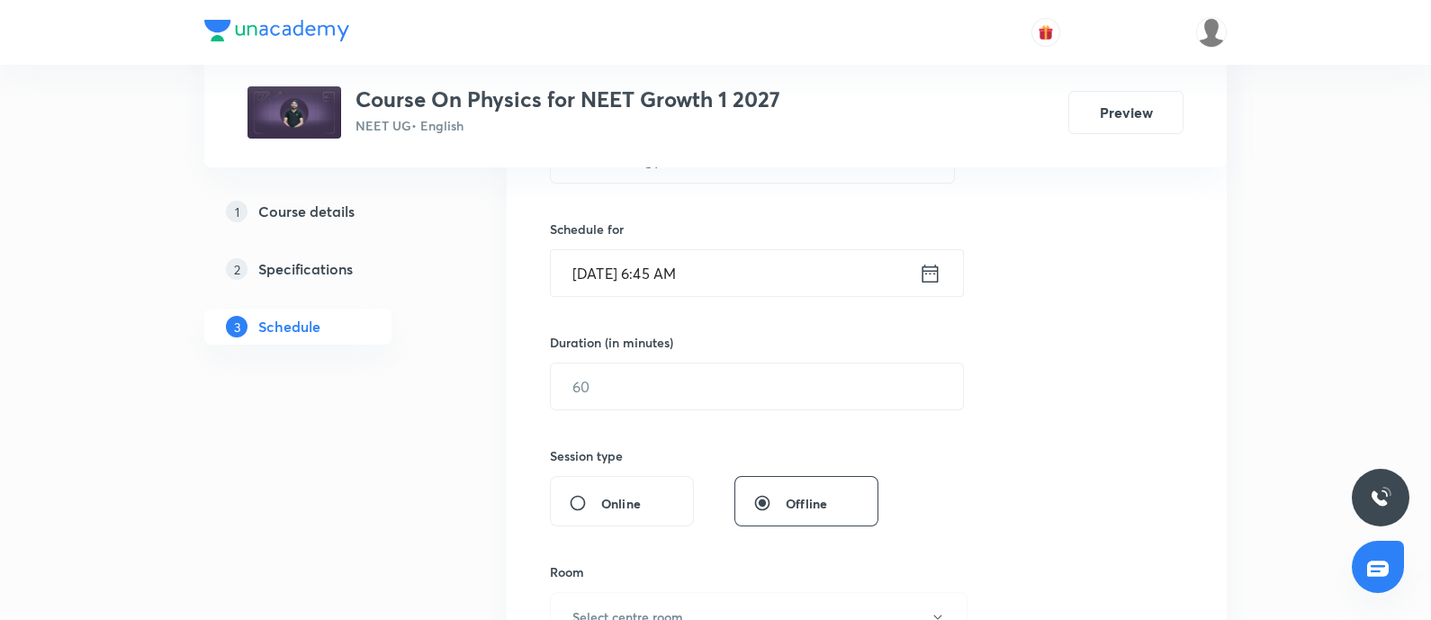
scroll to position [409, 0]
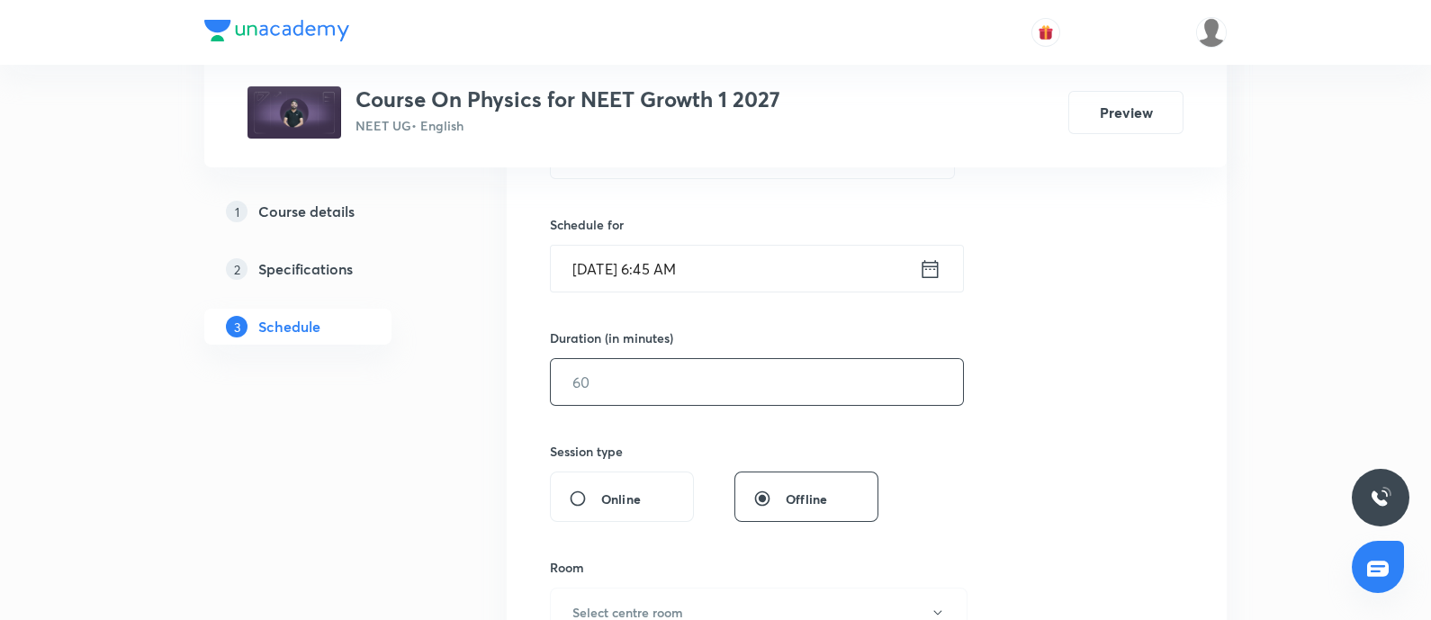
click at [624, 391] on input "text" at bounding box center [757, 382] width 412 height 46
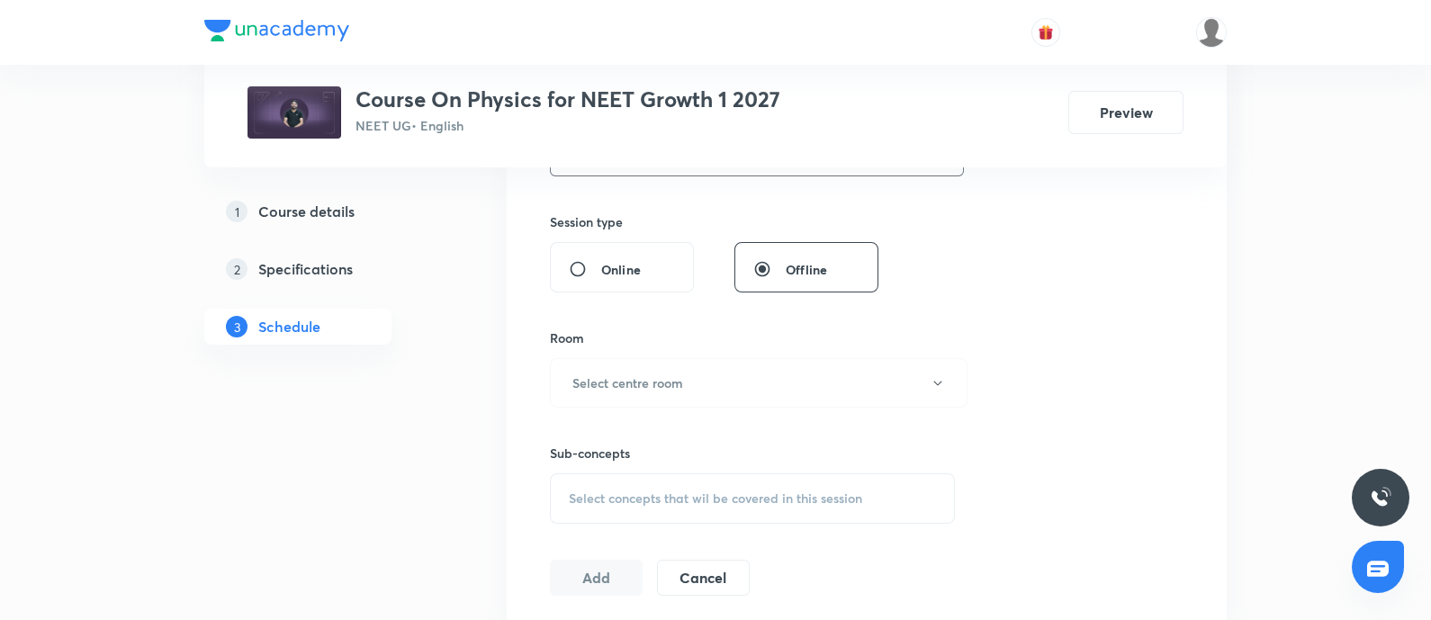
scroll to position [639, 0]
type input "75"
click at [624, 391] on button "Select centre room" at bounding box center [759, 382] width 418 height 50
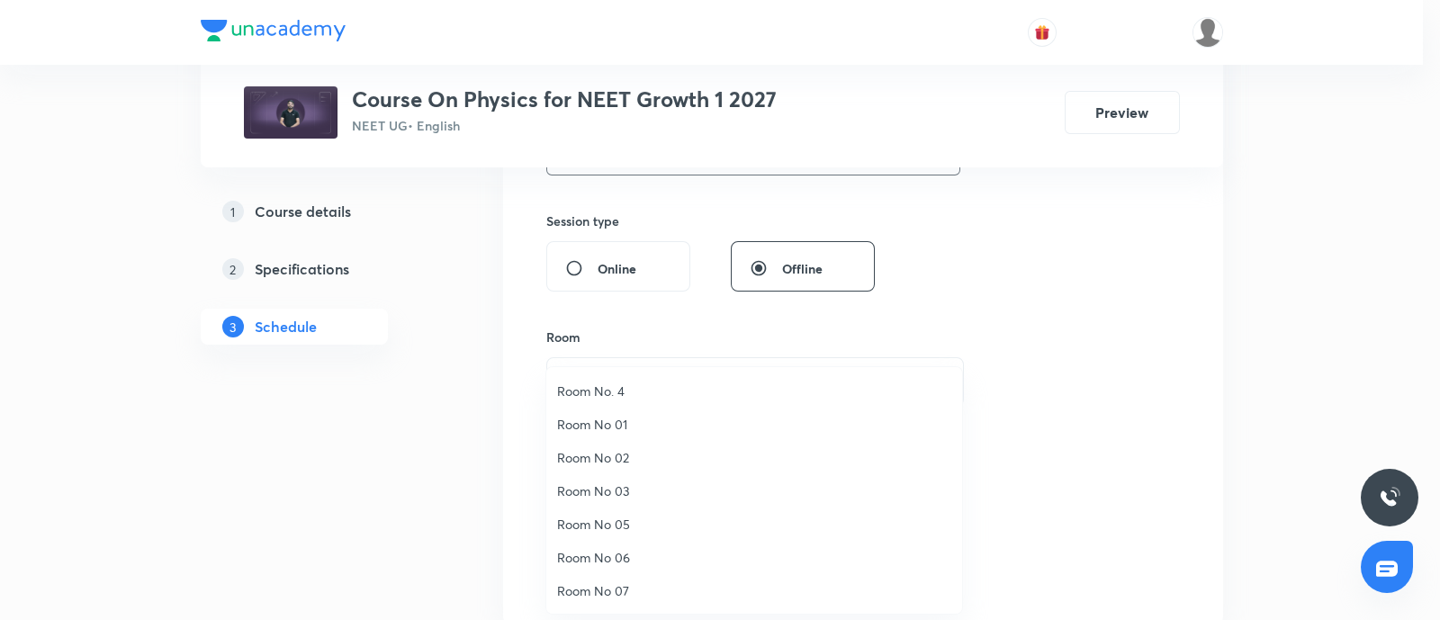
click at [624, 391] on span "Room No. 4" at bounding box center [754, 391] width 394 height 19
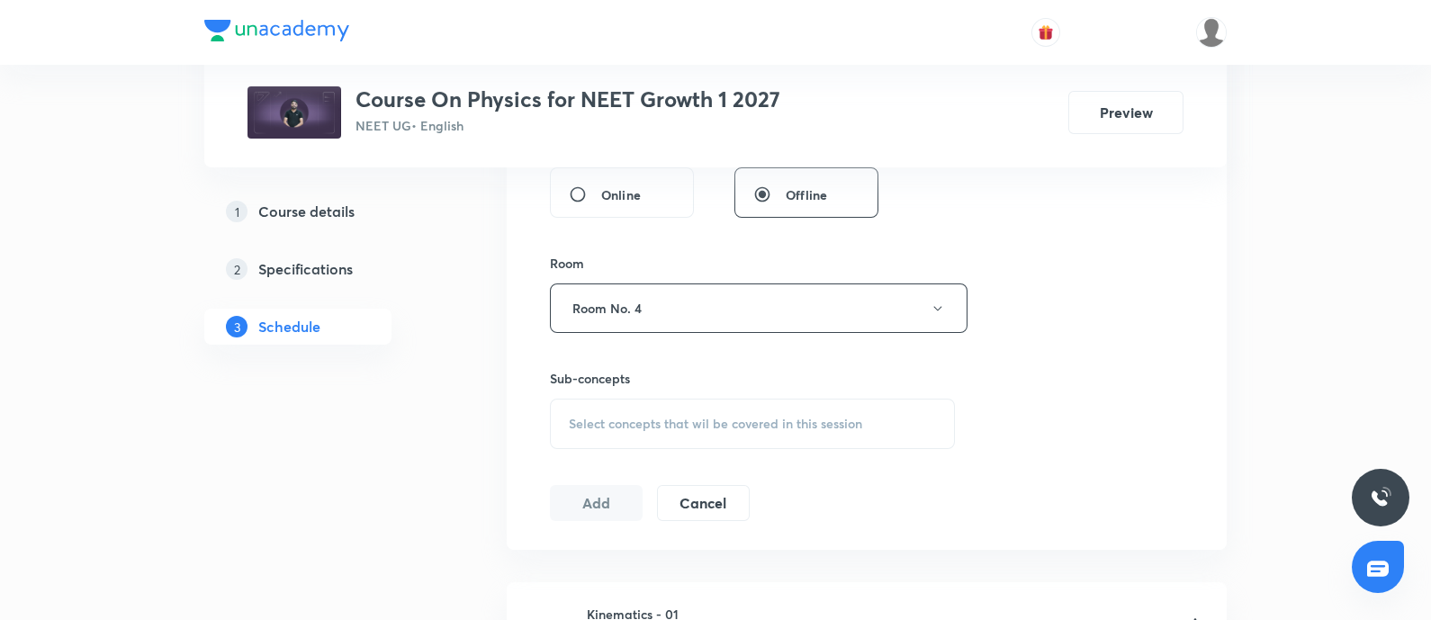
scroll to position [715, 0]
click at [632, 429] on div "Select concepts that wil be covered in this session" at bounding box center [752, 422] width 405 height 50
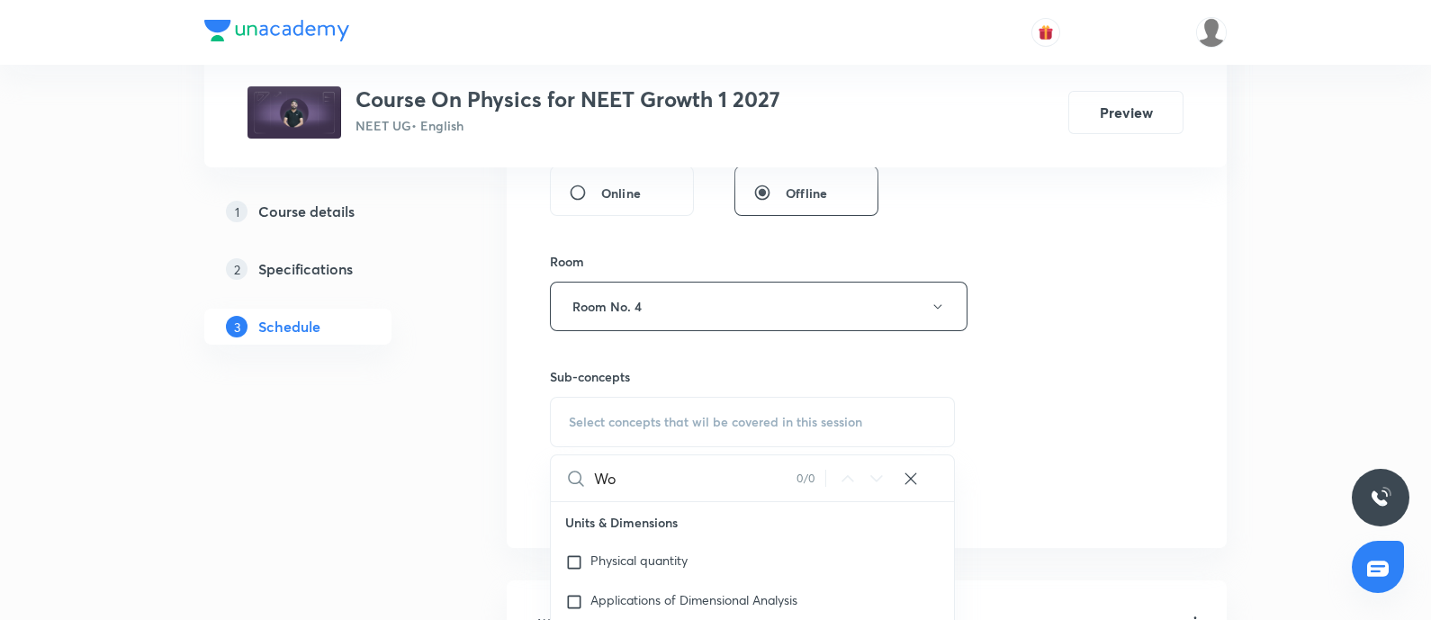
type input "W"
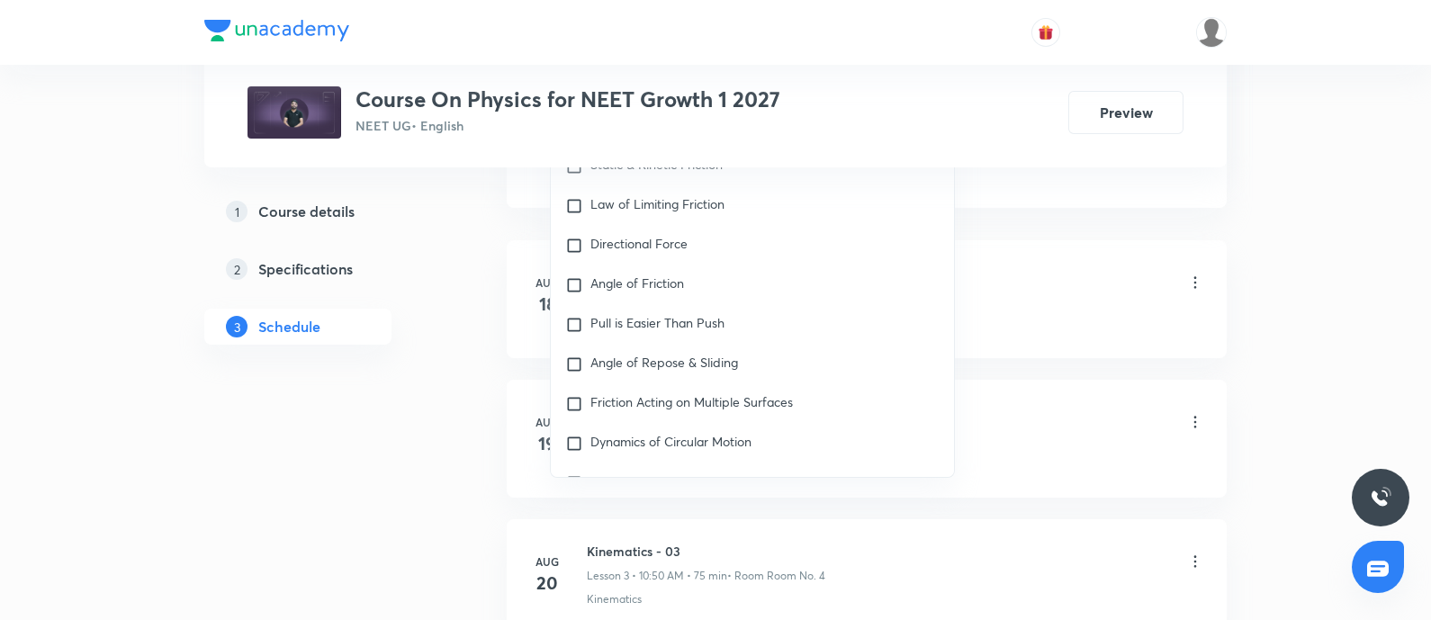
scroll to position [4395, 0]
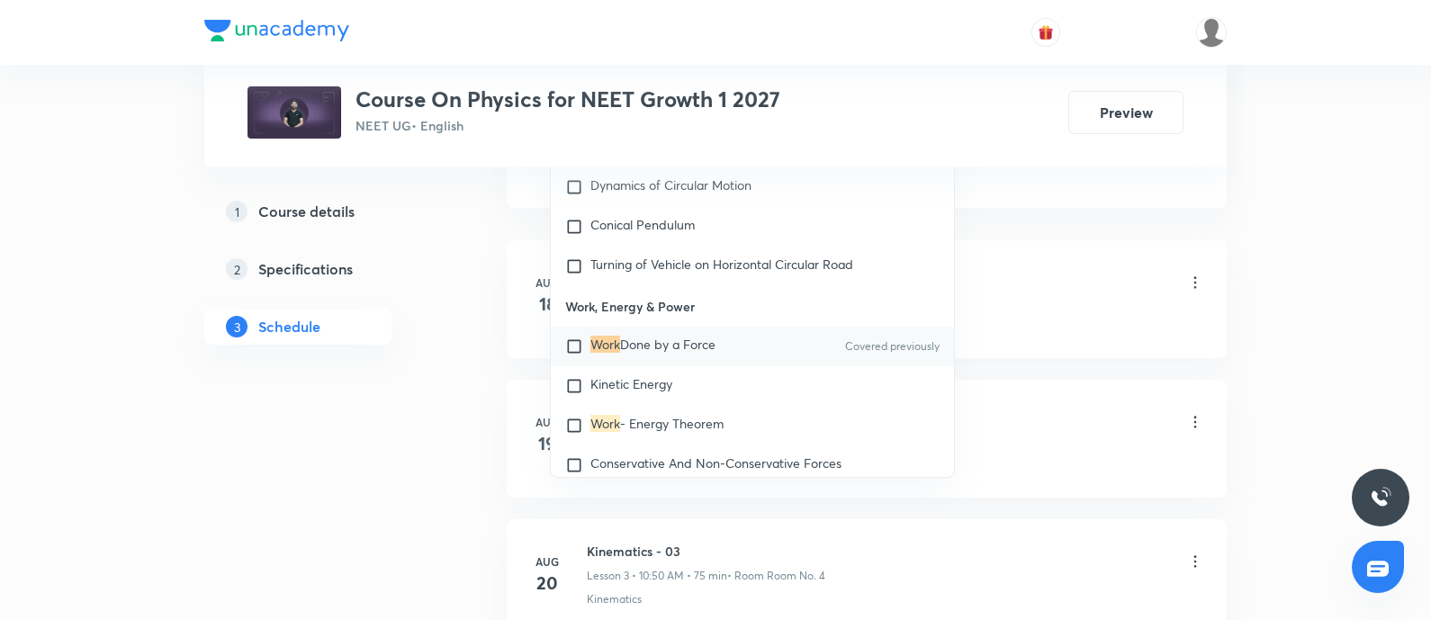
type input "Work"
click at [576, 339] on input "checkbox" at bounding box center [577, 347] width 25 height 18
checkbox input "true"
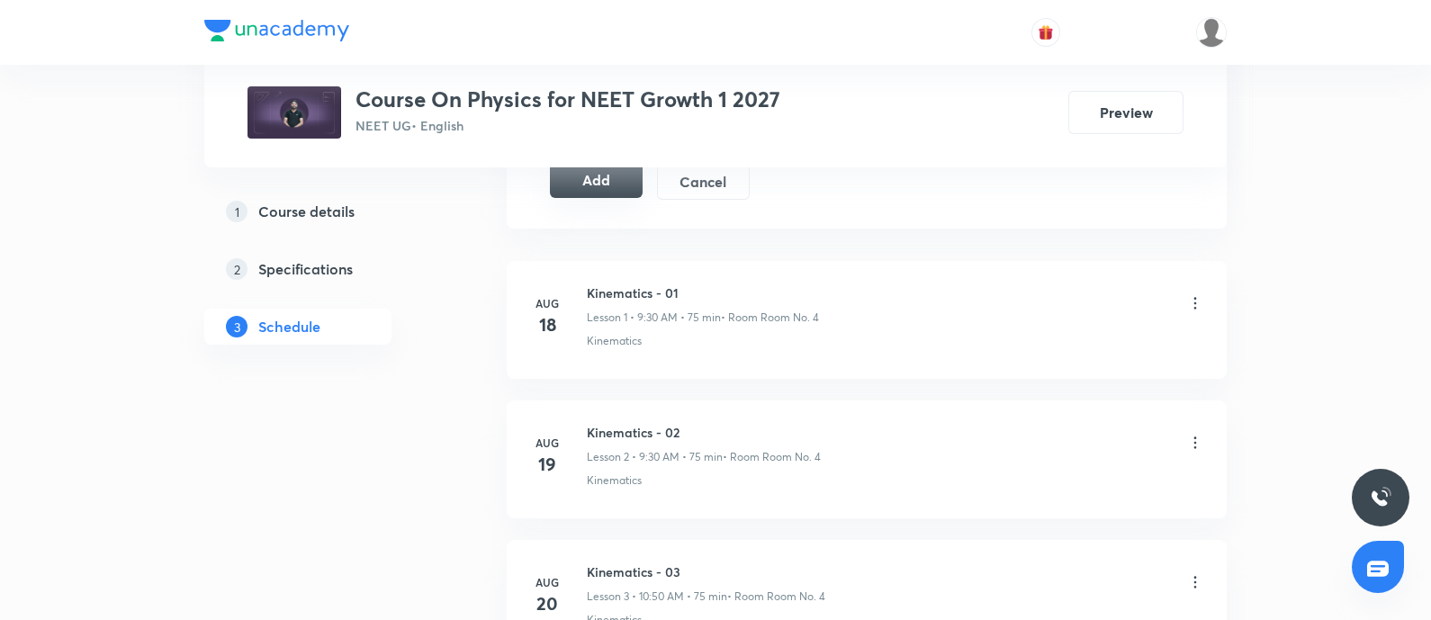
click at [616, 188] on button "Add" at bounding box center [596, 180] width 93 height 36
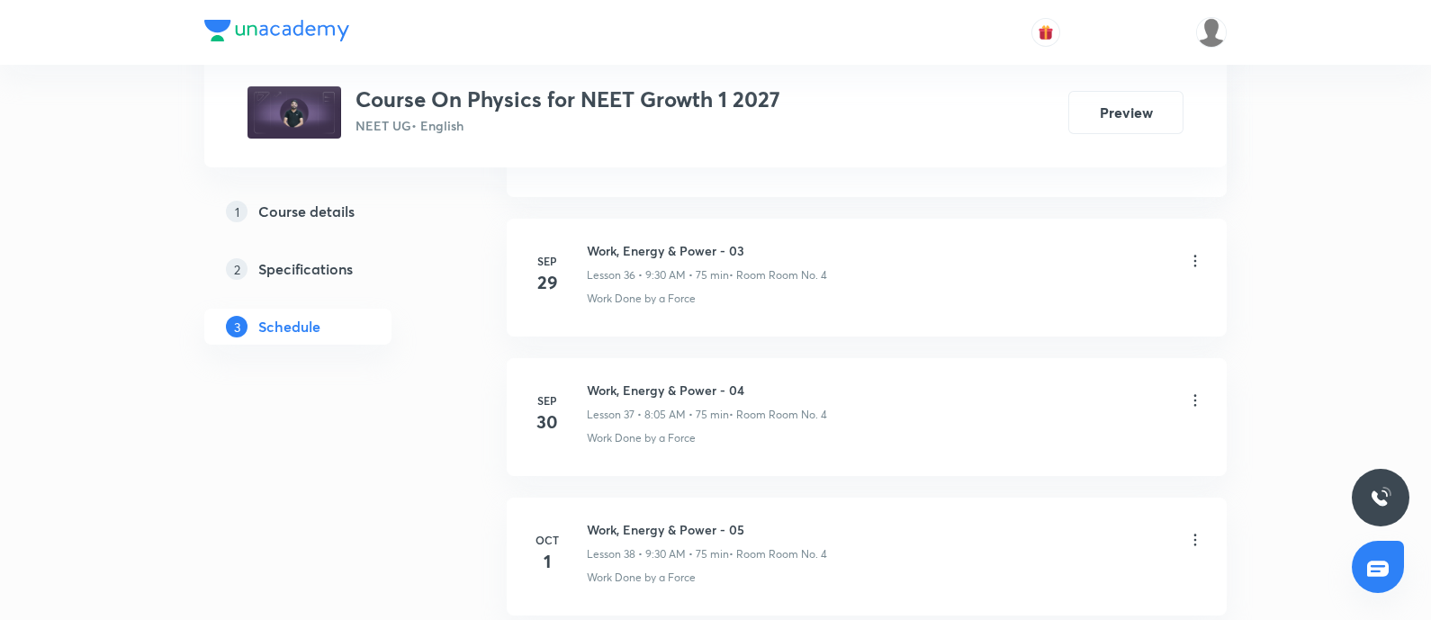
scroll to position [6268, 0]
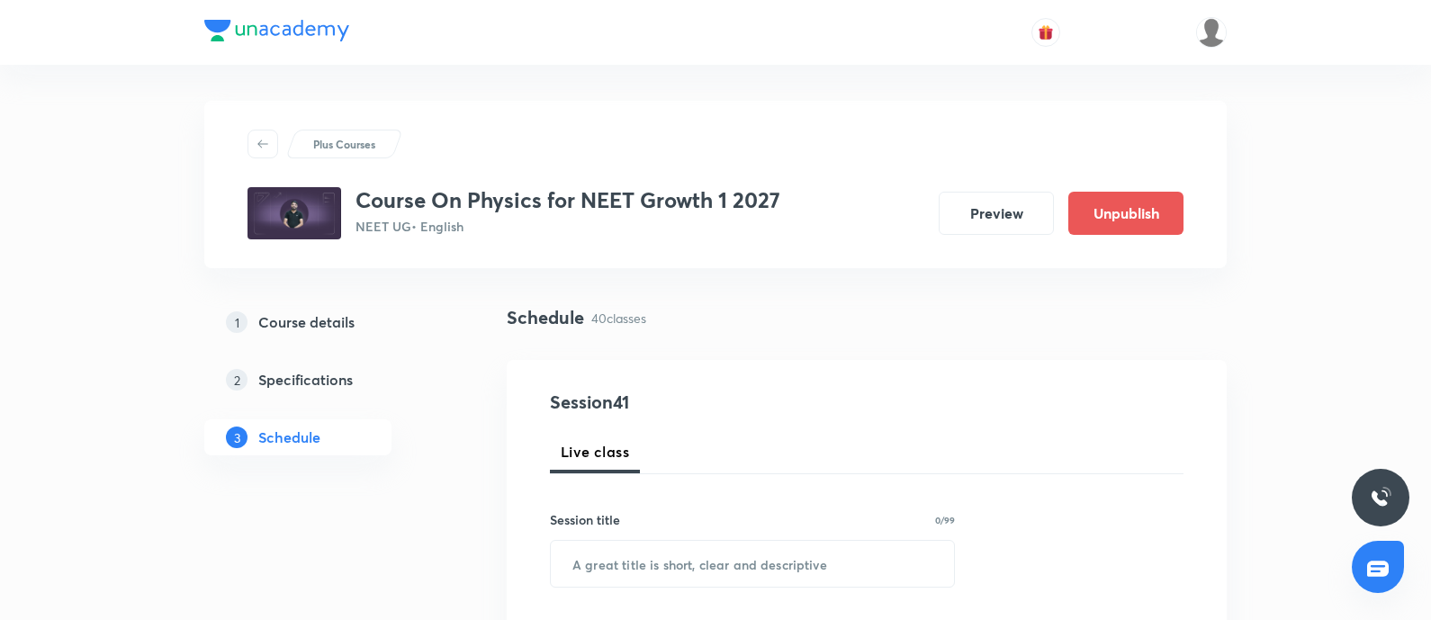
scroll to position [6268, 0]
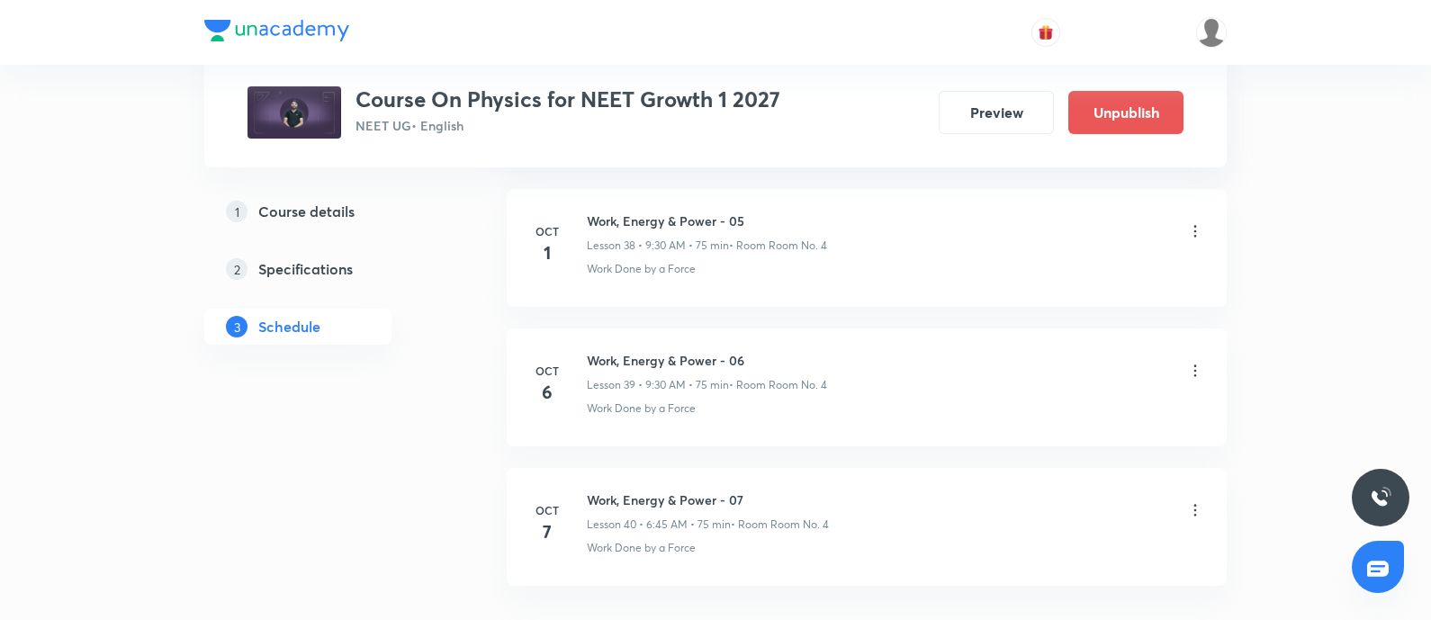
click at [666, 491] on h6 "Work, Energy & Power - 07" at bounding box center [708, 500] width 242 height 19
copy h6 "Work, Energy & Power - 07"
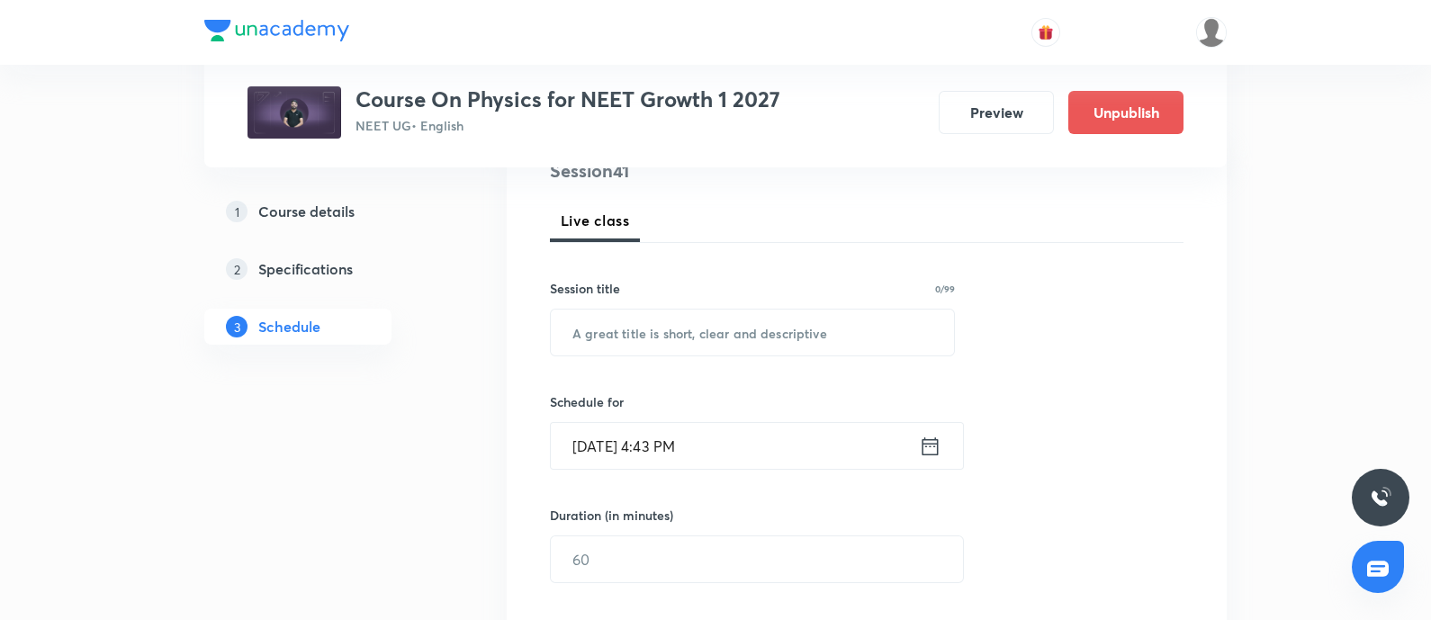
scroll to position [230, 0]
click at [666, 337] on input "text" at bounding box center [752, 334] width 403 height 46
paste input "Work, Energy & Power - 07"
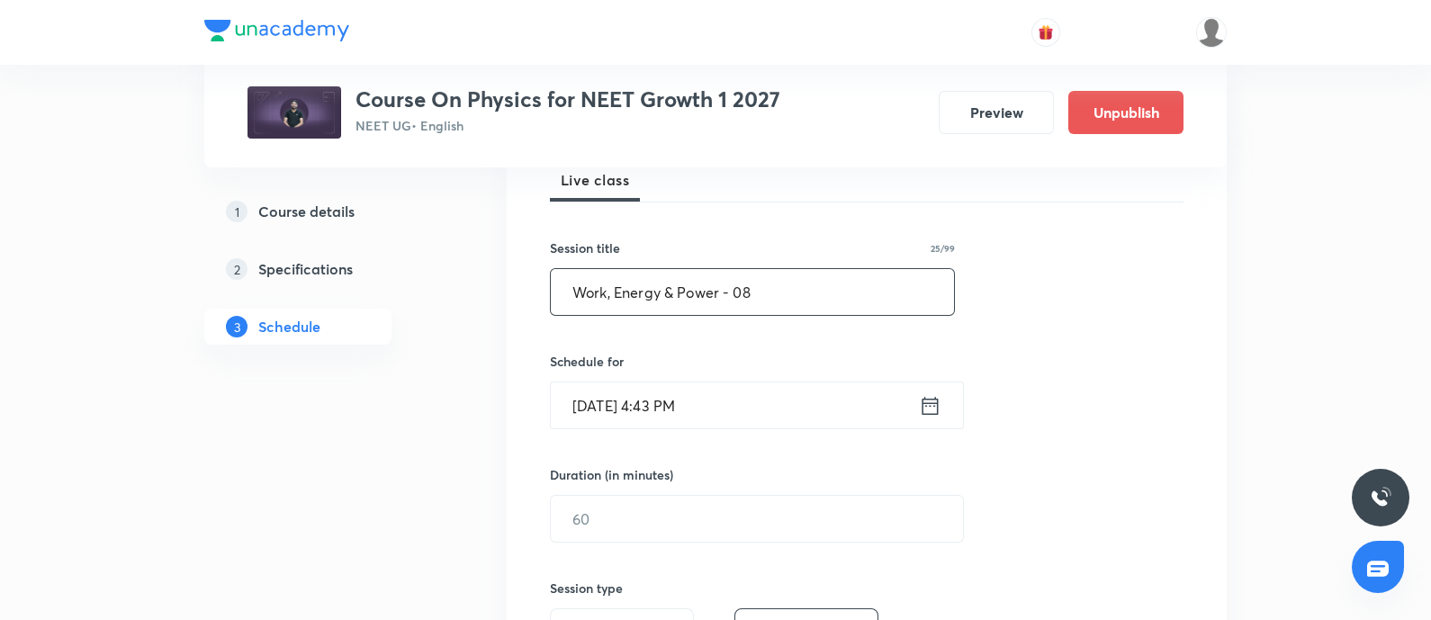
scroll to position [280, 0]
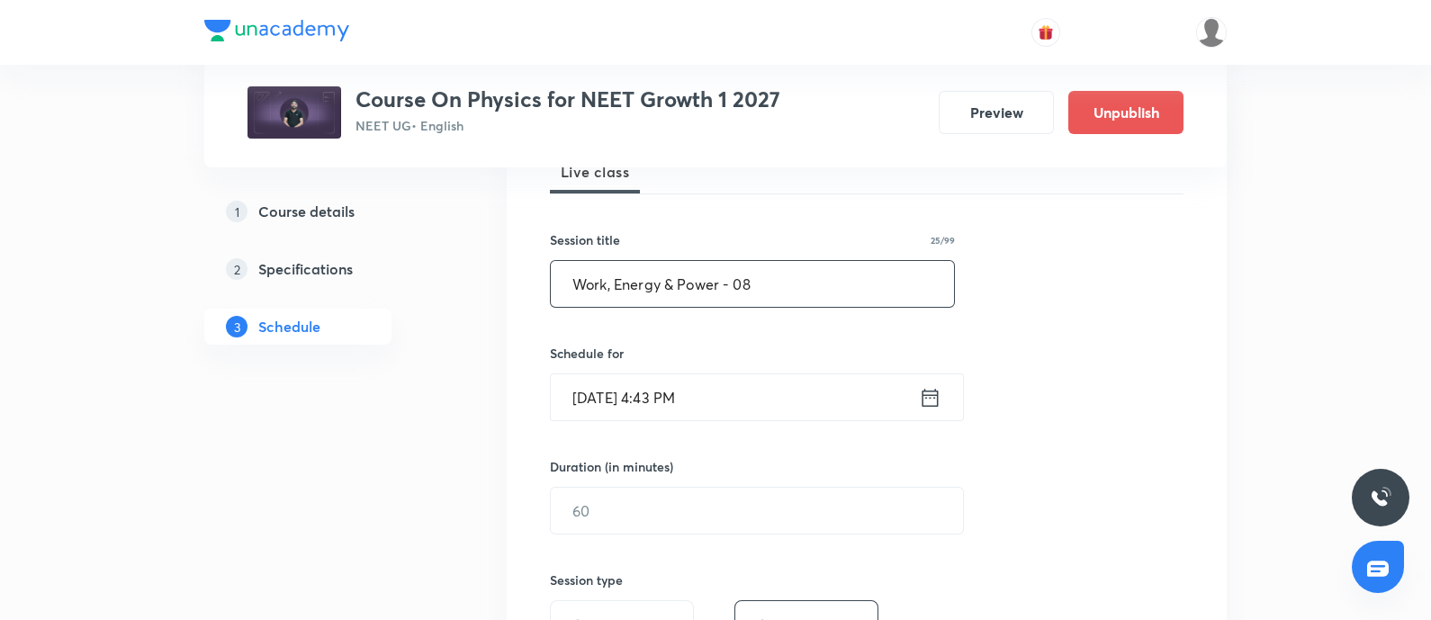
type input "Work, Energy & Power - 08"
click at [750, 392] on input "Oct 6, 2025, 4:43 PM" at bounding box center [735, 397] width 368 height 46
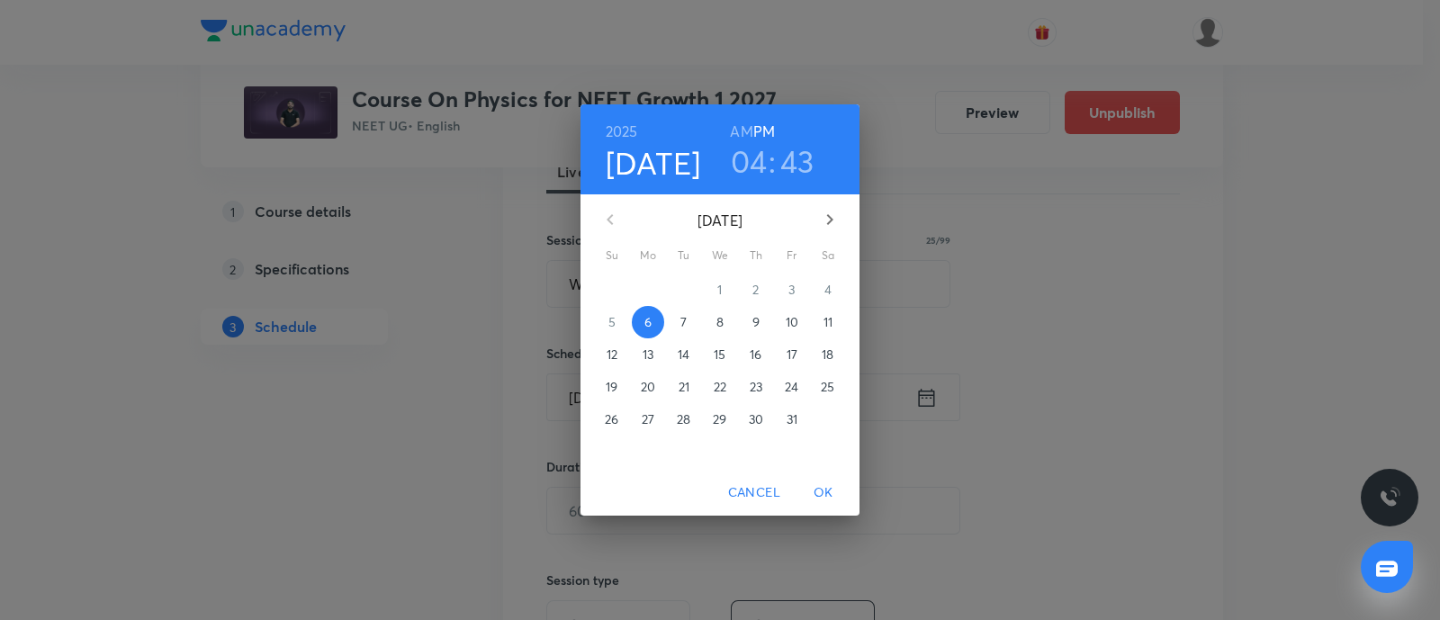
click at [681, 325] on p "7" at bounding box center [683, 322] width 6 height 18
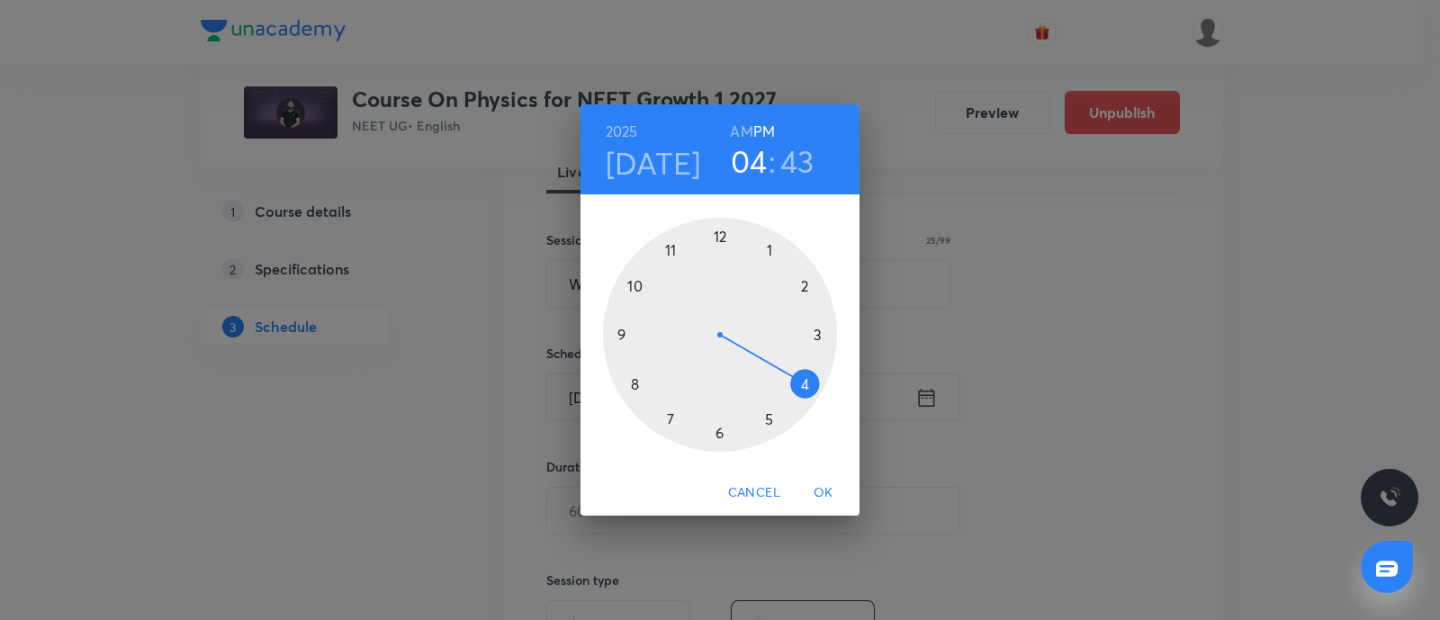
click at [624, 335] on div at bounding box center [720, 335] width 234 height 234
click at [715, 433] on div at bounding box center [720, 335] width 234 height 234
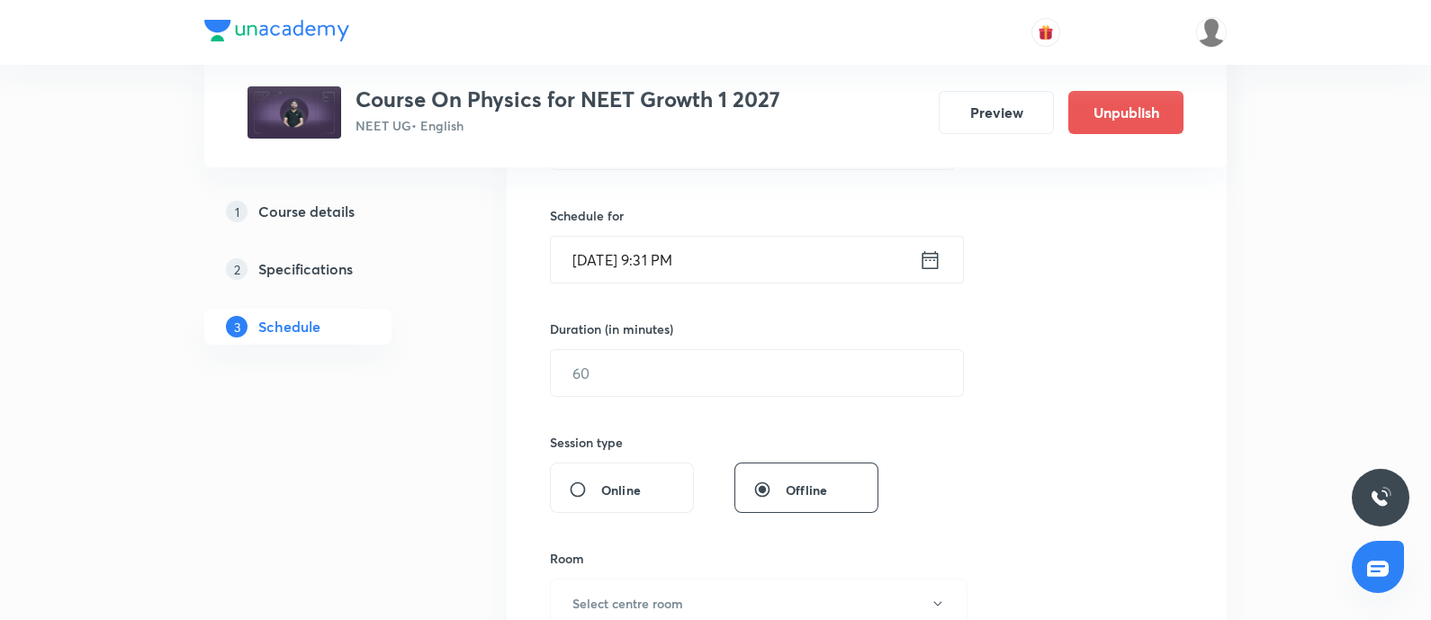
scroll to position [422, 0]
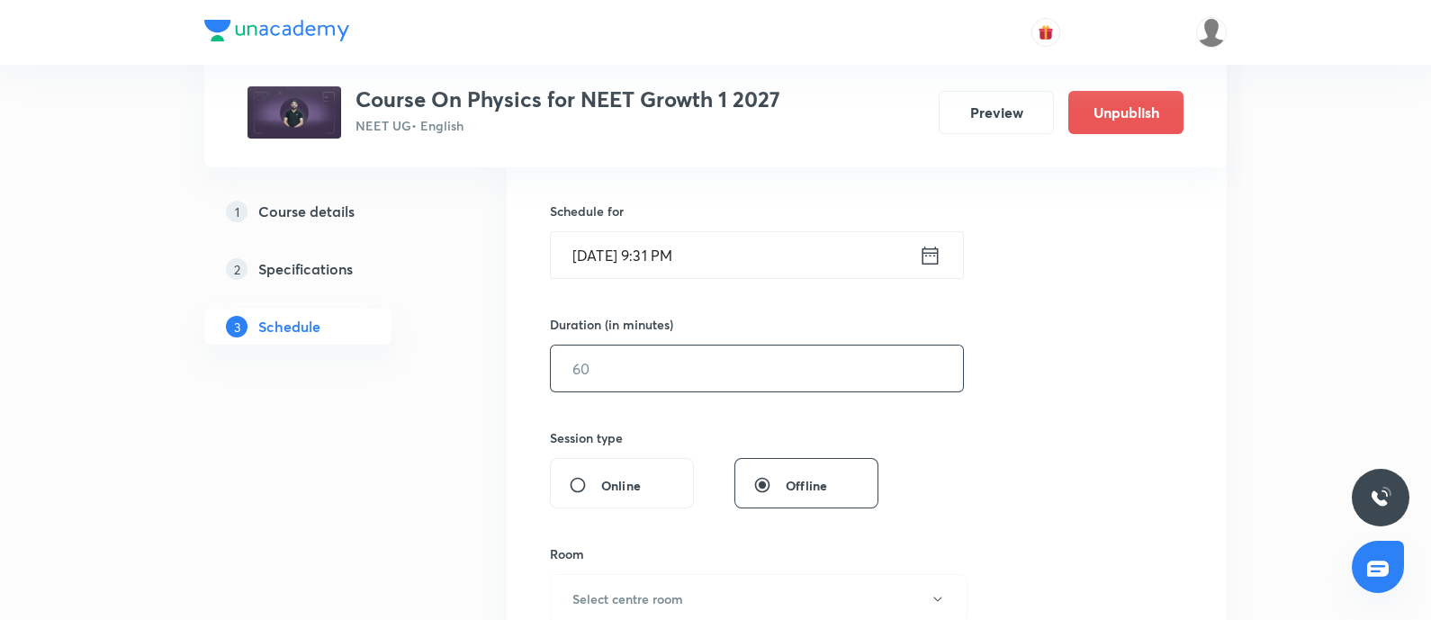
click at [720, 378] on input "text" at bounding box center [757, 369] width 412 height 46
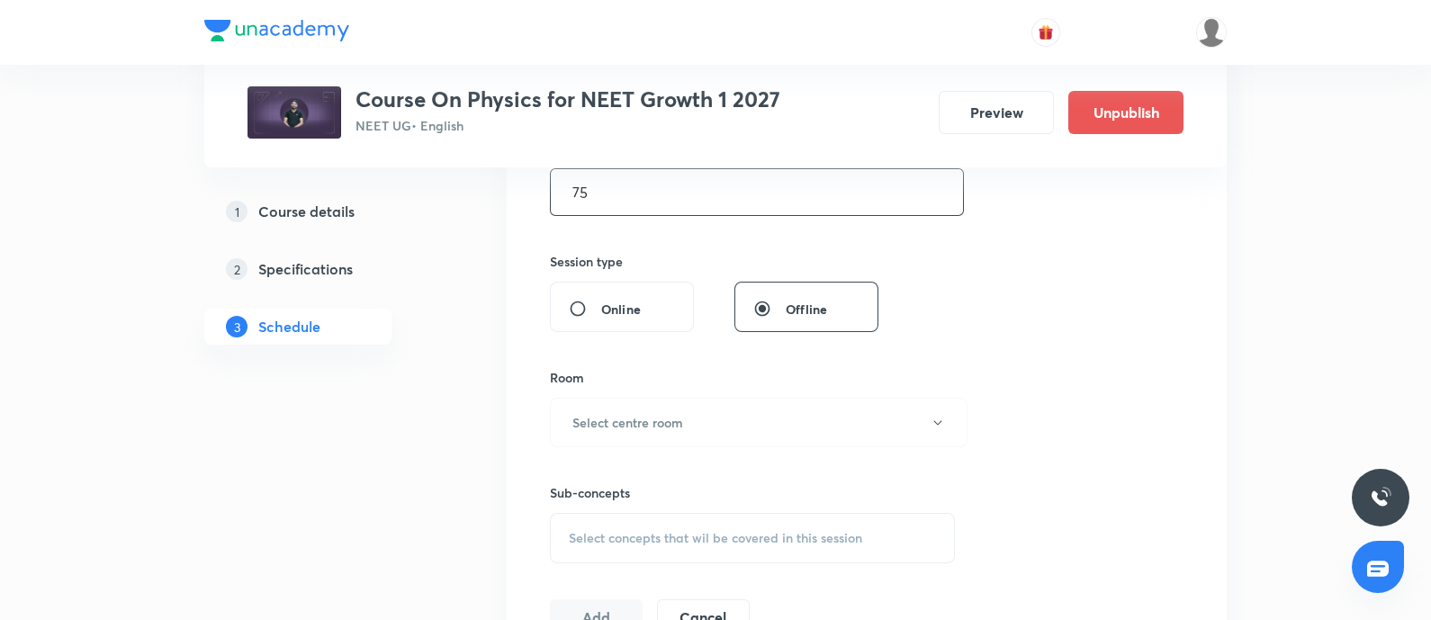
scroll to position [599, 0]
type input "75"
click at [727, 408] on button "Select centre room" at bounding box center [759, 422] width 418 height 50
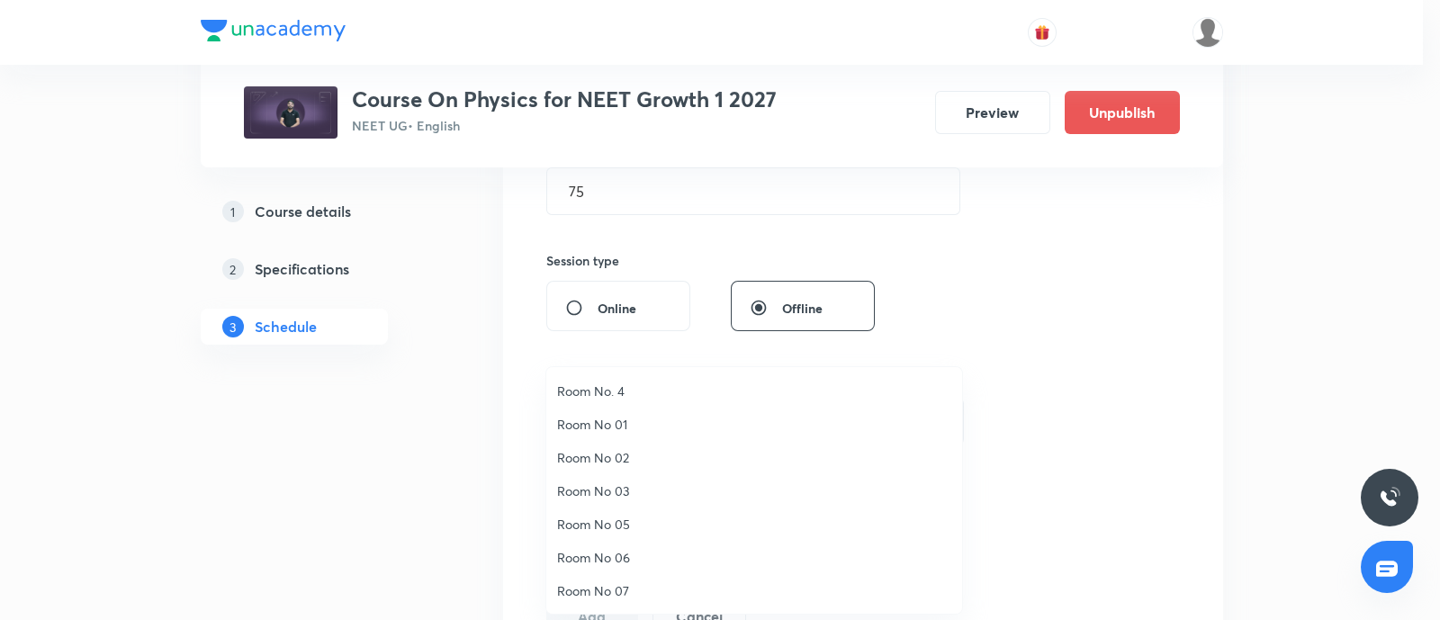
click at [696, 386] on span "Room No. 4" at bounding box center [754, 391] width 394 height 19
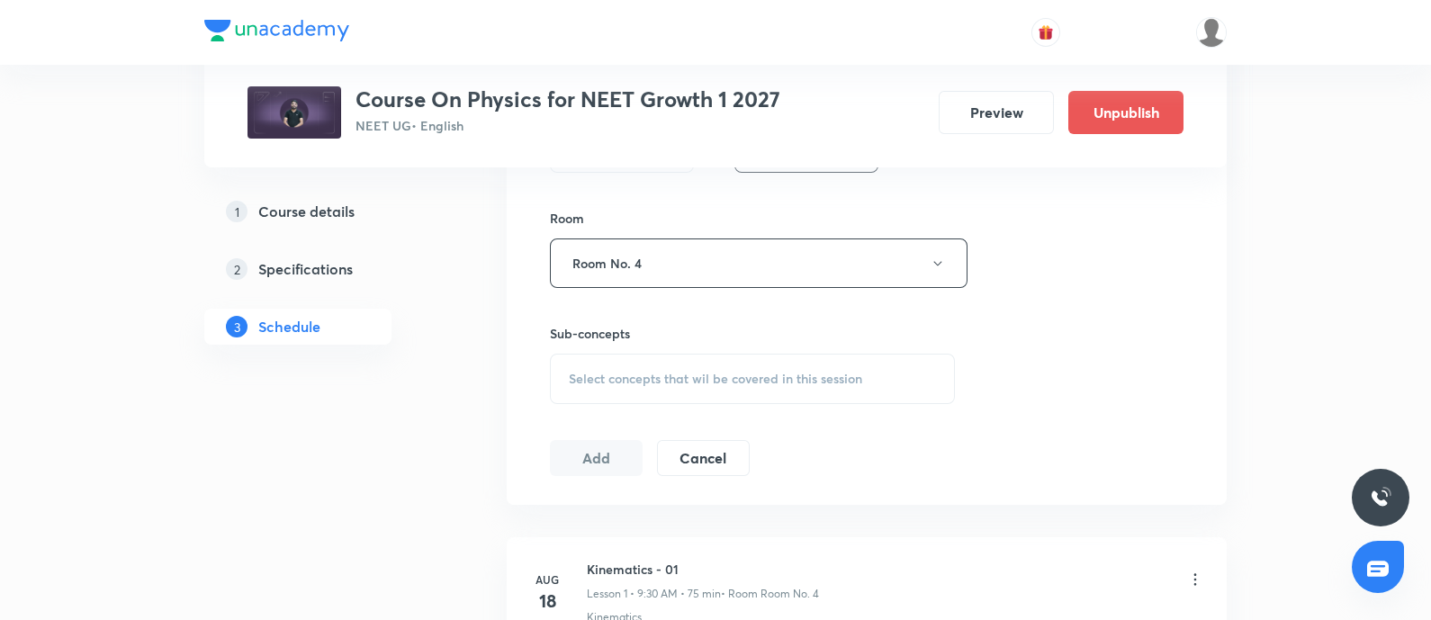
scroll to position [760, 0]
click at [716, 371] on span "Select concepts that wil be covered in this session" at bounding box center [715, 377] width 293 height 14
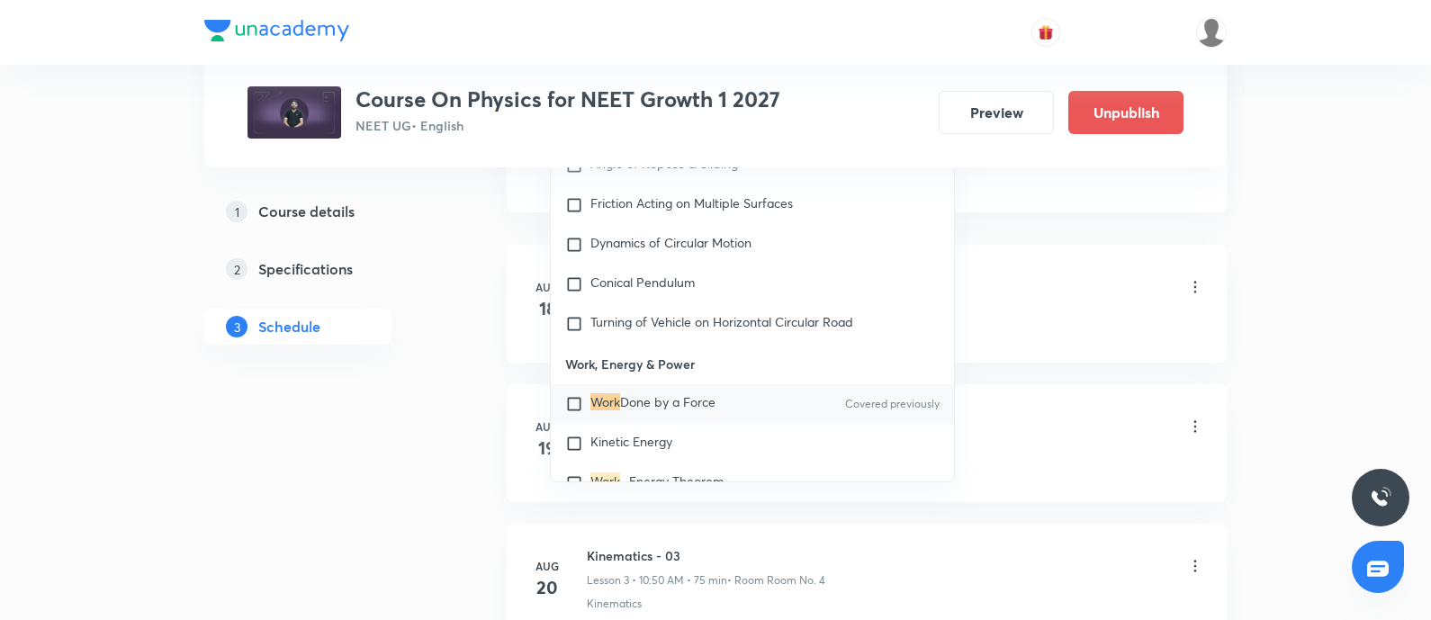
scroll to position [1052, 0]
type input "Work"
click at [569, 395] on input "checkbox" at bounding box center [577, 402] width 25 height 18
checkbox input "true"
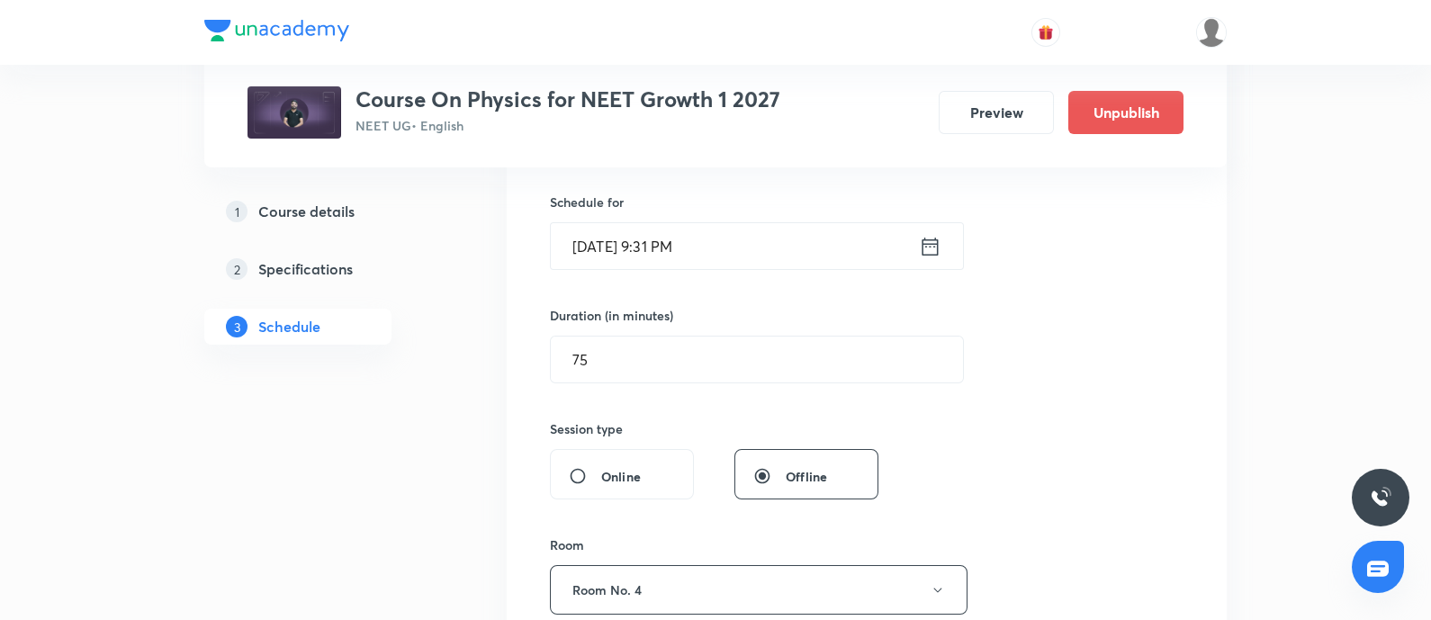
scroll to position [429, 0]
click at [747, 248] on input "Oct 7, 2025, 9:31 PM" at bounding box center [735, 248] width 368 height 46
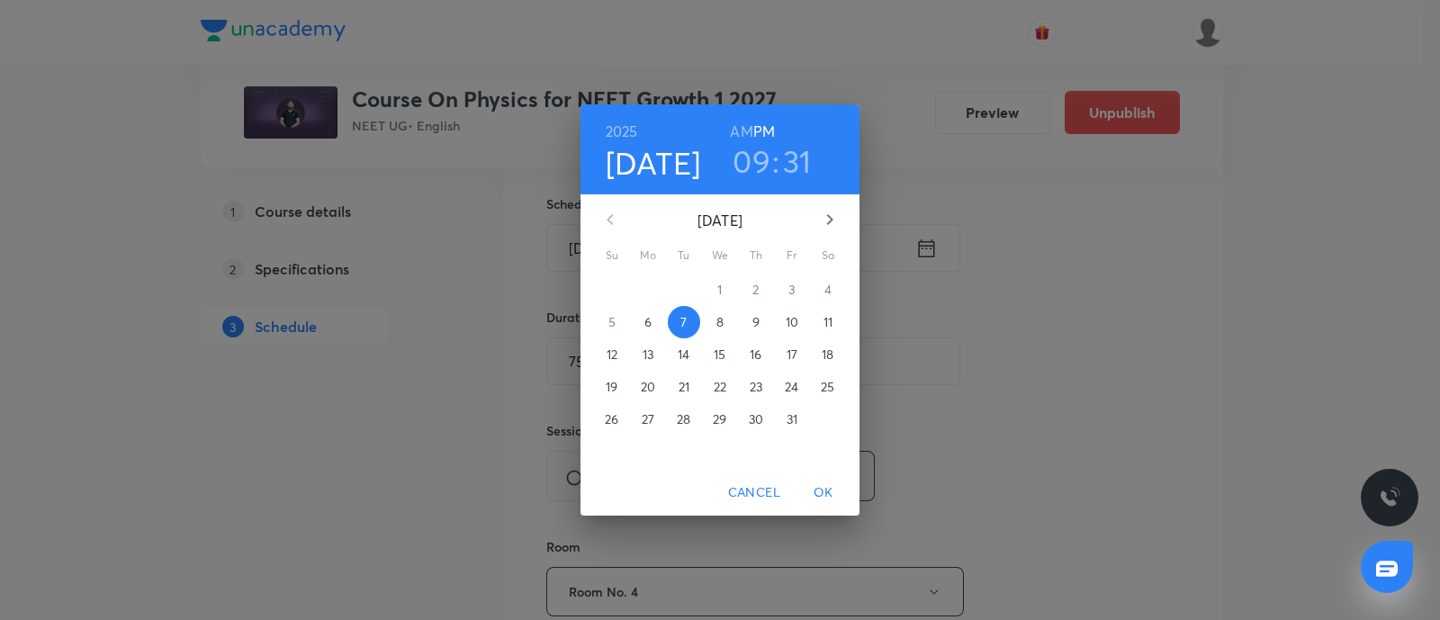
click at [744, 132] on h6 "AM" at bounding box center [741, 131] width 23 height 25
click at [818, 495] on span "OK" at bounding box center [823, 493] width 43 height 23
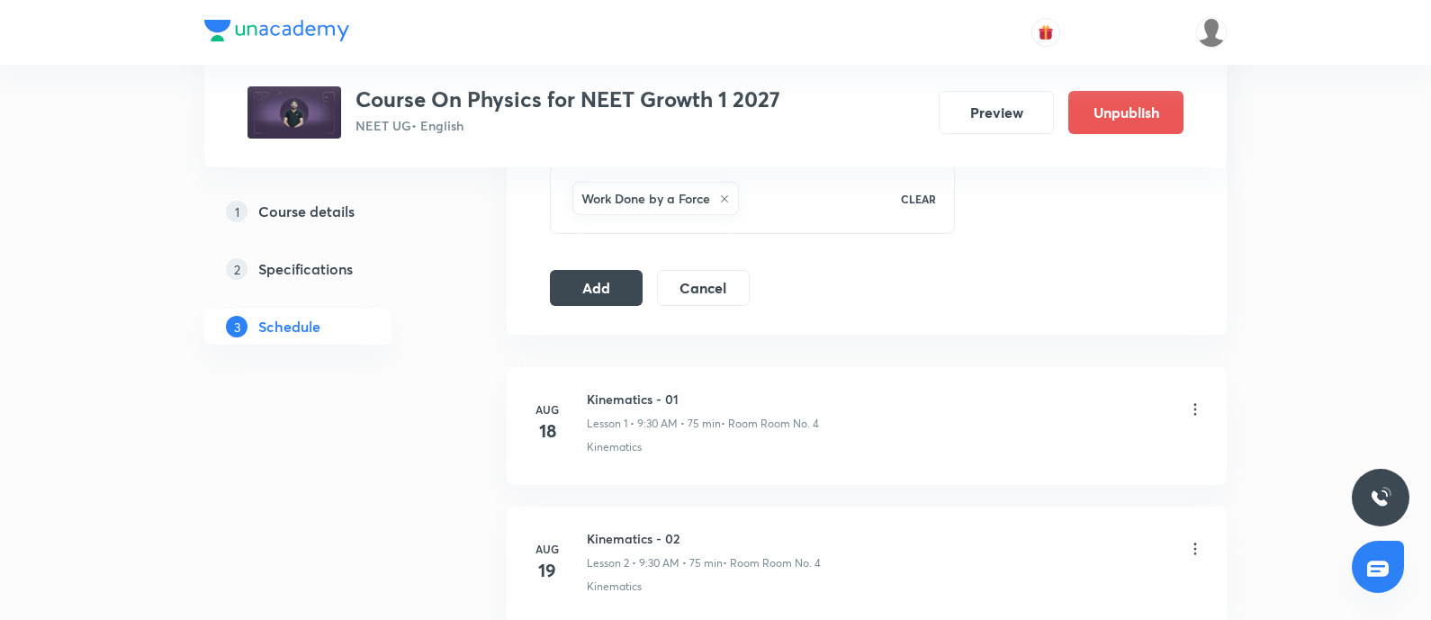
scroll to position [928, 0]
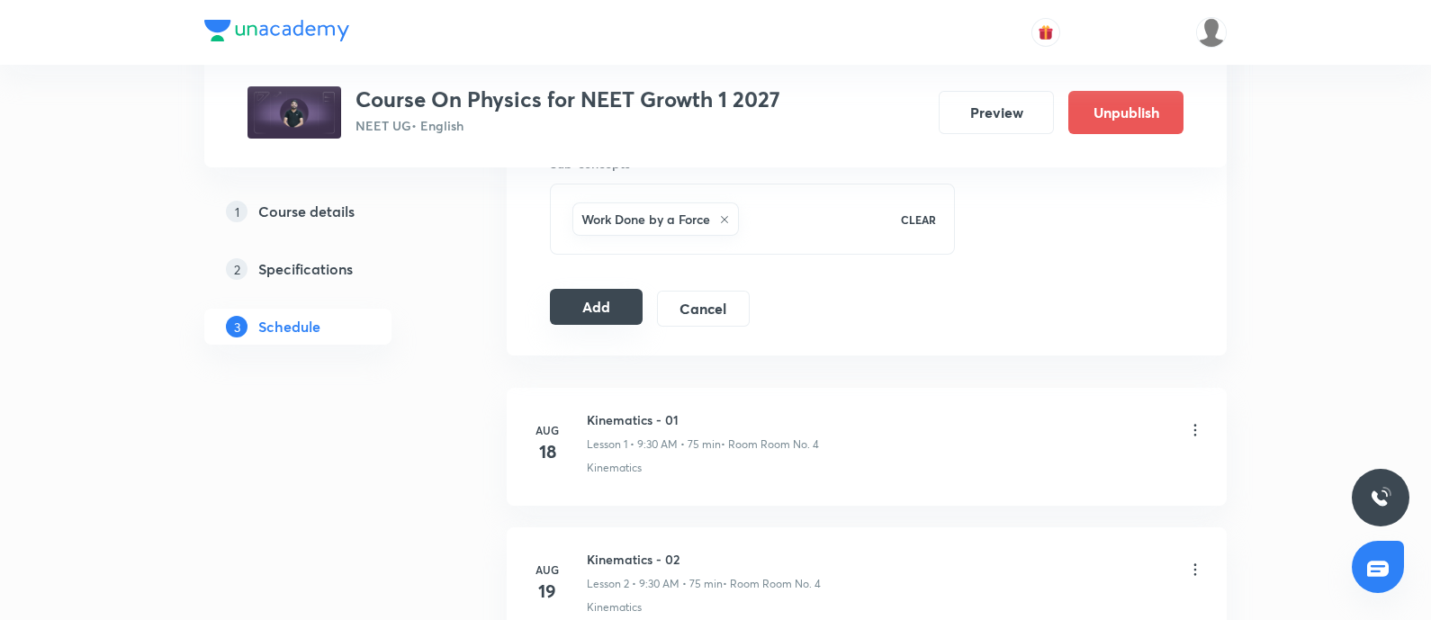
click at [605, 307] on button "Add" at bounding box center [596, 307] width 93 height 36
click at [605, 307] on button "Add" at bounding box center [596, 309] width 93 height 36
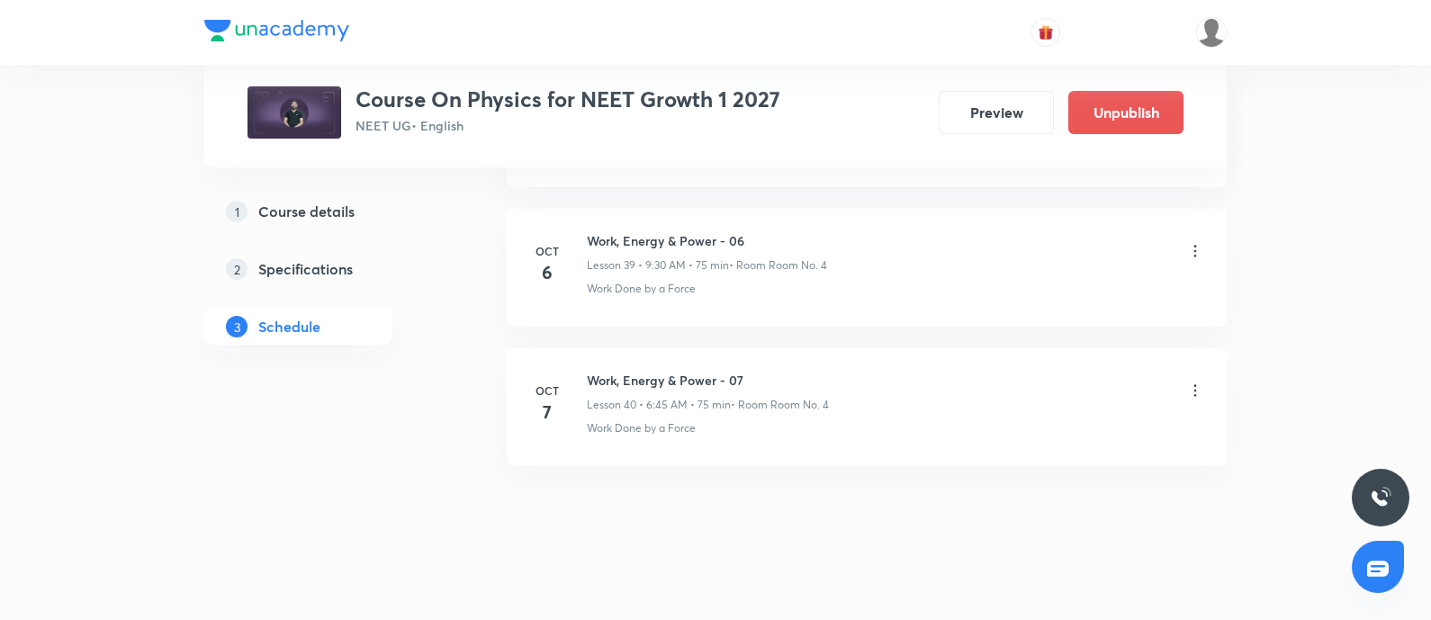
scroll to position [5561, 0]
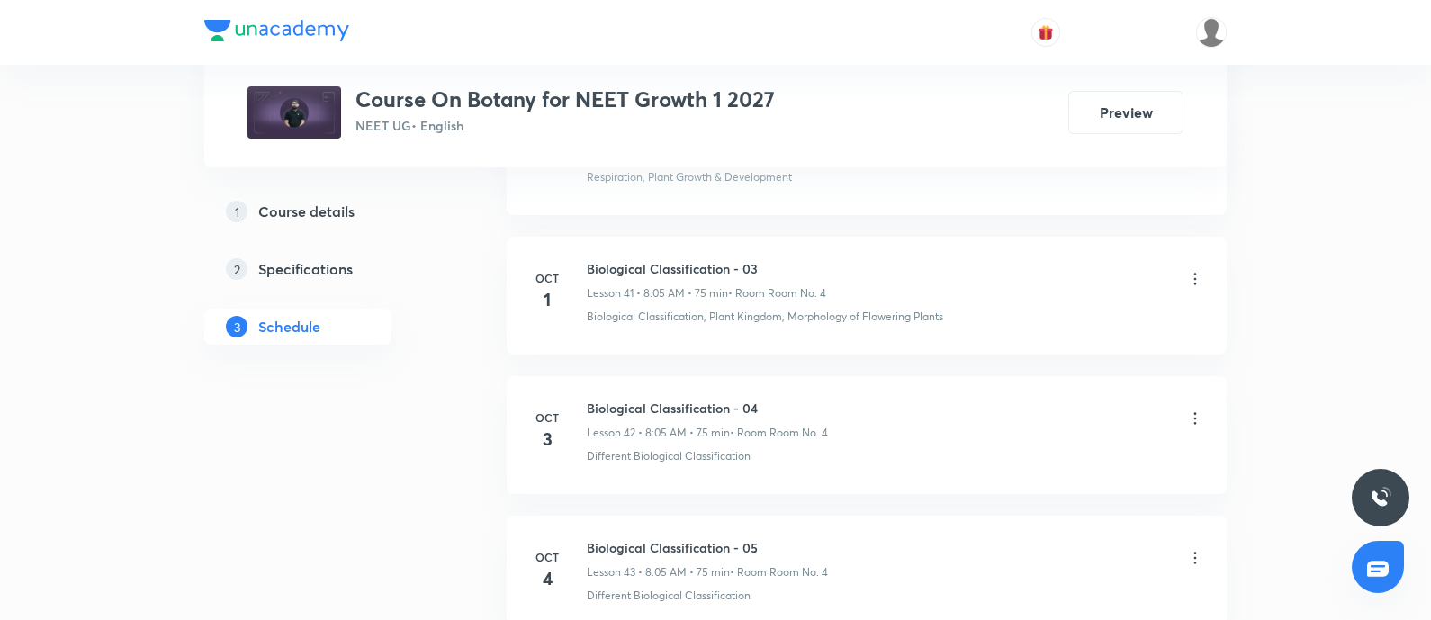
scroll to position [6945, 0]
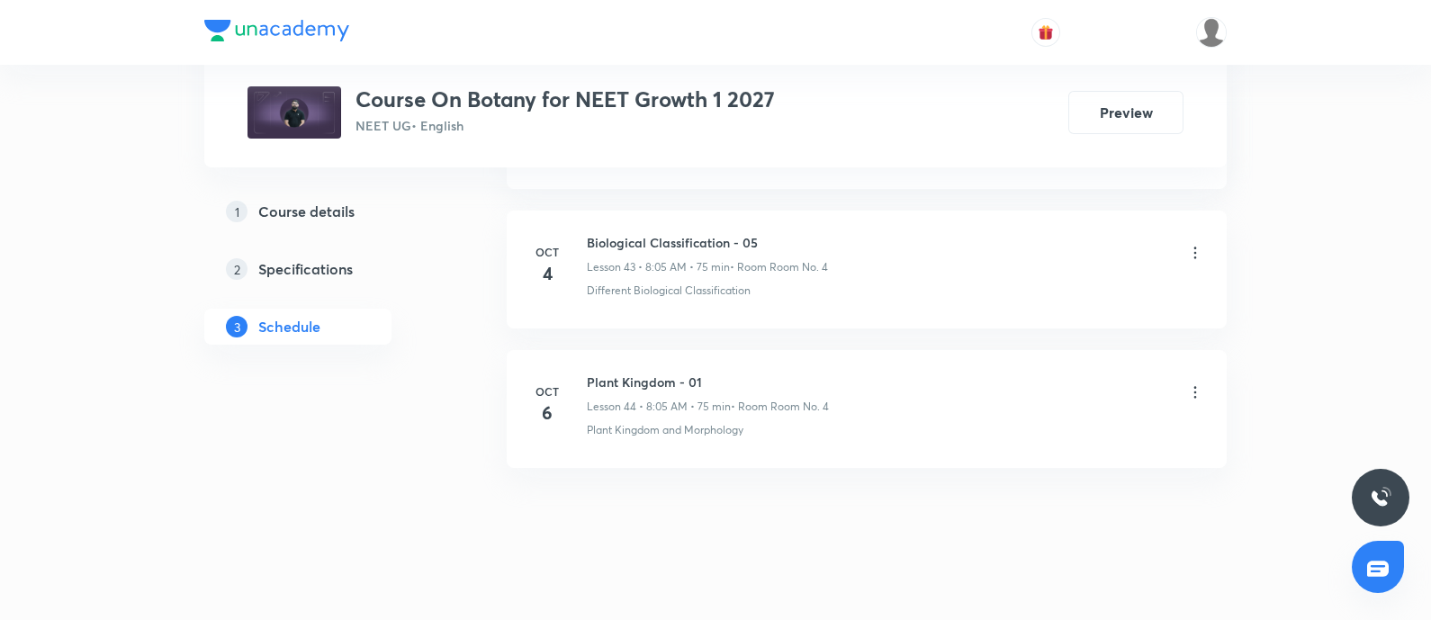
click at [666, 373] on h6 "Plant Kingdom - 01" at bounding box center [708, 382] width 242 height 19
copy h6 "Plant Kingdom - 01"
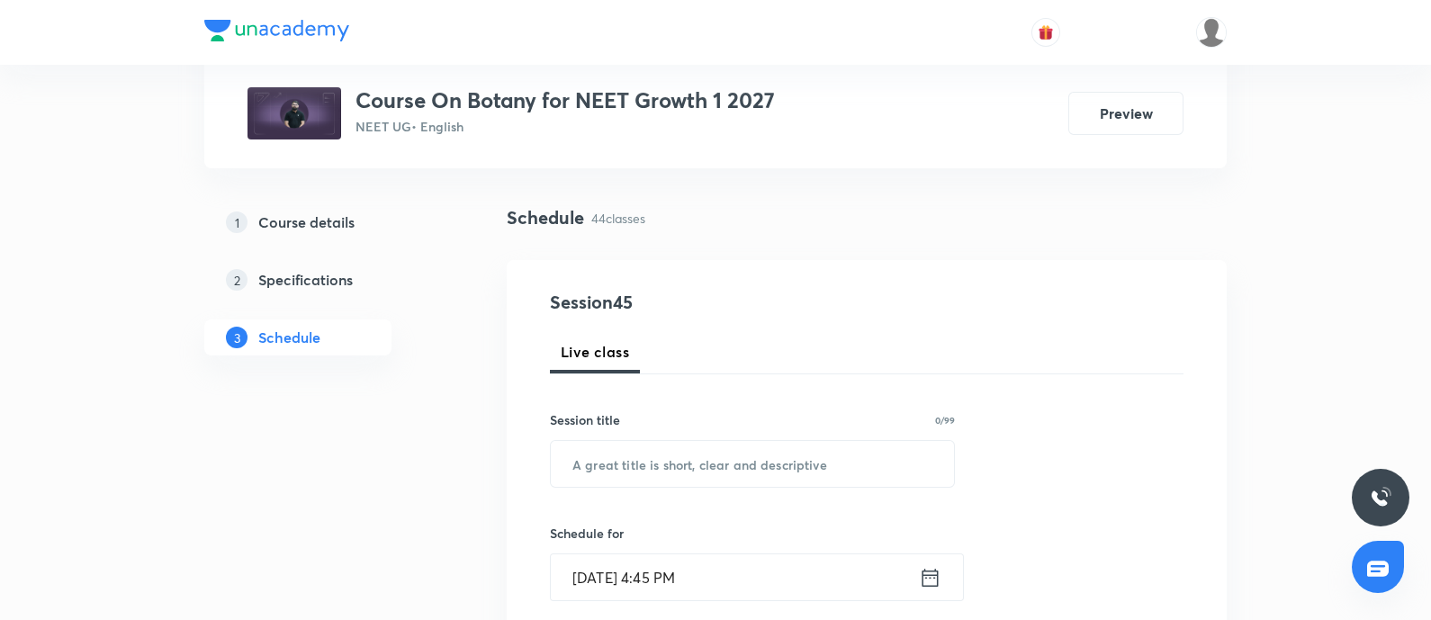
scroll to position [119, 0]
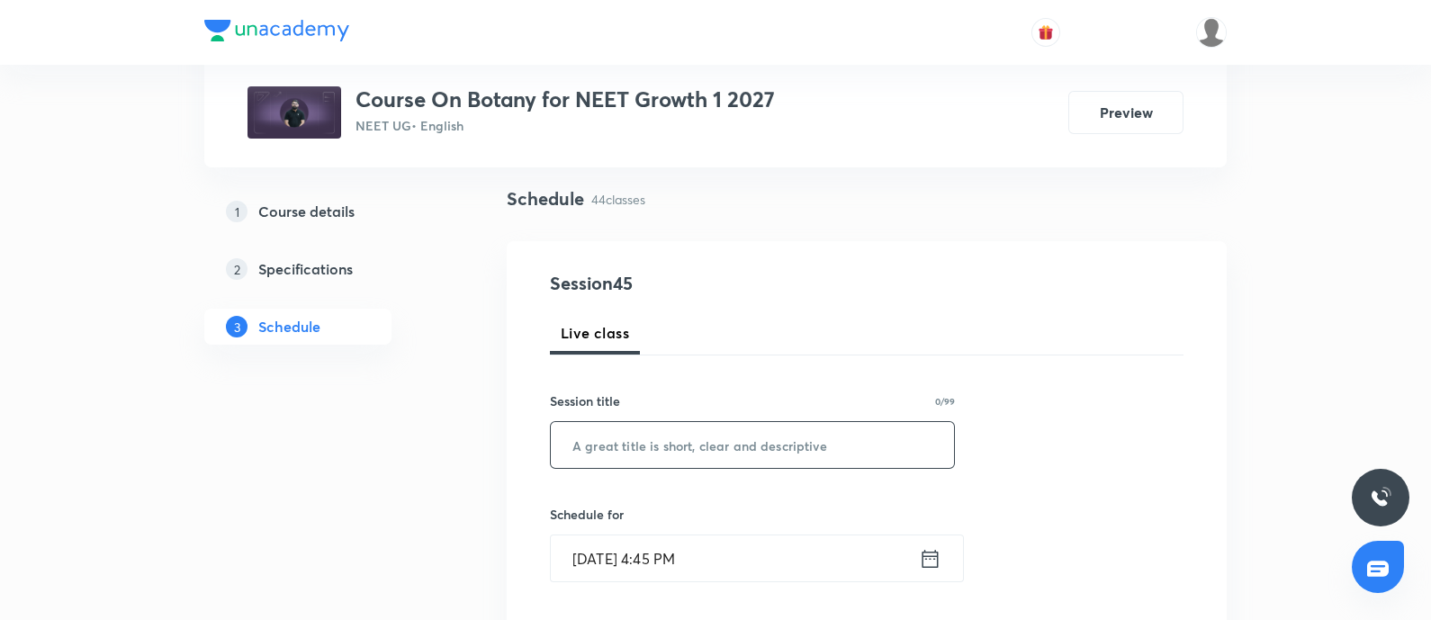
click at [720, 438] on input "text" at bounding box center [752, 445] width 403 height 46
paste input "Plant Kingdom - 01"
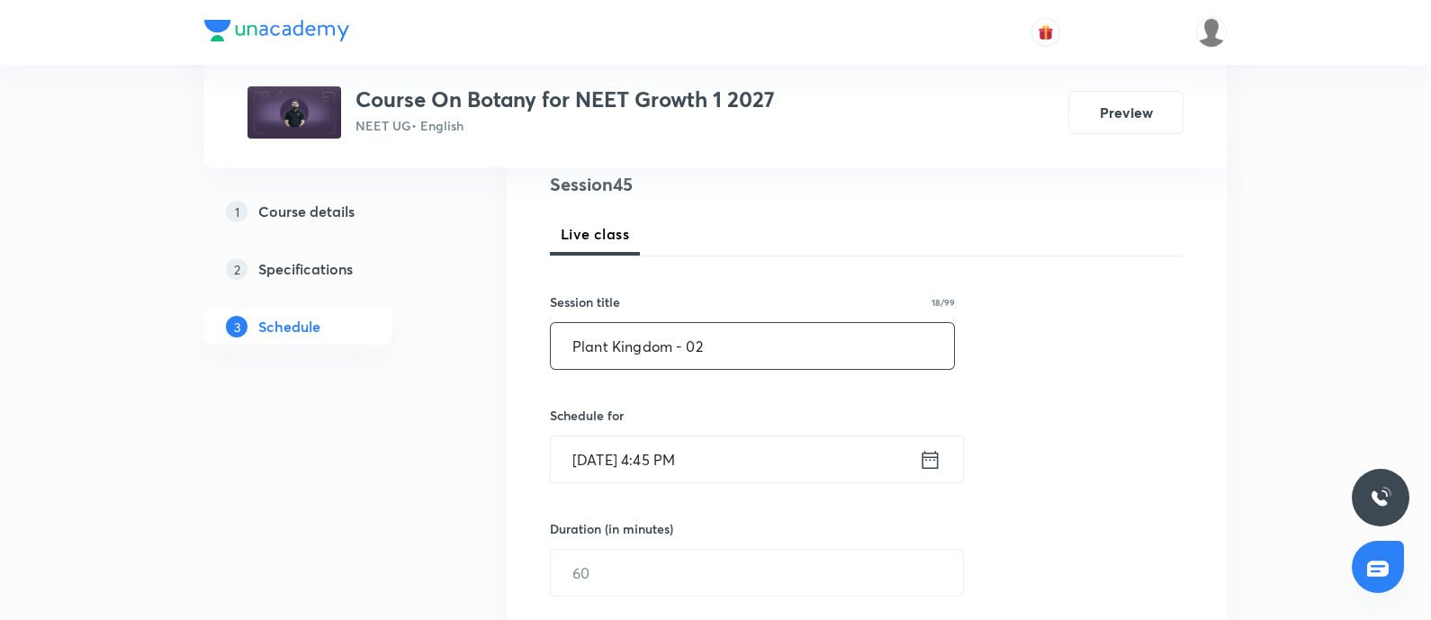
scroll to position [254, 0]
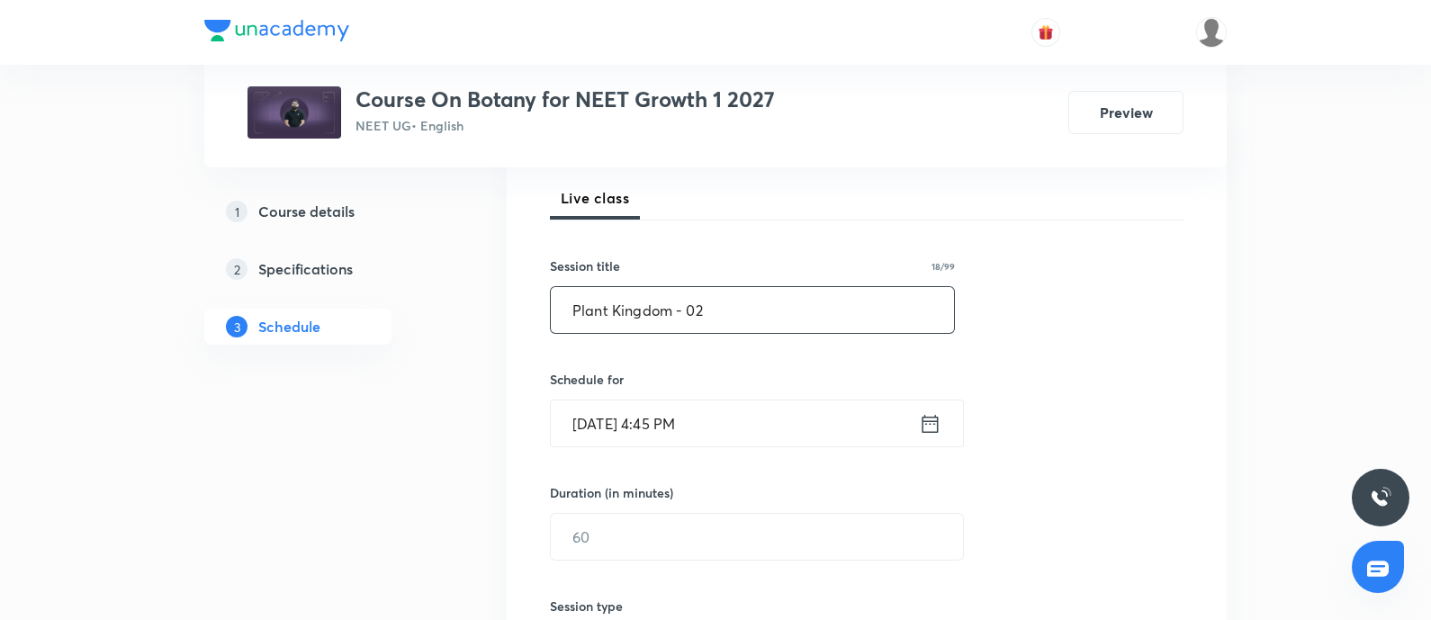
type input "Plant Kingdom - 02"
click at [720, 438] on input "Oct 6, 2025, 4:45 PM" at bounding box center [735, 424] width 368 height 46
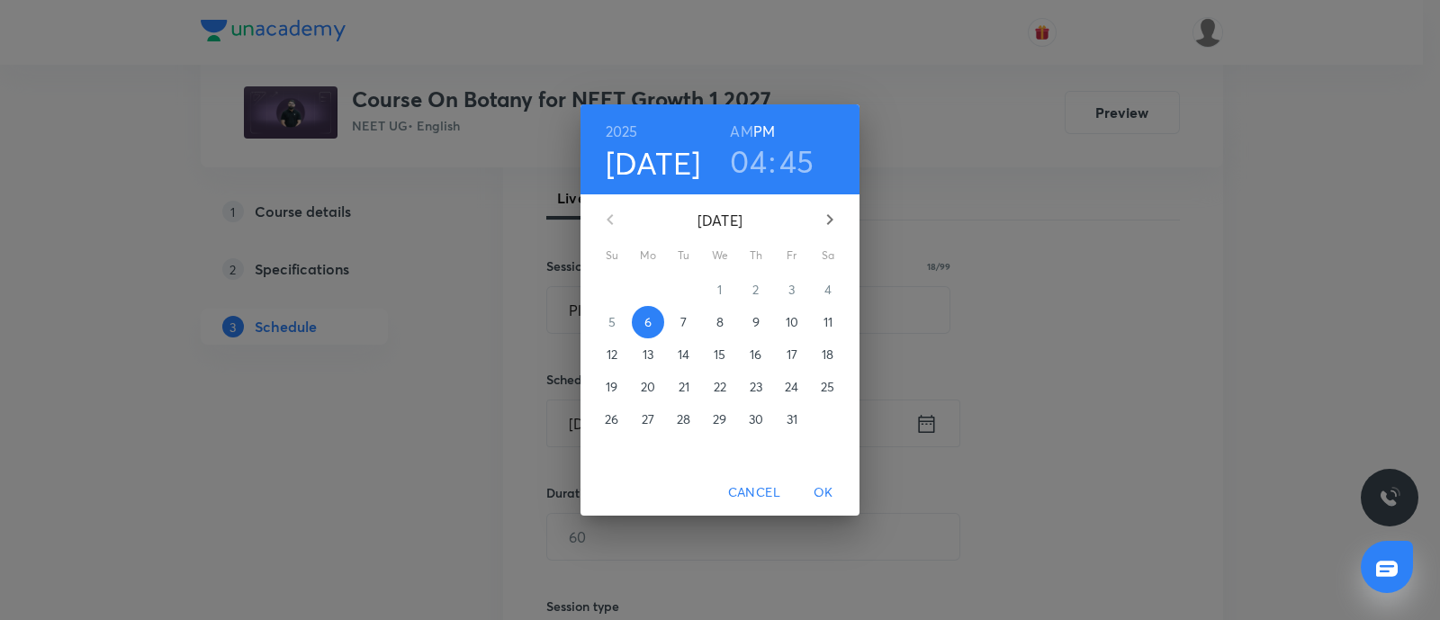
click at [683, 310] on button "7" at bounding box center [684, 322] width 32 height 32
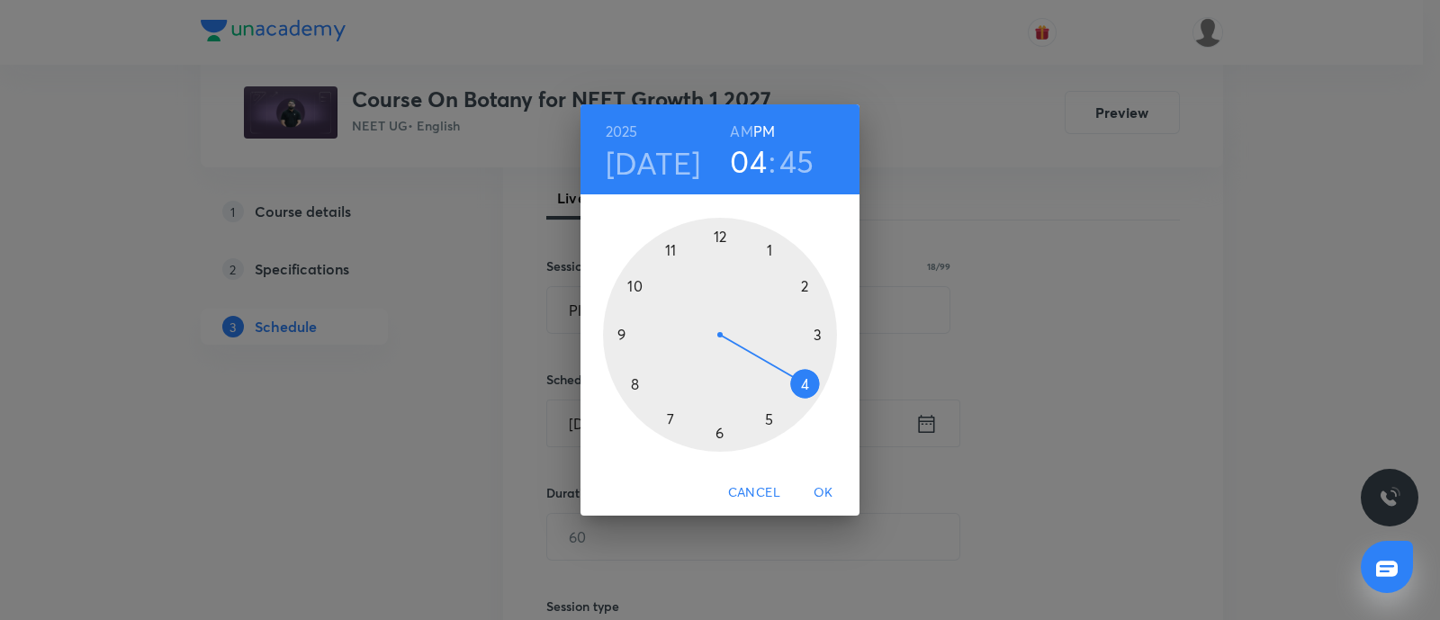
click at [632, 379] on div at bounding box center [720, 335] width 234 height 234
click at [763, 245] on div at bounding box center [720, 335] width 234 height 234
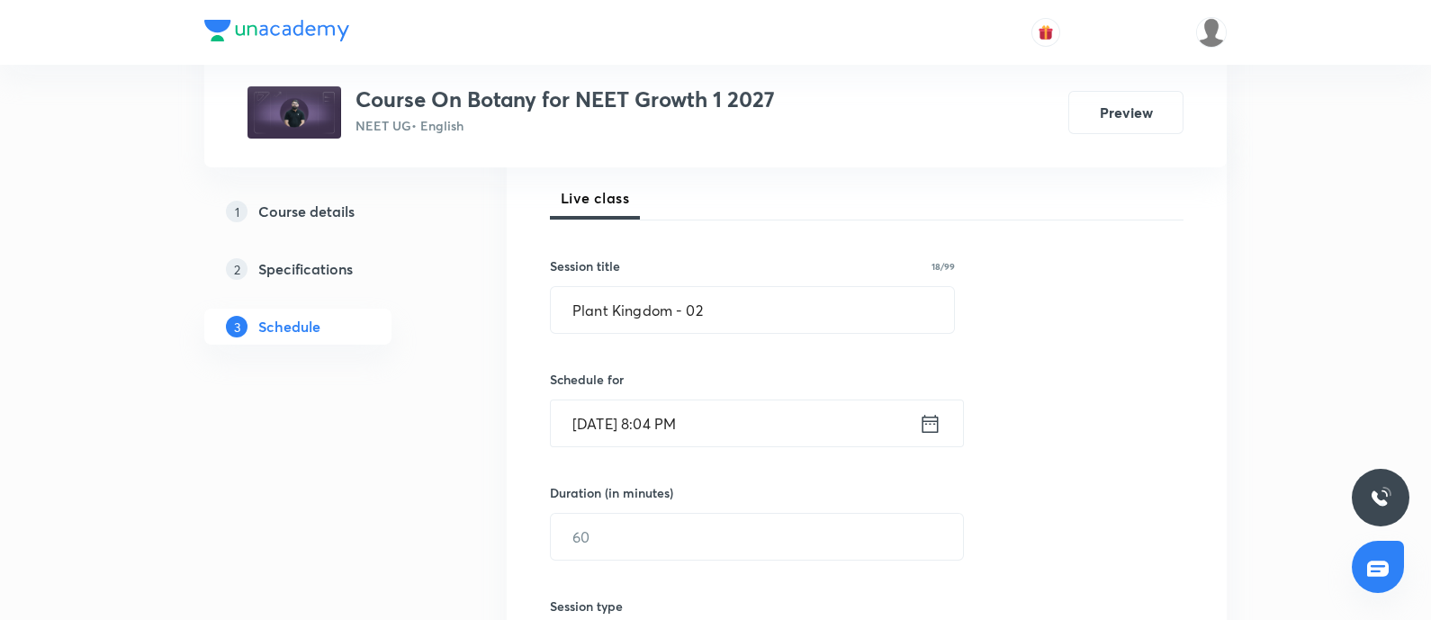
click at [725, 437] on input "Oct 7, 2025, 8:04 PM" at bounding box center [735, 424] width 368 height 46
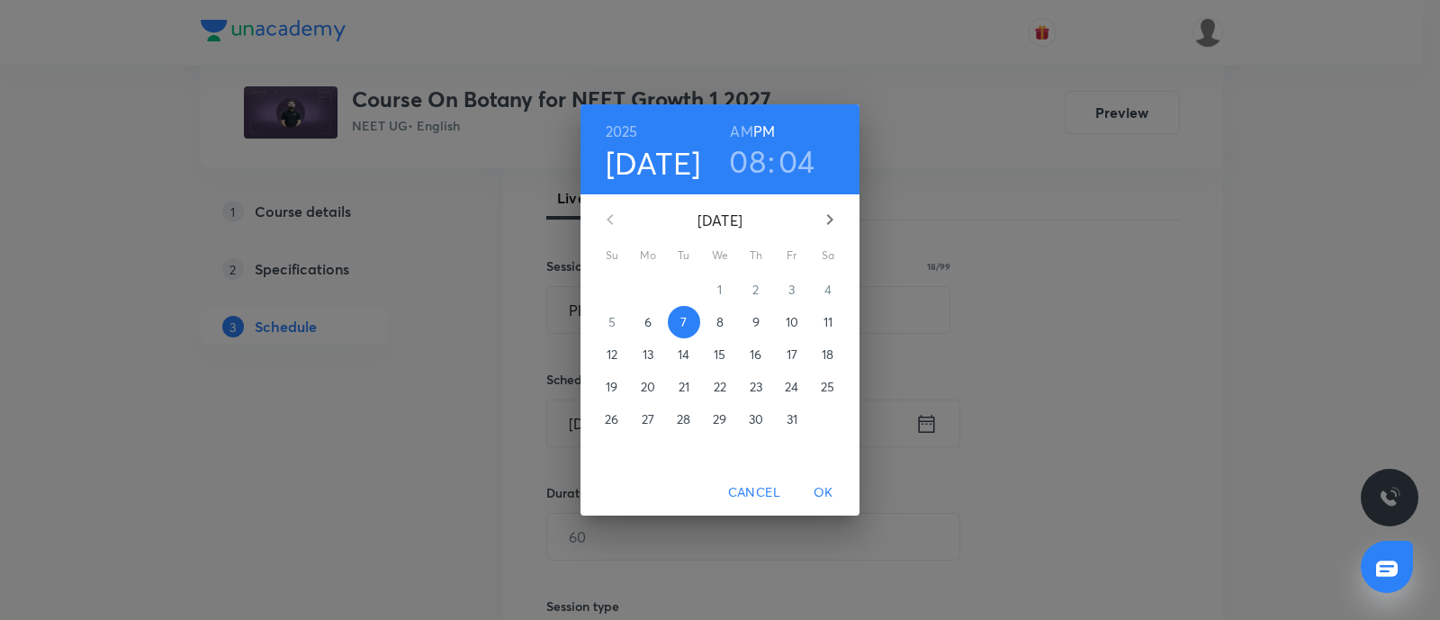
click at [742, 130] on h6 "AM" at bounding box center [741, 131] width 23 height 25
click at [683, 323] on p "7" at bounding box center [683, 322] width 6 height 18
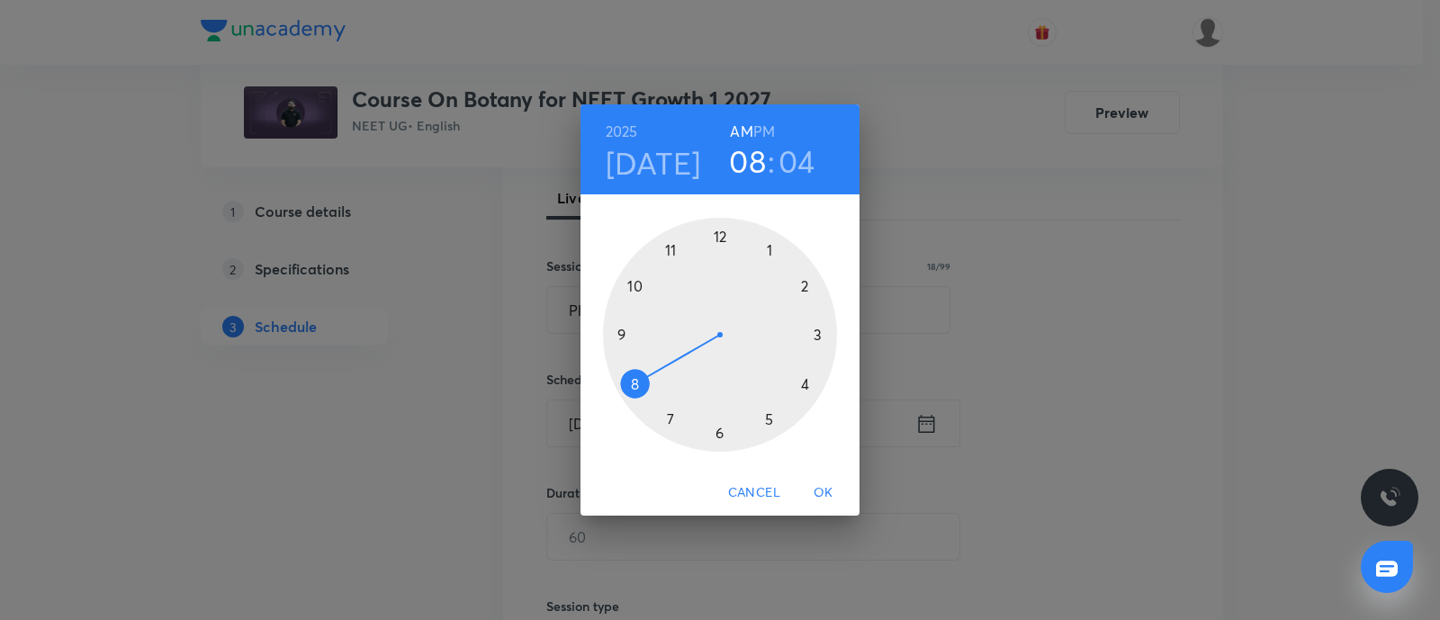
click at [630, 390] on div at bounding box center [720, 335] width 234 height 234
click at [773, 245] on div at bounding box center [720, 335] width 234 height 234
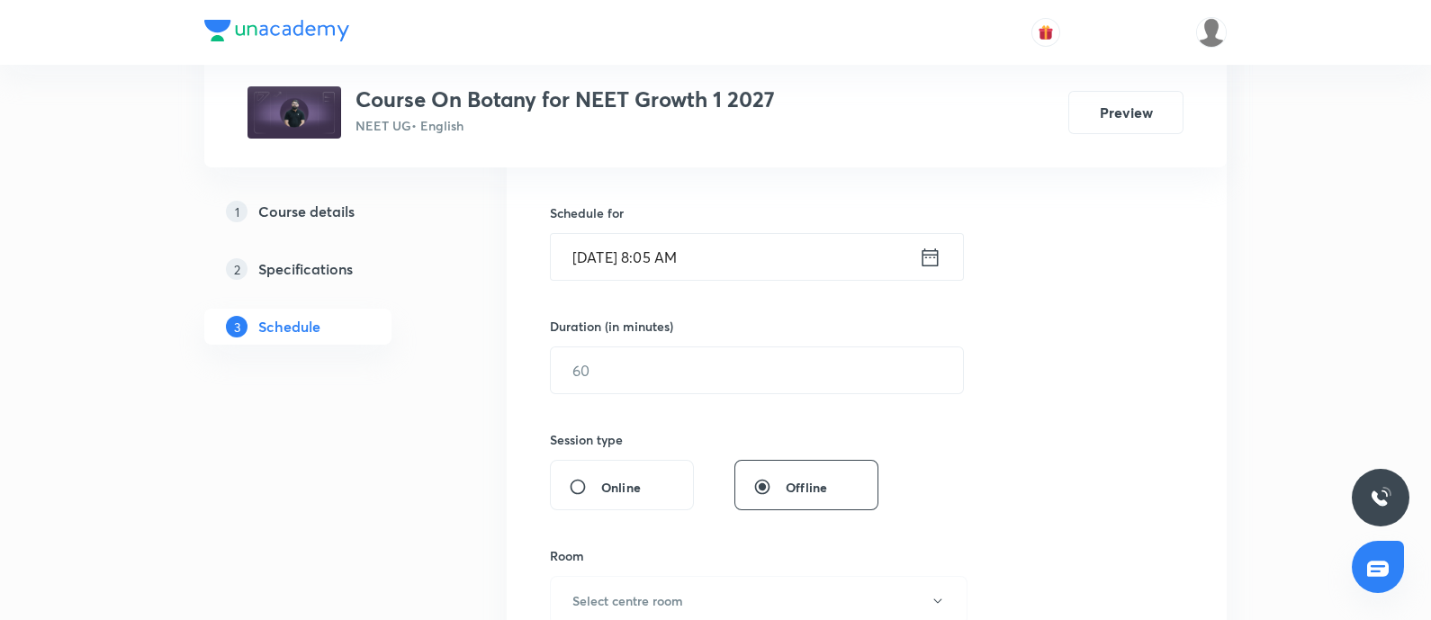
scroll to position [427, 0]
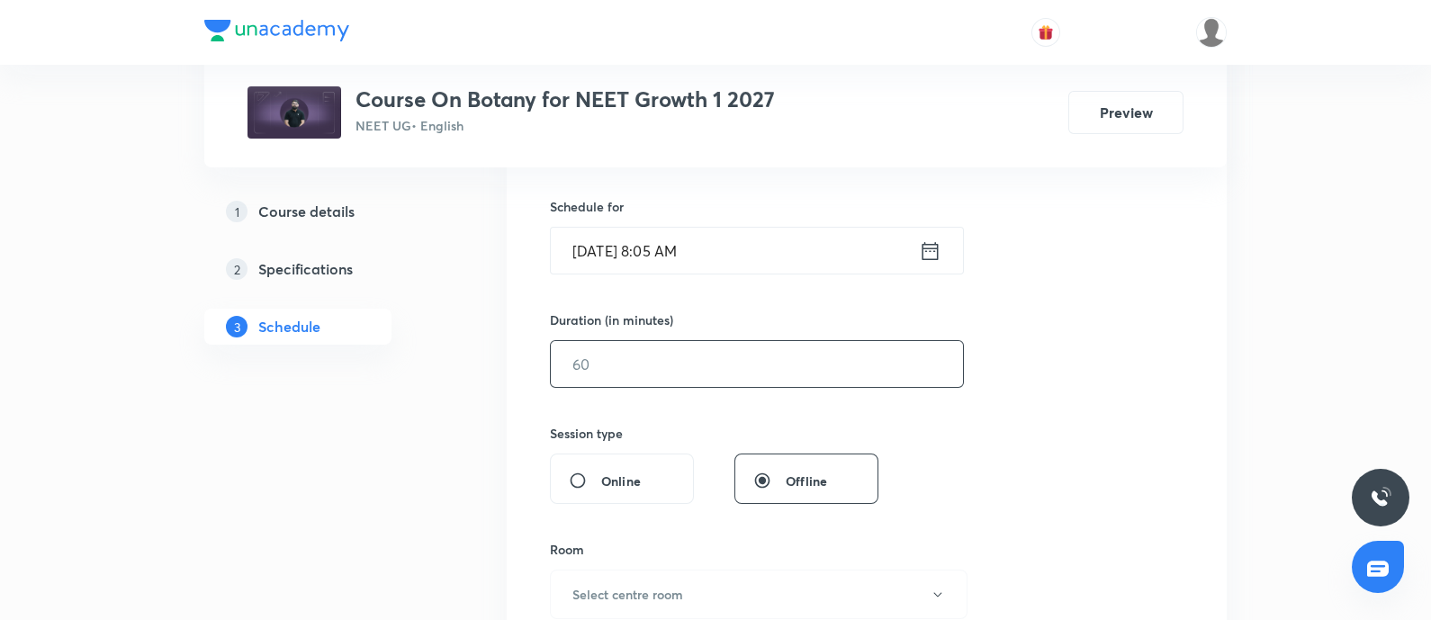
click at [734, 370] on input "text" at bounding box center [757, 364] width 412 height 46
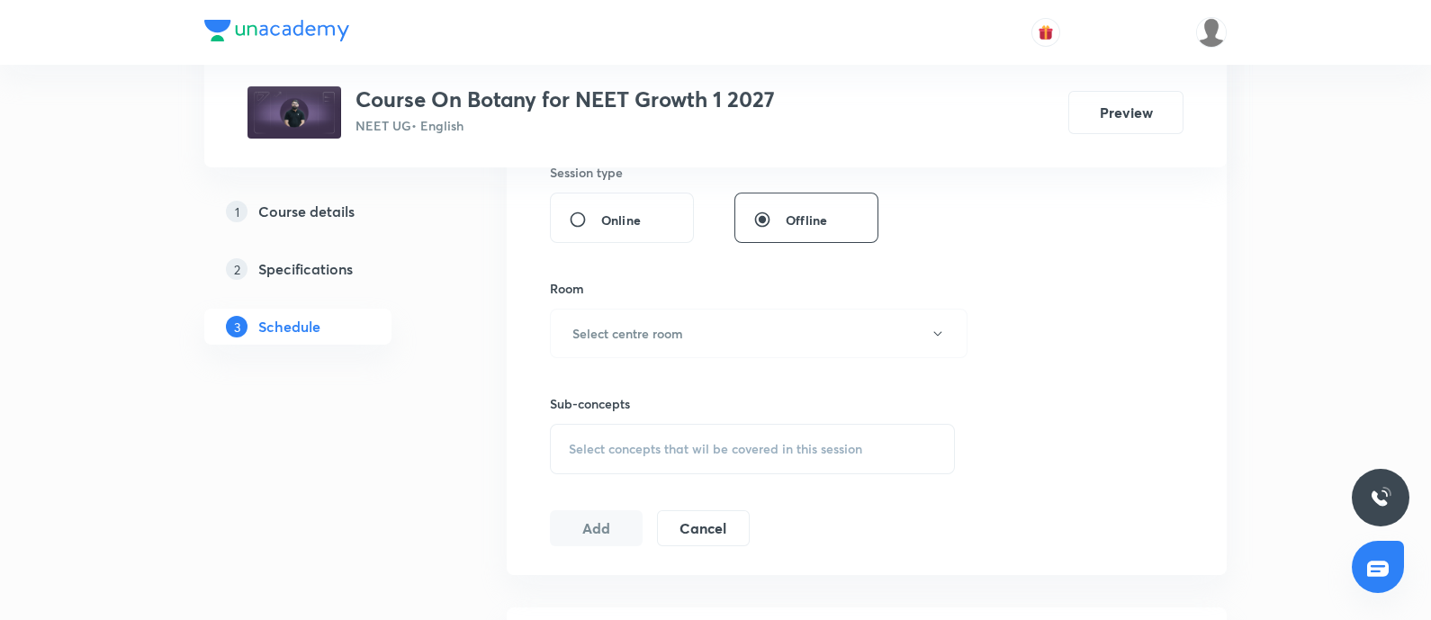
scroll to position [689, 0]
type input "75"
click at [725, 321] on button "Select centre room" at bounding box center [759, 332] width 418 height 50
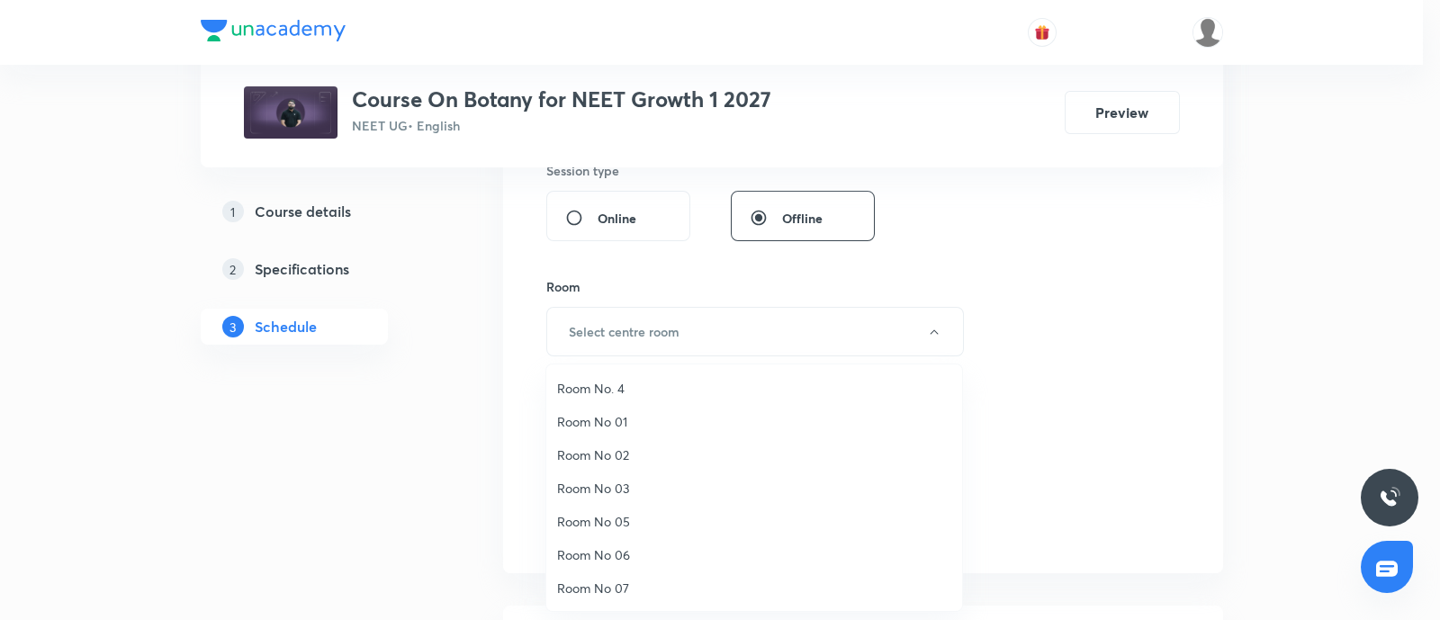
click at [626, 389] on span "Room No. 4" at bounding box center [754, 388] width 394 height 19
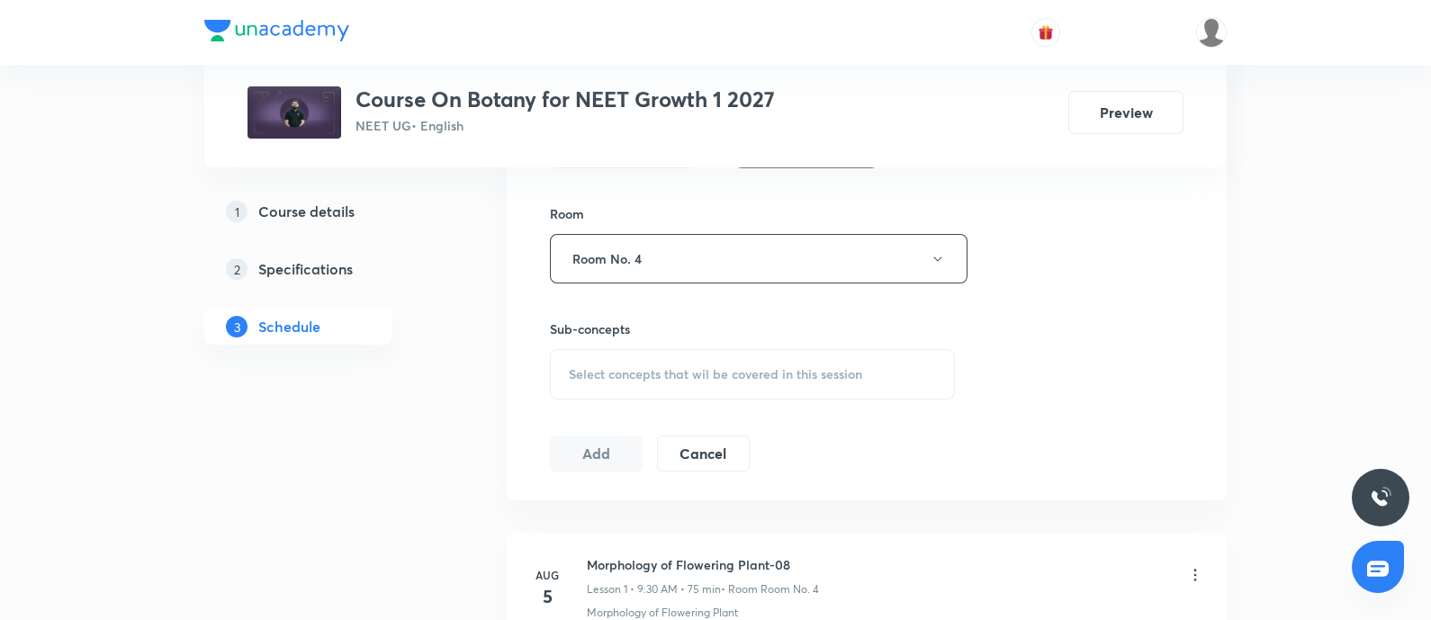
scroll to position [764, 0]
click at [648, 365] on span "Select concepts that wil be covered in this session" at bounding box center [715, 372] width 293 height 14
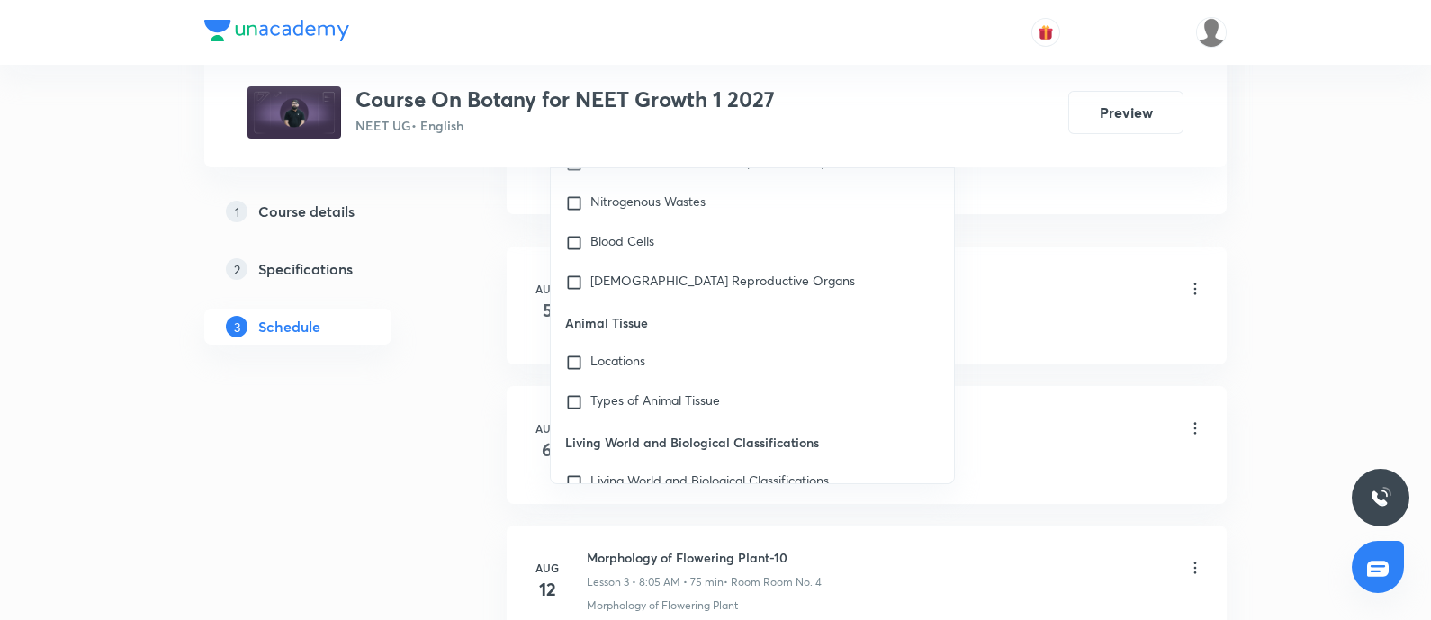
scroll to position [82306, 0]
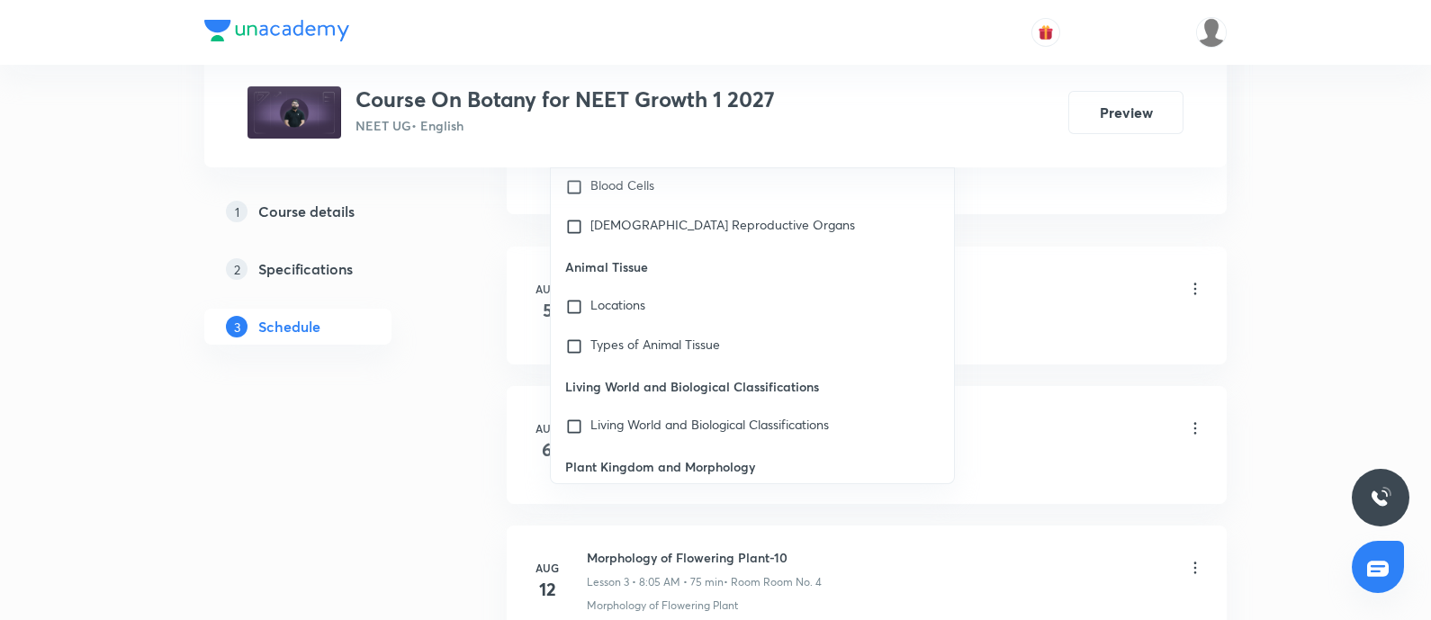
type input "Plant King"
click at [572, 498] on input "checkbox" at bounding box center [577, 512] width 25 height 29
checkbox input "true"
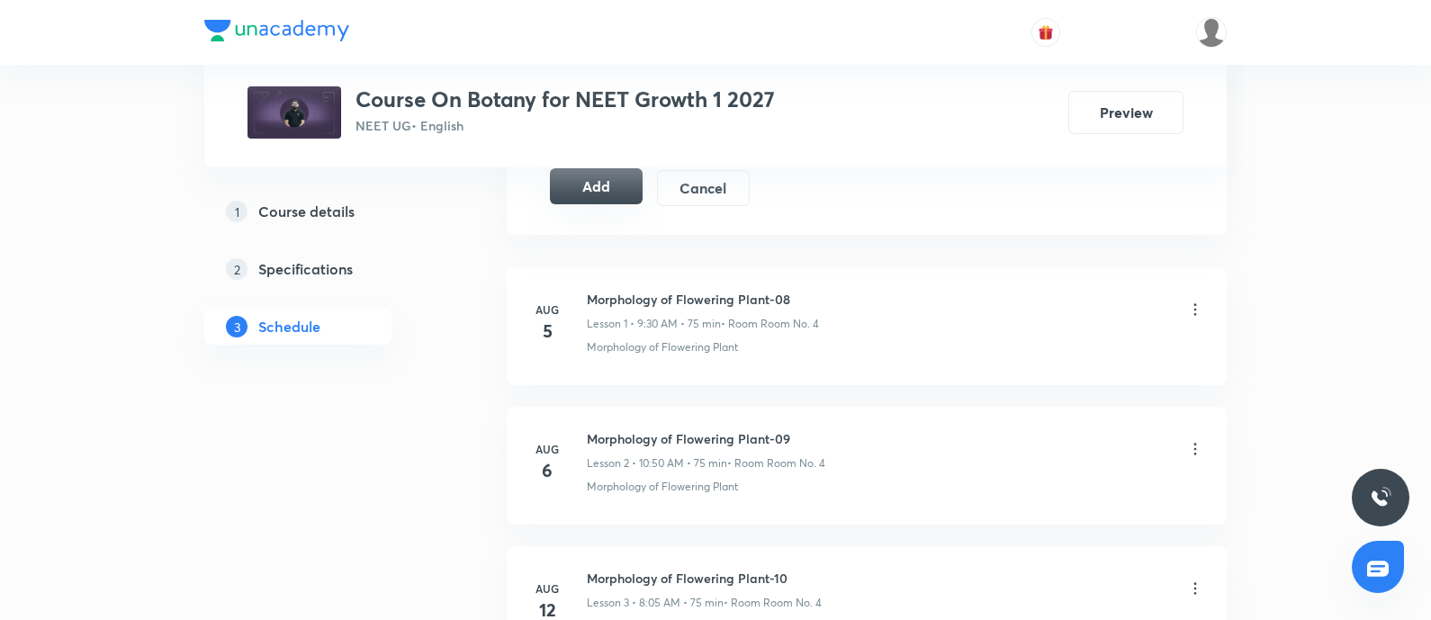
click at [611, 190] on button "Add" at bounding box center [596, 186] width 93 height 36
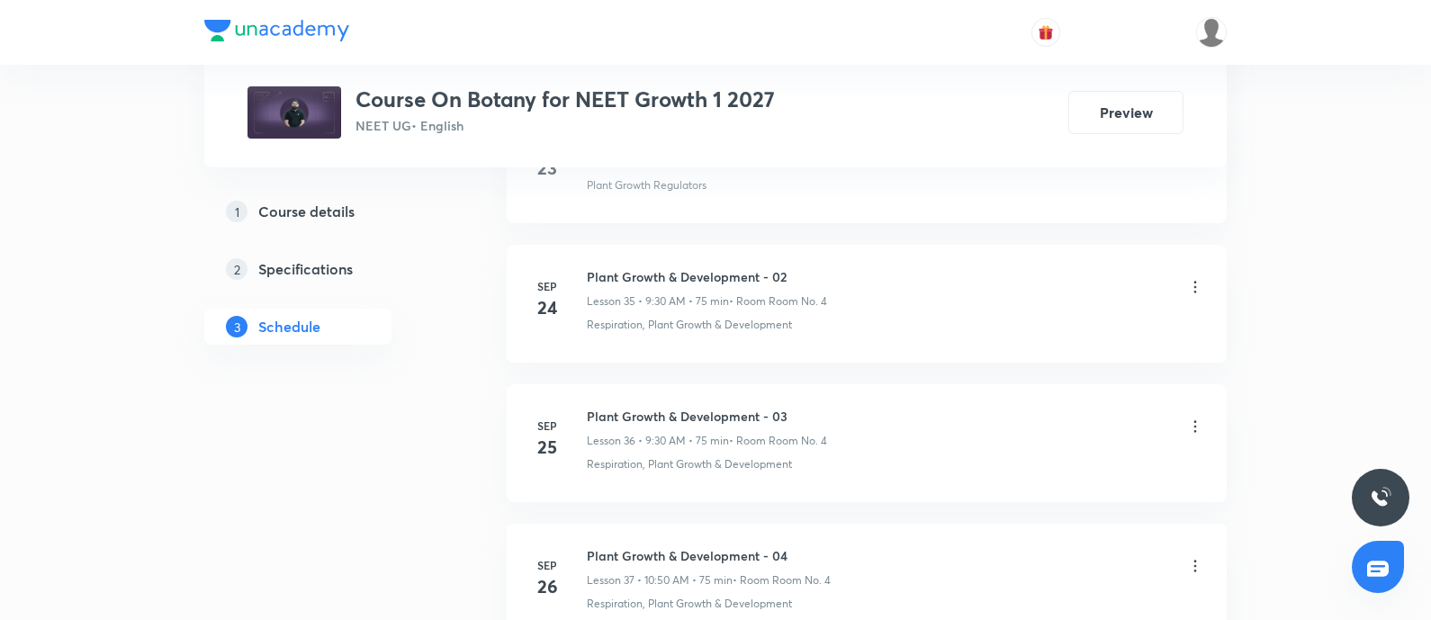
scroll to position [6966, 0]
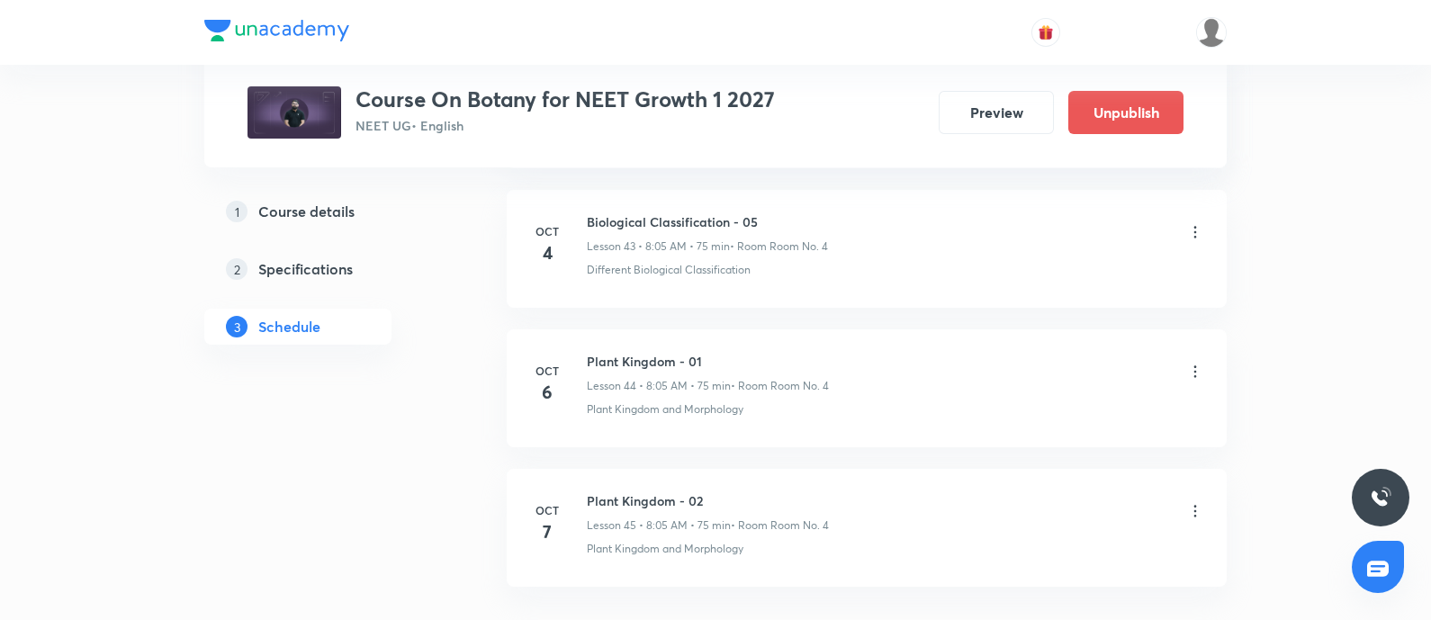
scroll to position [7084, 0]
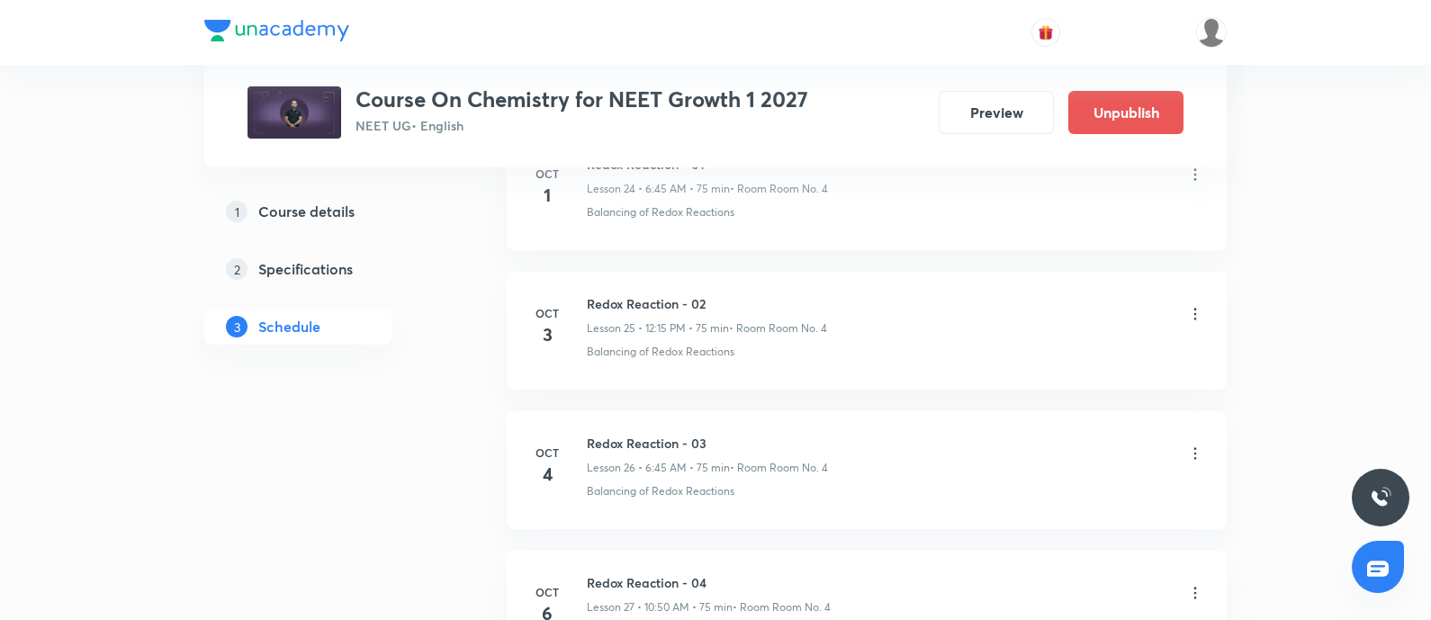
scroll to position [4720, 0]
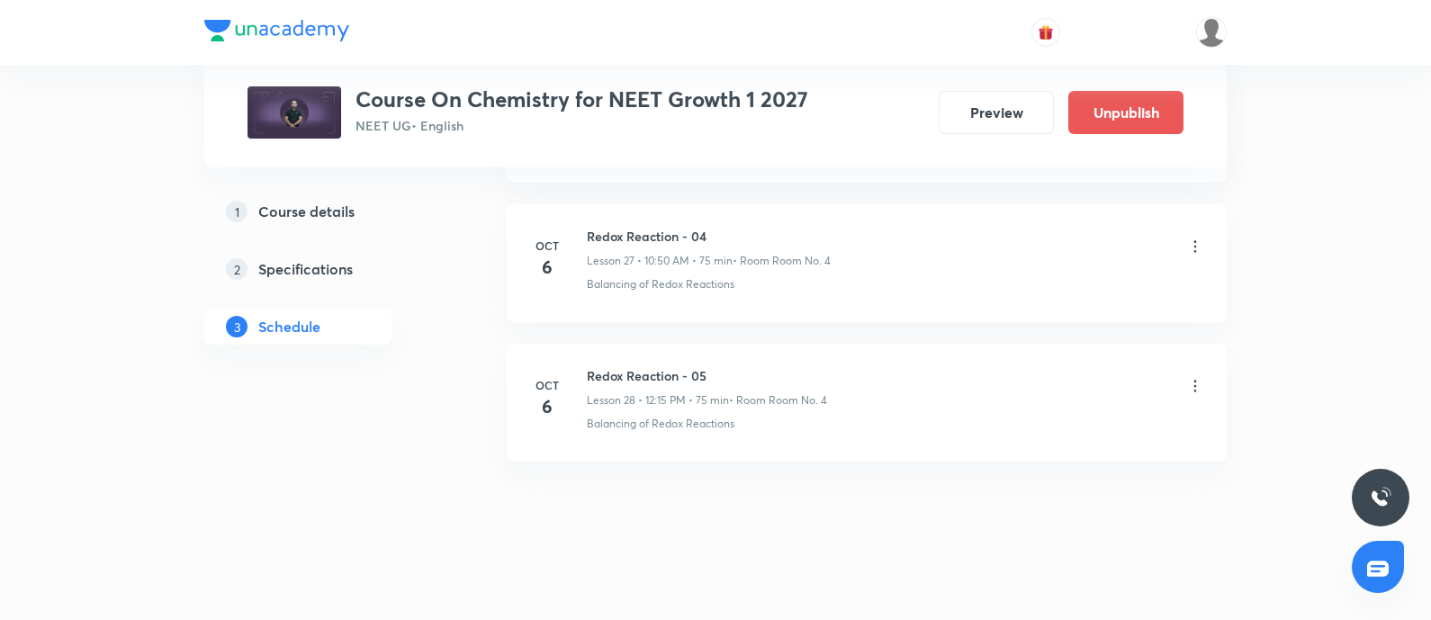
click at [634, 366] on h6 "Redox Reaction - 05" at bounding box center [707, 375] width 240 height 19
copy h6 "Redox Reaction - 05"
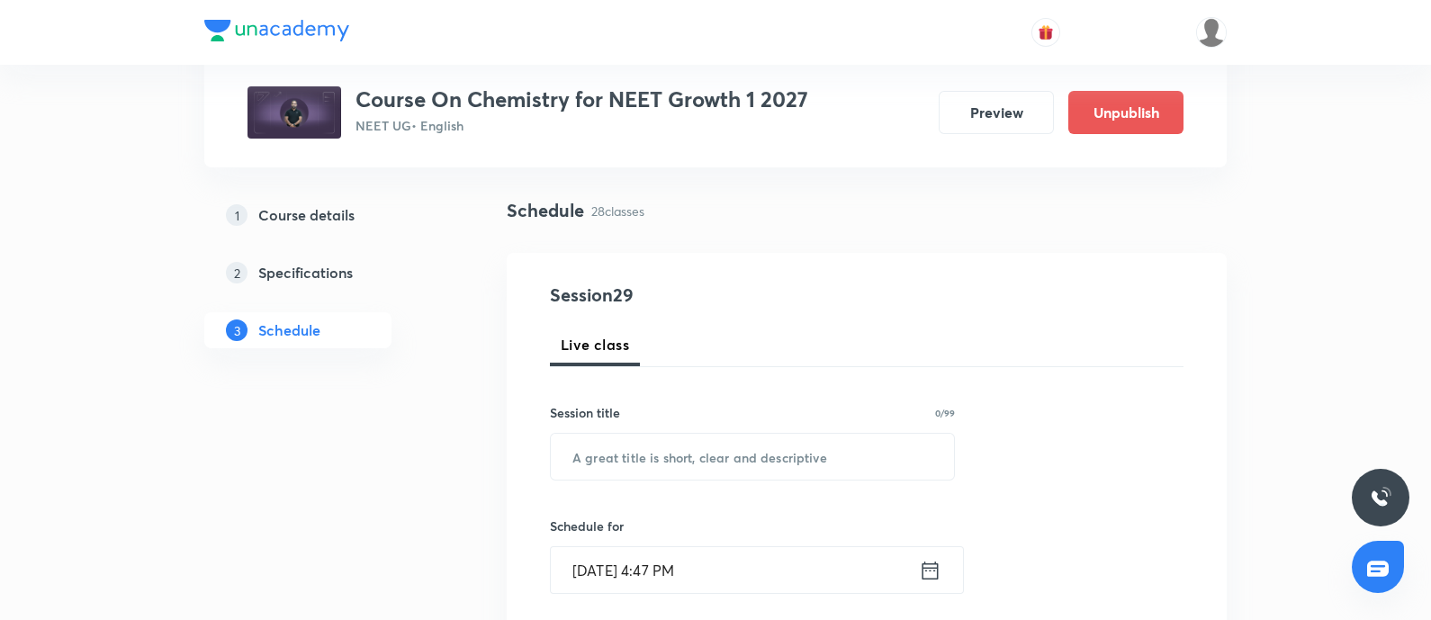
scroll to position [109, 0]
click at [689, 452] on input "text" at bounding box center [752, 455] width 403 height 46
paste input "Redox Reaction - 05"
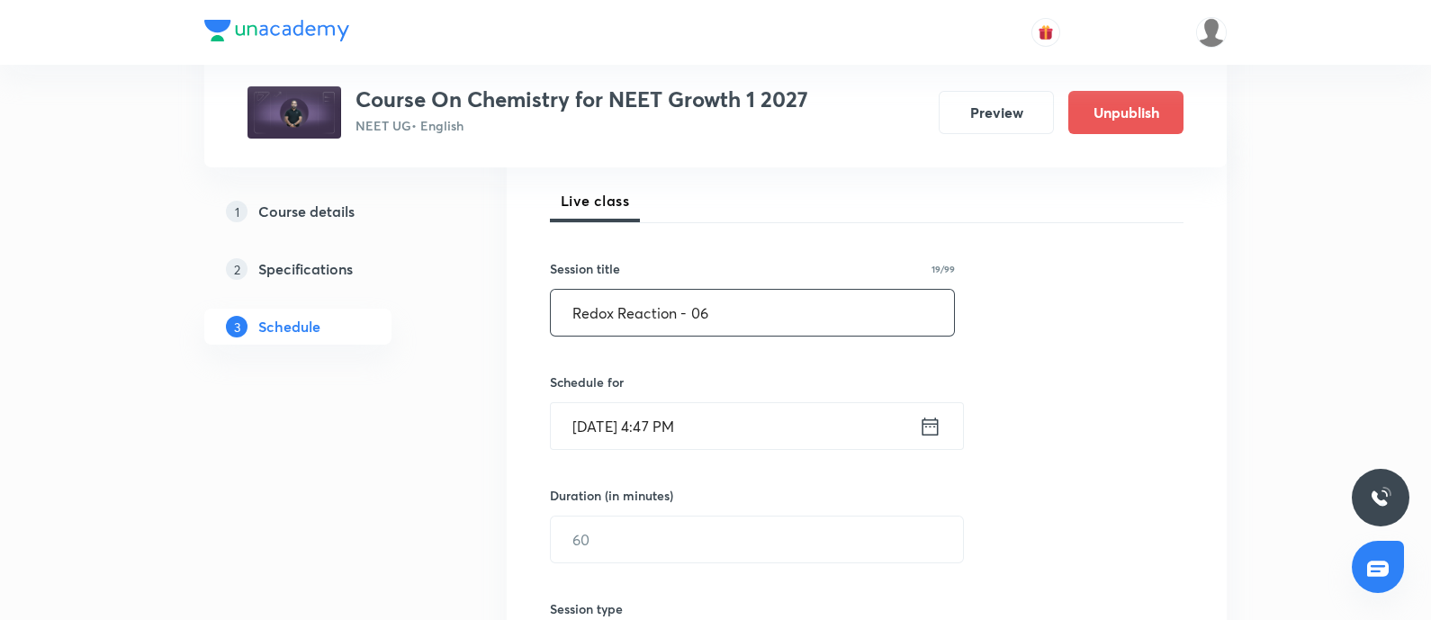
scroll to position [254, 0]
type input "Redox Reaction - 06"
click at [734, 436] on input "[DATE] 4:47 PM" at bounding box center [735, 424] width 368 height 46
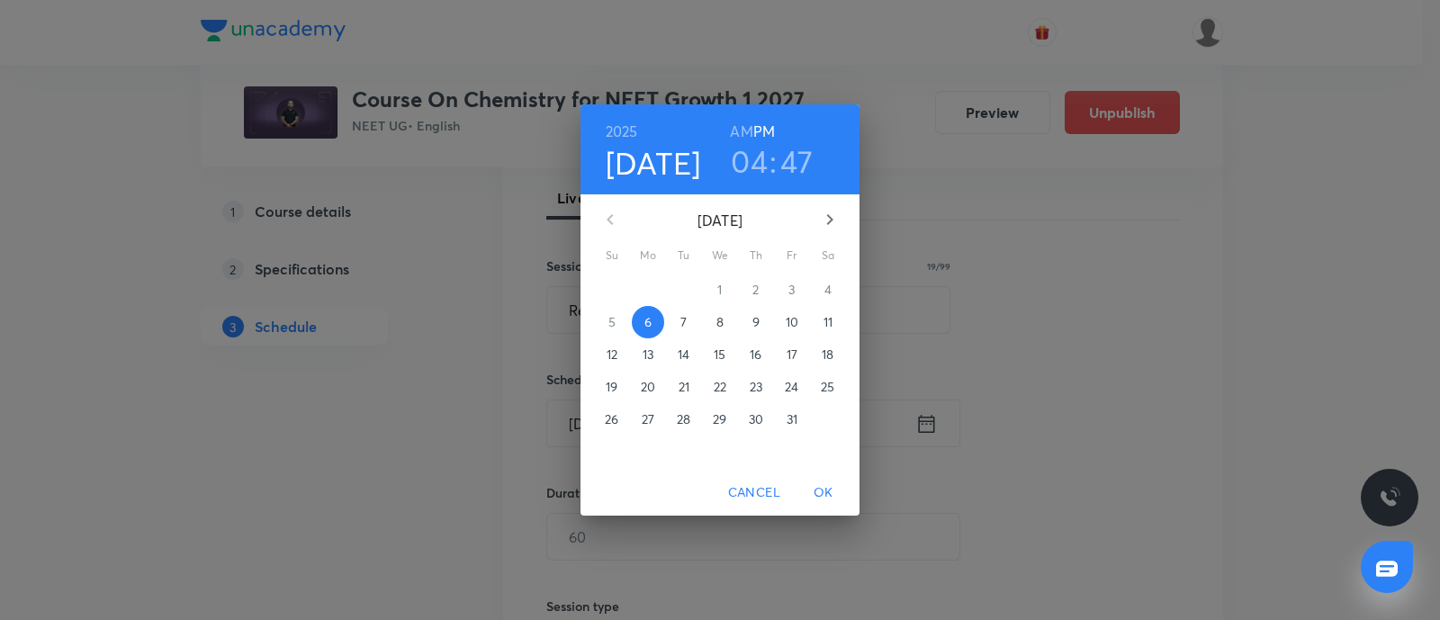
click at [688, 326] on span "7" at bounding box center [684, 322] width 32 height 18
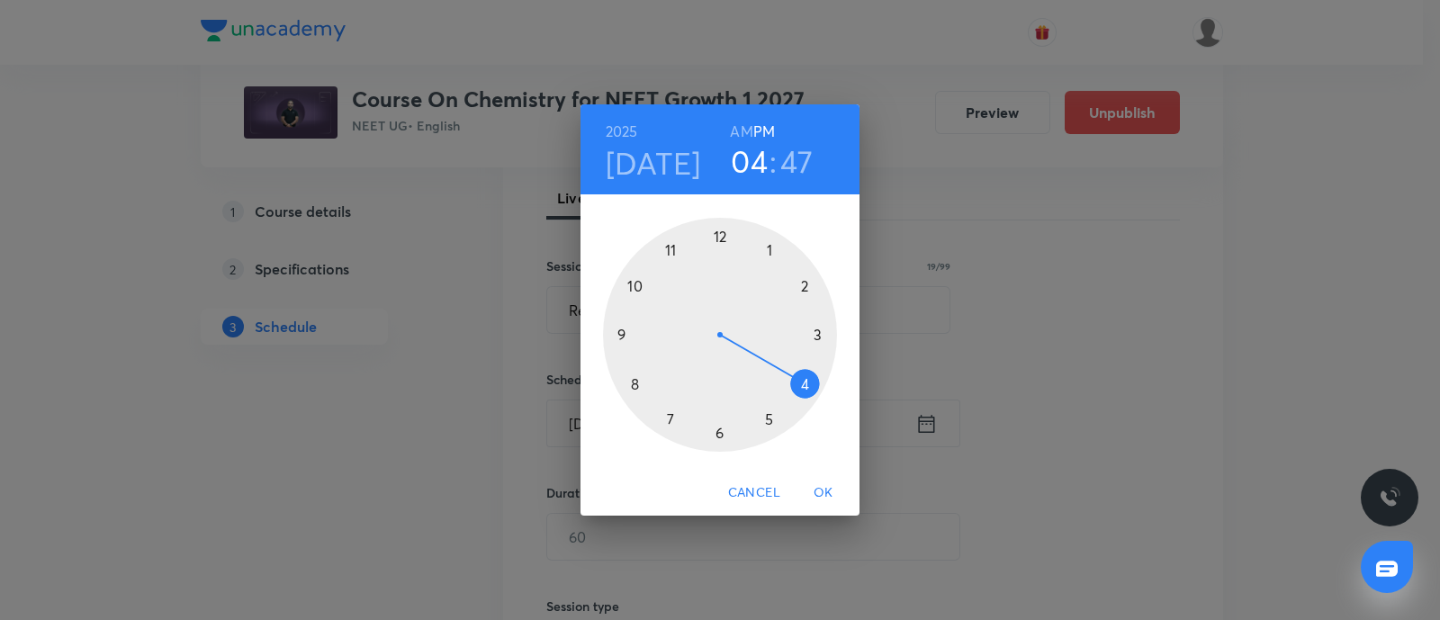
click at [622, 338] on div at bounding box center [720, 335] width 234 height 234
click at [743, 158] on h3 "09" at bounding box center [750, 161] width 38 height 38
click at [638, 286] on div at bounding box center [720, 335] width 234 height 234
click at [635, 284] on div at bounding box center [720, 335] width 234 height 234
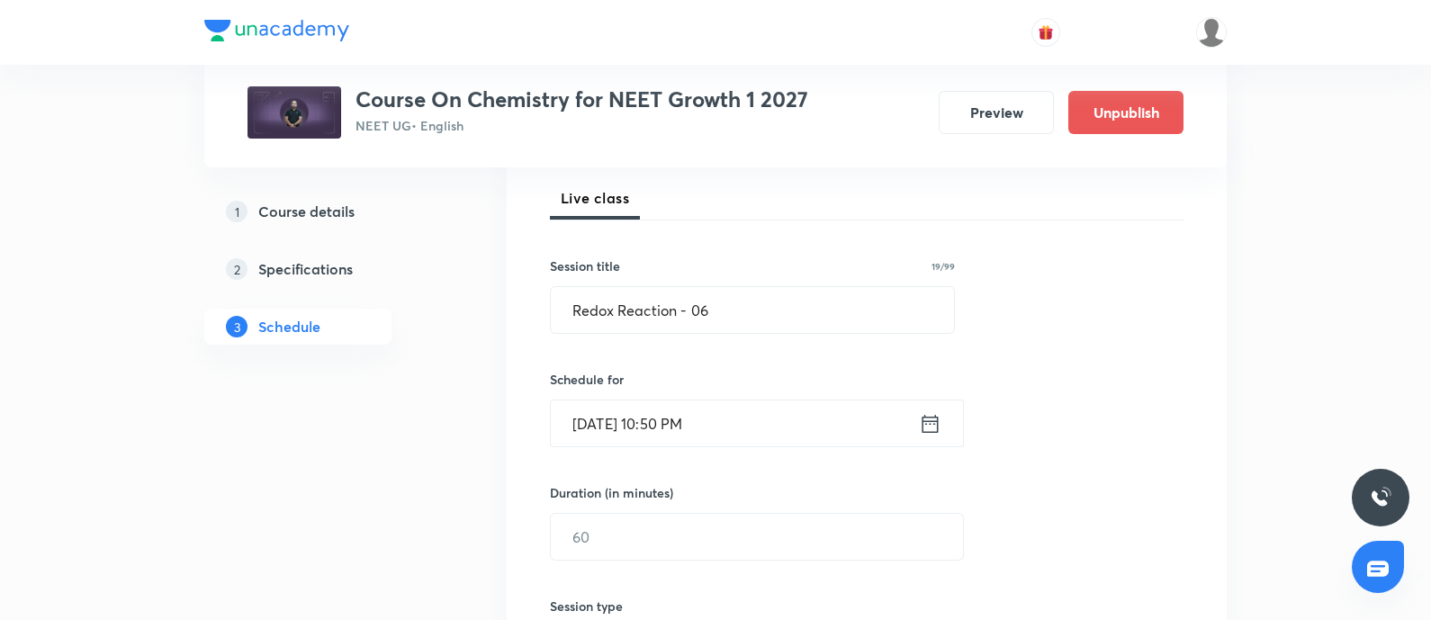
click at [729, 419] on input "Oct 7, 2025, 10:50 PM" at bounding box center [735, 424] width 368 height 46
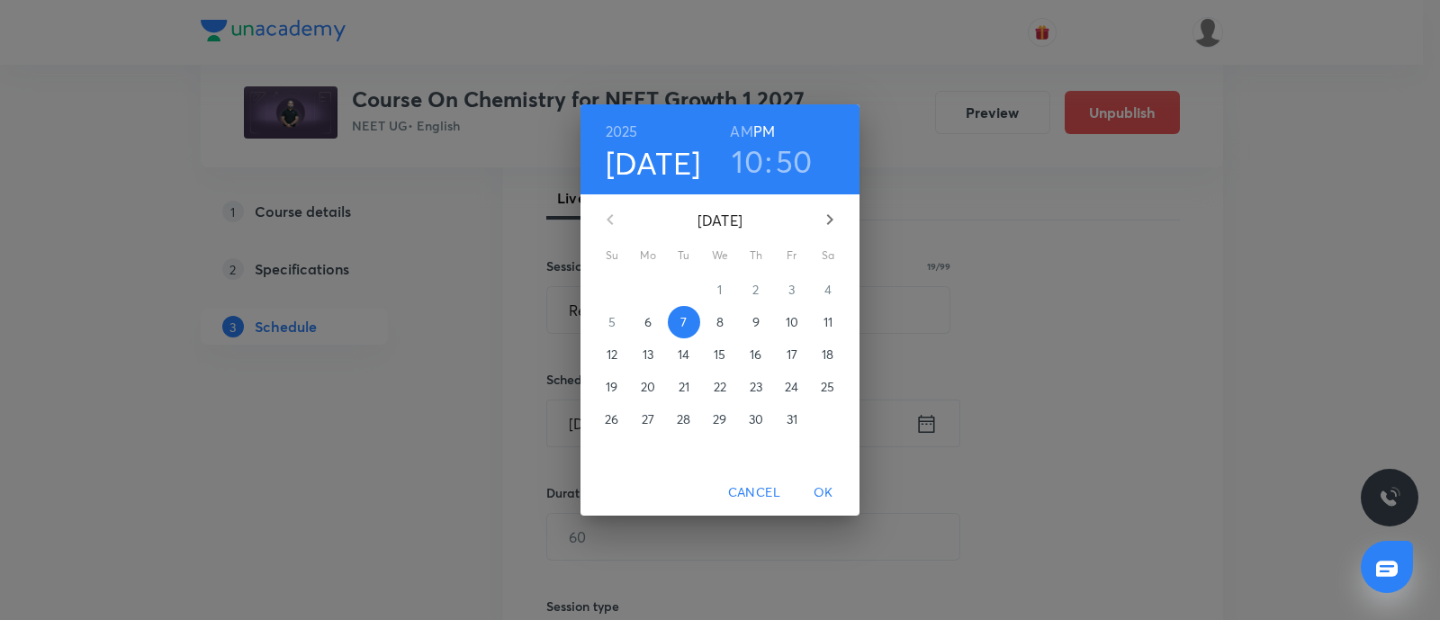
click at [735, 122] on h6 "AM" at bounding box center [741, 131] width 23 height 25
click at [824, 489] on span "OK" at bounding box center [823, 493] width 43 height 23
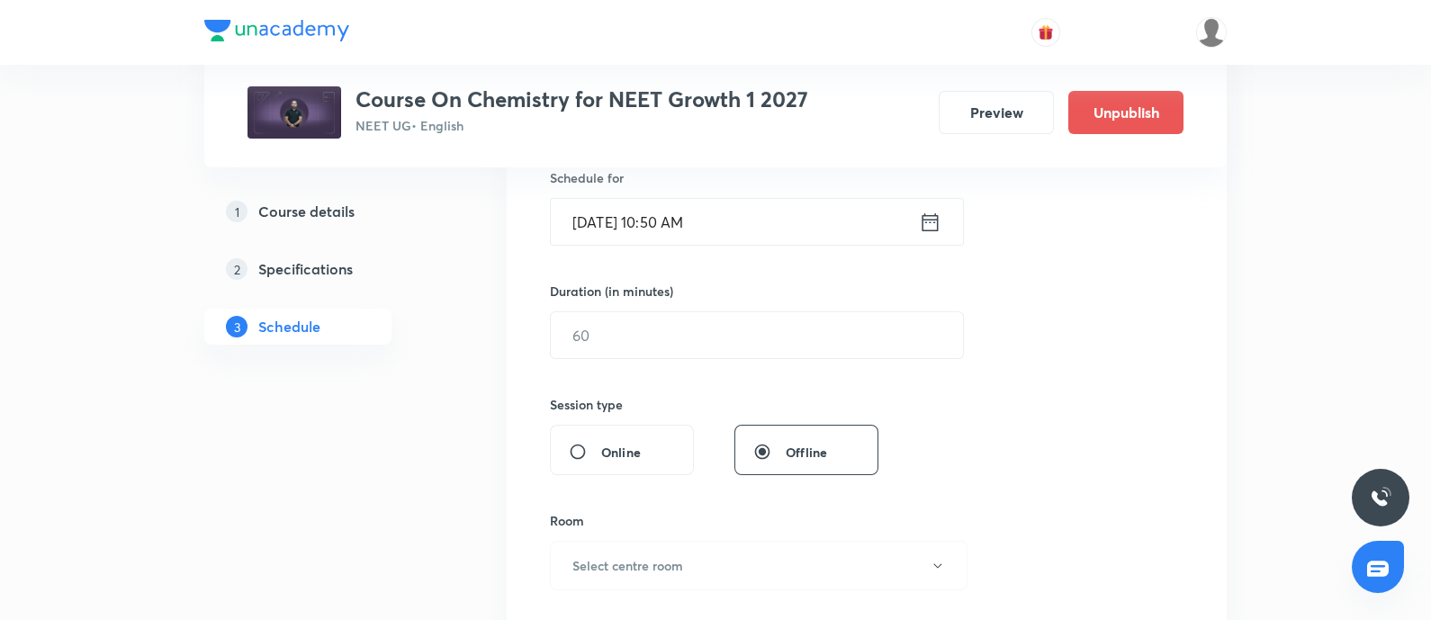
scroll to position [456, 0]
click at [729, 340] on input "text" at bounding box center [757, 334] width 412 height 46
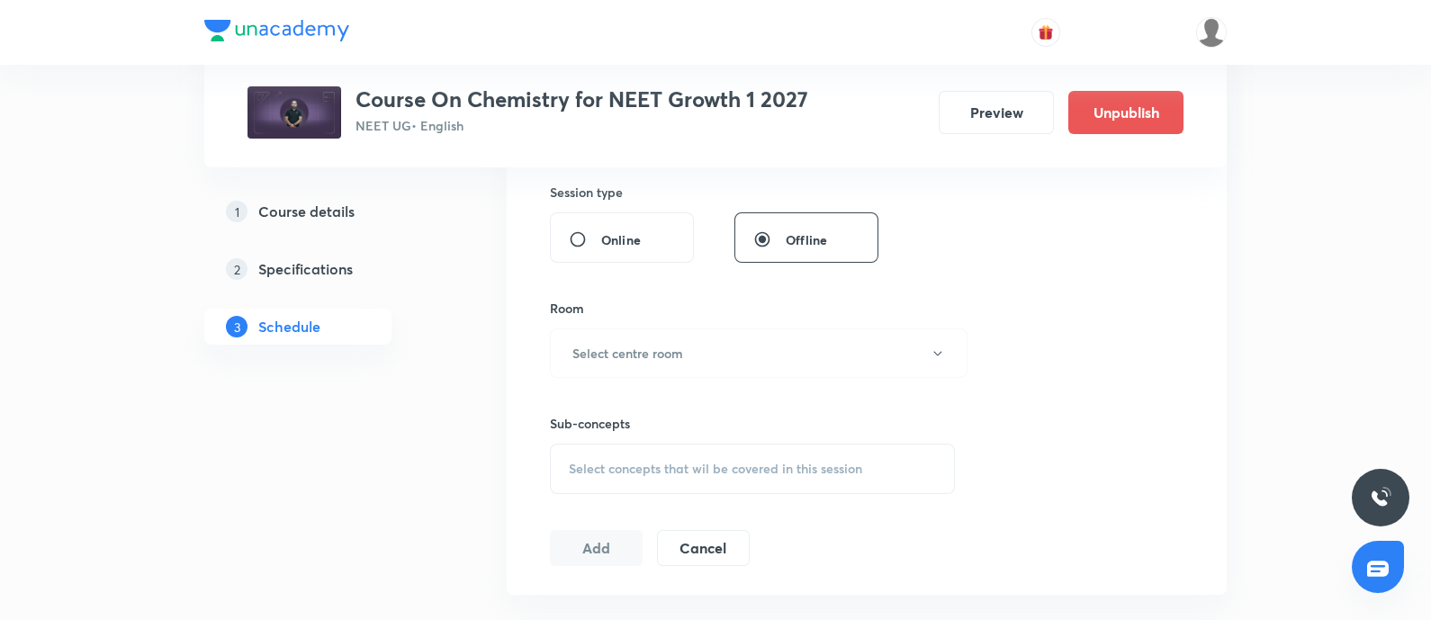
scroll to position [671, 0]
type input "75"
click at [729, 340] on button "Select centre room" at bounding box center [759, 350] width 418 height 50
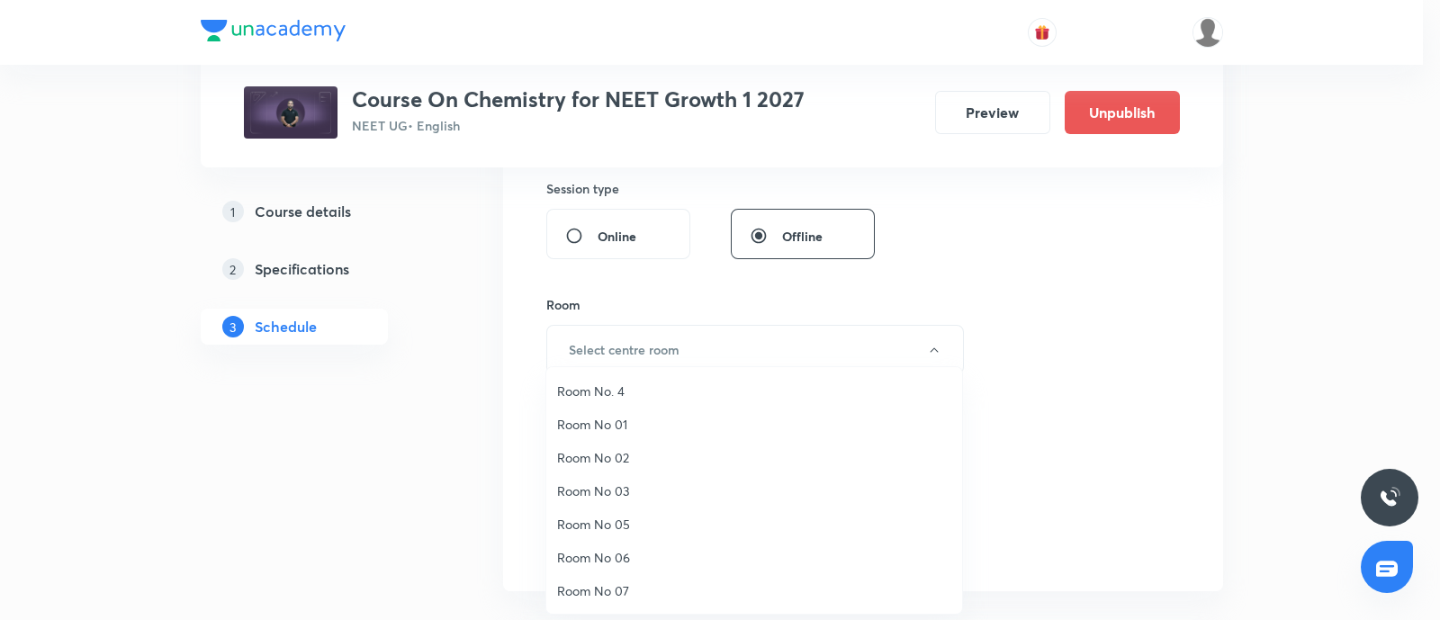
click at [608, 385] on span "Room No. 4" at bounding box center [754, 391] width 394 height 19
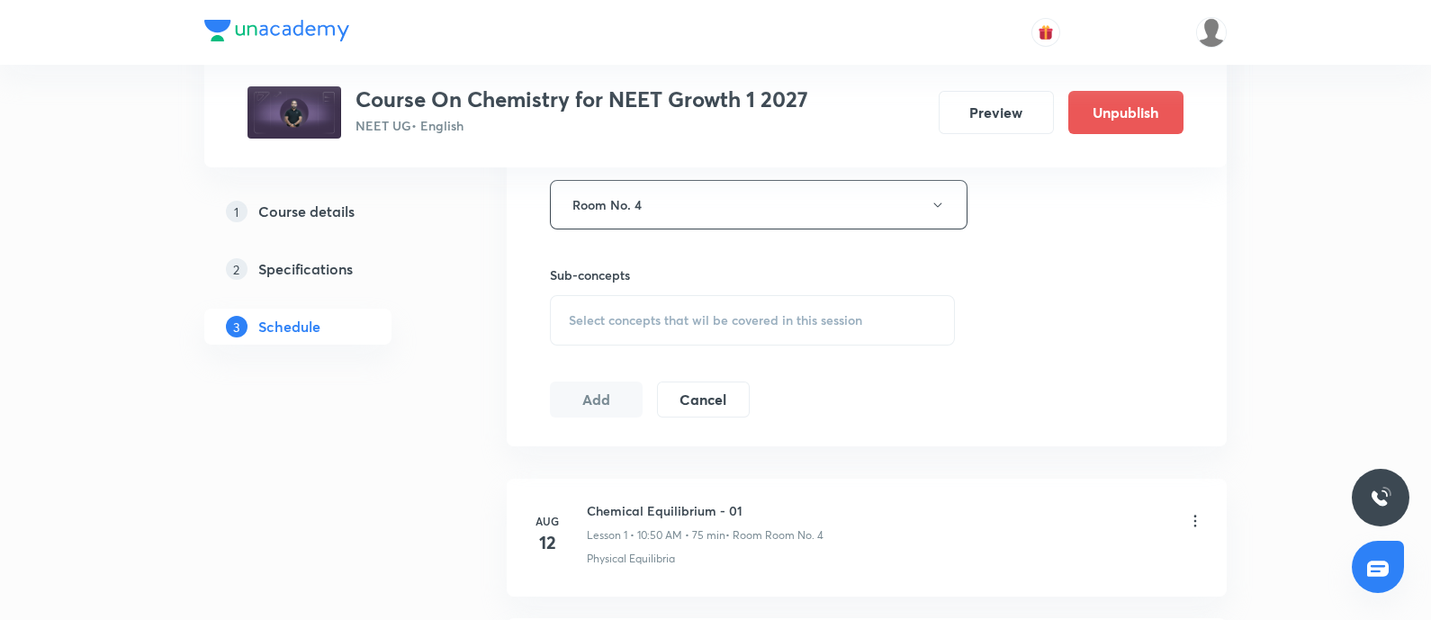
scroll to position [818, 0]
click at [660, 318] on span "Select concepts that wil be covered in this session" at bounding box center [715, 318] width 293 height 14
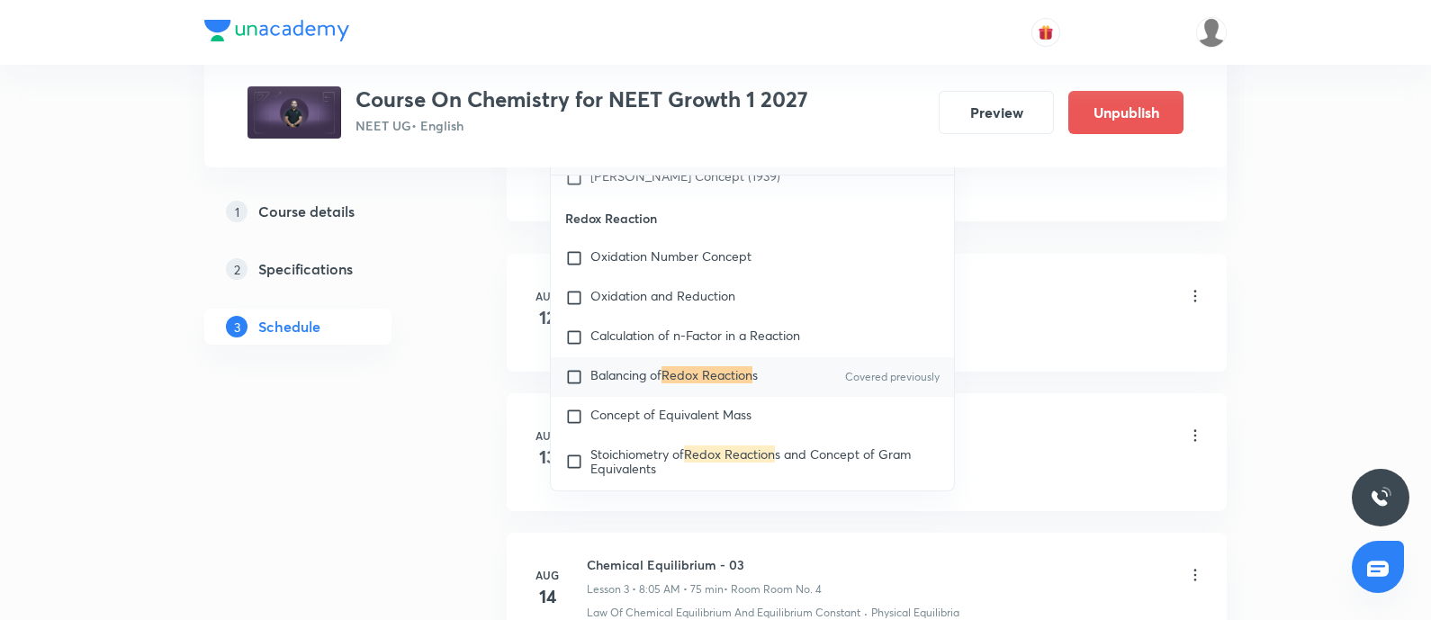
scroll to position [1043, 0]
type input "Redox Reaction"
click at [579, 384] on input "checkbox" at bounding box center [577, 375] width 25 height 18
checkbox input "true"
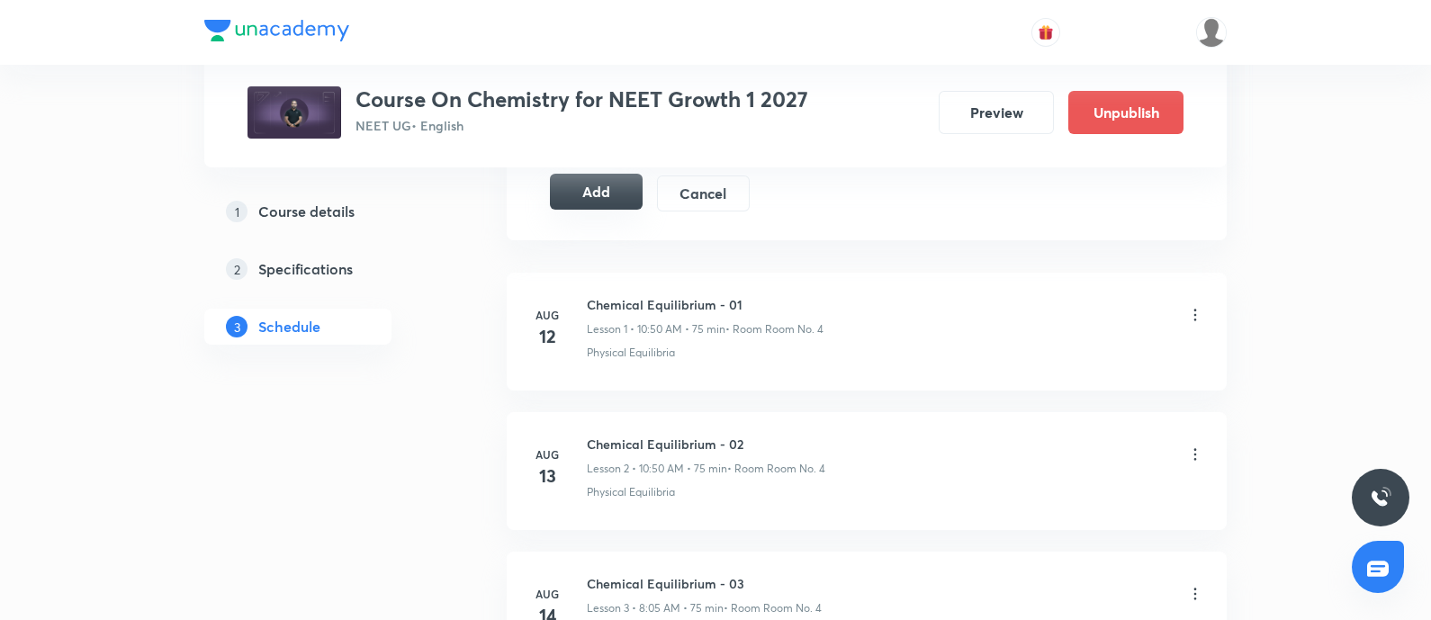
click at [612, 200] on button "Add" at bounding box center [596, 192] width 93 height 36
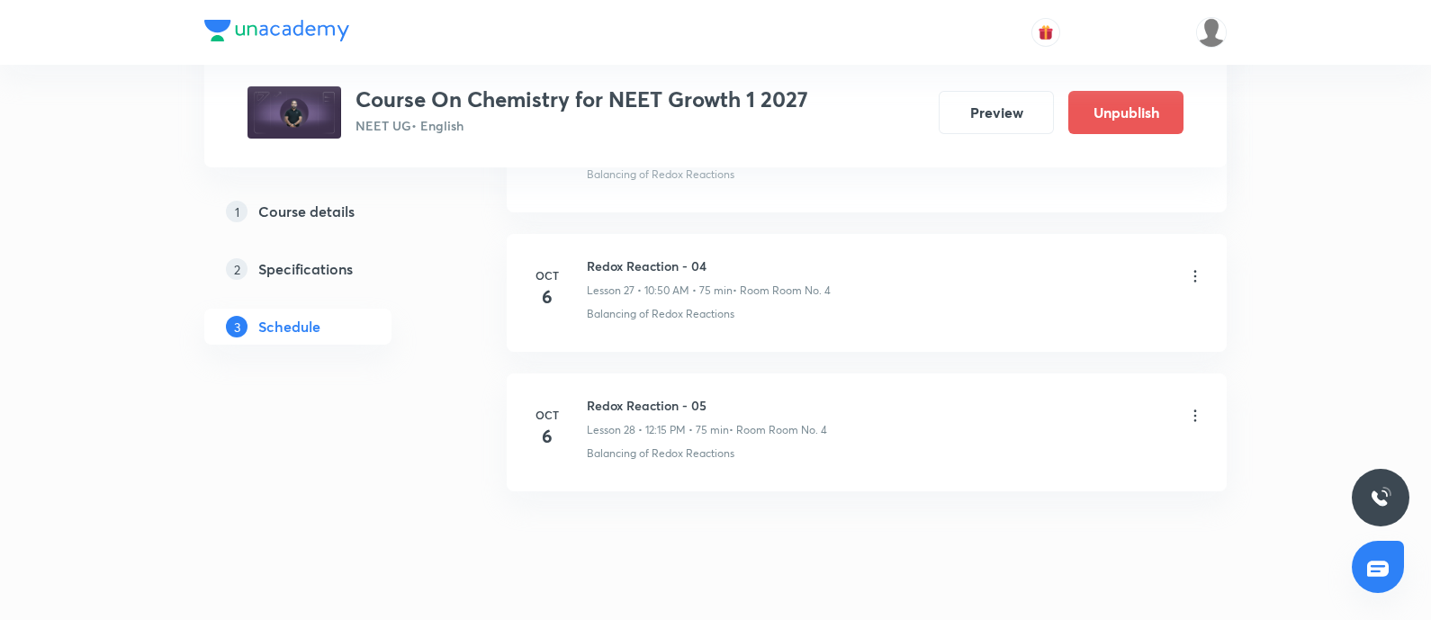
scroll to position [4739, 0]
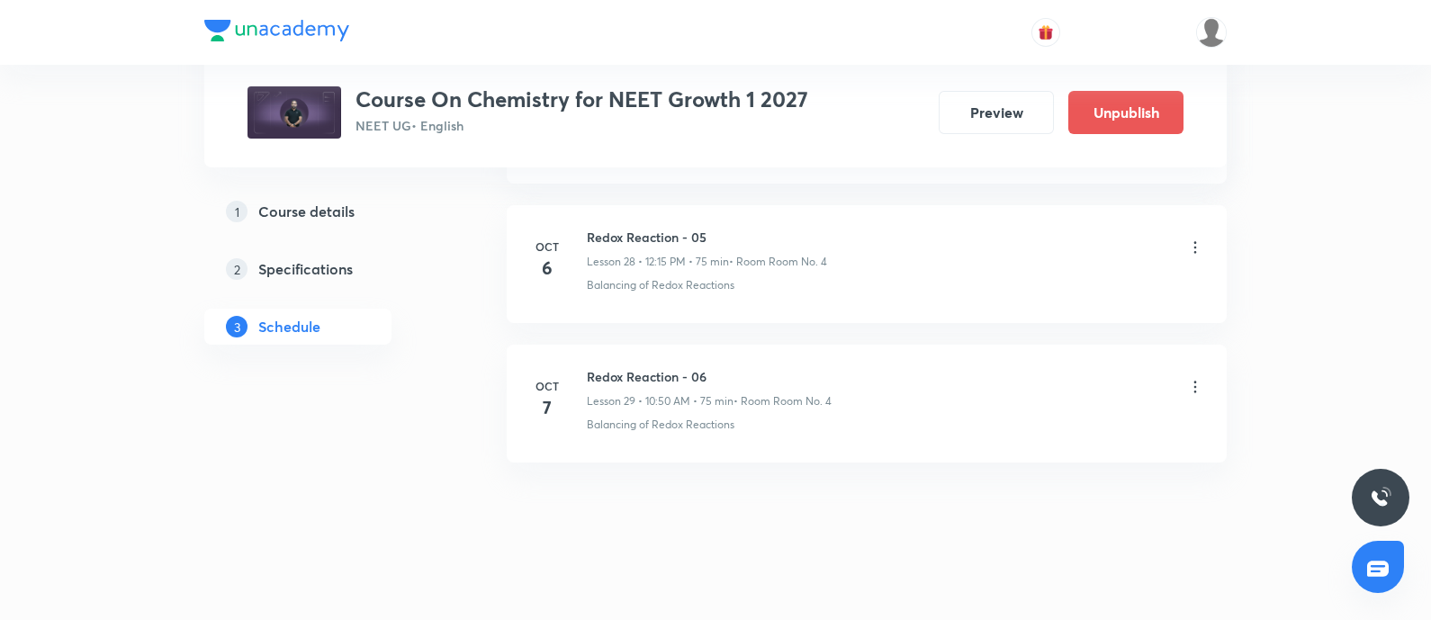
scroll to position [4859, 0]
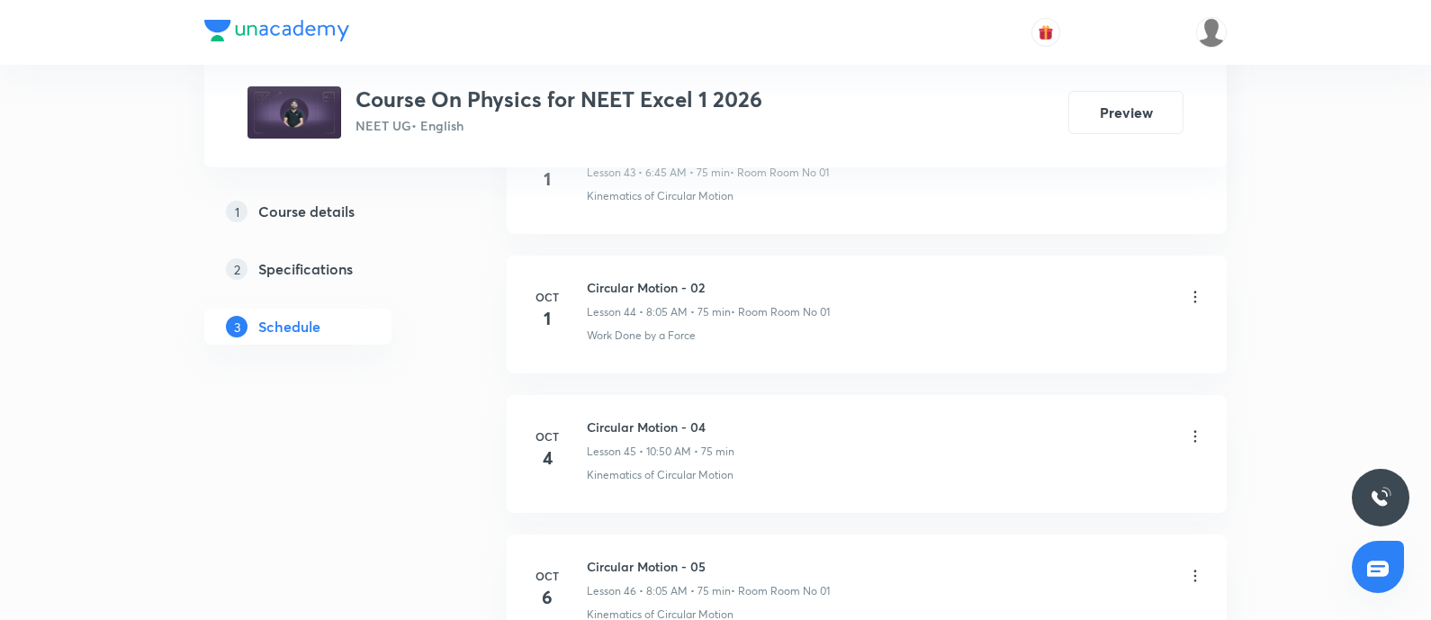
scroll to position [7224, 0]
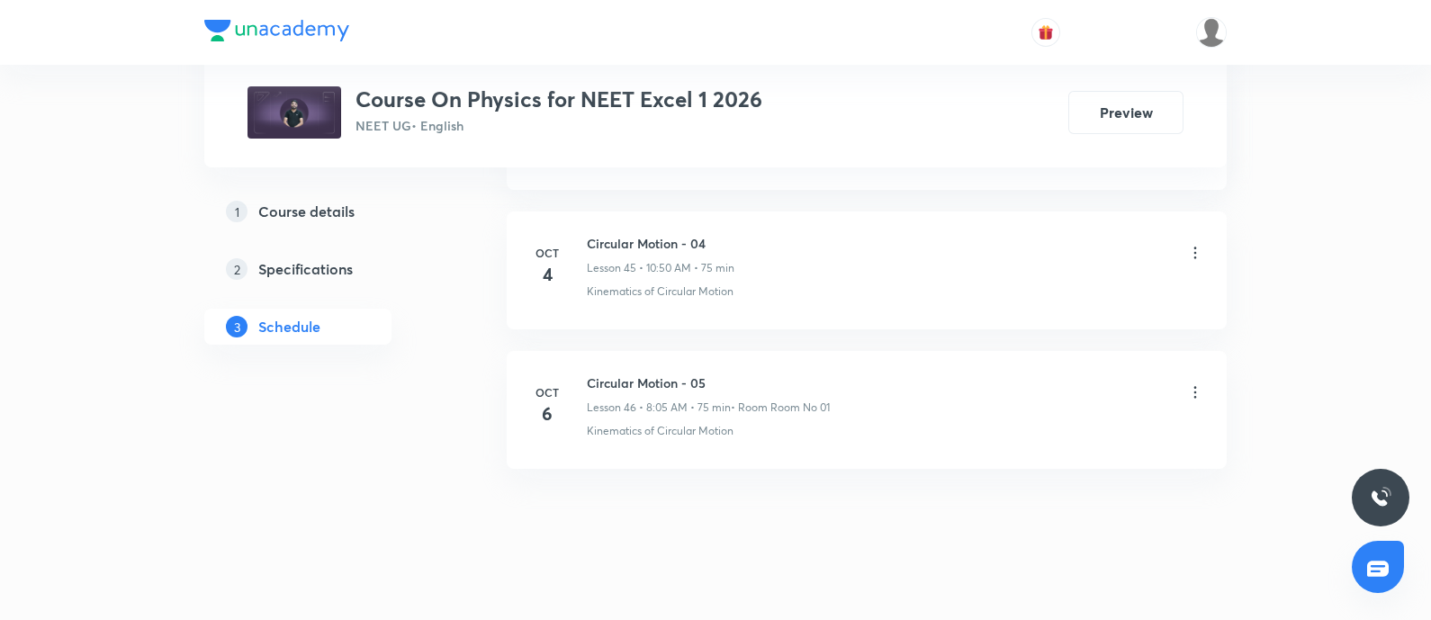
click at [667, 374] on h6 "Circular Motion - 05" at bounding box center [708, 383] width 243 height 19
copy h6 "Circular Motion - 05"
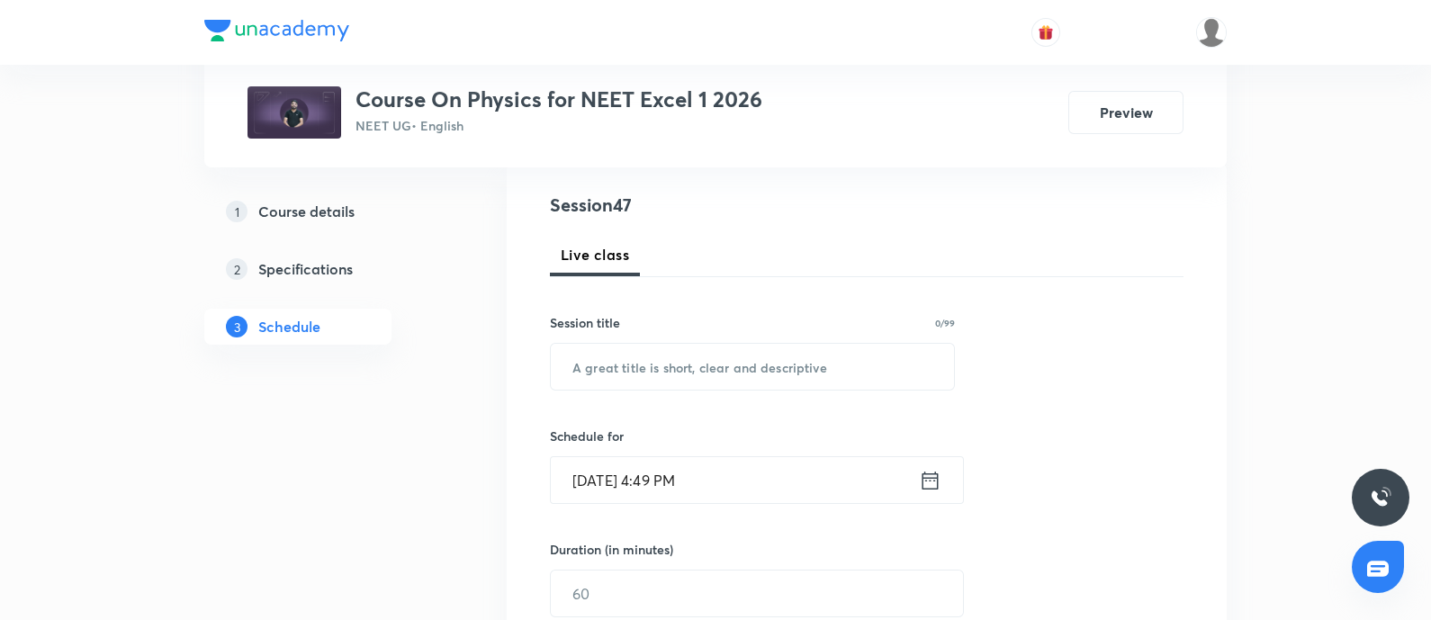
scroll to position [195, 0]
click at [667, 364] on input "text" at bounding box center [752, 369] width 403 height 46
paste input "Circular Motion - 05"
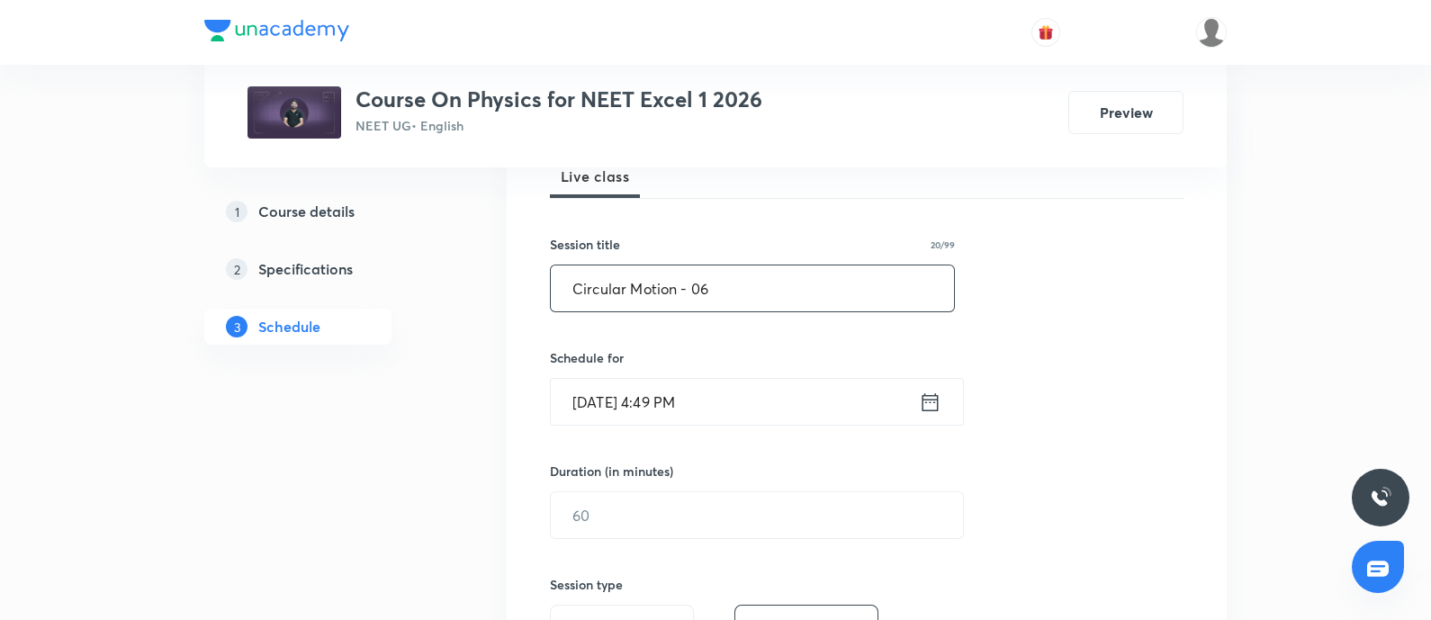
scroll to position [276, 0]
type input "Circular Motion - 06"
click at [722, 389] on input "[DATE] 4:49 PM" at bounding box center [735, 401] width 368 height 46
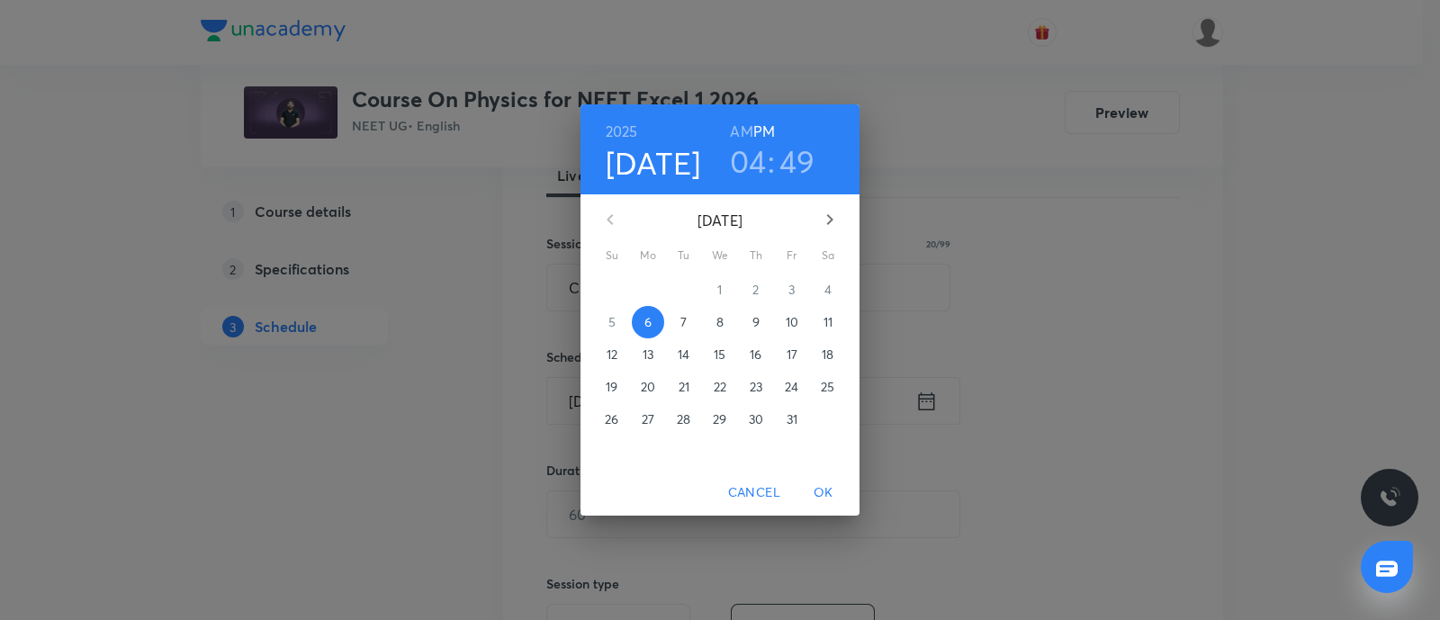
click at [676, 317] on span "7" at bounding box center [684, 322] width 32 height 18
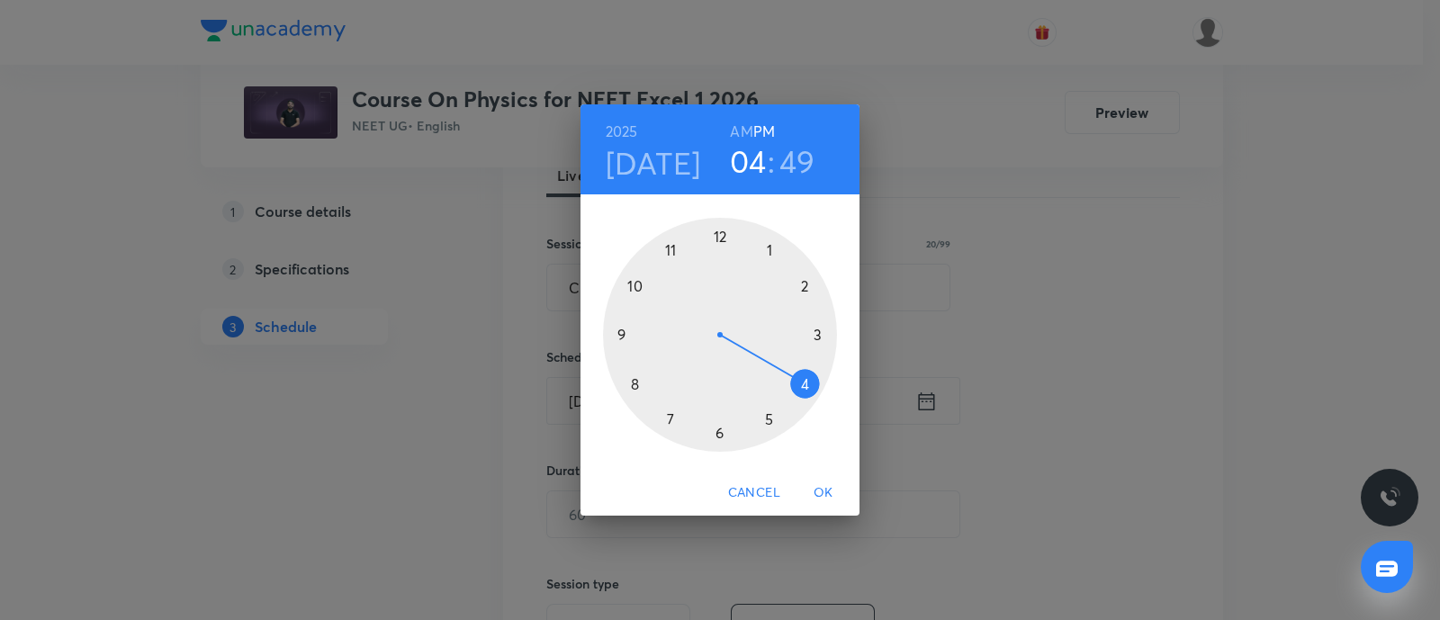
click at [744, 136] on h6 "AM" at bounding box center [741, 131] width 23 height 25
click at [632, 389] on div at bounding box center [720, 335] width 234 height 234
click at [772, 250] on div at bounding box center [720, 335] width 234 height 234
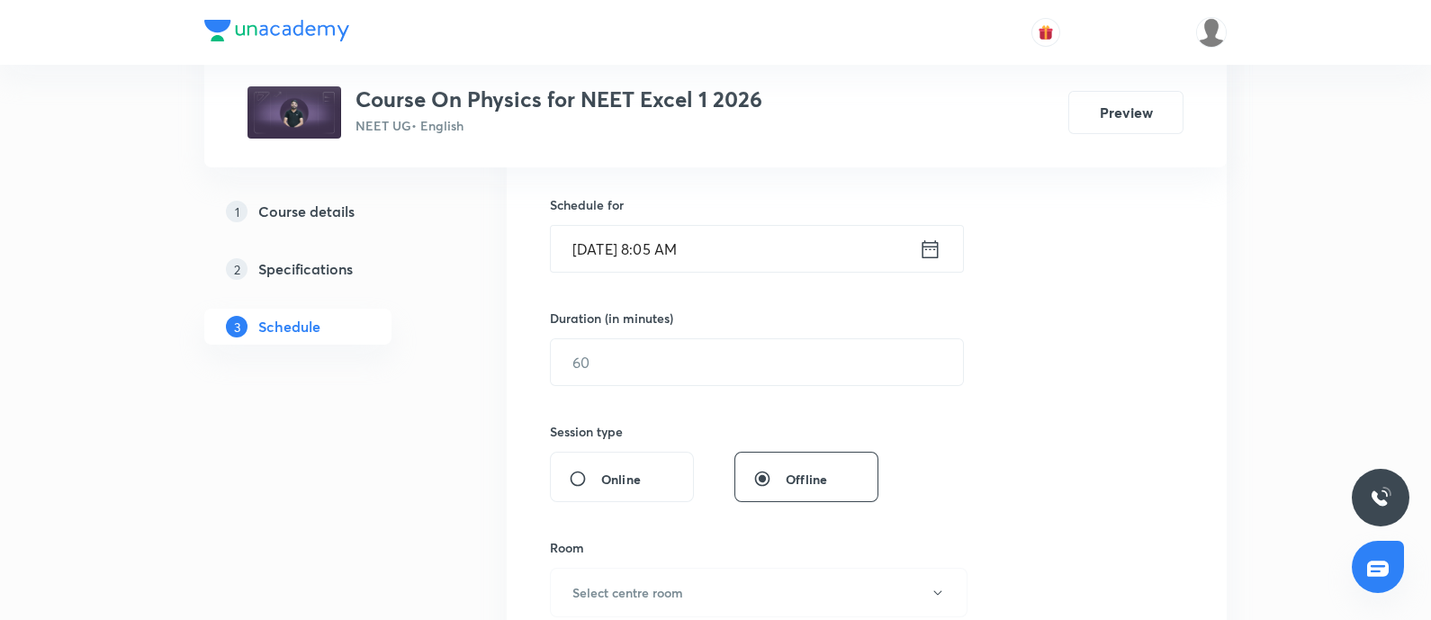
scroll to position [429, 0]
click at [738, 362] on input "text" at bounding box center [757, 361] width 412 height 46
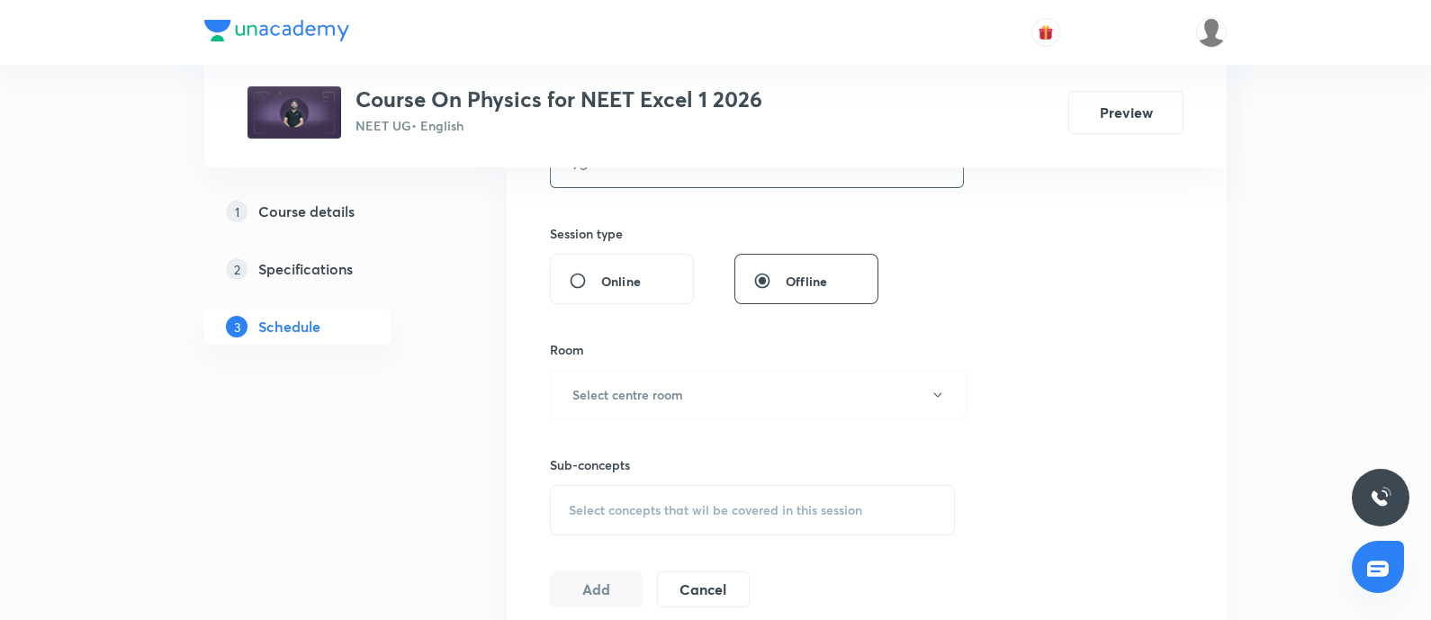
scroll to position [629, 0]
type input "75"
click at [718, 388] on button "Select centre room" at bounding box center [759, 392] width 418 height 50
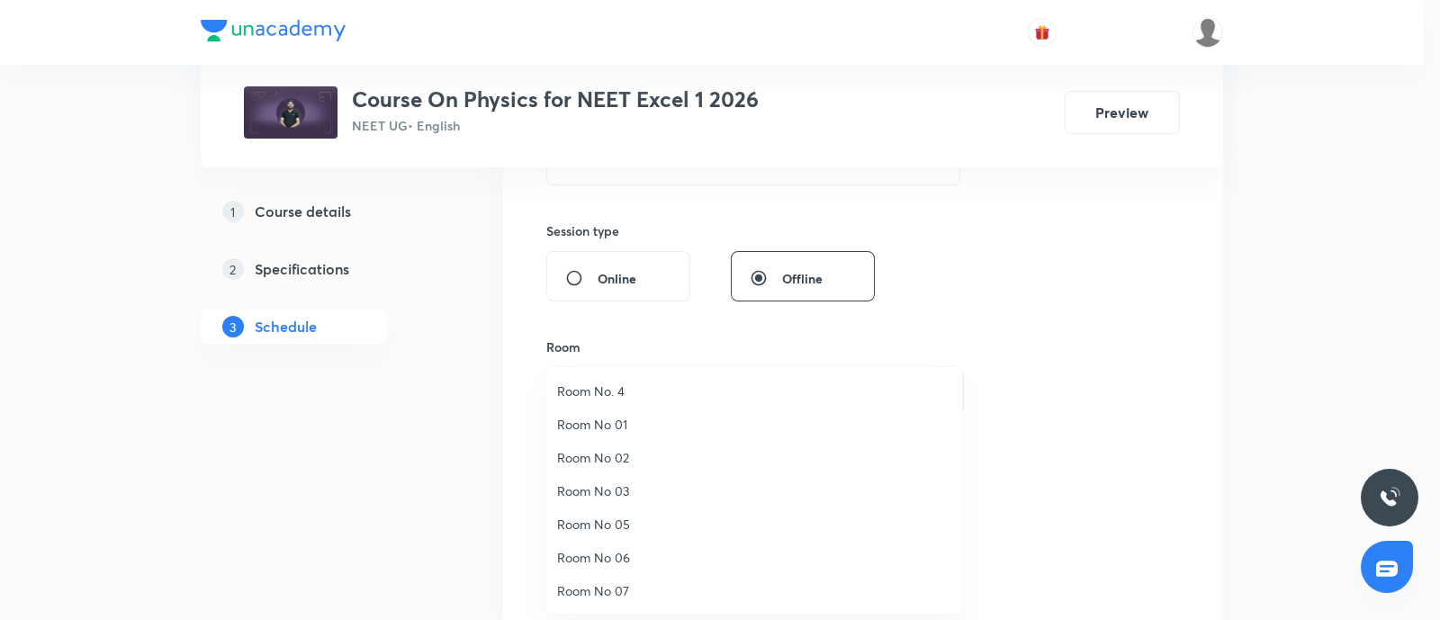
click at [611, 415] on span "Room No 01" at bounding box center [754, 424] width 394 height 19
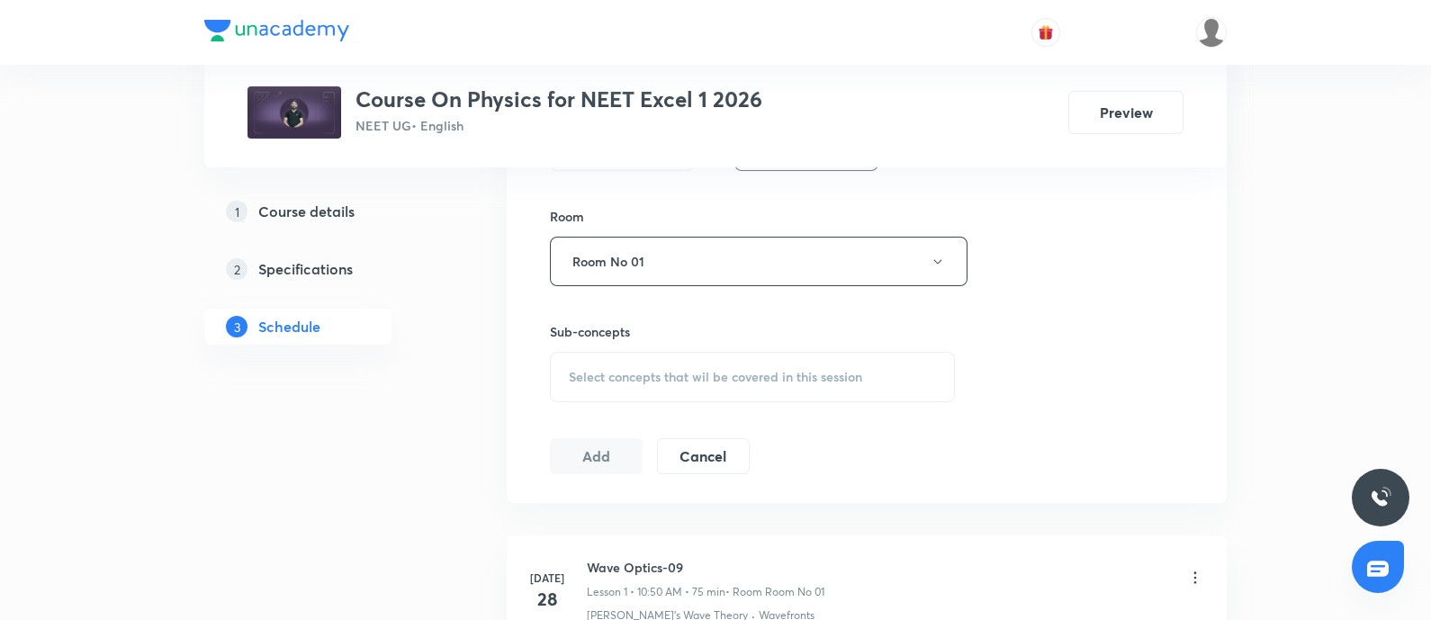
scroll to position [766, 0]
click at [654, 375] on span "Select concepts that wil be covered in this session" at bounding box center [715, 371] width 293 height 14
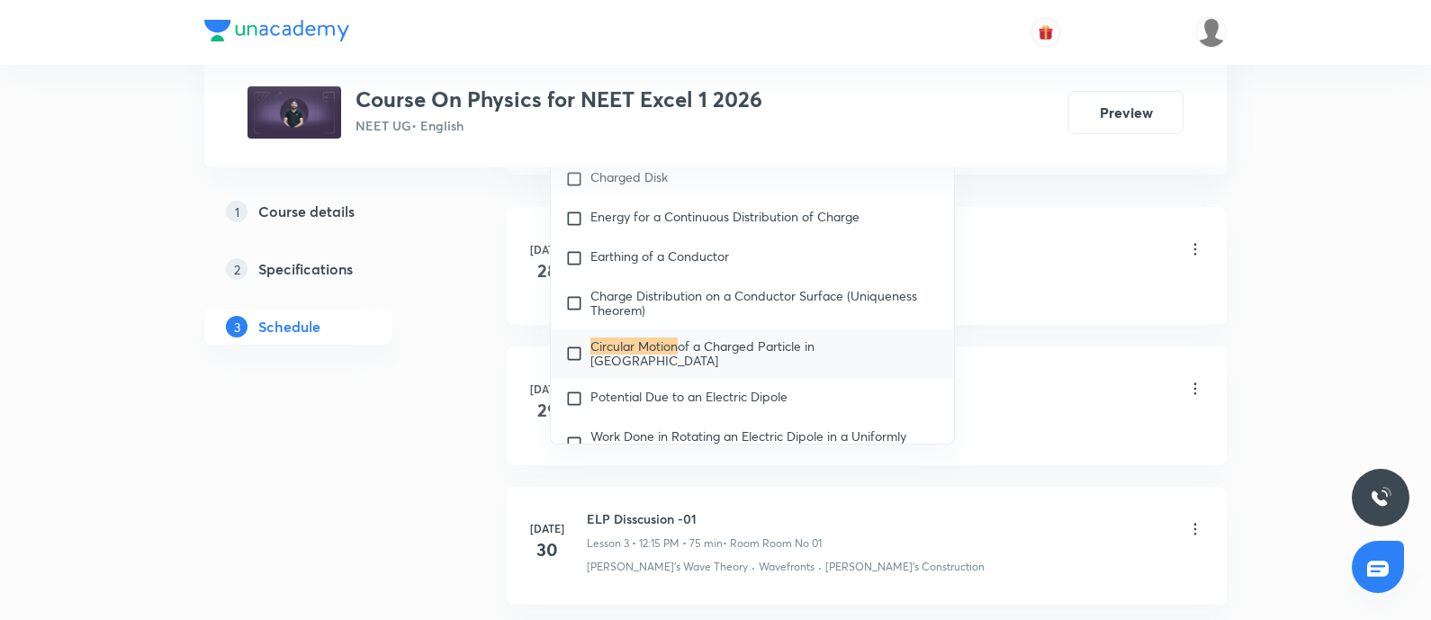
scroll to position [1089, 0]
type input "Circular Motion"
click at [572, 357] on input "checkbox" at bounding box center [577, 352] width 25 height 29
checkbox input "true"
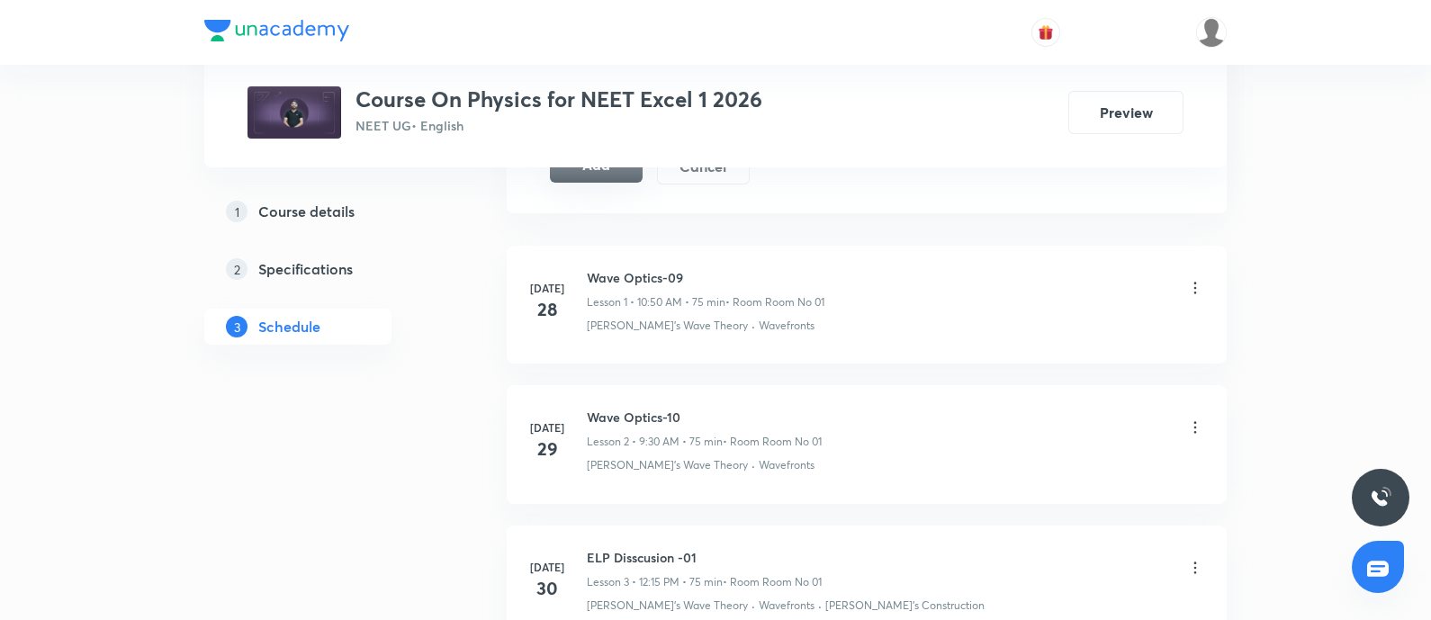
click at [617, 173] on button "Add" at bounding box center [596, 165] width 93 height 36
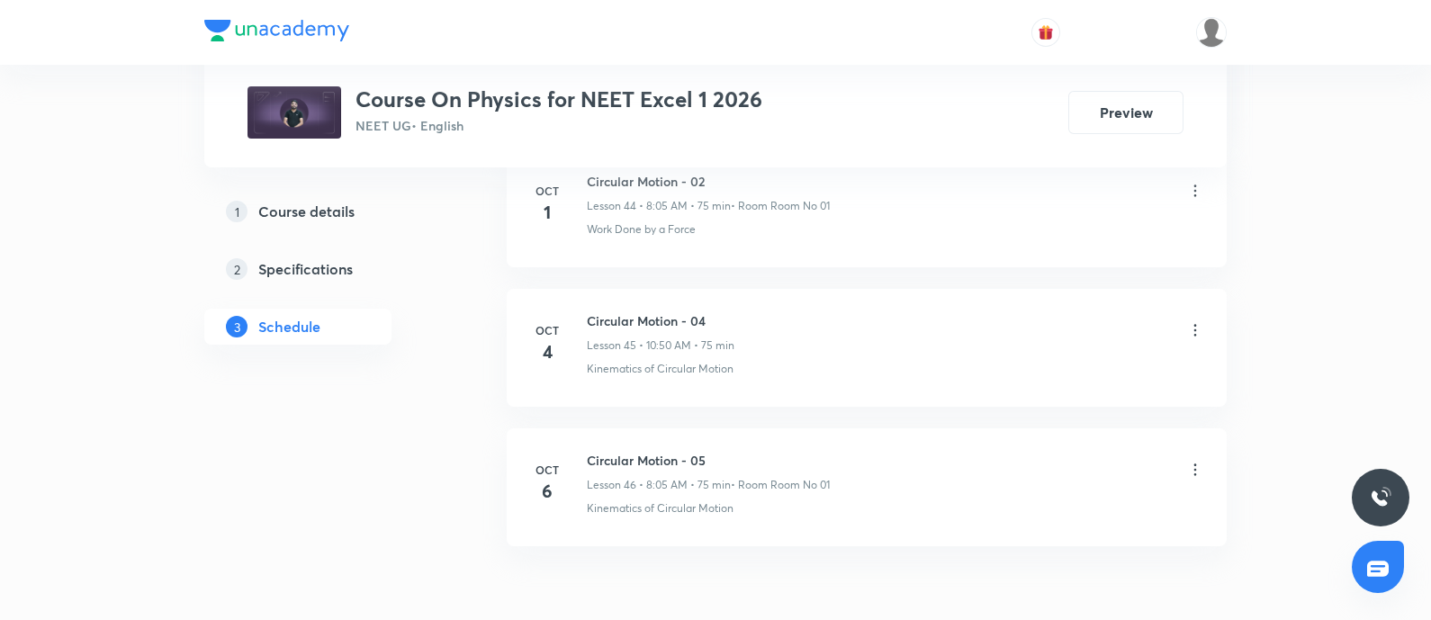
scroll to position [7263, 0]
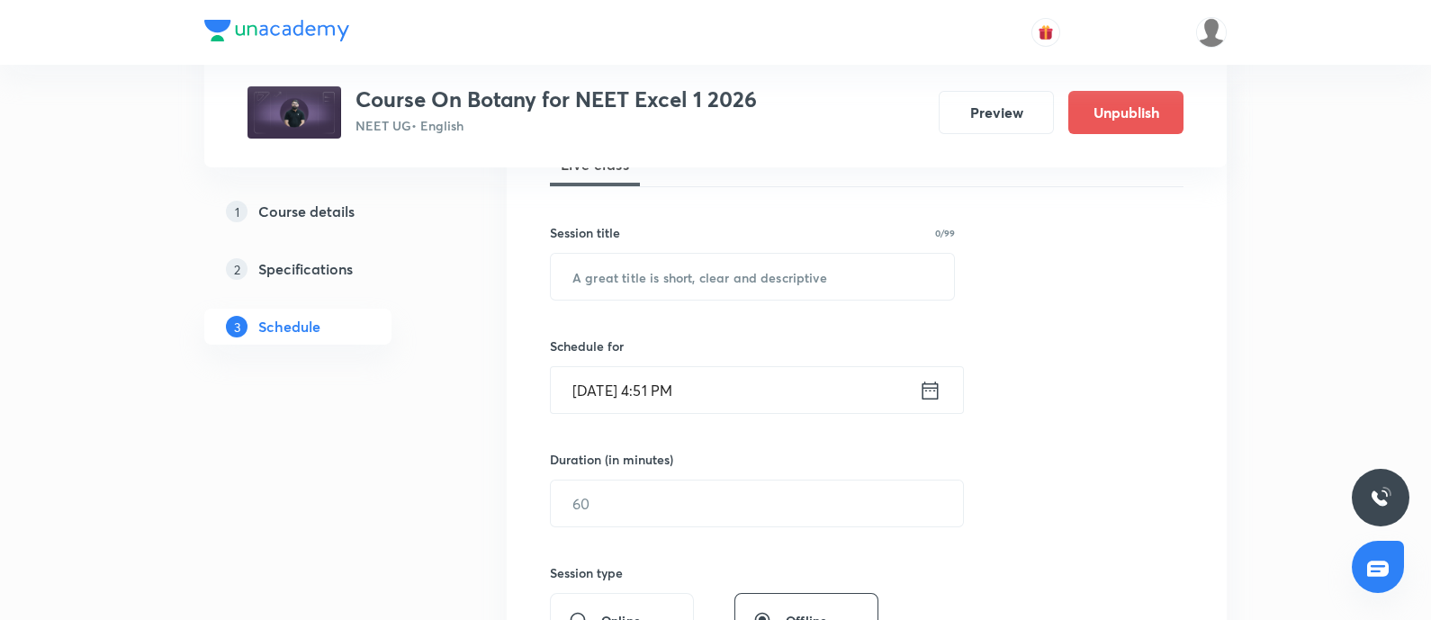
click at [728, 404] on input "[DATE] 4:51 PM" at bounding box center [735, 390] width 368 height 46
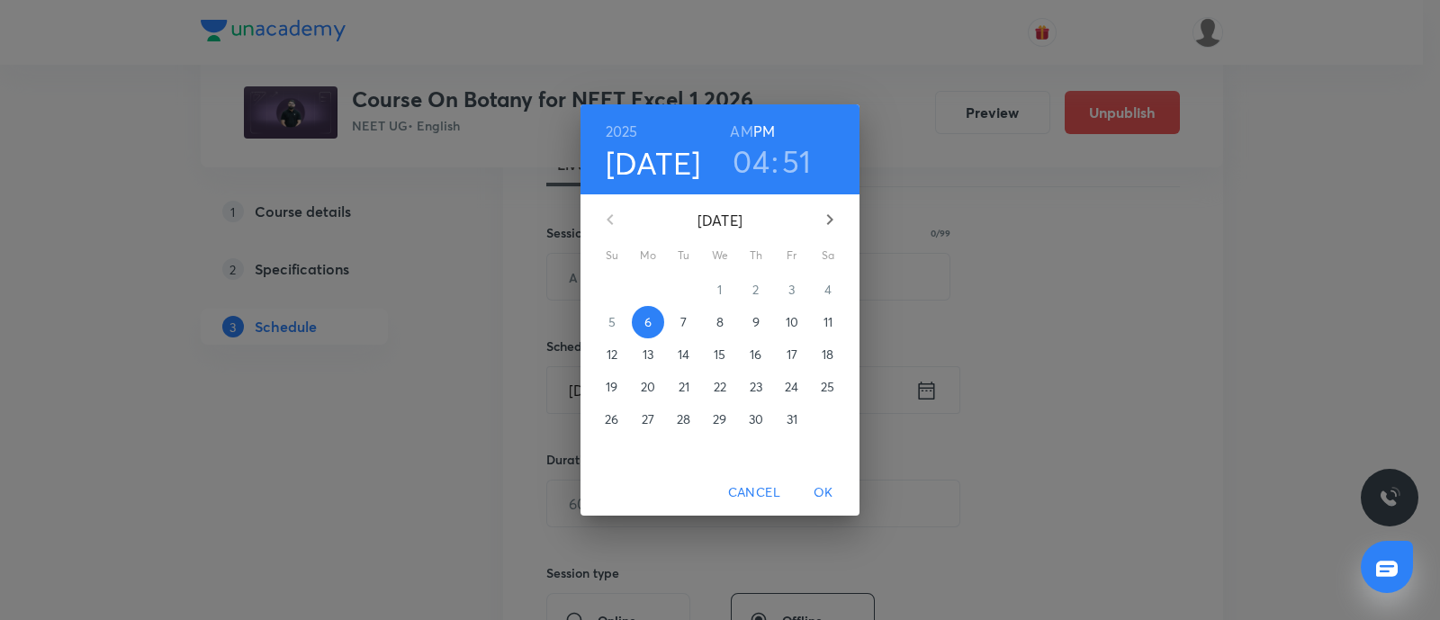
click at [685, 316] on p "7" at bounding box center [683, 322] width 6 height 18
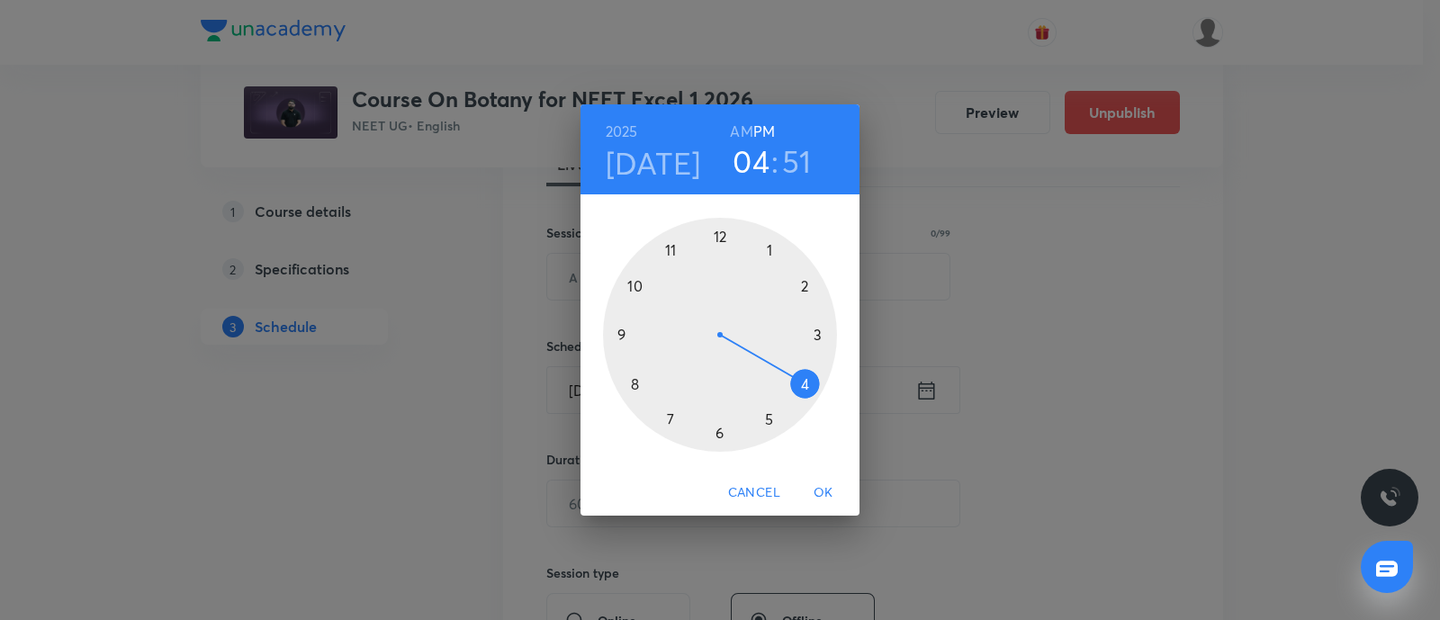
click at [620, 335] on div at bounding box center [720, 335] width 234 height 234
click at [718, 435] on div at bounding box center [720, 335] width 234 height 234
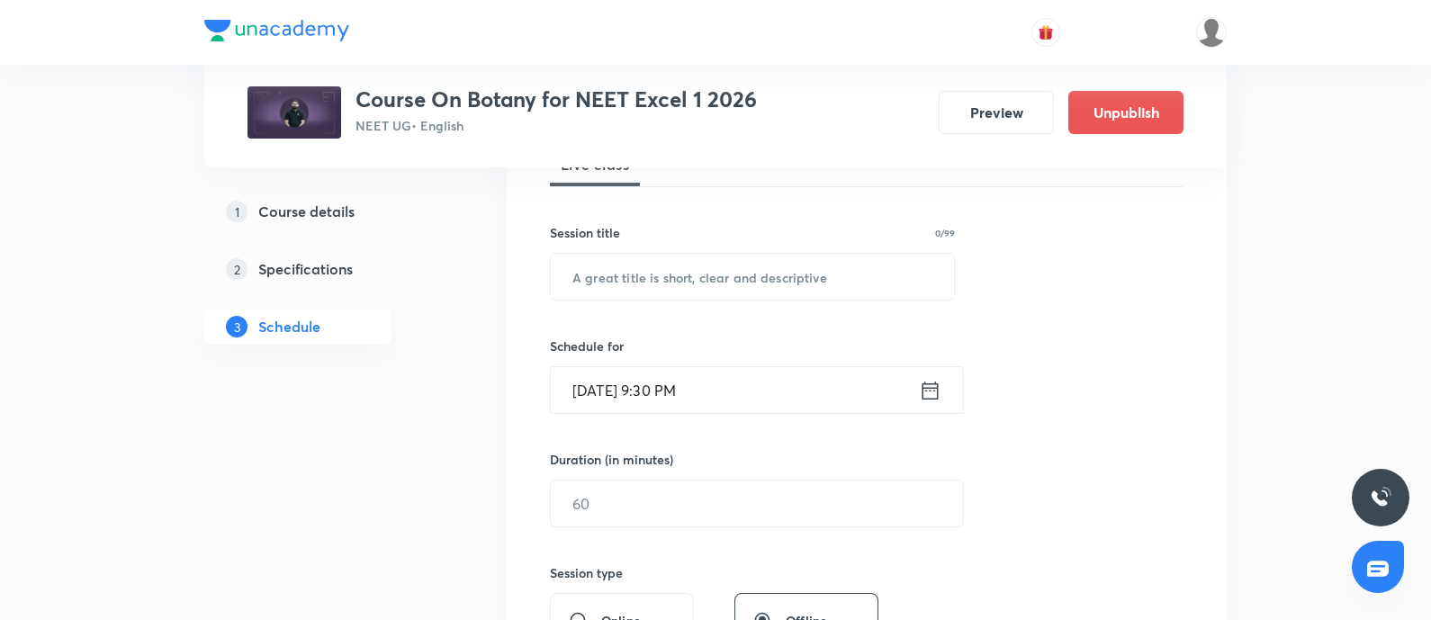
scroll to position [319, 0]
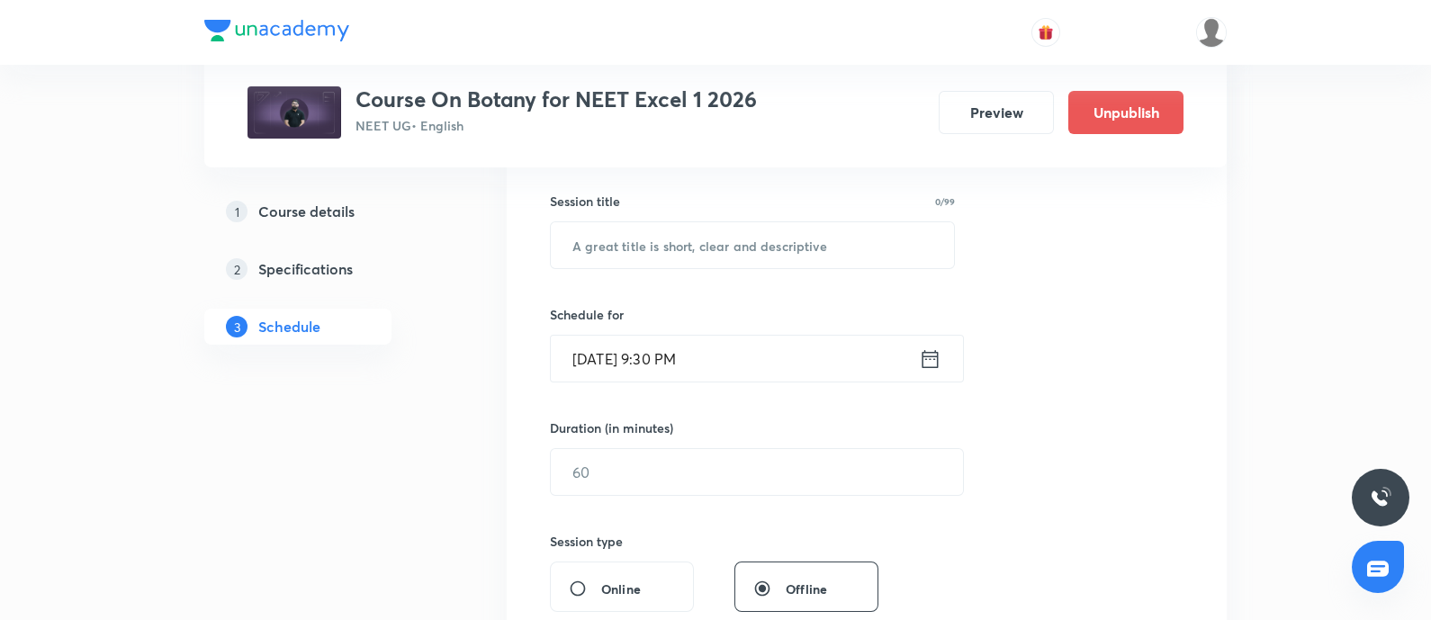
click at [713, 354] on input "[DATE] 9:30 PM" at bounding box center [735, 359] width 368 height 46
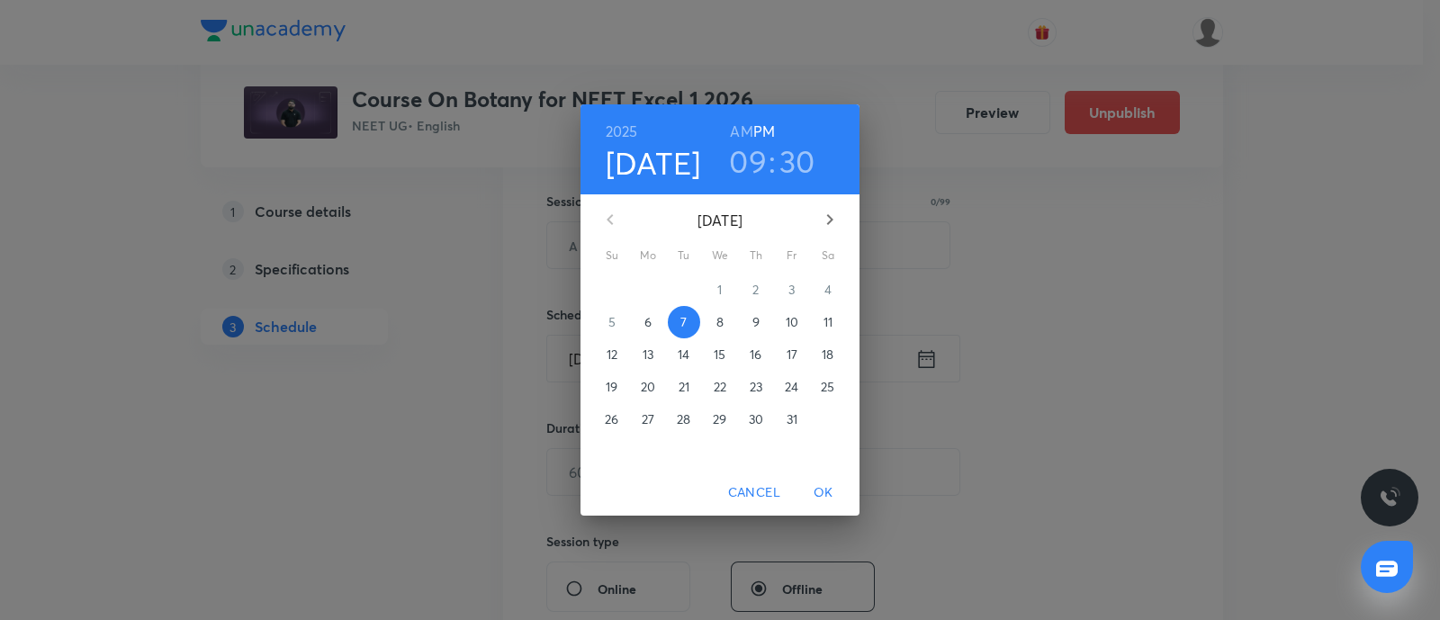
click at [741, 124] on h6 "AM" at bounding box center [741, 131] width 23 height 25
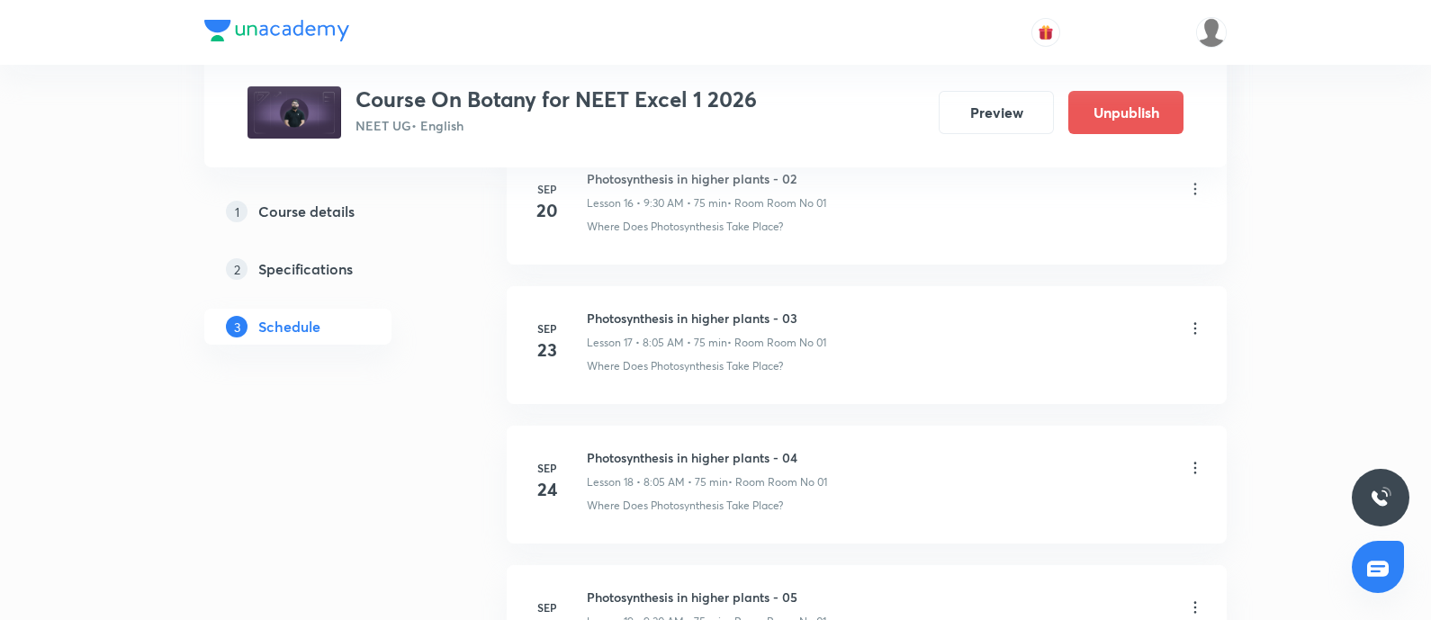
scroll to position [3743, 0]
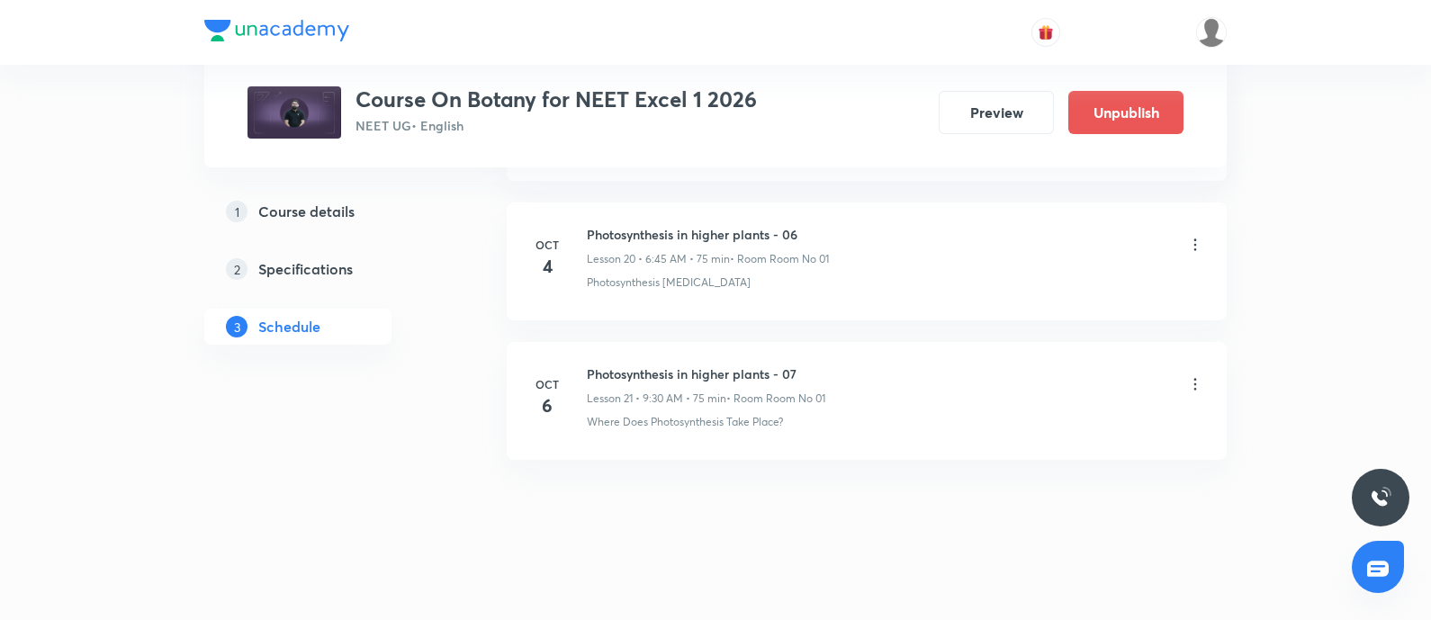
click at [737, 365] on h6 "Photosynthesis in higher plants - 07" at bounding box center [706, 374] width 239 height 19
copy h6 "Photosynthesis in higher plants - 07"
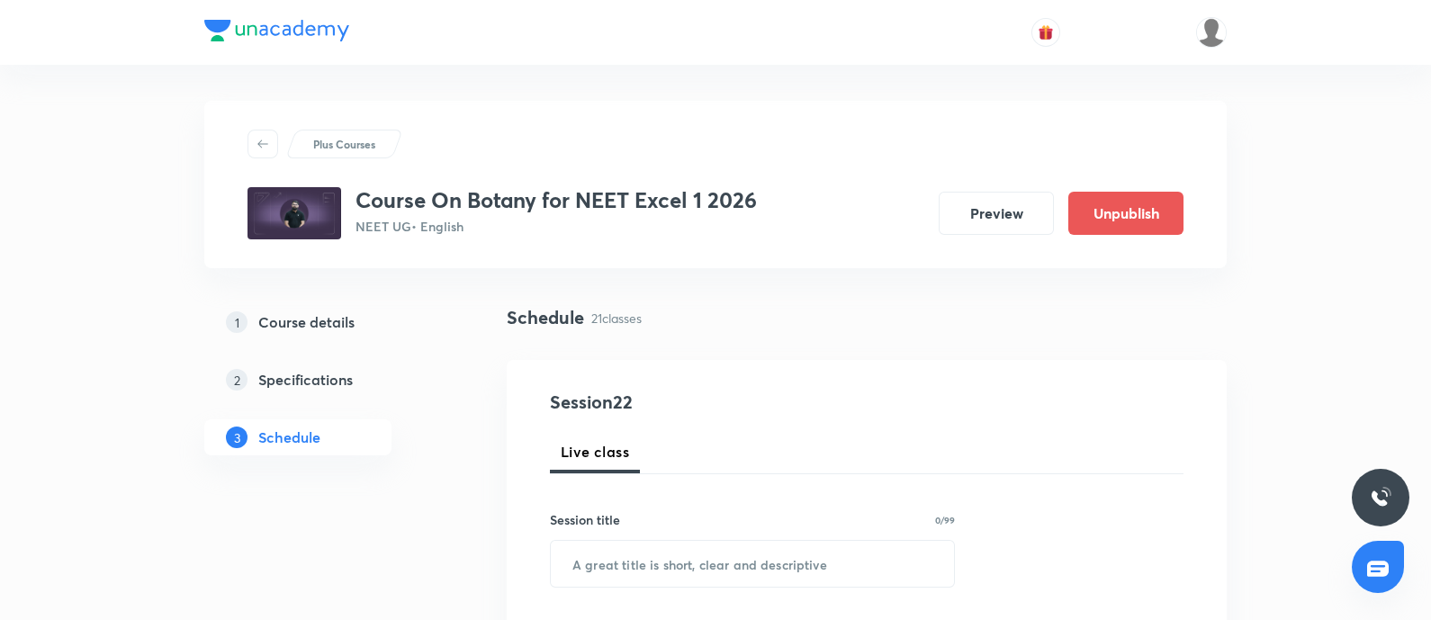
scroll to position [139, 0]
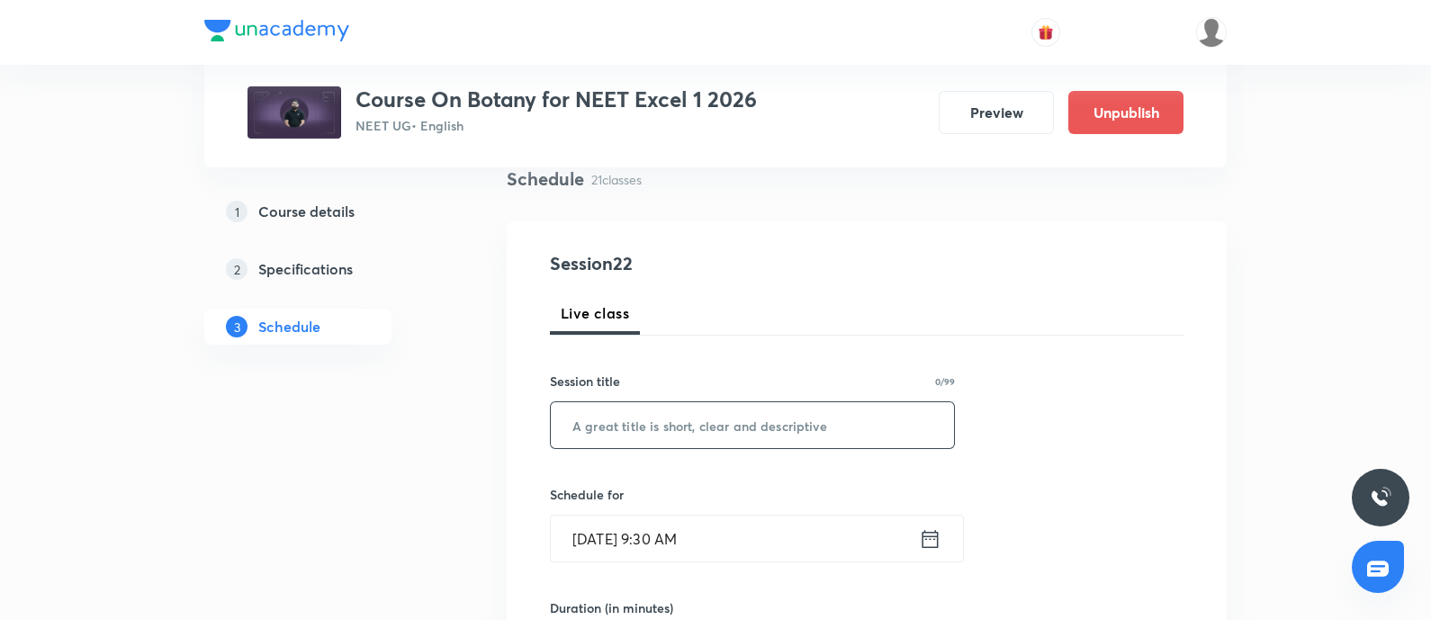
click at [743, 411] on input "text" at bounding box center [752, 425] width 403 height 46
paste input "Photosynthesis in higher plants - 07"
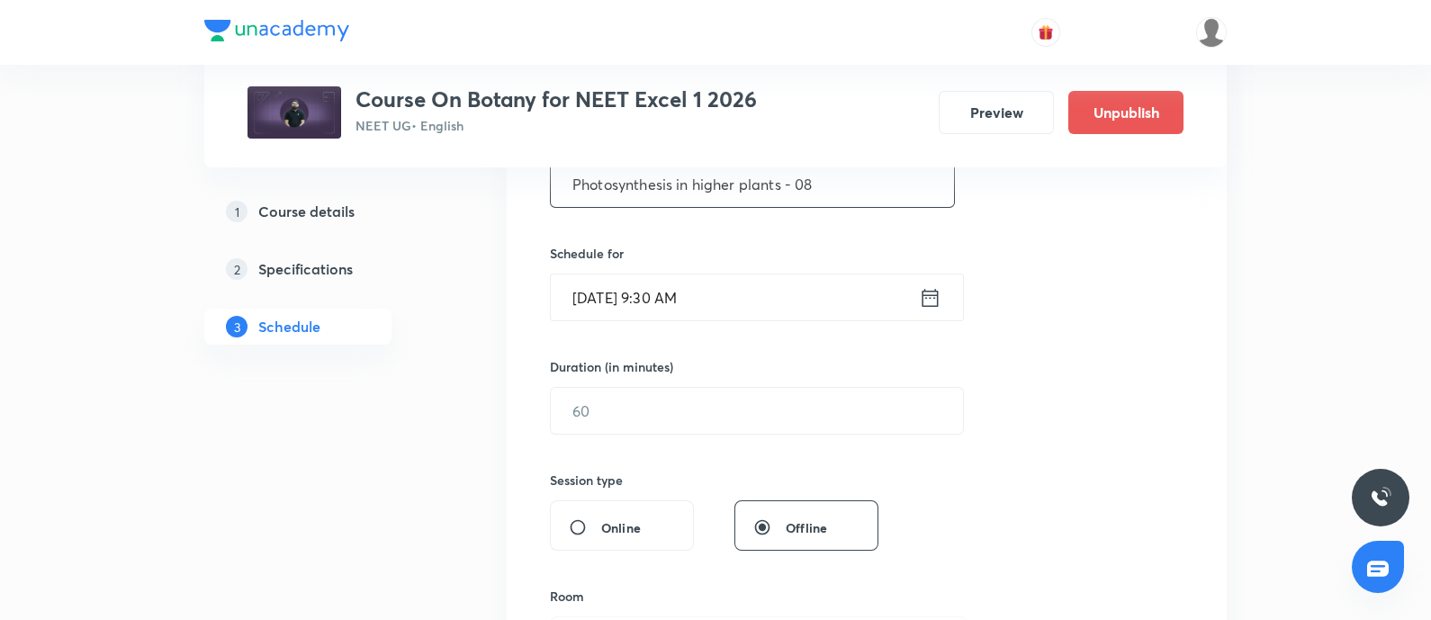
scroll to position [382, 0]
type input "Photosynthesis in higher plants - 08"
click at [698, 411] on input "text" at bounding box center [757, 409] width 412 height 46
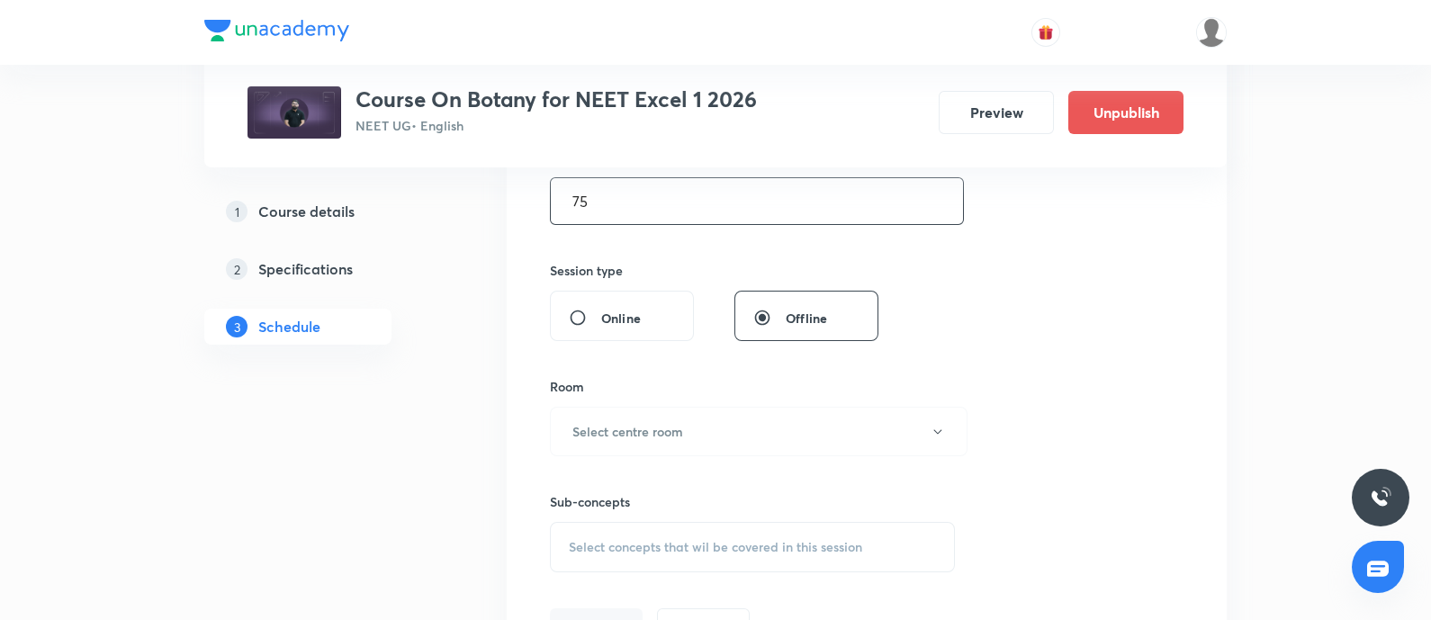
scroll to position [594, 0]
type input "75"
click at [698, 411] on button "Select centre room" at bounding box center [759, 427] width 418 height 50
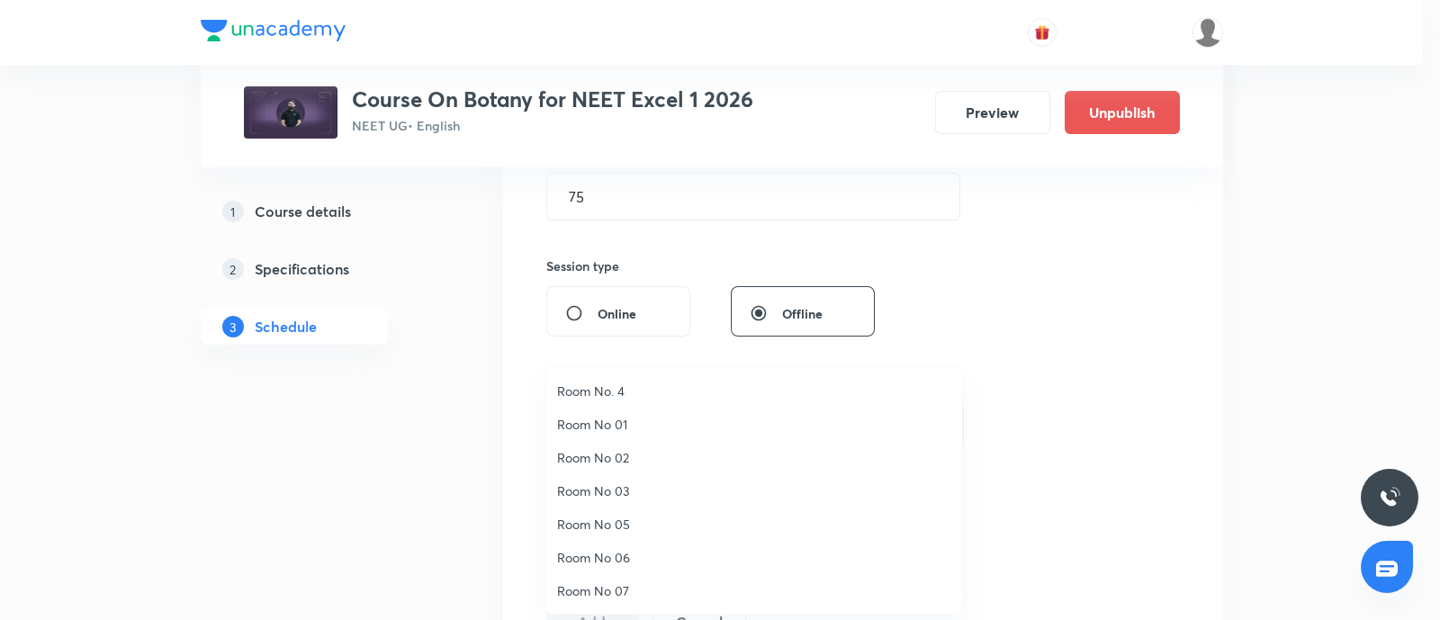
click at [653, 411] on li "Room No 01" at bounding box center [754, 424] width 416 height 33
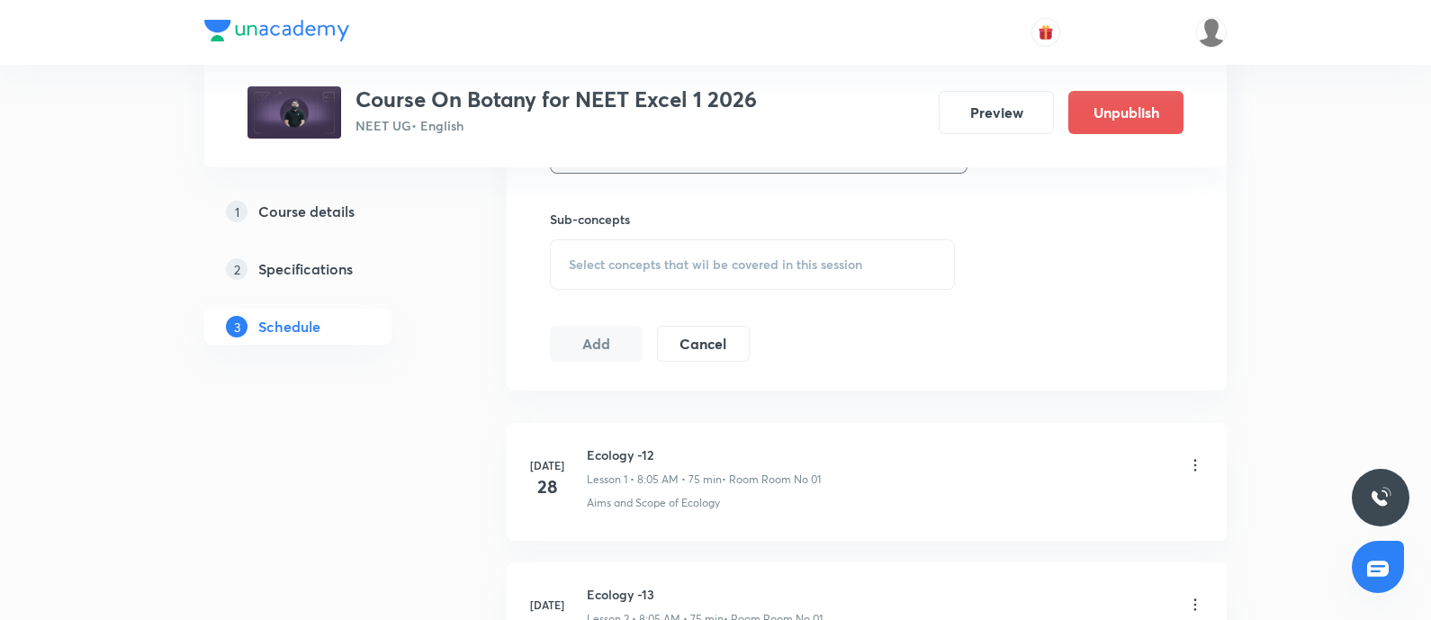
scroll to position [877, 0]
click at [724, 253] on span "Select concepts that wil be covered in this session" at bounding box center [715, 260] width 293 height 14
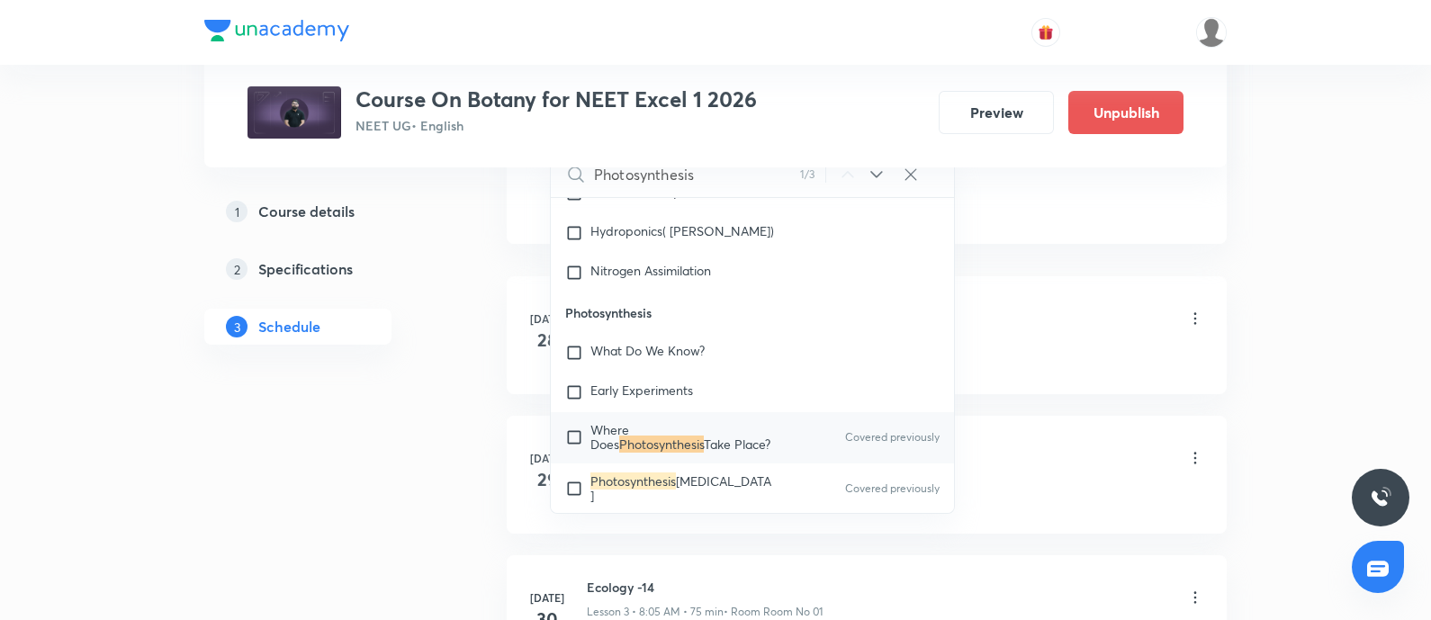
scroll to position [1100, 0]
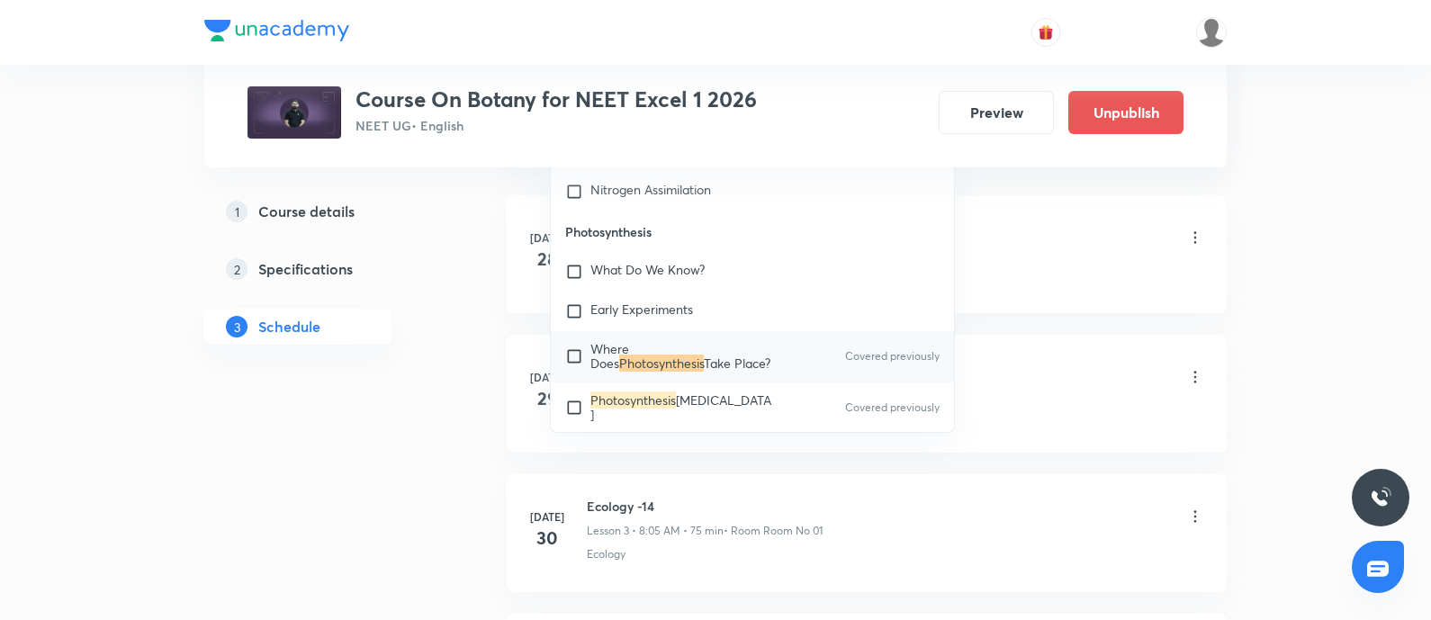
type input "Photosynthesis"
click at [578, 353] on input "checkbox" at bounding box center [577, 356] width 25 height 29
checkbox input "true"
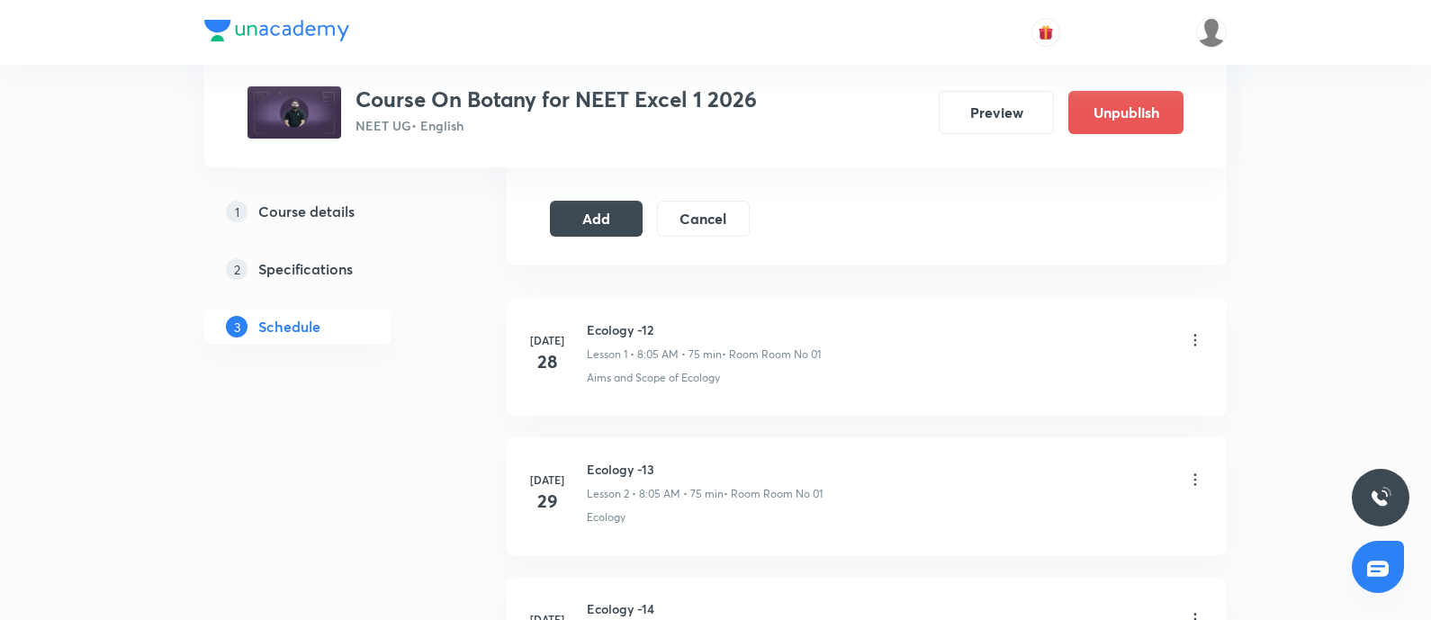
scroll to position [1013, 0]
click at [608, 217] on button "Add" at bounding box center [596, 222] width 93 height 36
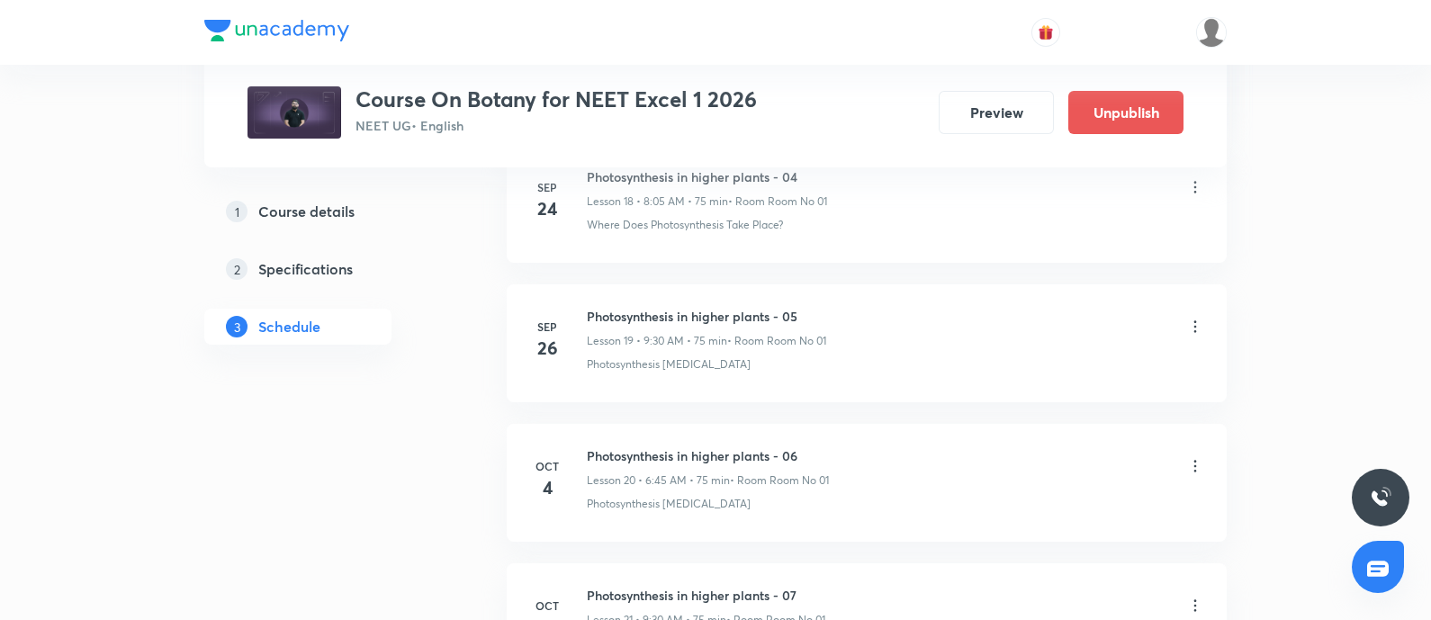
scroll to position [3763, 0]
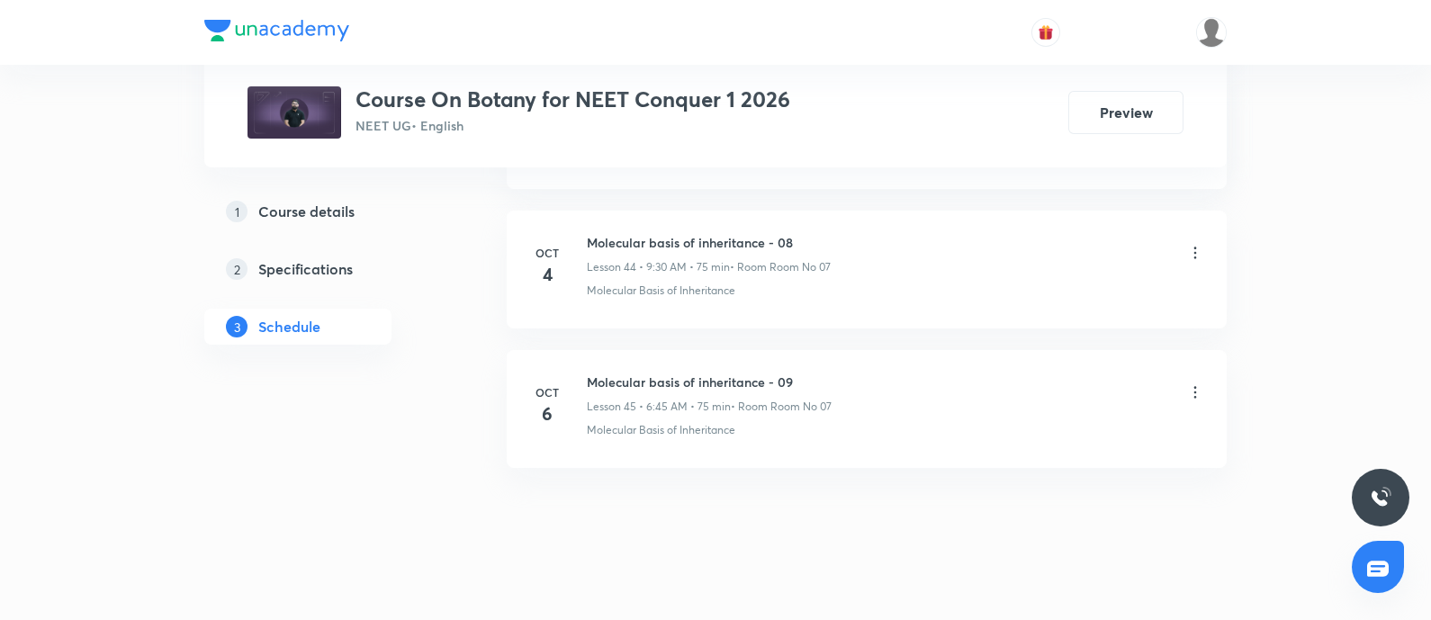
click at [689, 373] on h6 "Molecular basis of inheritance - 09" at bounding box center [709, 382] width 245 height 19
copy h6 "Molecular basis of inheritance - 09"
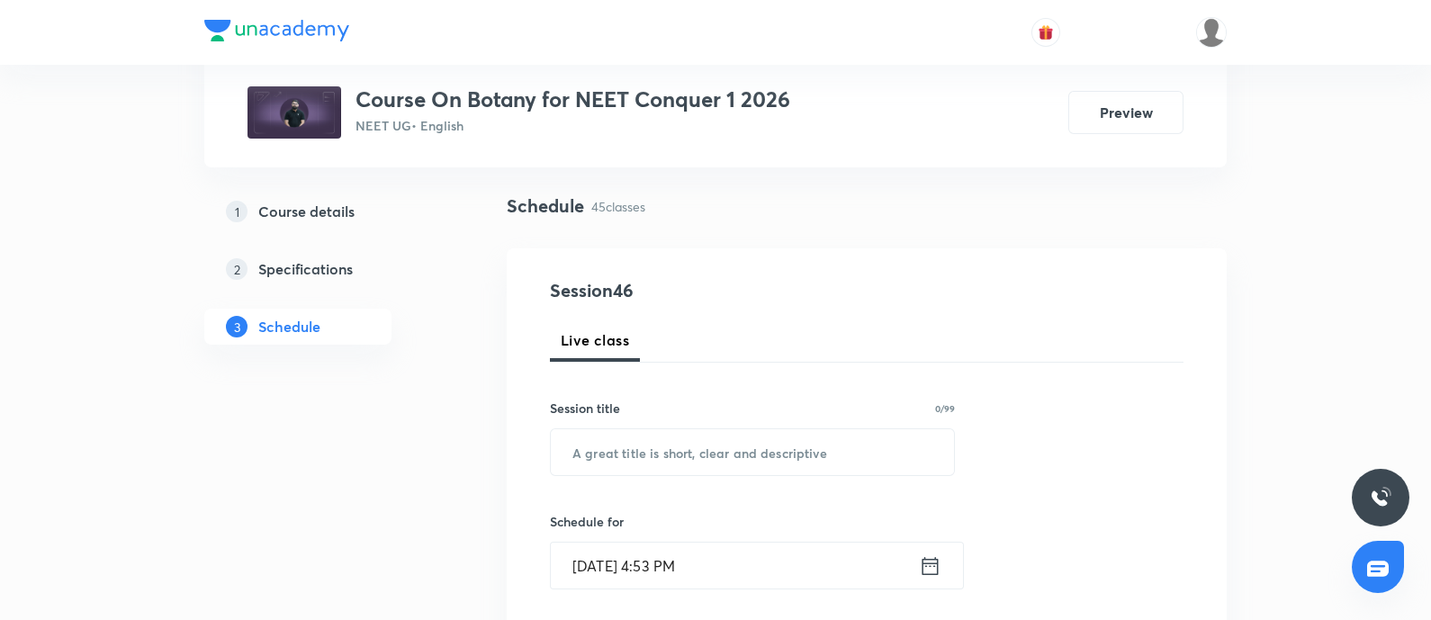
scroll to position [126, 0]
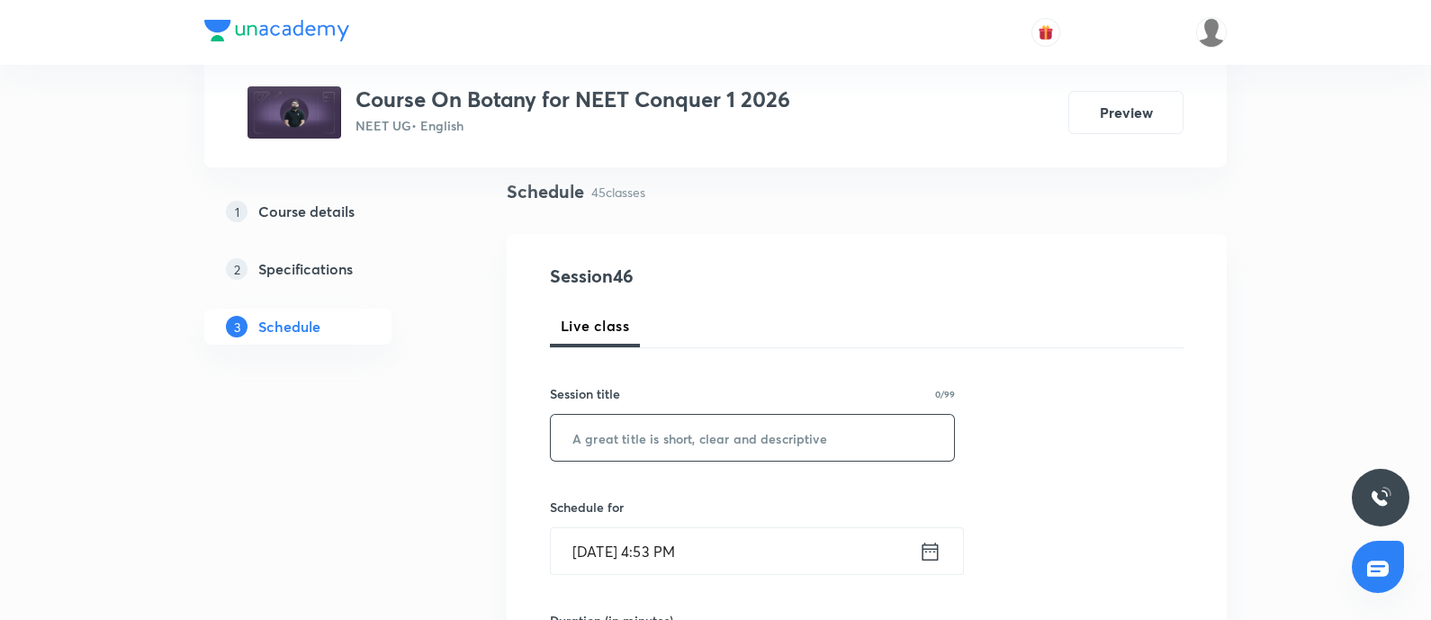
click at [695, 419] on input "text" at bounding box center [752, 438] width 403 height 46
paste input "Molecular basis of inheritance - 09"
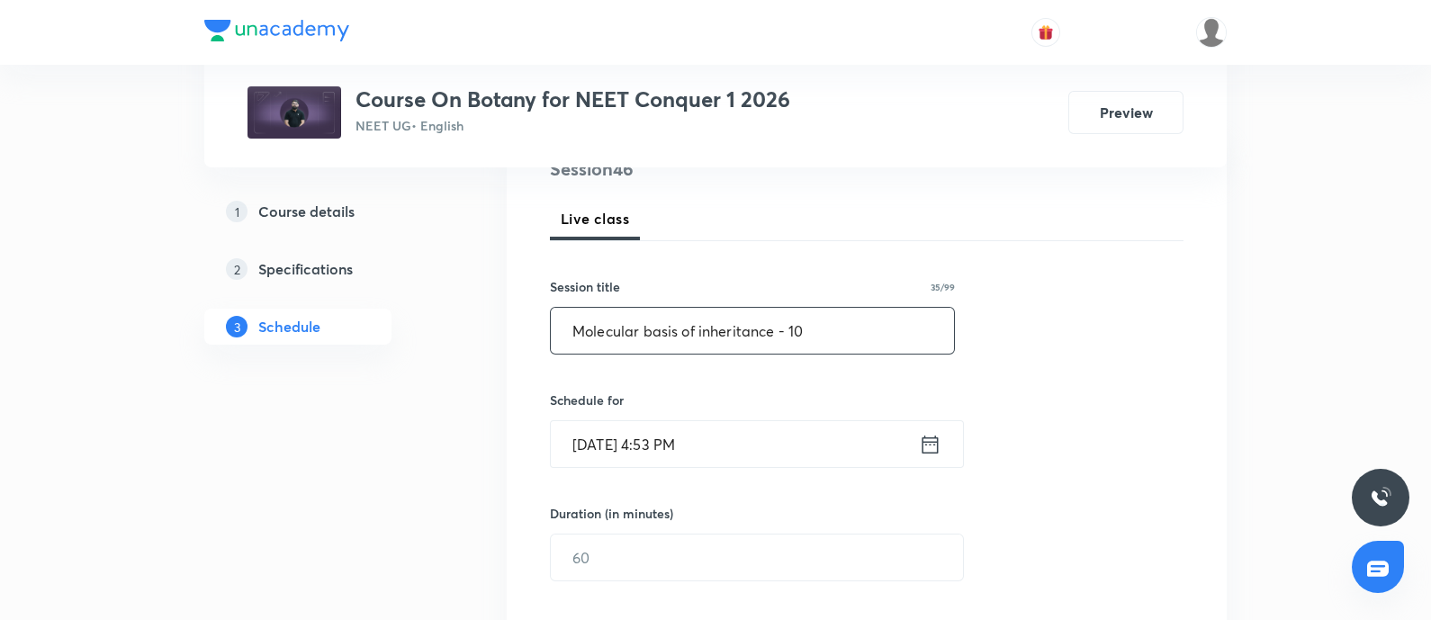
scroll to position [238, 0]
type input "Molecular basis of inheritance - 10"
click at [738, 441] on input "[DATE] 4:53 PM" at bounding box center [735, 440] width 368 height 46
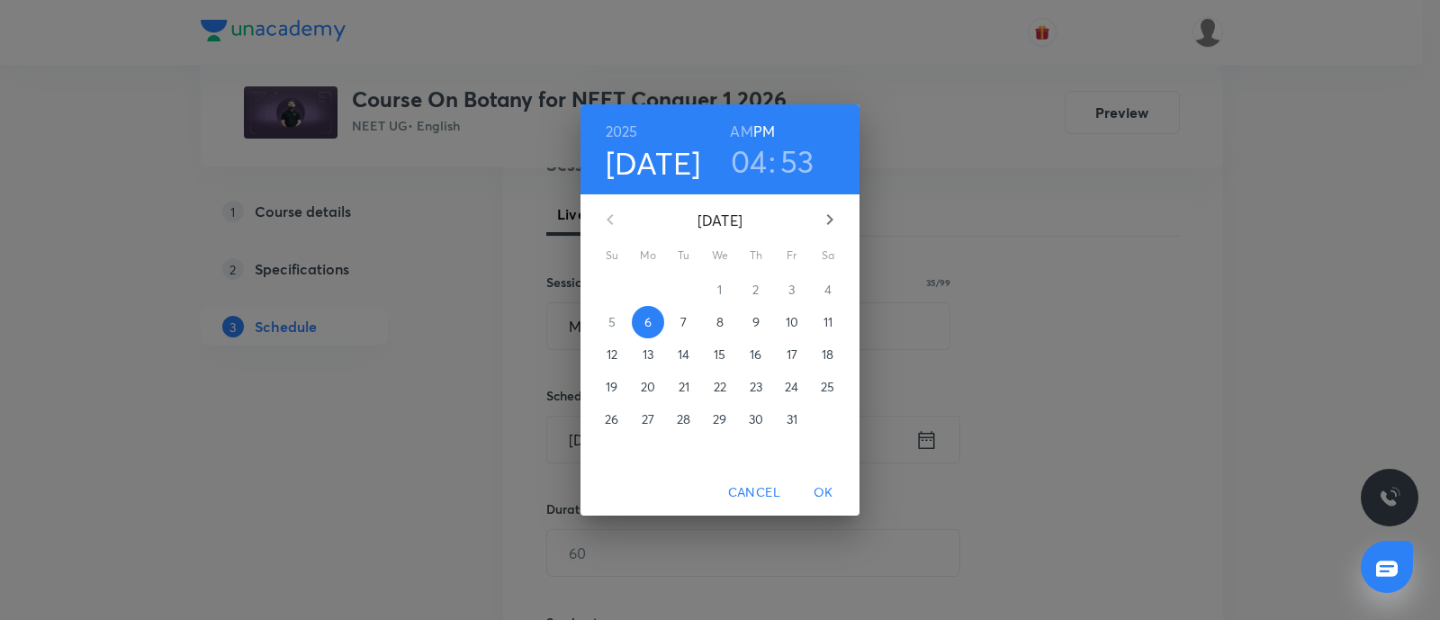
click at [680, 317] on span "7" at bounding box center [684, 322] width 32 height 18
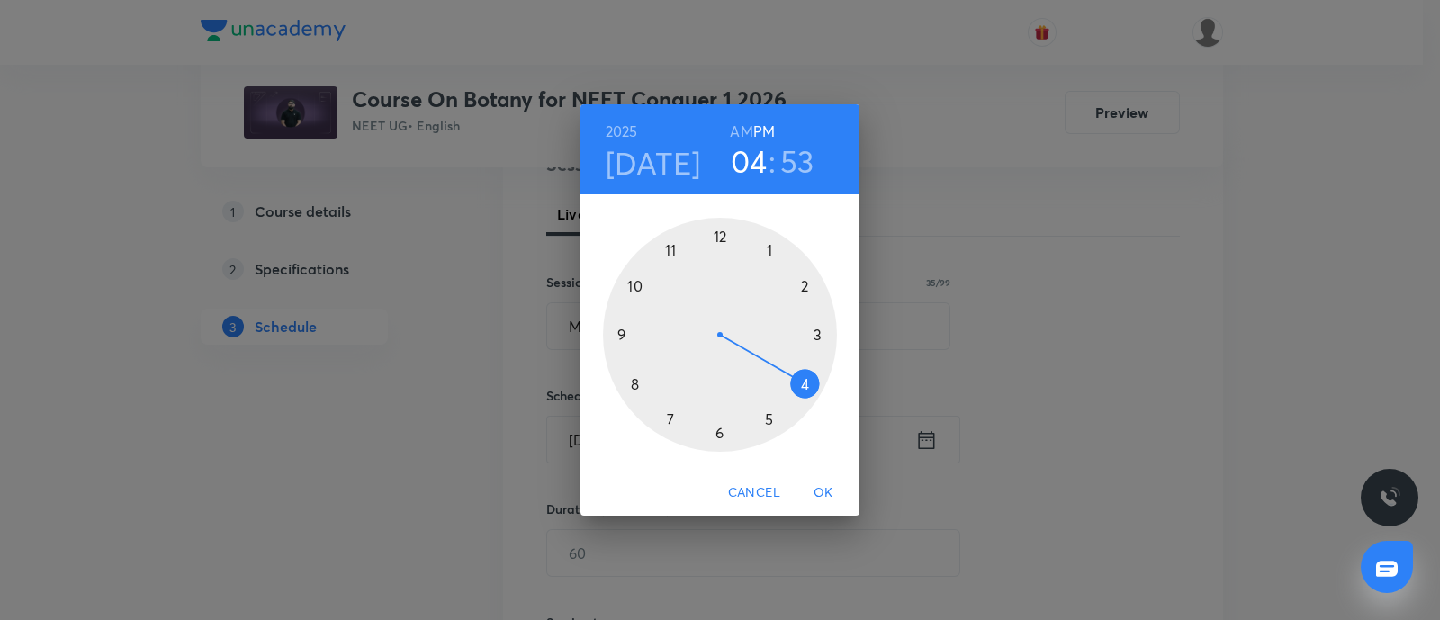
click at [752, 126] on h6 "AM" at bounding box center [741, 131] width 23 height 25
click at [720, 430] on div at bounding box center [720, 335] width 234 height 234
click at [617, 335] on div at bounding box center [720, 335] width 234 height 234
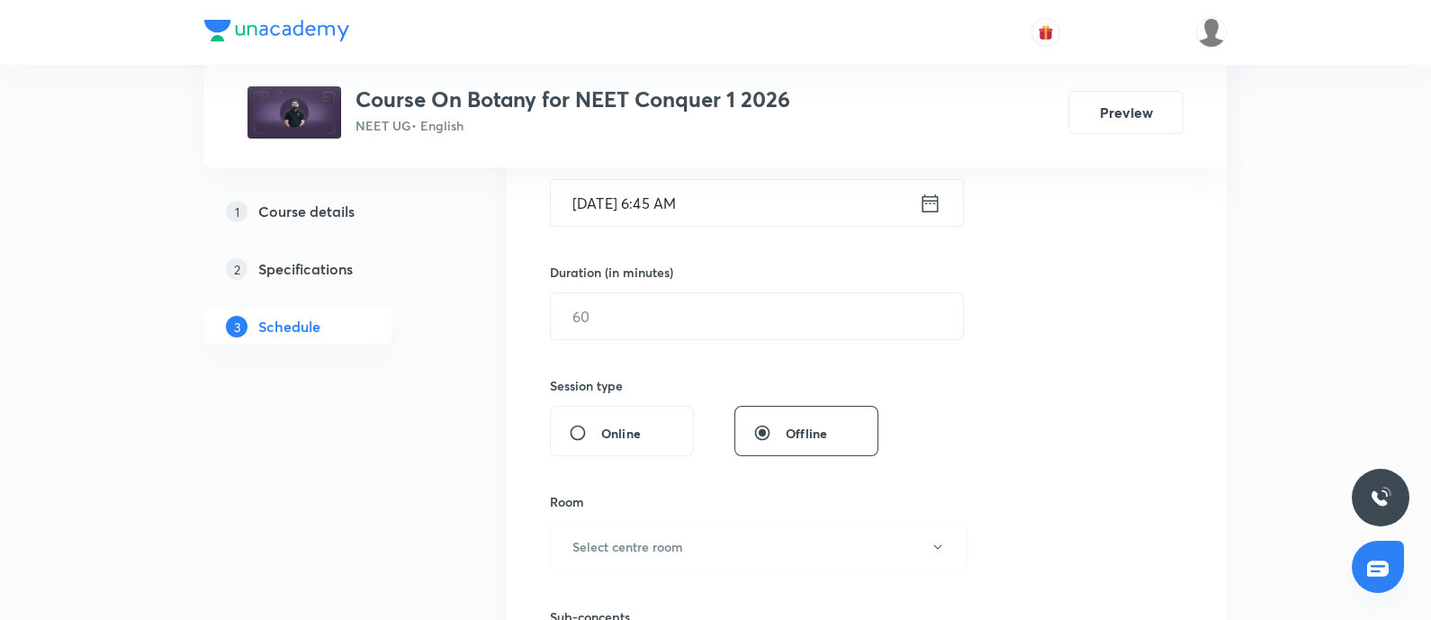
scroll to position [476, 0]
click at [618, 326] on input "text" at bounding box center [757, 315] width 412 height 46
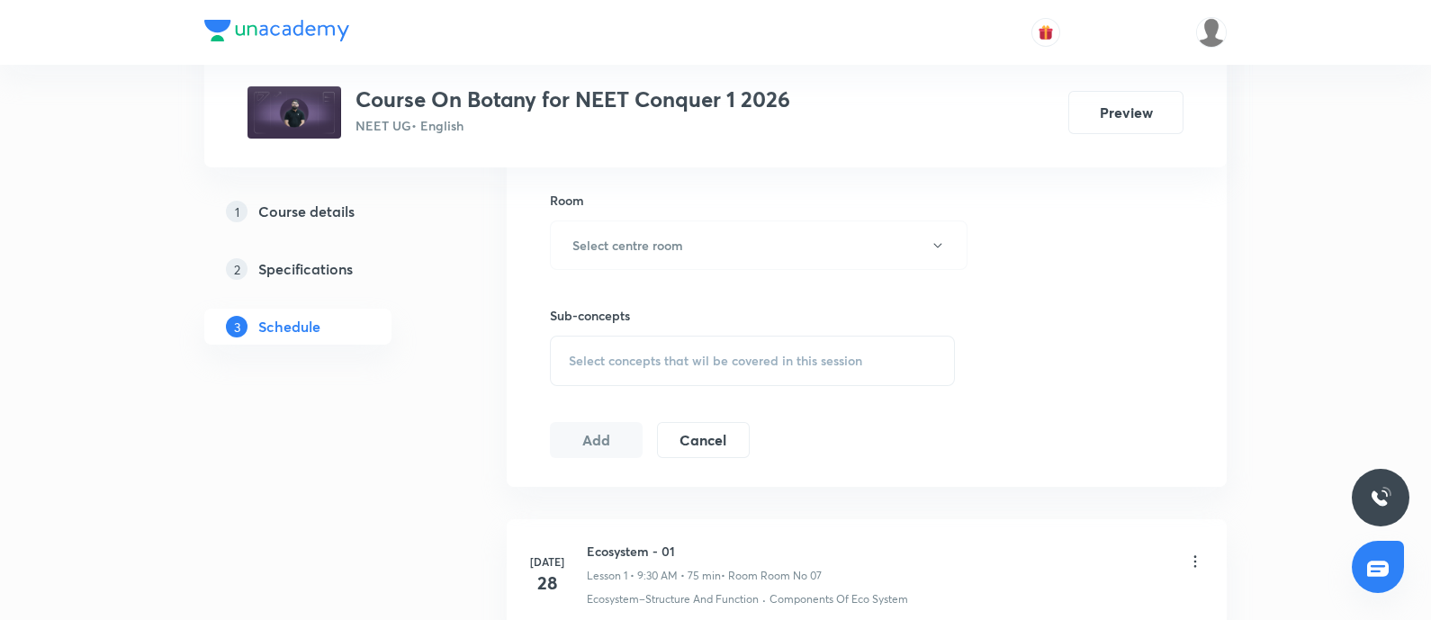
scroll to position [778, 0]
type input "75"
click at [706, 231] on button "Select centre room" at bounding box center [759, 244] width 418 height 50
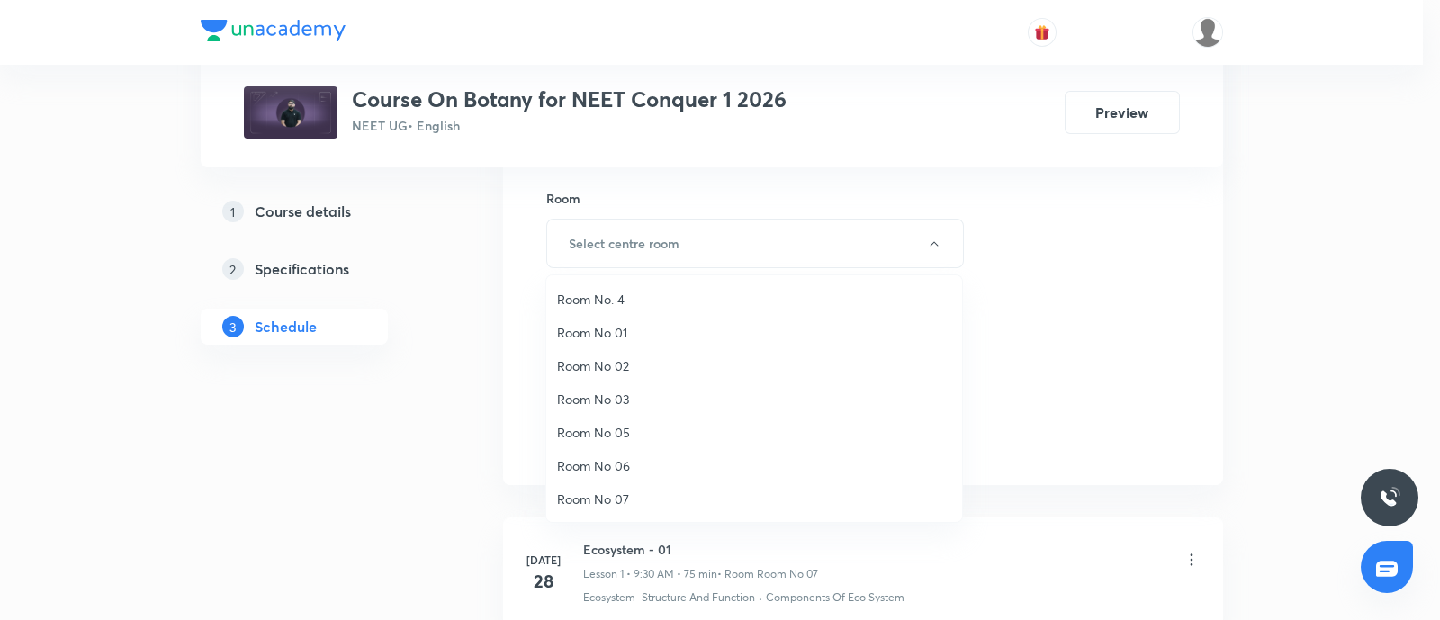
click at [604, 491] on span "Room No 07" at bounding box center [754, 499] width 394 height 19
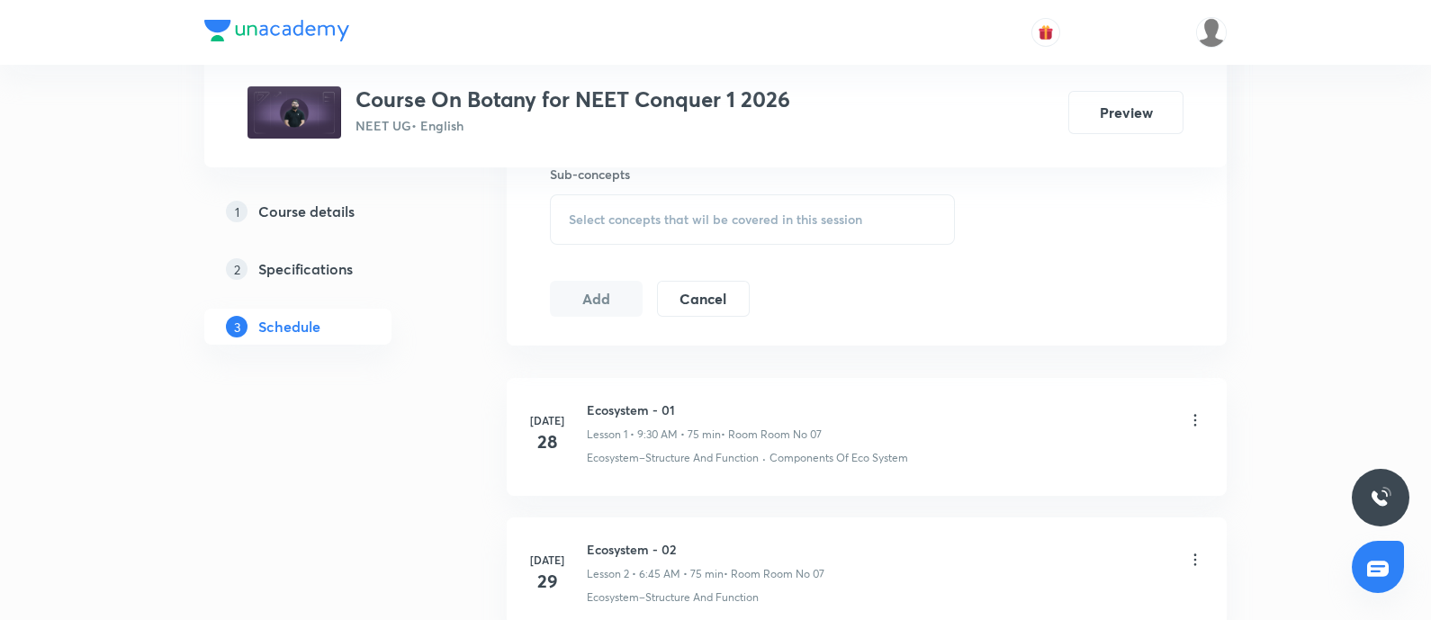
scroll to position [922, 0]
click at [725, 218] on span "Select concepts that wil be covered in this session" at bounding box center [715, 215] width 293 height 14
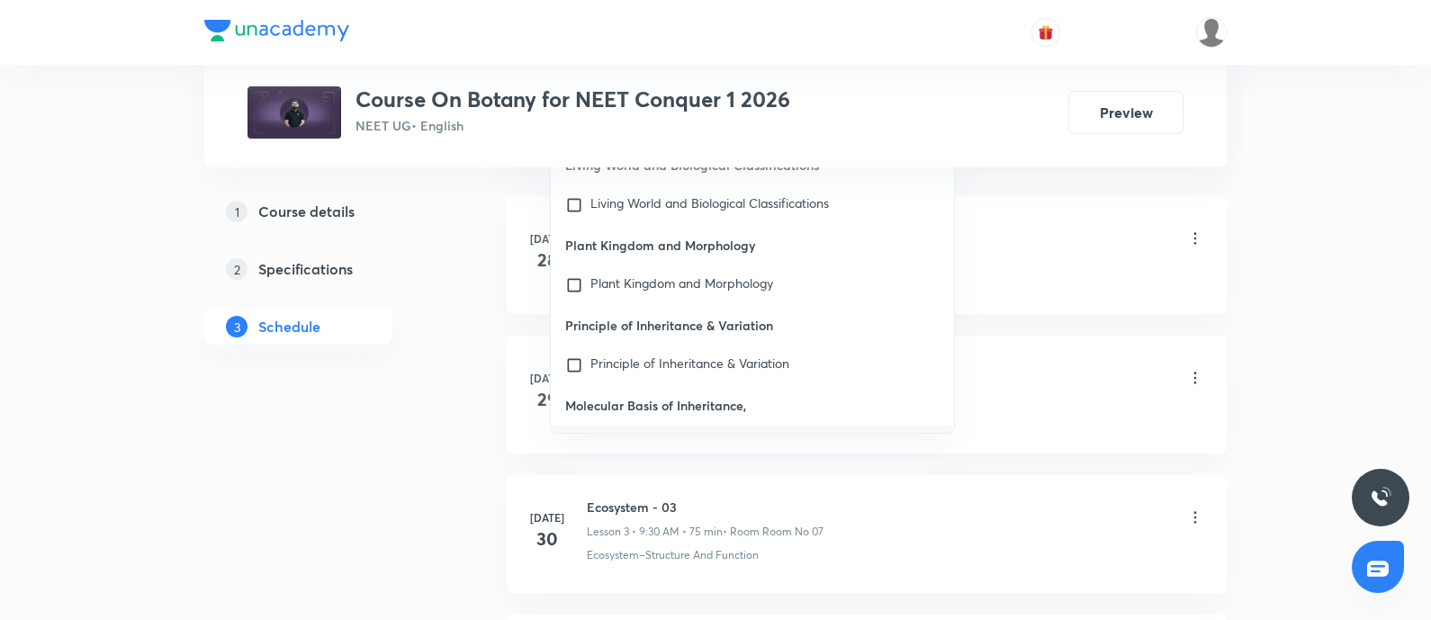
scroll to position [1120, 0]
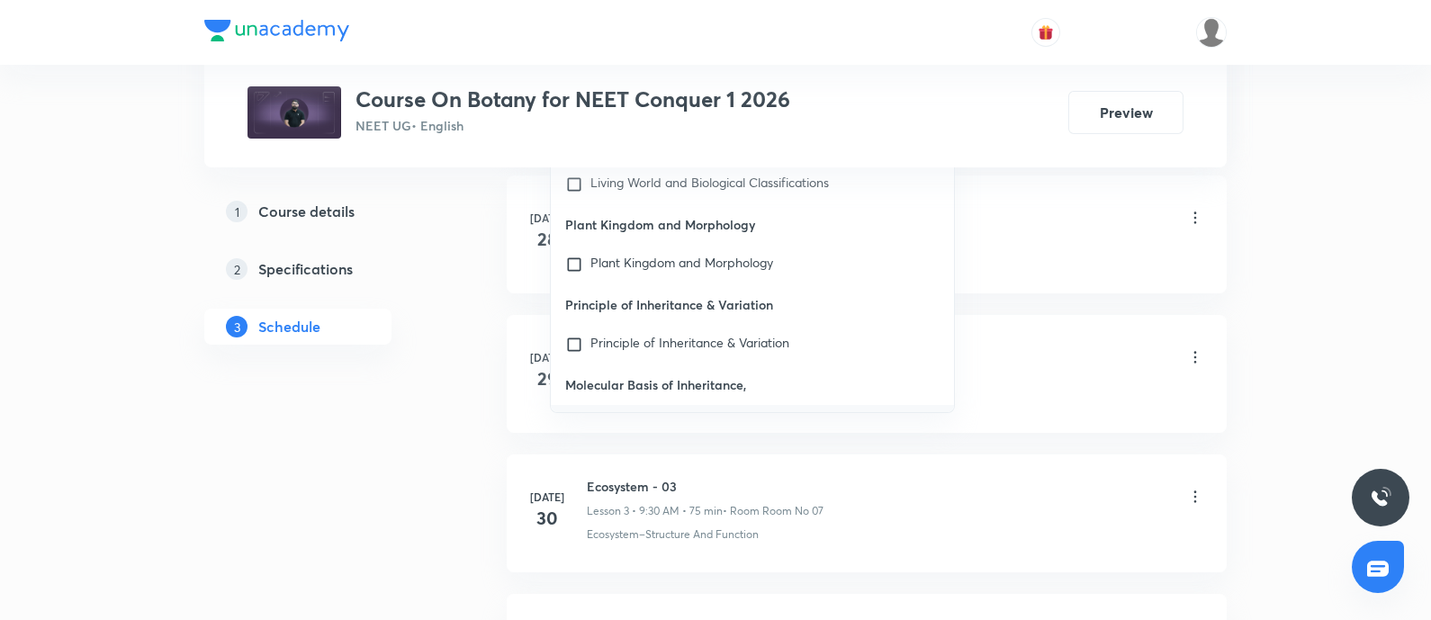
type input "Molecular basis of inheritanc"
click at [568, 416] on input "checkbox" at bounding box center [577, 425] width 25 height 18
checkbox input "true"
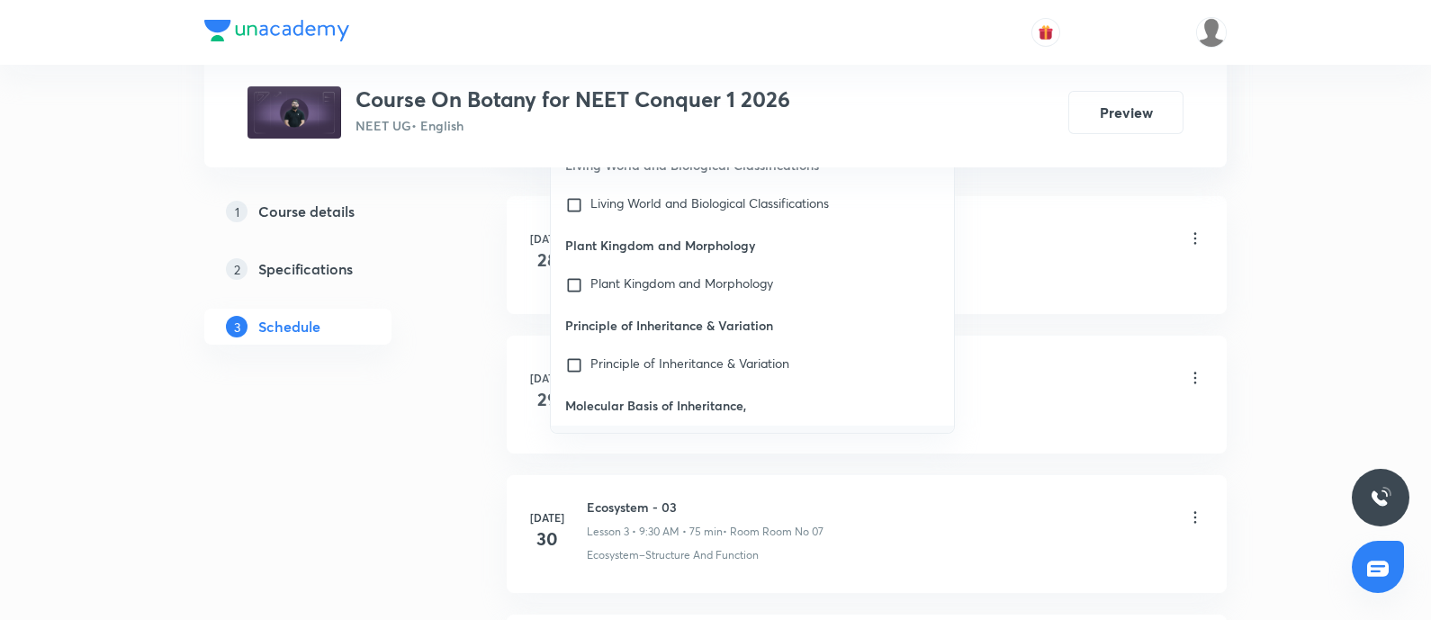
click at [518, 367] on li "Jul 29 Ecosystem - 02 Lesson 2 • 6:45 AM • 75 min • Room Room No 07 Ecosystem–S…" at bounding box center [867, 395] width 720 height 118
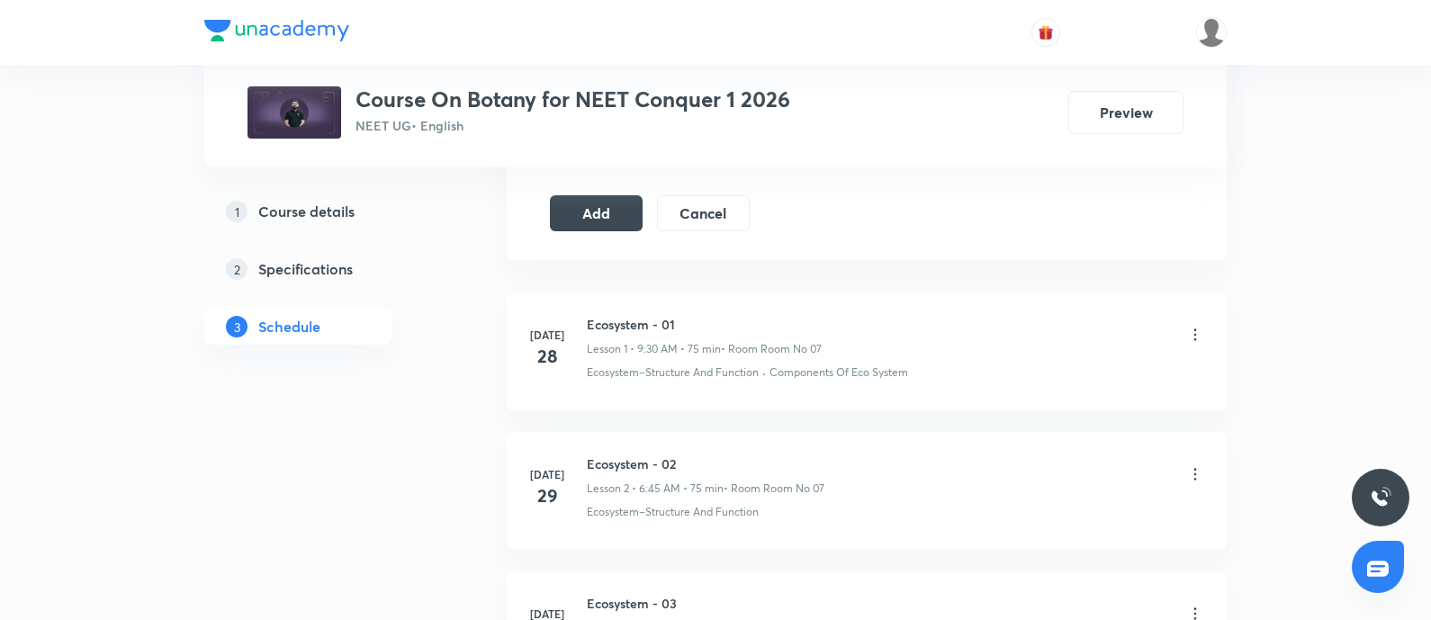
scroll to position [1022, 0]
click at [585, 221] on button "Add" at bounding box center [596, 212] width 93 height 36
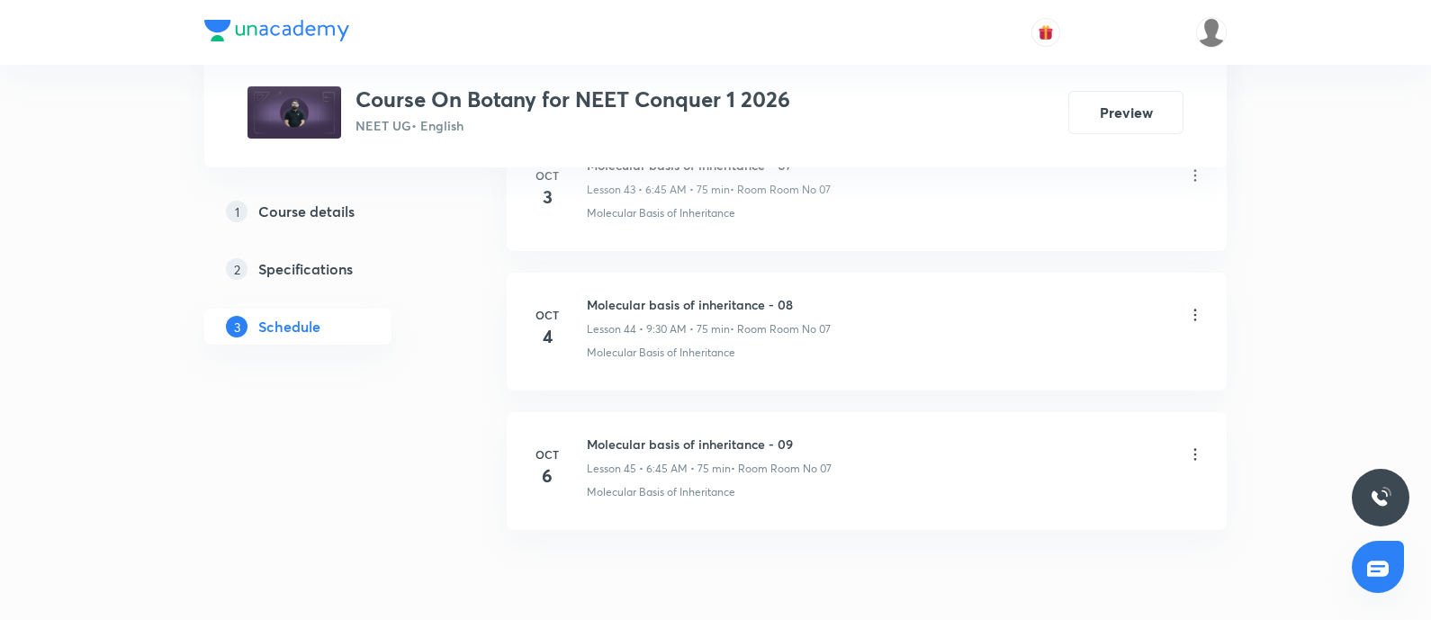
scroll to position [7104, 0]
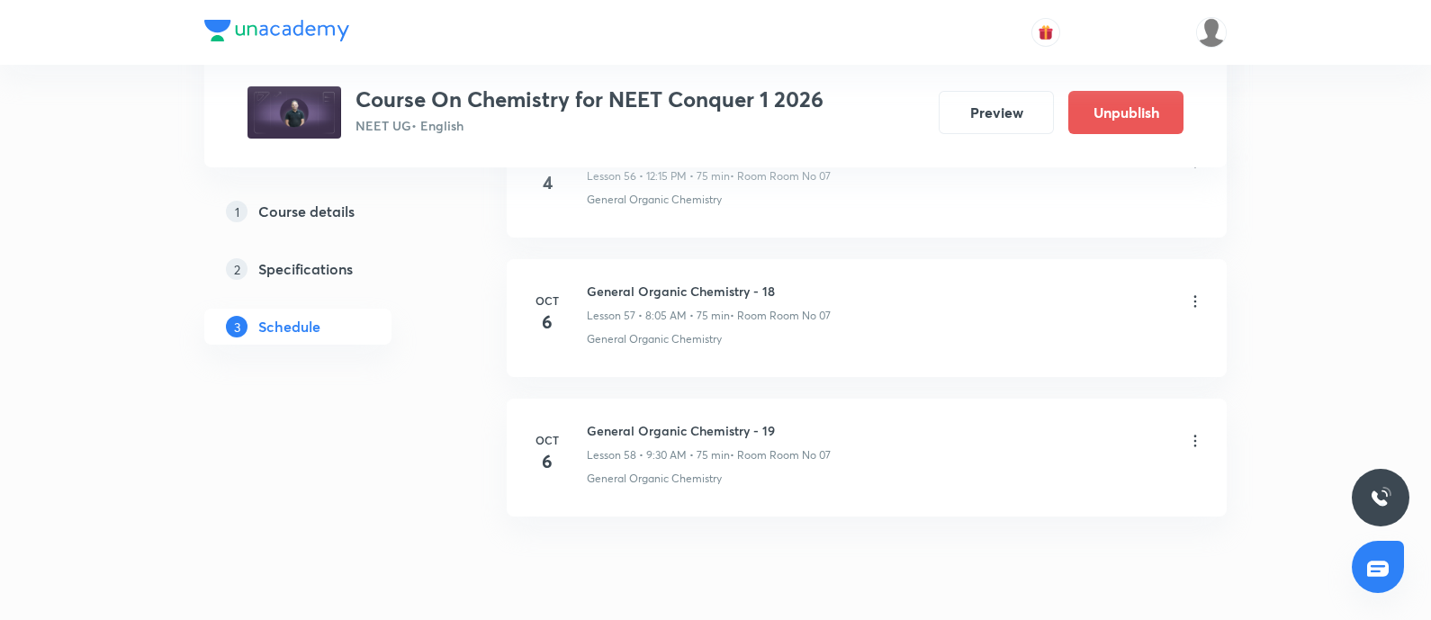
scroll to position [8893, 0]
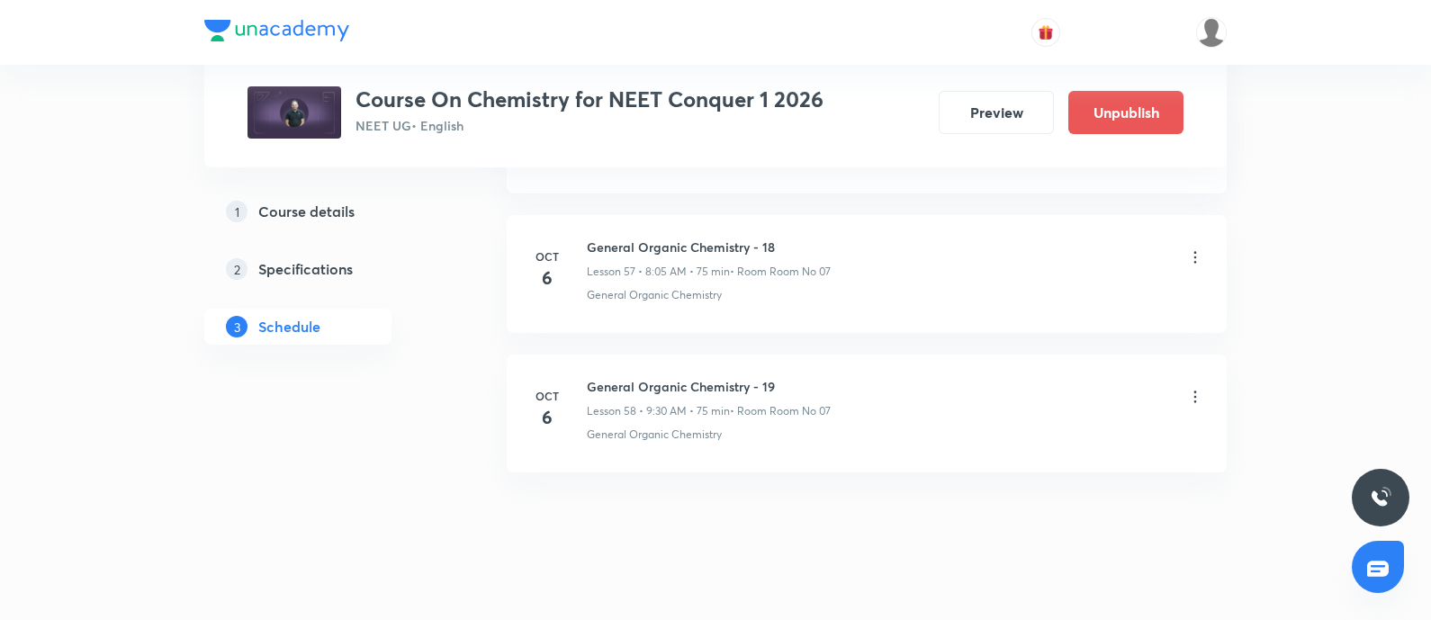
click at [689, 377] on h6 "General Organic Chemistry - 19" at bounding box center [709, 386] width 244 height 19
copy h6 "General Organic Chemistry - 19"
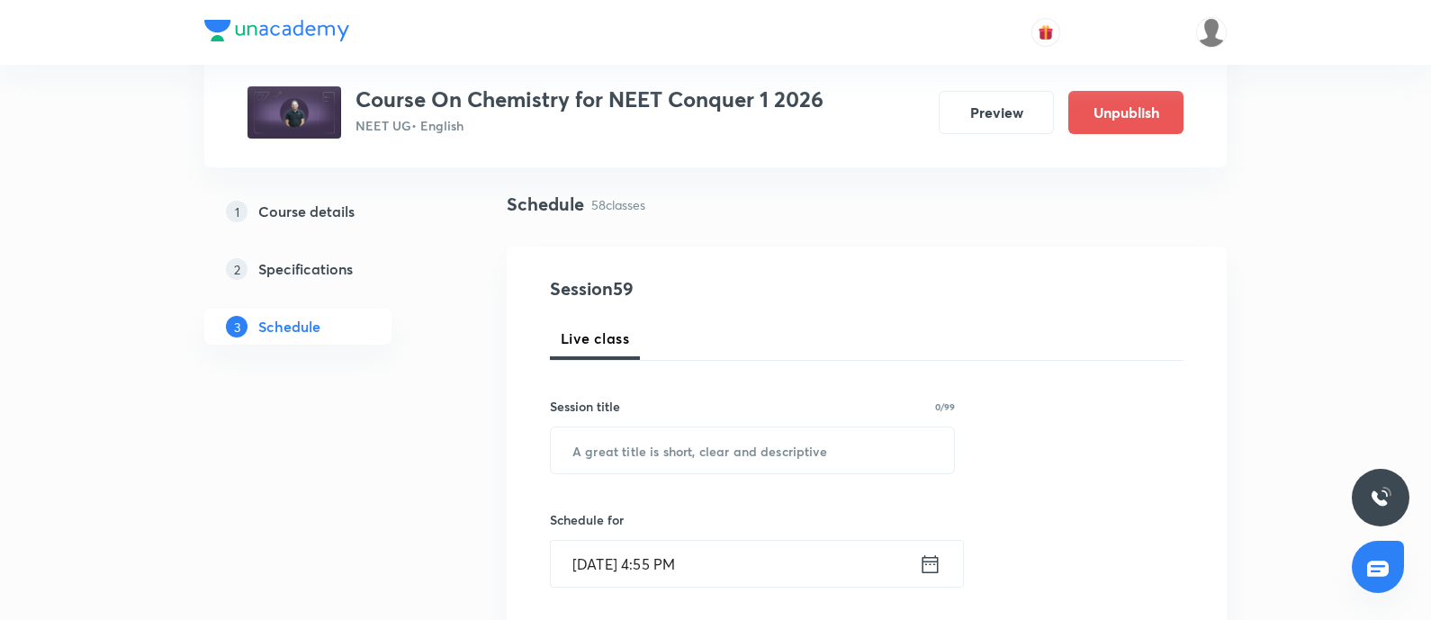
scroll to position [136, 0]
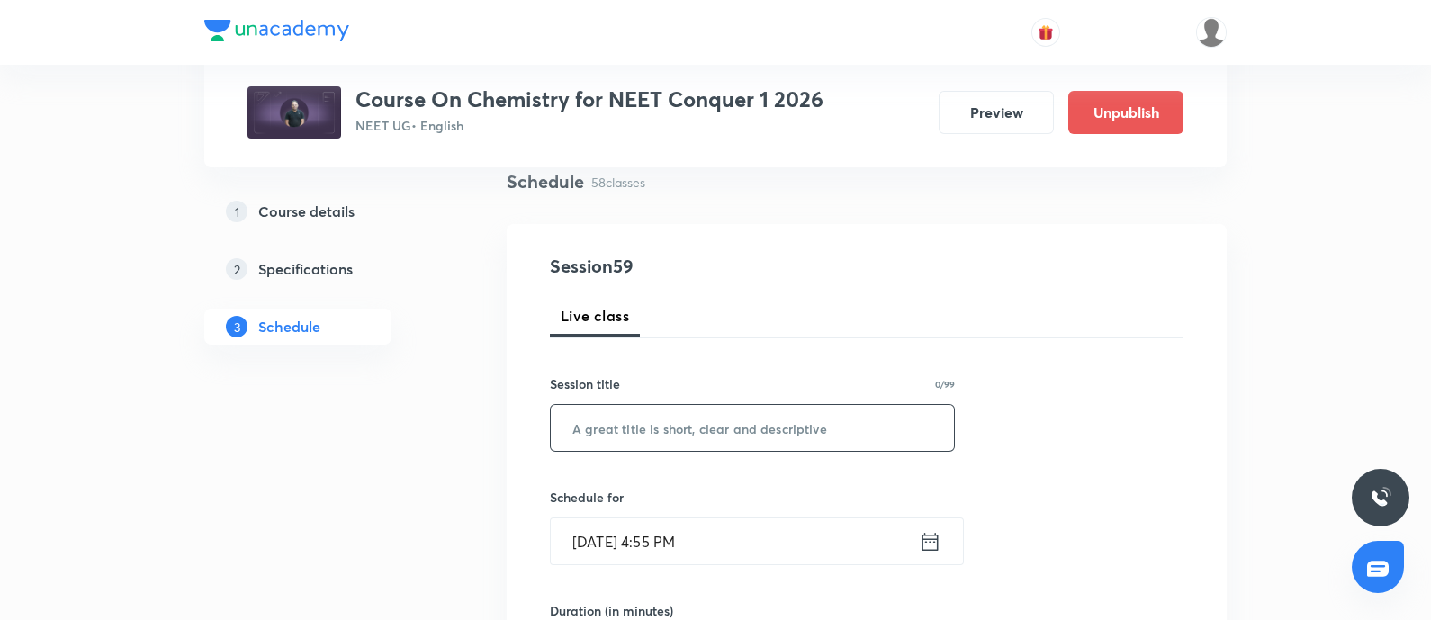
click at [699, 412] on input "text" at bounding box center [752, 428] width 403 height 46
paste input "General Organic Chemistry - 19"
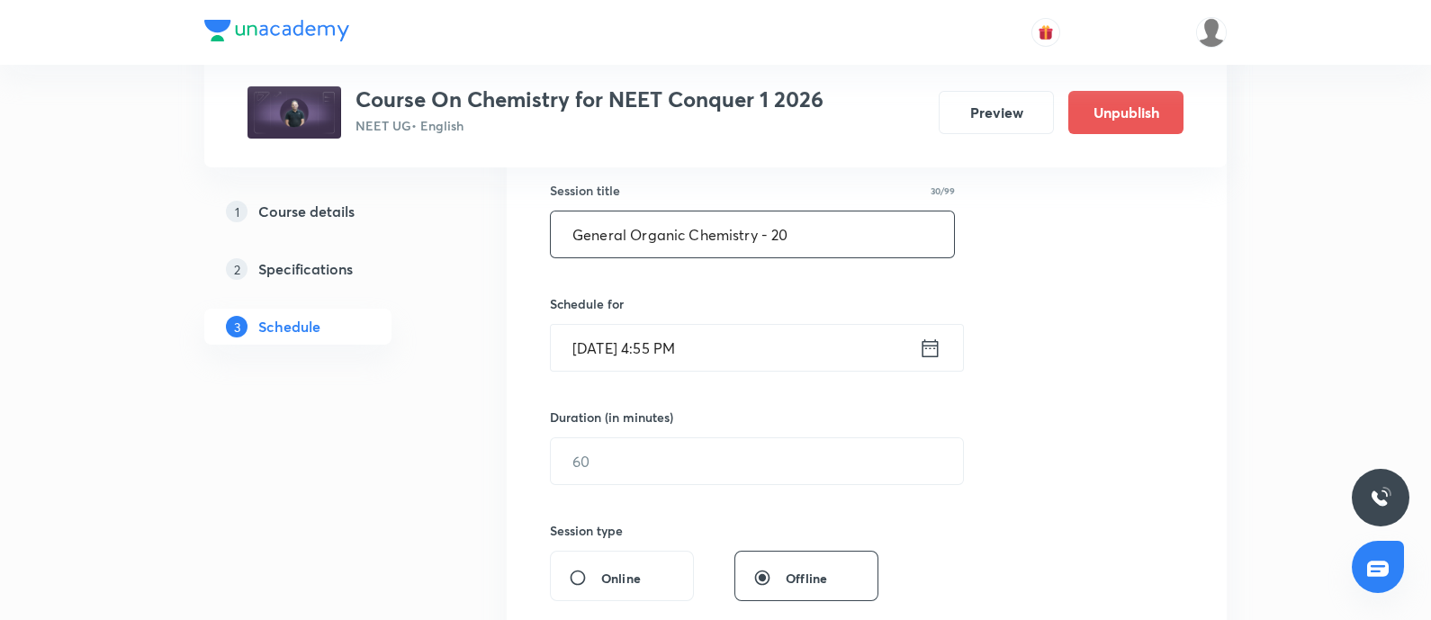
scroll to position [341, 0]
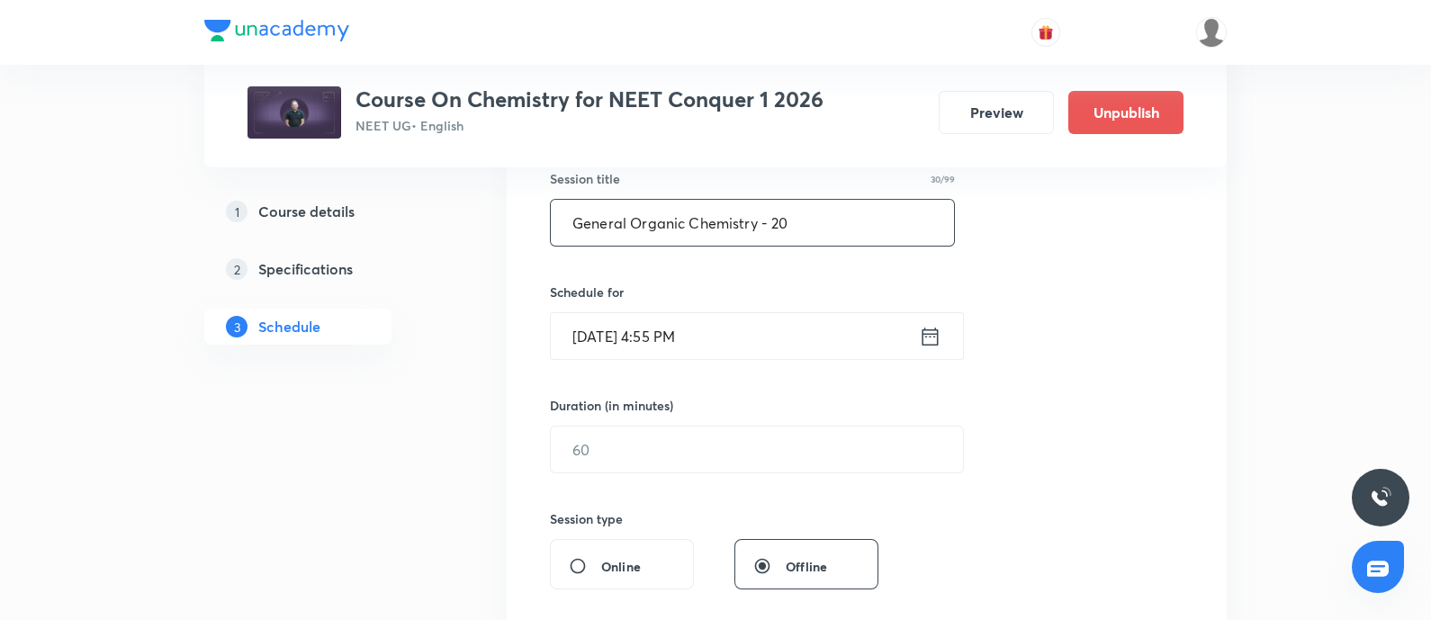
type input "General Organic Chemistry - 20"
click at [772, 335] on input "[DATE] 4:55 PM" at bounding box center [735, 336] width 368 height 46
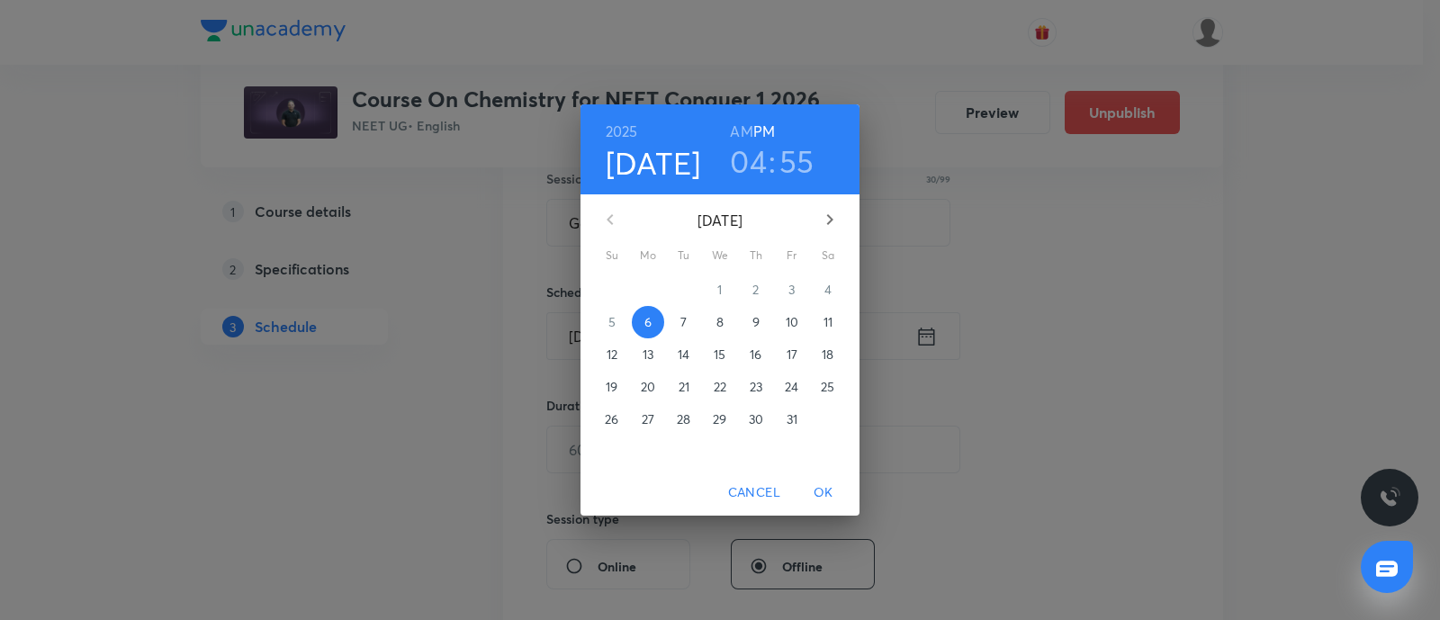
click at [689, 320] on span "7" at bounding box center [684, 322] width 32 height 18
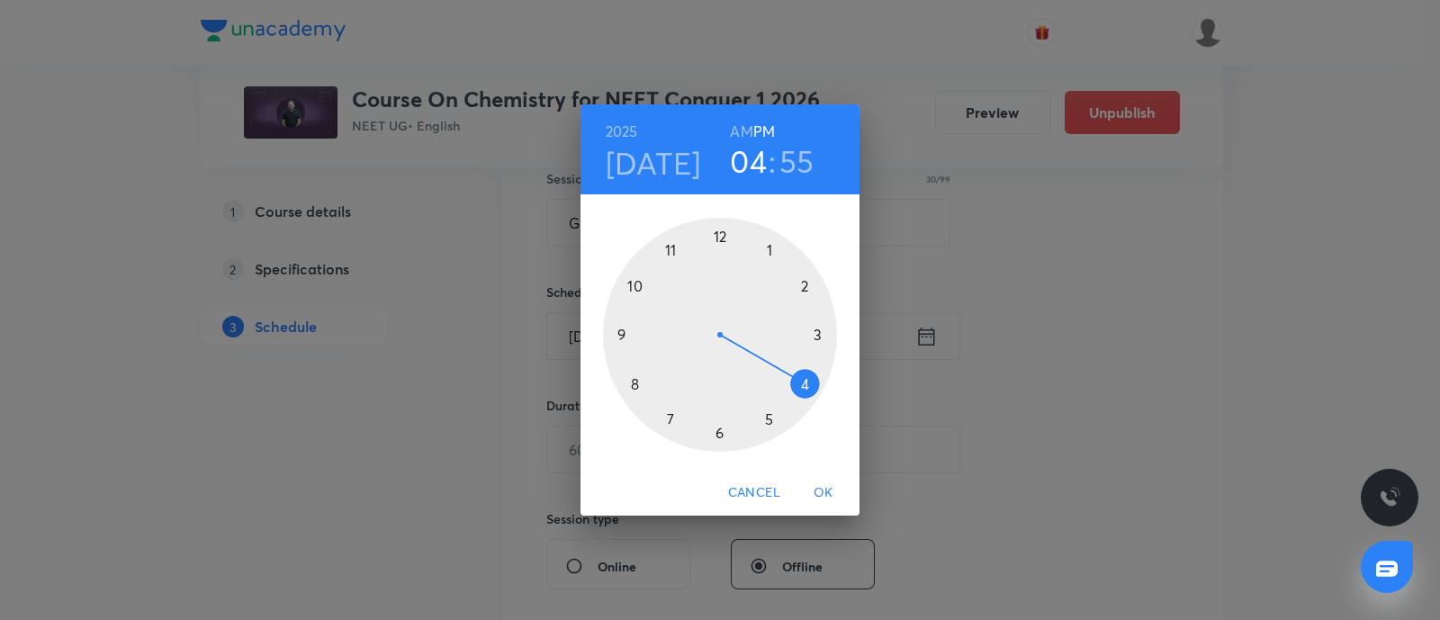
click at [633, 390] on div at bounding box center [720, 335] width 234 height 234
click at [770, 248] on div at bounding box center [720, 335] width 234 height 234
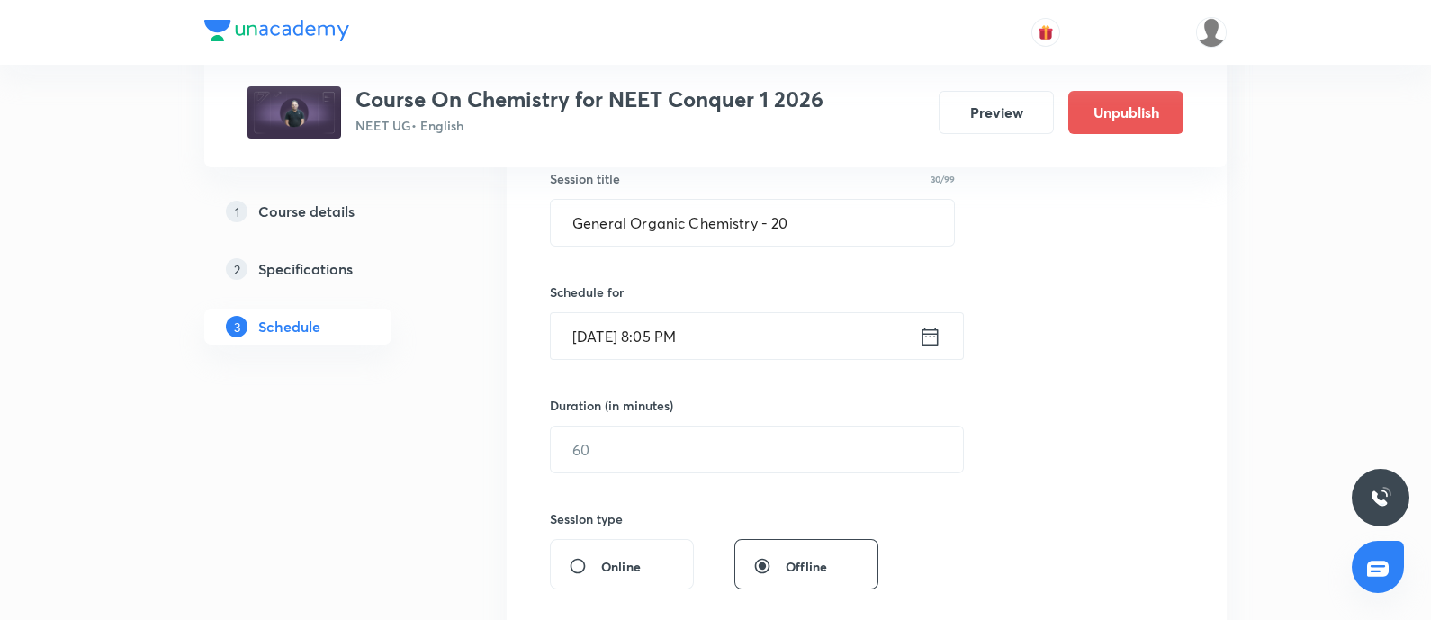
scroll to position [346, 0]
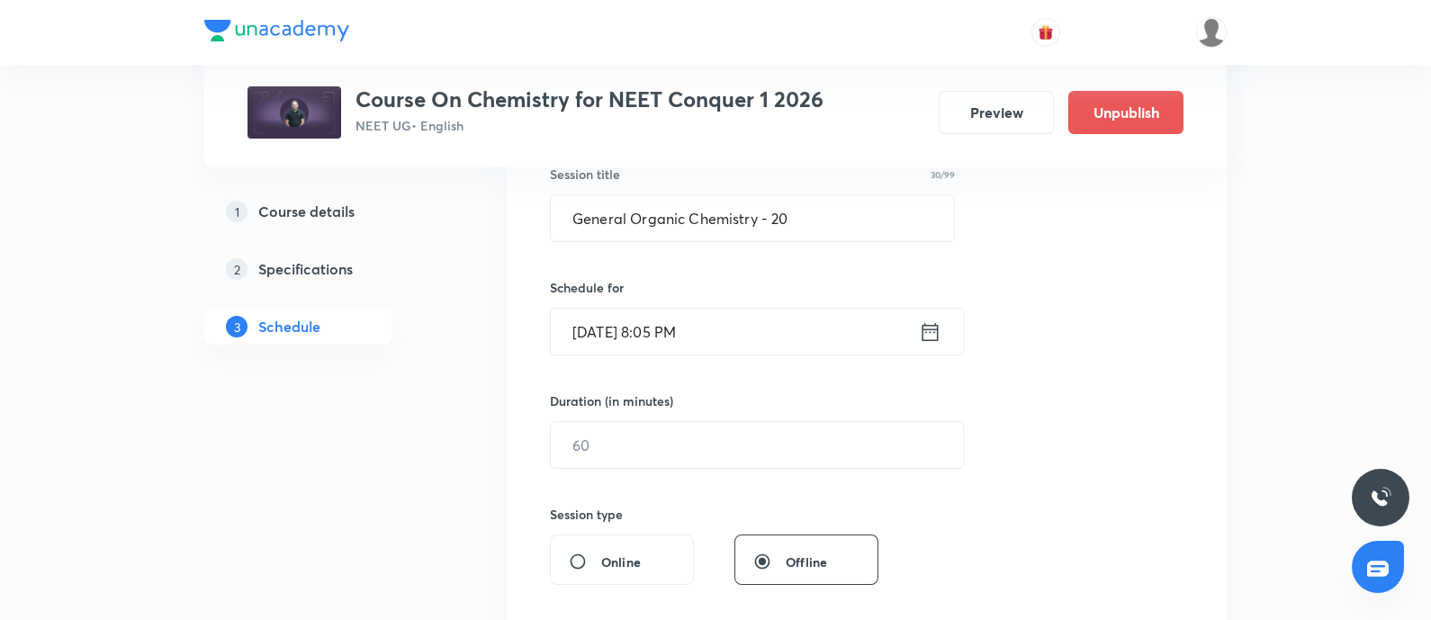
click at [698, 331] on input "[DATE] 8:05 PM" at bounding box center [735, 332] width 368 height 46
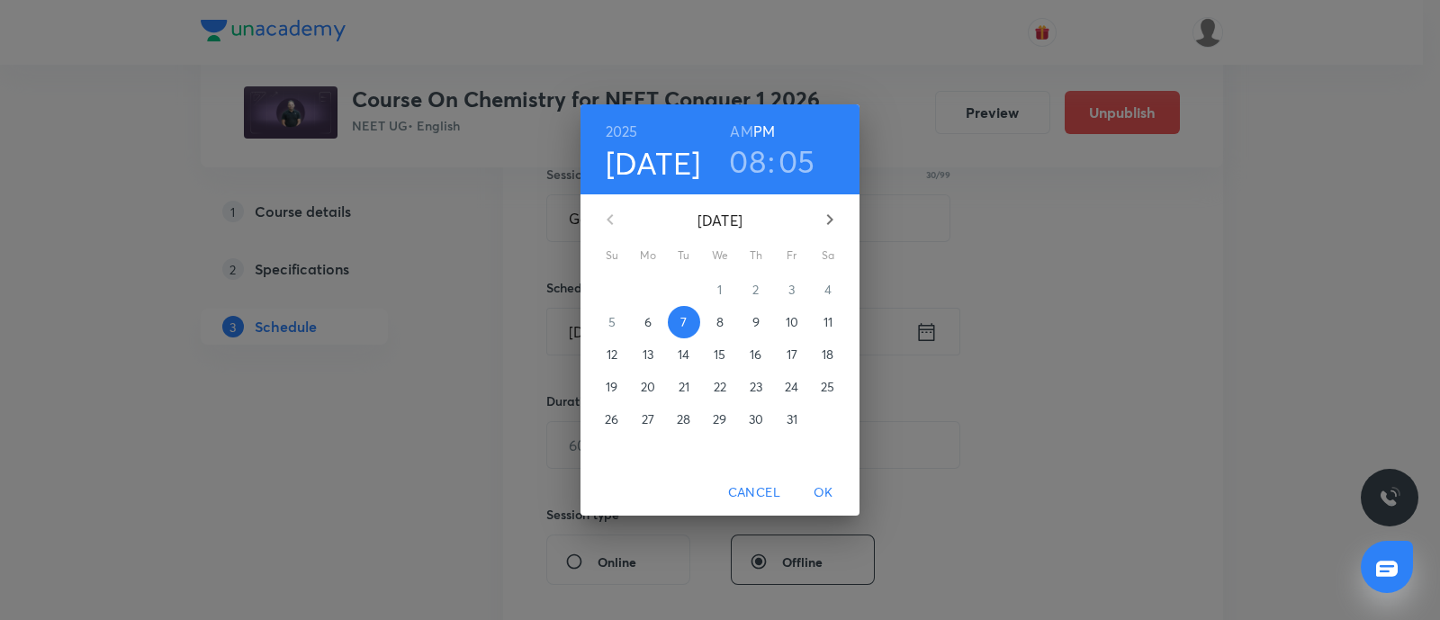
click at [741, 133] on h6 "AM" at bounding box center [741, 131] width 23 height 25
click at [824, 479] on button "OK" at bounding box center [824, 492] width 58 height 33
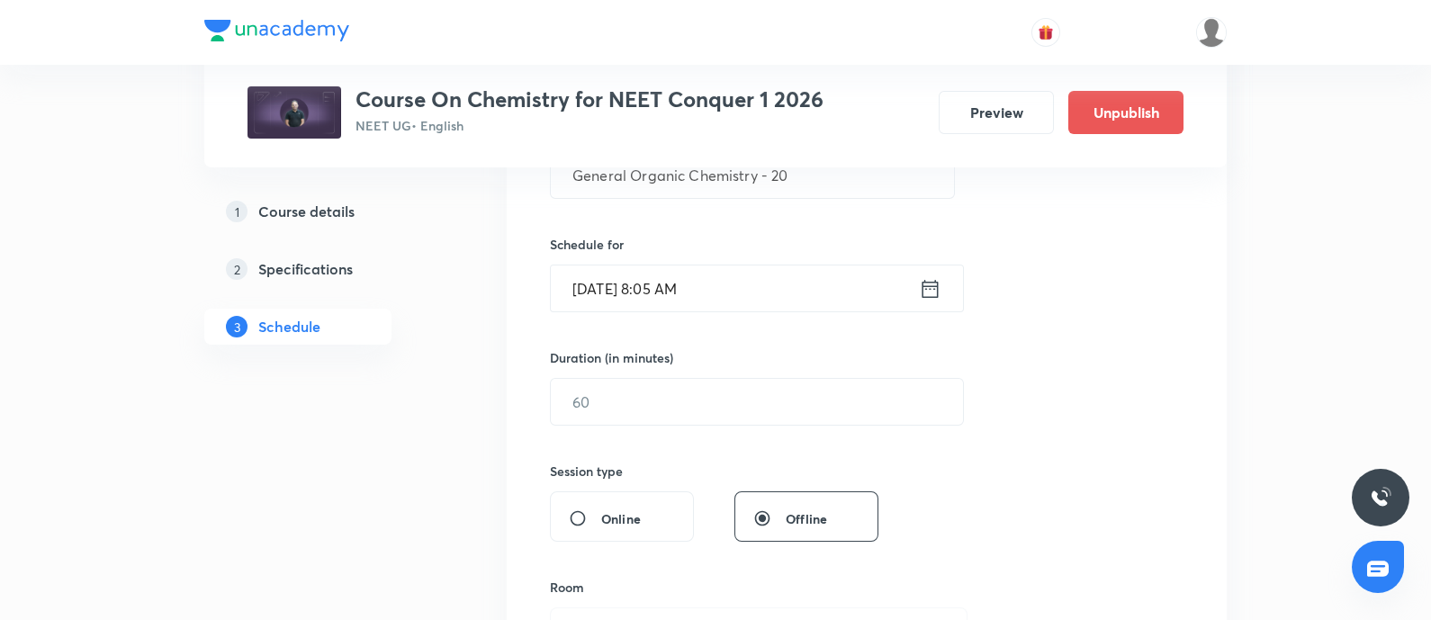
scroll to position [391, 0]
click at [756, 399] on input "text" at bounding box center [757, 400] width 412 height 46
type input "6"
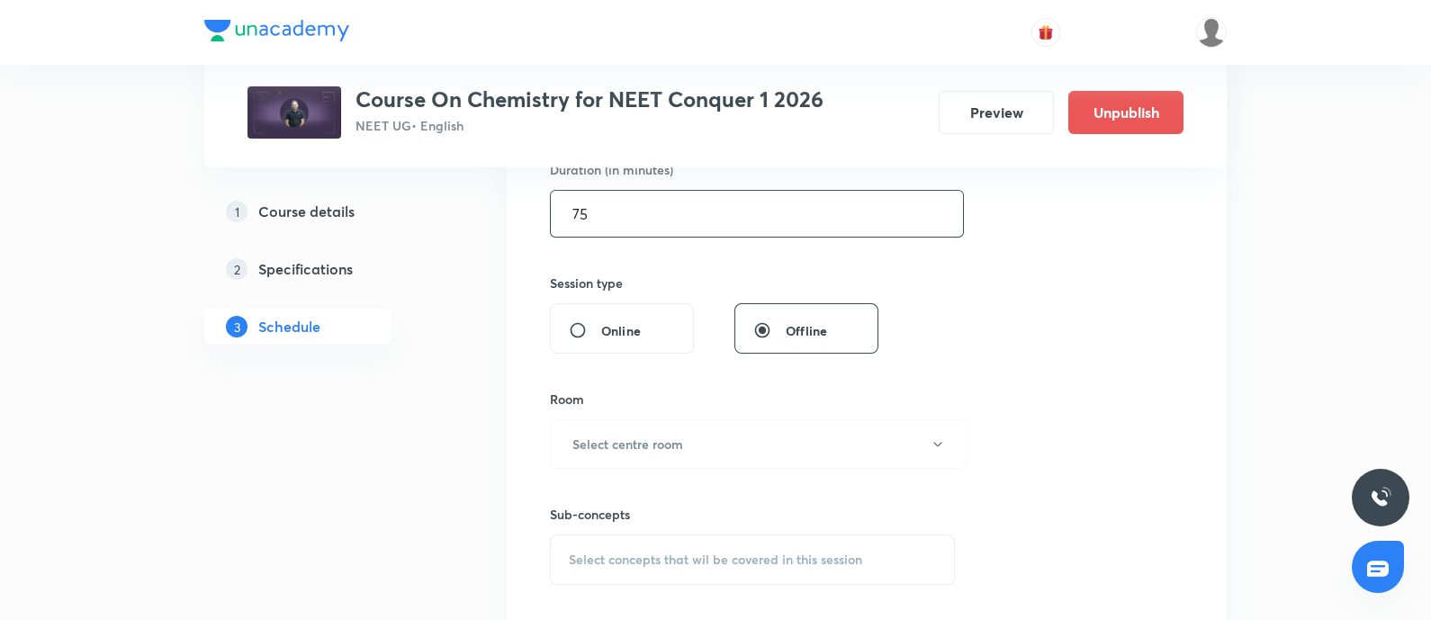
scroll to position [584, 0]
type input "75"
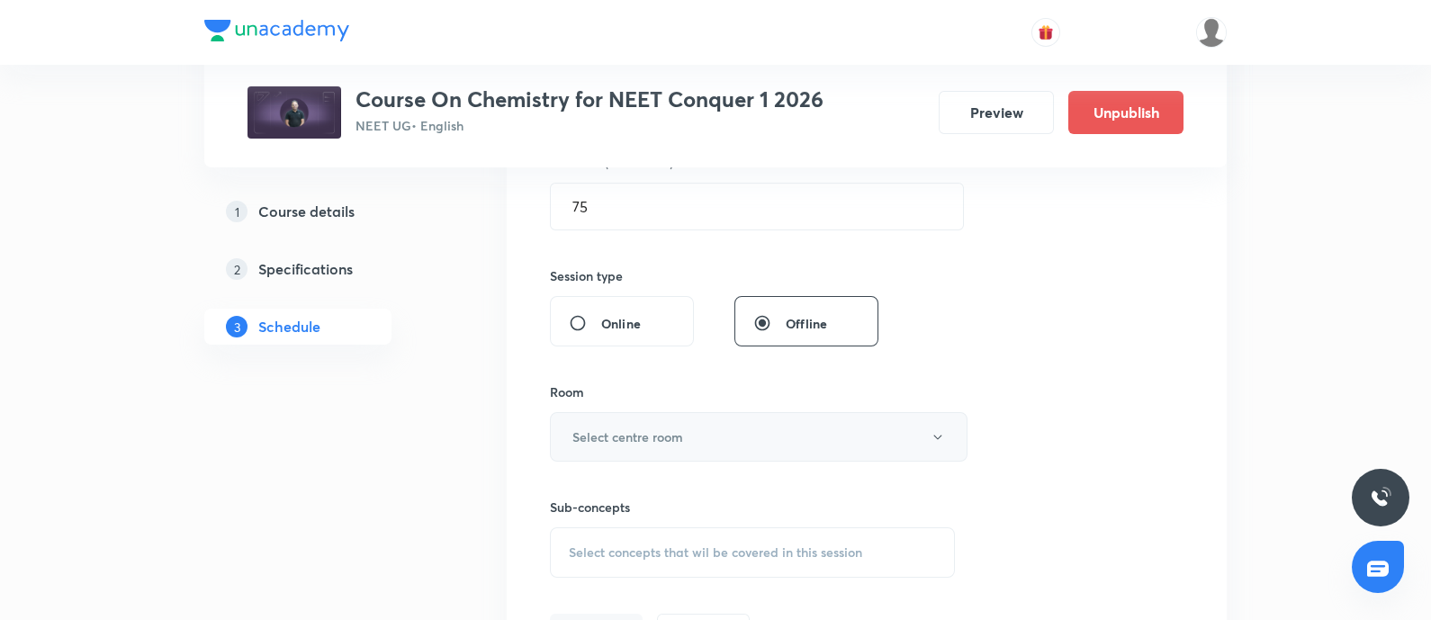
click at [689, 438] on button "Select centre room" at bounding box center [759, 437] width 418 height 50
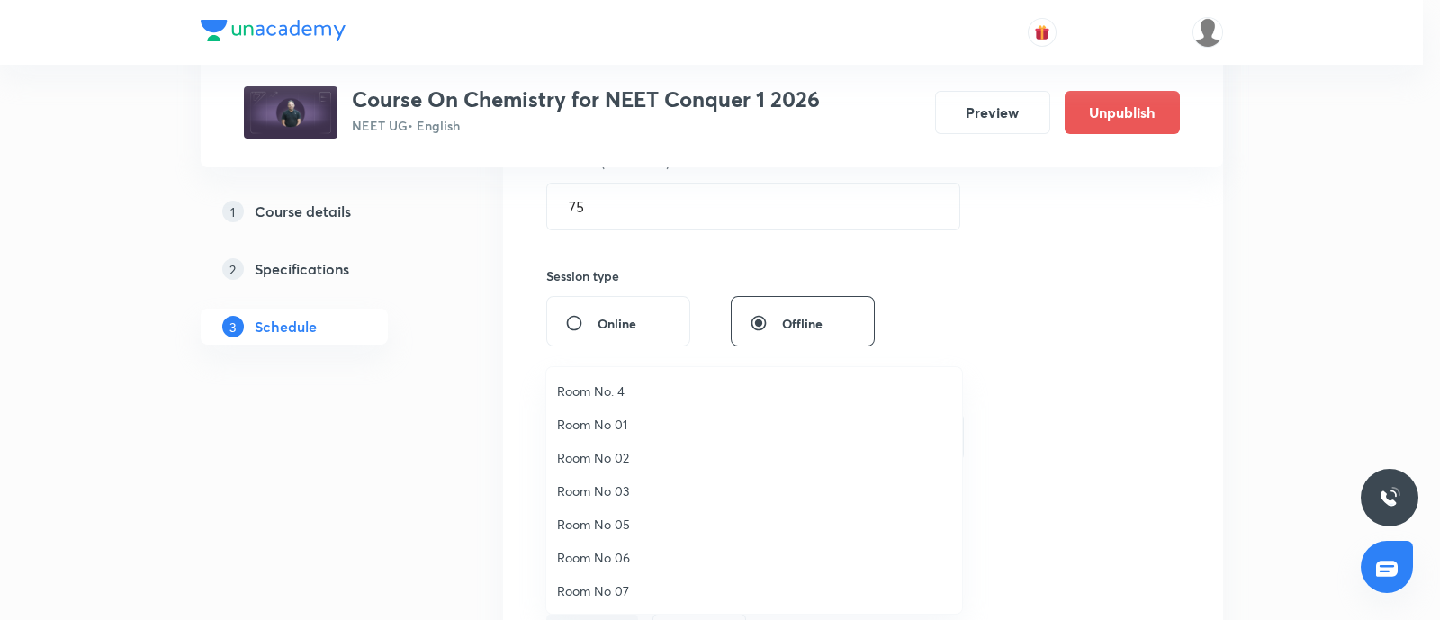
click at [625, 587] on span "Room No 07" at bounding box center [754, 590] width 394 height 19
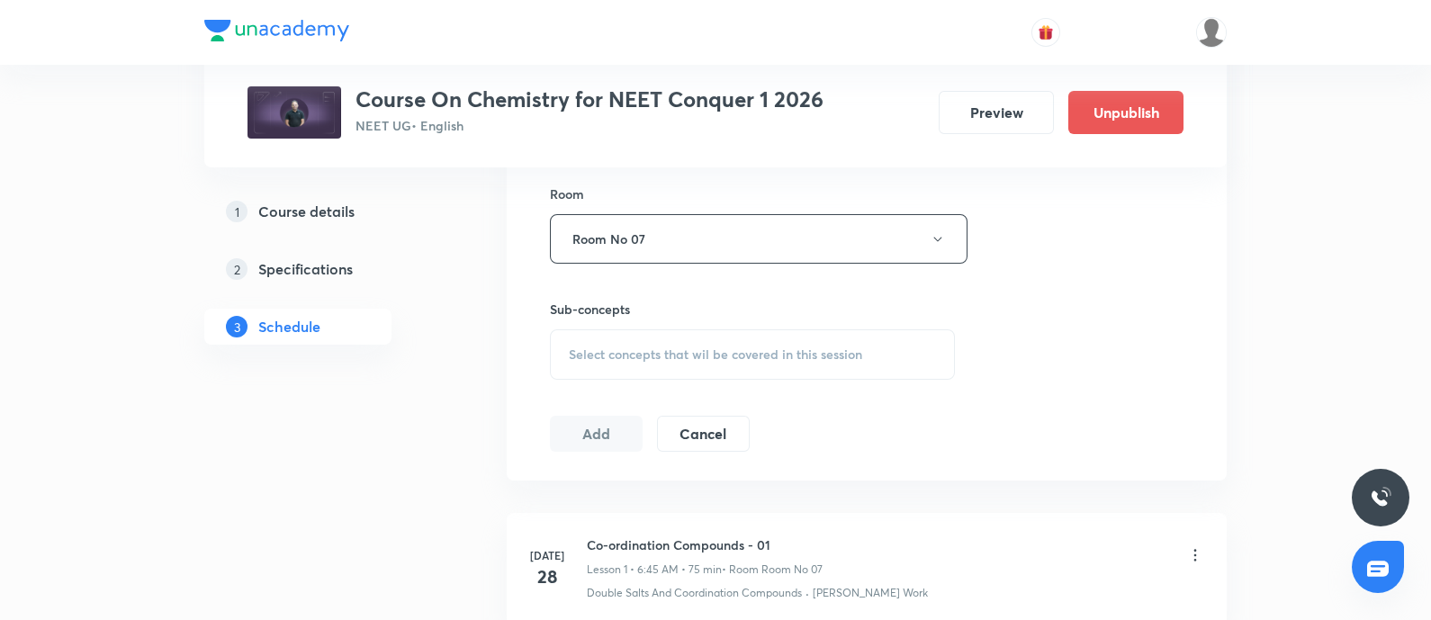
scroll to position [785, 0]
click at [724, 345] on span "Select concepts that wil be covered in this session" at bounding box center [715, 352] width 293 height 14
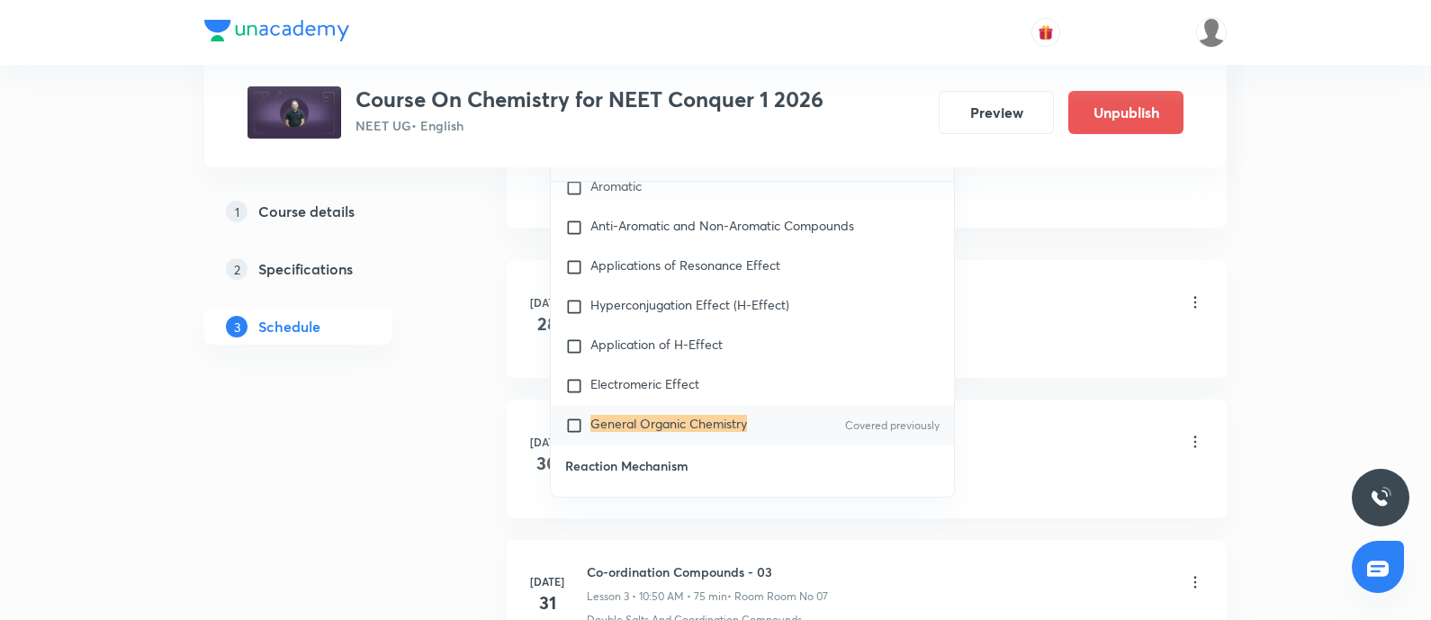
scroll to position [28153, 0]
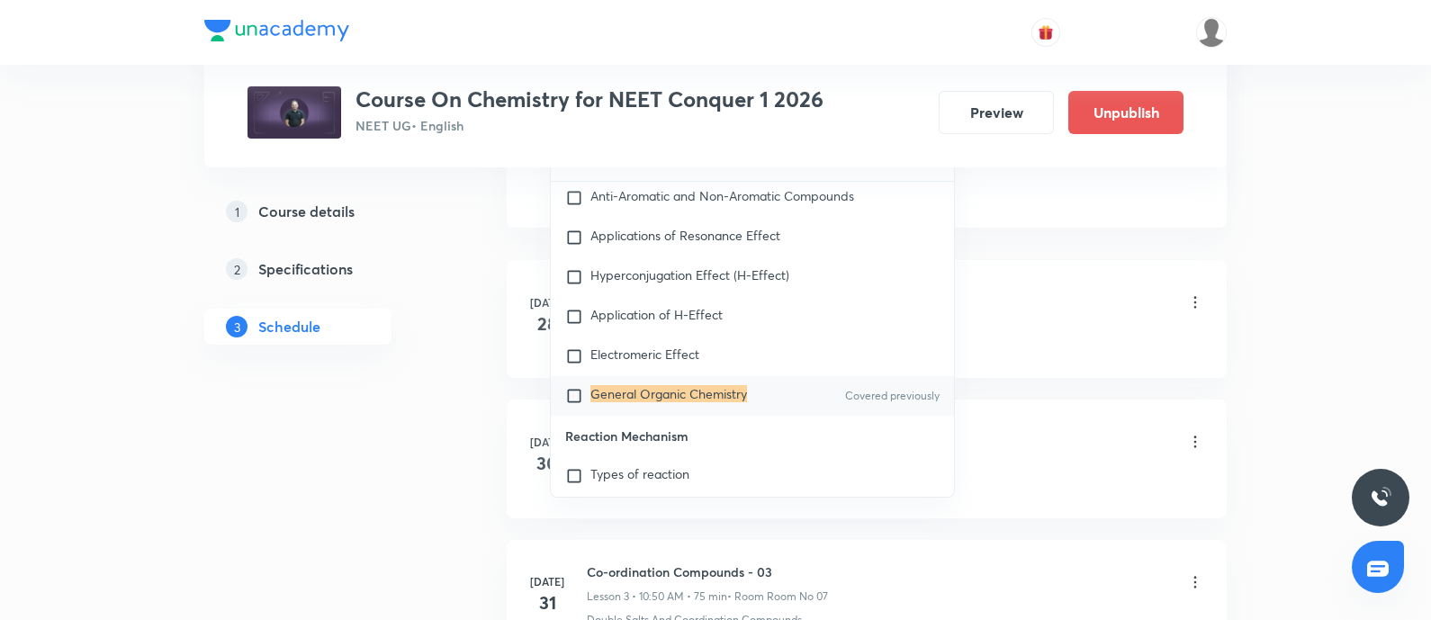
type input "General Organic Chemistry"
click at [576, 405] on input "checkbox" at bounding box center [577, 396] width 25 height 18
checkbox input "true"
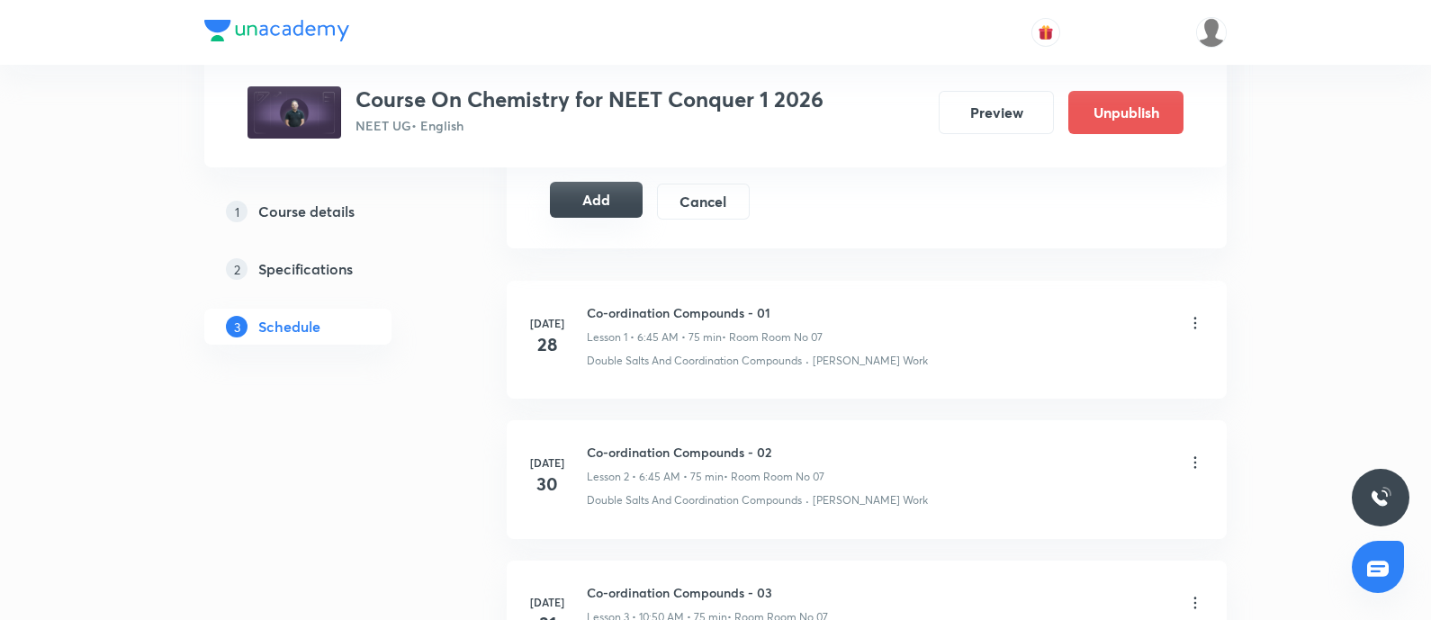
click at [603, 200] on button "Add" at bounding box center [596, 200] width 93 height 36
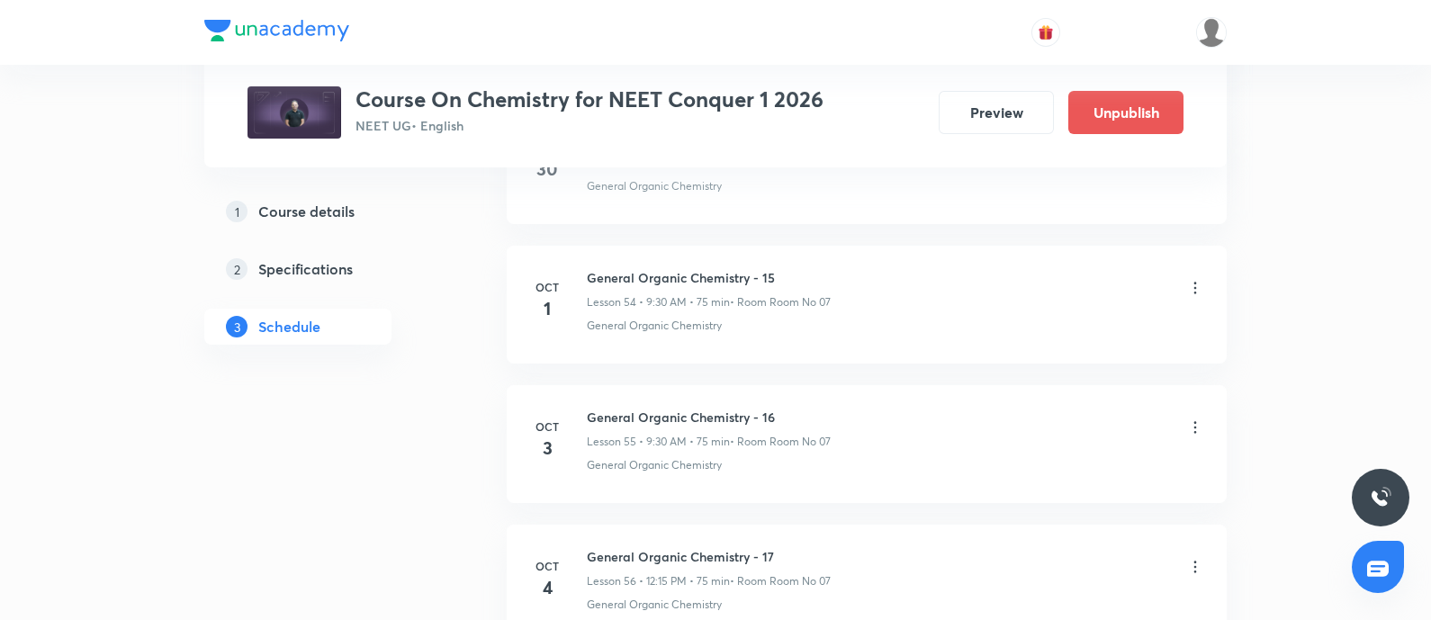
scroll to position [8914, 0]
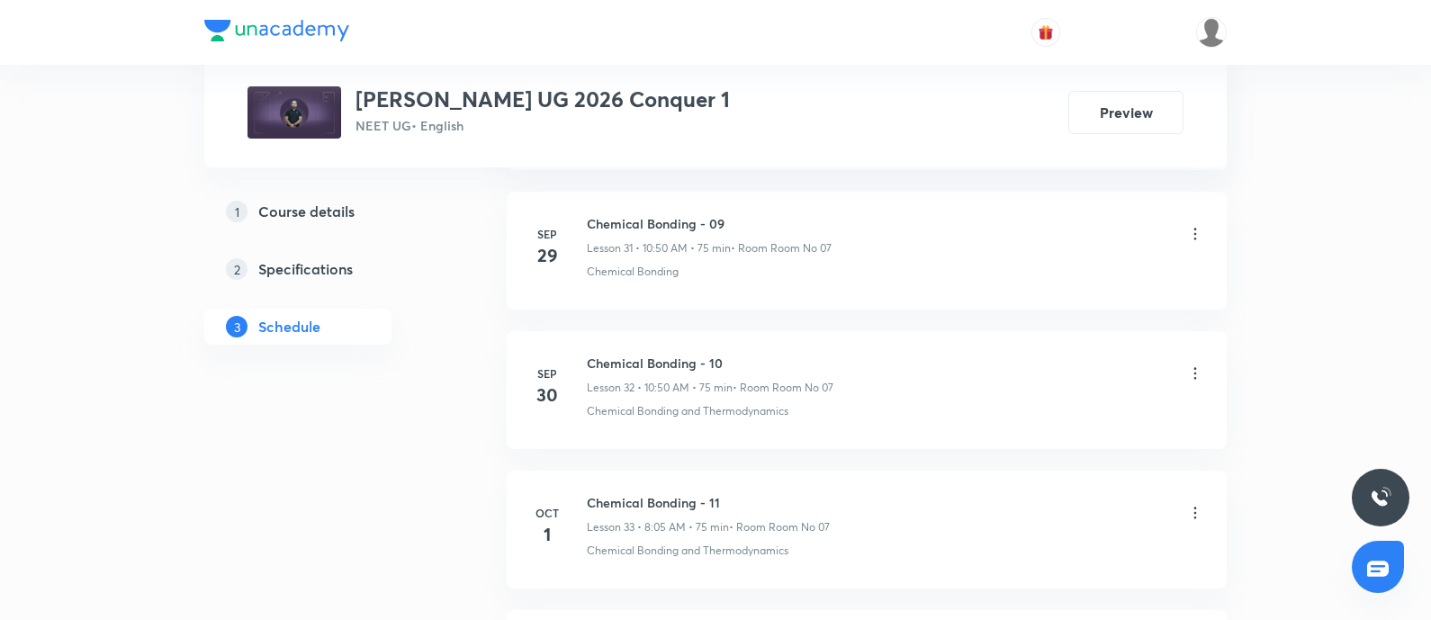
scroll to position [5692, 0]
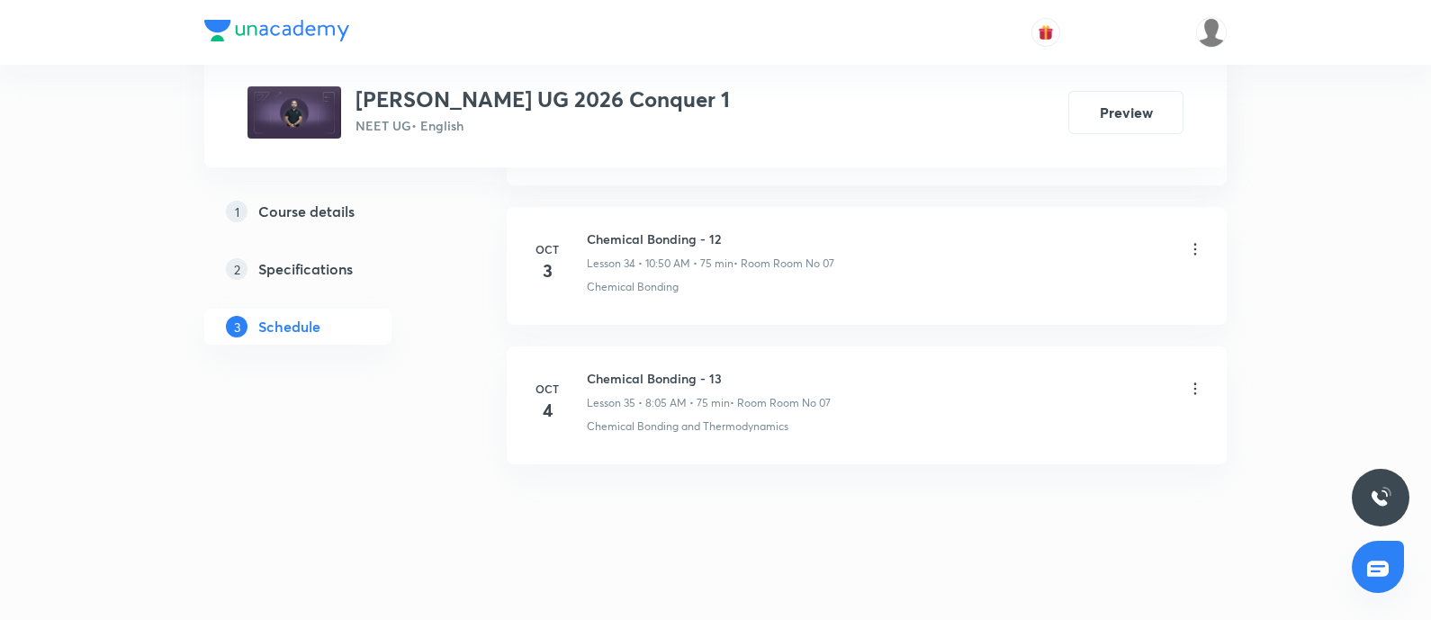
click at [690, 369] on h6 "Chemical Bonding - 13" at bounding box center [709, 378] width 244 height 19
copy h6 "Chemical Bonding - 13"
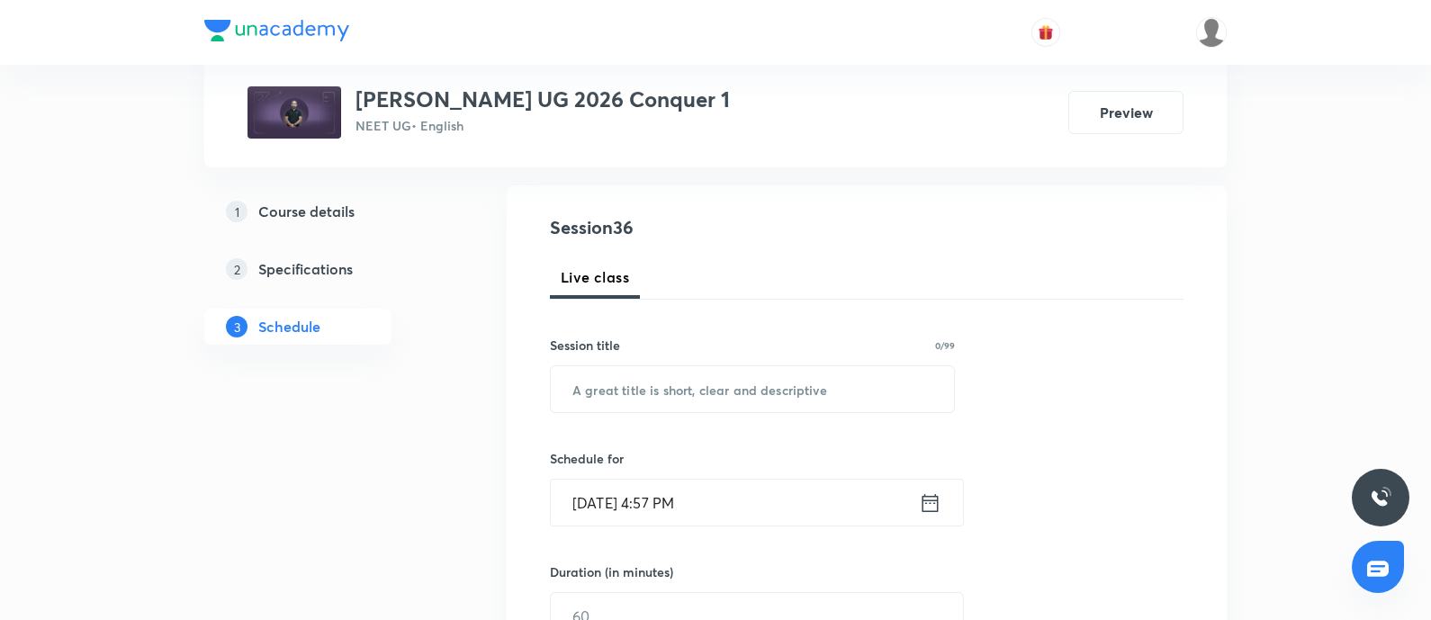
scroll to position [175, 0]
click at [690, 362] on div "Session title 0/99 ​" at bounding box center [752, 374] width 405 height 77
click at [707, 397] on input "text" at bounding box center [752, 389] width 403 height 46
paste input "Chemical Bonding - 13"
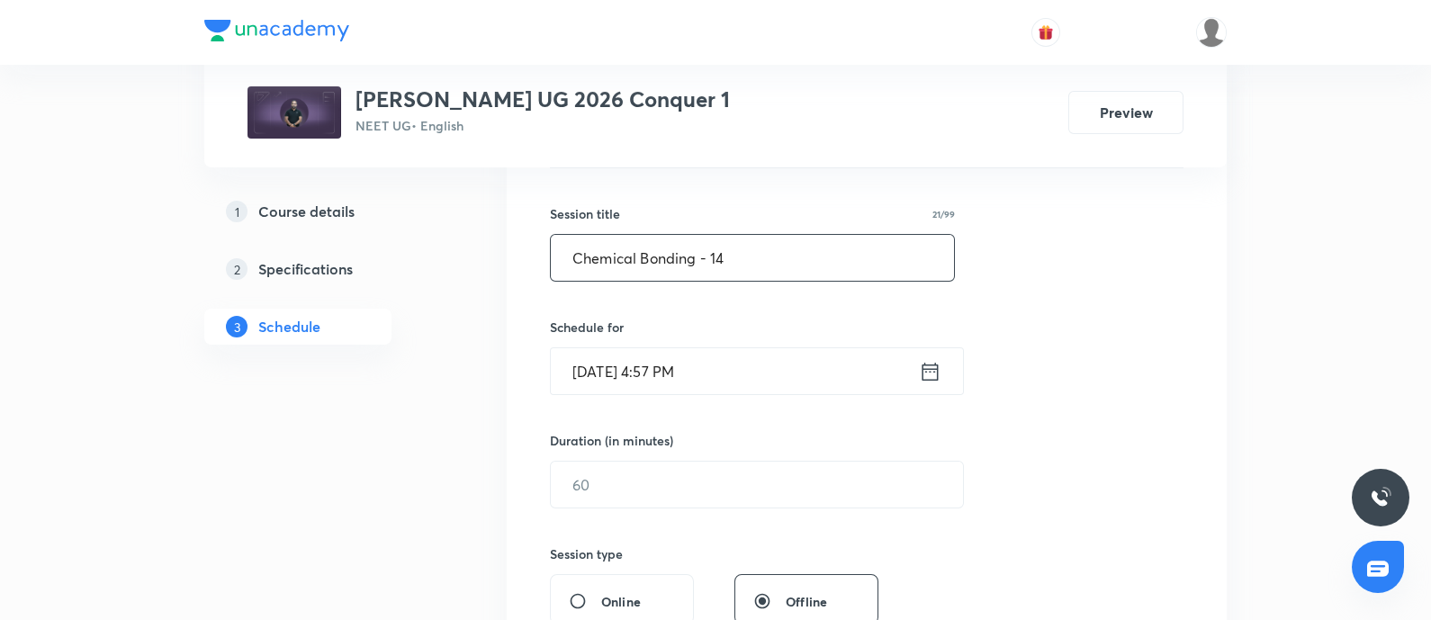
type input "Chemical Bonding - 14"
click at [721, 365] on input "Oct 6, 2025, 4:57 PM" at bounding box center [735, 371] width 368 height 46
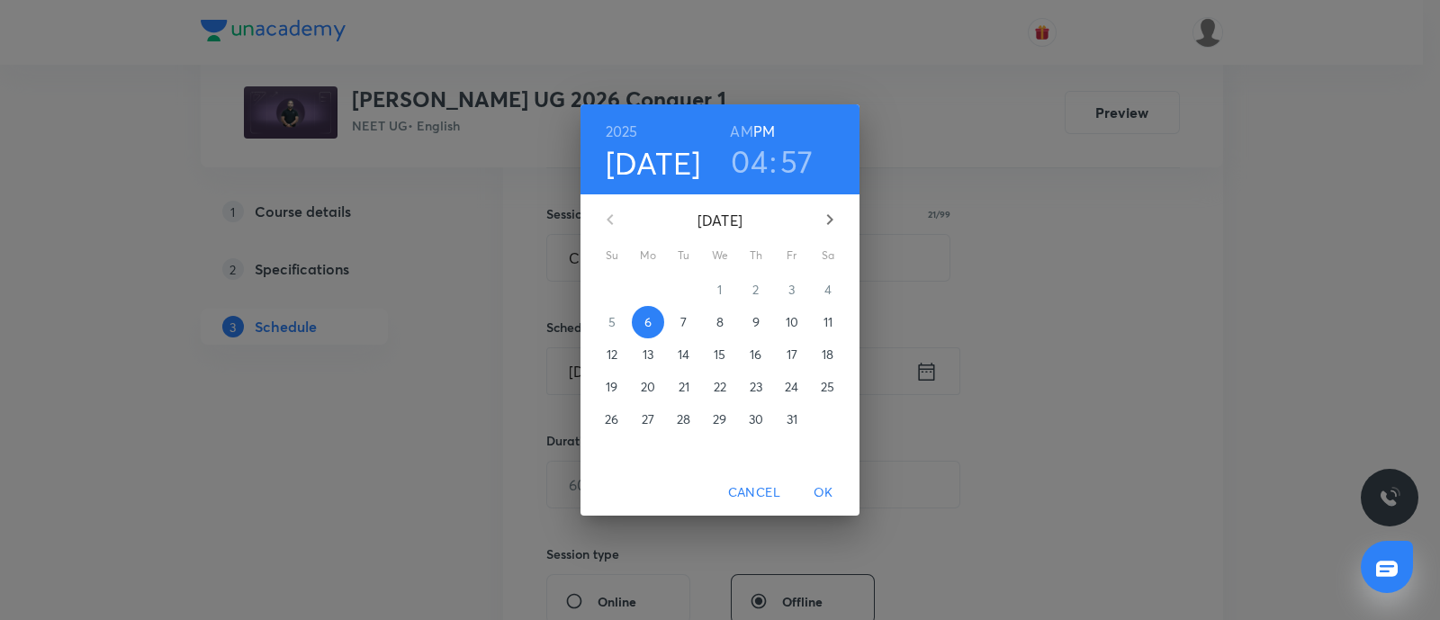
click at [681, 321] on p "7" at bounding box center [683, 322] width 6 height 18
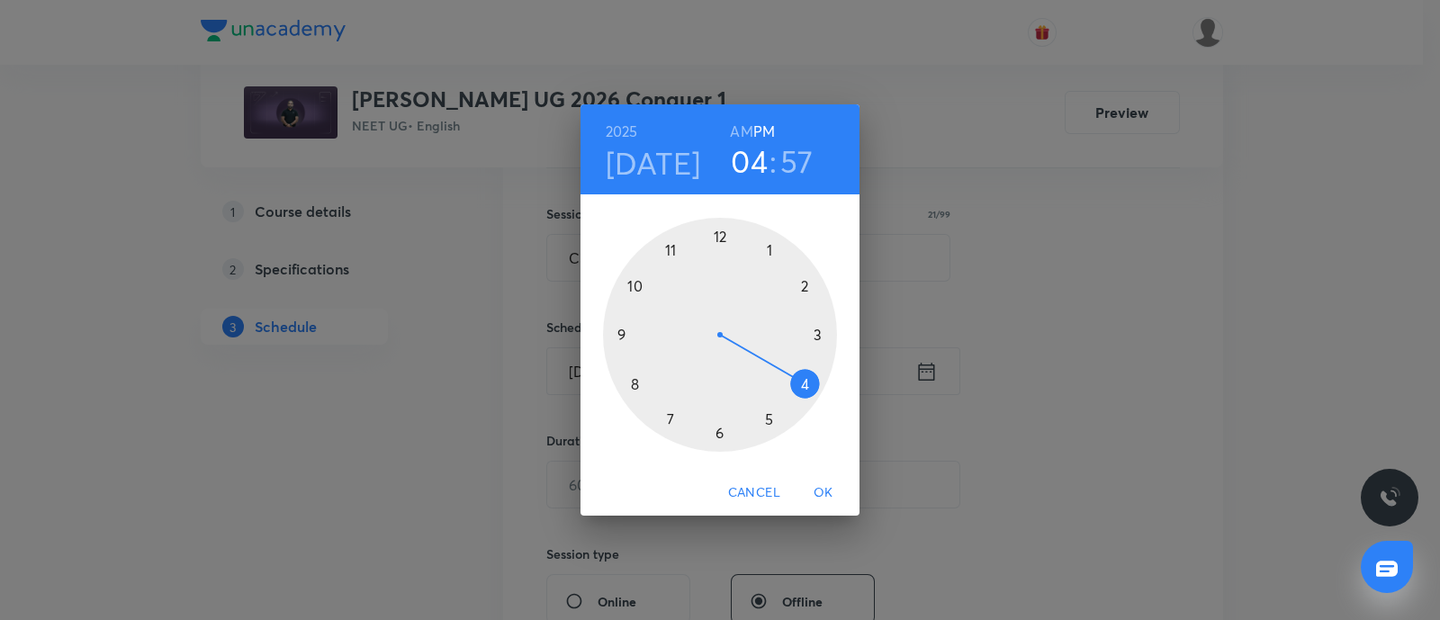
click at [745, 139] on h6 "AM" at bounding box center [741, 131] width 23 height 25
drag, startPoint x: 745, startPoint y: 139, endPoint x: 643, endPoint y: 332, distance: 219.0
click at [643, 332] on div "2025 Oct 7 09 : 57 AM PM 1 2 3 4 5 6 7 8 9 10 11 12" at bounding box center [720, 286] width 279 height 365
click at [722, 437] on div at bounding box center [720, 335] width 234 height 234
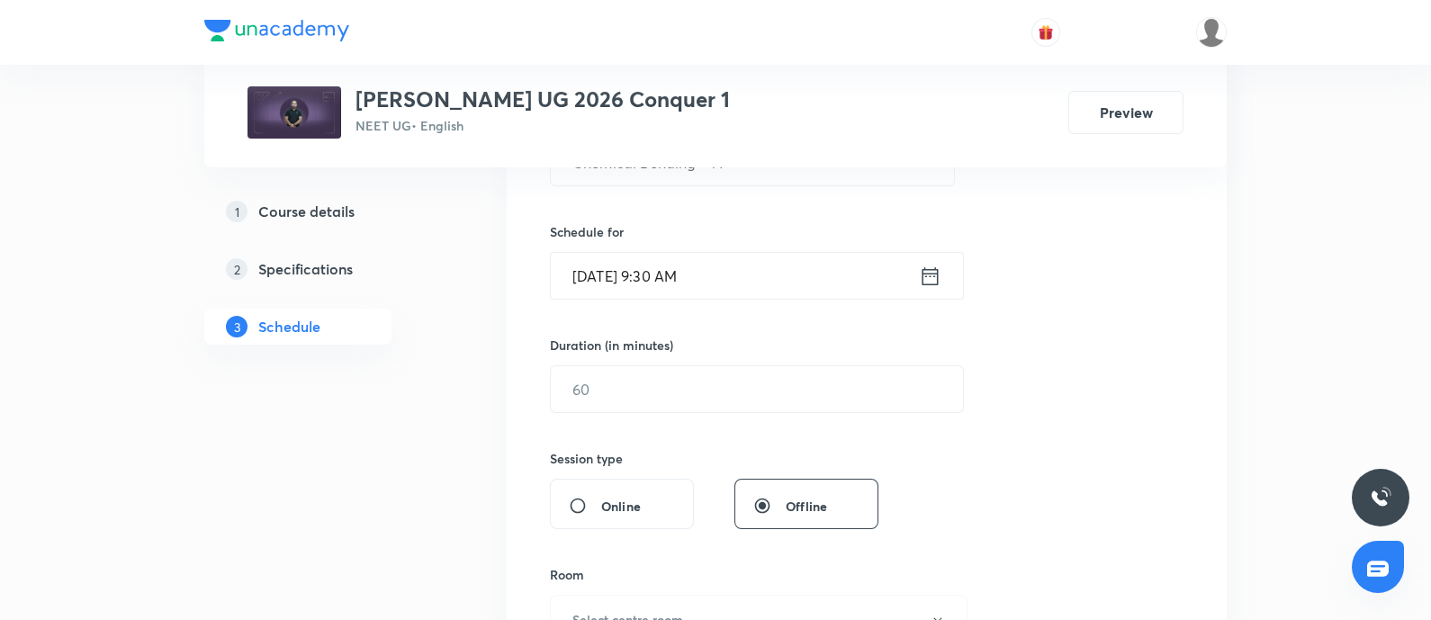
scroll to position [407, 0]
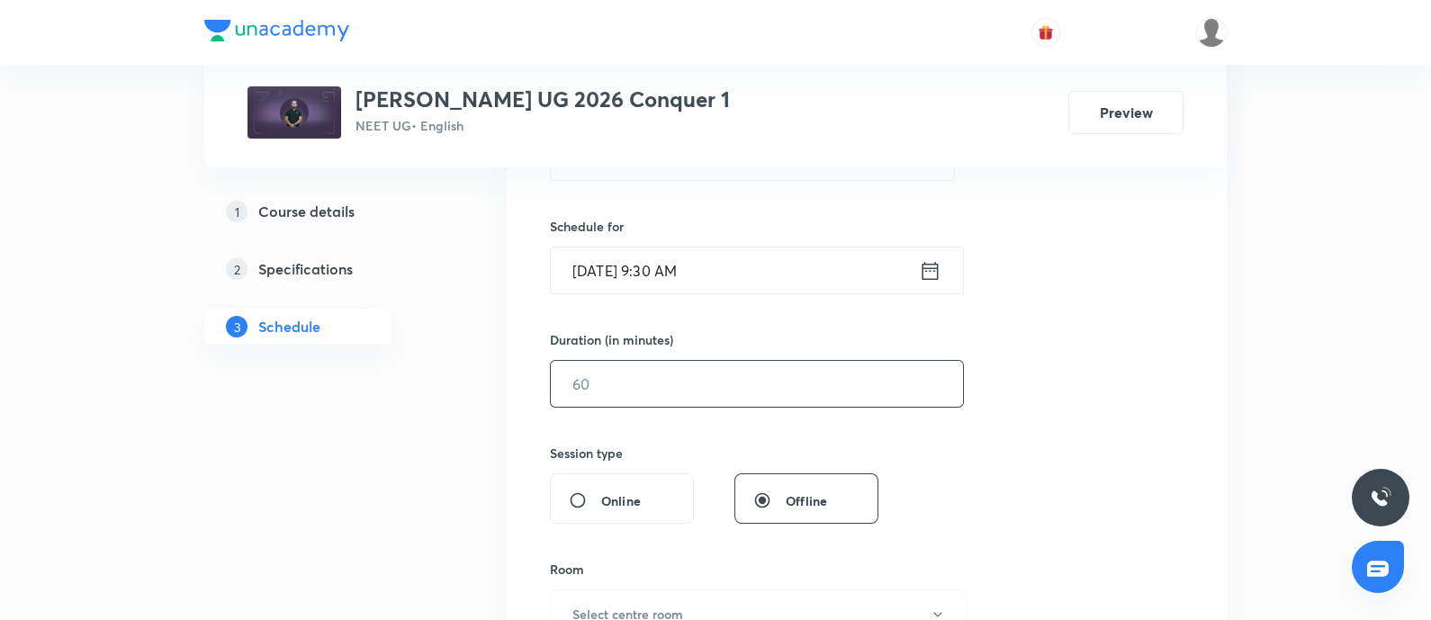
click at [677, 392] on input "text" at bounding box center [757, 384] width 412 height 46
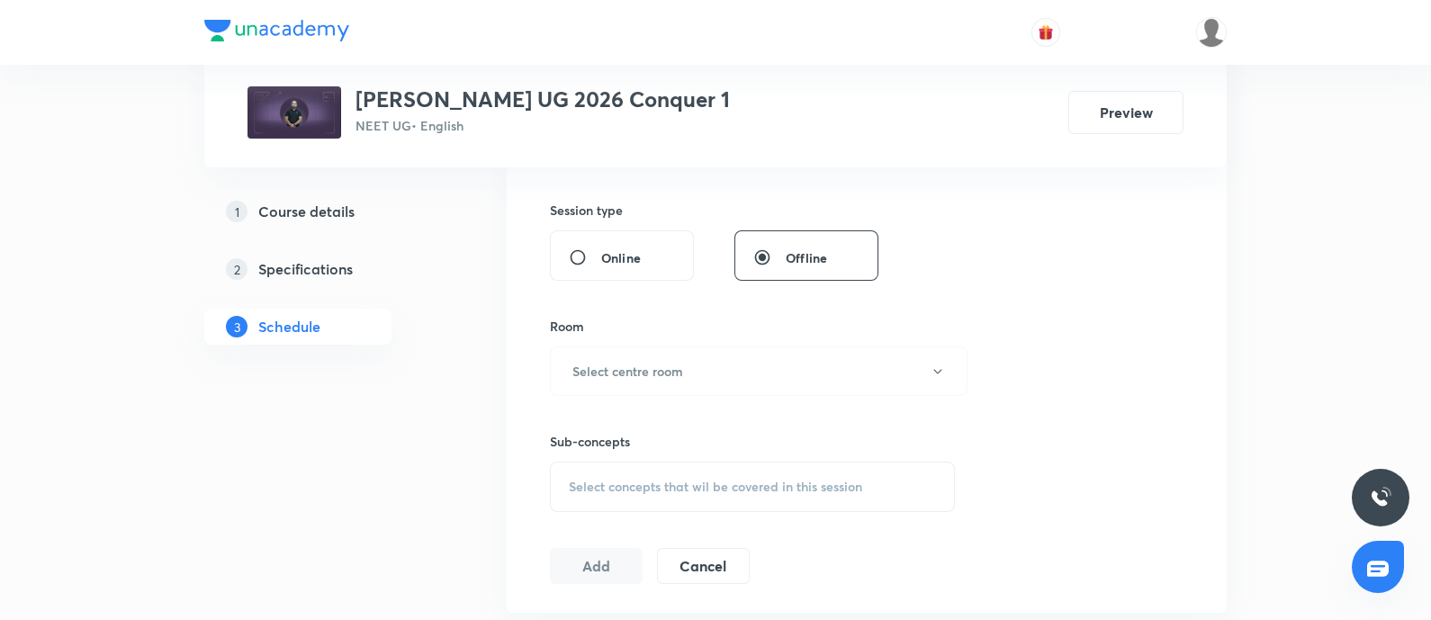
scroll to position [652, 0]
type input "75"
click at [677, 360] on h6 "Select centre room" at bounding box center [627, 369] width 111 height 19
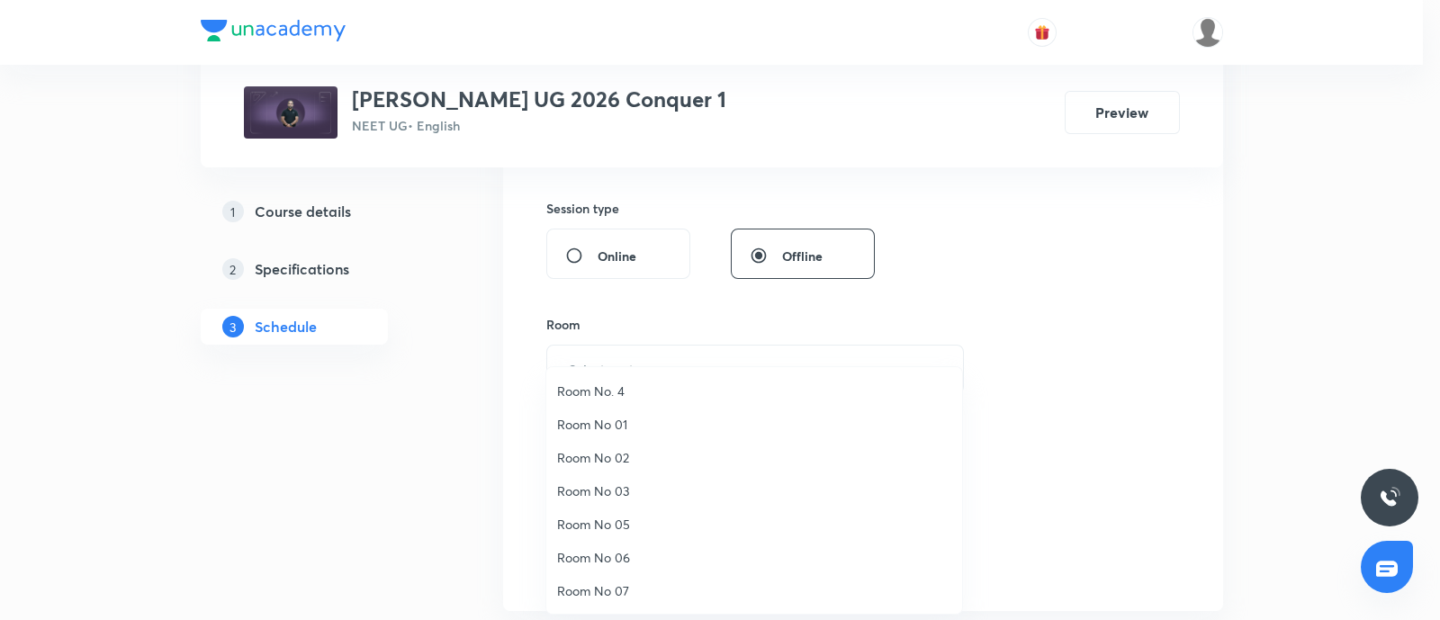
click at [611, 587] on span "Room No 07" at bounding box center [754, 590] width 394 height 19
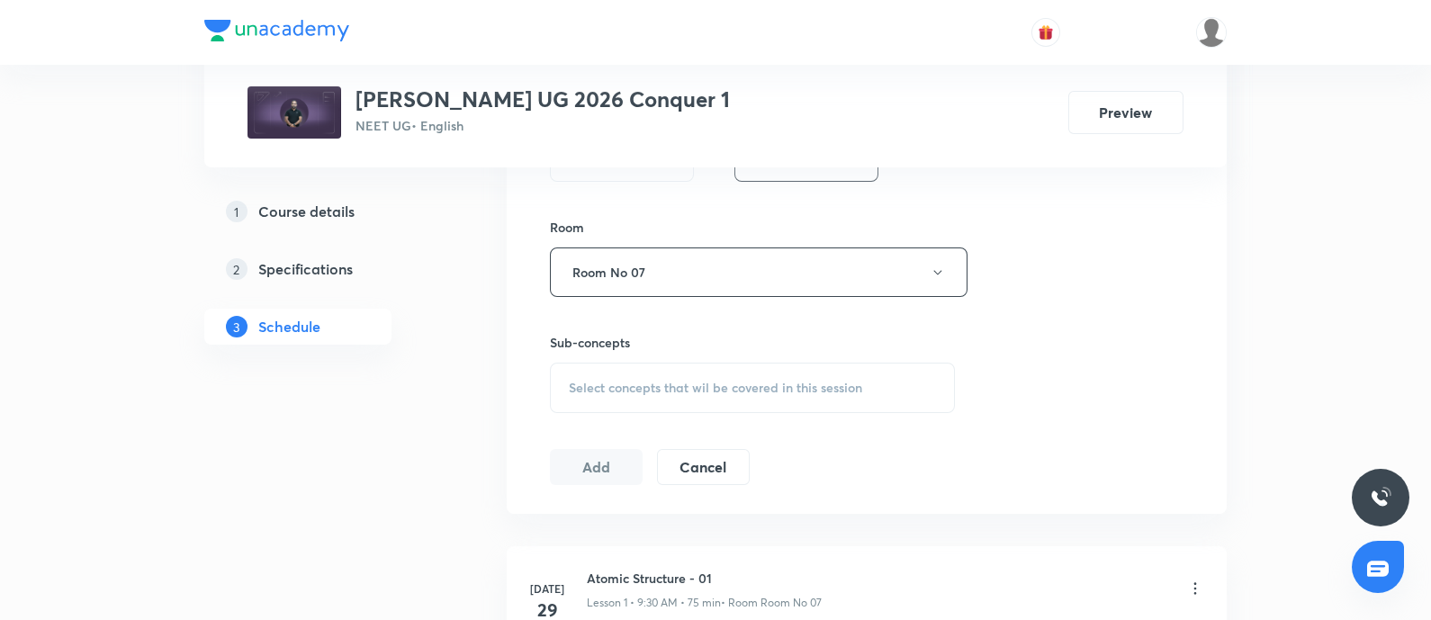
scroll to position [751, 0]
click at [639, 389] on span "Select concepts that wil be covered in this session" at bounding box center [715, 386] width 293 height 14
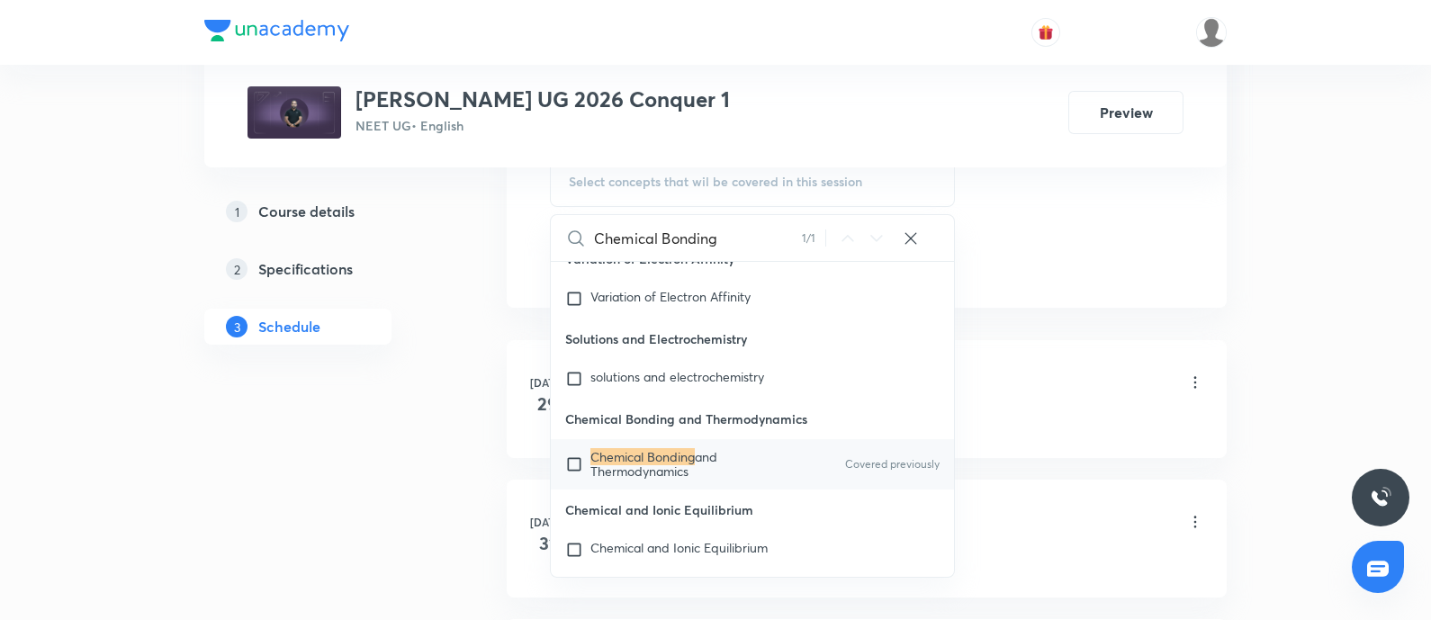
scroll to position [19631, 0]
type input "Chemical Bonding"
click at [573, 478] on input "checkbox" at bounding box center [577, 463] width 25 height 29
checkbox input "true"
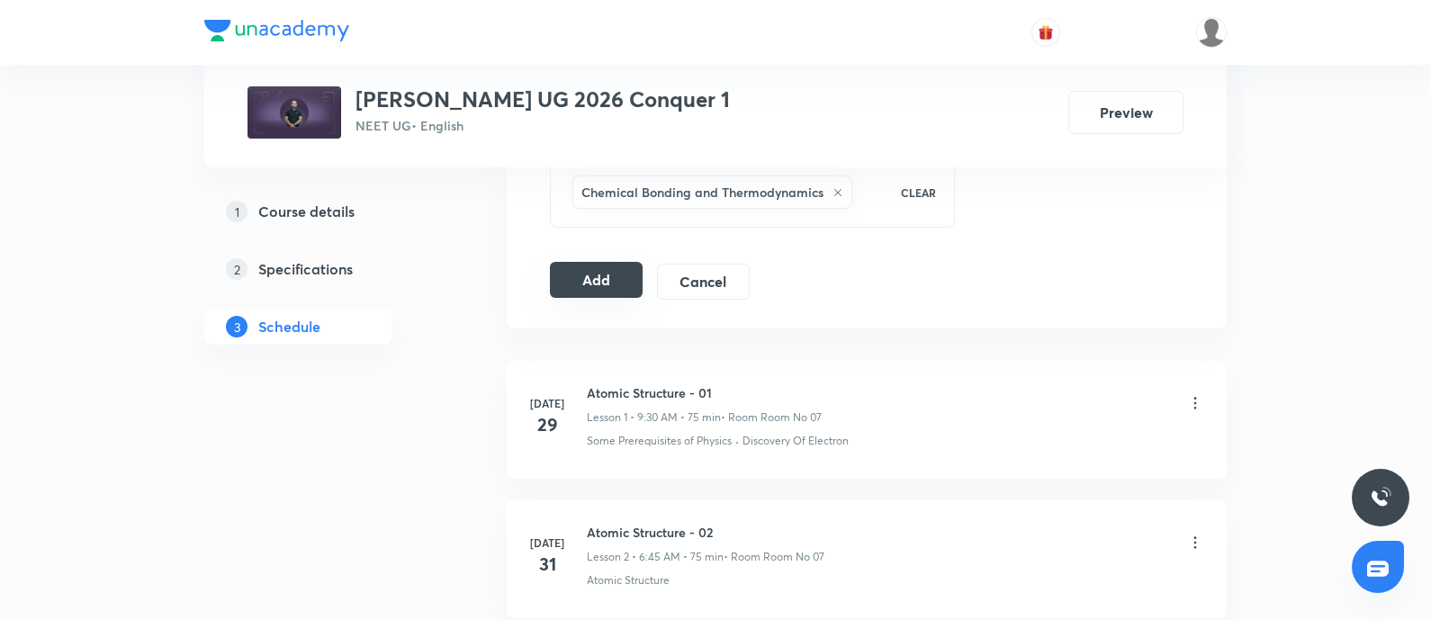
click at [608, 266] on button "Add" at bounding box center [596, 280] width 93 height 36
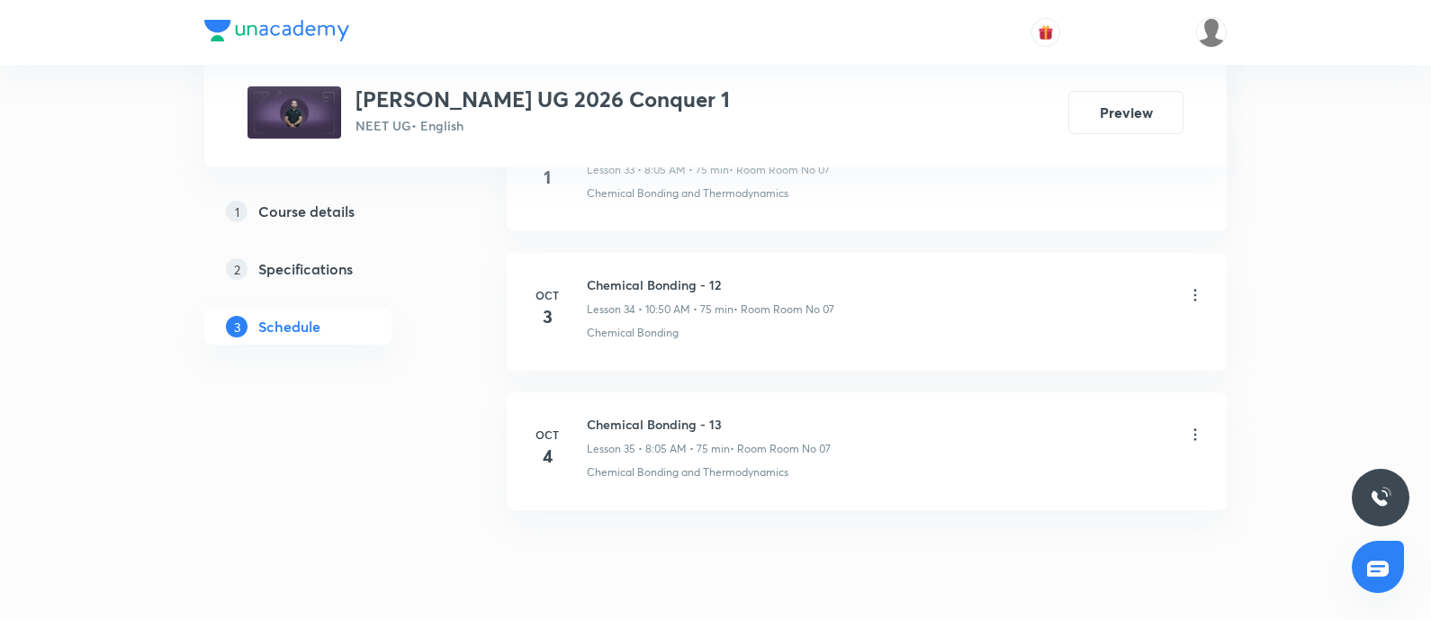
scroll to position [5712, 0]
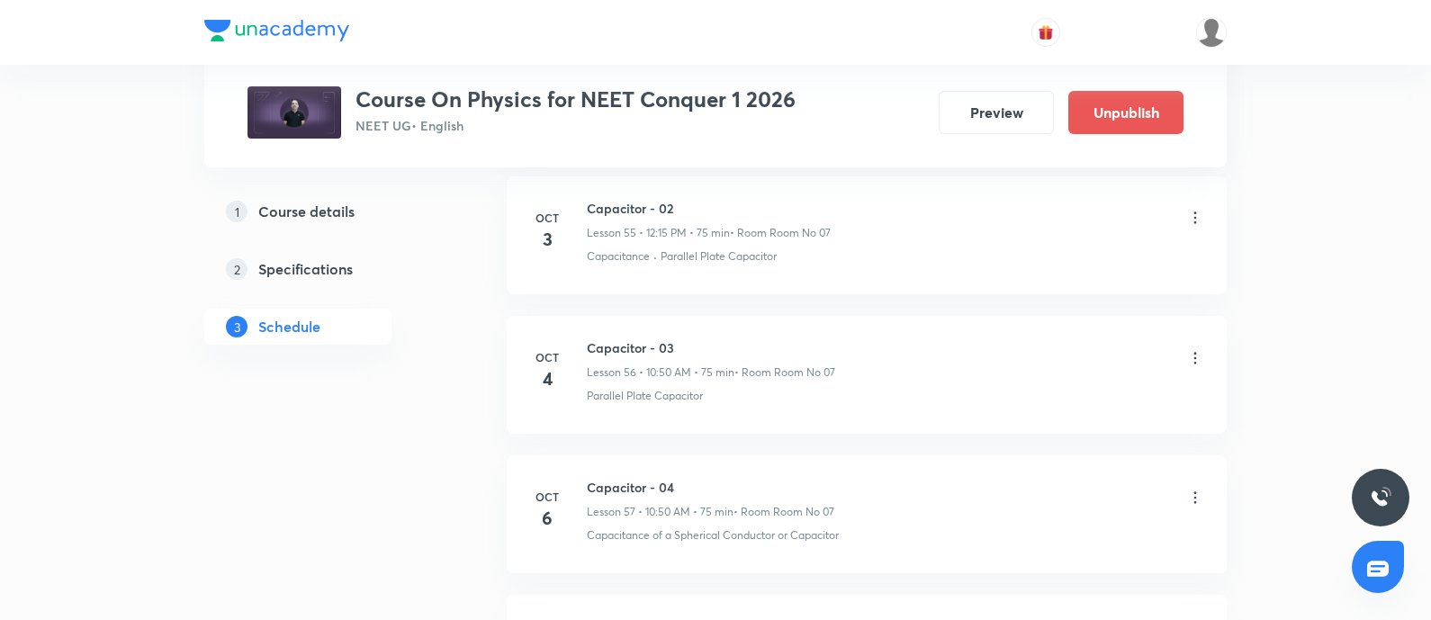
scroll to position [8895, 0]
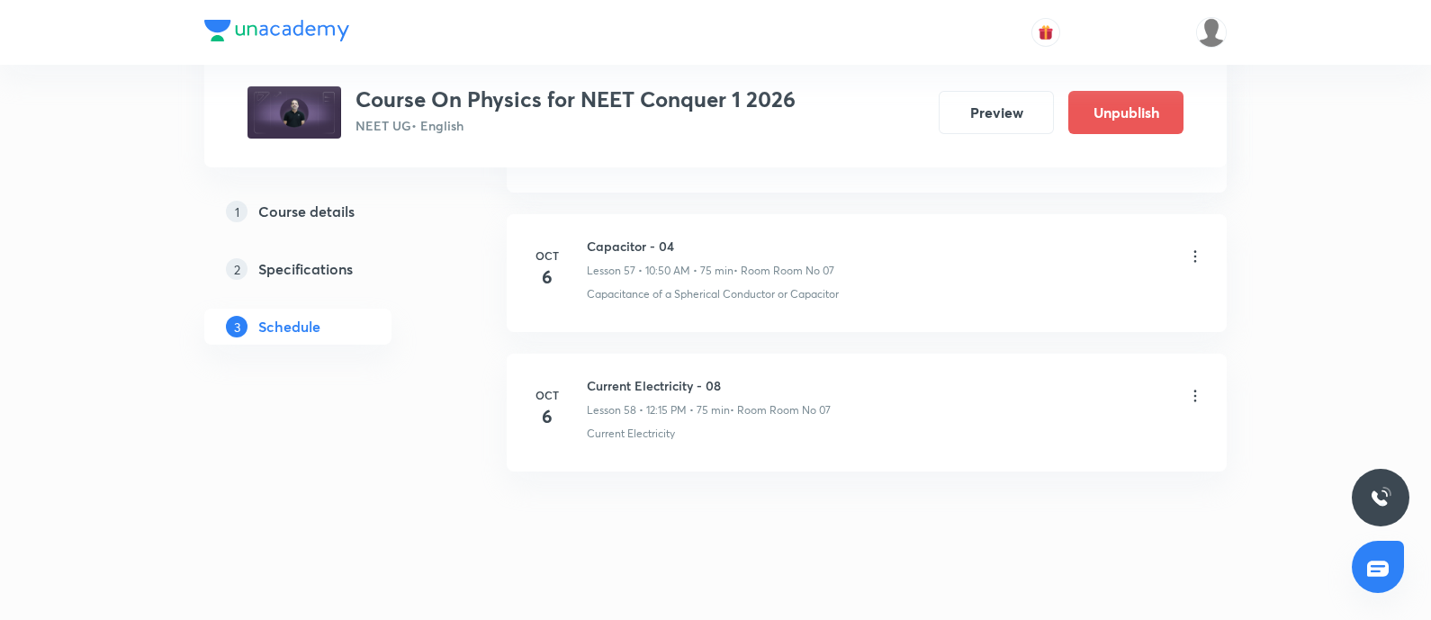
click at [663, 376] on h6 "Current Electricity - 08" at bounding box center [709, 385] width 244 height 19
copy h6 "Current Electricity - 08"
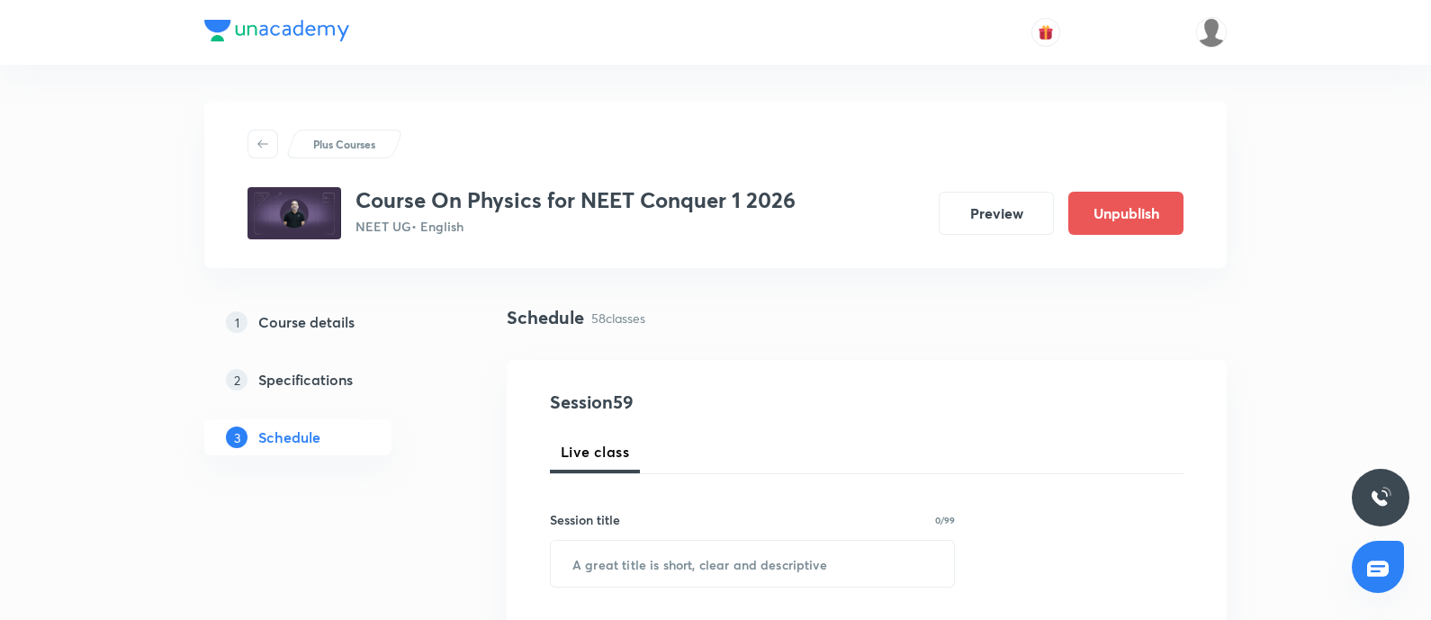
scroll to position [206, 0]
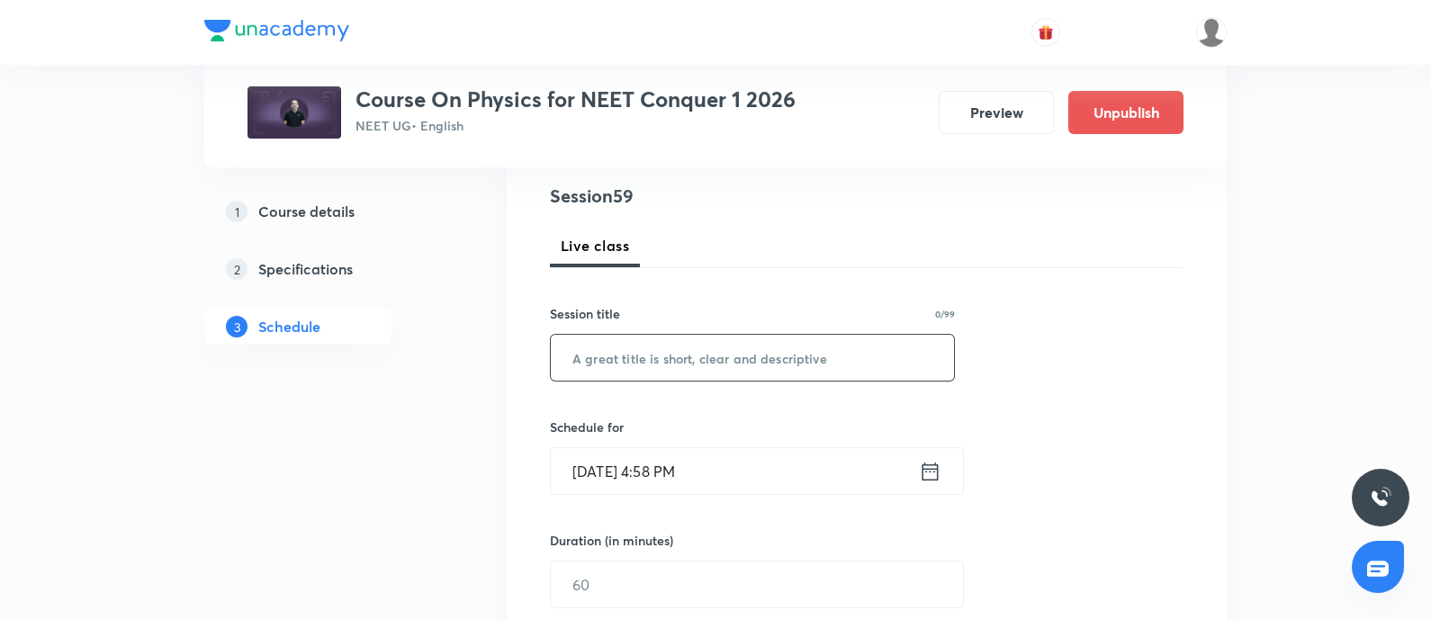
click at [663, 365] on input "text" at bounding box center [752, 358] width 403 height 46
paste input "Current Electricity - 08"
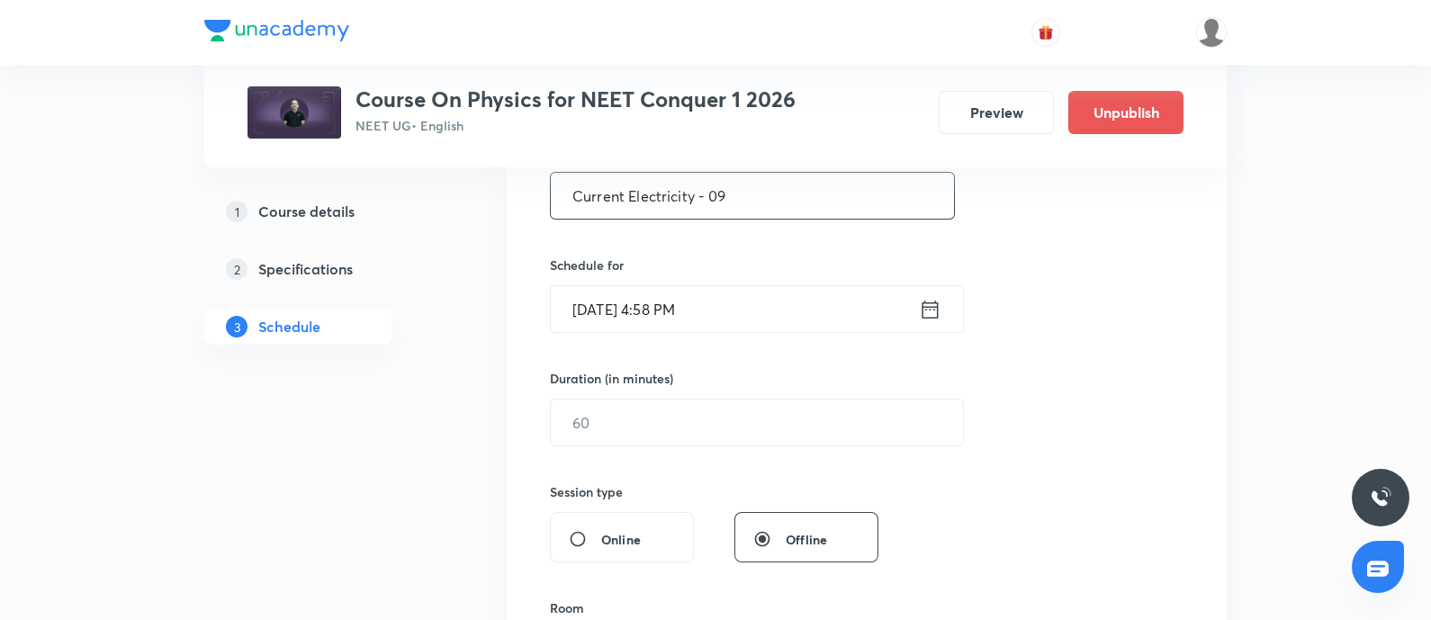
scroll to position [368, 0]
type input "Current Electricity - 09"
click at [738, 309] on input "[DATE] 4:58 PM" at bounding box center [735, 309] width 368 height 46
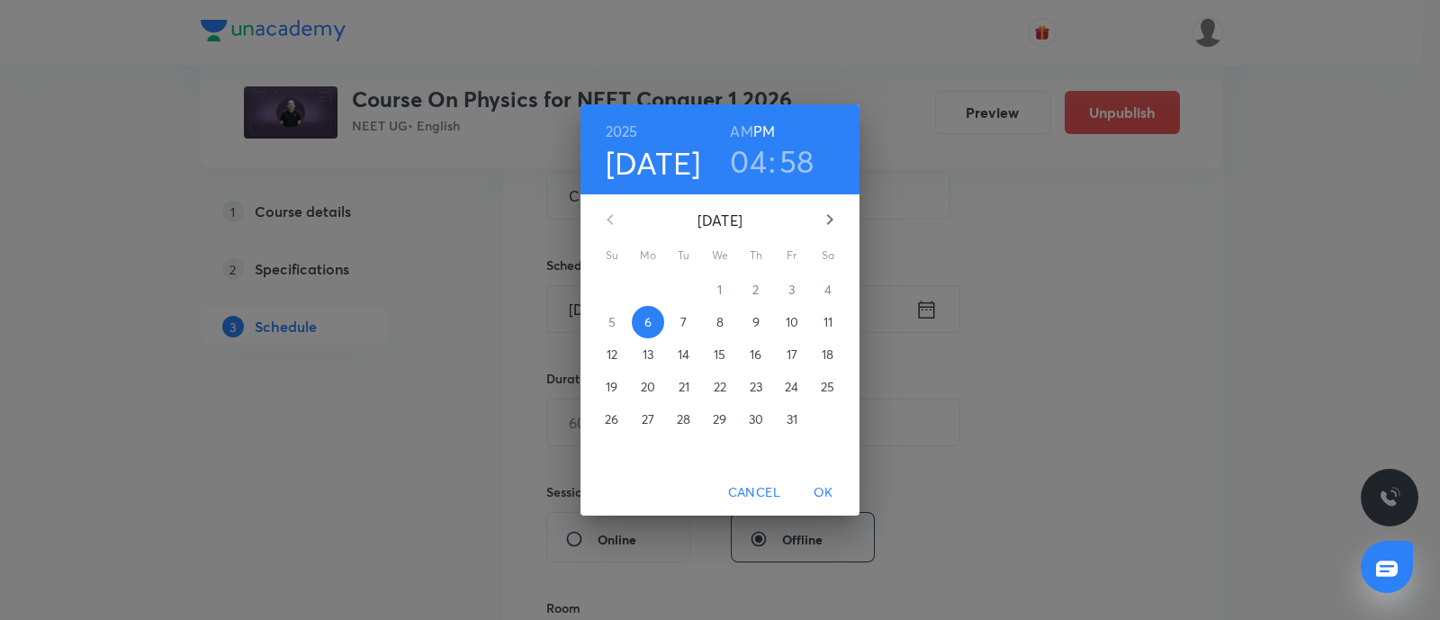
click at [682, 316] on p "7" at bounding box center [683, 322] width 6 height 18
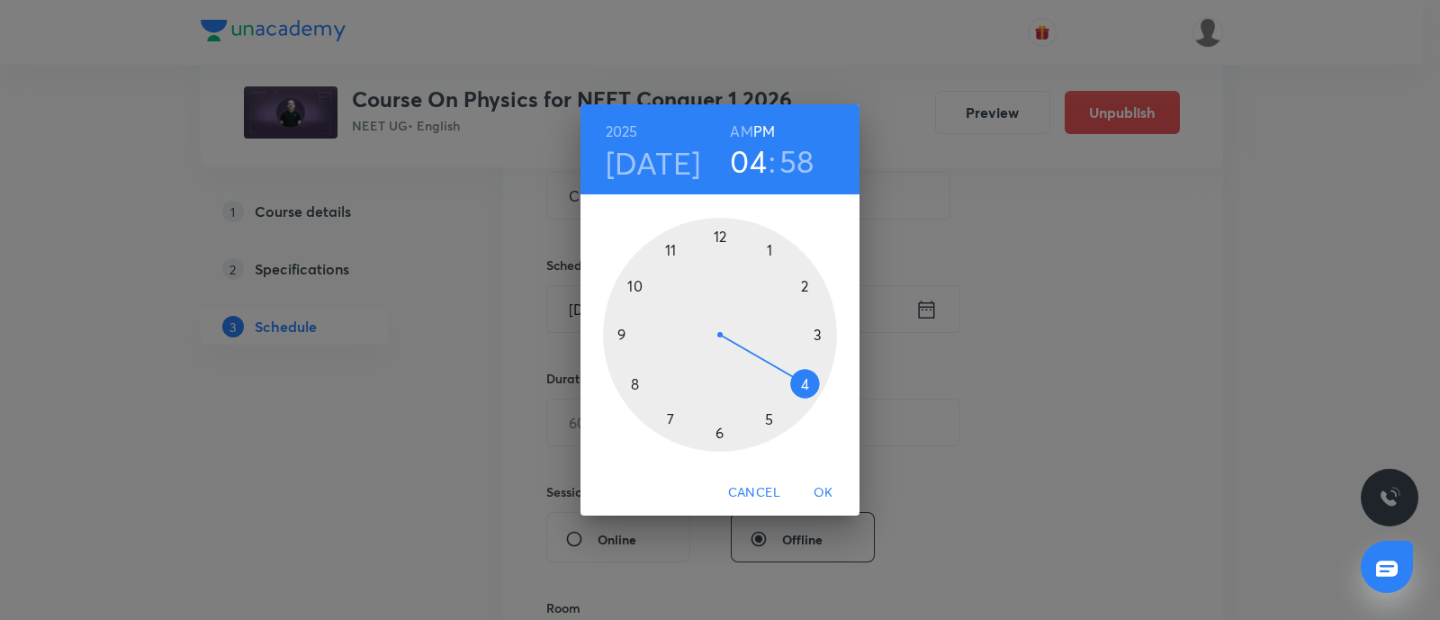
click at [638, 284] on div at bounding box center [720, 335] width 234 height 234
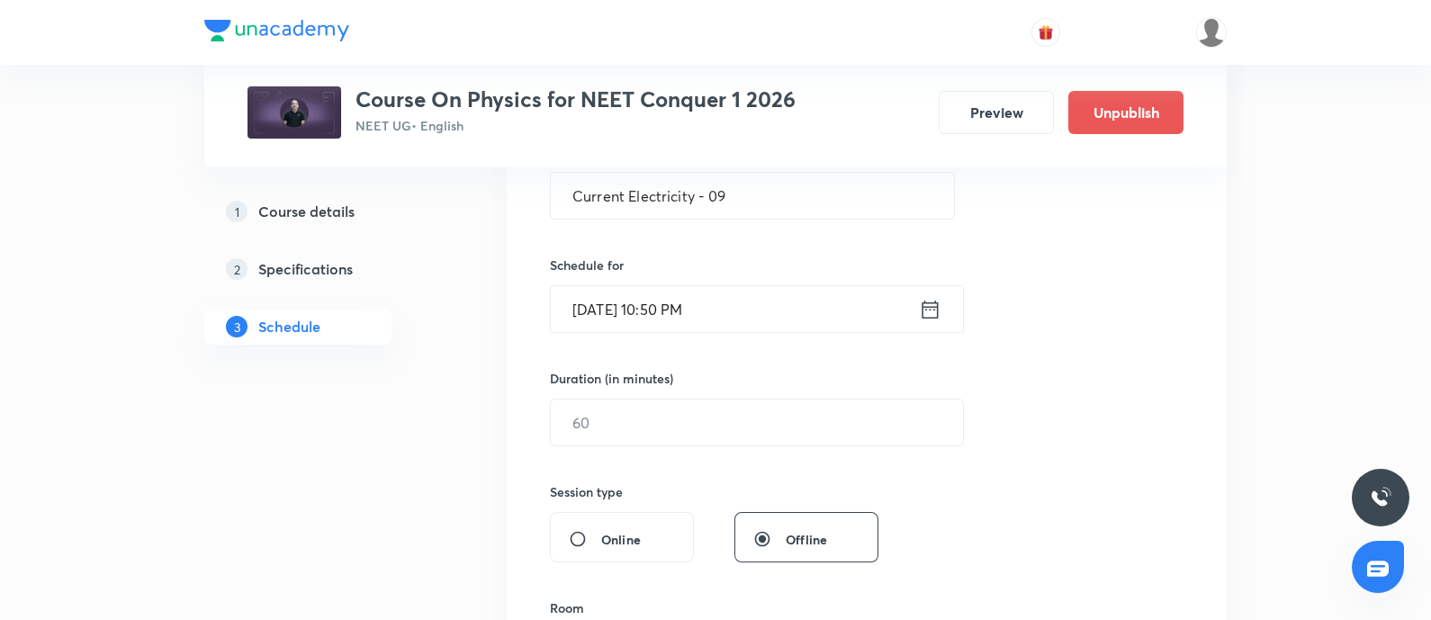
click at [720, 317] on input "[DATE] 10:50 PM" at bounding box center [735, 309] width 368 height 46
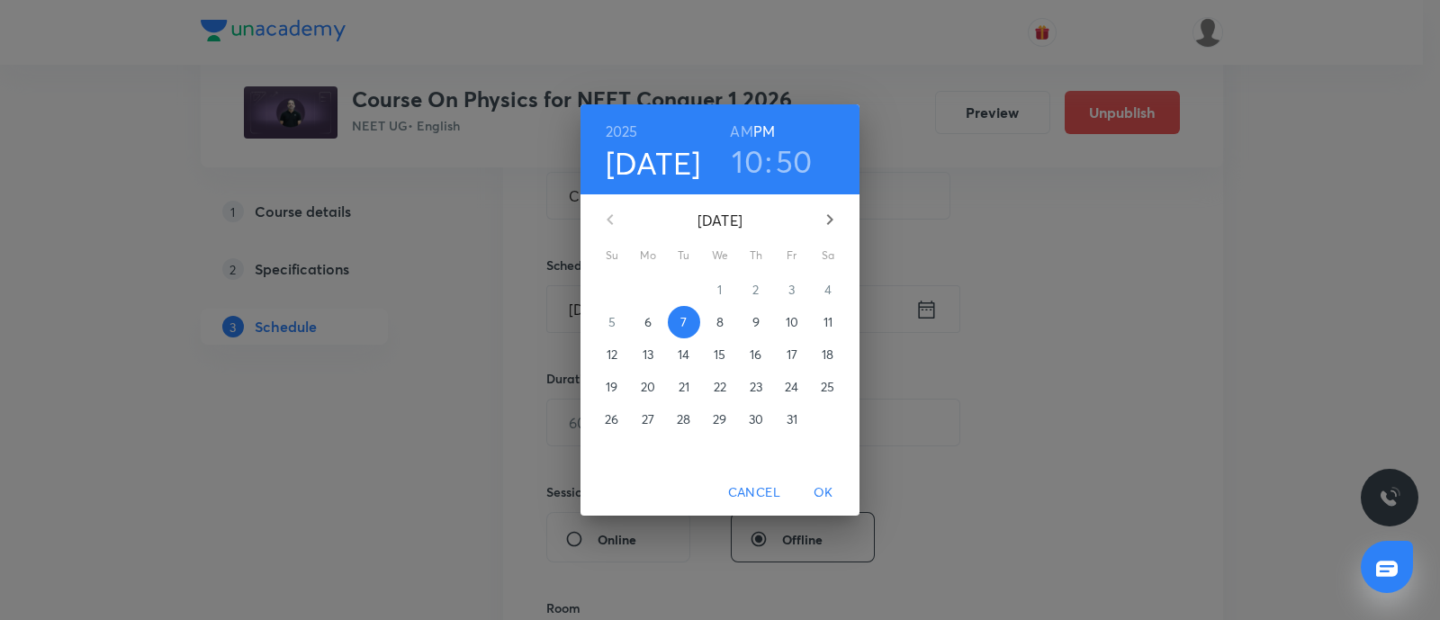
click at [739, 123] on h6 "AM" at bounding box center [741, 131] width 23 height 25
click at [822, 488] on span "OK" at bounding box center [823, 493] width 43 height 23
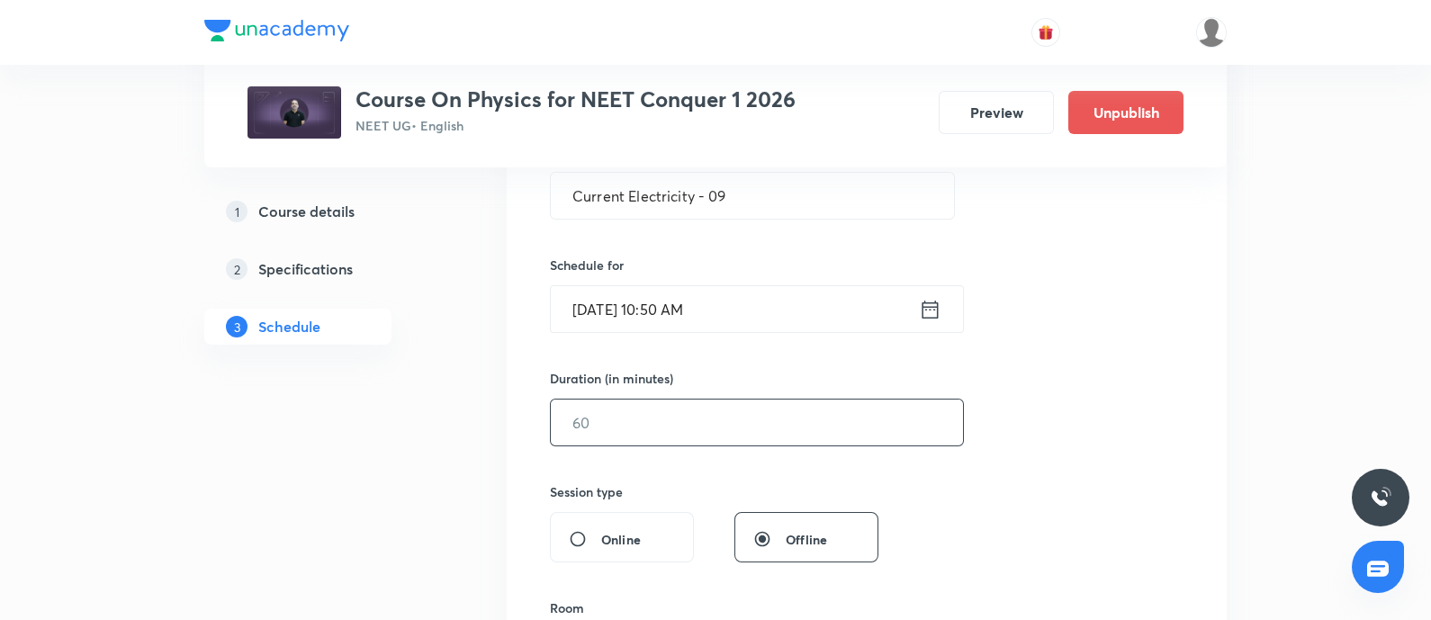
click at [770, 428] on input "text" at bounding box center [757, 423] width 412 height 46
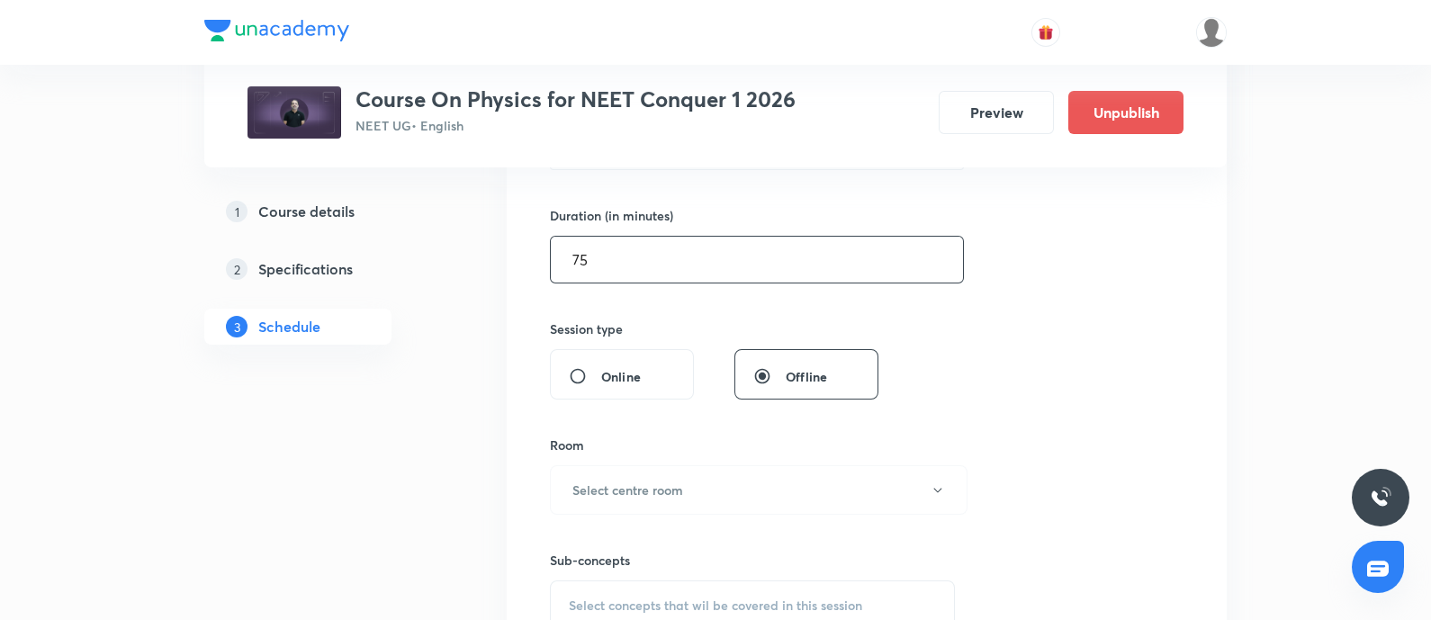
scroll to position [544, 0]
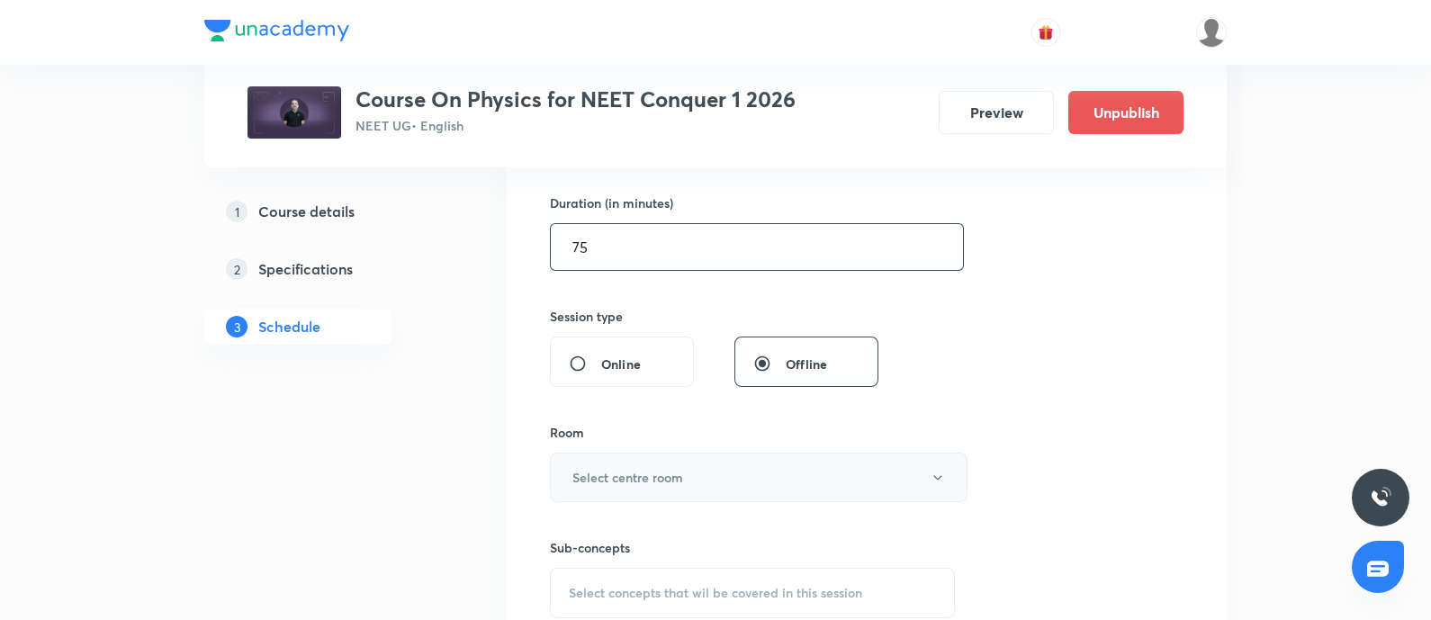
type input "75"
click at [783, 487] on button "Select centre room" at bounding box center [759, 478] width 418 height 50
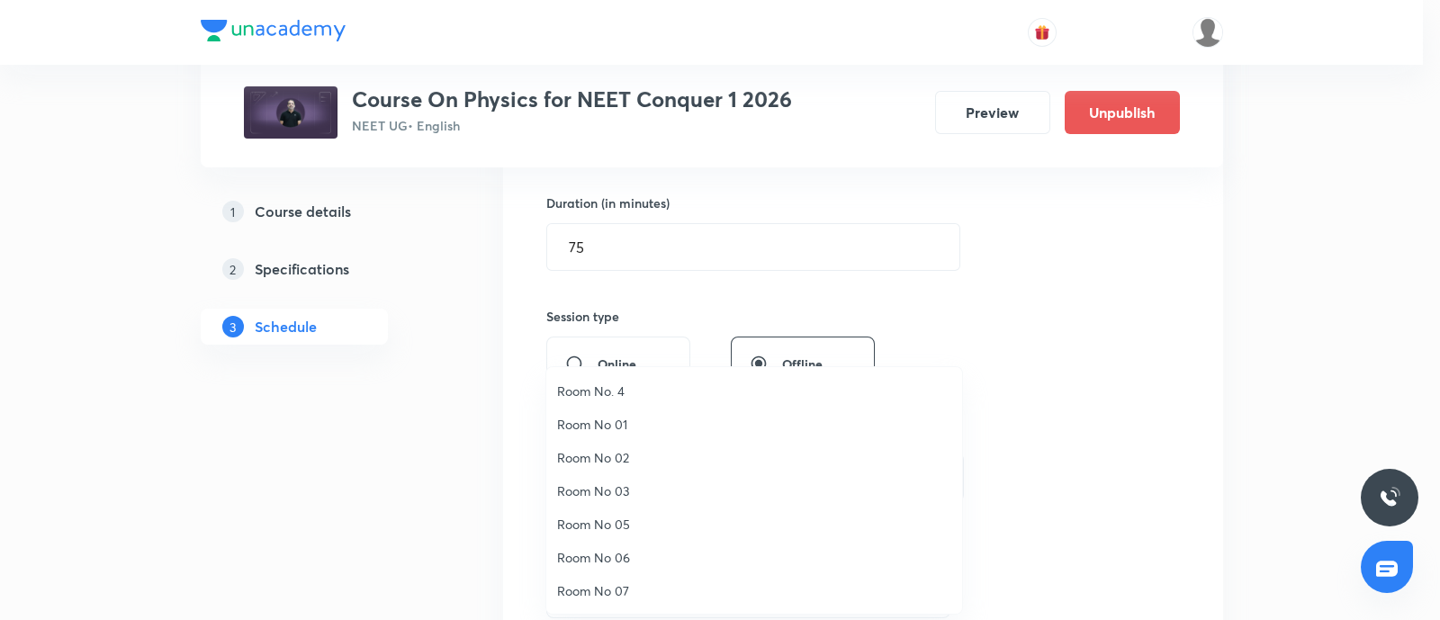
click at [616, 581] on span "Room No 07" at bounding box center [754, 590] width 394 height 19
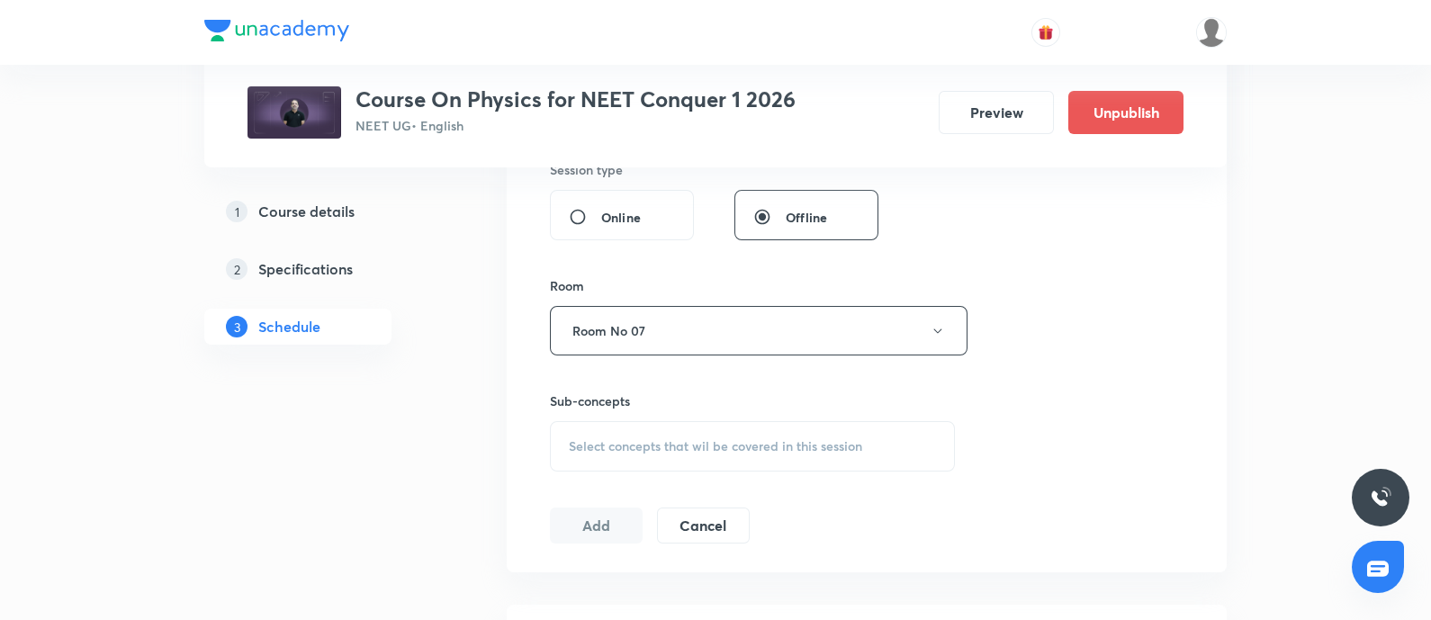
scroll to position [692, 0]
click at [699, 439] on span "Select concepts that wil be covered in this session" at bounding box center [715, 444] width 293 height 14
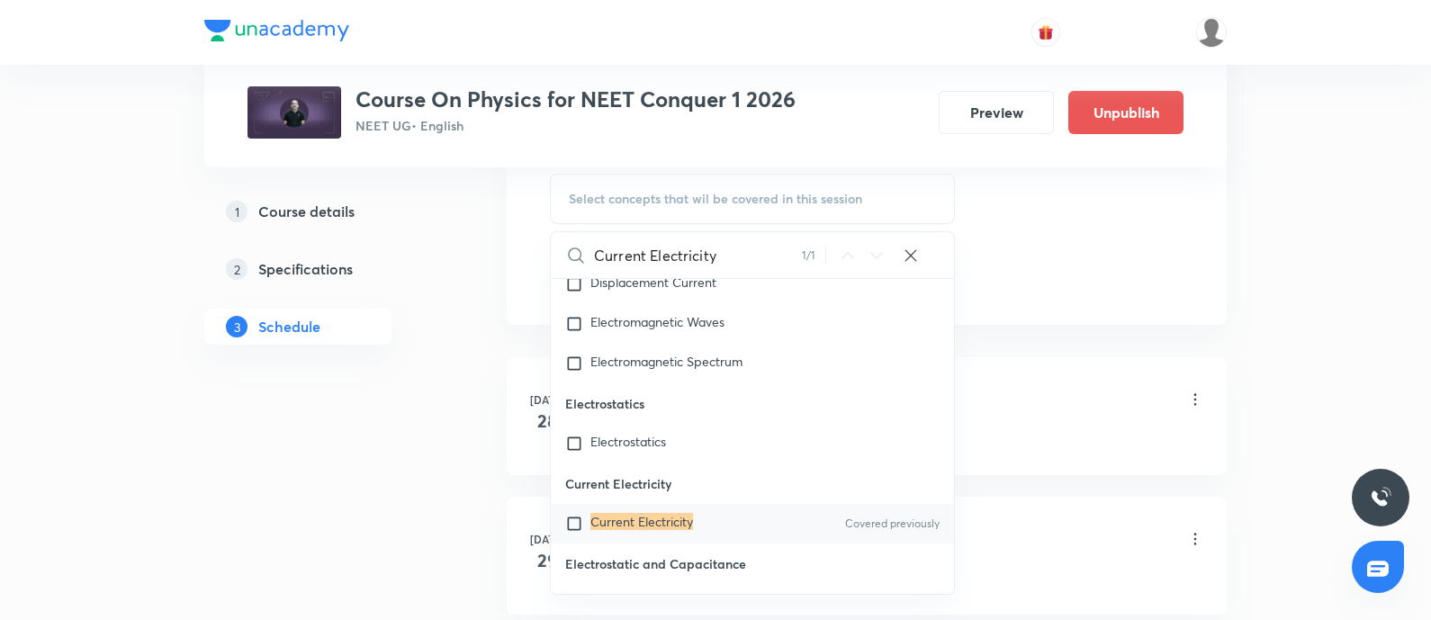
scroll to position [17952, 0]
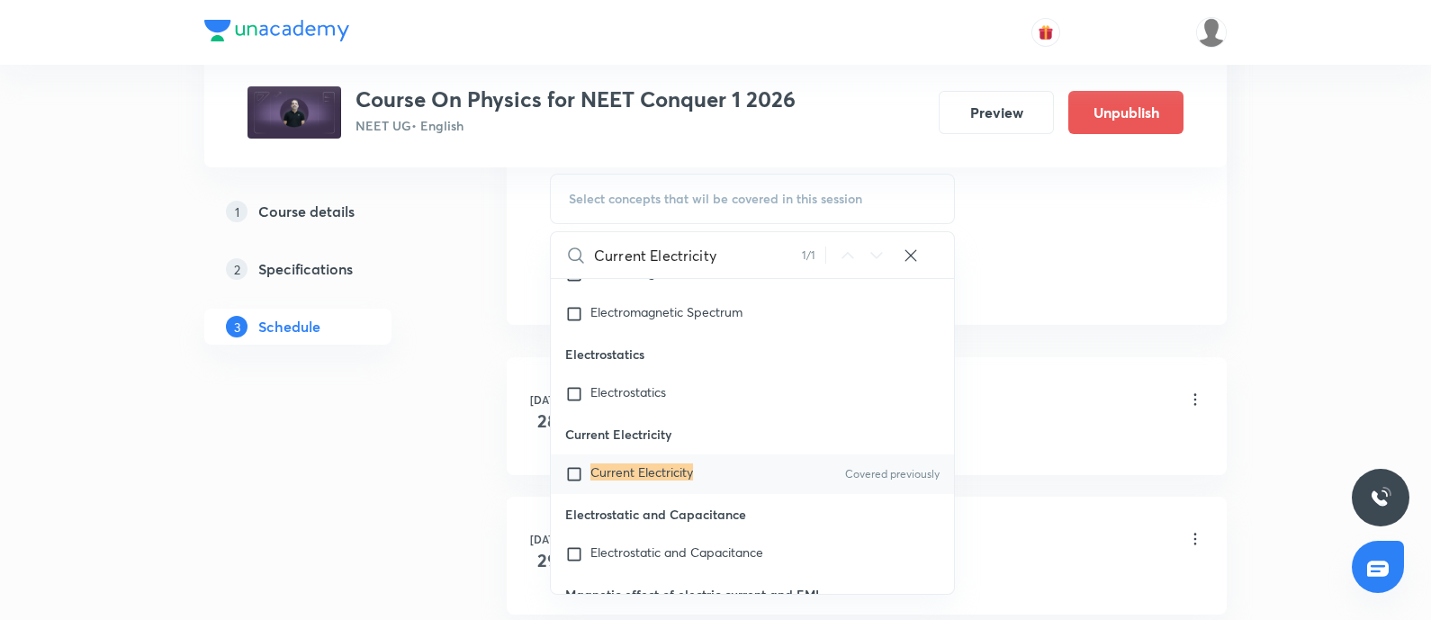
type input "Current Electricity"
click at [572, 483] on input "checkbox" at bounding box center [577, 474] width 25 height 18
checkbox input "true"
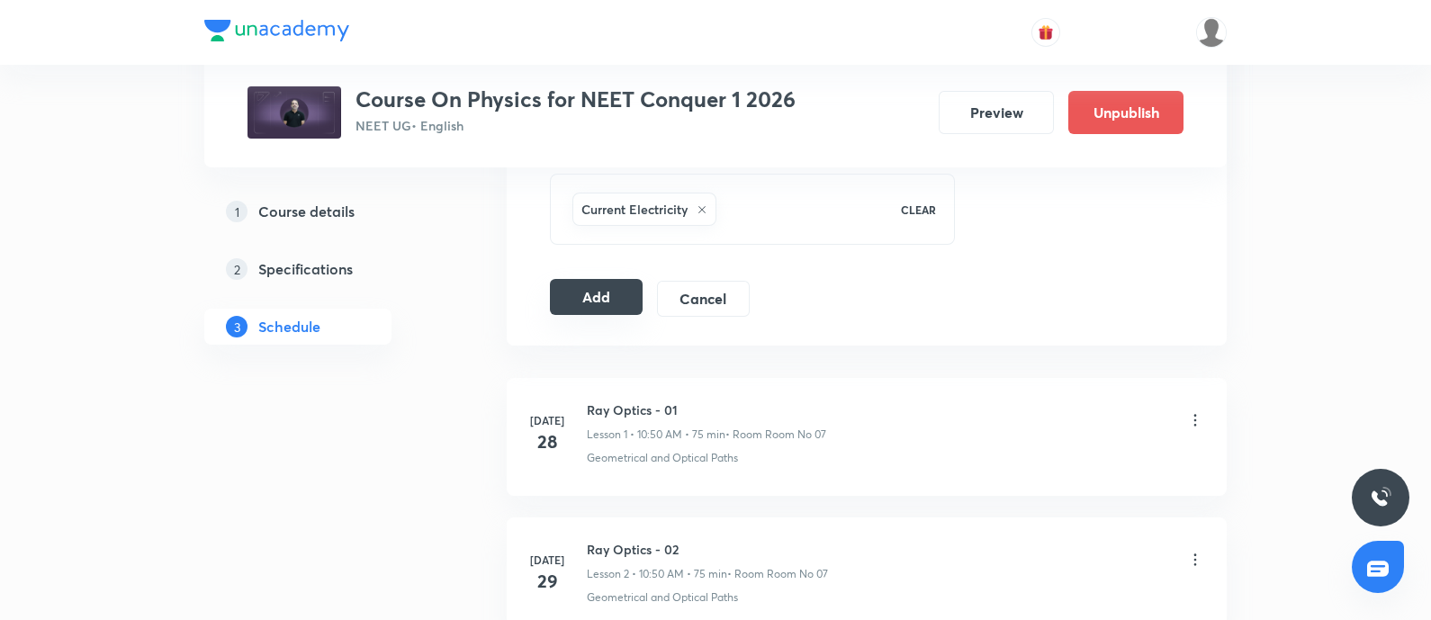
click at [621, 302] on button "Add" at bounding box center [596, 297] width 93 height 36
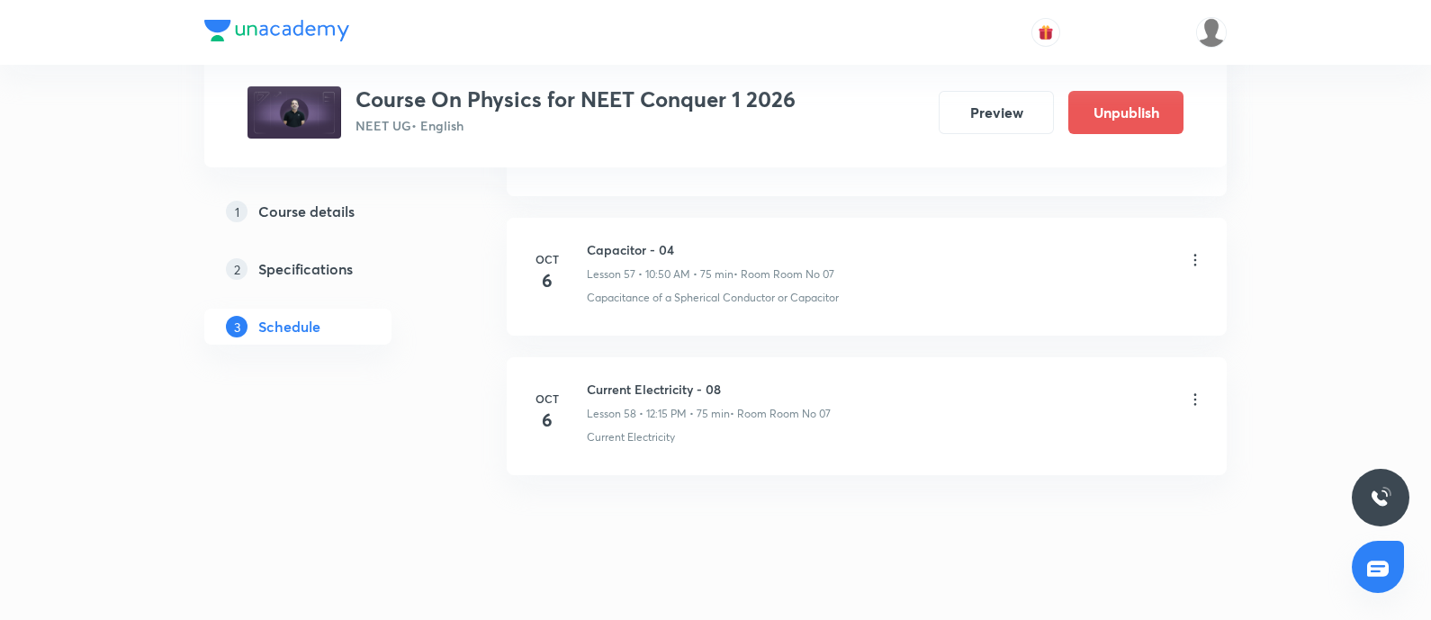
scroll to position [8915, 0]
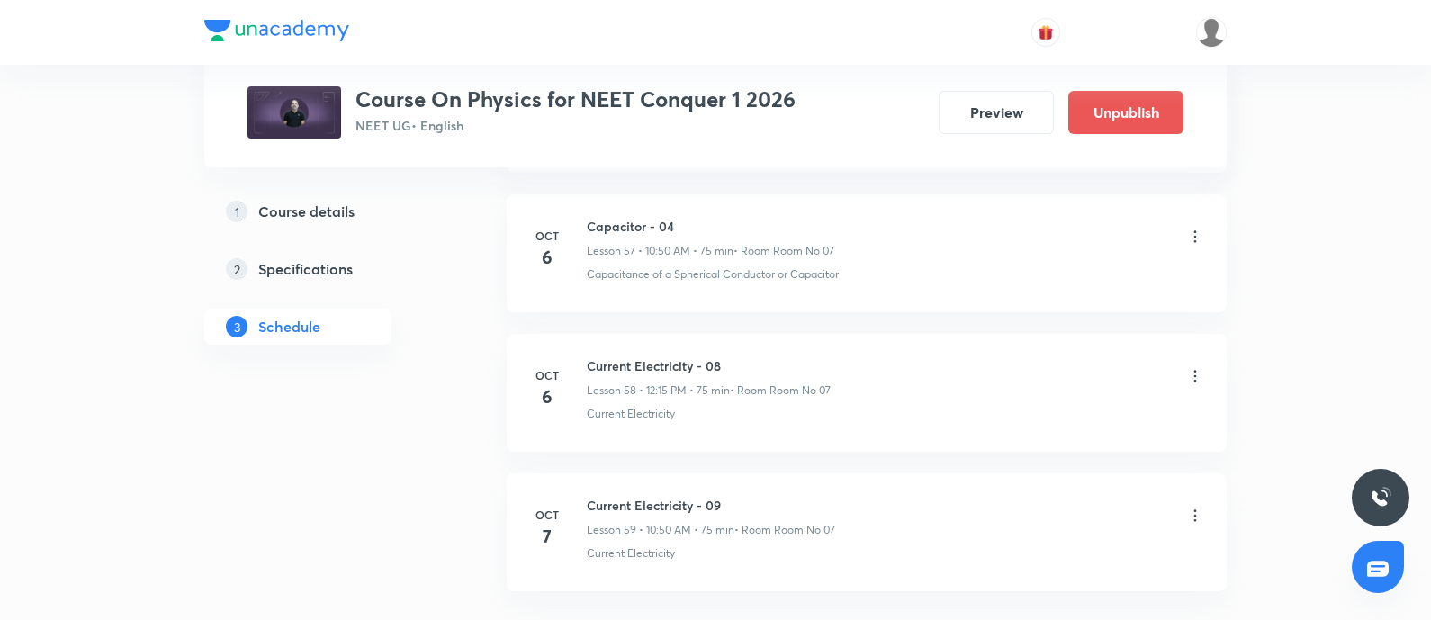
click at [693, 496] on h6 "Current Electricity - 09" at bounding box center [711, 505] width 248 height 19
copy h6 "Current Electricity - 09"
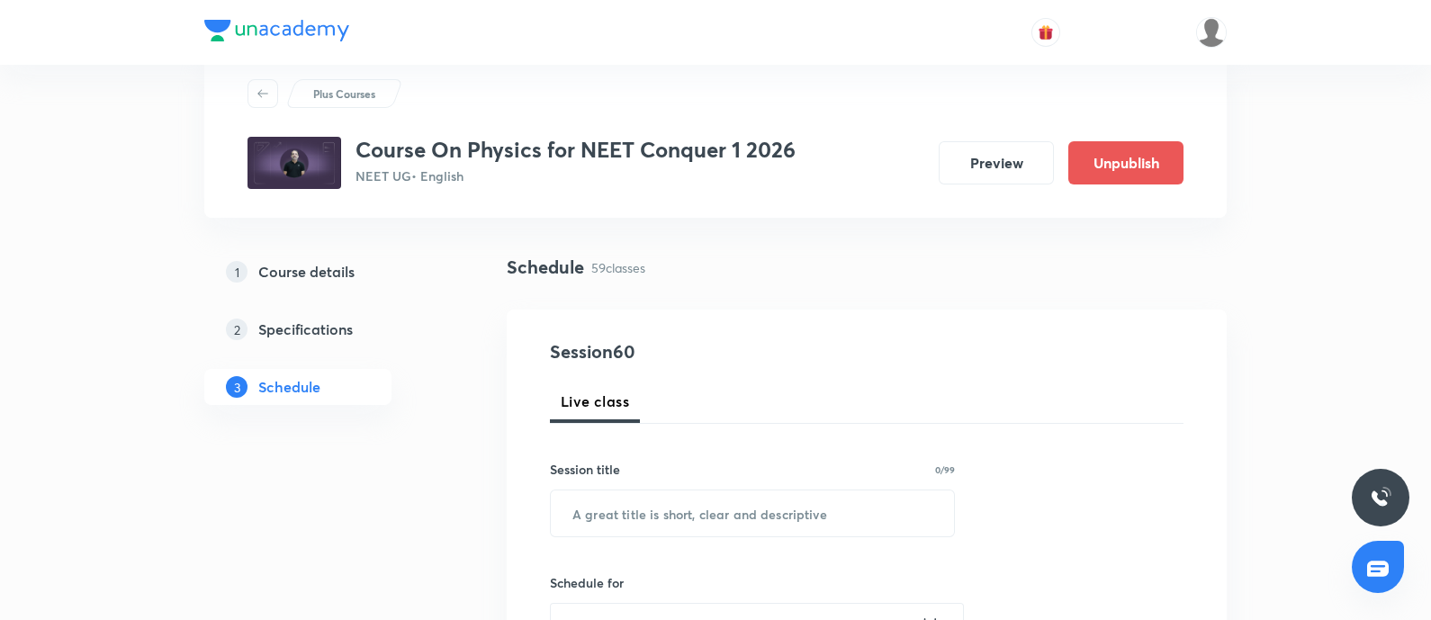
scroll to position [53, 0]
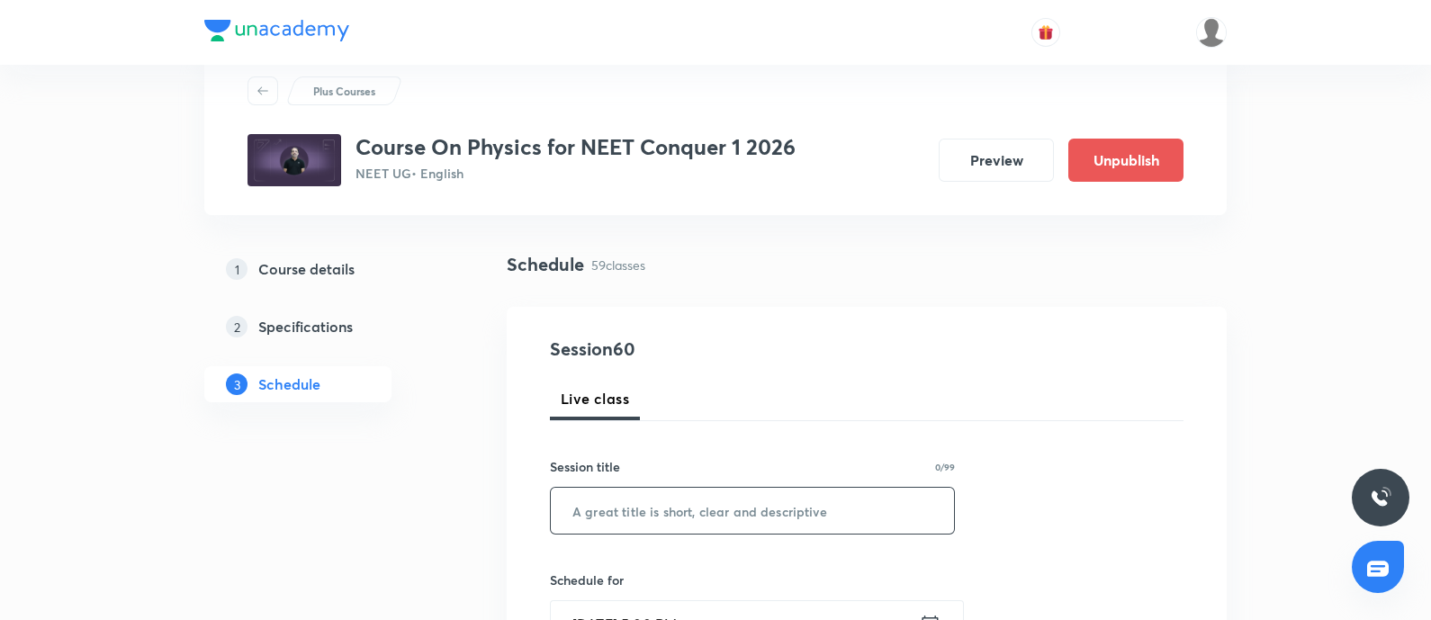
click at [693, 488] on input "text" at bounding box center [752, 511] width 403 height 46
paste input "Current Electricity - 09"
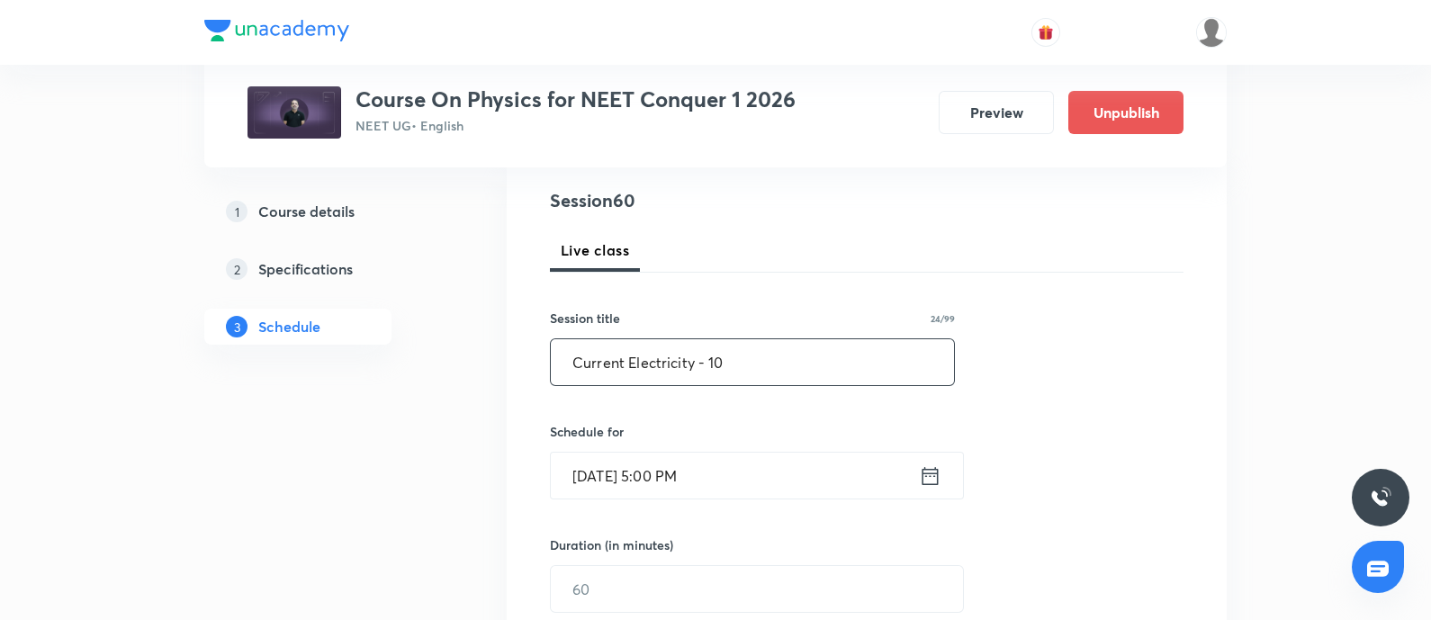
scroll to position [206, 0]
type input "Current Electricity - 10"
click at [693, 488] on input "Oct 6, 2025, 5:00 PM" at bounding box center [735, 471] width 368 height 46
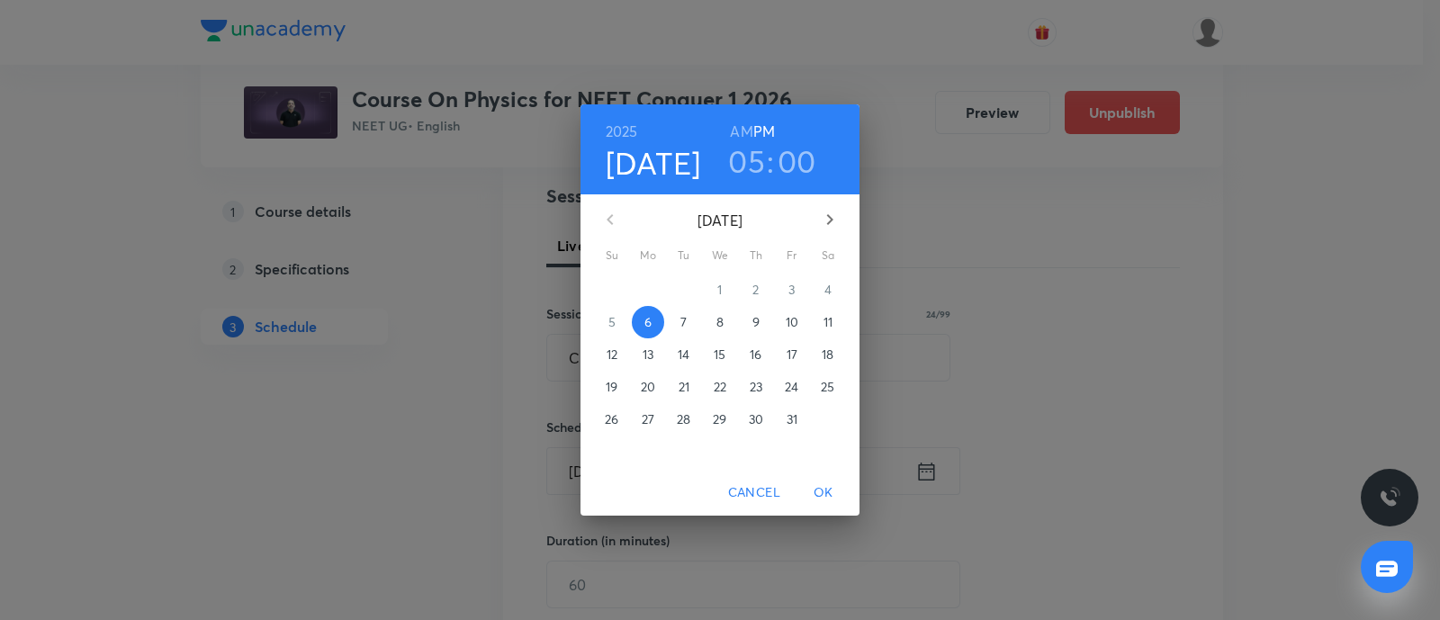
click at [680, 320] on p "7" at bounding box center [683, 322] width 6 height 18
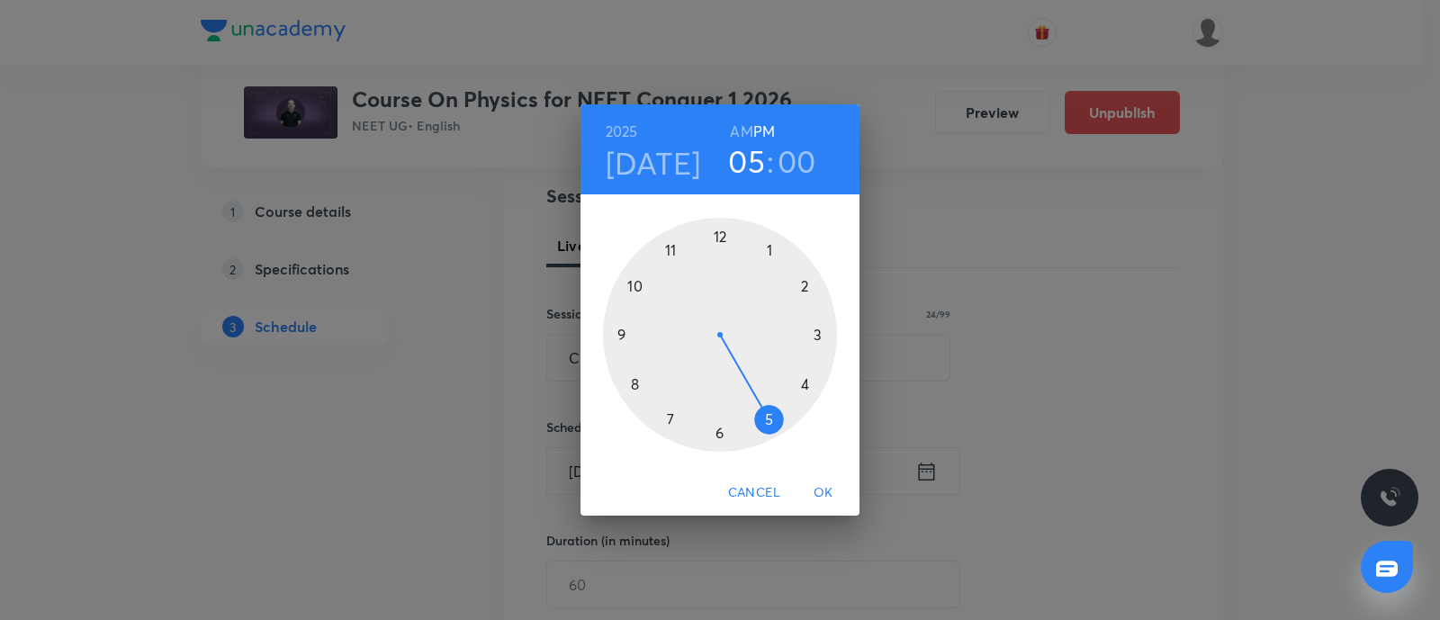
click at [720, 236] on div at bounding box center [720, 335] width 234 height 234
click at [821, 329] on div at bounding box center [720, 335] width 234 height 234
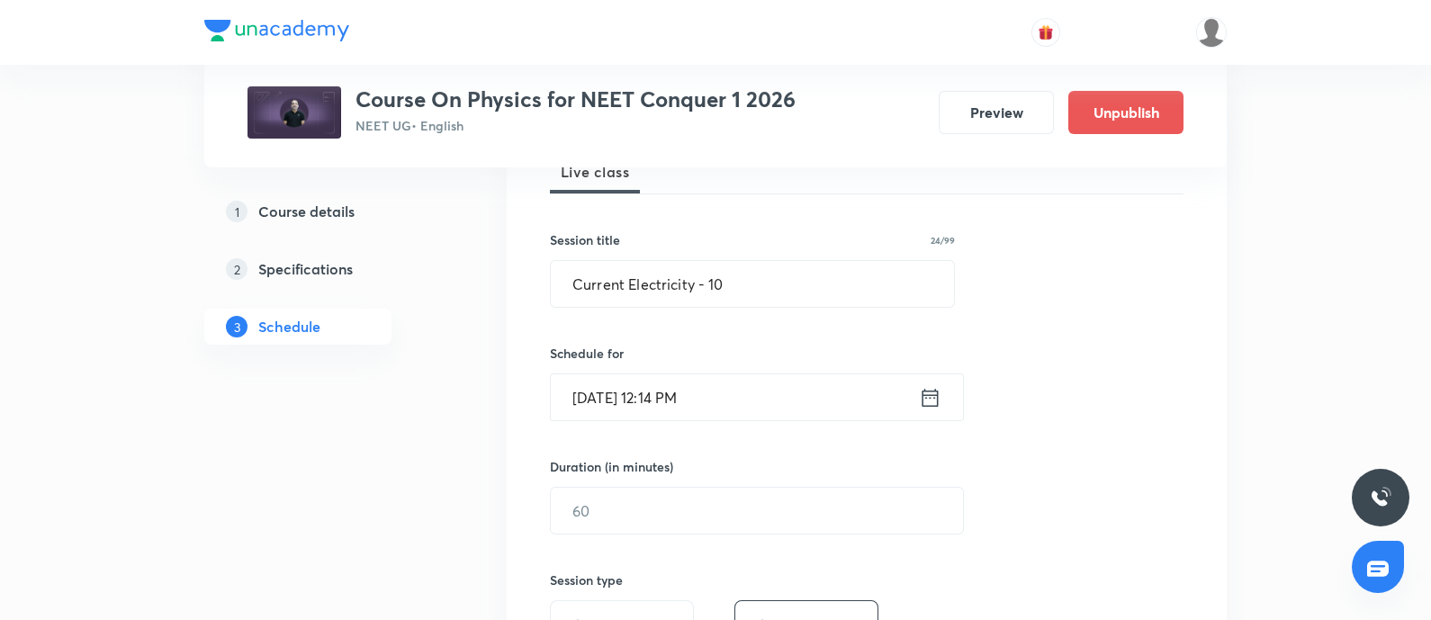
scroll to position [283, 0]
click at [900, 388] on input "Oct 7, 2025, 12:14 PM" at bounding box center [735, 395] width 368 height 46
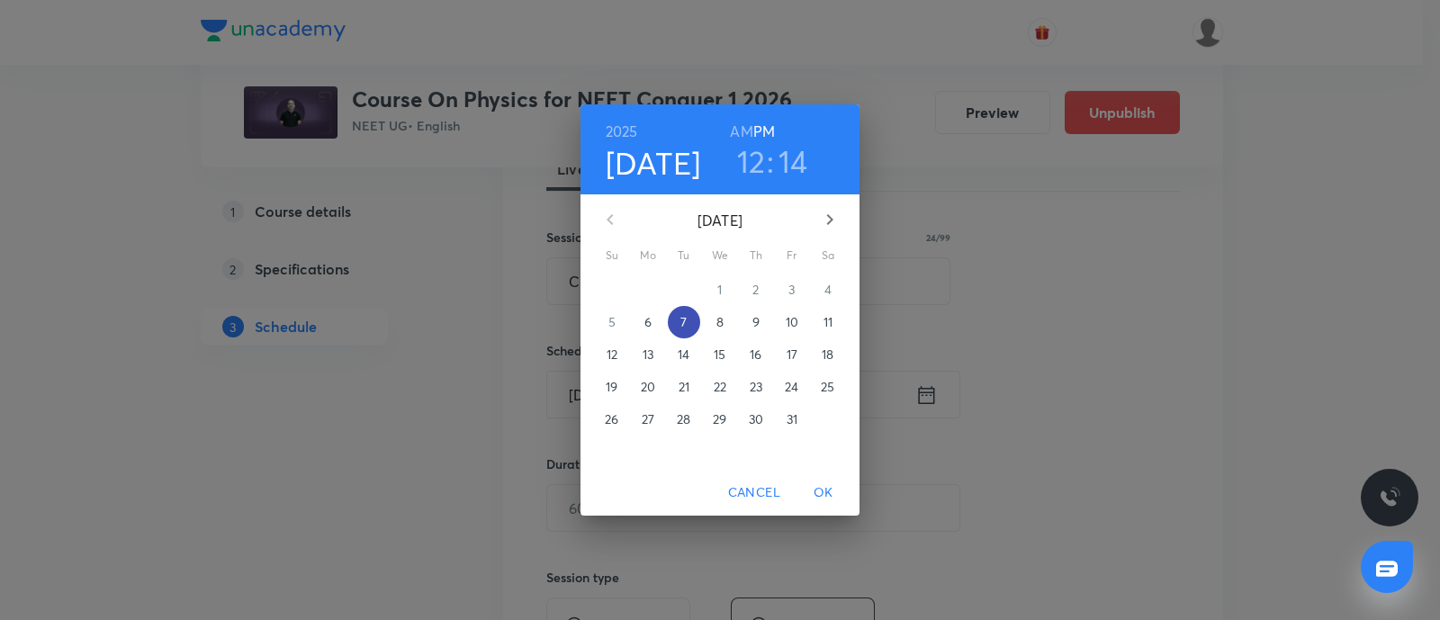
click at [690, 324] on span "7" at bounding box center [684, 322] width 32 height 18
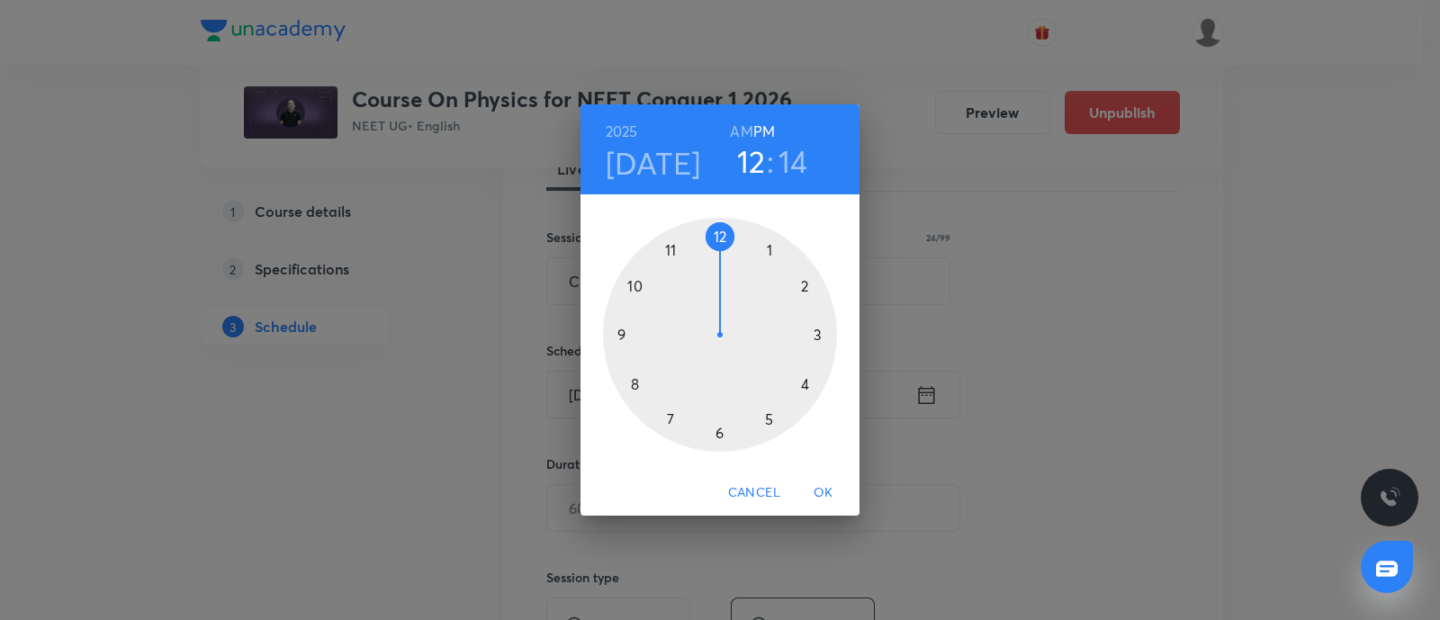
click at [718, 238] on div at bounding box center [720, 335] width 234 height 234
click at [742, 123] on h6 "AM" at bounding box center [741, 131] width 23 height 25
click at [816, 329] on div at bounding box center [720, 335] width 234 height 234
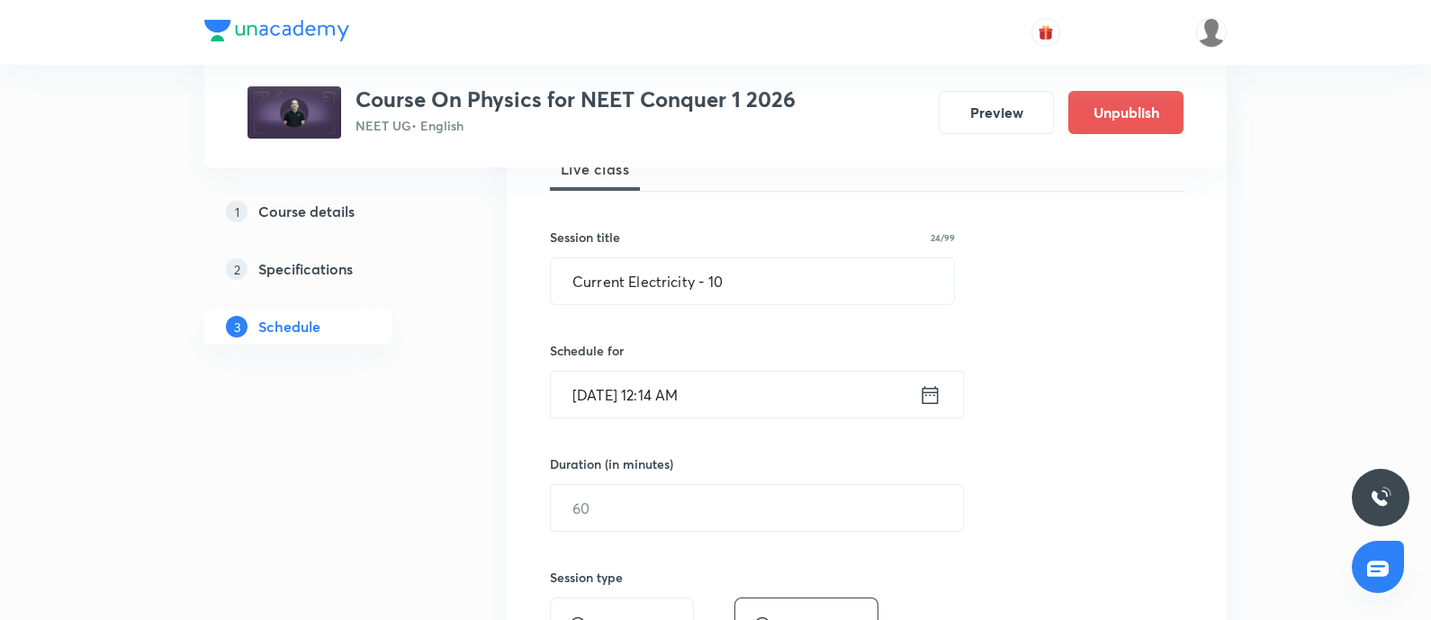
click at [787, 389] on input "Oct 7, 2025, 12:14 AM" at bounding box center [735, 395] width 368 height 46
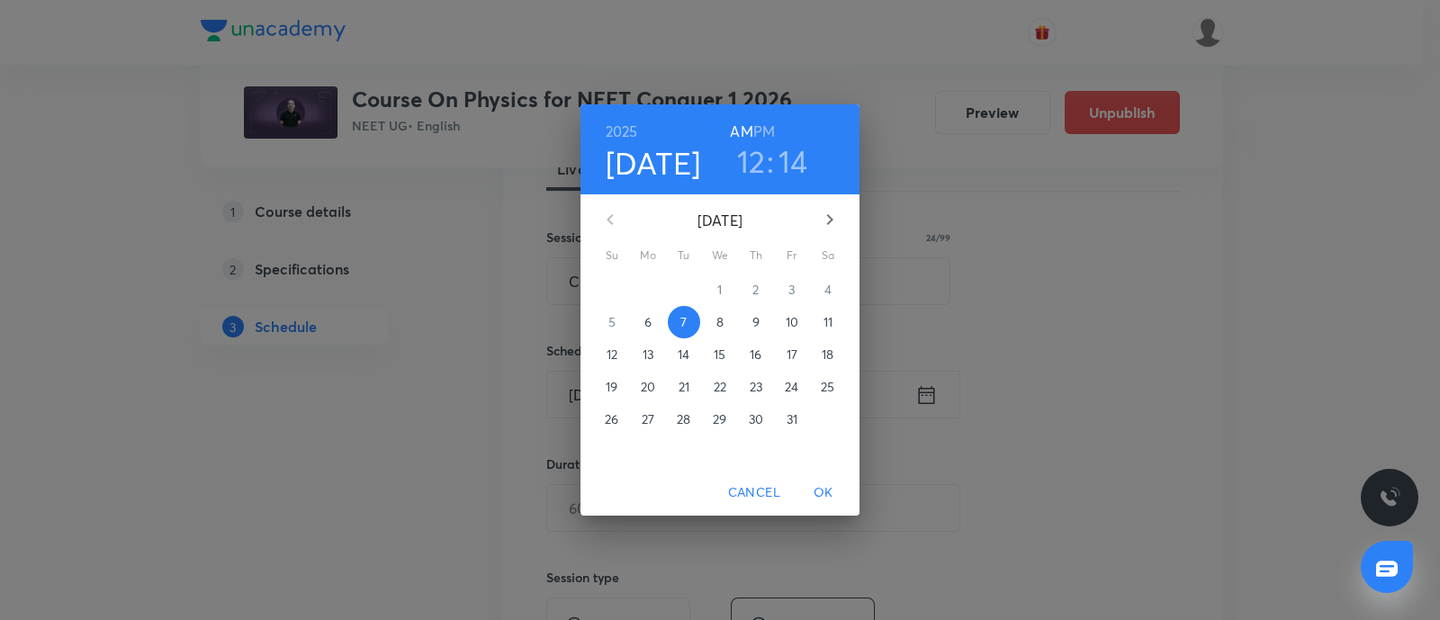
click at [792, 160] on h3 "14" at bounding box center [794, 161] width 30 height 38
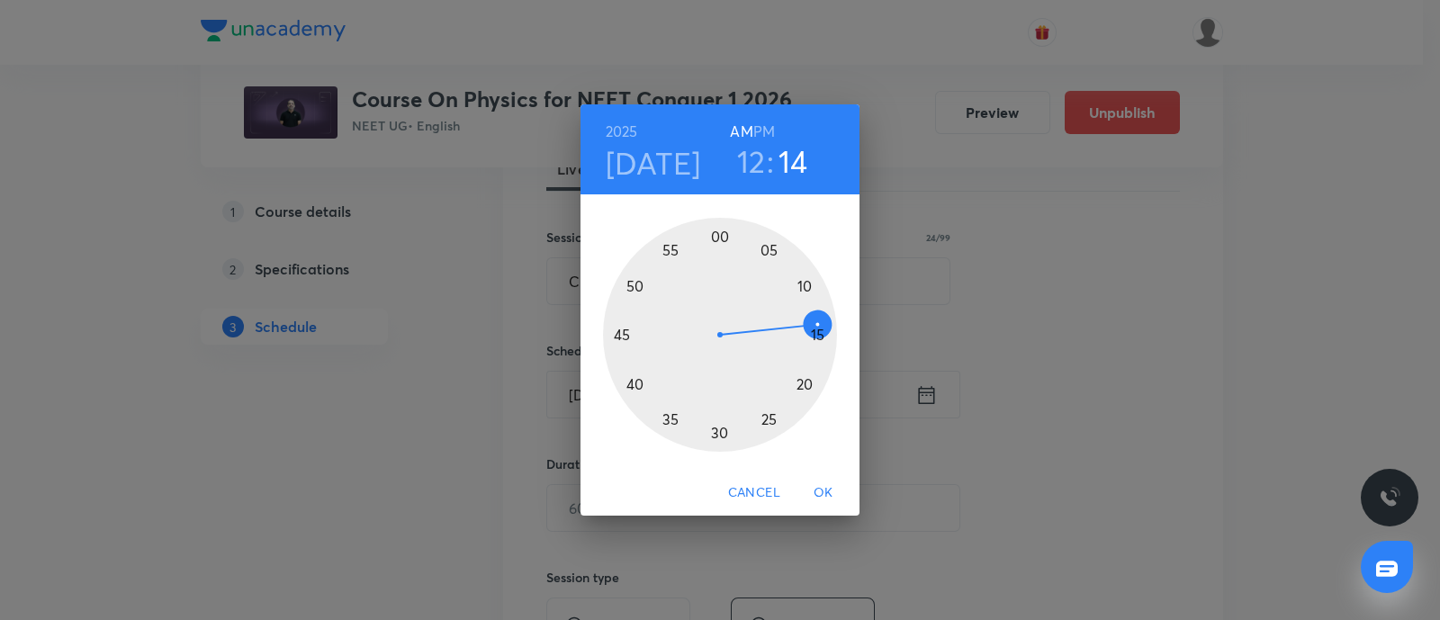
click at [816, 331] on div at bounding box center [720, 335] width 234 height 234
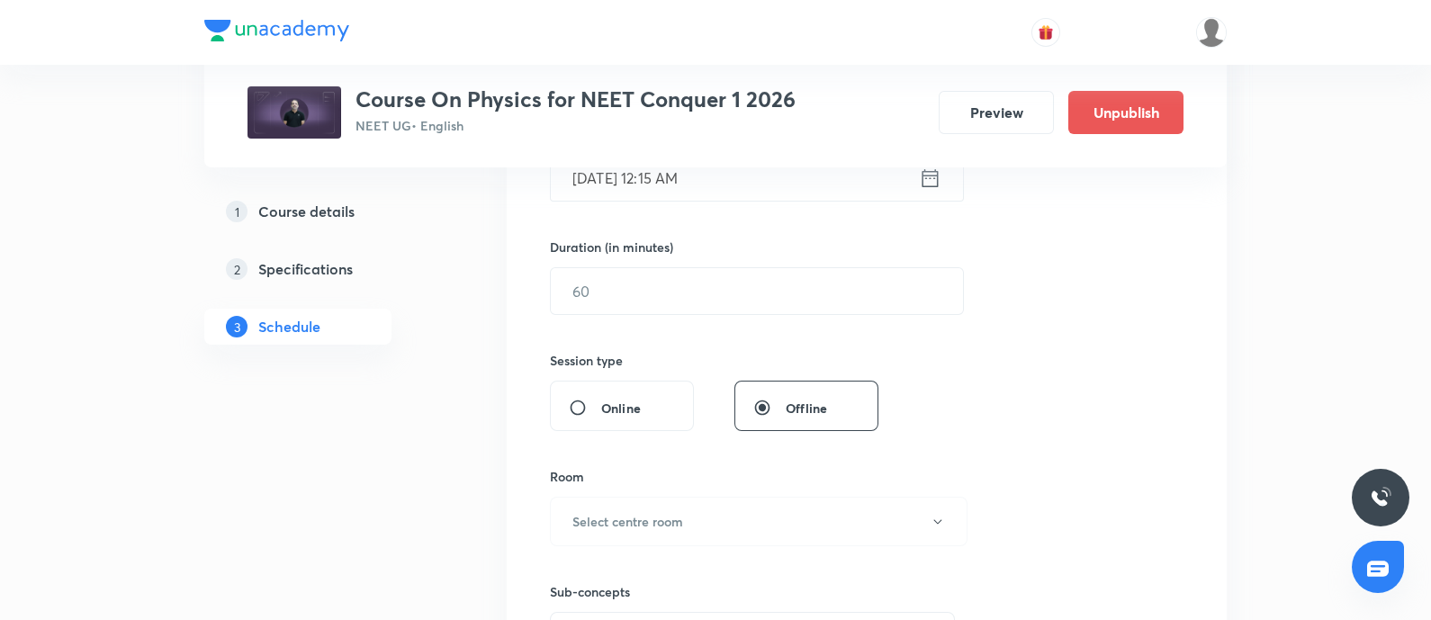
scroll to position [508, 0]
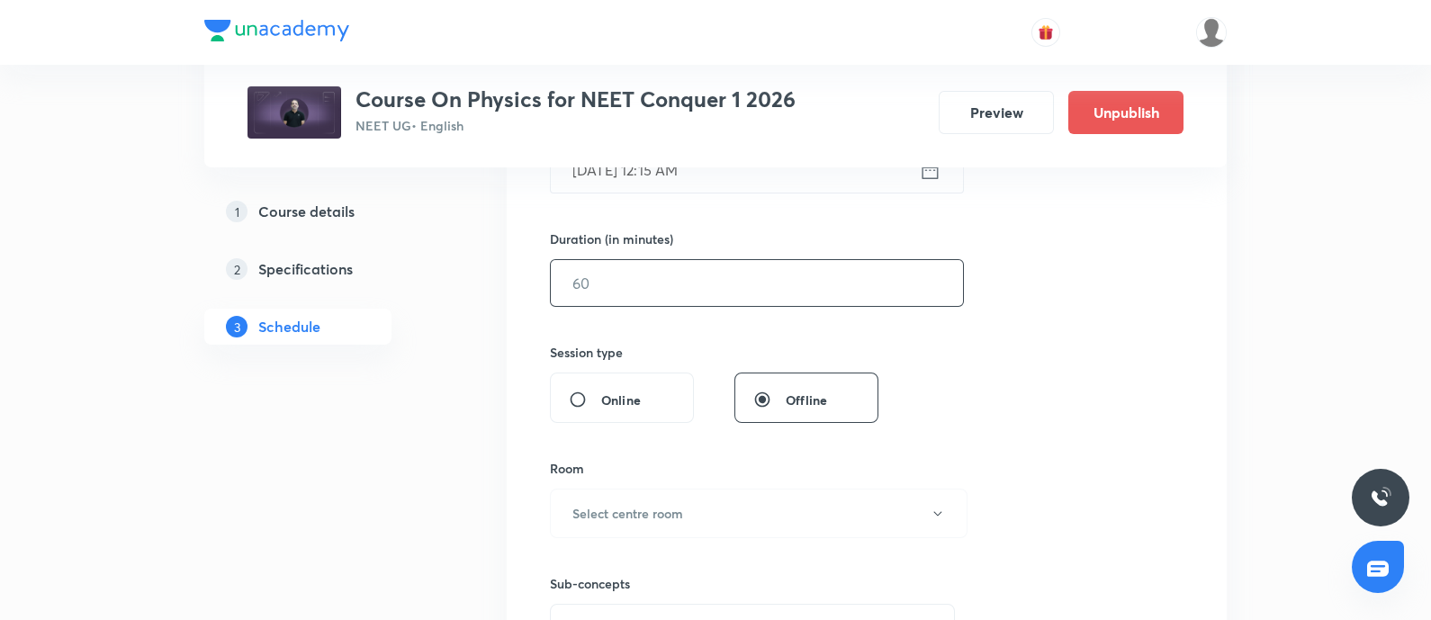
click at [745, 293] on input "text" at bounding box center [757, 283] width 412 height 46
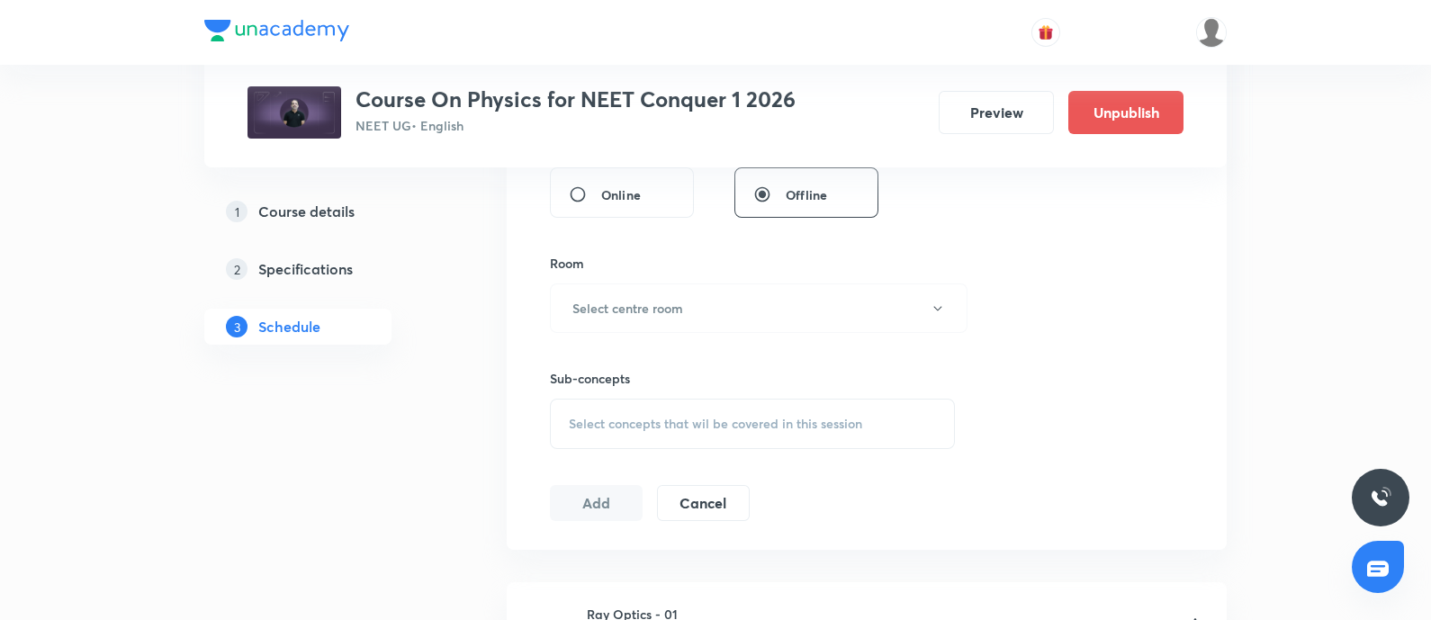
scroll to position [715, 0]
type input "75"
click at [739, 287] on button "Select centre room" at bounding box center [759, 307] width 418 height 50
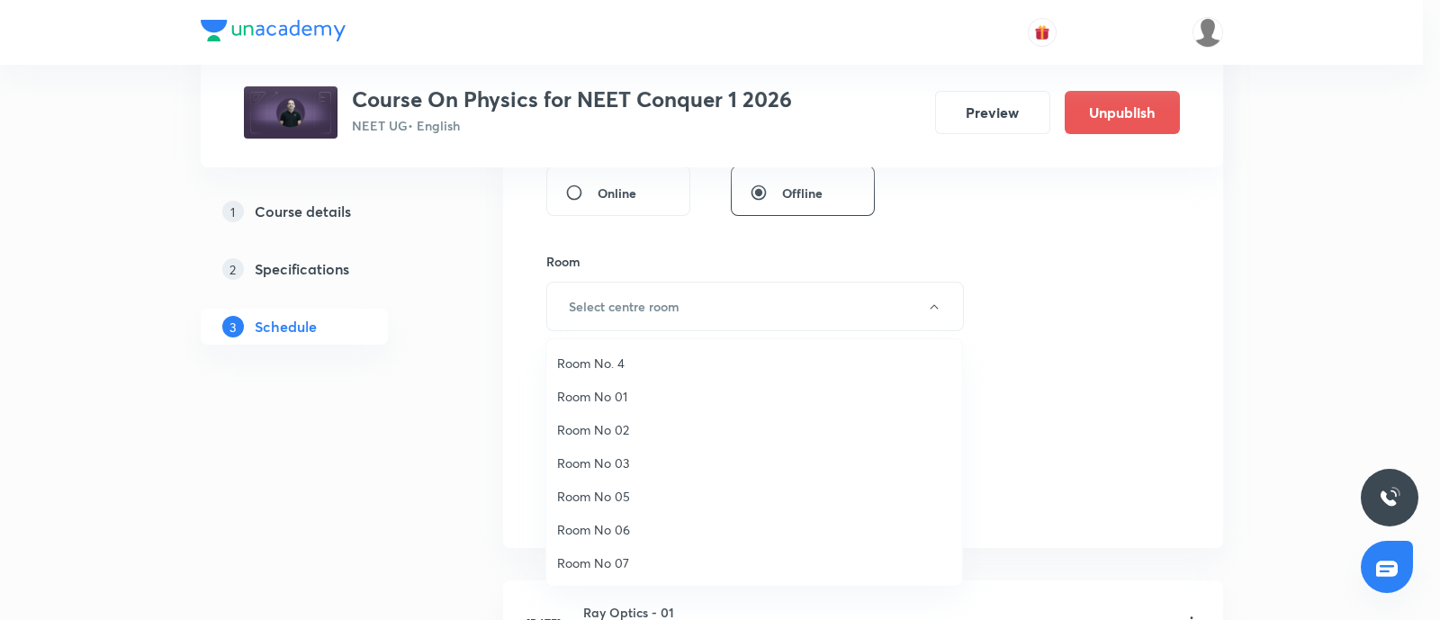
click at [617, 560] on span "Room No 07" at bounding box center [754, 563] width 394 height 19
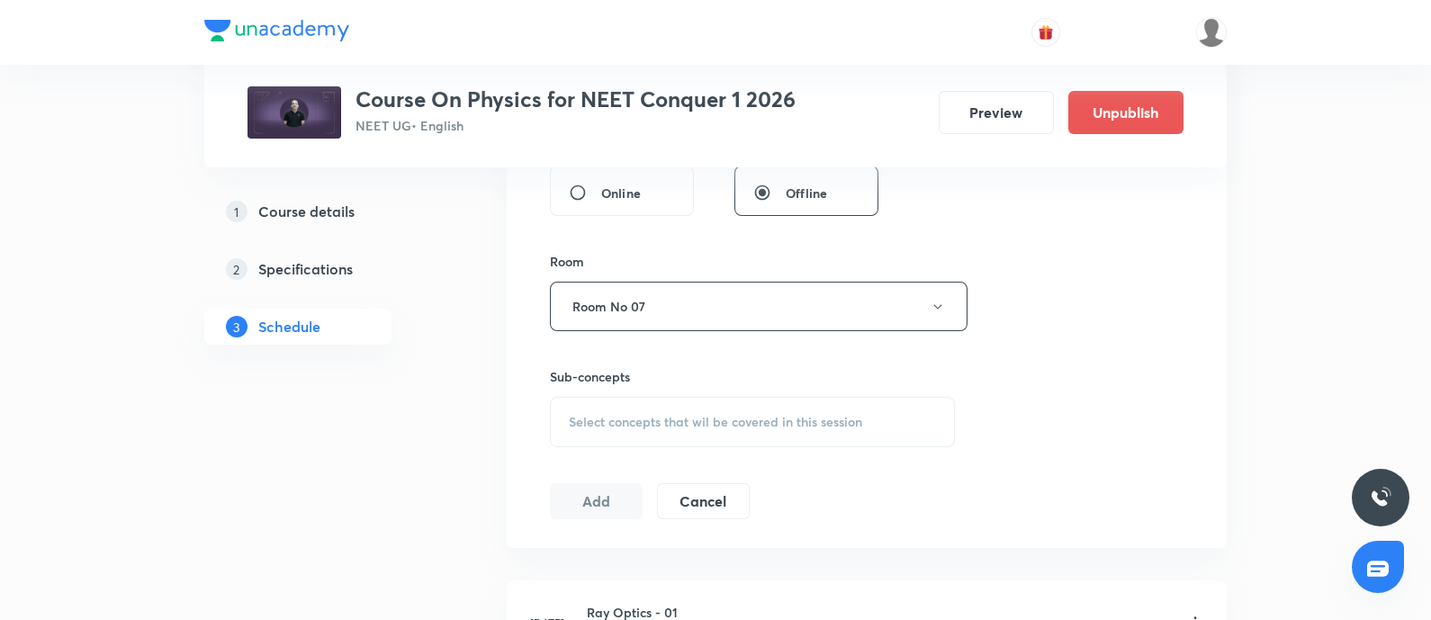
scroll to position [797, 0]
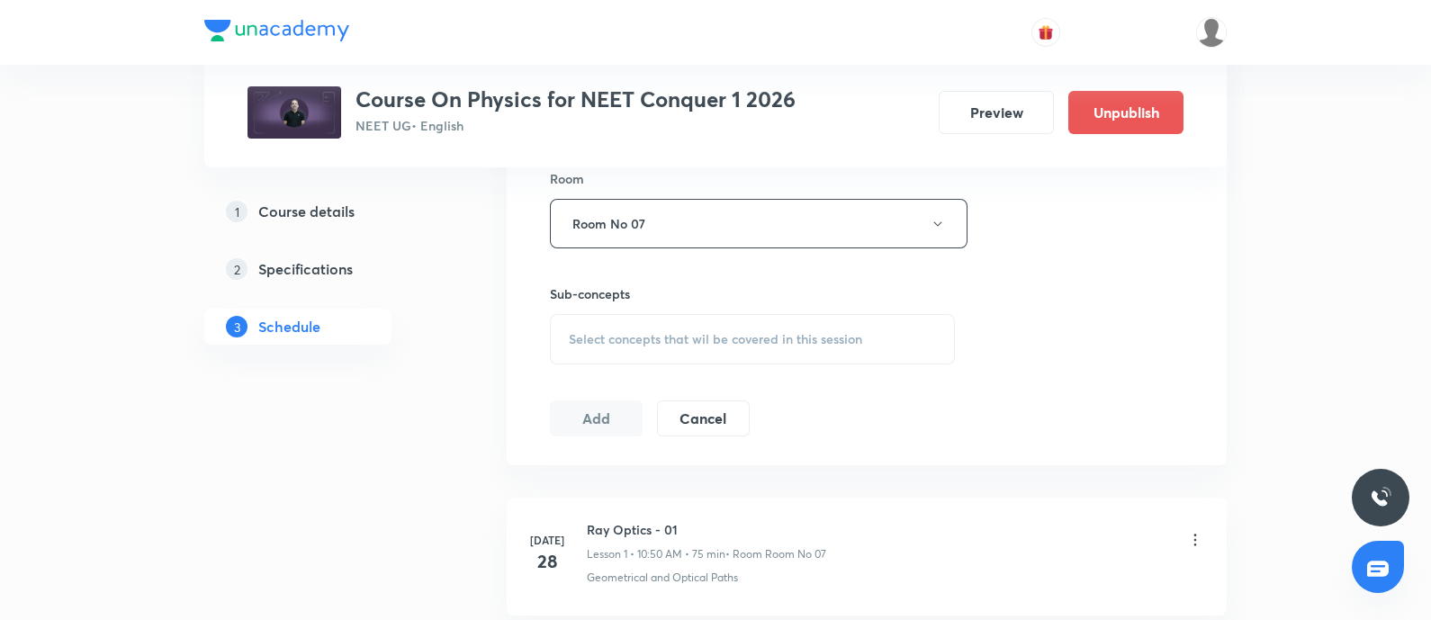
click at [666, 332] on span "Select concepts that wil be covered in this session" at bounding box center [715, 339] width 293 height 14
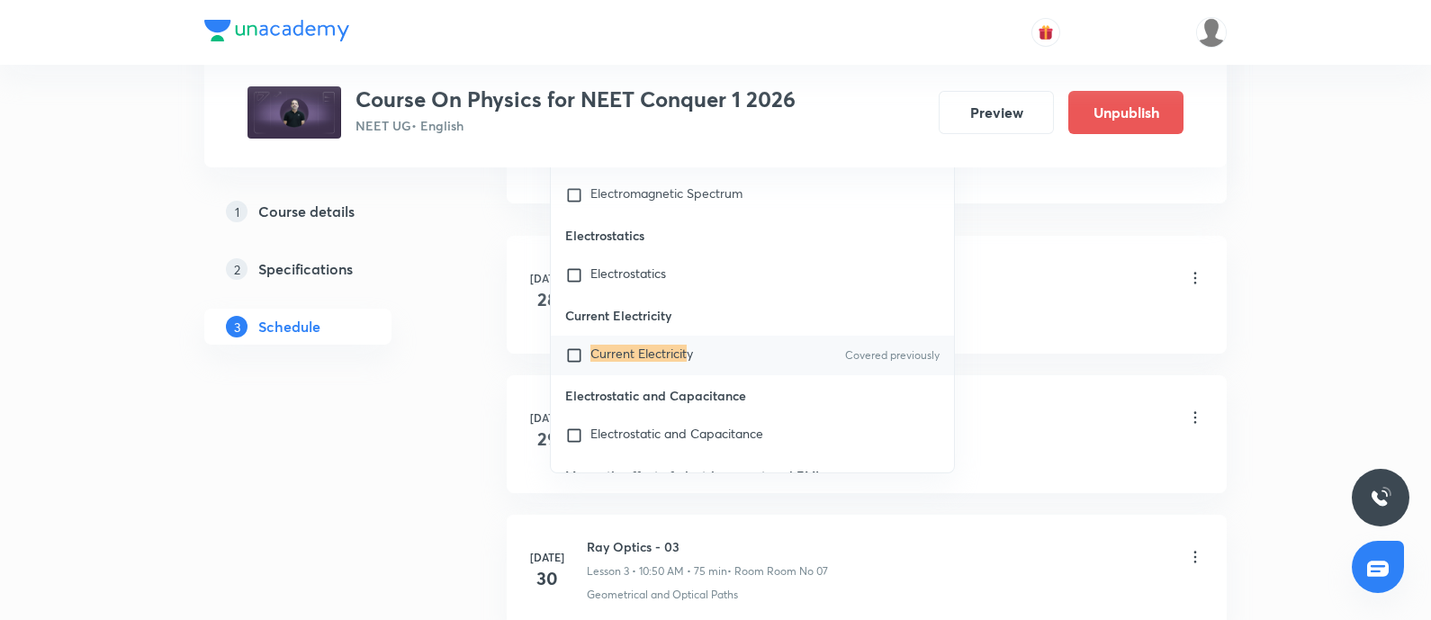
scroll to position [0, 0]
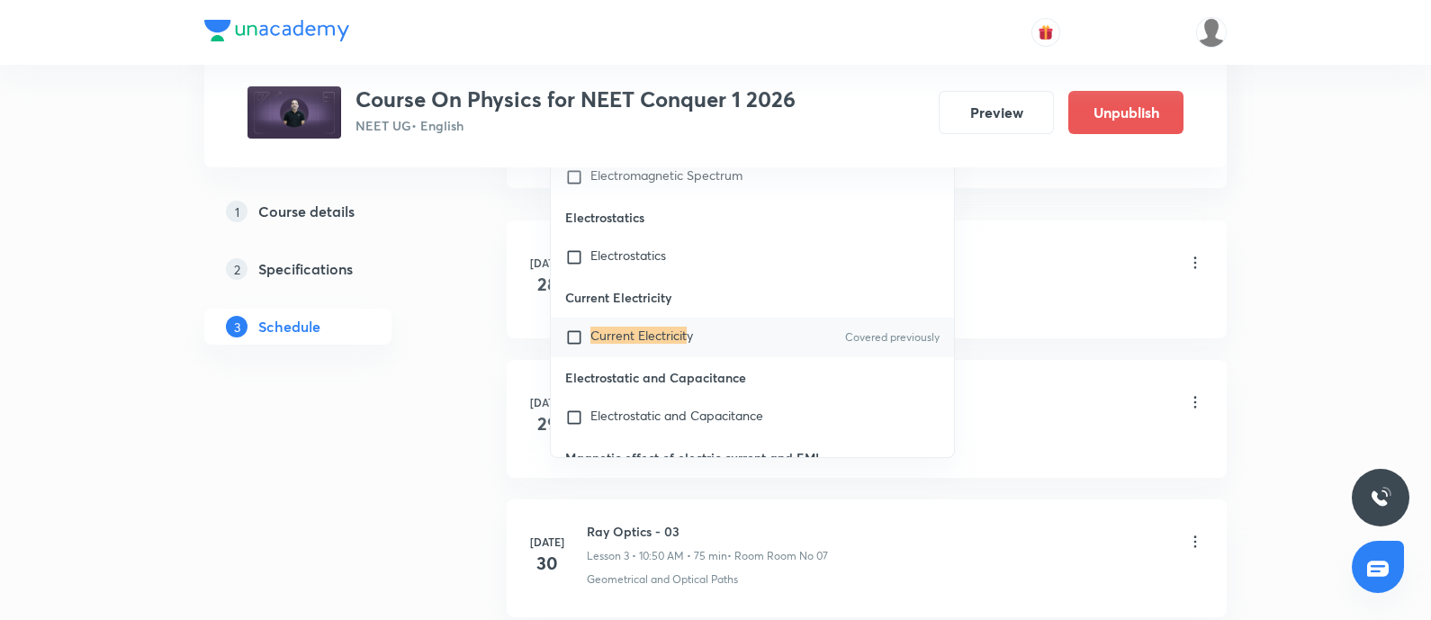
type input "Current Electricit"
click at [579, 347] on input "checkbox" at bounding box center [577, 338] width 25 height 18
checkbox input "true"
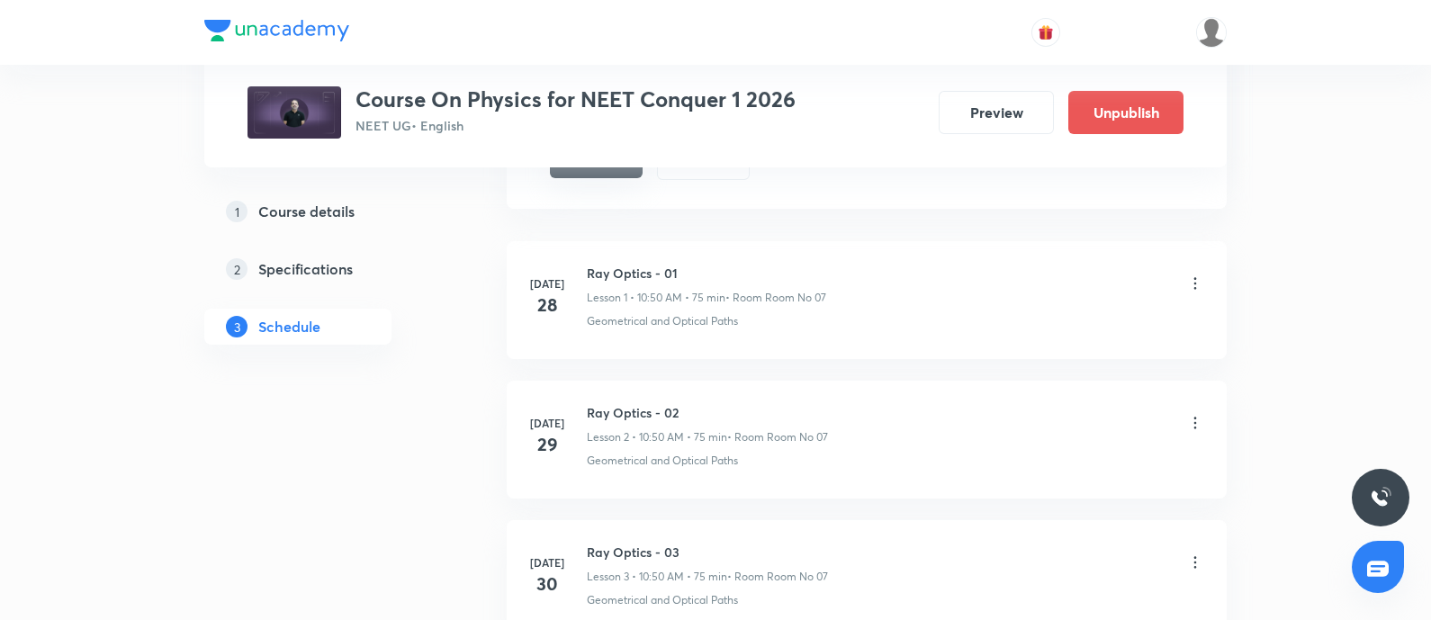
click at [590, 170] on button "Add" at bounding box center [596, 160] width 93 height 36
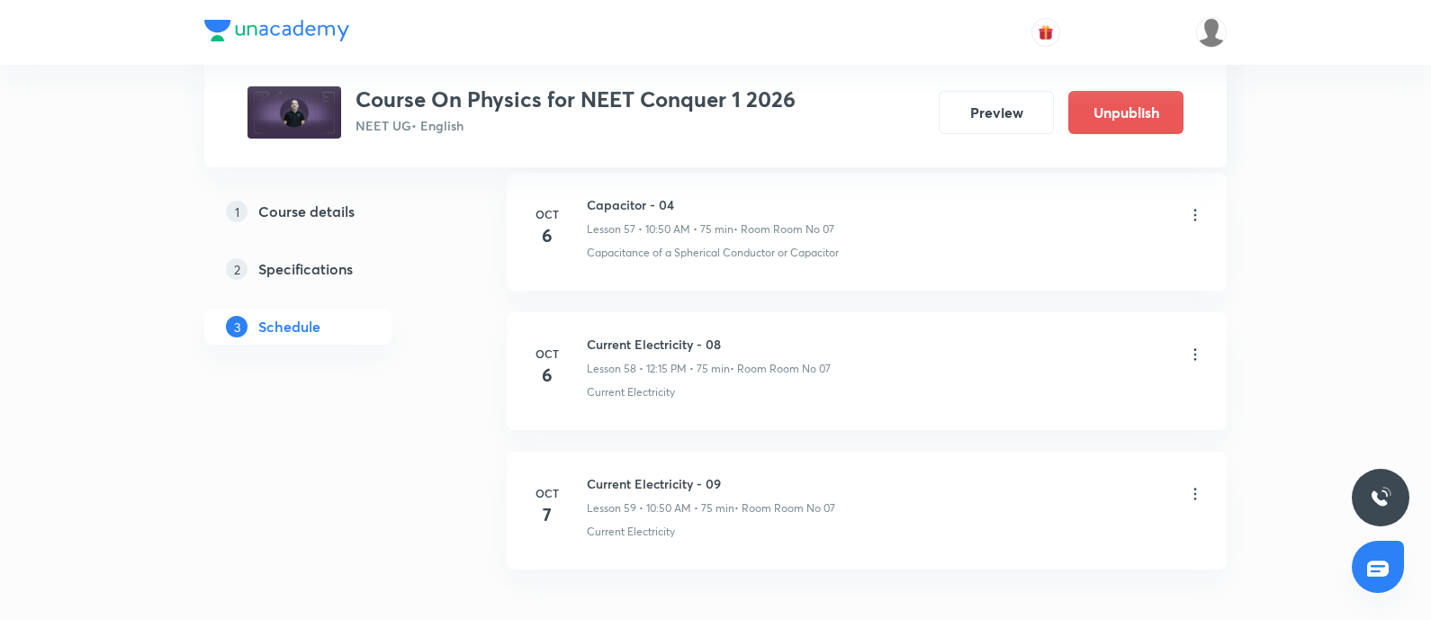
scroll to position [9055, 0]
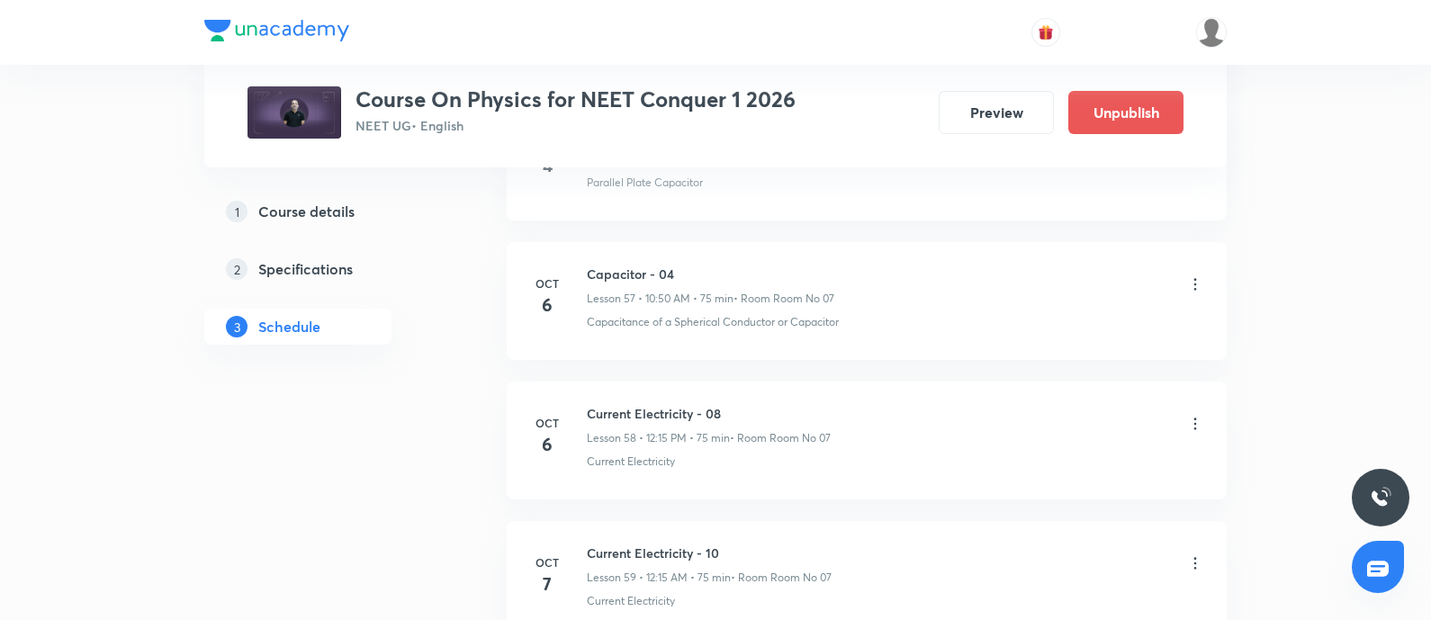
scroll to position [8869, 0]
click at [636, 263] on h6 "Capacitor - 04" at bounding box center [711, 272] width 248 height 19
copy h6 "Capacitor - 04"
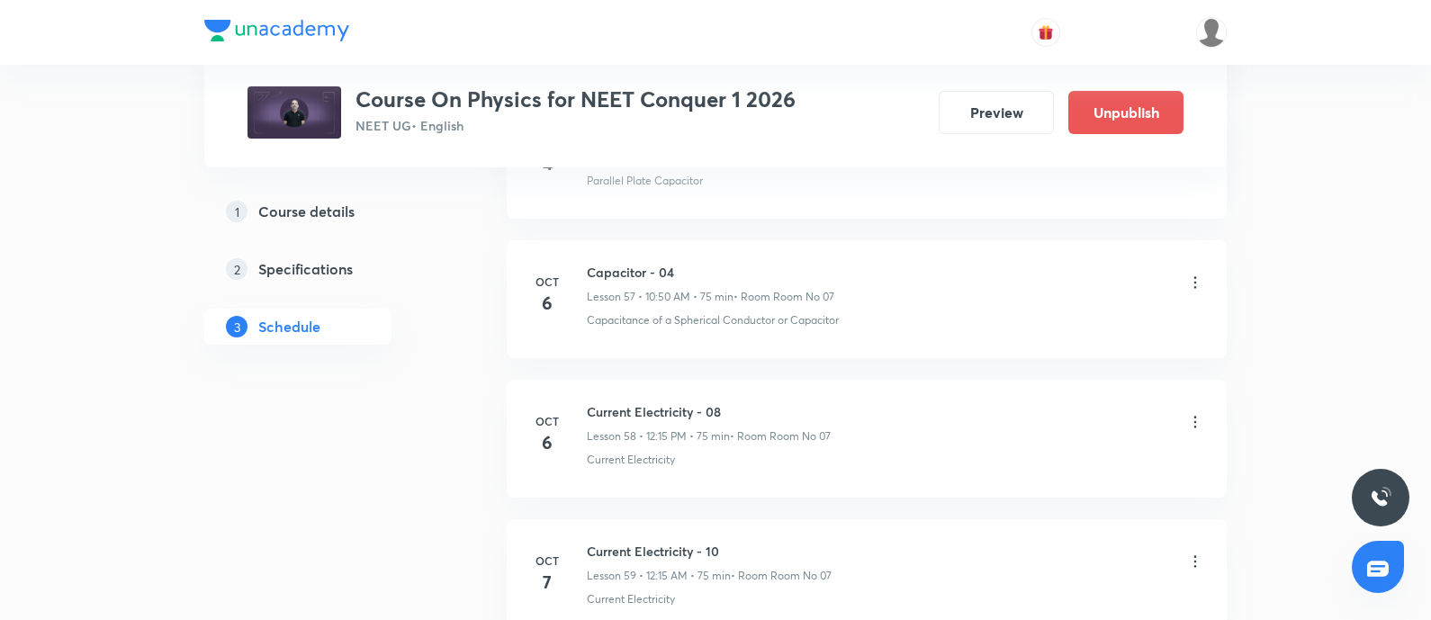
click at [1195, 413] on icon at bounding box center [1195, 422] width 18 height 18
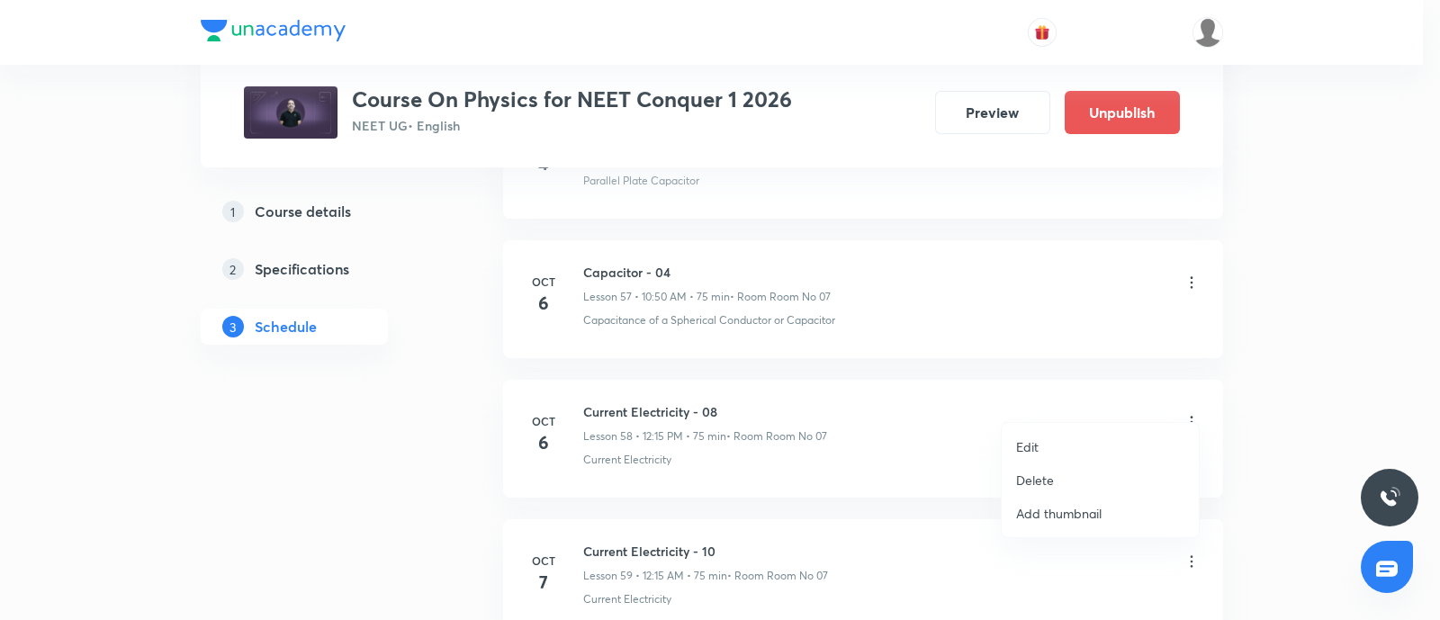
click at [1070, 448] on li "Edit" at bounding box center [1100, 446] width 197 height 33
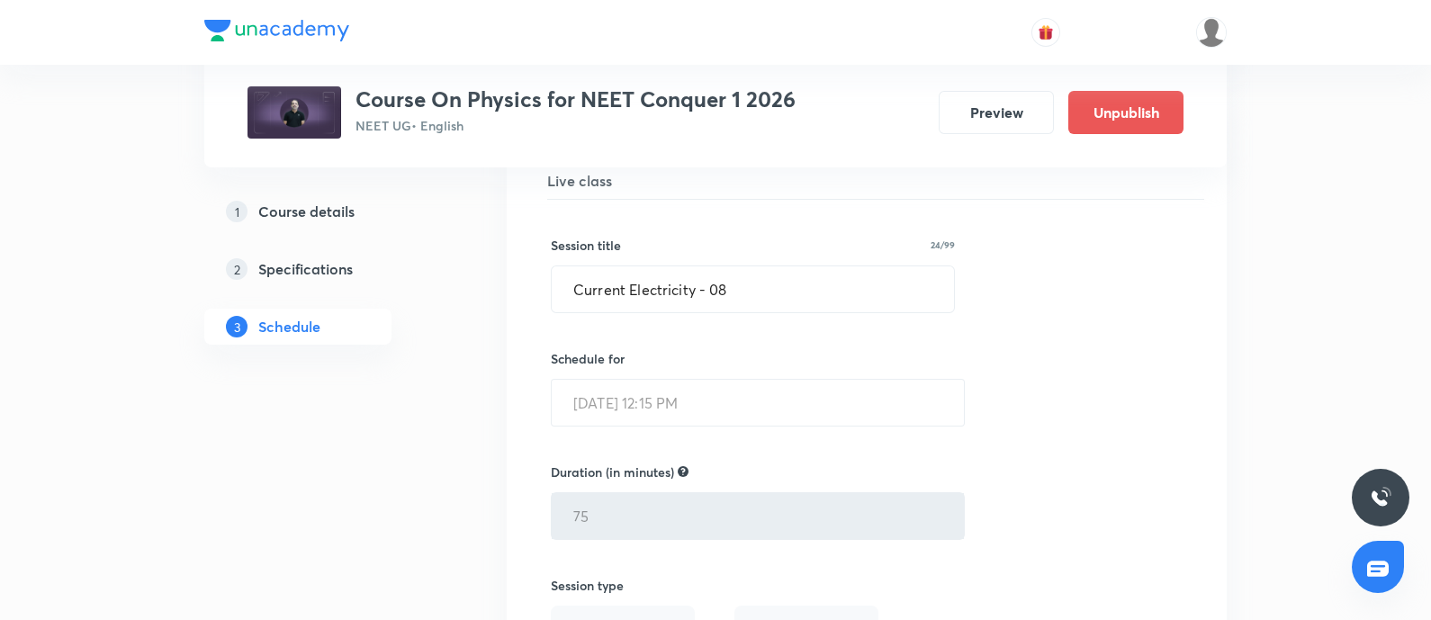
scroll to position [8075, 0]
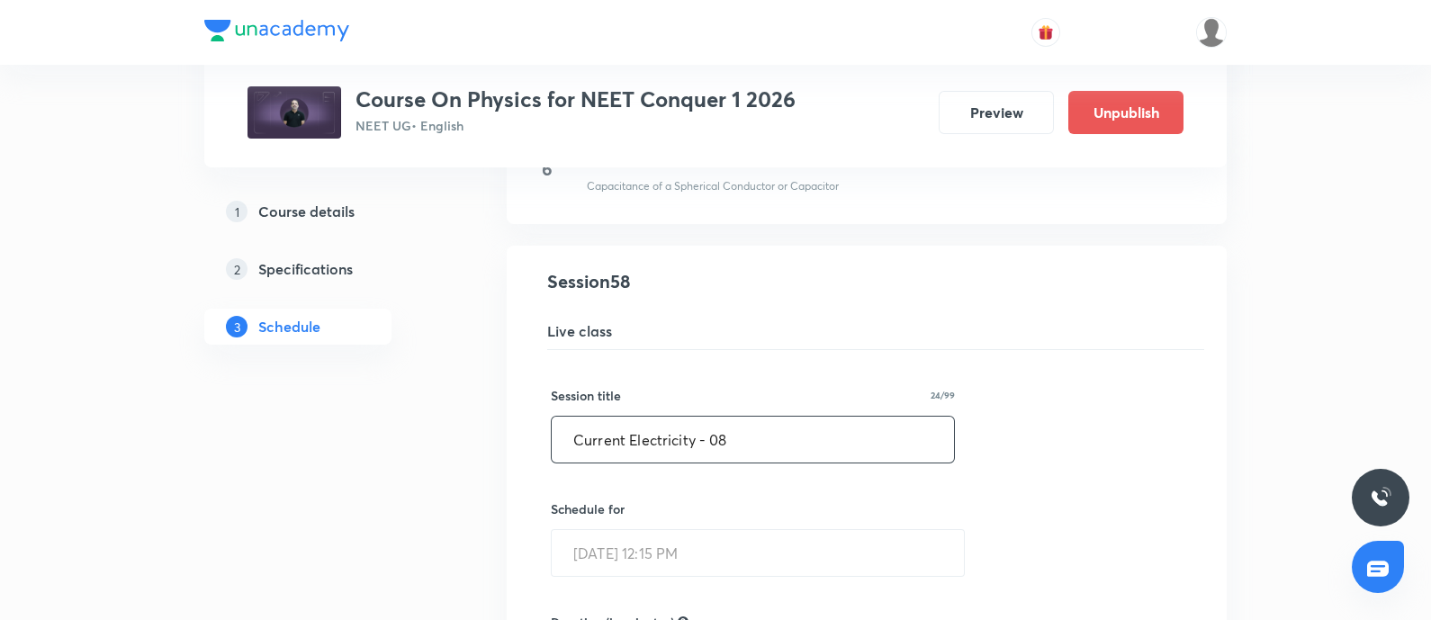
click at [764, 429] on input "Current Electricity - 08" at bounding box center [753, 440] width 402 height 46
type input "C"
paste input "Capacitor - 04"
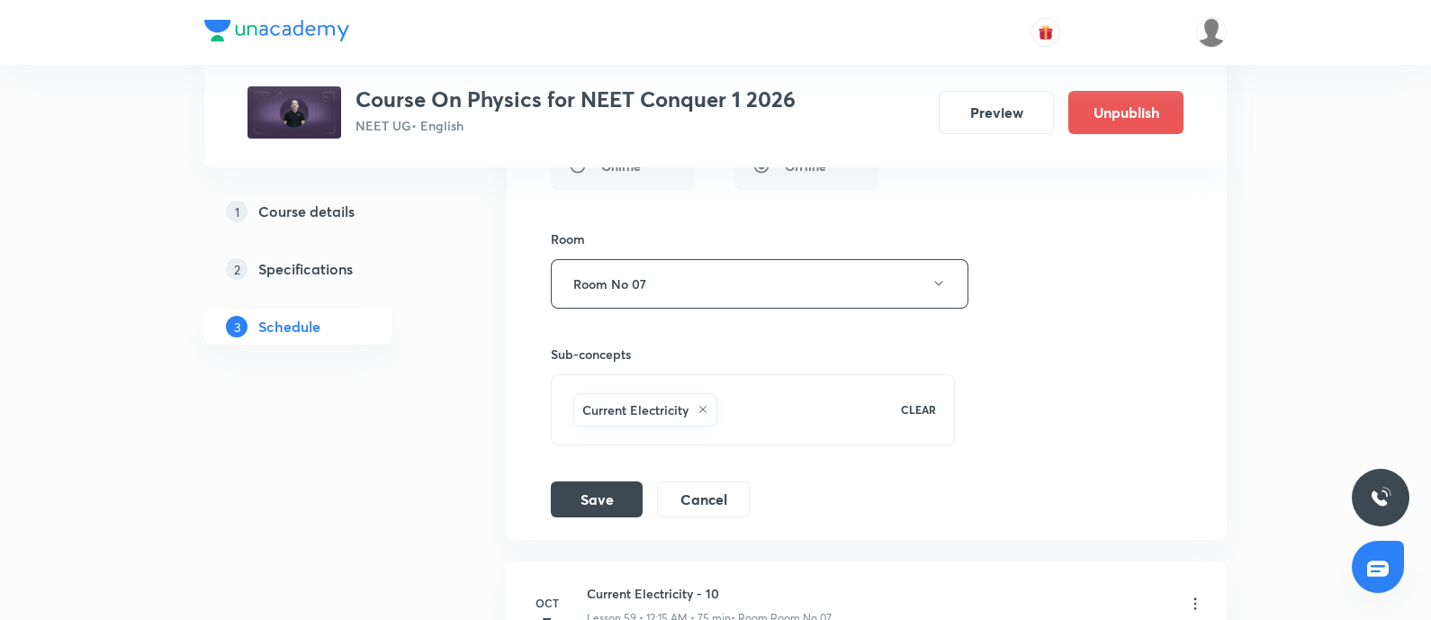
scroll to position [8694, 0]
type input "Capacitor - 05"
click at [619, 478] on button "Save" at bounding box center [597, 496] width 92 height 36
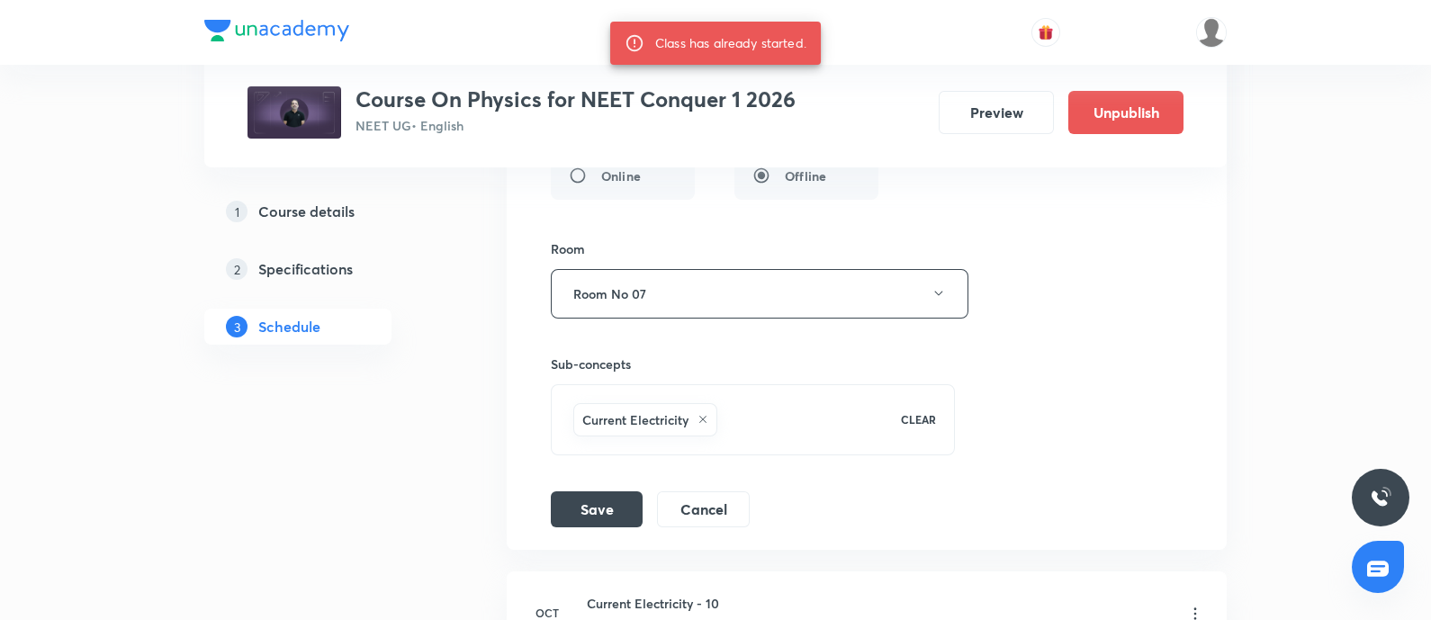
click at [698, 414] on icon at bounding box center [703, 419] width 11 height 11
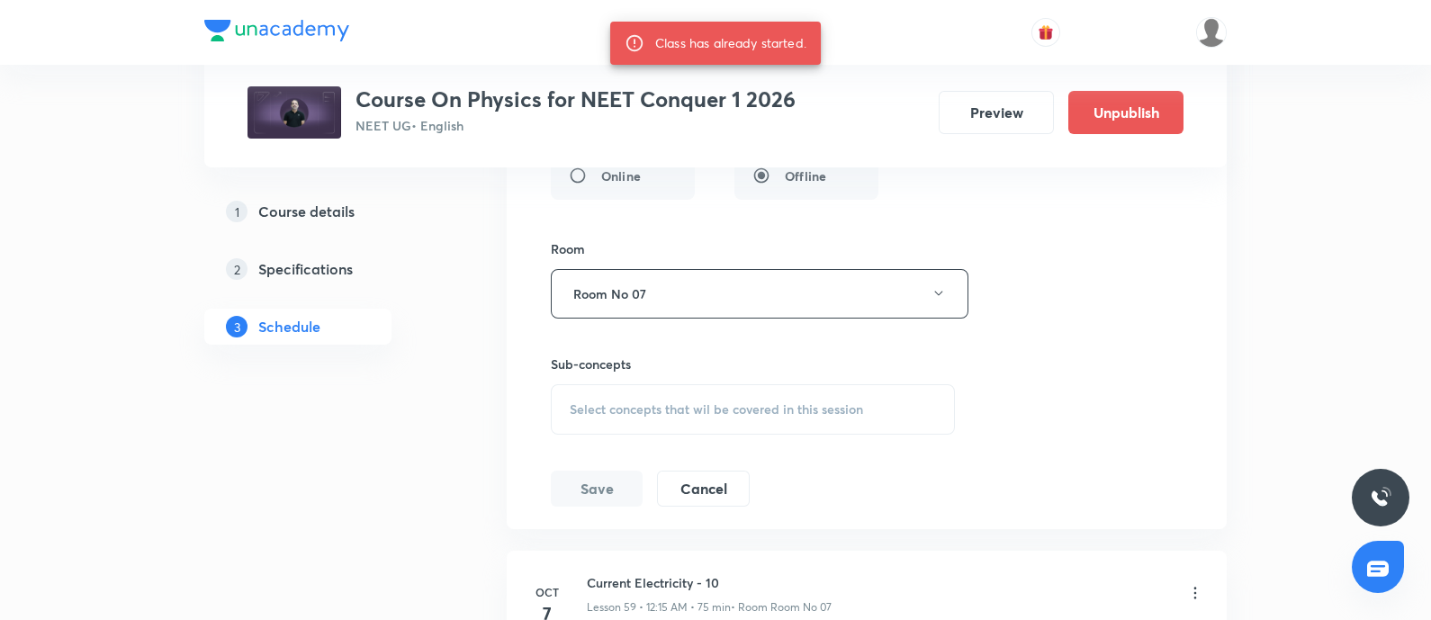
click at [692, 402] on span "Select concepts that wil be covered in this session" at bounding box center [716, 409] width 293 height 14
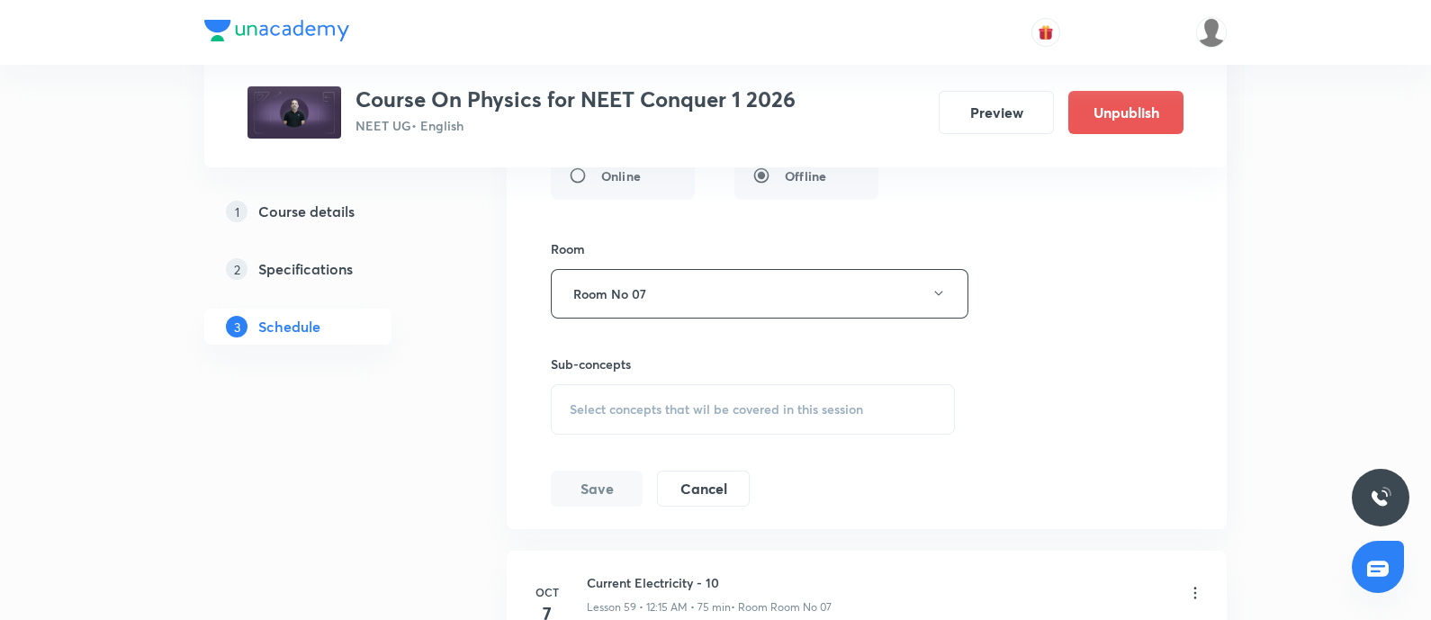
click at [692, 402] on span "Select concepts that wil be covered in this session" at bounding box center [716, 409] width 293 height 14
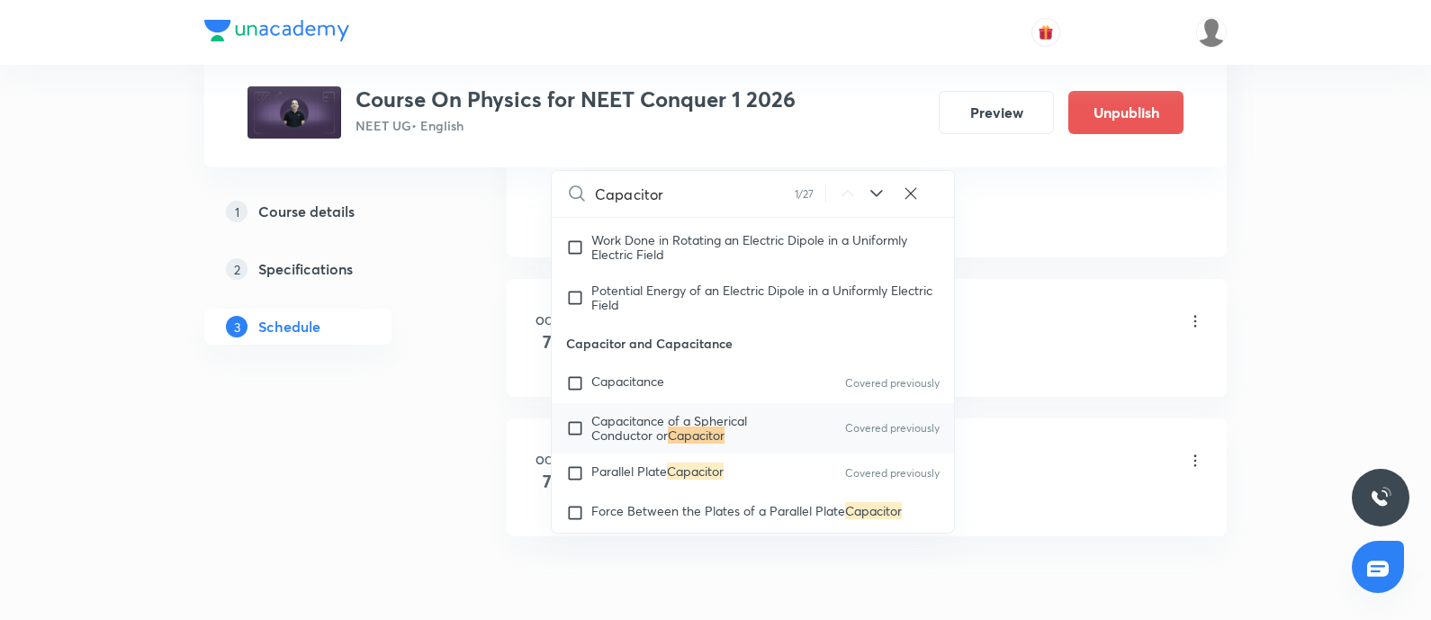
scroll to position [13994, 0]
type input "Capacitor"
click at [573, 435] on input "checkbox" at bounding box center [578, 427] width 25 height 29
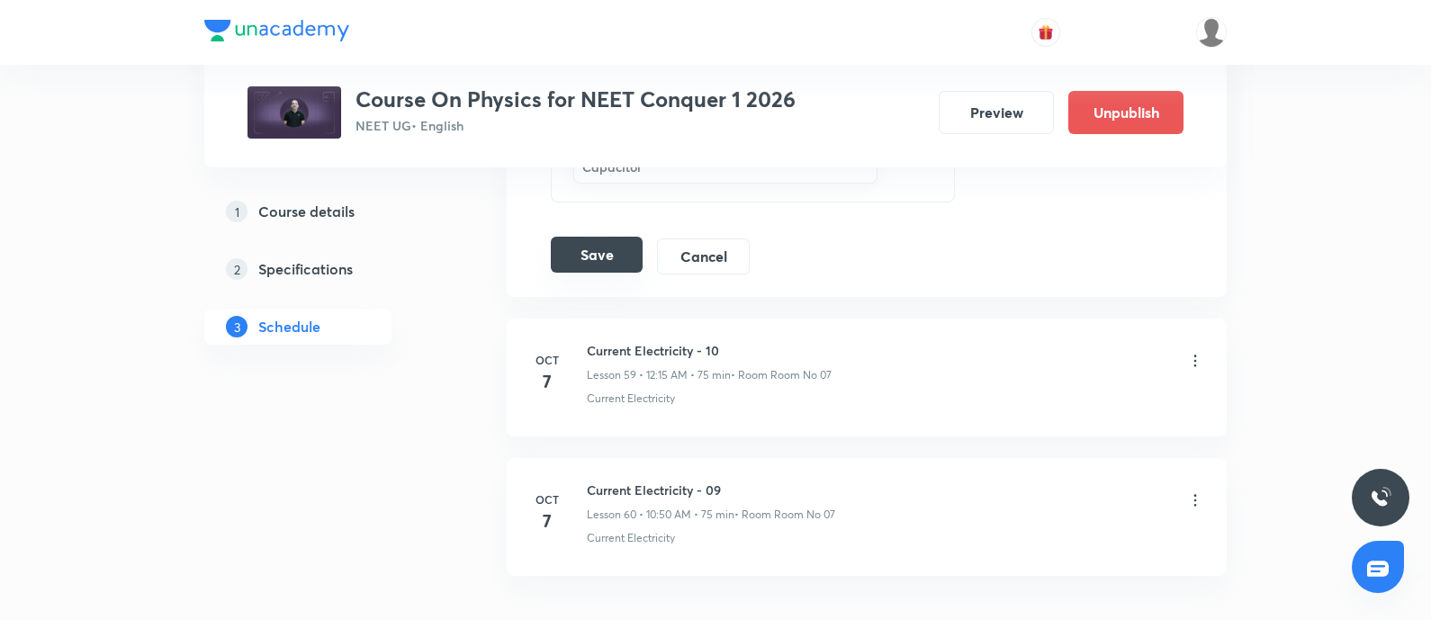
click at [603, 237] on button "Save" at bounding box center [597, 255] width 92 height 36
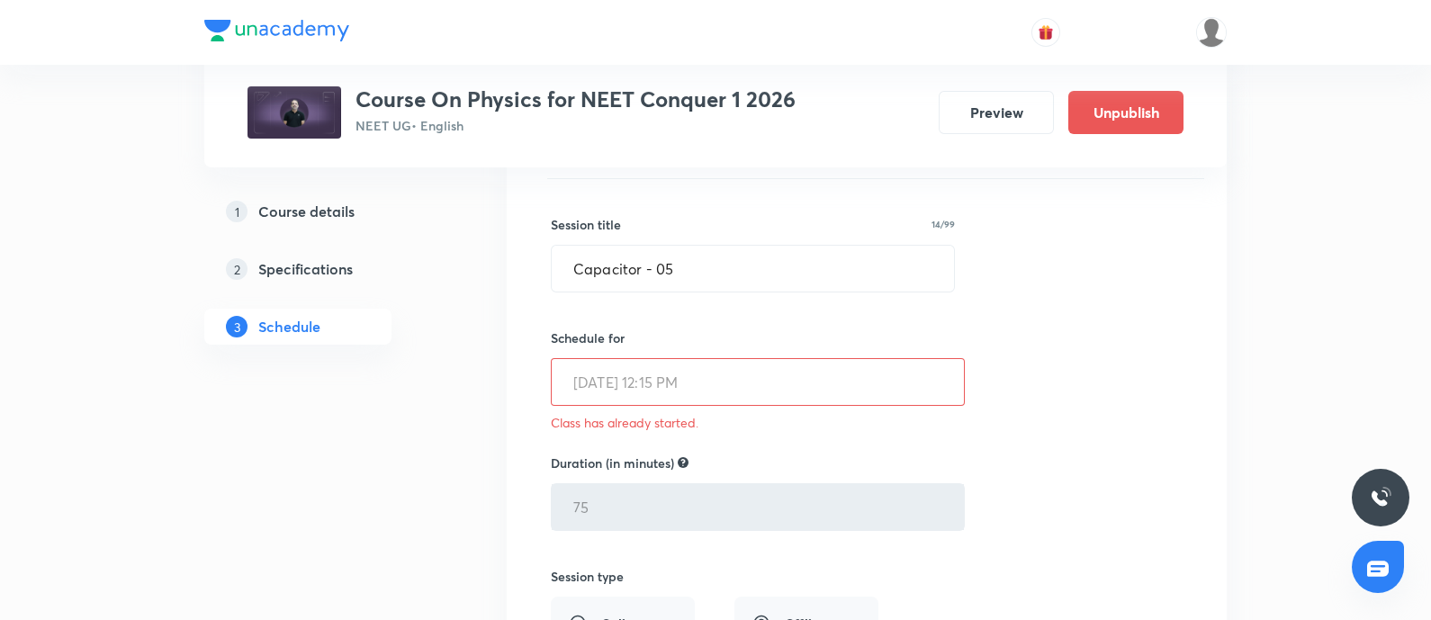
scroll to position [8248, 0]
click at [668, 411] on p "Class has already started." at bounding box center [753, 420] width 404 height 19
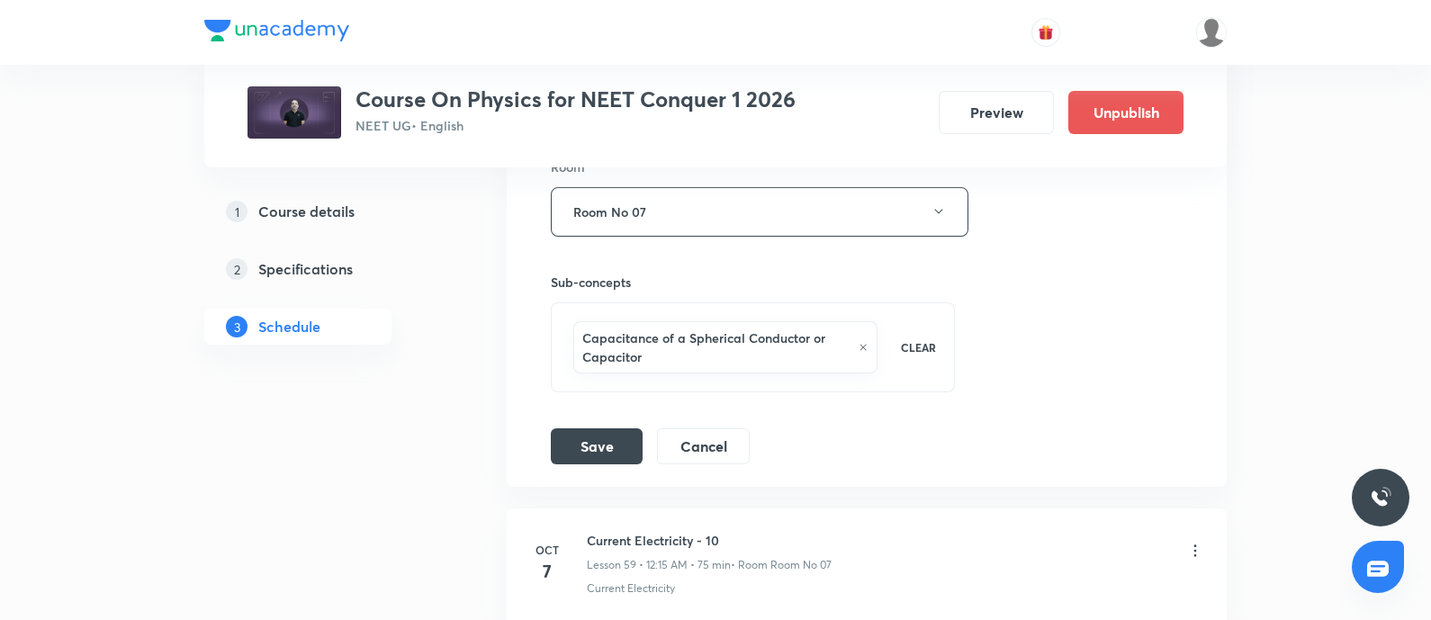
scroll to position [8777, 0]
click at [603, 430] on button "Save" at bounding box center [597, 443] width 92 height 36
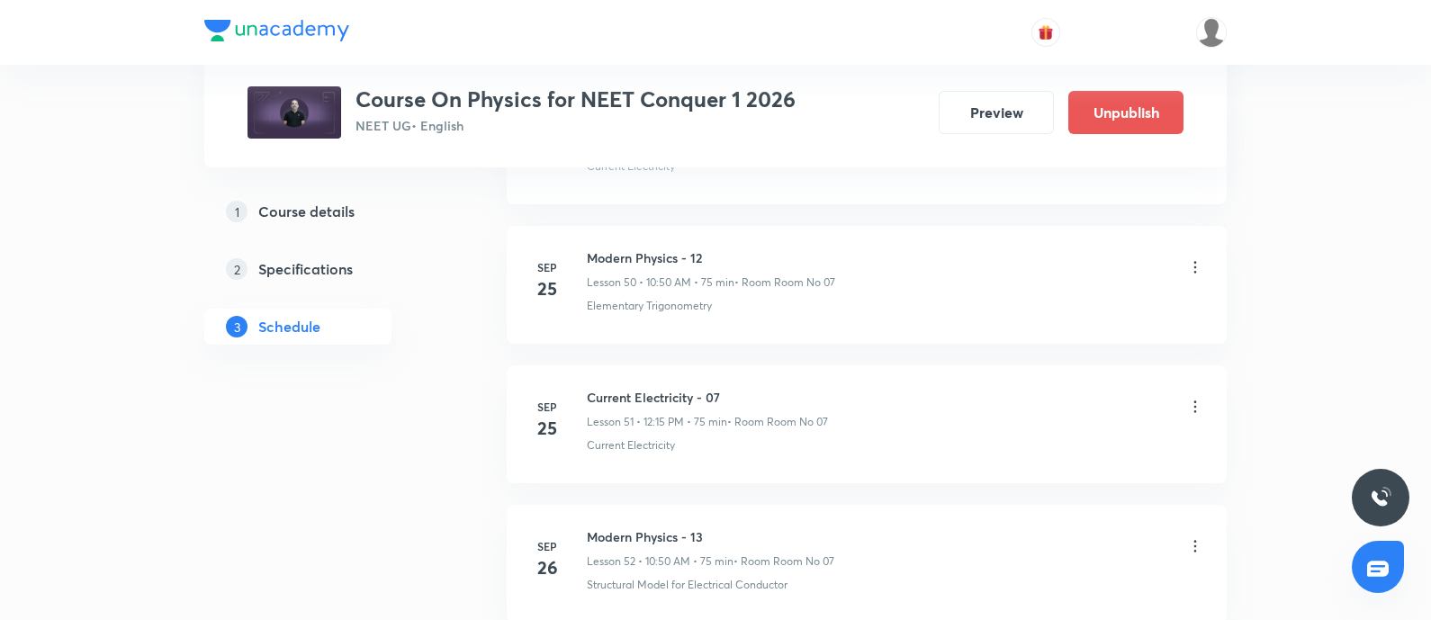
scroll to position [6978, 0]
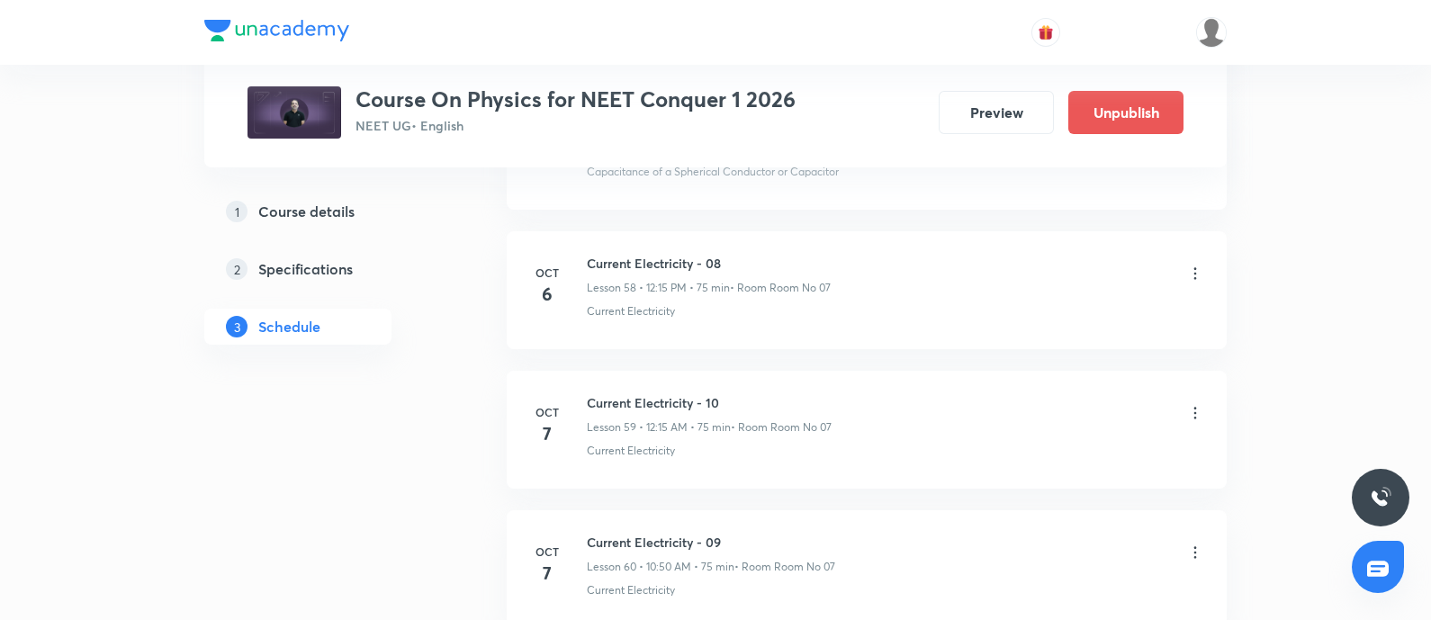
scroll to position [9019, 0]
click at [1197, 403] on icon at bounding box center [1195, 412] width 18 height 18
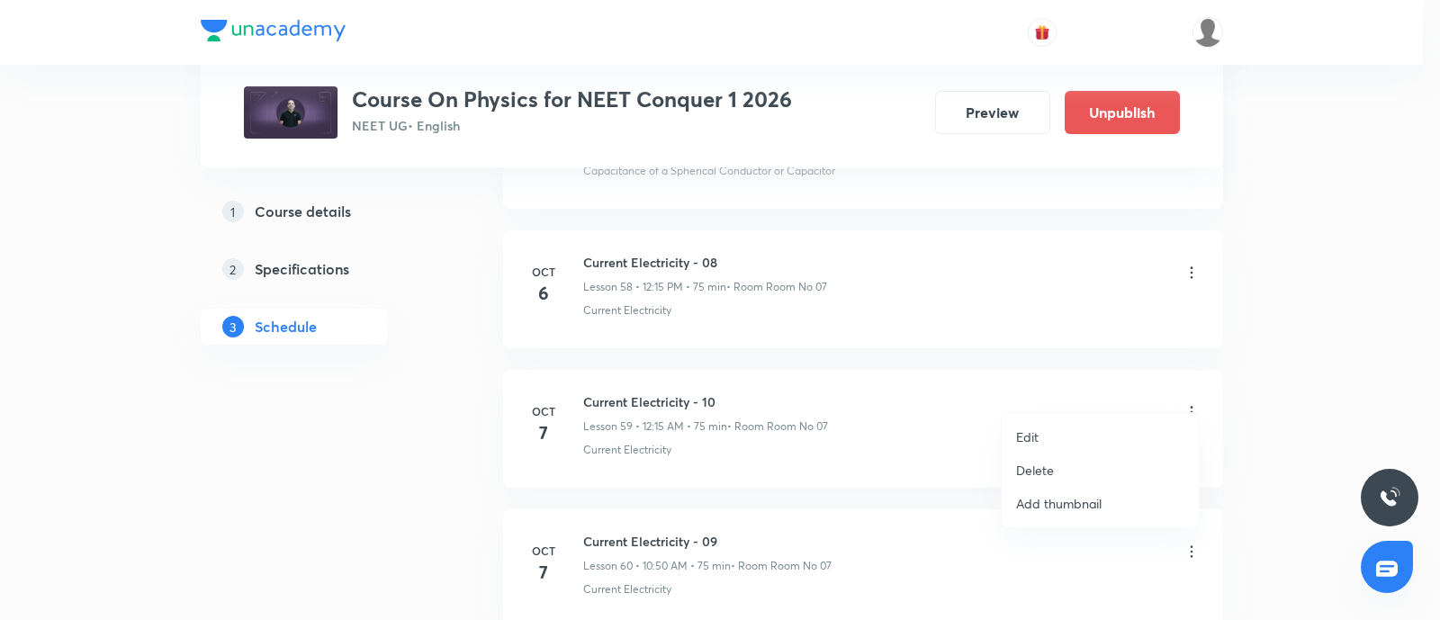
click at [1070, 438] on li "Edit" at bounding box center [1100, 436] width 197 height 33
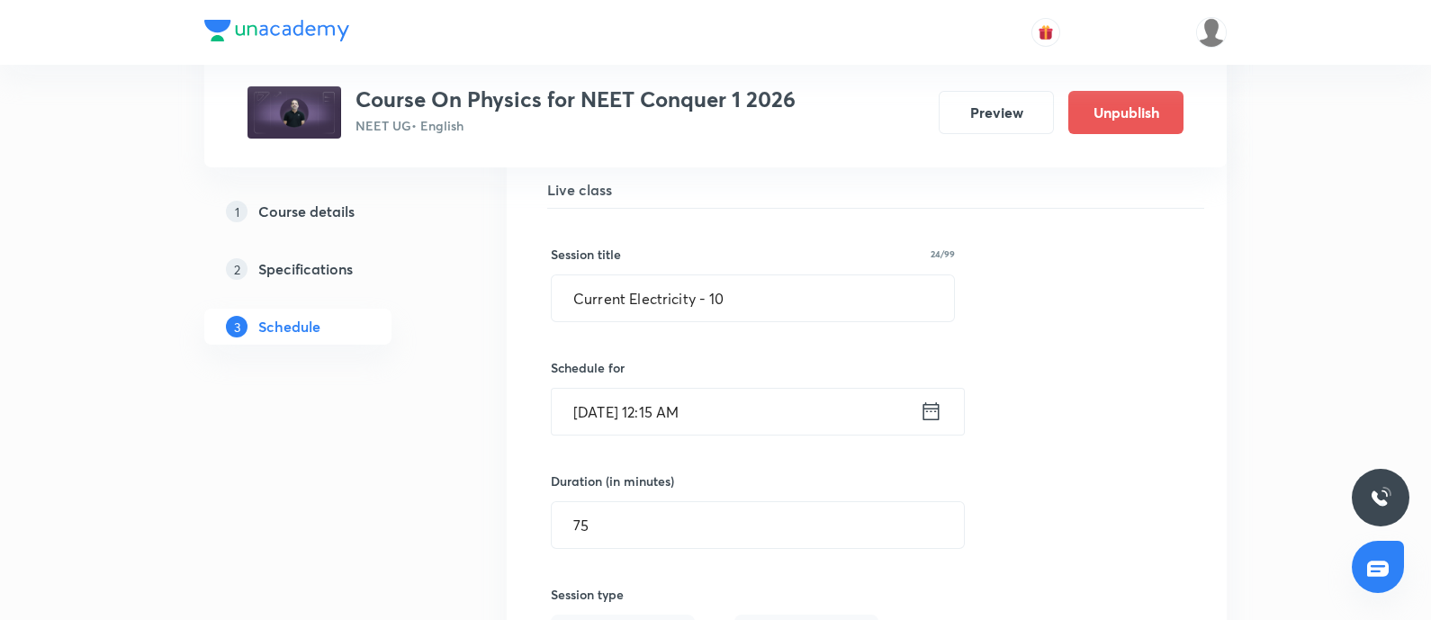
scroll to position [8352, 0]
click at [941, 403] on icon at bounding box center [931, 415] width 23 height 25
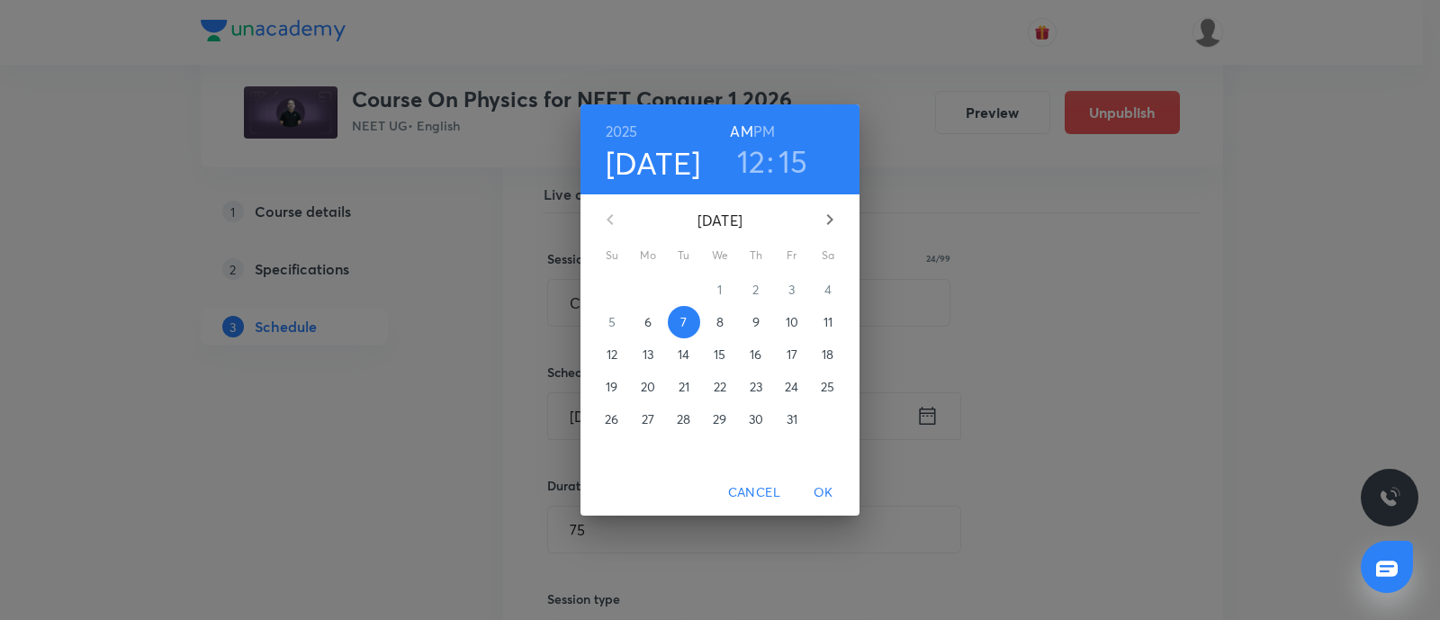
click at [770, 130] on h6 "PM" at bounding box center [764, 131] width 22 height 25
click at [827, 491] on span "OK" at bounding box center [823, 493] width 43 height 23
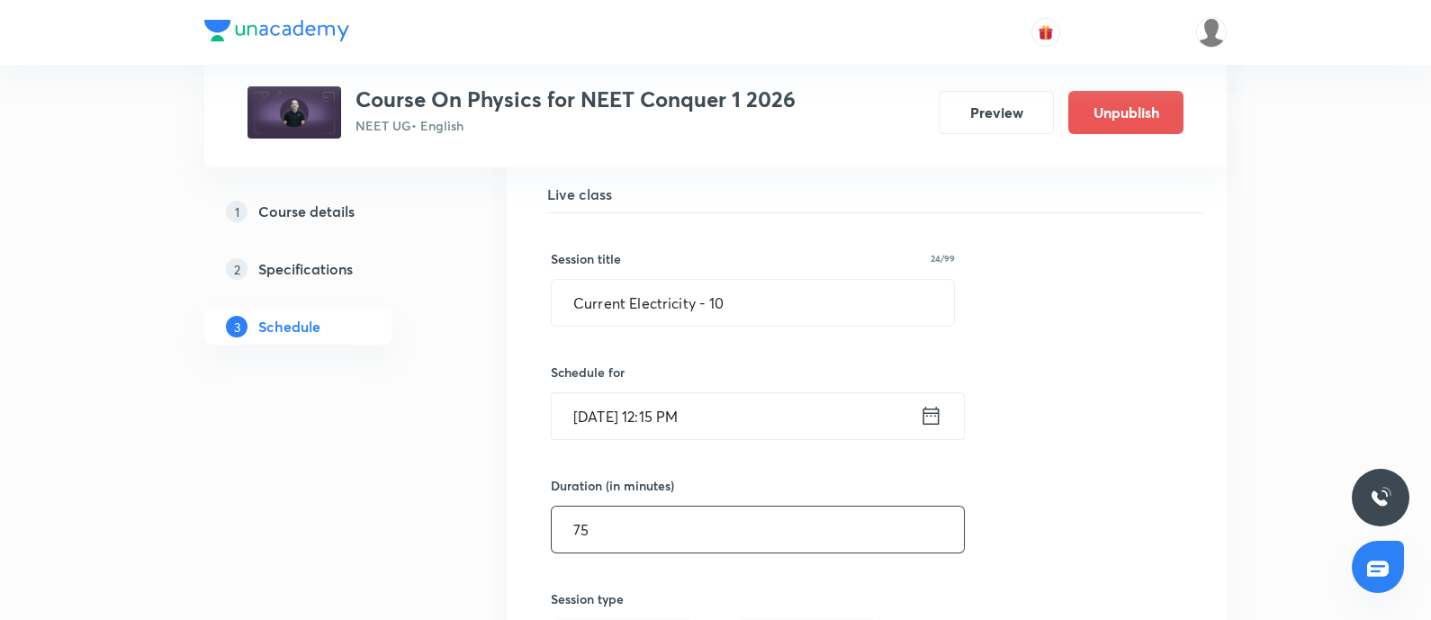
drag, startPoint x: 827, startPoint y: 491, endPoint x: 810, endPoint y: 438, distance: 55.8
click at [810, 438] on div "Session title 24/99 Current Electricity - 10 ​ Schedule for Oct 7, 2025, 12:15 …" at bounding box center [867, 605] width 632 height 784
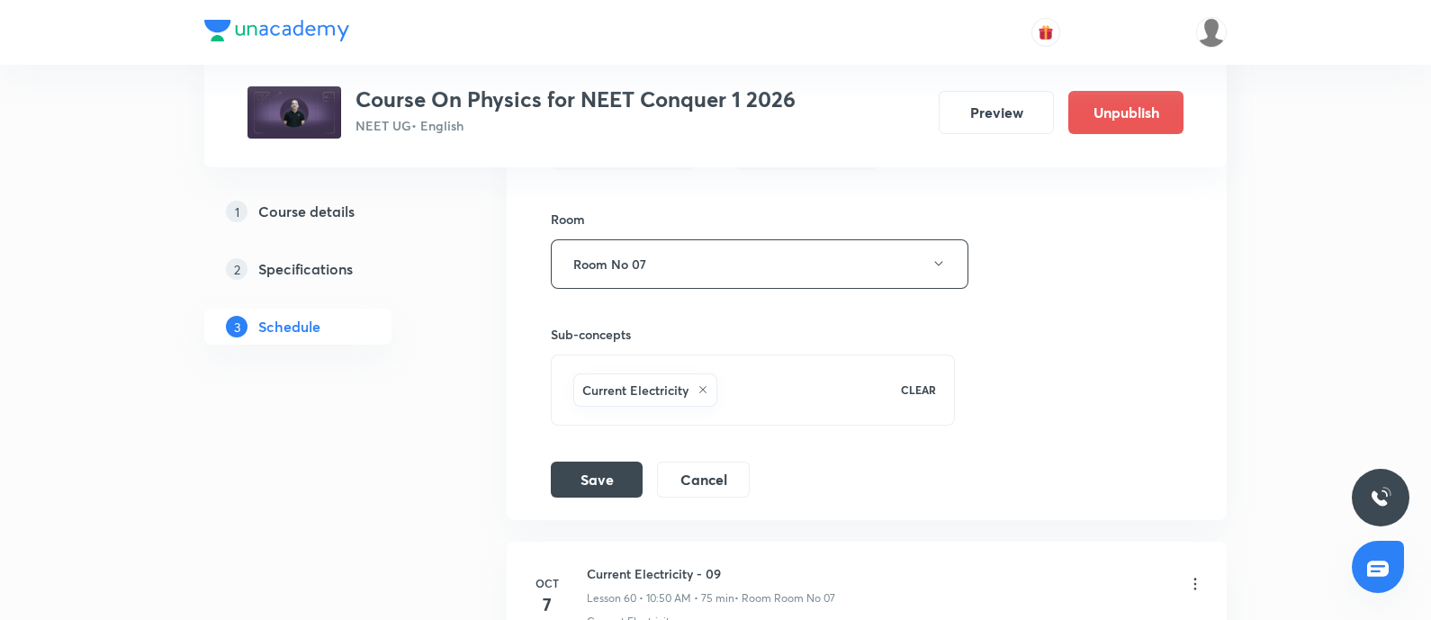
scroll to position [8969, 0]
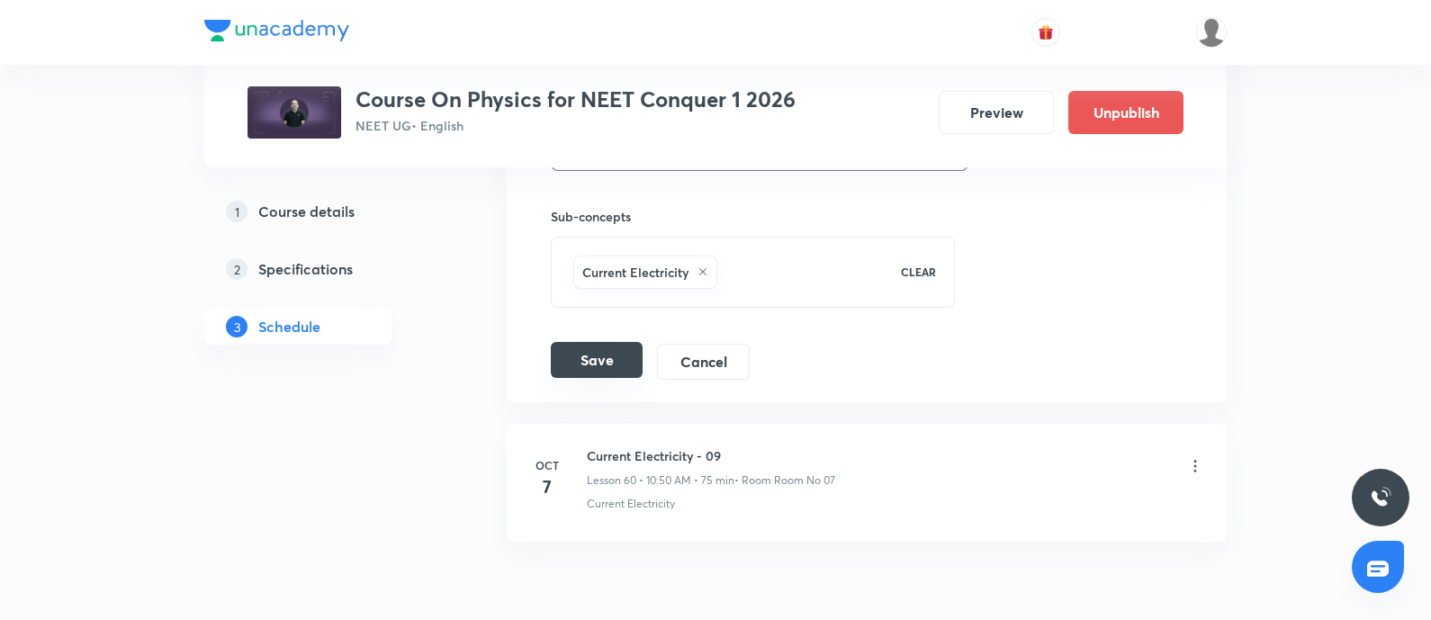
click at [610, 342] on button "Save" at bounding box center [597, 360] width 92 height 36
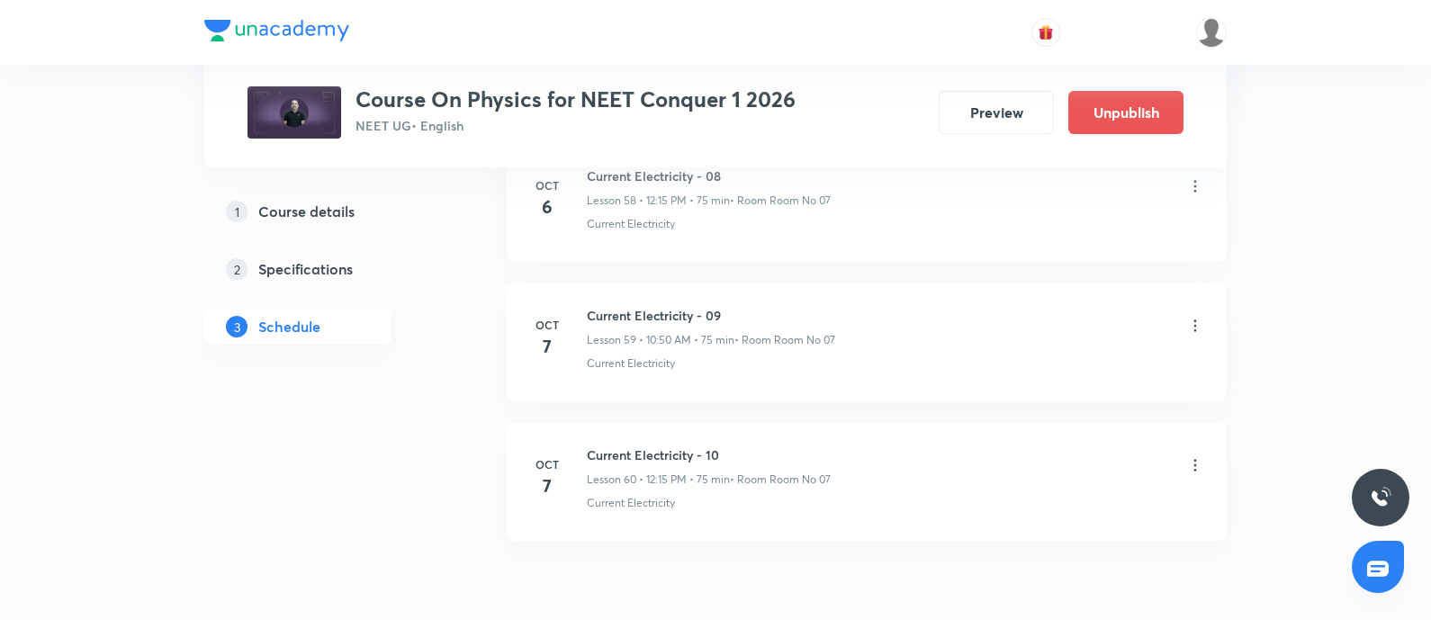
click at [1198, 456] on icon at bounding box center [1195, 465] width 18 height 18
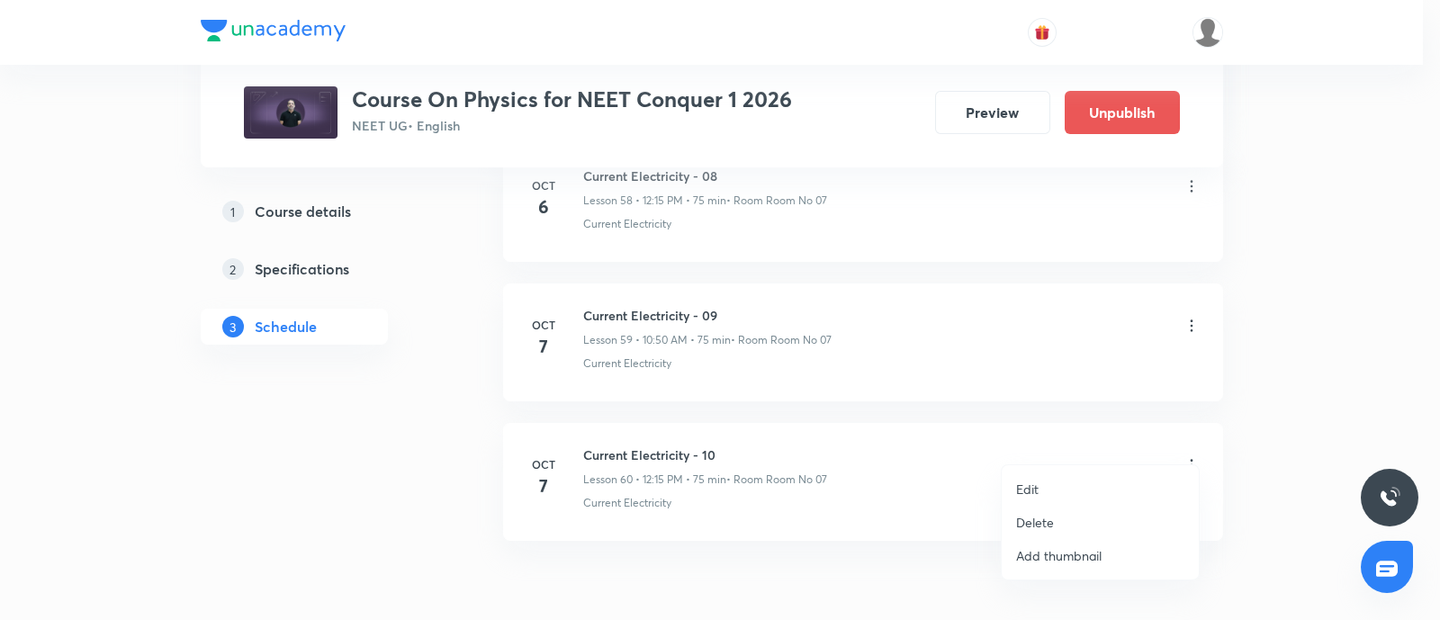
click at [1036, 475] on li "Edit" at bounding box center [1100, 489] width 197 height 33
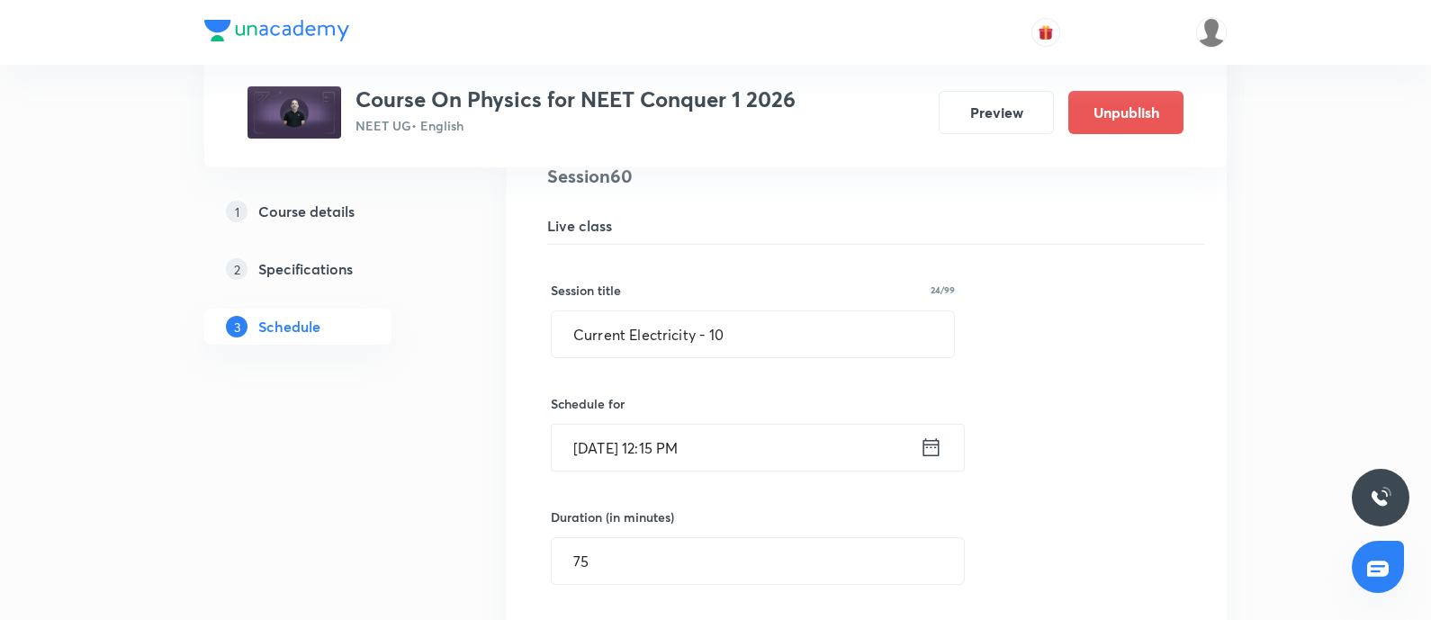
scroll to position [8458, 0]
click at [760, 313] on input "Current Electricity - 10" at bounding box center [753, 336] width 402 height 46
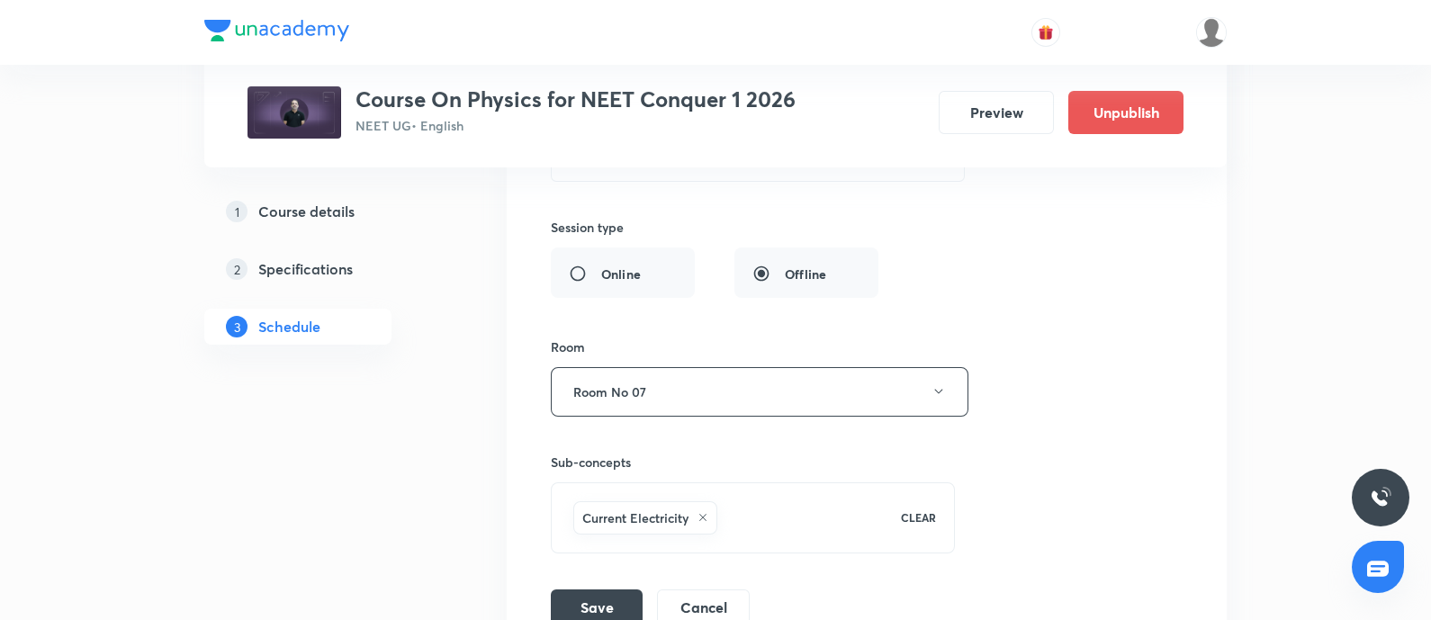
scroll to position [9037, 0]
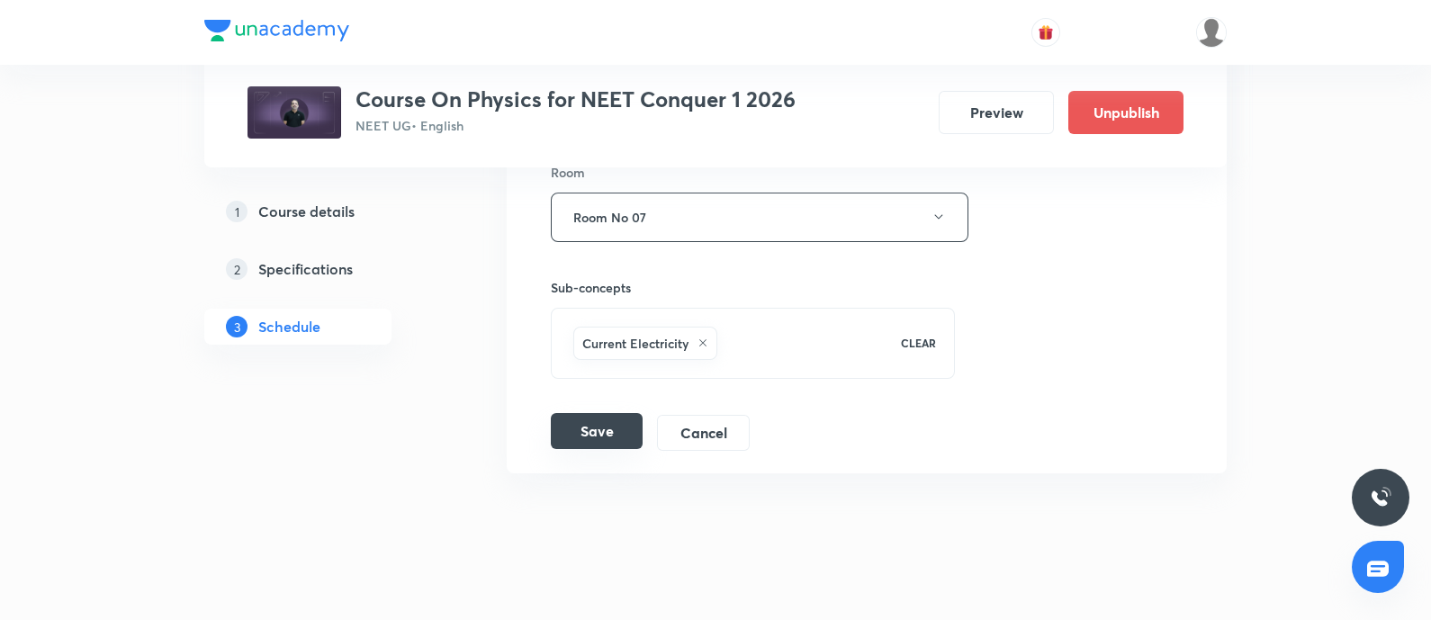
type input "Current Electricity - 09"
click at [612, 413] on button "Save" at bounding box center [597, 431] width 92 height 36
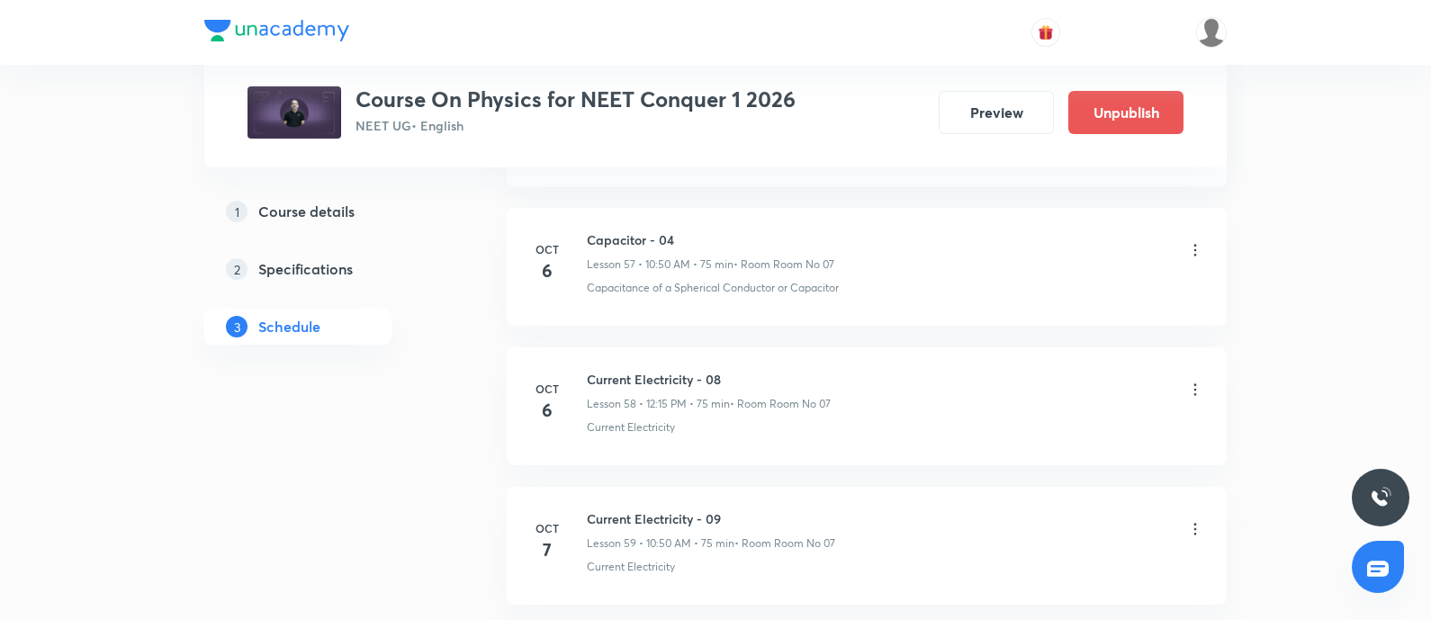
scroll to position [8885, 0]
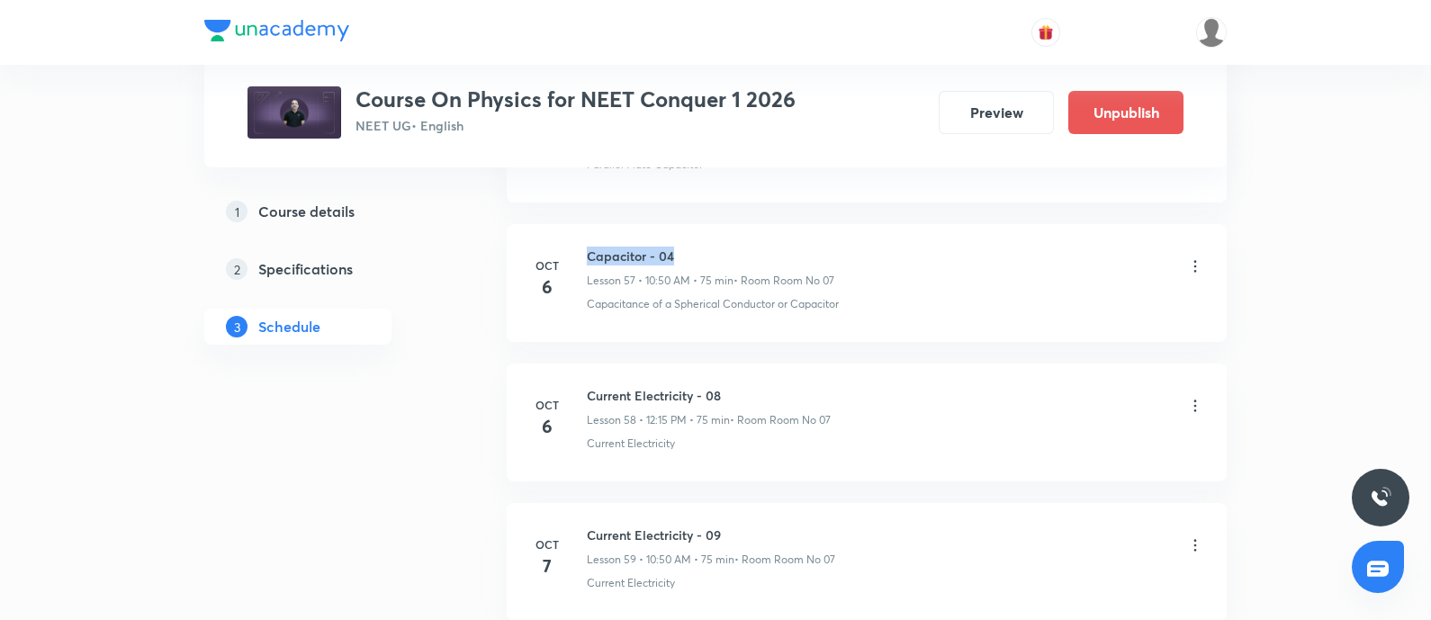
drag, startPoint x: 586, startPoint y: 236, endPoint x: 681, endPoint y: 236, distance: 95.4
click at [681, 247] on h6 "Capacitor - 04" at bounding box center [711, 256] width 248 height 19
copy h6 "Capacitor - 04"
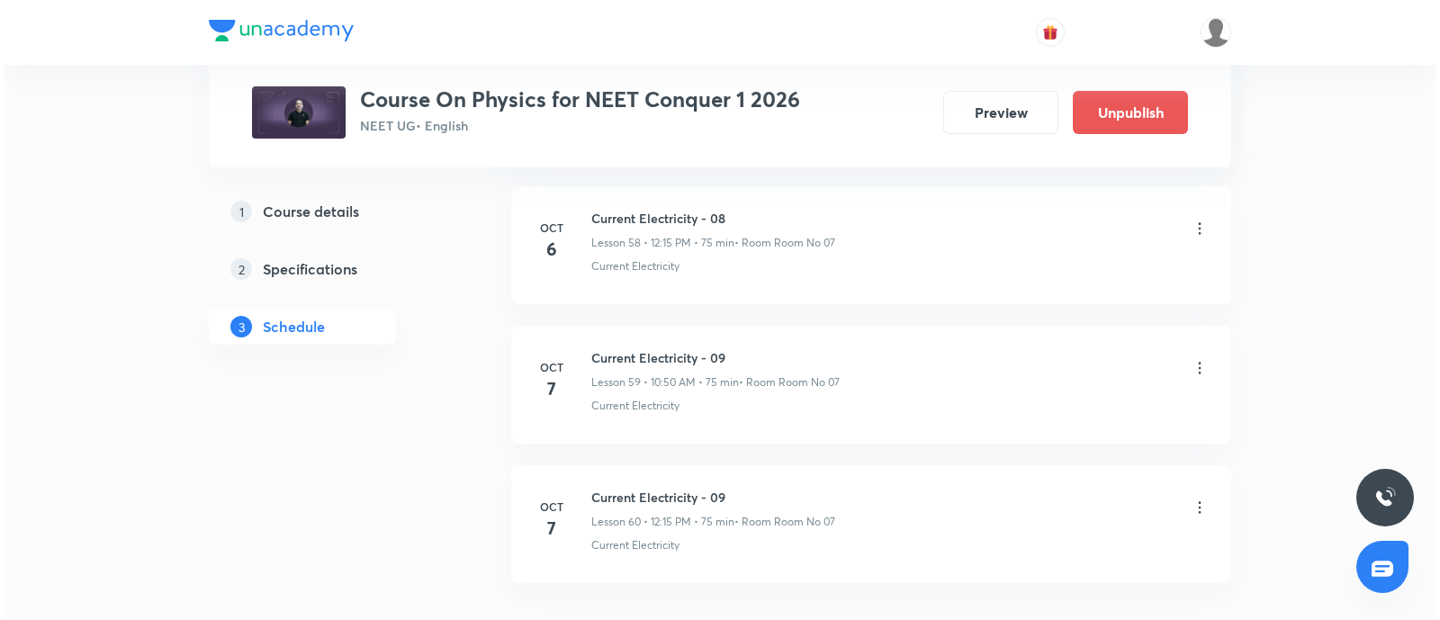
scroll to position [9064, 0]
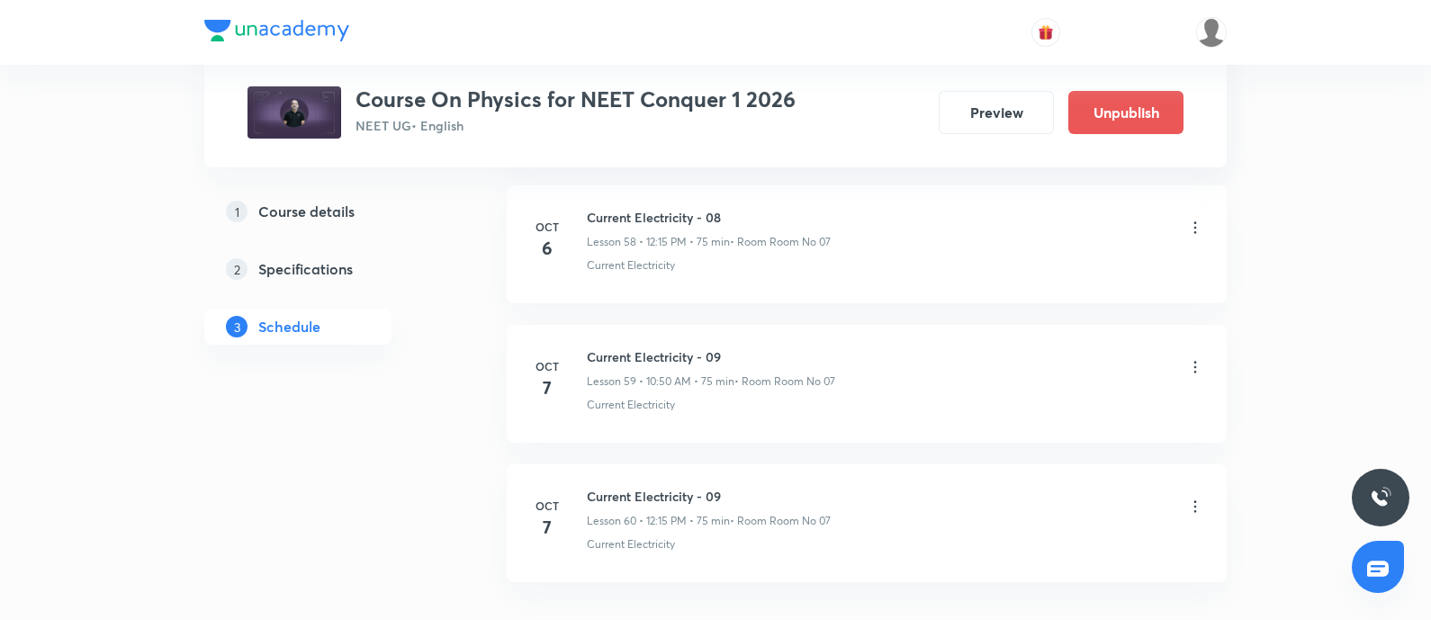
click at [1196, 358] on icon at bounding box center [1195, 367] width 18 height 18
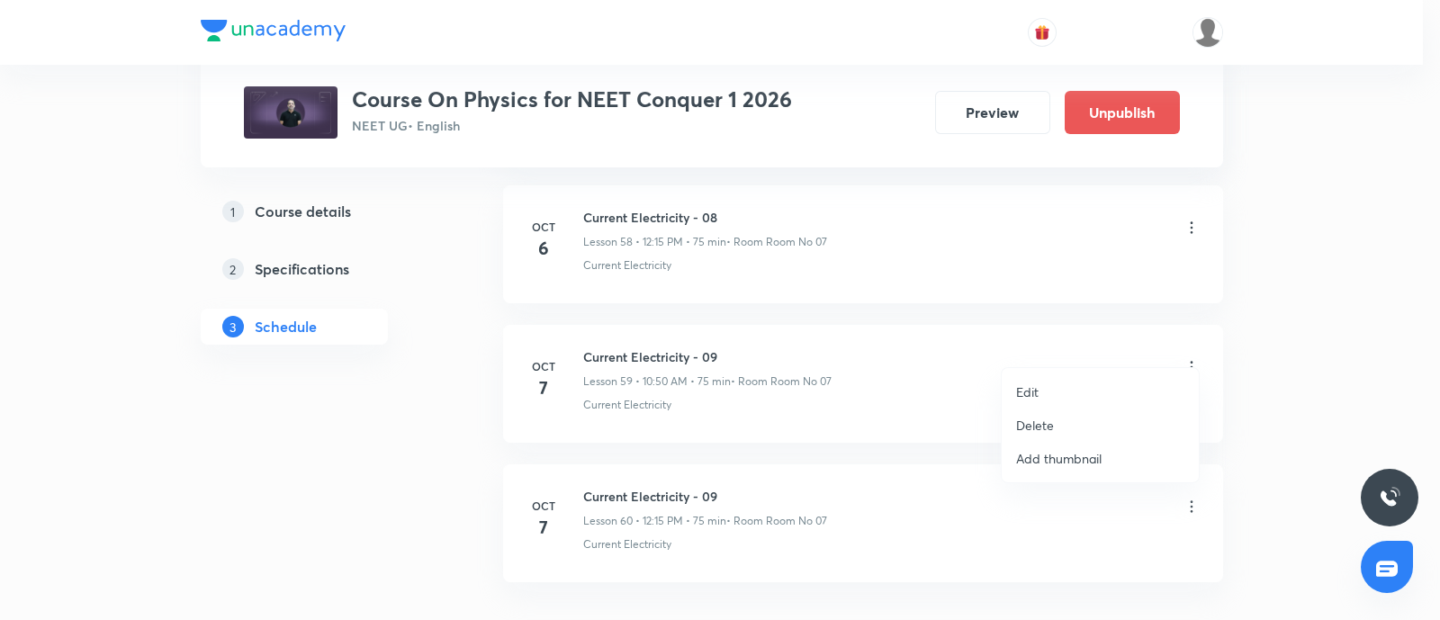
click at [1029, 387] on p "Edit" at bounding box center [1027, 392] width 23 height 19
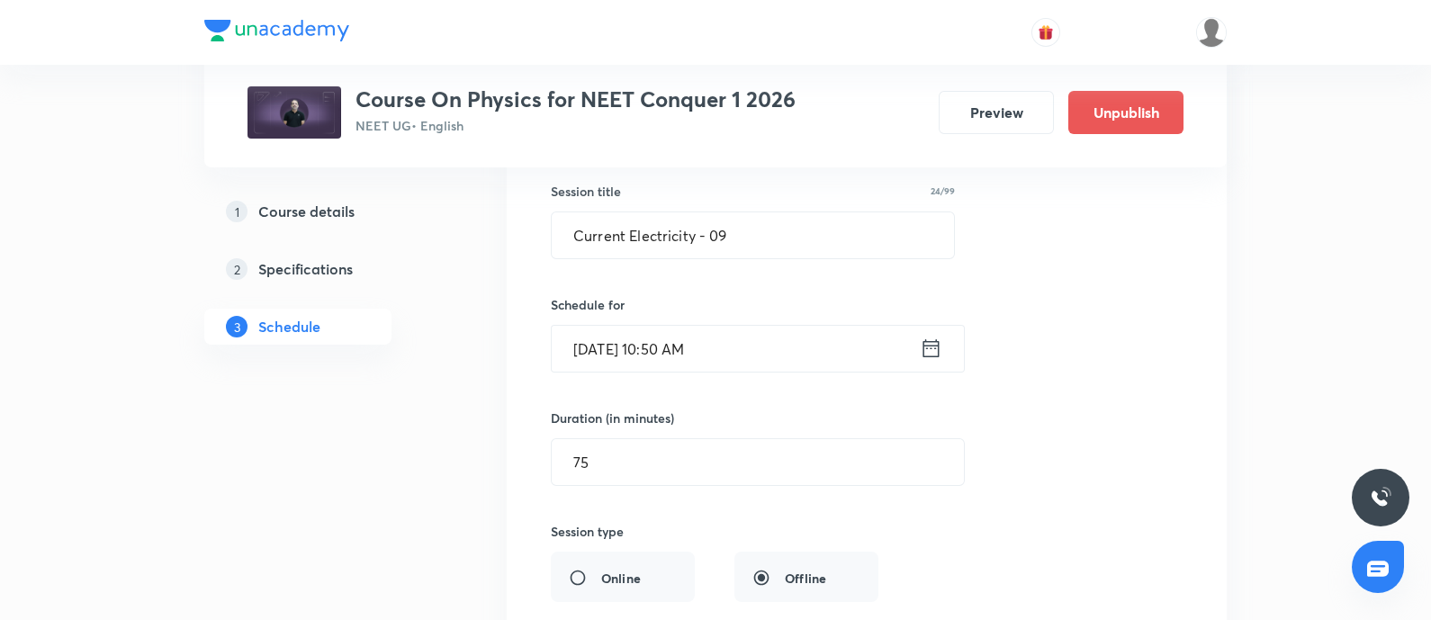
scroll to position [8403, 0]
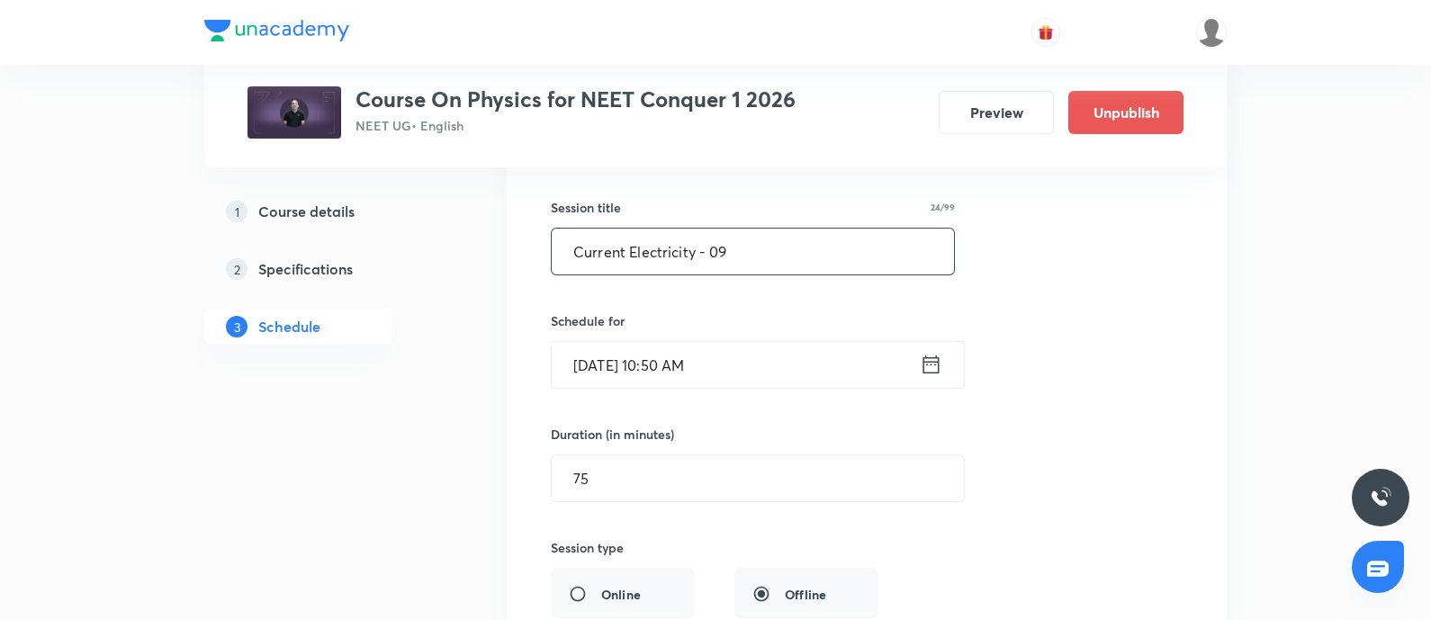
click at [743, 240] on input "Current Electricity - 09" at bounding box center [753, 252] width 402 height 46
paste input "apacitor - 04"
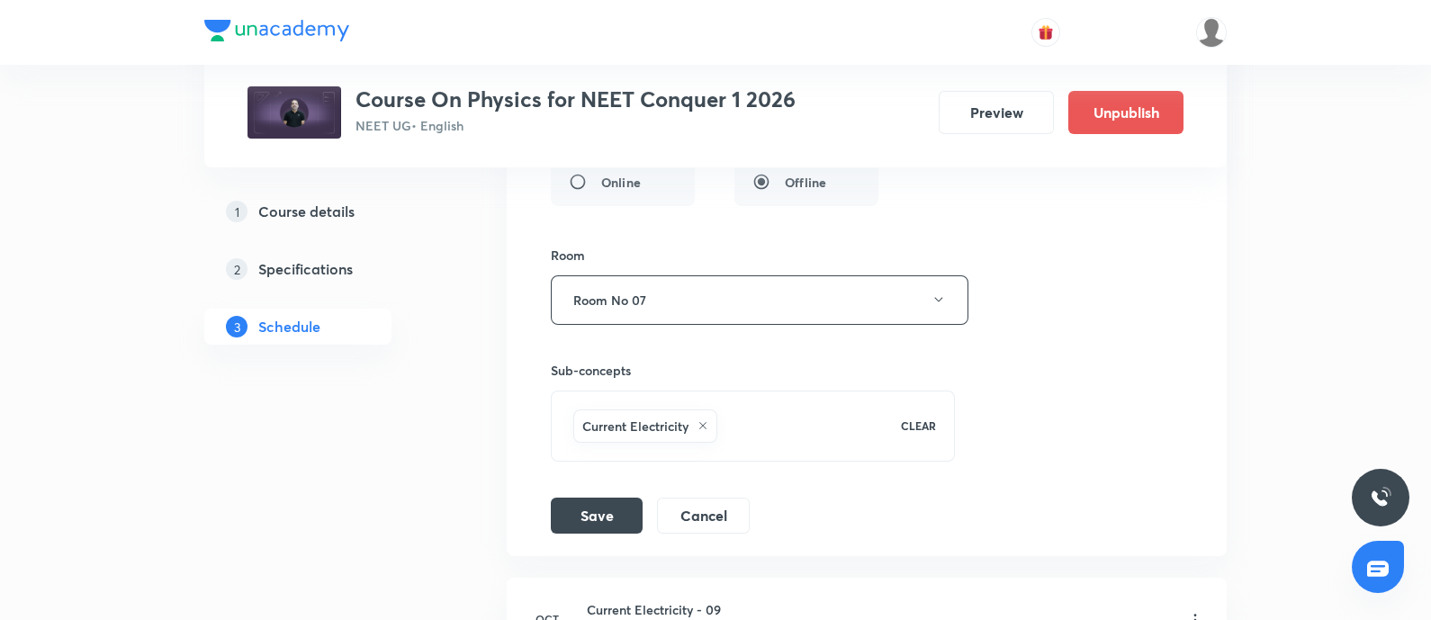
scroll to position [8816, 0]
type input "Capacitor - 05"
click at [593, 495] on button "Save" at bounding box center [597, 513] width 92 height 36
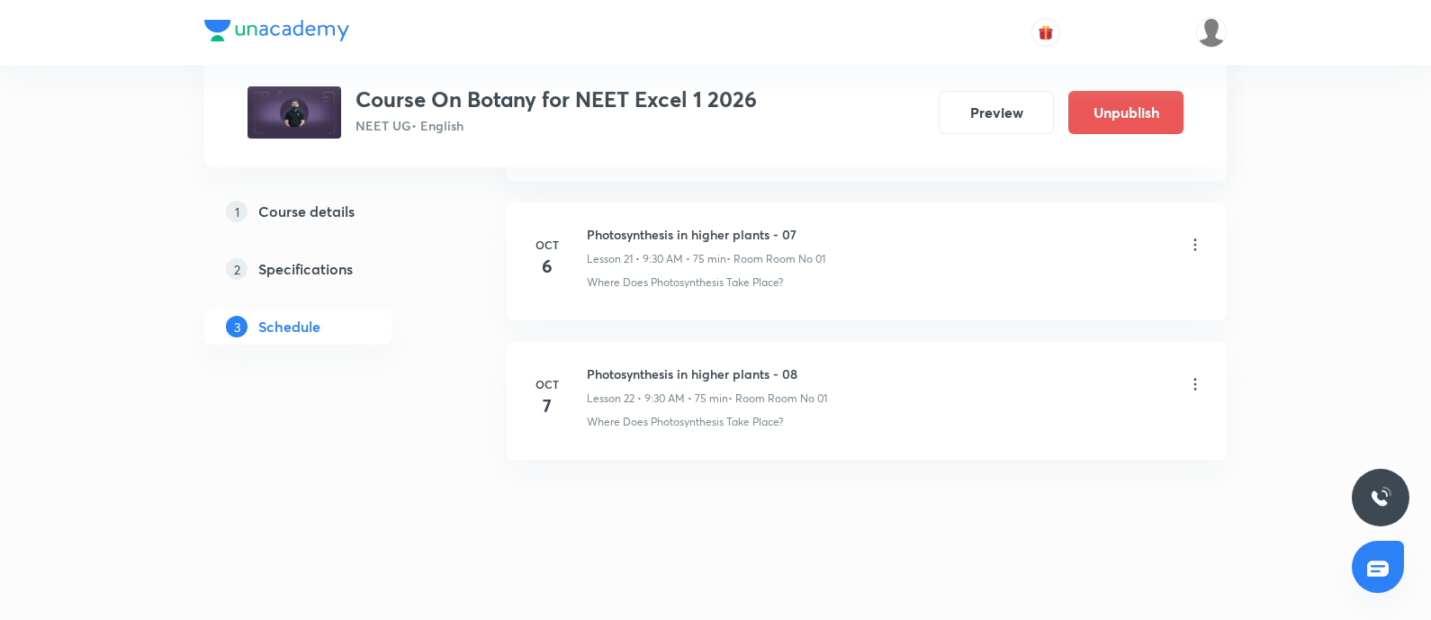
click at [1193, 376] on icon at bounding box center [1195, 384] width 18 height 18
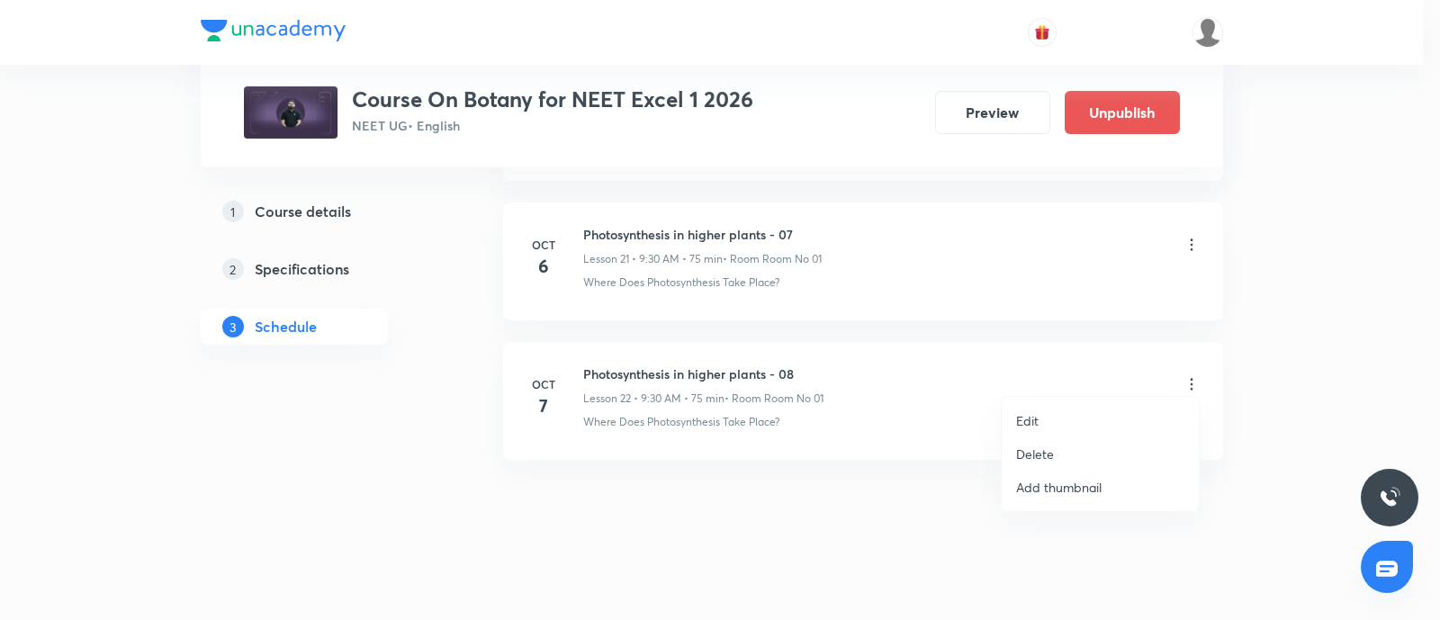
click at [1058, 459] on li "Delete" at bounding box center [1100, 453] width 197 height 33
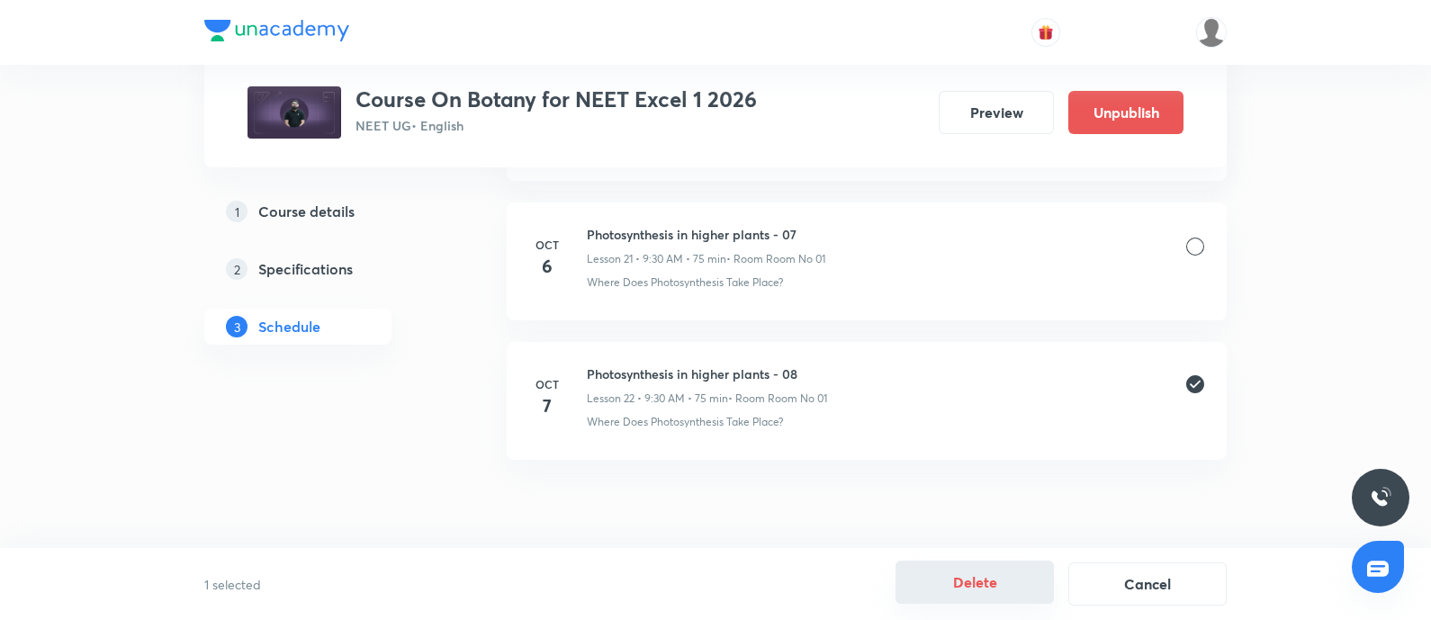
click at [994, 578] on button "Delete" at bounding box center [975, 582] width 158 height 43
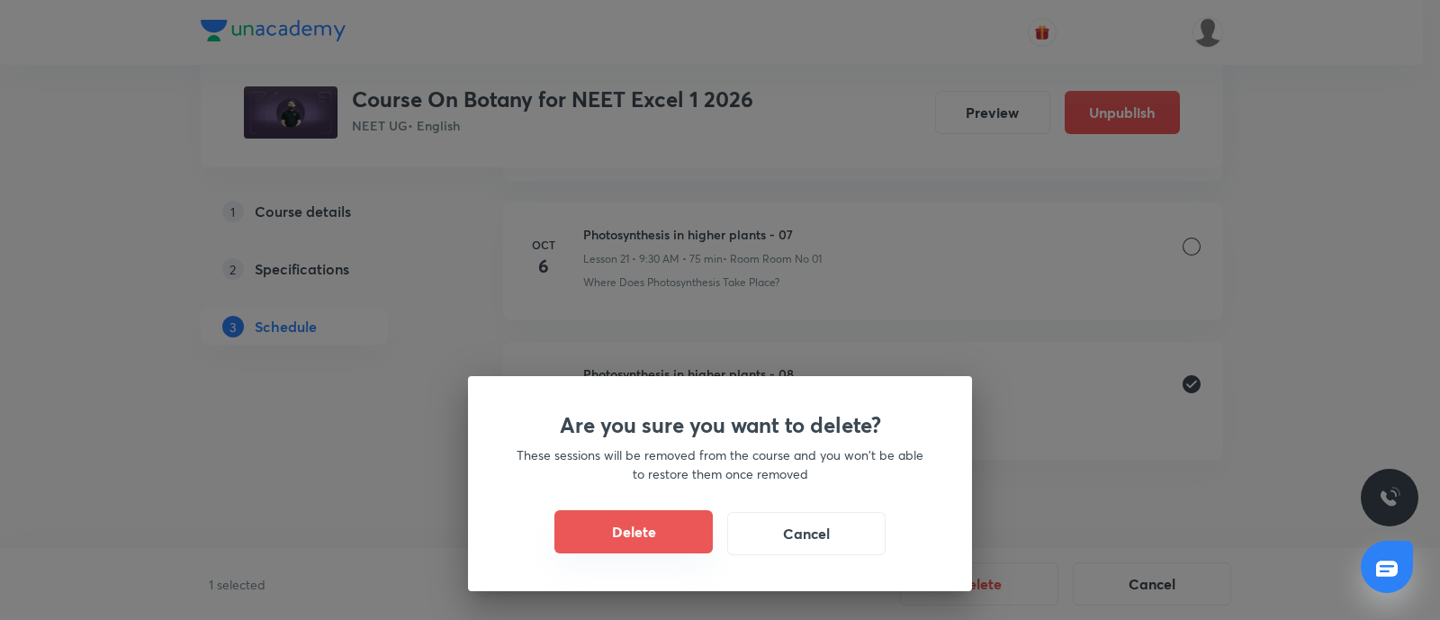
click at [664, 524] on button "Delete" at bounding box center [633, 531] width 158 height 43
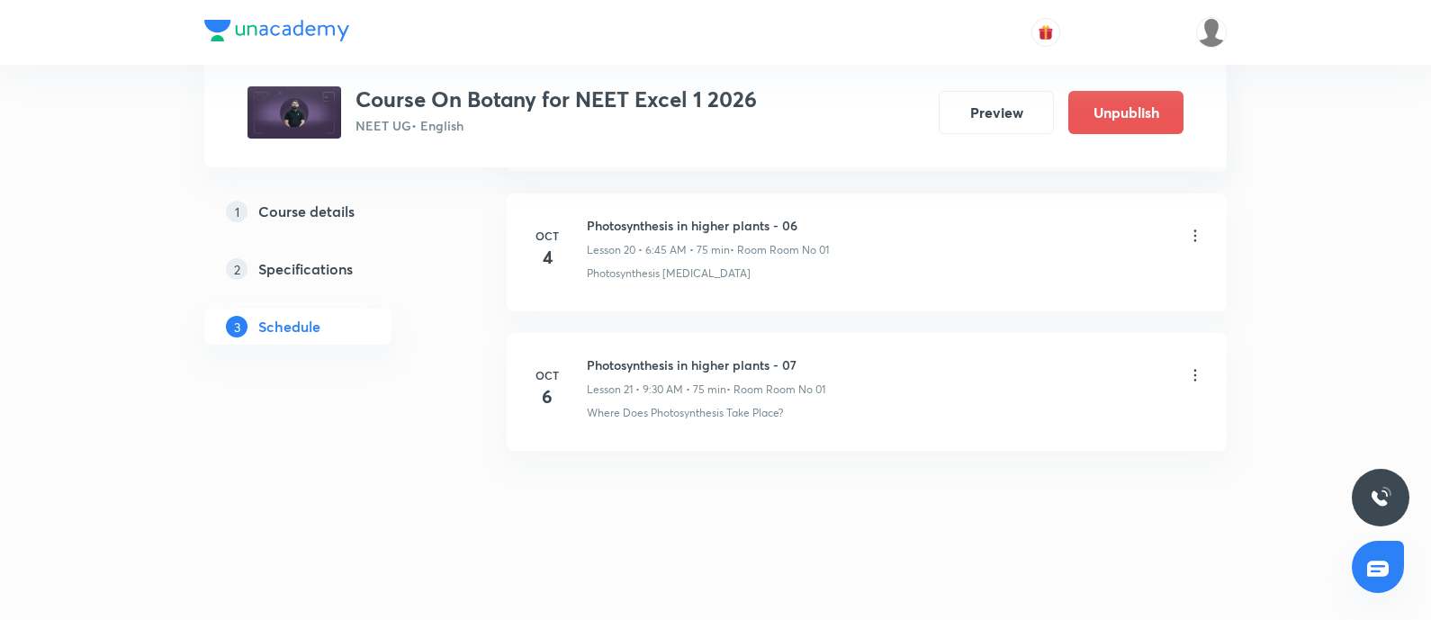
scroll to position [3743, 0]
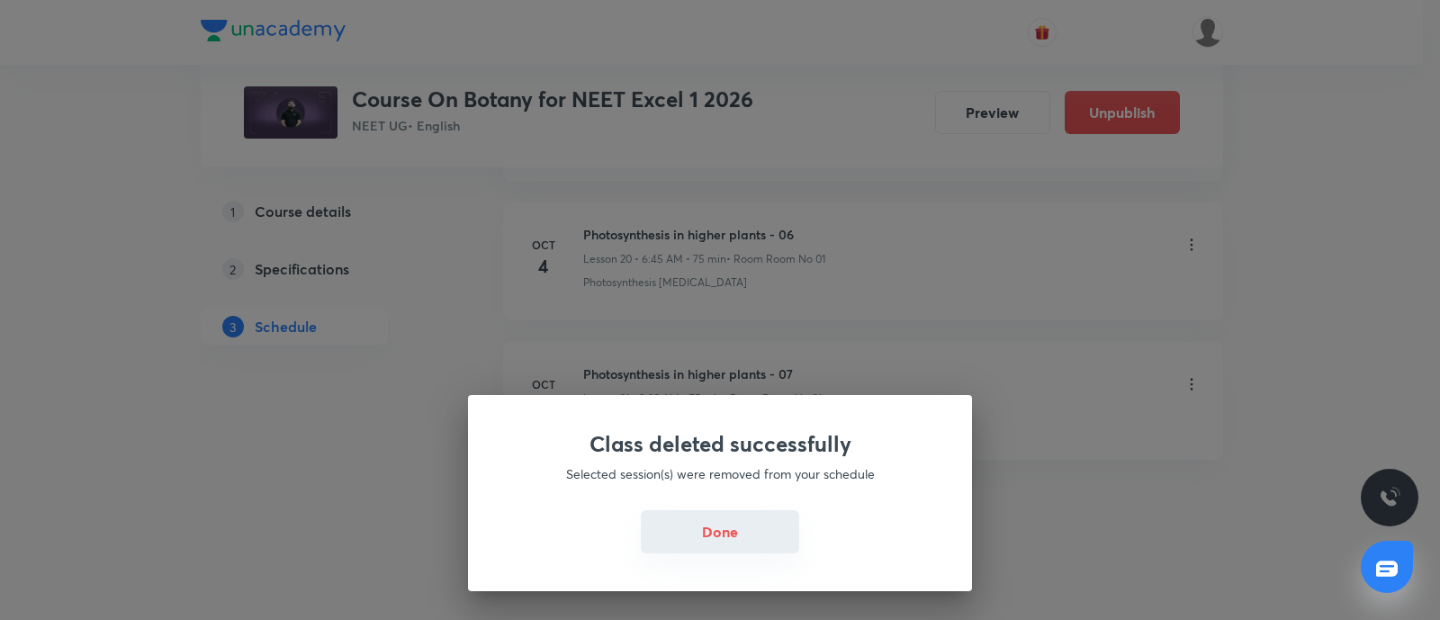
click at [698, 536] on button "Done" at bounding box center [720, 531] width 158 height 43
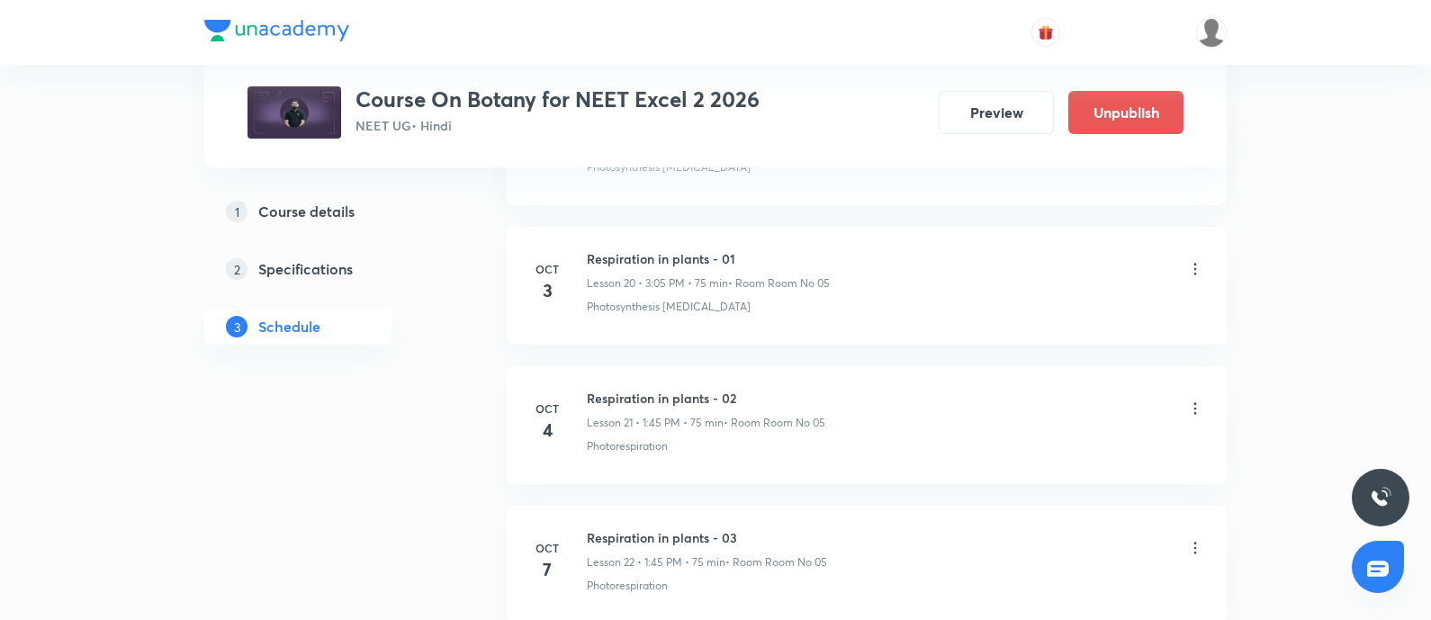
scroll to position [3883, 0]
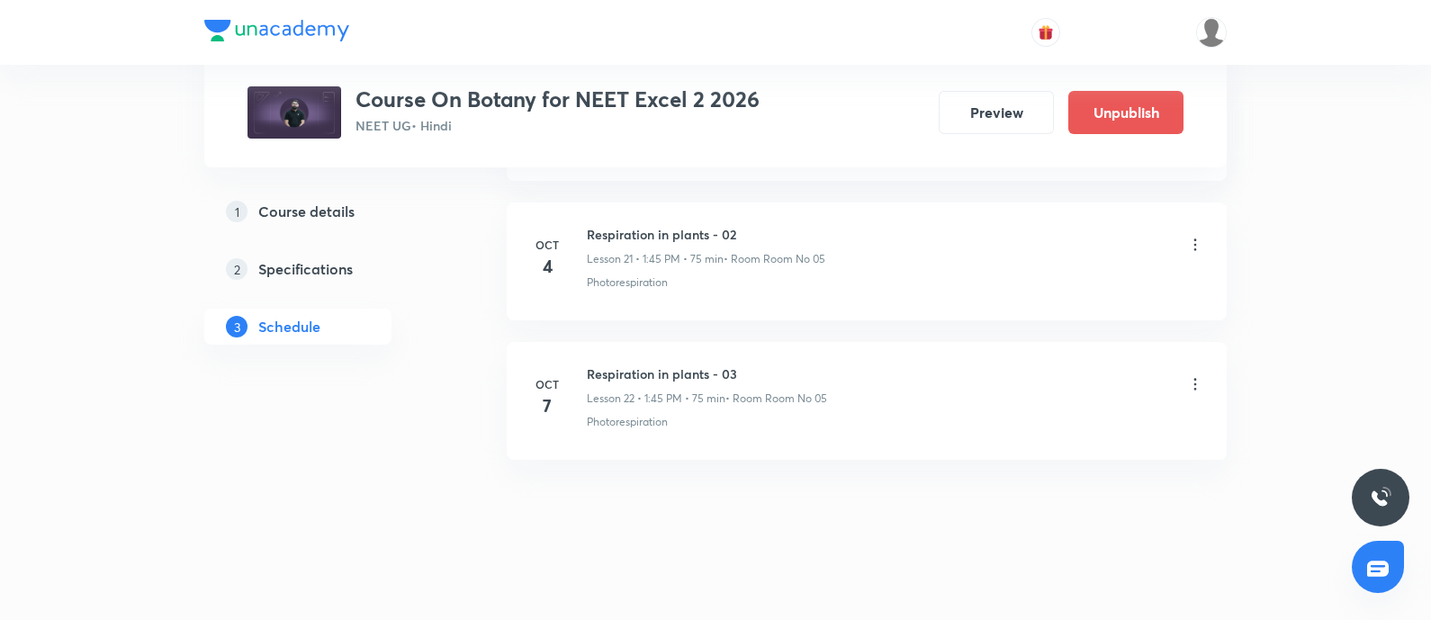
click at [653, 365] on h6 "Respiration in plants - 03" at bounding box center [707, 374] width 240 height 19
click at [657, 365] on h6 "Respiration in plants - 03" at bounding box center [707, 374] width 240 height 19
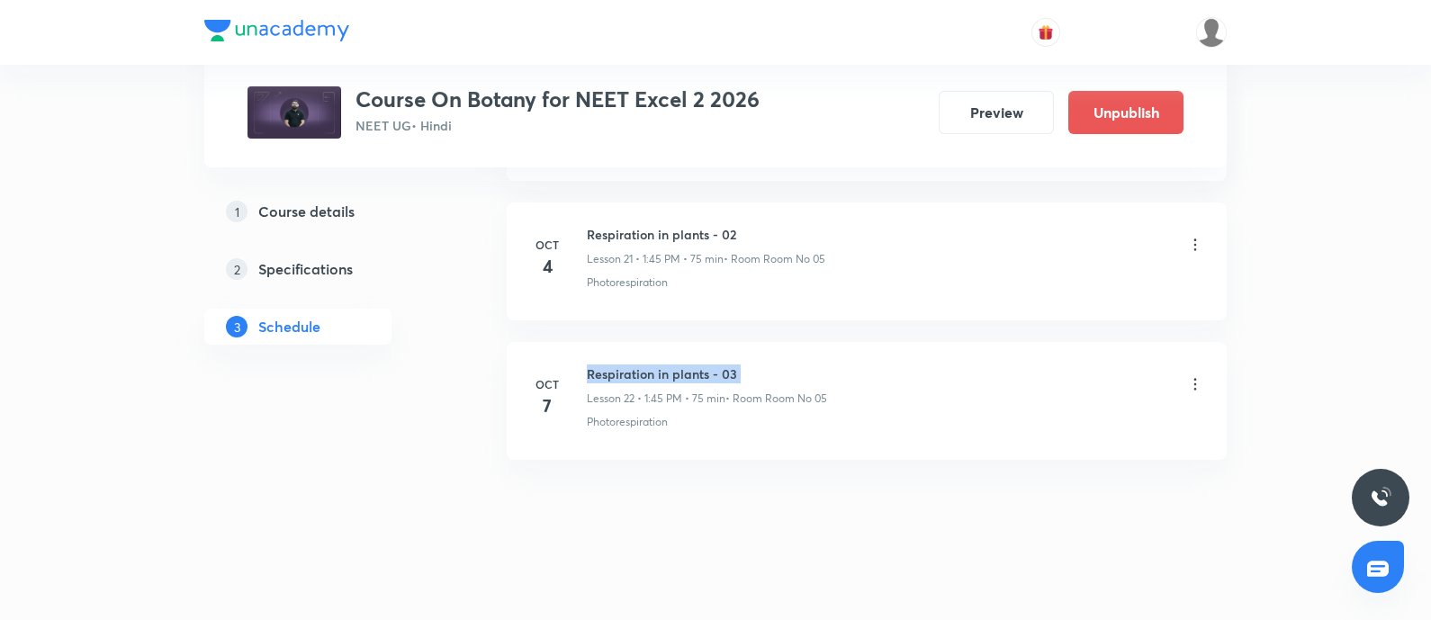
click at [657, 365] on h6 "Respiration in plants - 03" at bounding box center [707, 374] width 240 height 19
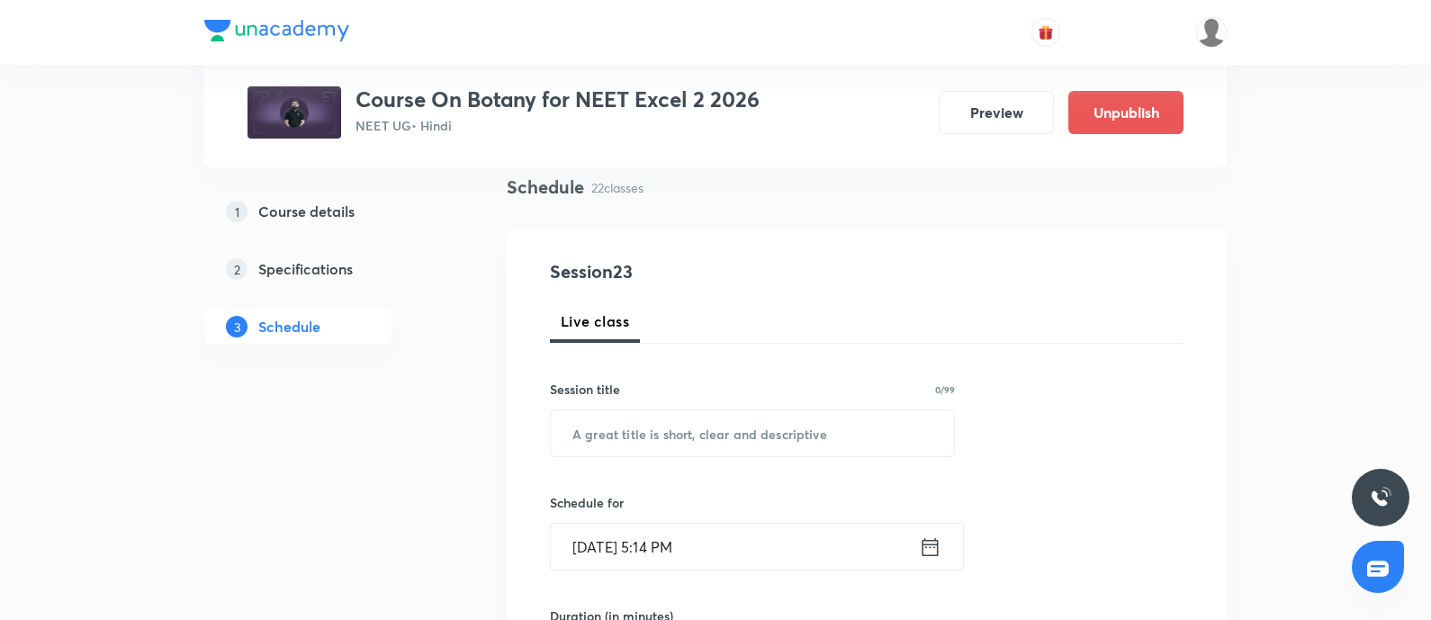
scroll to position [137, 0]
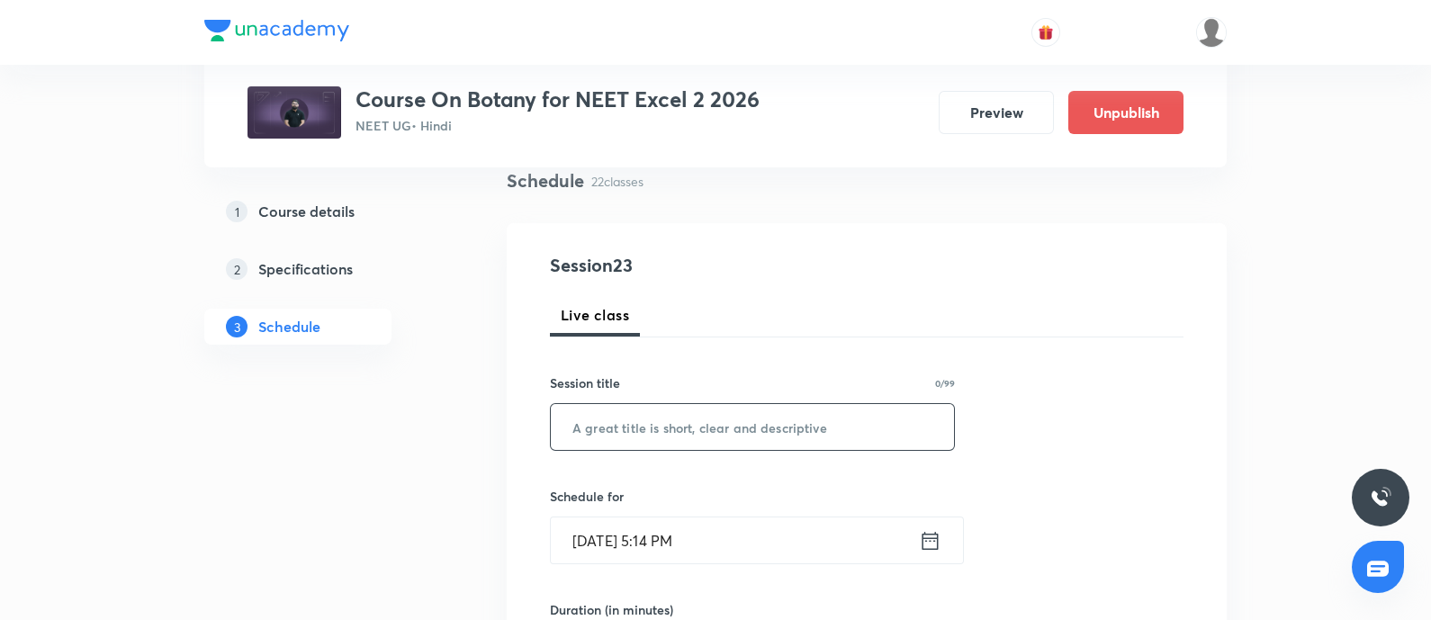
click at [680, 413] on input "text" at bounding box center [752, 427] width 403 height 46
paste input "Respiration in plants - 03"
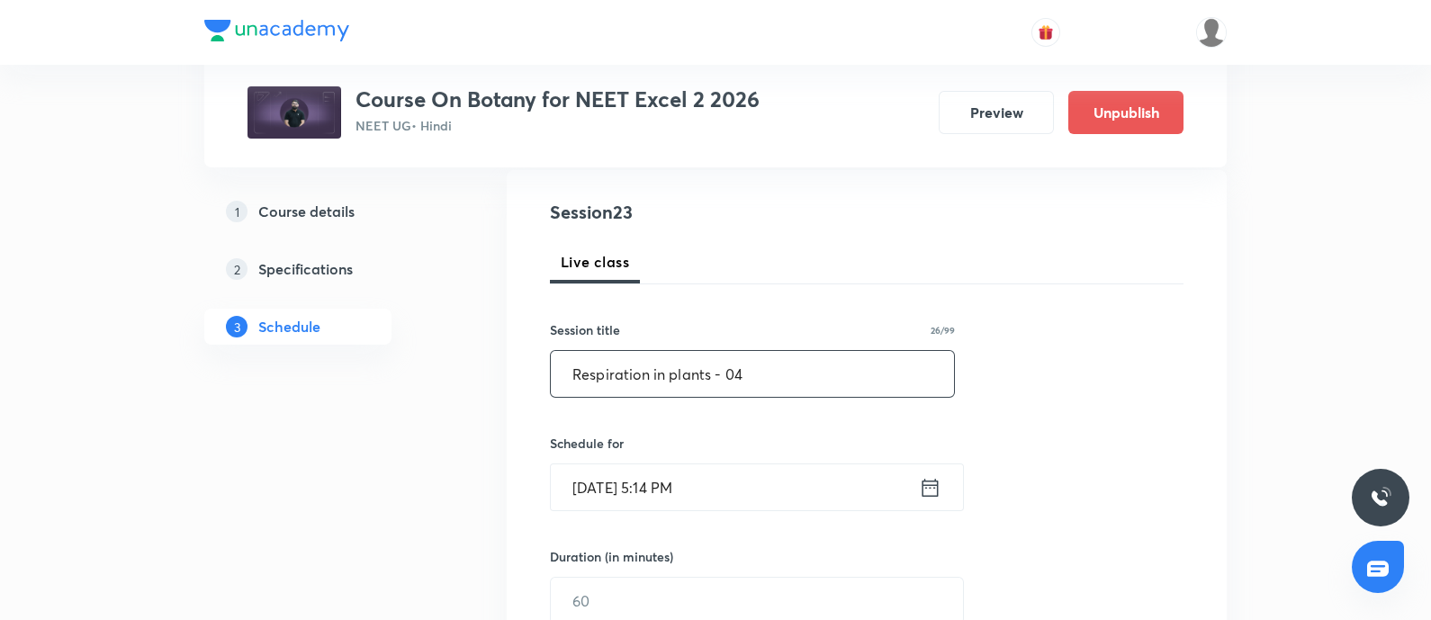
scroll to position [202, 0]
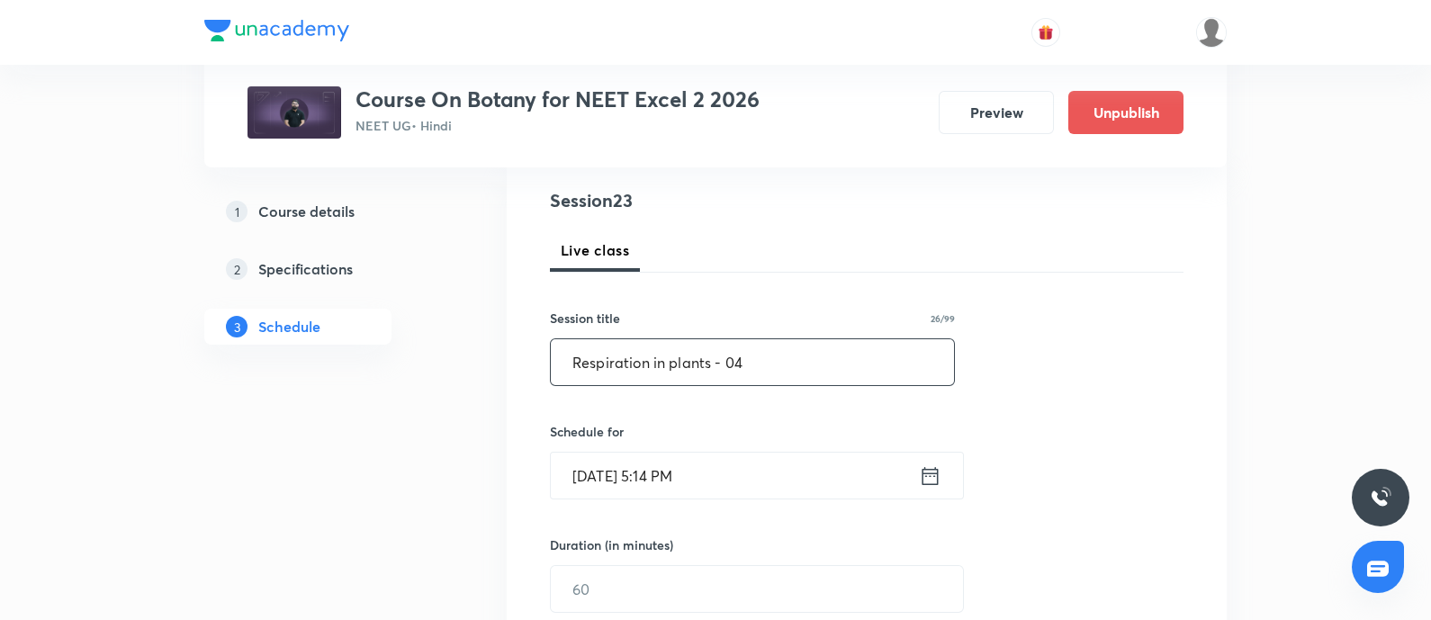
type input "Respiration in plants - 04"
click at [716, 480] on input "Oct 6, 2025, 5:14 PM" at bounding box center [735, 476] width 368 height 46
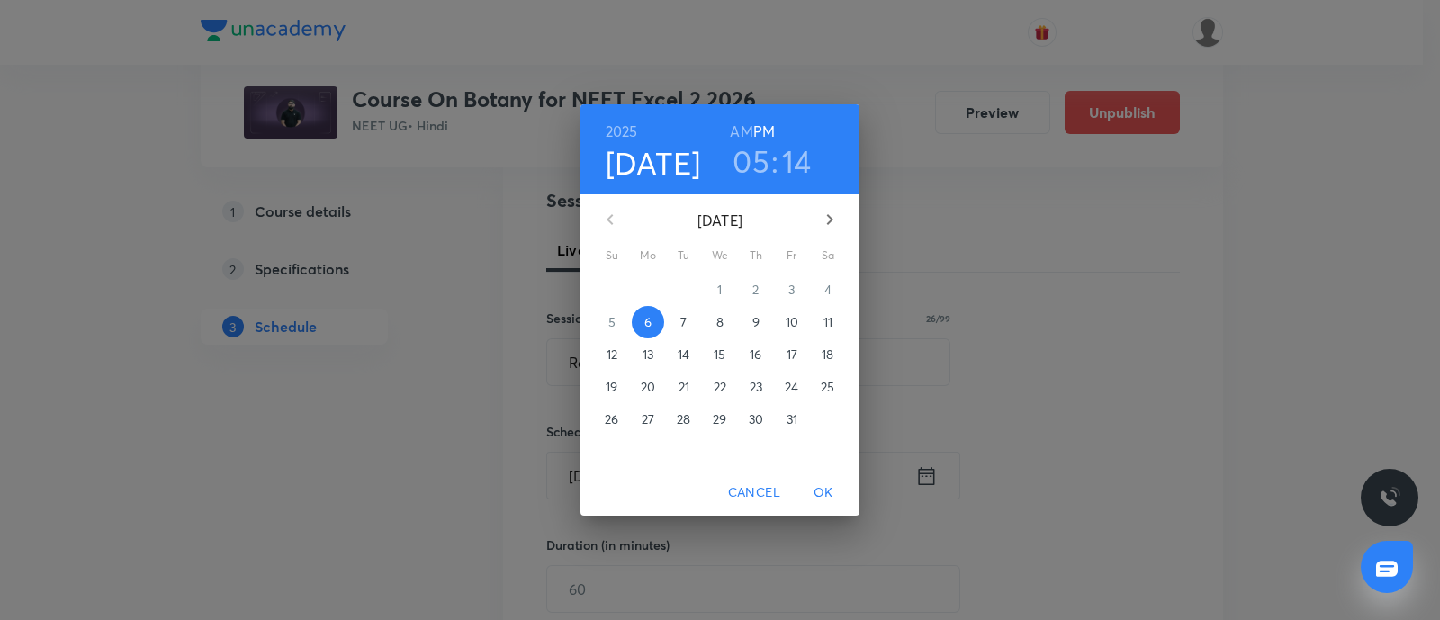
click at [685, 317] on p "7" at bounding box center [683, 322] width 6 height 18
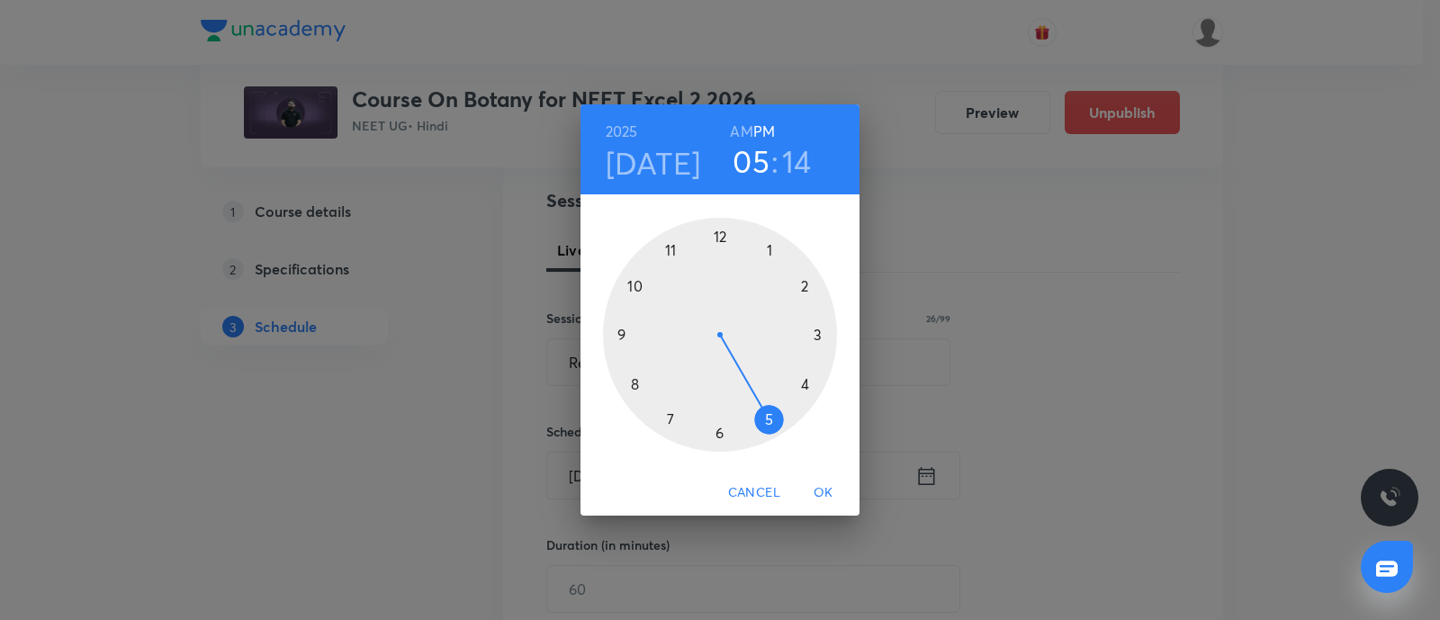
click at [806, 387] on div at bounding box center [720, 335] width 234 height 234
click at [718, 429] on div at bounding box center [720, 335] width 234 height 234
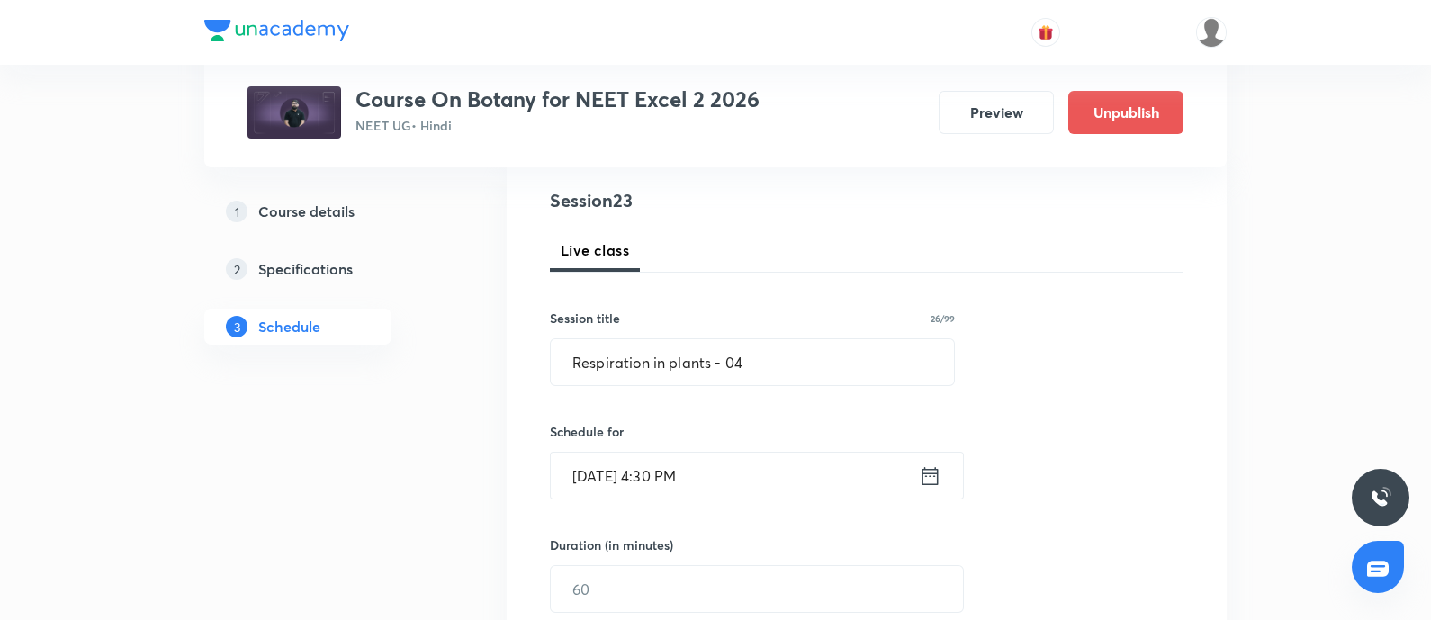
scroll to position [337, 0]
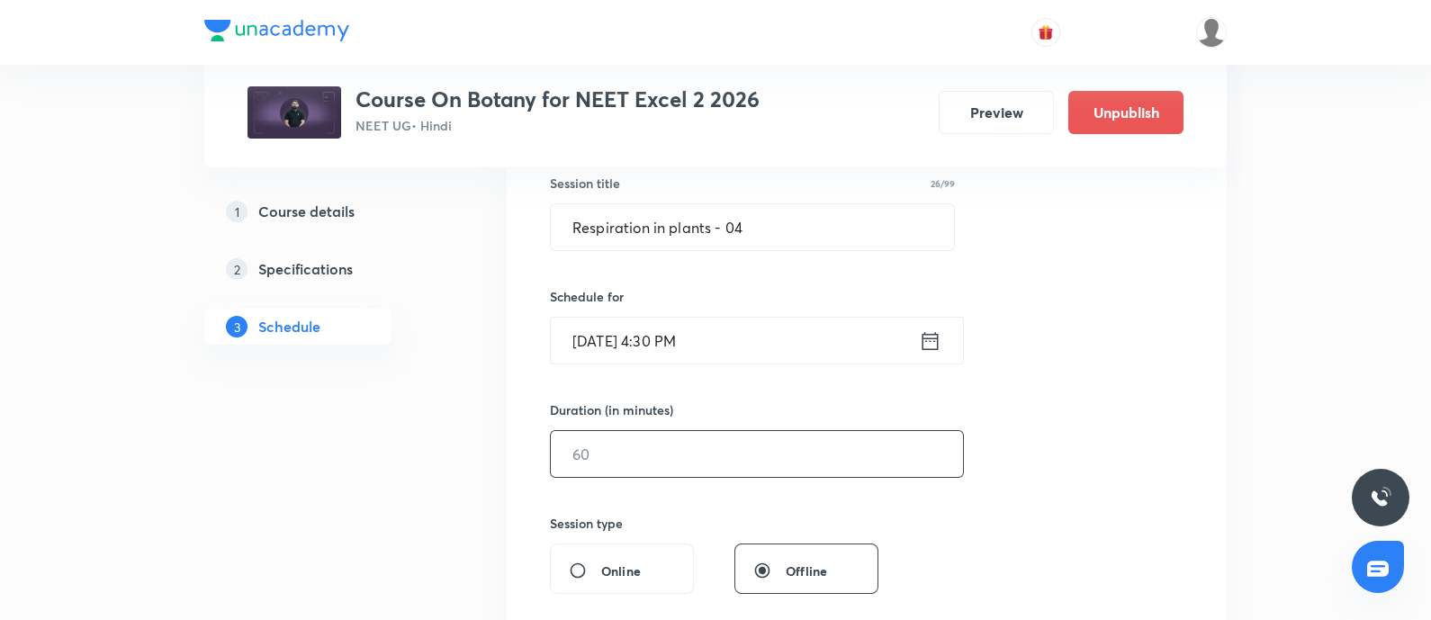
click at [668, 448] on input "text" at bounding box center [757, 454] width 412 height 46
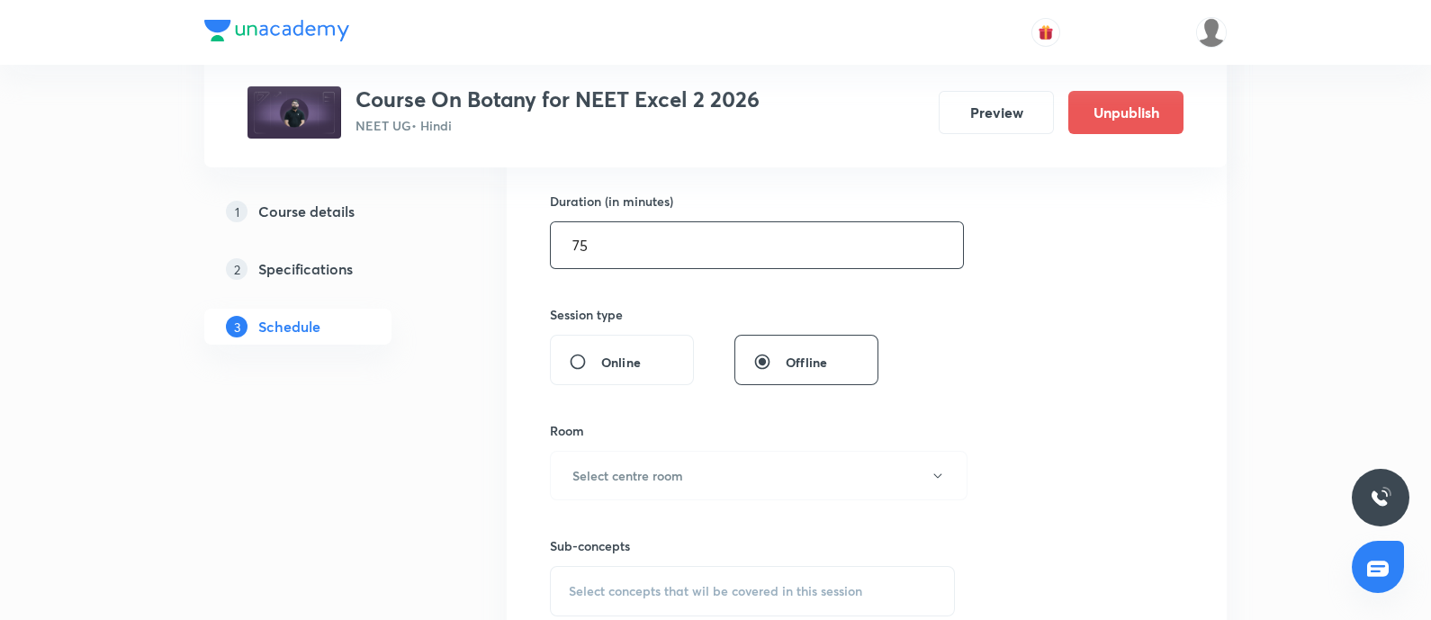
scroll to position [546, 0]
type input "75"
click at [668, 450] on button "Select centre room" at bounding box center [759, 475] width 418 height 50
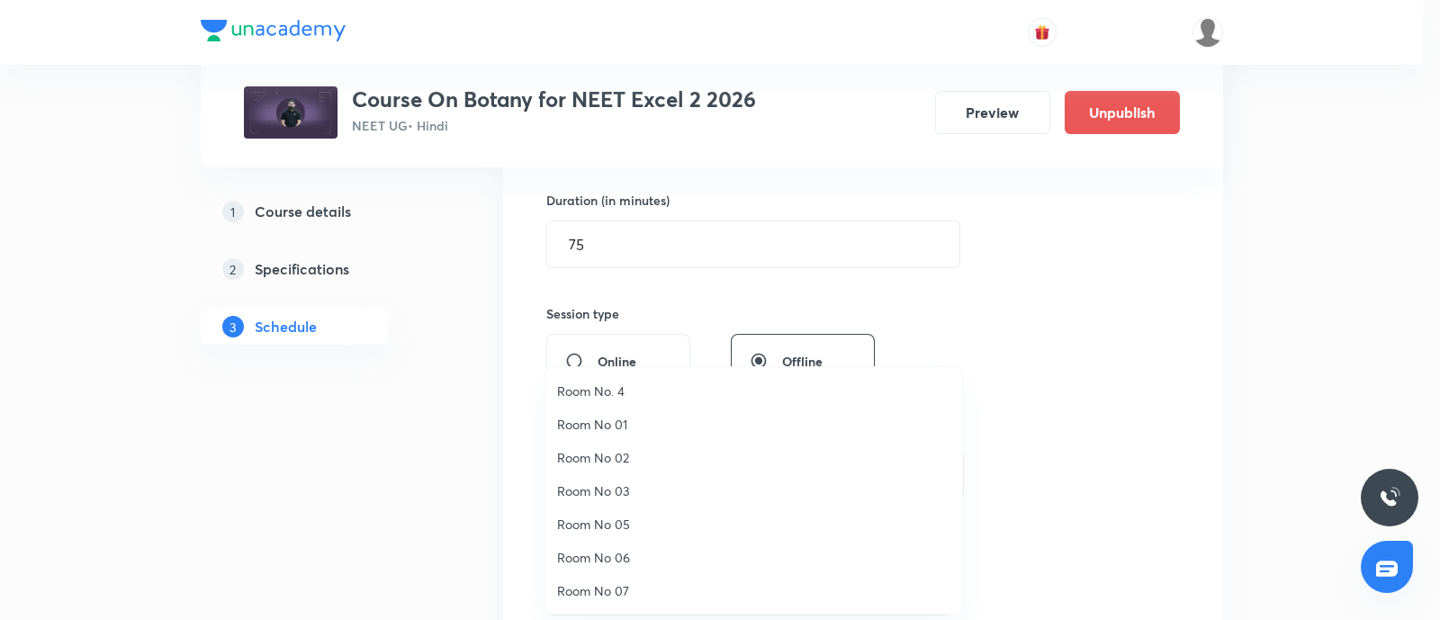
click at [604, 528] on span "Room No 05" at bounding box center [754, 524] width 394 height 19
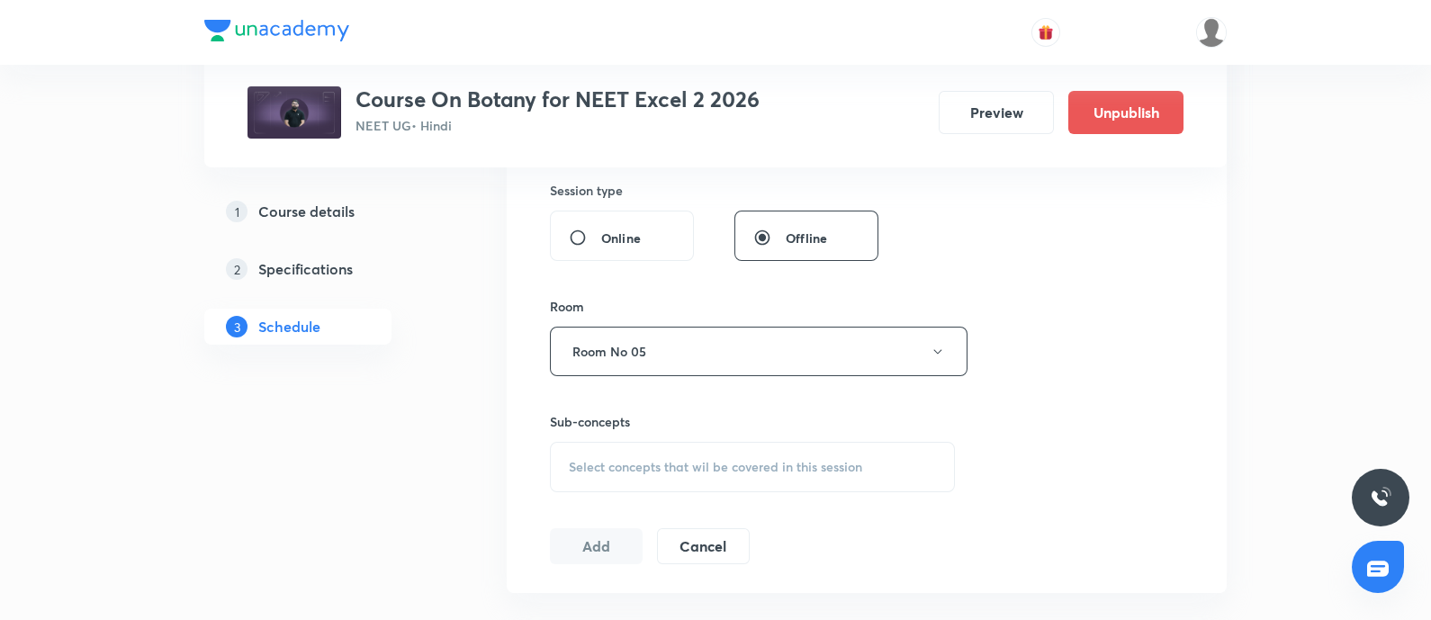
scroll to position [671, 0]
click at [639, 461] on span "Select concepts that wil be covered in this session" at bounding box center [715, 466] width 293 height 14
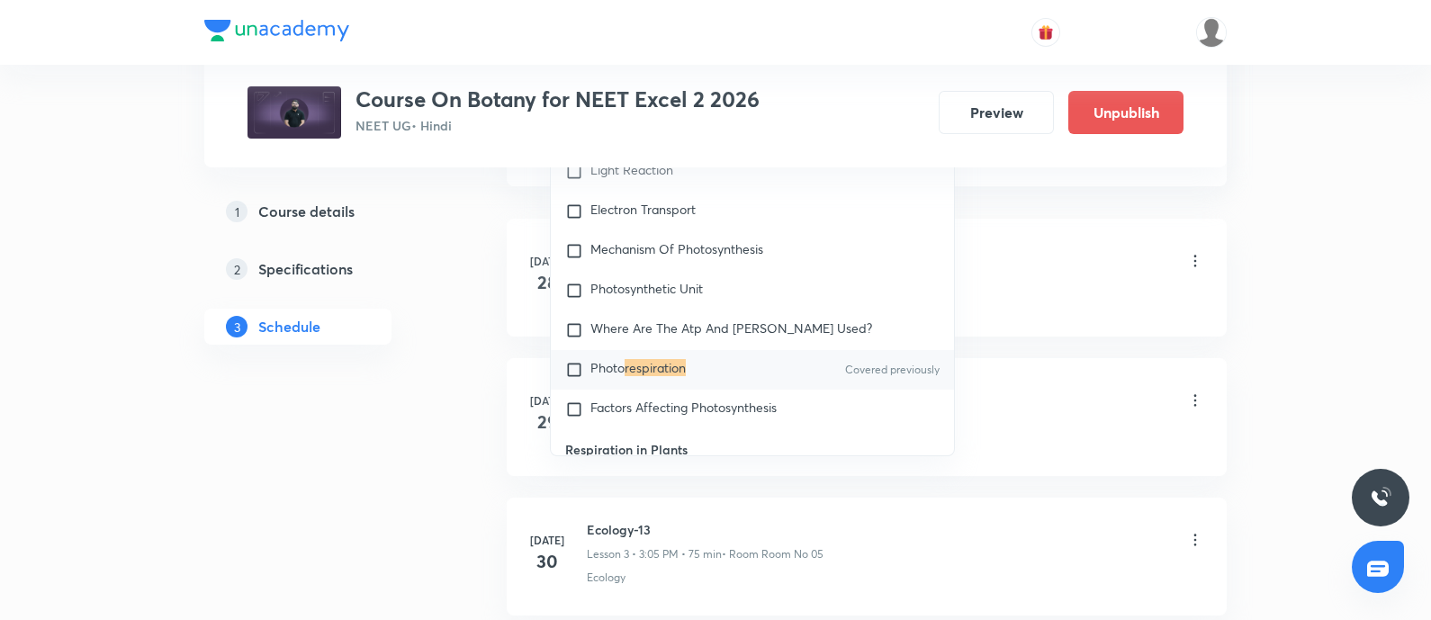
scroll to position [5455, 0]
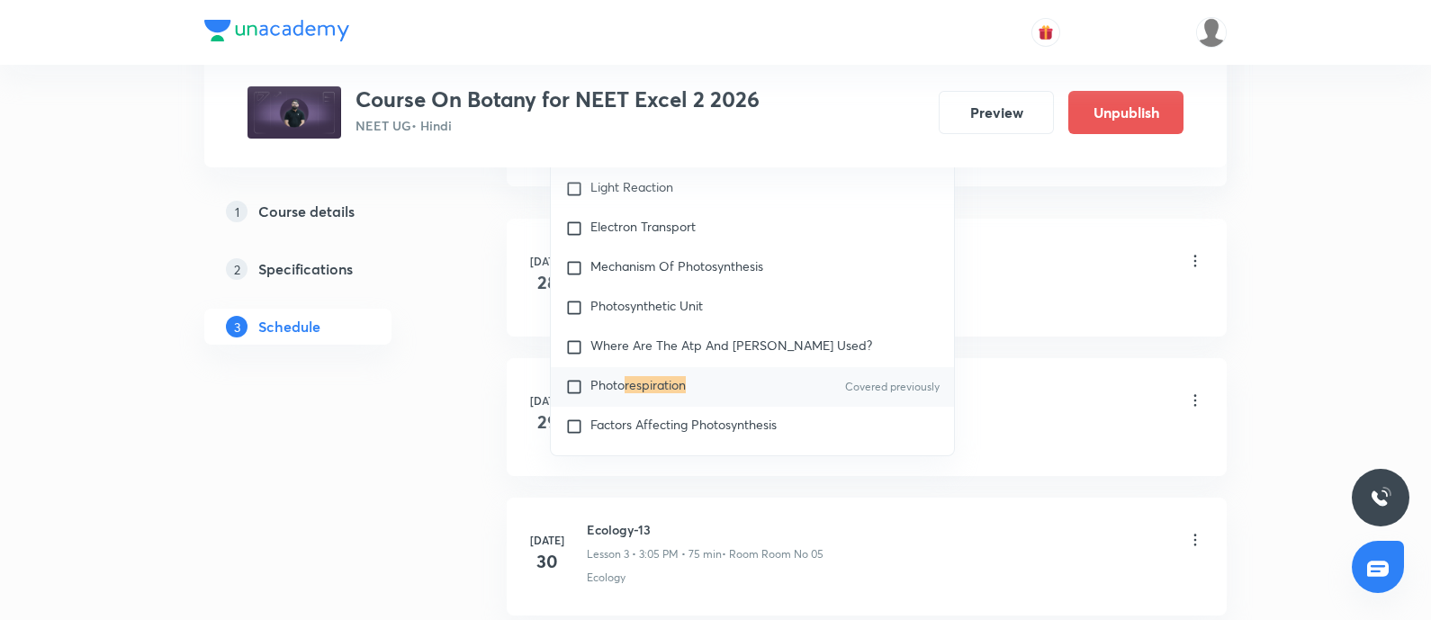
type input "Respiration"
click at [574, 378] on input "checkbox" at bounding box center [577, 387] width 25 height 18
checkbox input "true"
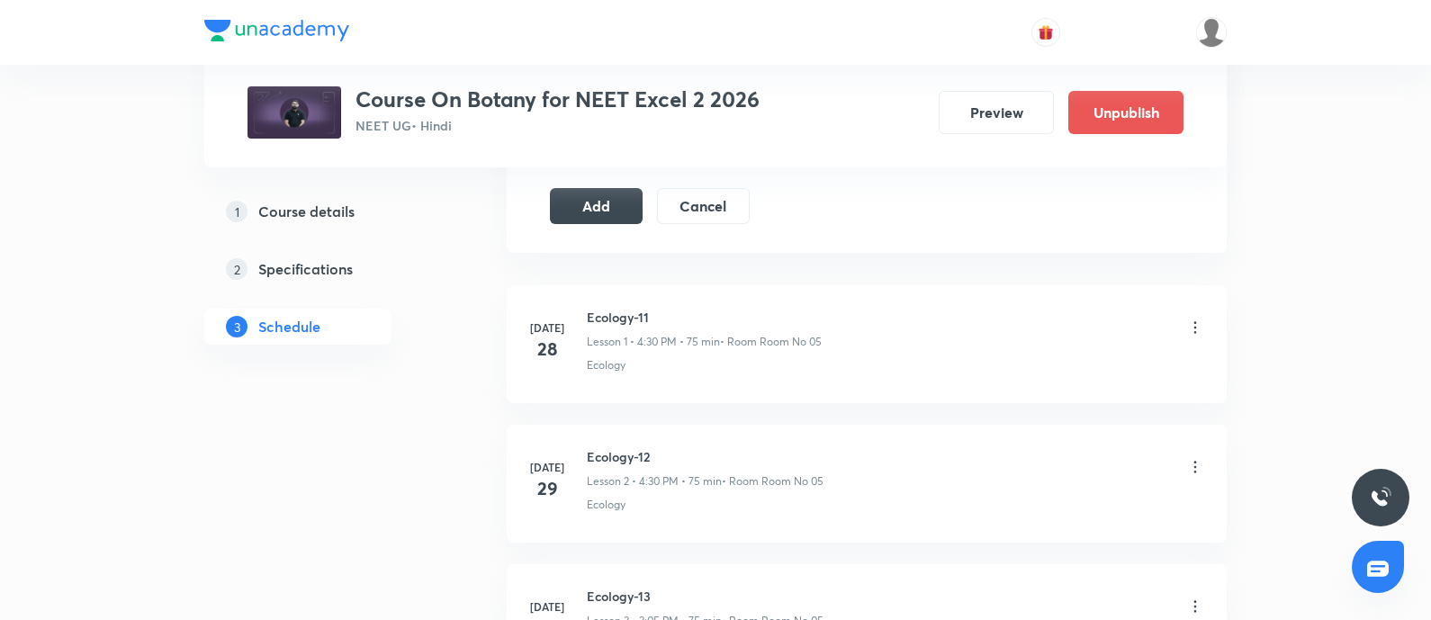
scroll to position [974, 0]
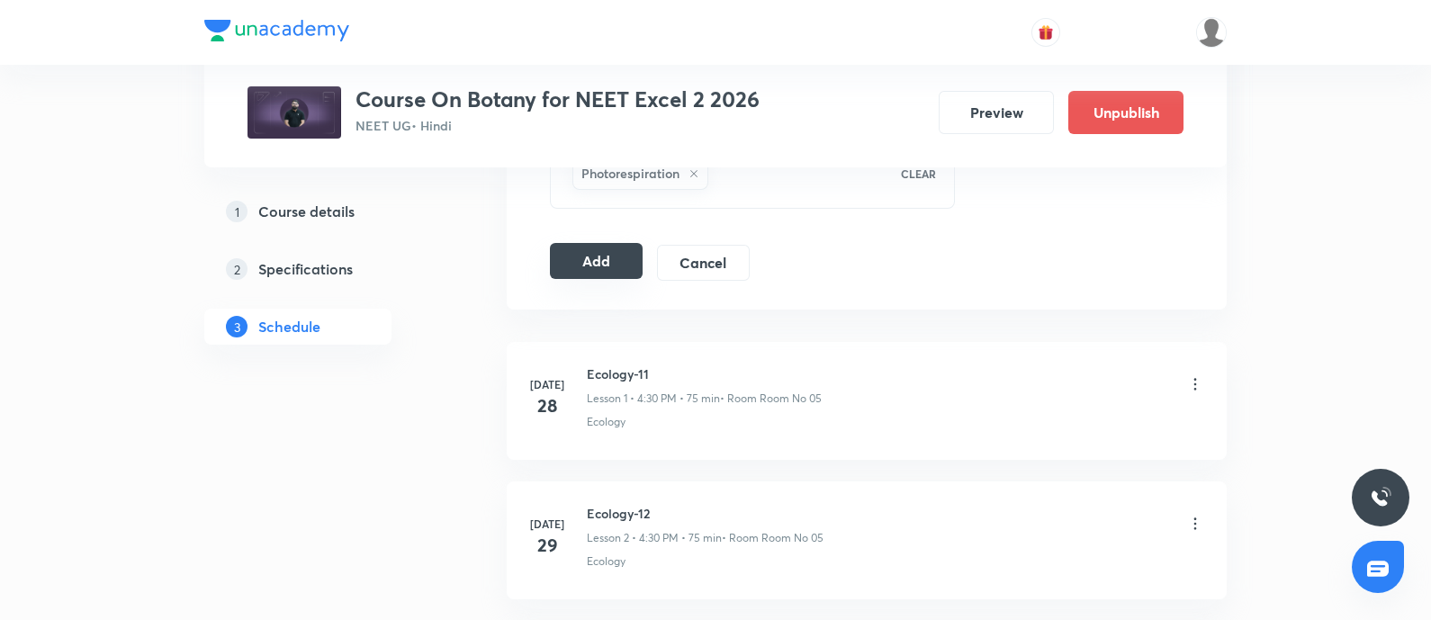
click at [604, 257] on button "Add" at bounding box center [596, 261] width 93 height 36
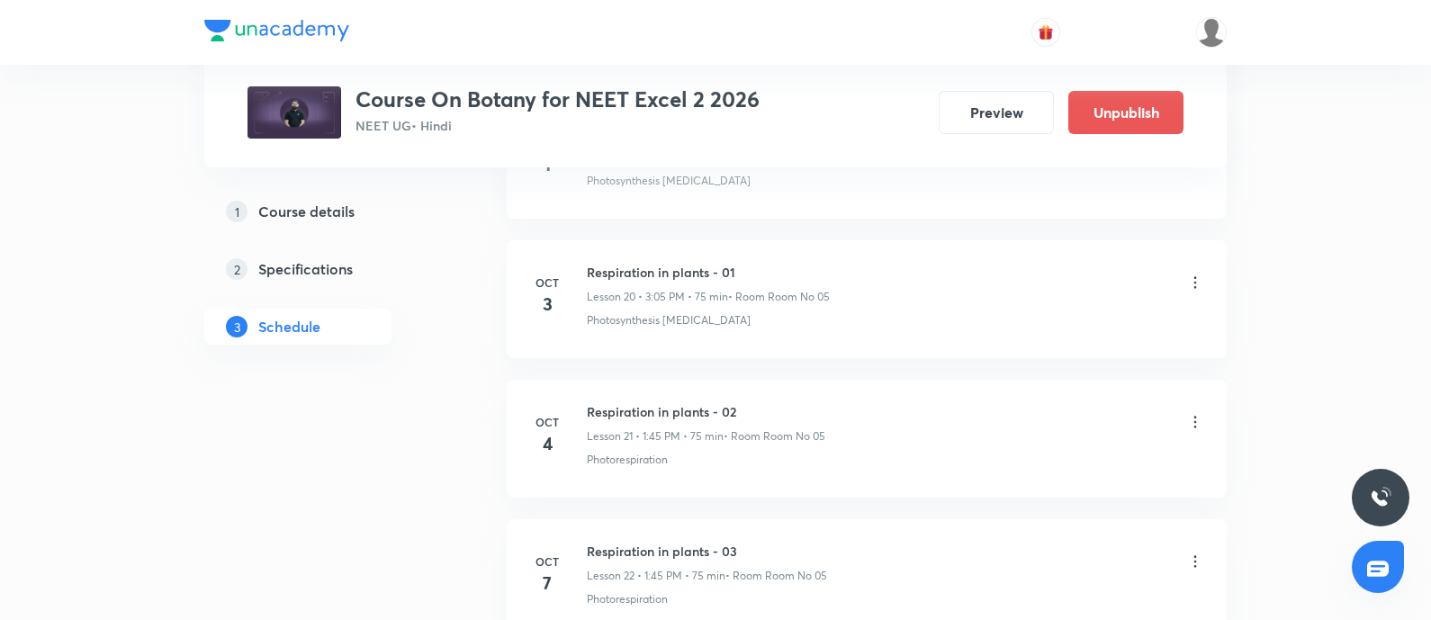
scroll to position [3903, 0]
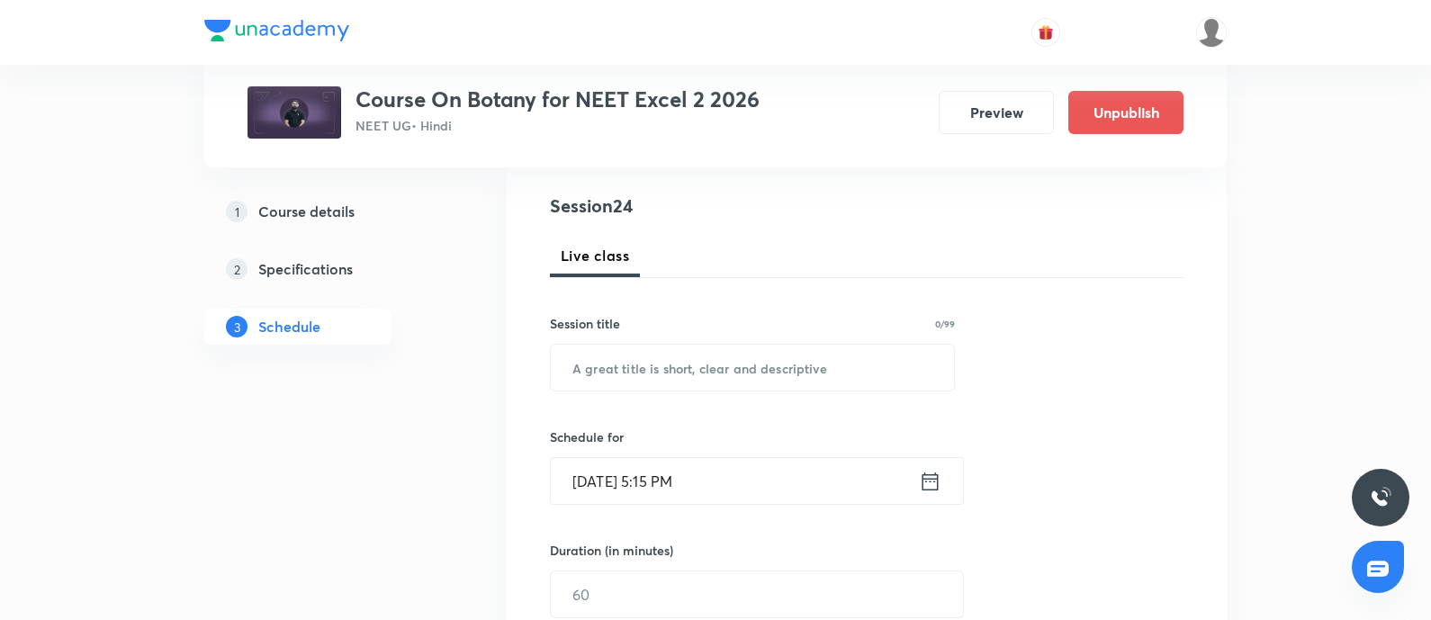
scroll to position [194, 0]
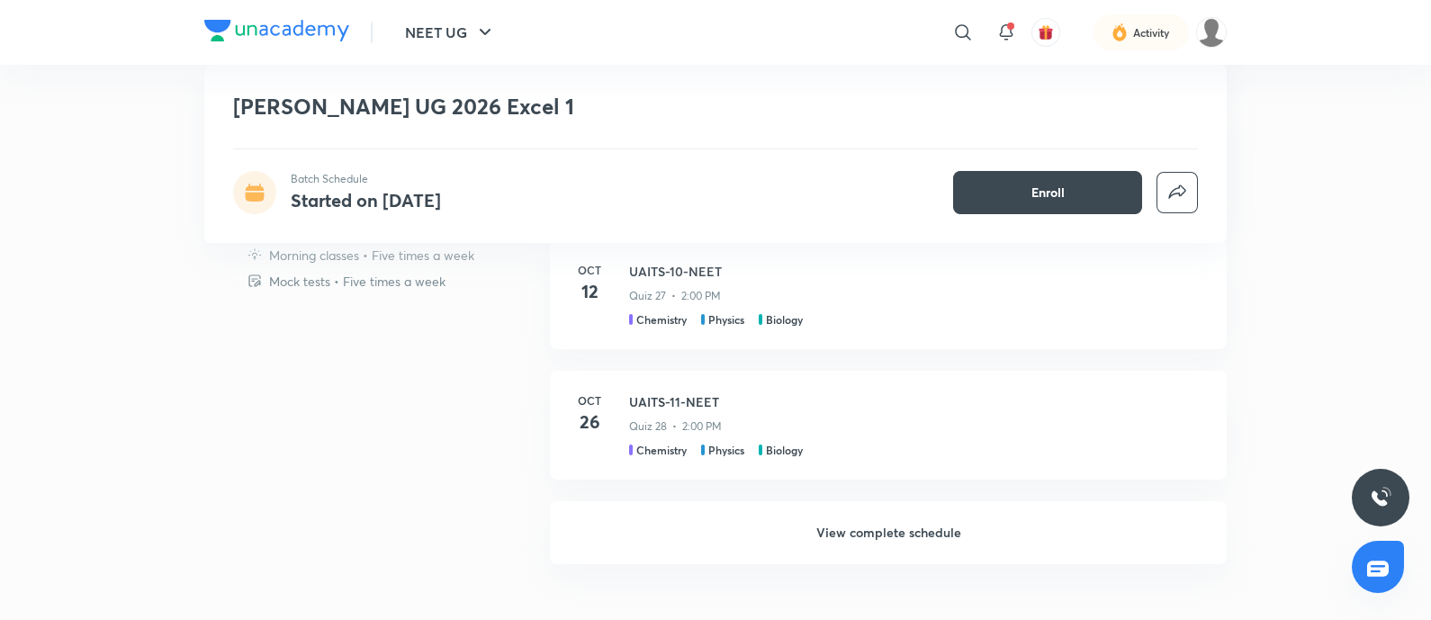
scroll to position [1328, 0]
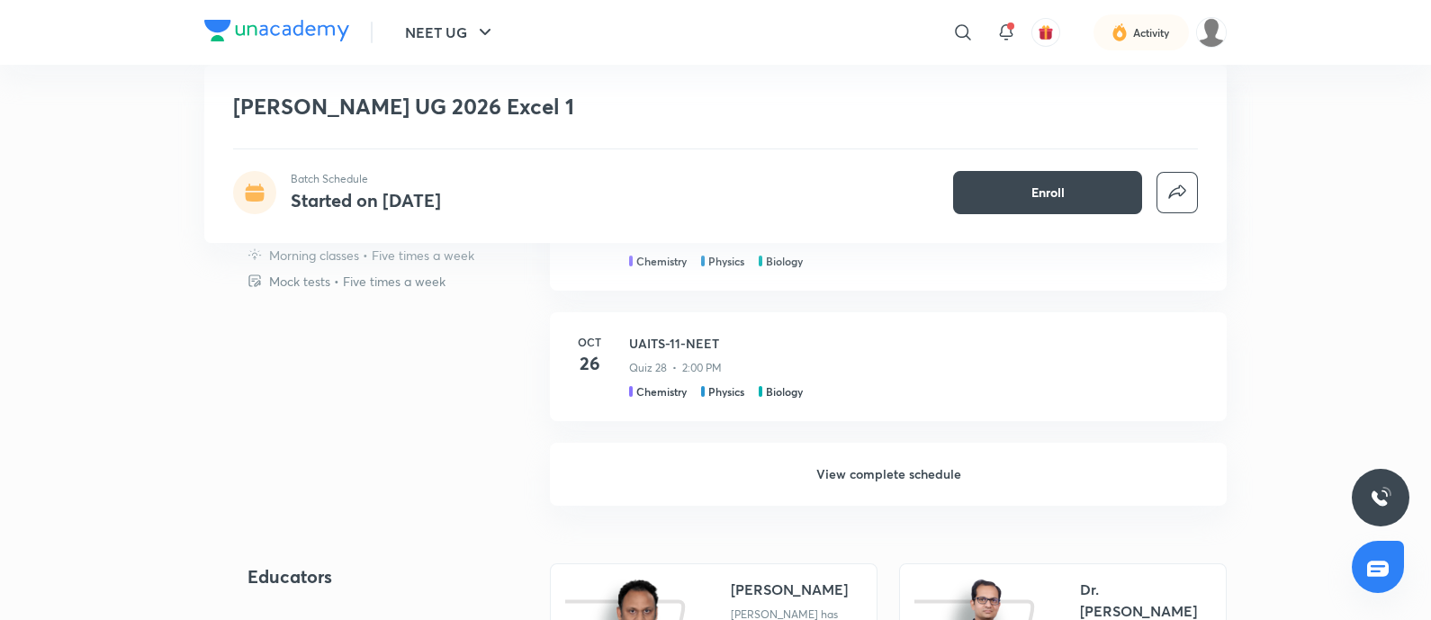
click at [848, 464] on h6 "View complete schedule" at bounding box center [888, 474] width 677 height 63
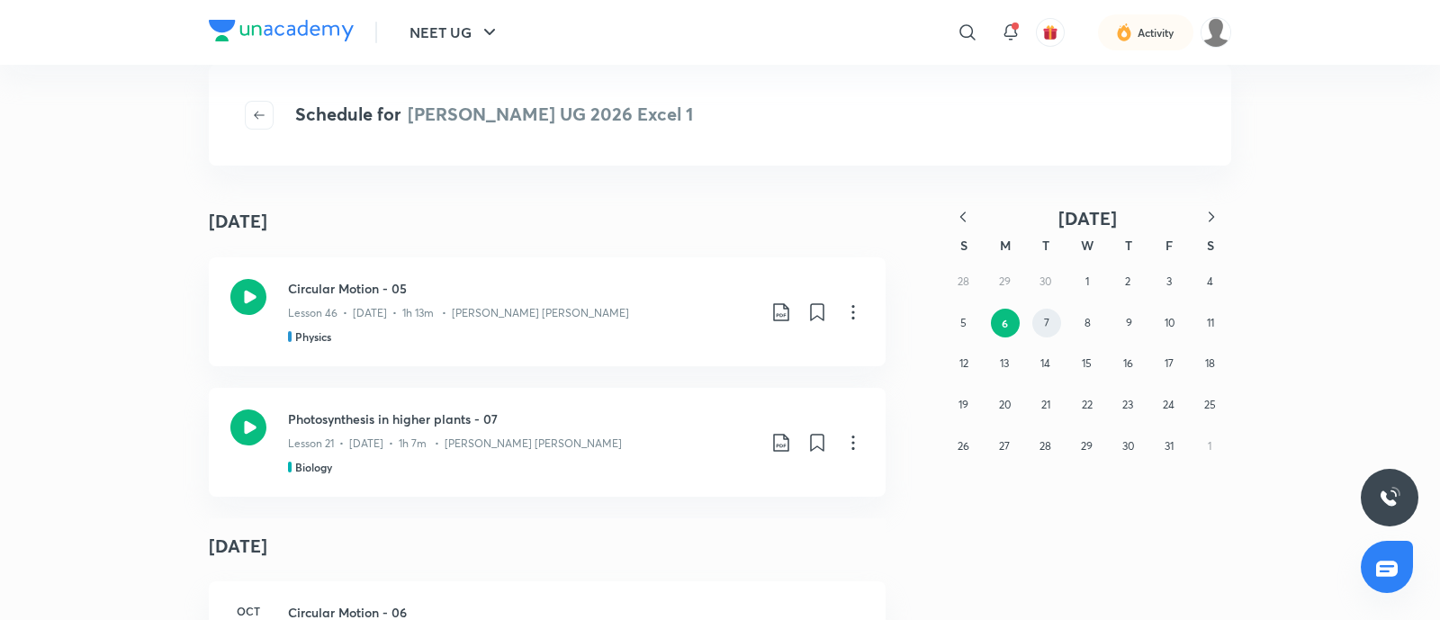
click at [1049, 326] on abbr "7" at bounding box center [1046, 323] width 5 height 14
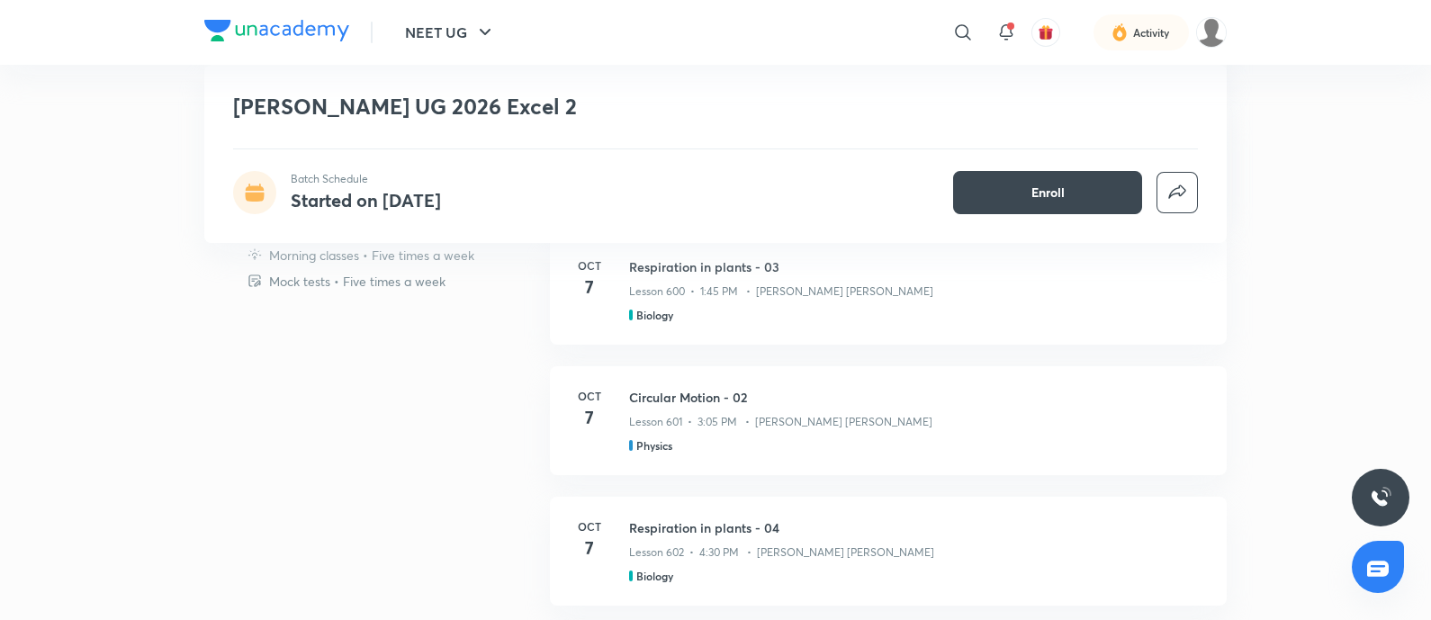
scroll to position [1142, 0]
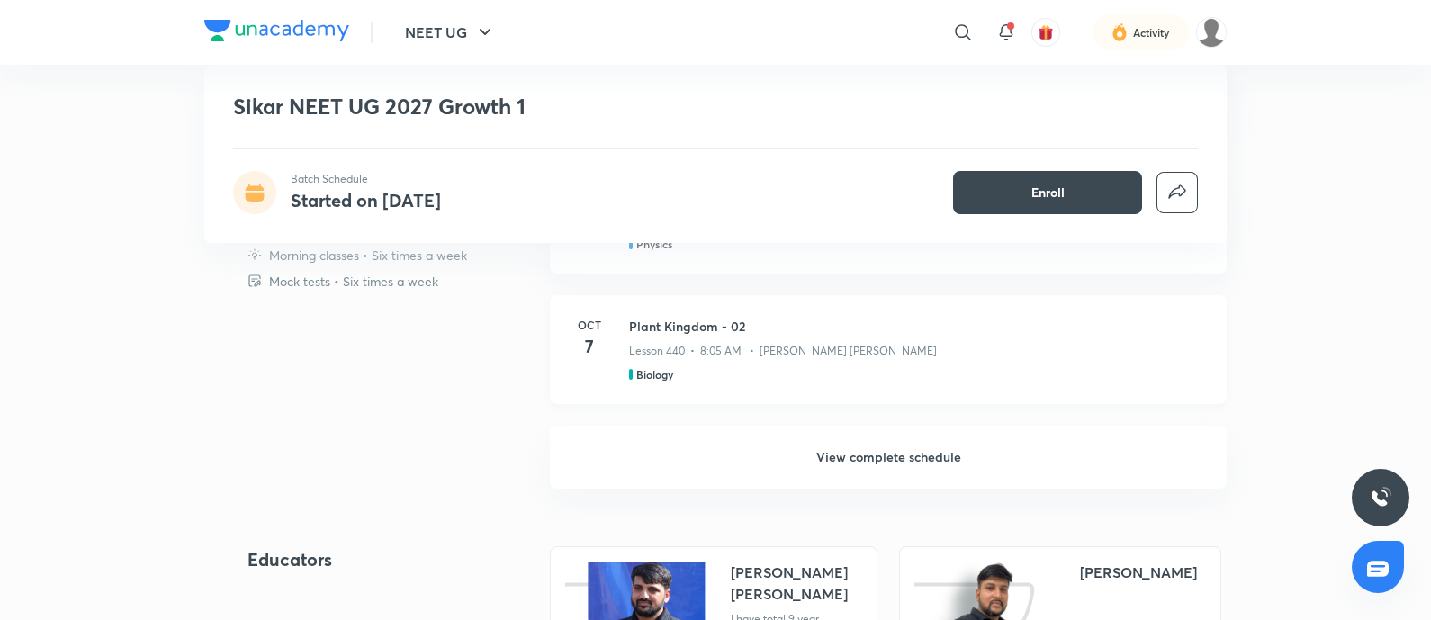
scroll to position [1151, 0]
click at [871, 453] on h6 "View complete schedule" at bounding box center [888, 457] width 677 height 63
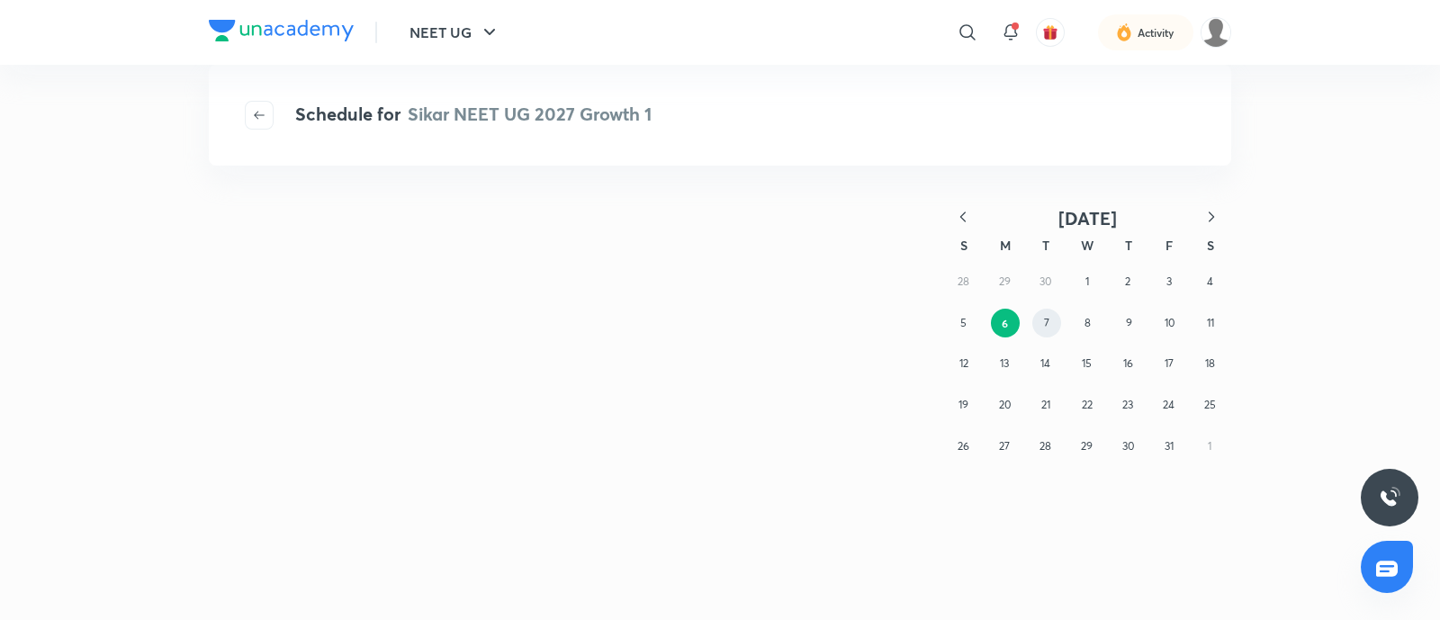
click at [1054, 330] on button "7" at bounding box center [1046, 323] width 29 height 29
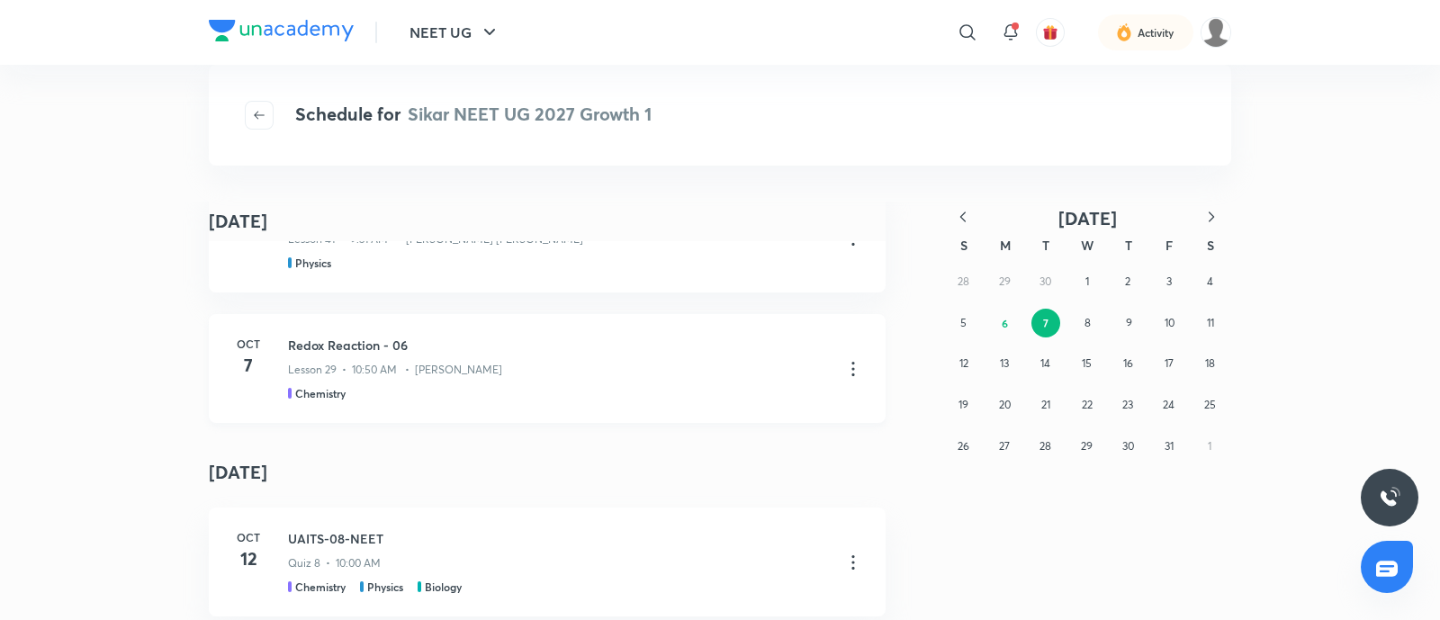
scroll to position [334, 0]
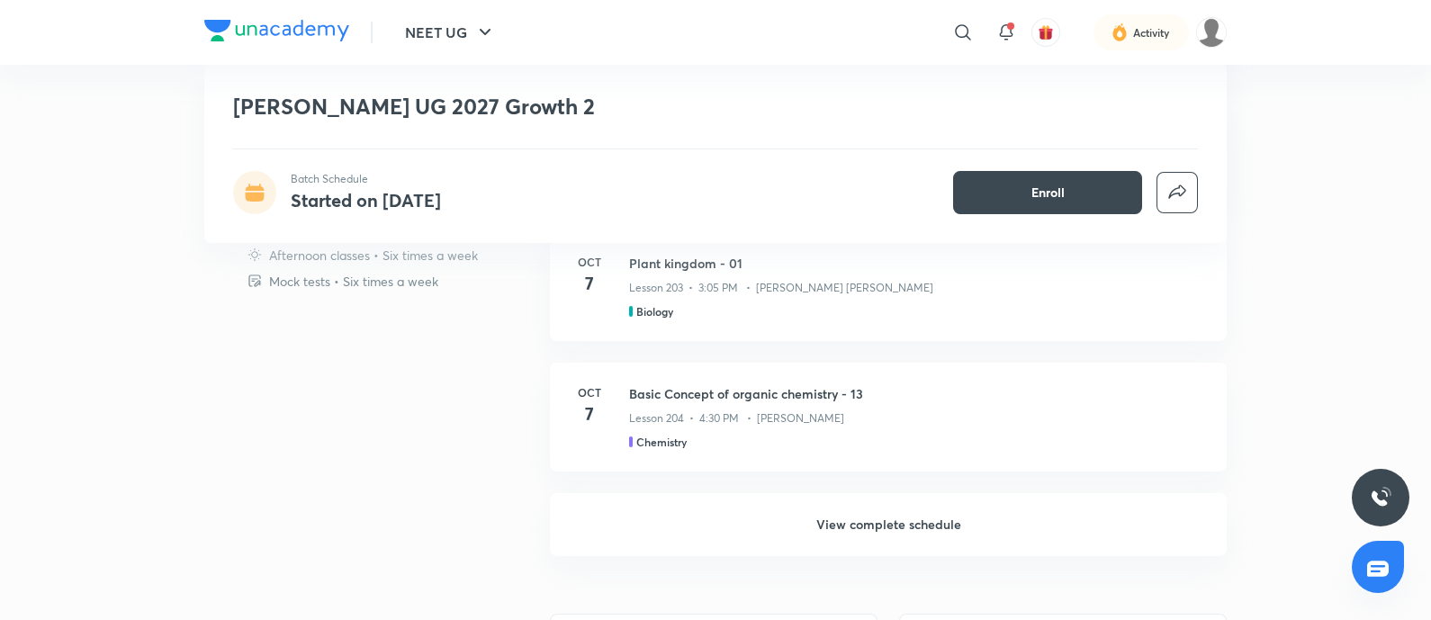
scroll to position [1409, 0]
click at [873, 521] on h6 "View complete schedule" at bounding box center [888, 522] width 677 height 63
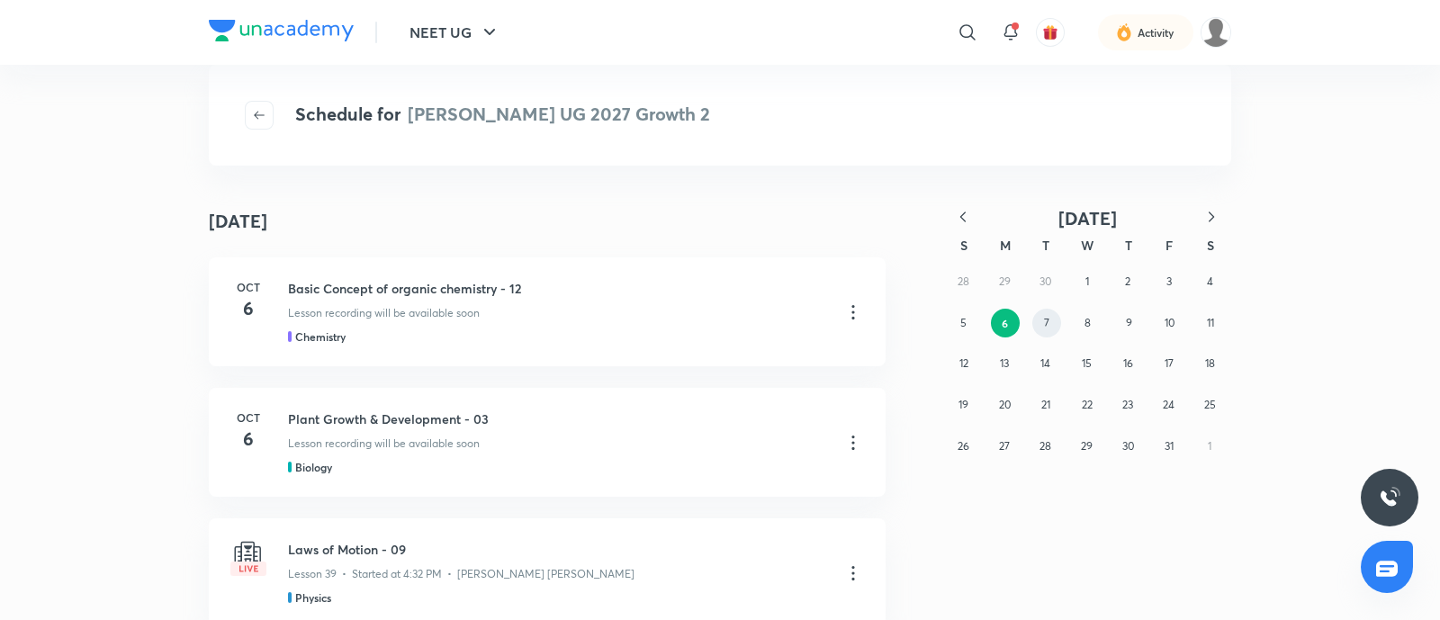
click at [1049, 321] on button "7" at bounding box center [1046, 323] width 29 height 29
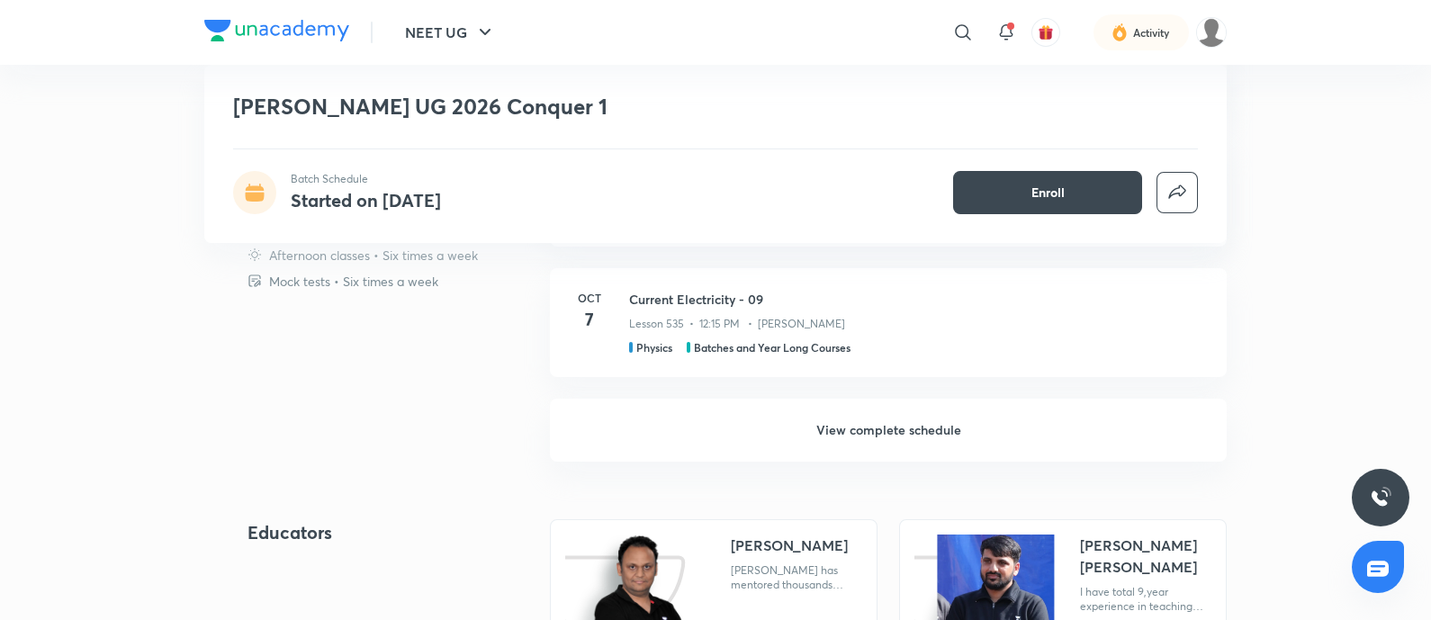
scroll to position [1505, 0]
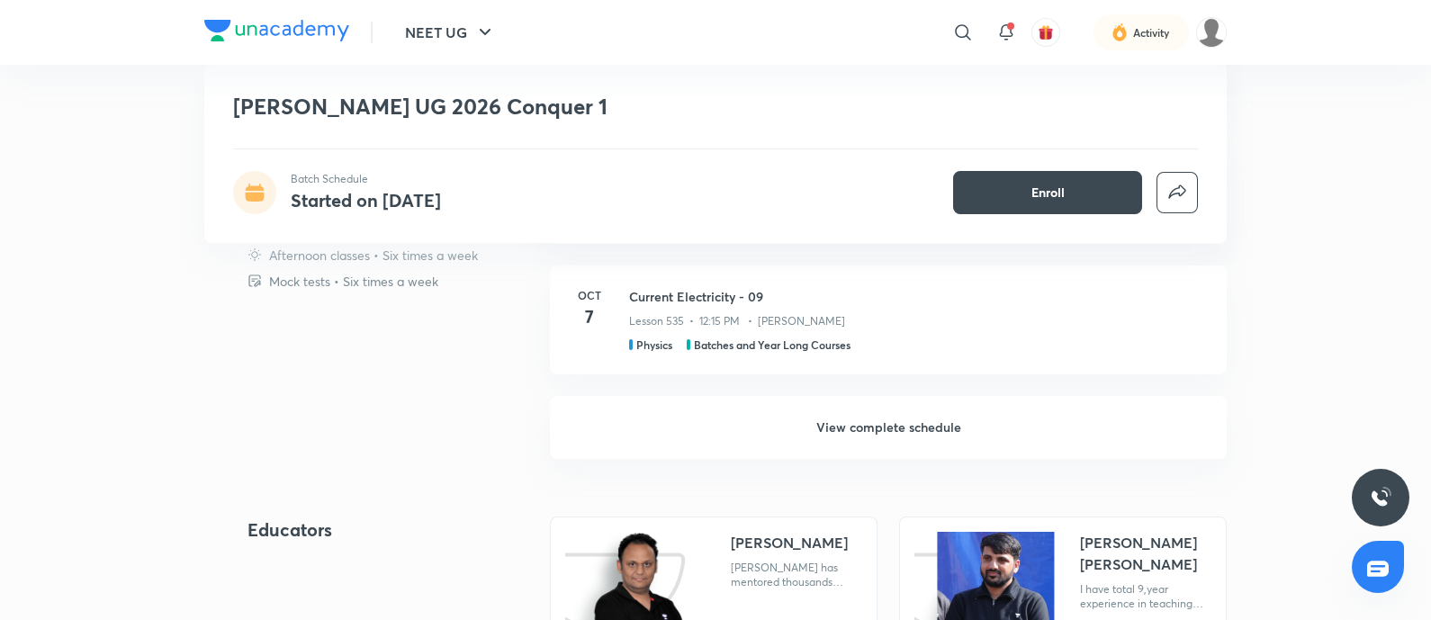
click at [838, 418] on h6 "View complete schedule" at bounding box center [888, 427] width 677 height 63
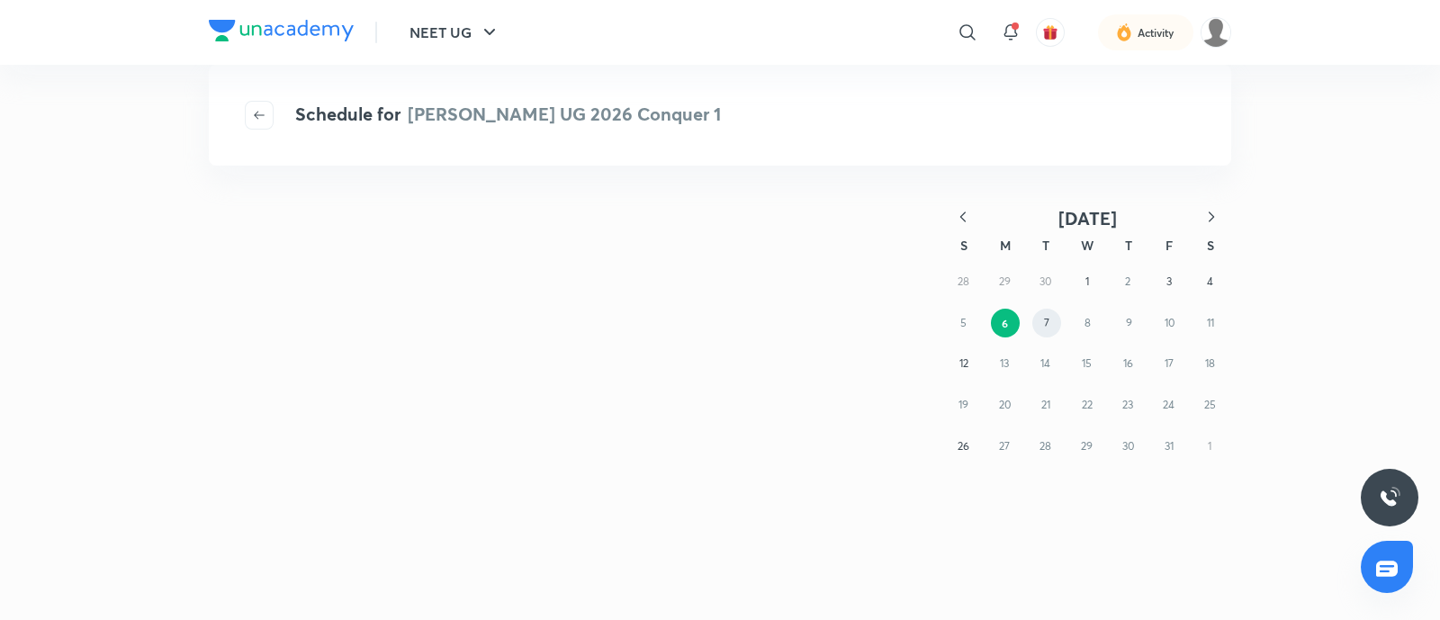
click at [1049, 325] on button "7" at bounding box center [1046, 323] width 29 height 29
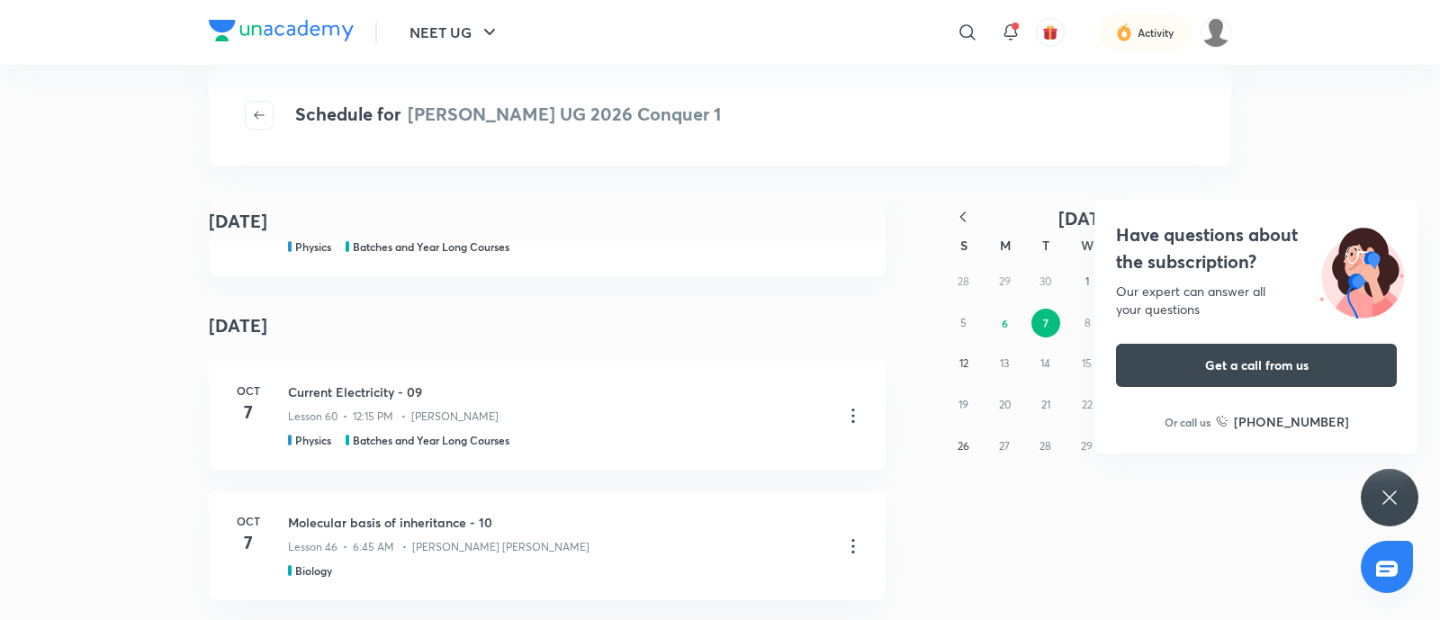
scroll to position [8484, 0]
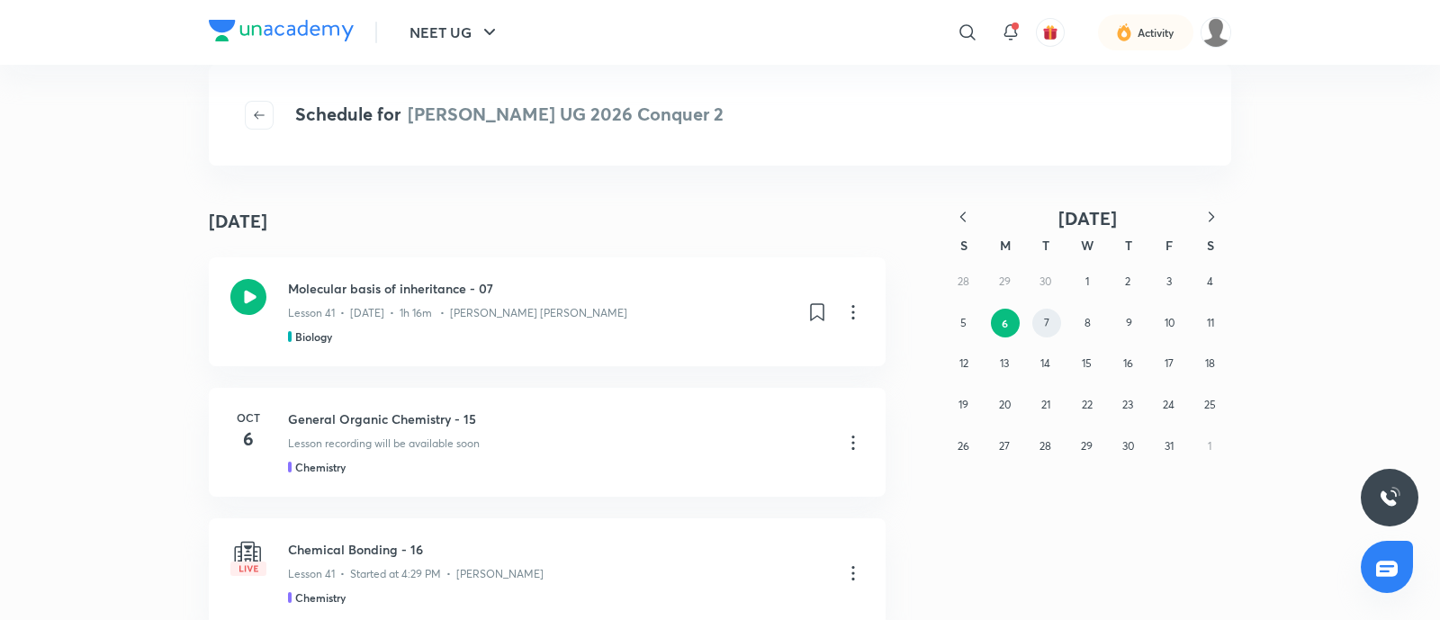
click at [1054, 319] on button "7" at bounding box center [1046, 323] width 29 height 29
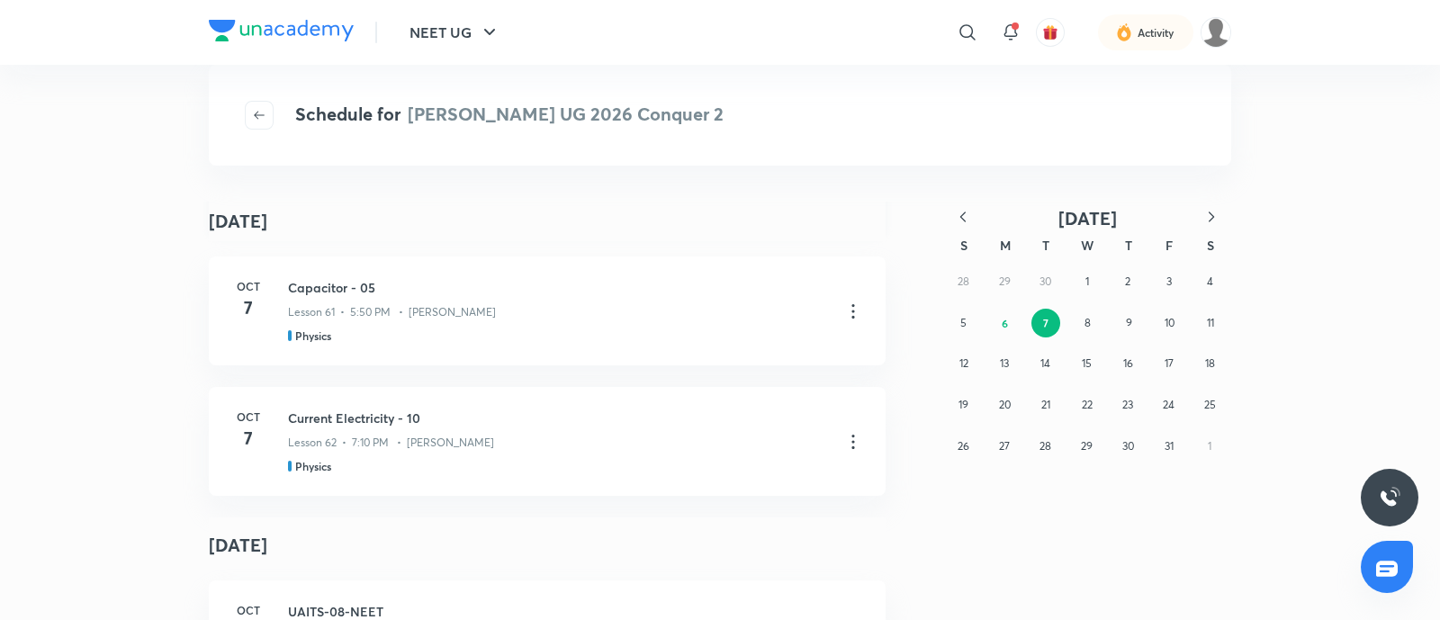
scroll to position [393, 0]
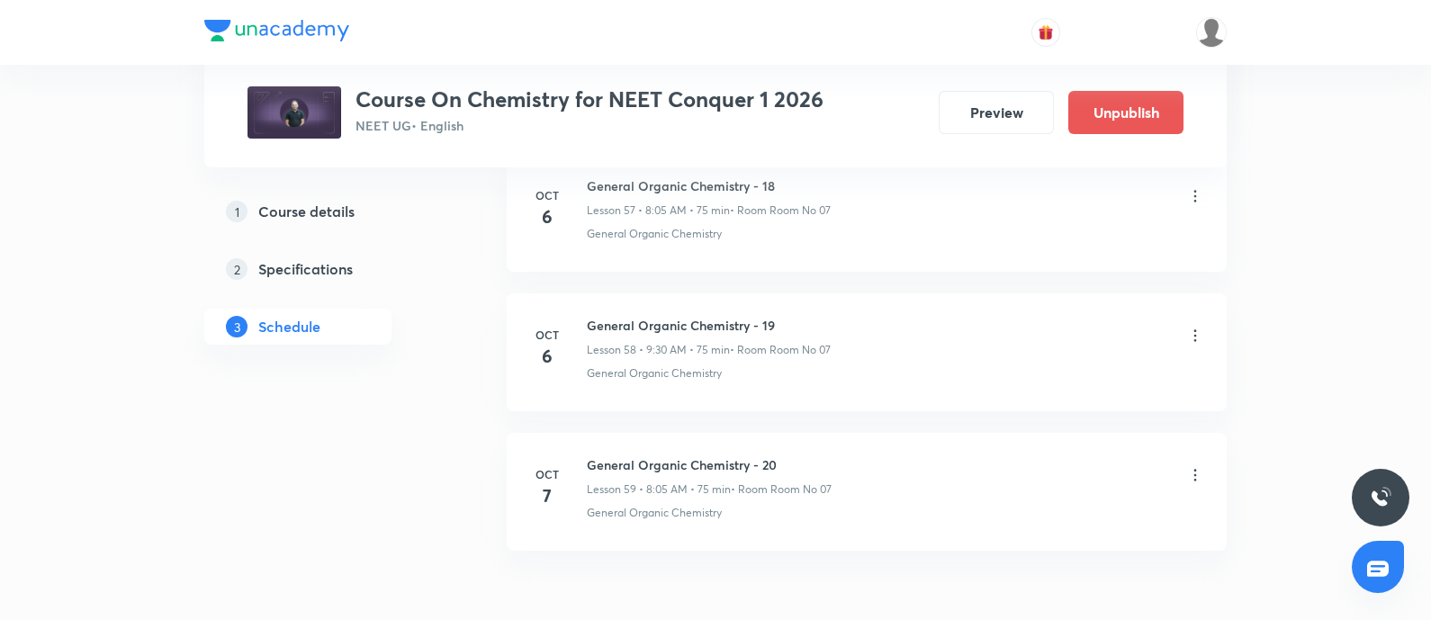
scroll to position [9033, 0]
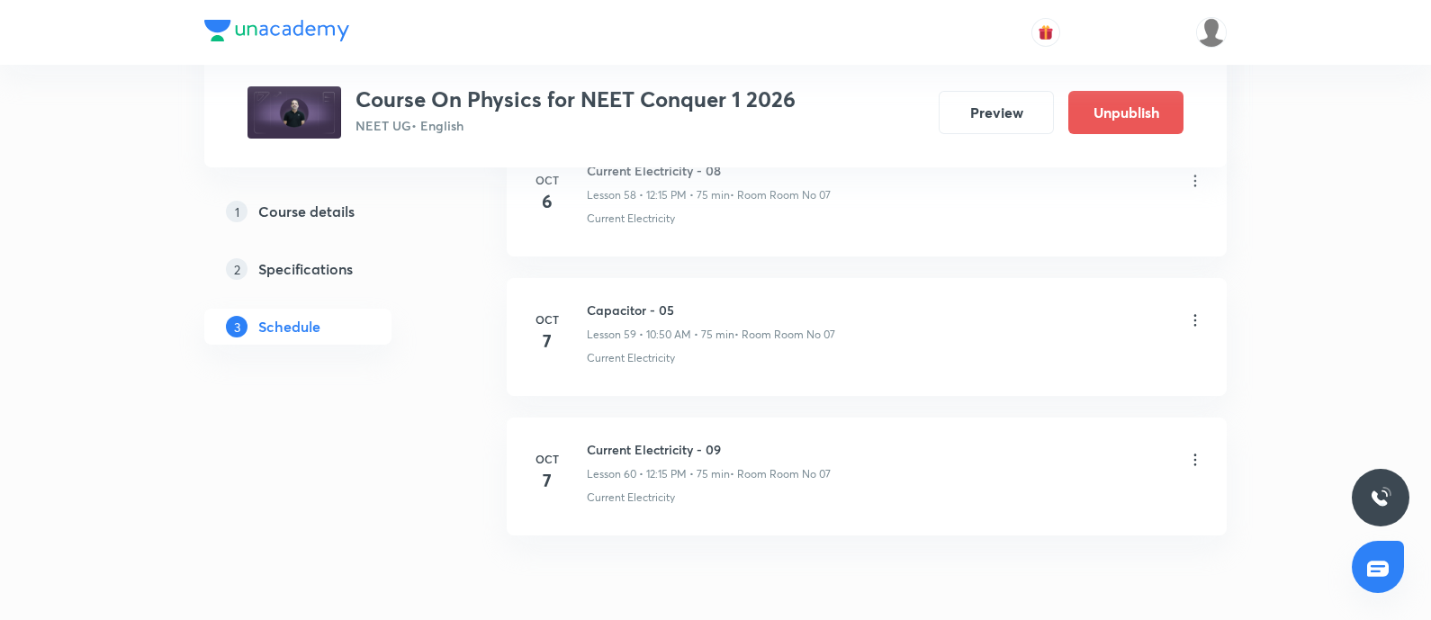
scroll to position [9173, 0]
